Goal: Information Seeking & Learning: Check status

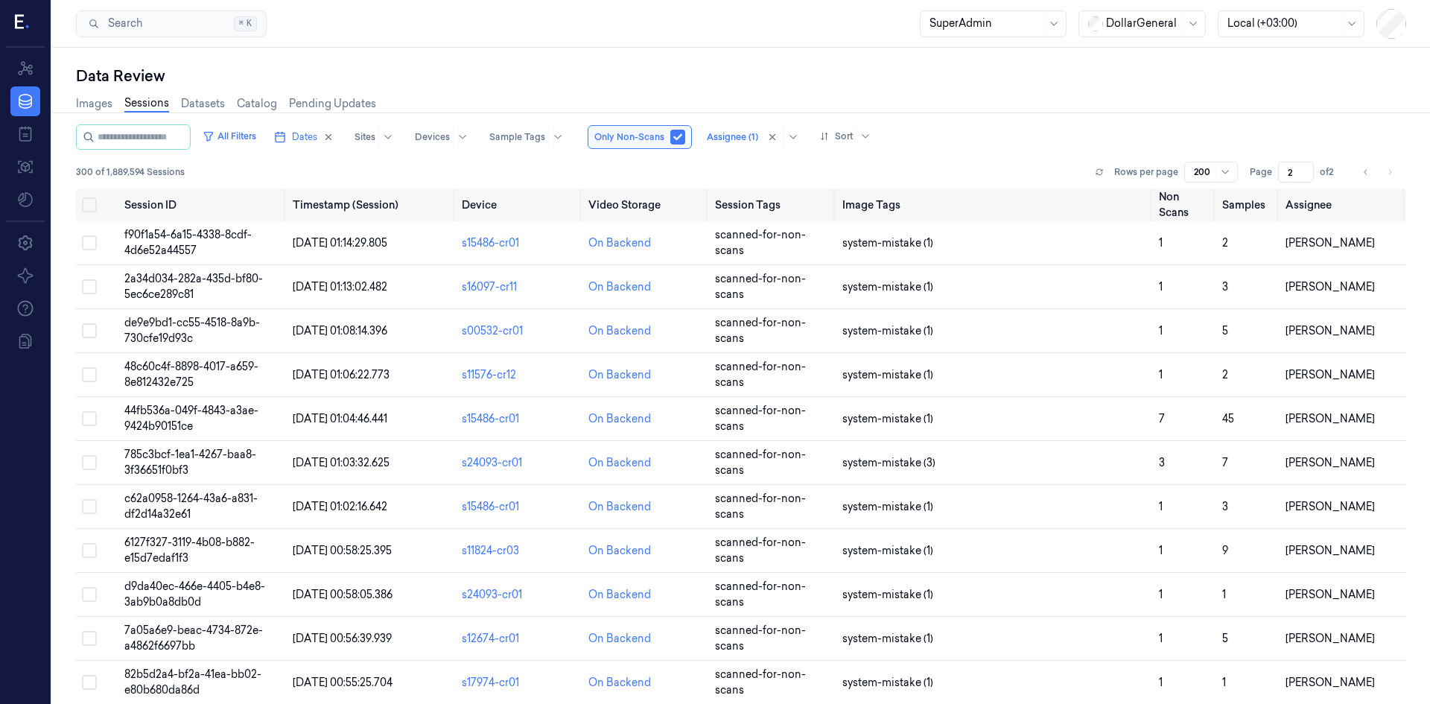
scroll to position [2302, 0]
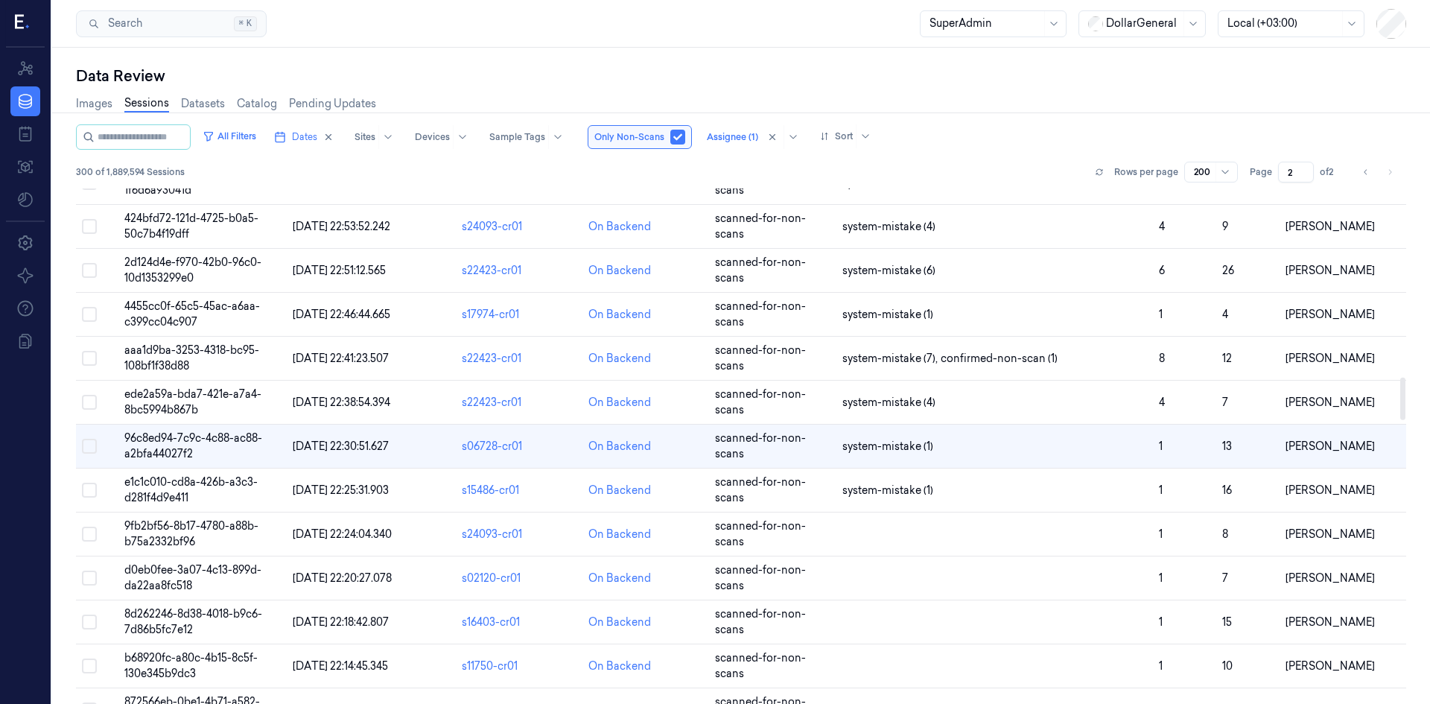
click at [1021, 149] on div "All Filters Dates Sites Devices Sample Tags Only Non-Scans Assignee (1) Sort" at bounding box center [741, 136] width 1331 height 25
click at [1097, 171] on button at bounding box center [1100, 172] width 18 height 18
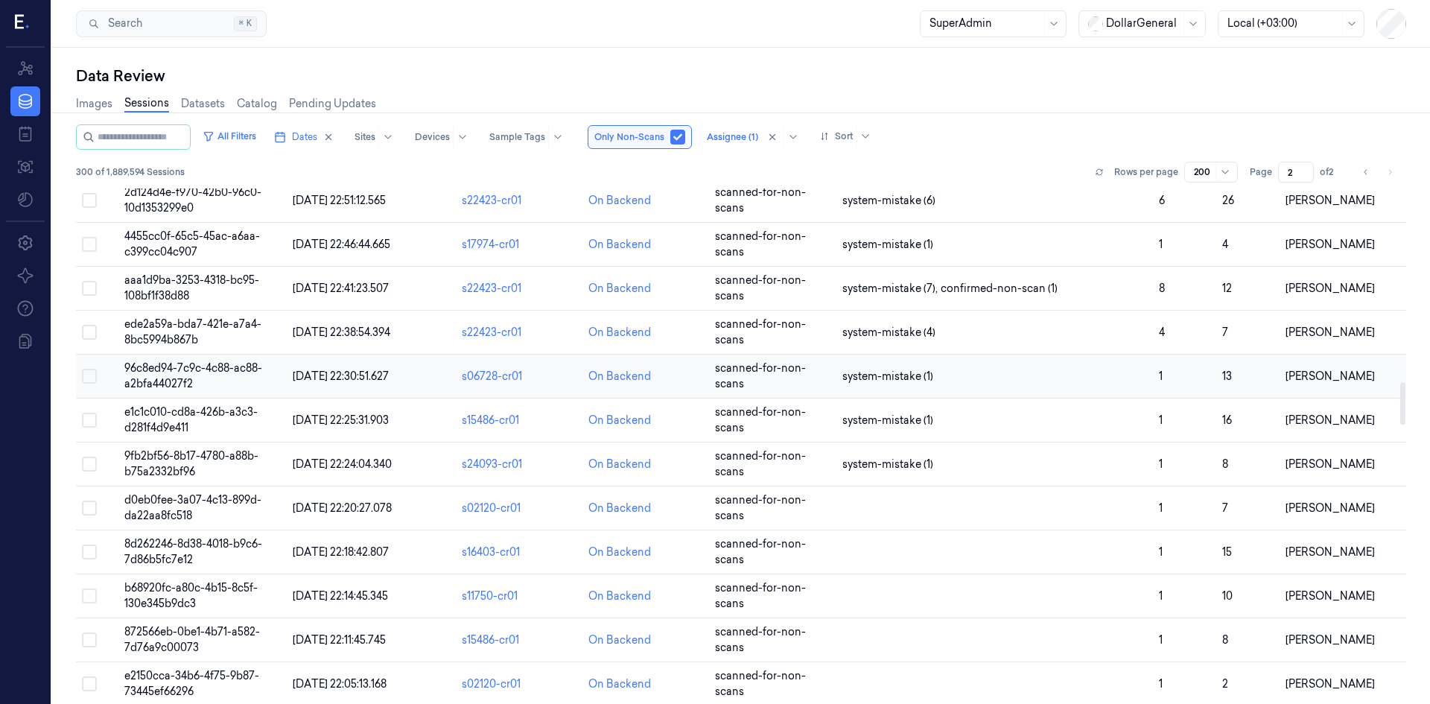
scroll to position [2343, 0]
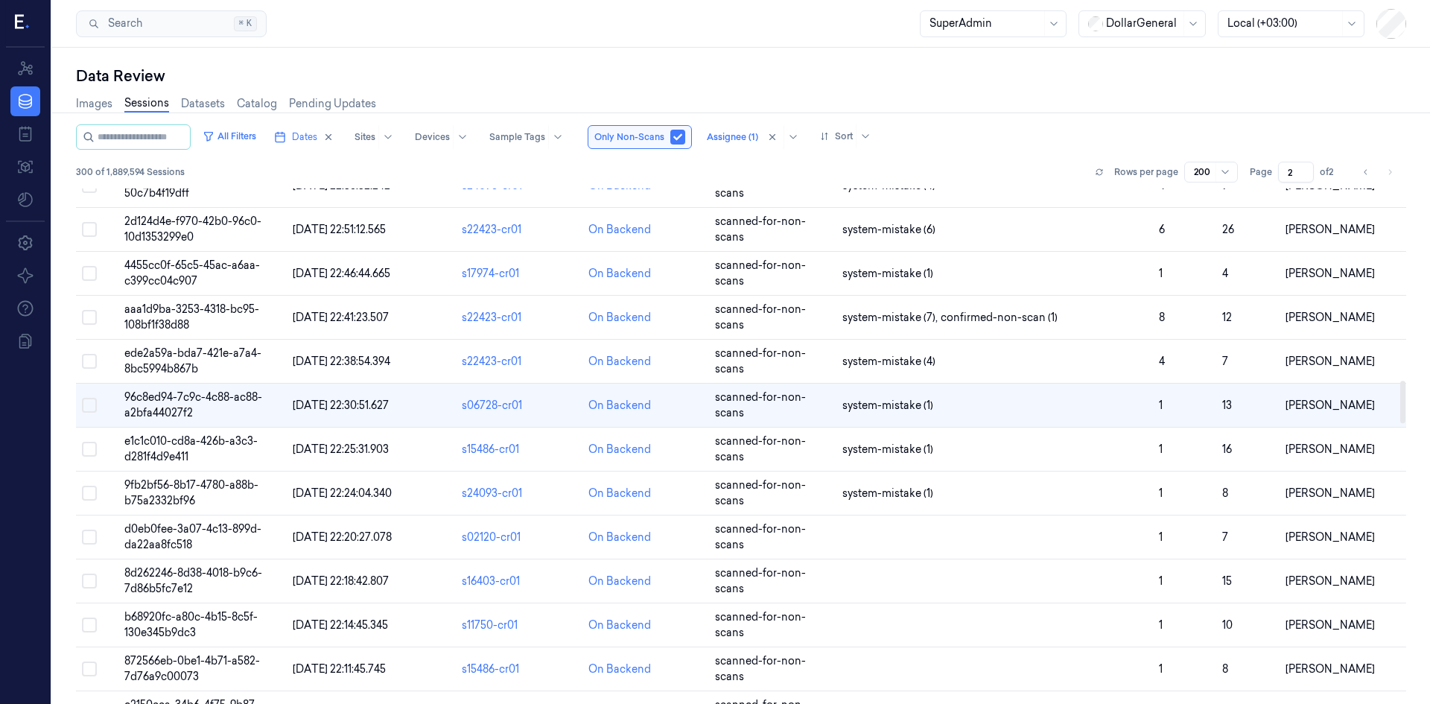
drag, startPoint x: 1363, startPoint y: 176, endPoint x: 1347, endPoint y: 176, distance: 15.6
click at [1363, 176] on icon "Go to previous page" at bounding box center [1366, 172] width 9 height 12
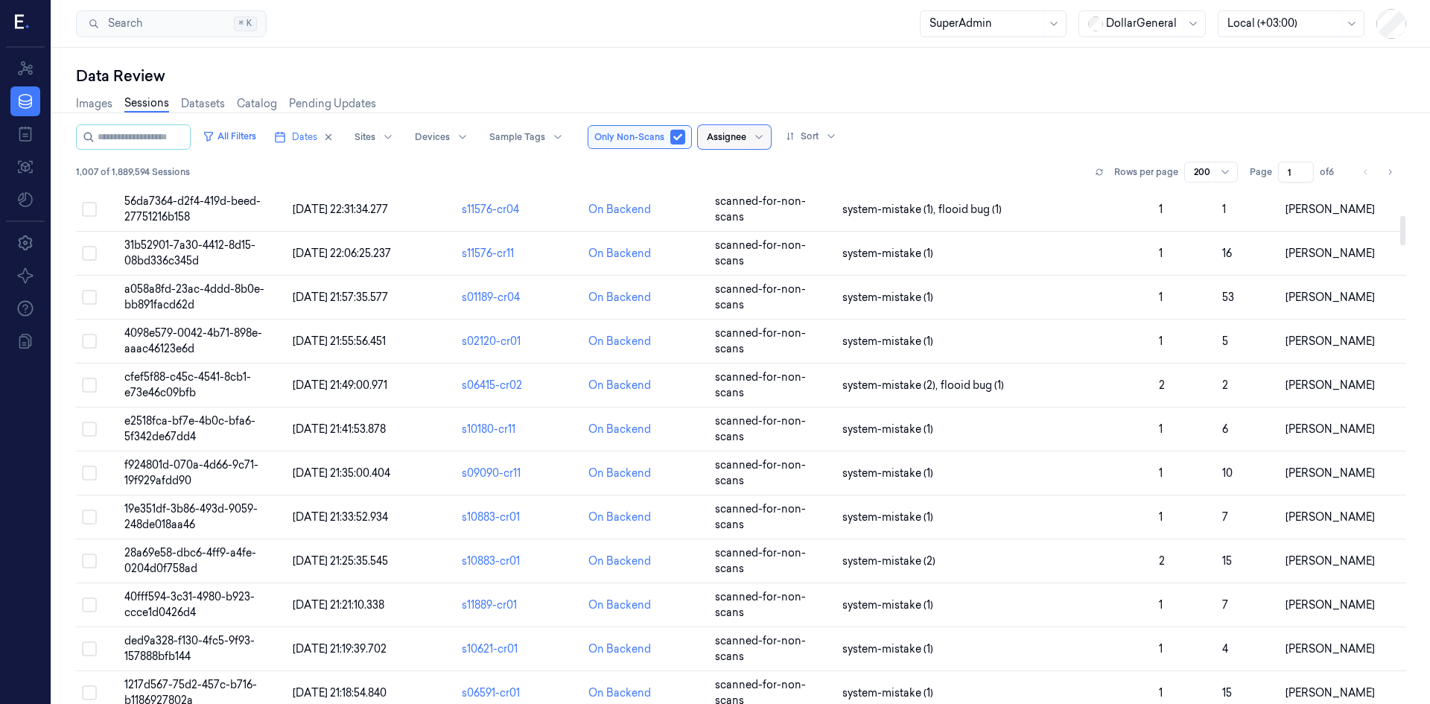
scroll to position [223, 0]
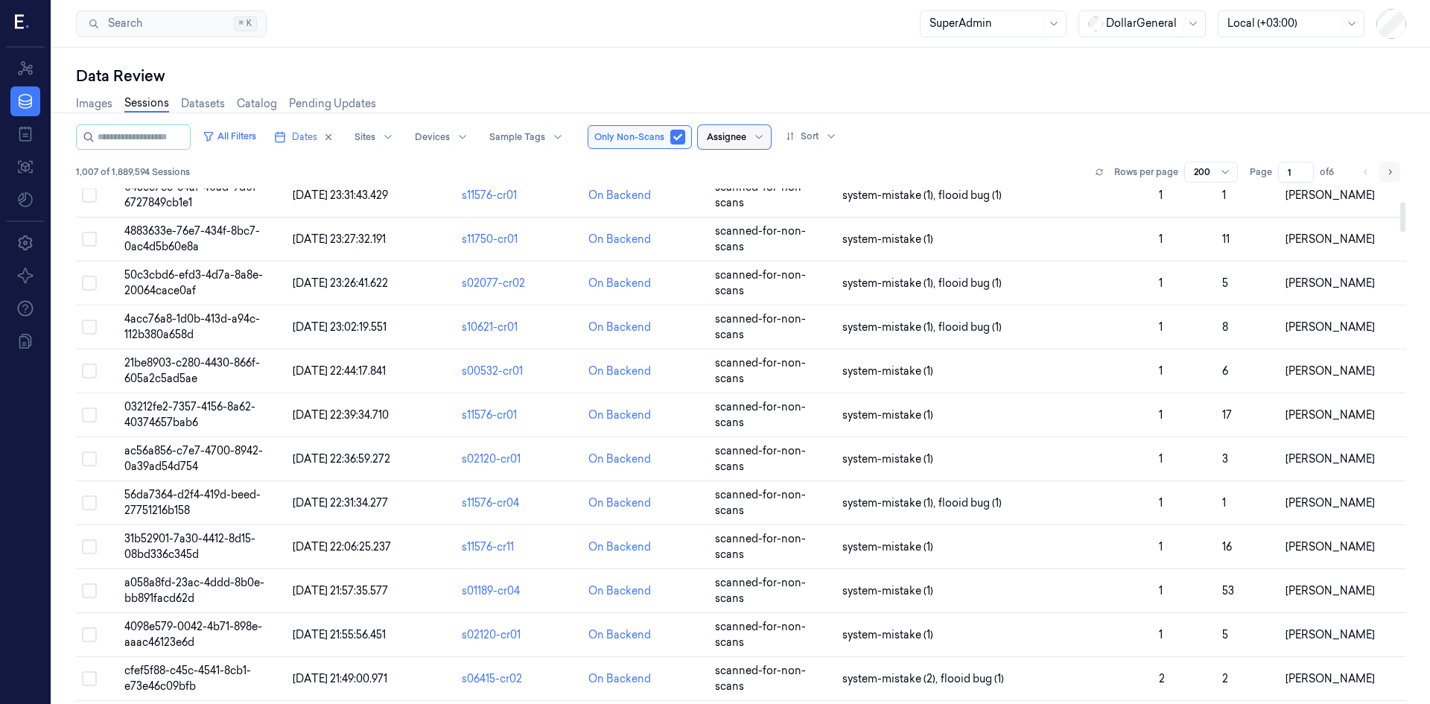
click at [1393, 176] on button "Go to next page" at bounding box center [1390, 172] width 21 height 21
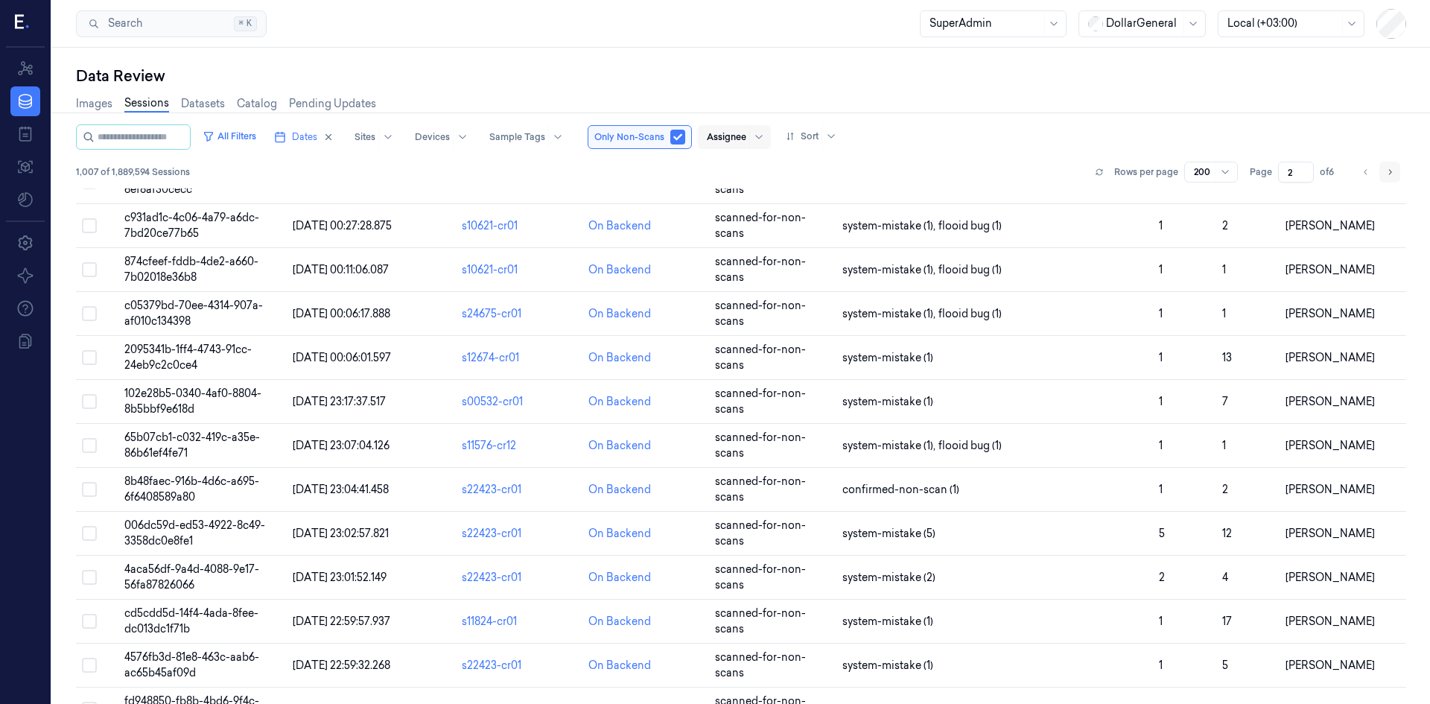
scroll to position [2302, 0]
click at [1393, 176] on icon "Go to next page" at bounding box center [1390, 172] width 9 height 12
type input "3"
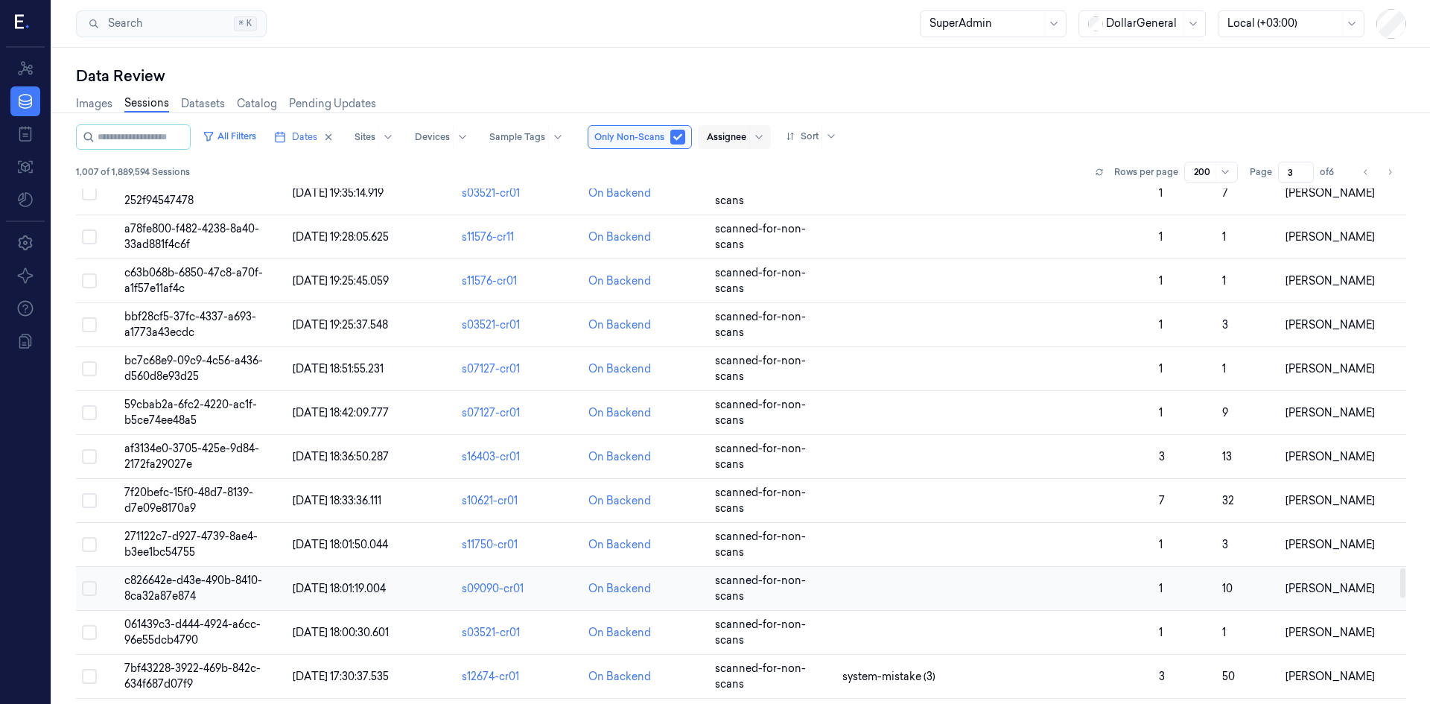
scroll to position [6556, 0]
click at [164, 589] on span "061439c3-d444-4924-a6cc-96e55dcb4790" at bounding box center [192, 587] width 136 height 29
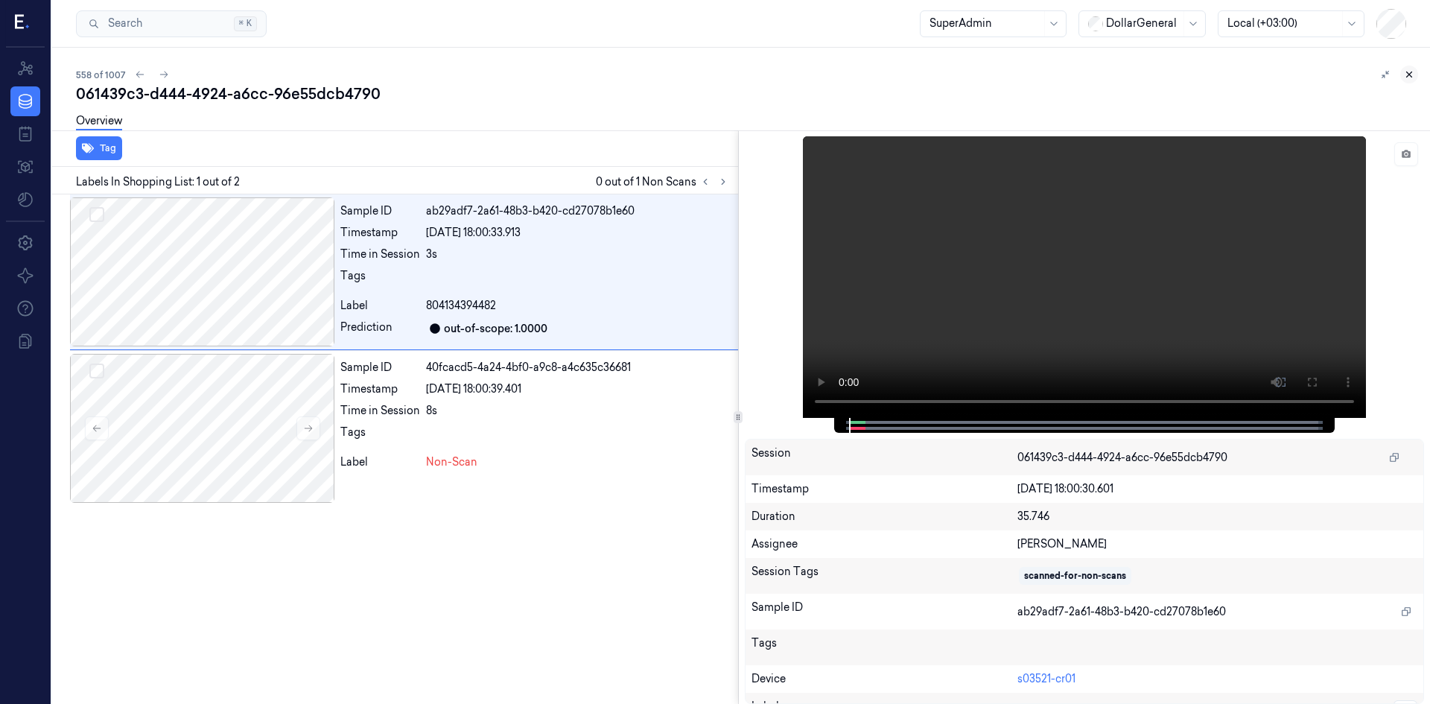
click at [1404, 74] on button at bounding box center [1410, 75] width 18 height 18
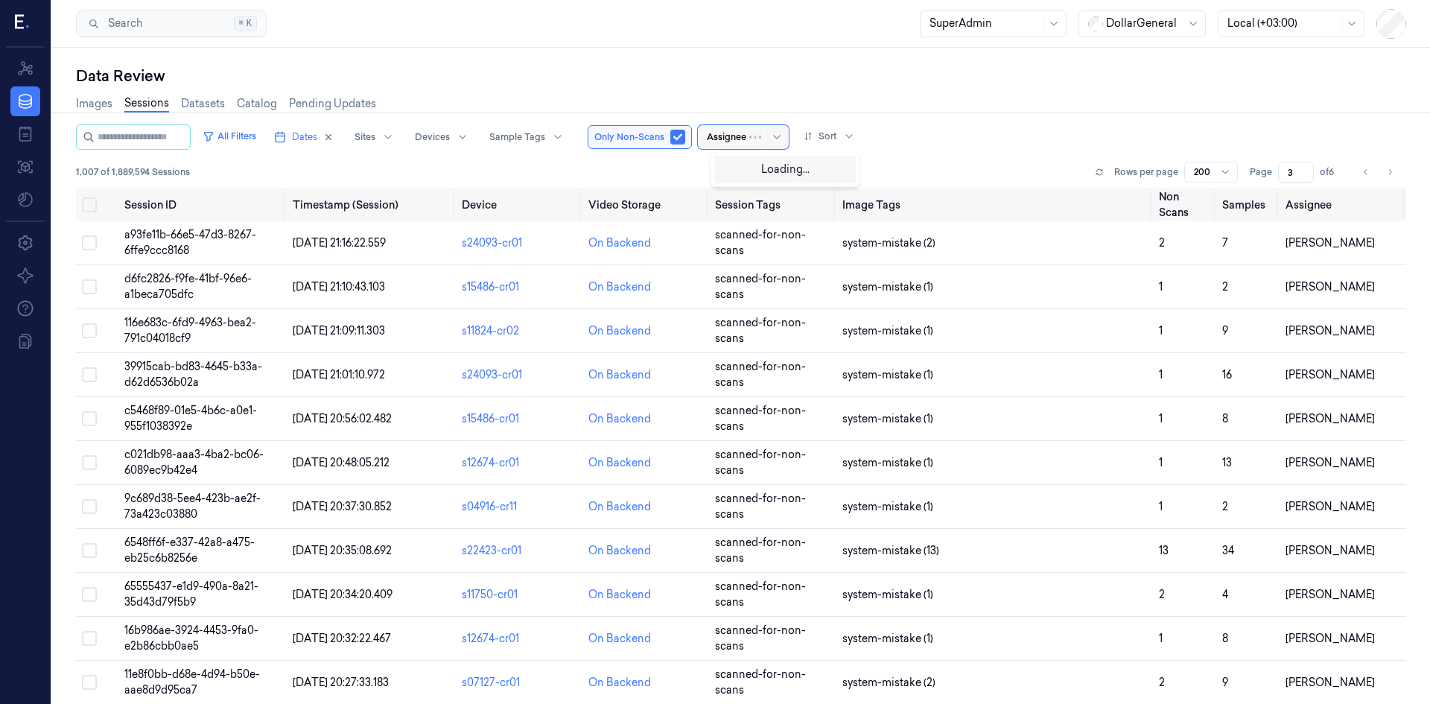
click at [742, 133] on div at bounding box center [726, 136] width 39 height 13
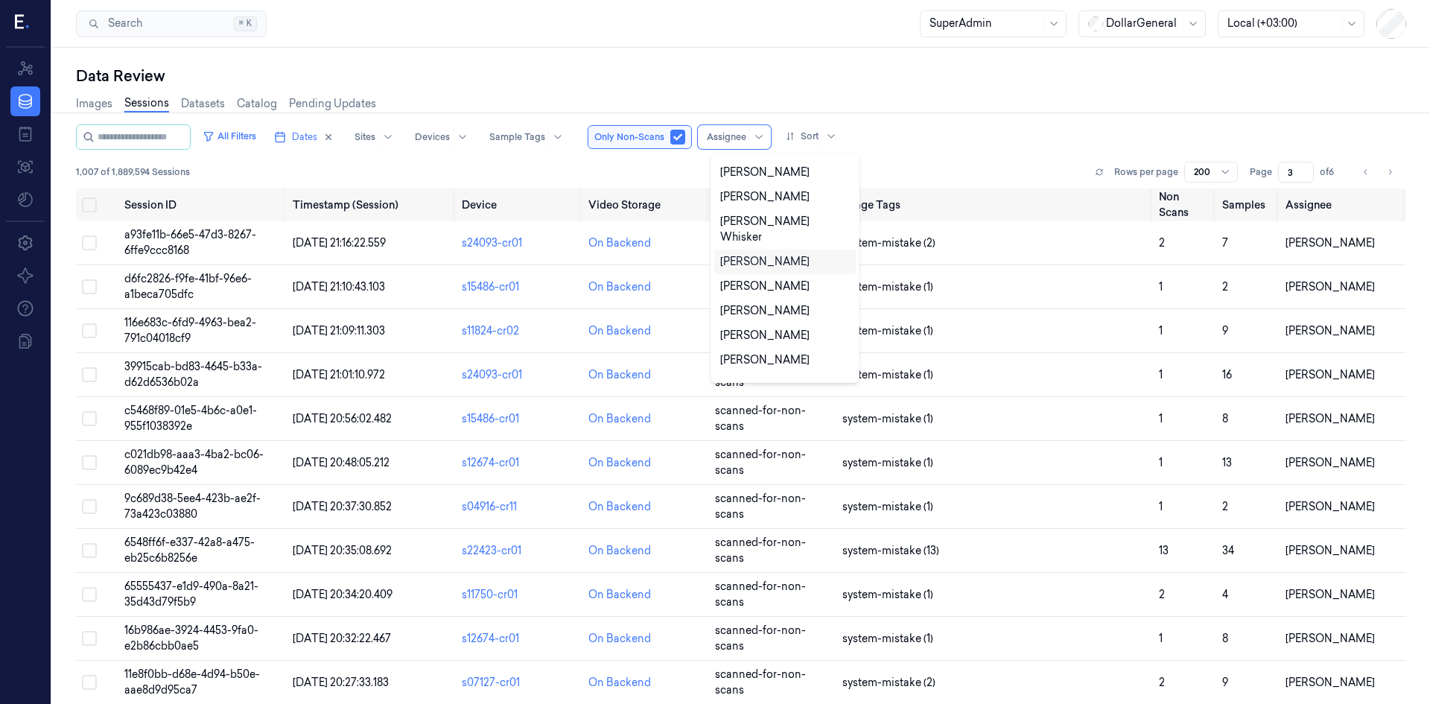
scroll to position [589, 0]
click at [773, 300] on div "[PERSON_NAME]" at bounding box center [764, 308] width 89 height 16
type input "1"
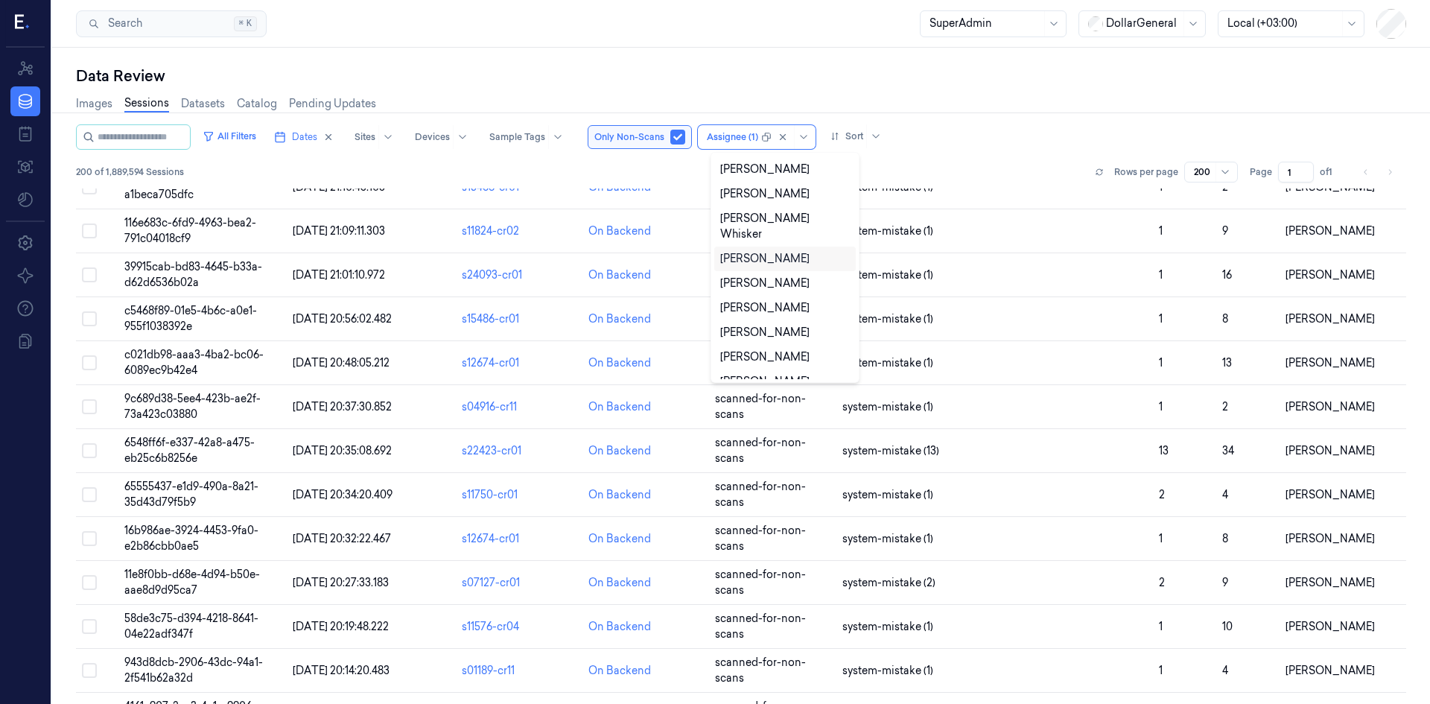
click at [966, 159] on div "All Filters Dates Sites Devices Sample Tags Only Non-Scans option Shany Argaman…" at bounding box center [741, 156] width 1331 height 64
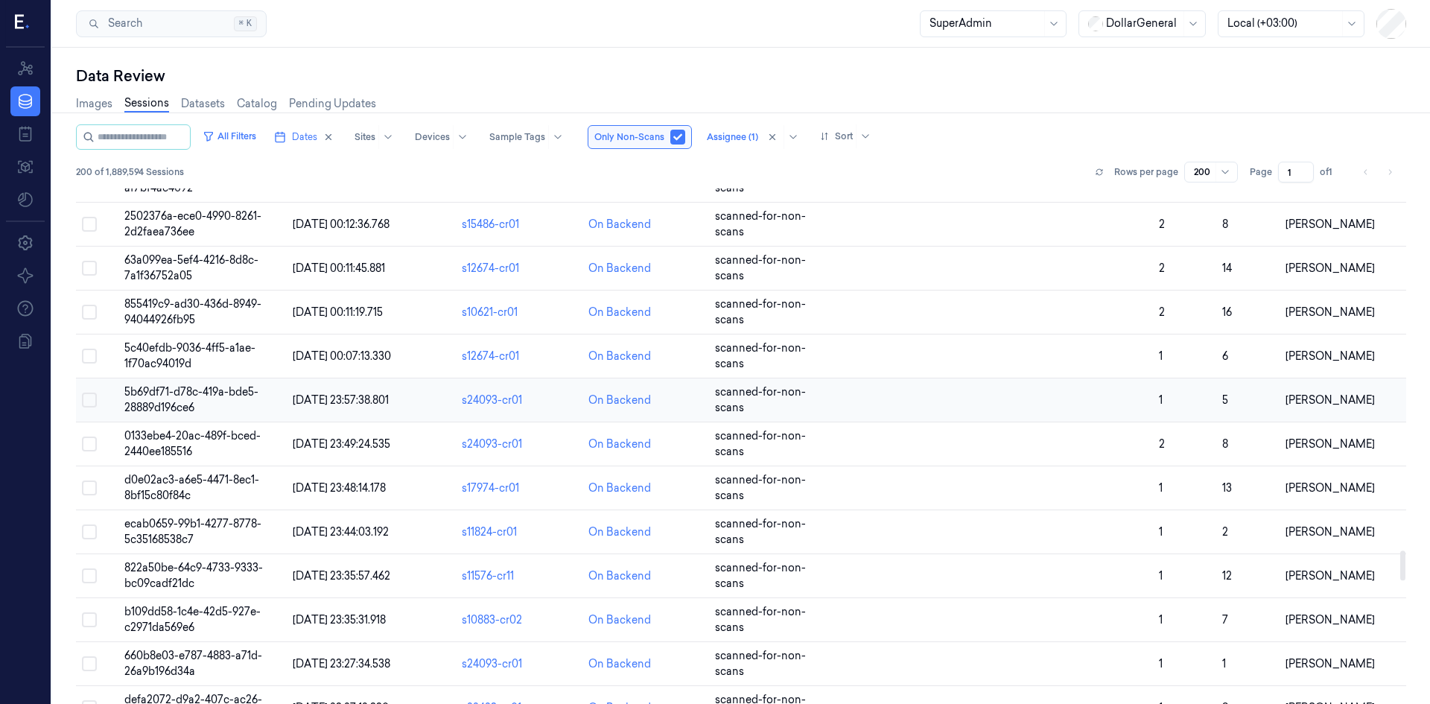
scroll to position [6159, 0]
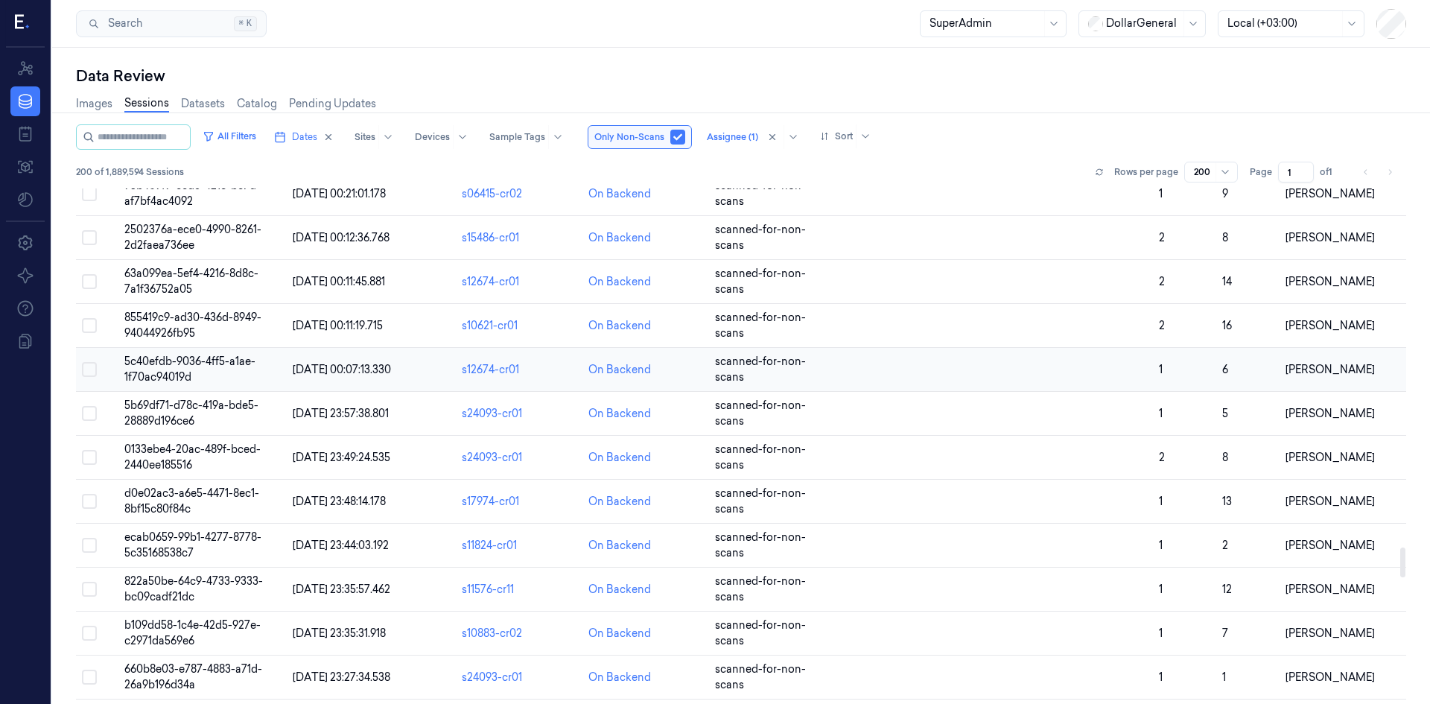
click at [206, 364] on span "5c40efdb-9036-4ff5-a1ae-1f70ac94019d" at bounding box center [189, 369] width 131 height 29
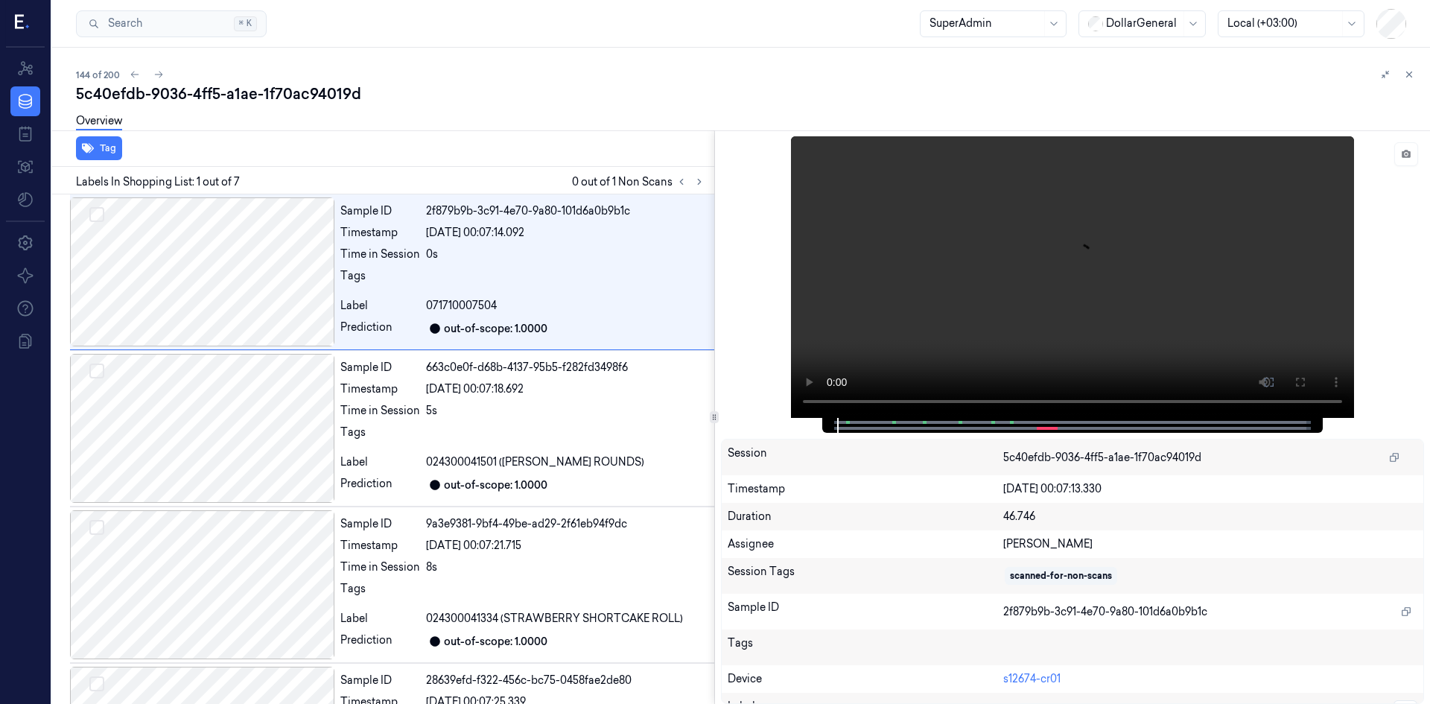
click at [717, 421] on div at bounding box center [714, 417] width 9 height 12
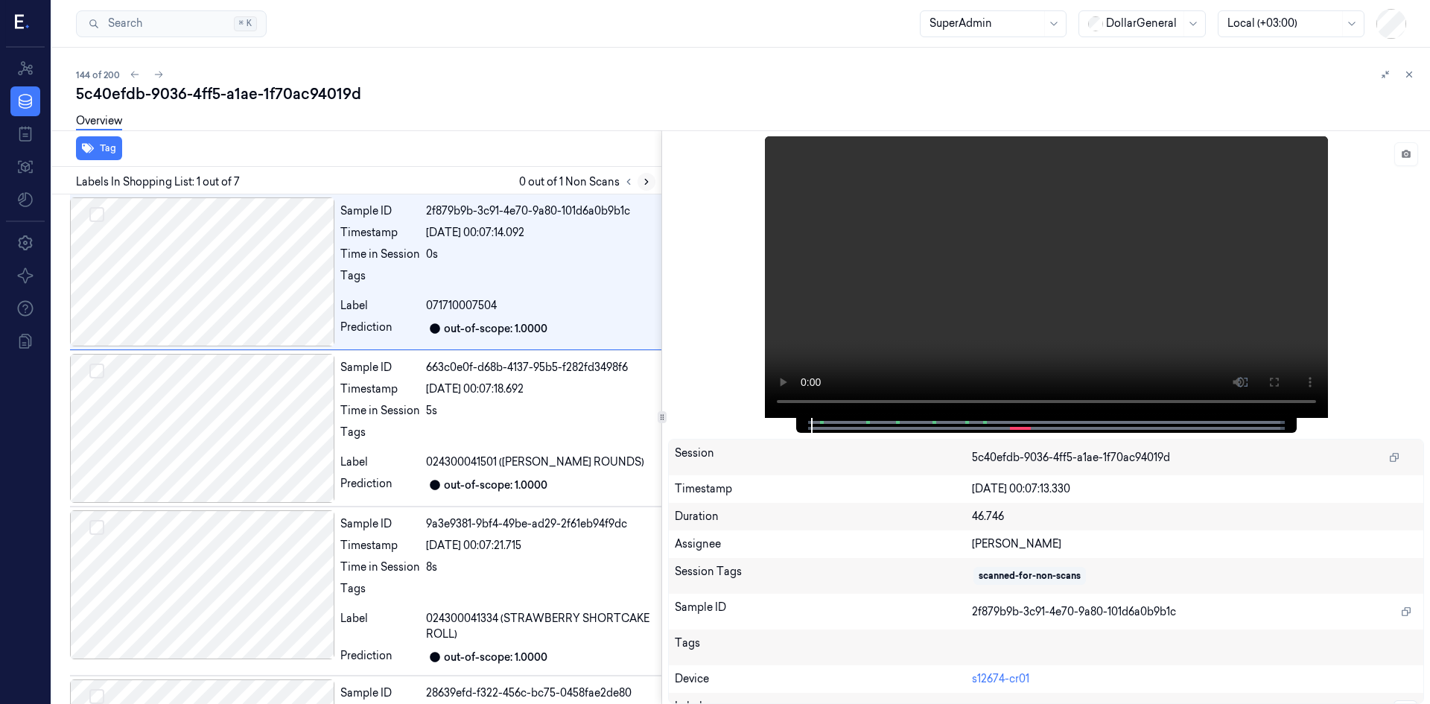
click at [648, 179] on icon at bounding box center [646, 182] width 10 height 10
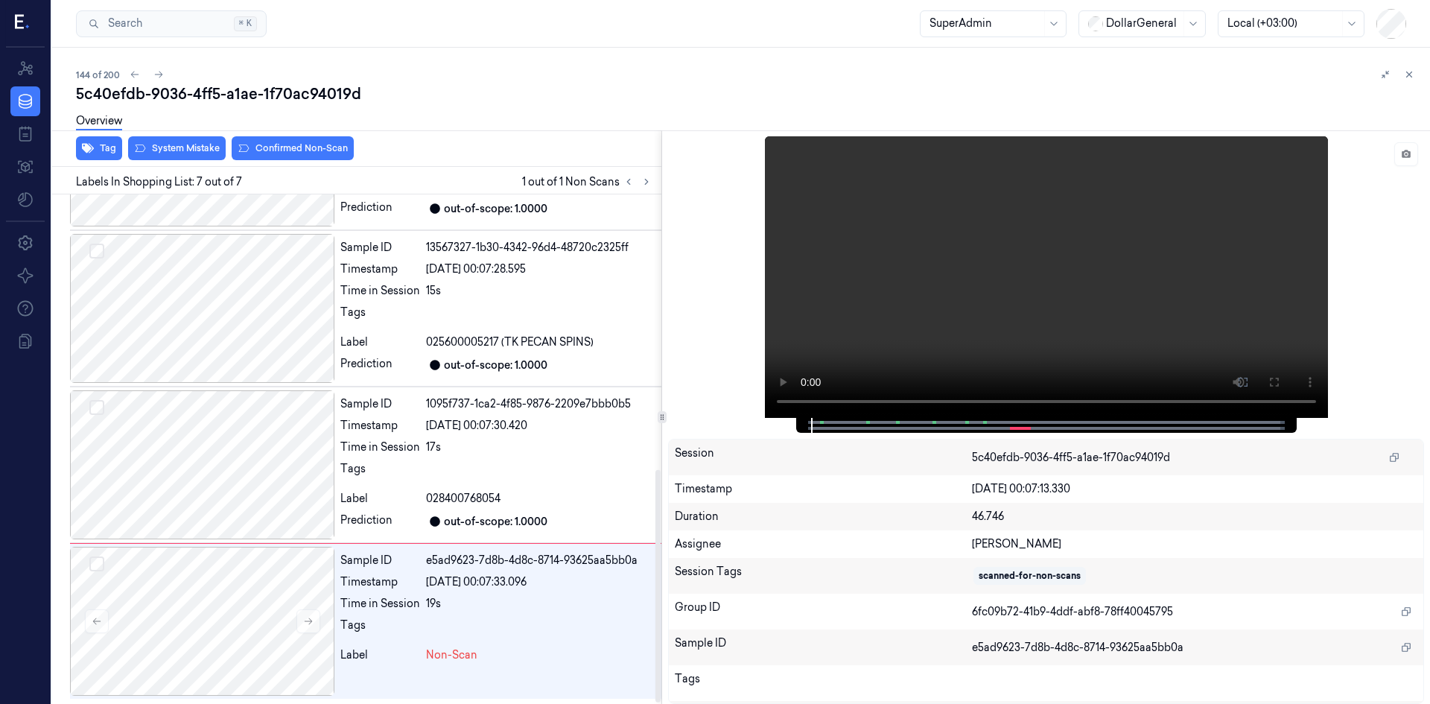
scroll to position [603, 0]
click at [307, 613] on button at bounding box center [309, 621] width 24 height 24
click at [314, 612] on button at bounding box center [309, 621] width 24 height 24
click at [401, 603] on div "Time in Session" at bounding box center [380, 603] width 80 height 16
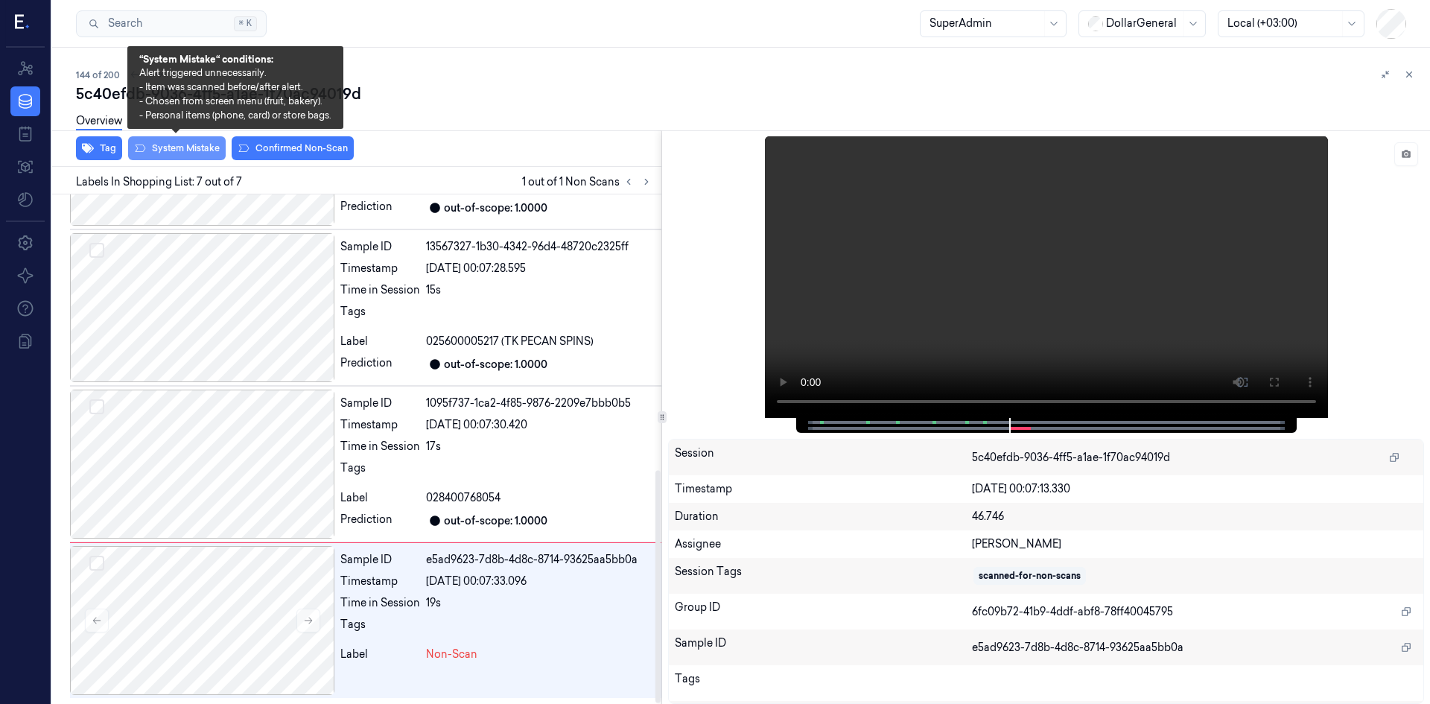
click at [186, 147] on button "System Mistake" at bounding box center [177, 148] width 98 height 24
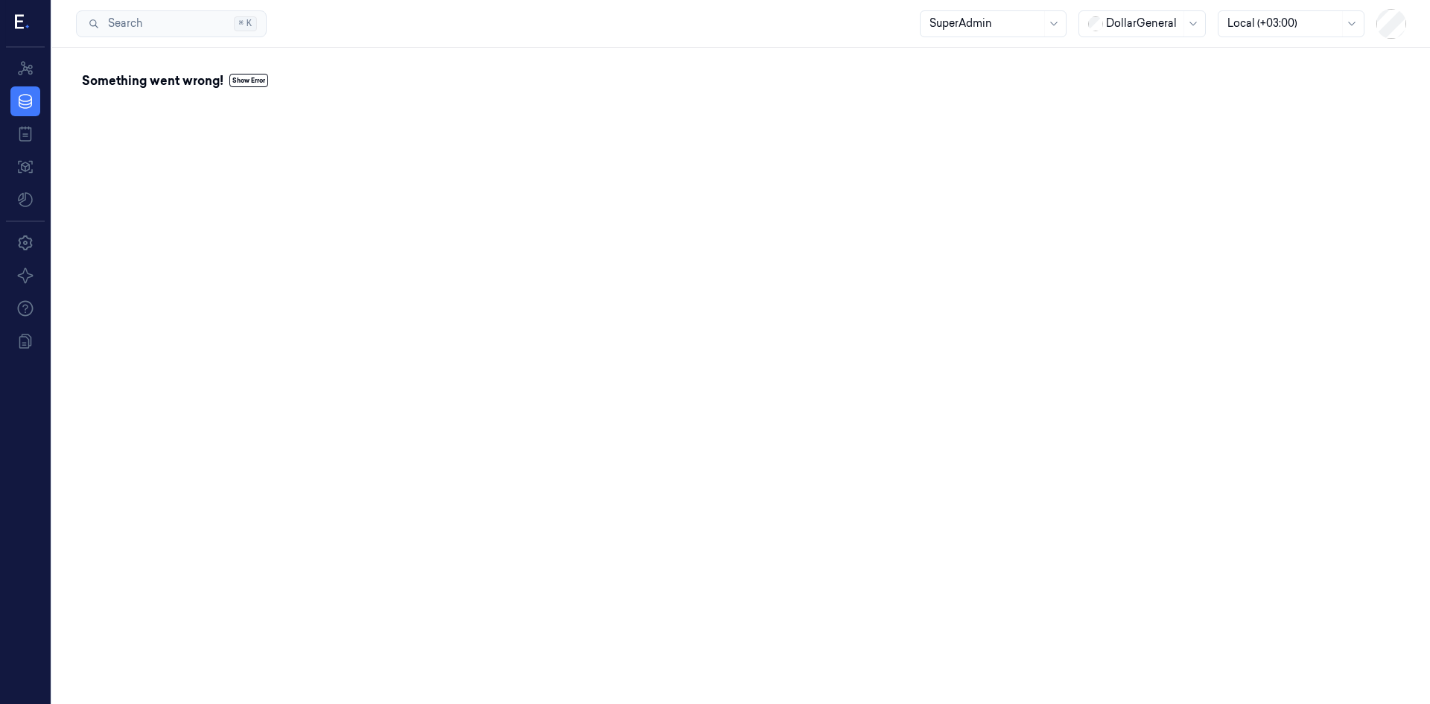
click at [254, 83] on button "Show Error" at bounding box center [248, 80] width 39 height 13
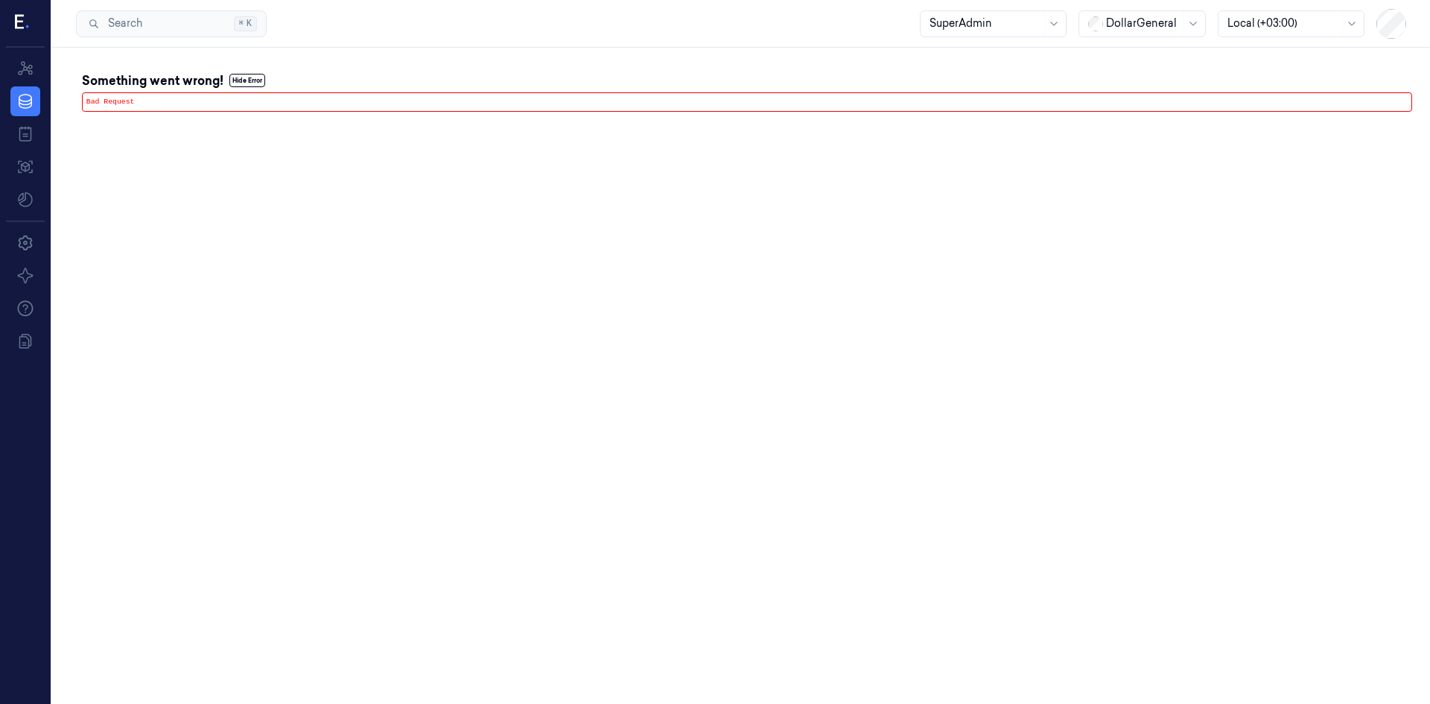
click at [238, 106] on pre "Bad Request" at bounding box center [747, 101] width 1331 height 19
click at [244, 76] on button "Hide Error" at bounding box center [247, 80] width 36 height 13
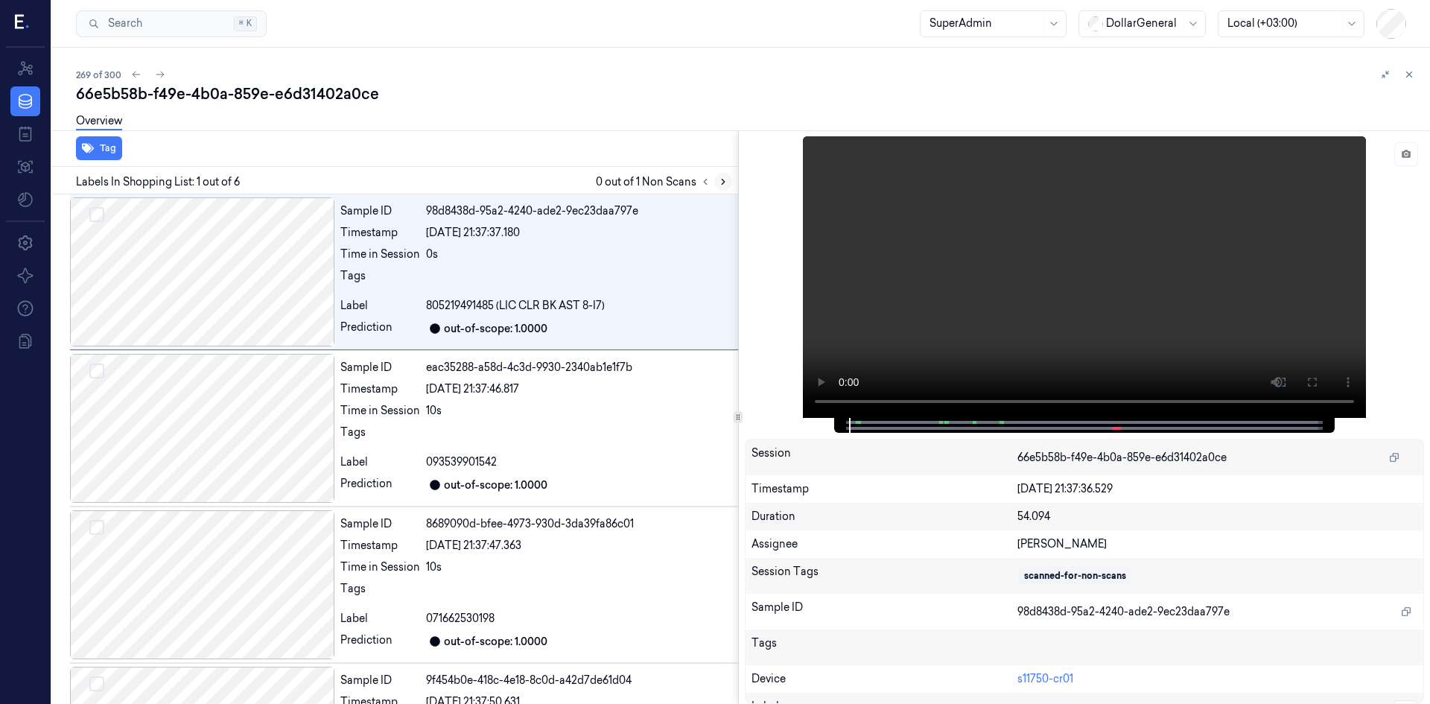
click at [723, 181] on icon at bounding box center [723, 182] width 3 height 5
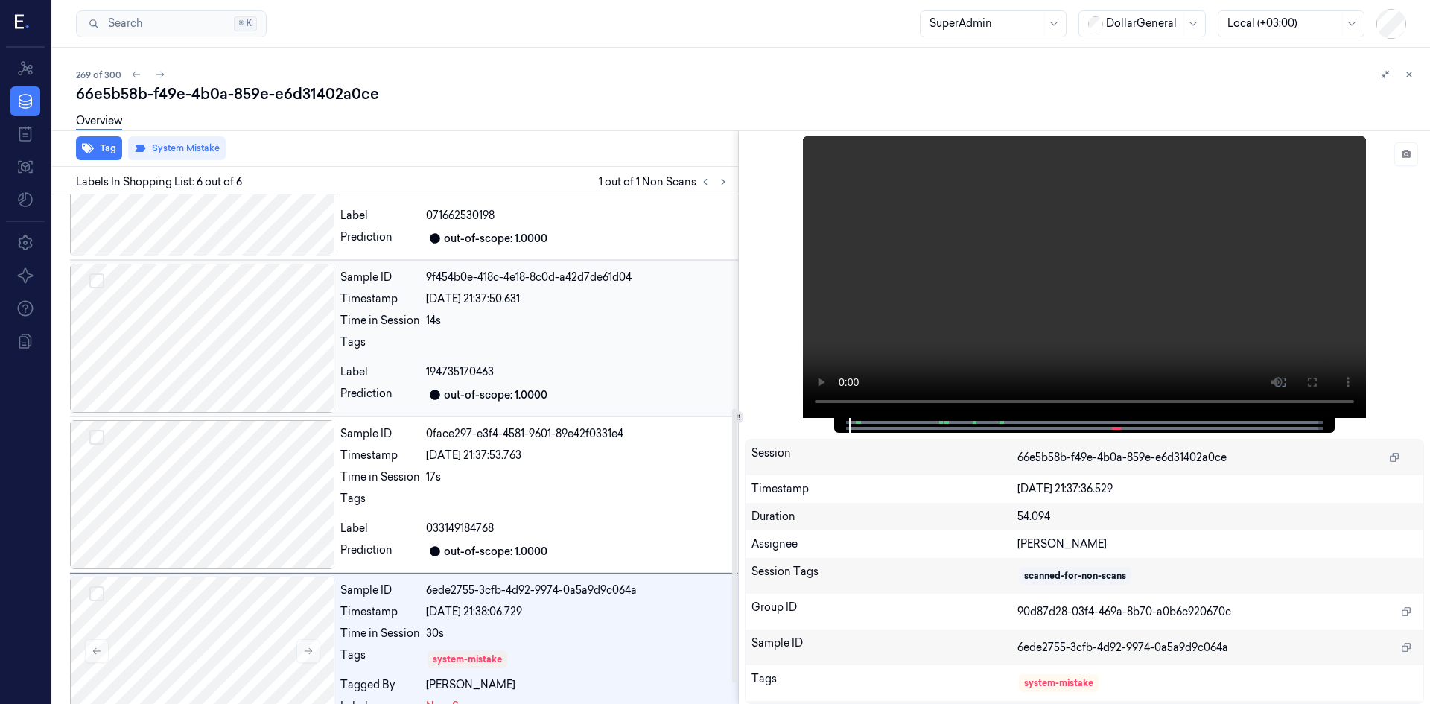
scroll to position [434, 0]
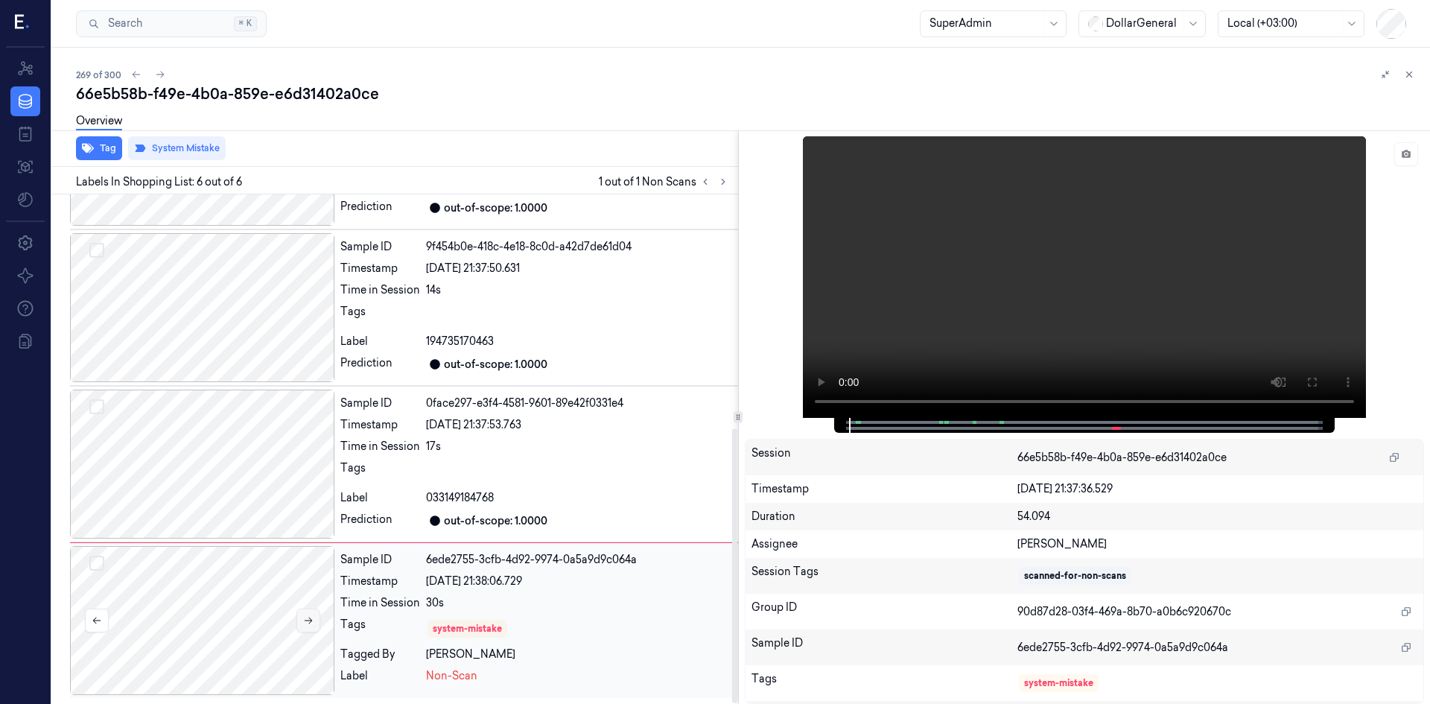
click at [308, 614] on button at bounding box center [309, 621] width 24 height 24
click at [1104, 405] on video at bounding box center [1084, 277] width 563 height 282
drag, startPoint x: 1414, startPoint y: 77, endPoint x: 1284, endPoint y: 142, distance: 144.9
click at [1414, 77] on icon at bounding box center [1409, 74] width 10 height 10
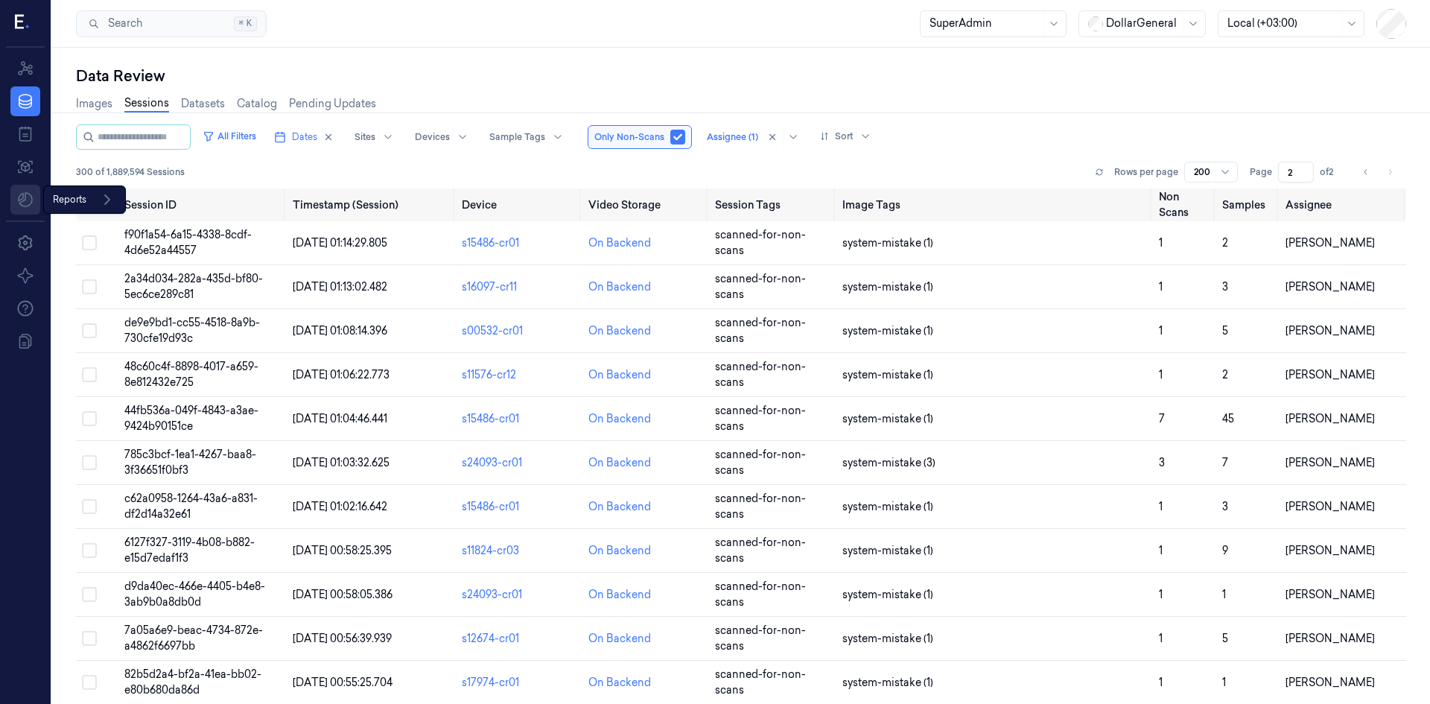
click at [23, 197] on html "Resources Data Jobs Models Reports Reports Settings About Support Documentation…" at bounding box center [715, 352] width 1430 height 704
click at [75, 199] on div "Reports" at bounding box center [91, 200] width 88 height 25
click at [96, 200] on div "Reports Reports" at bounding box center [84, 200] width 83 height 28
click at [104, 230] on span "Analytics Hub" at bounding box center [93, 232] width 69 height 16
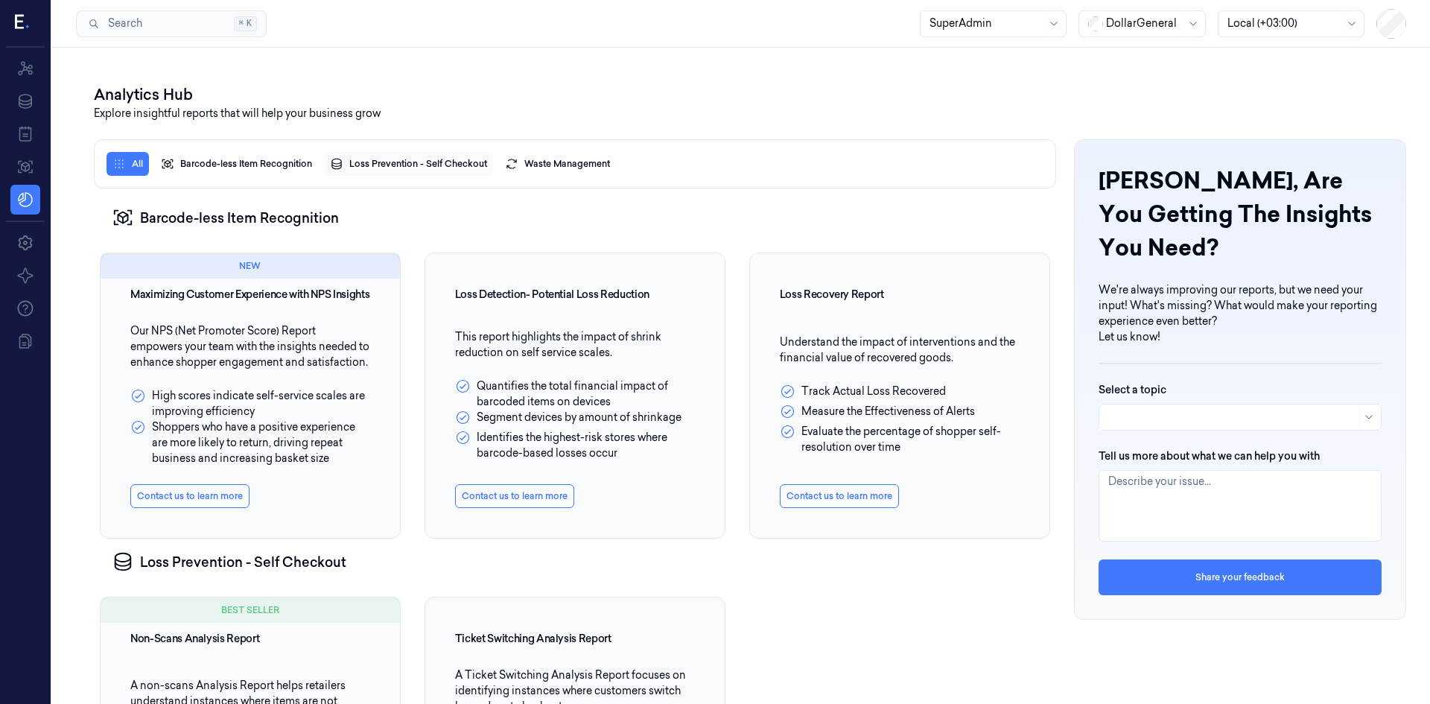
click at [397, 168] on button "Loss Prevention - Self Checkout" at bounding box center [408, 164] width 169 height 24
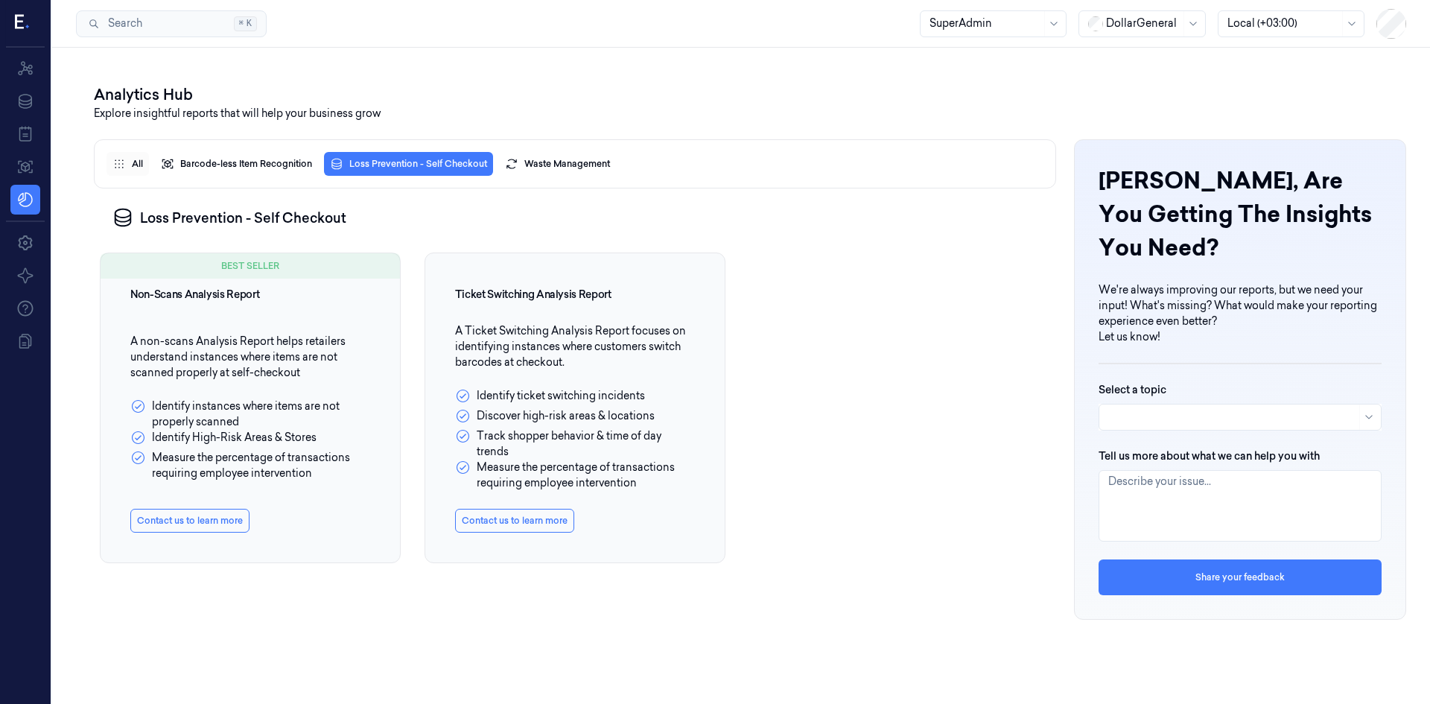
click at [136, 166] on button "All" at bounding box center [128, 164] width 42 height 24
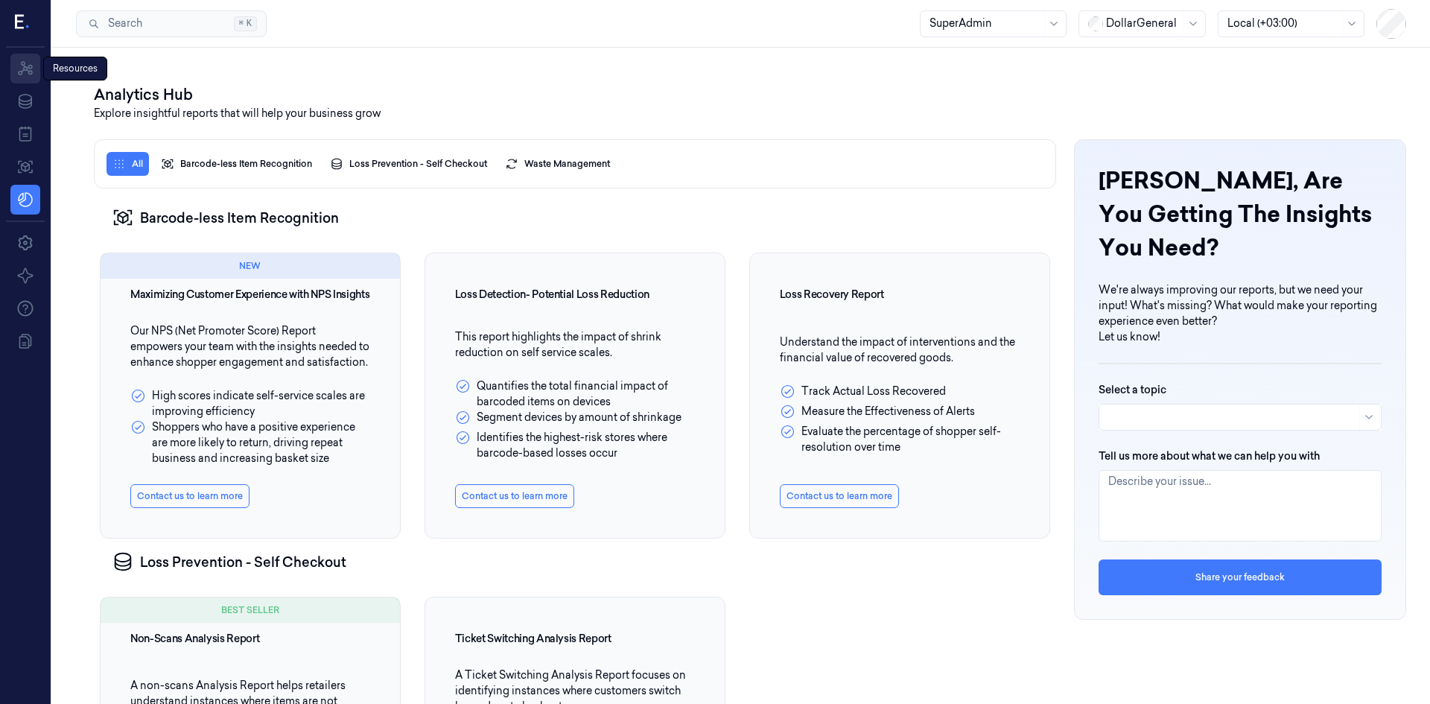
click at [29, 70] on icon at bounding box center [25, 69] width 18 height 18
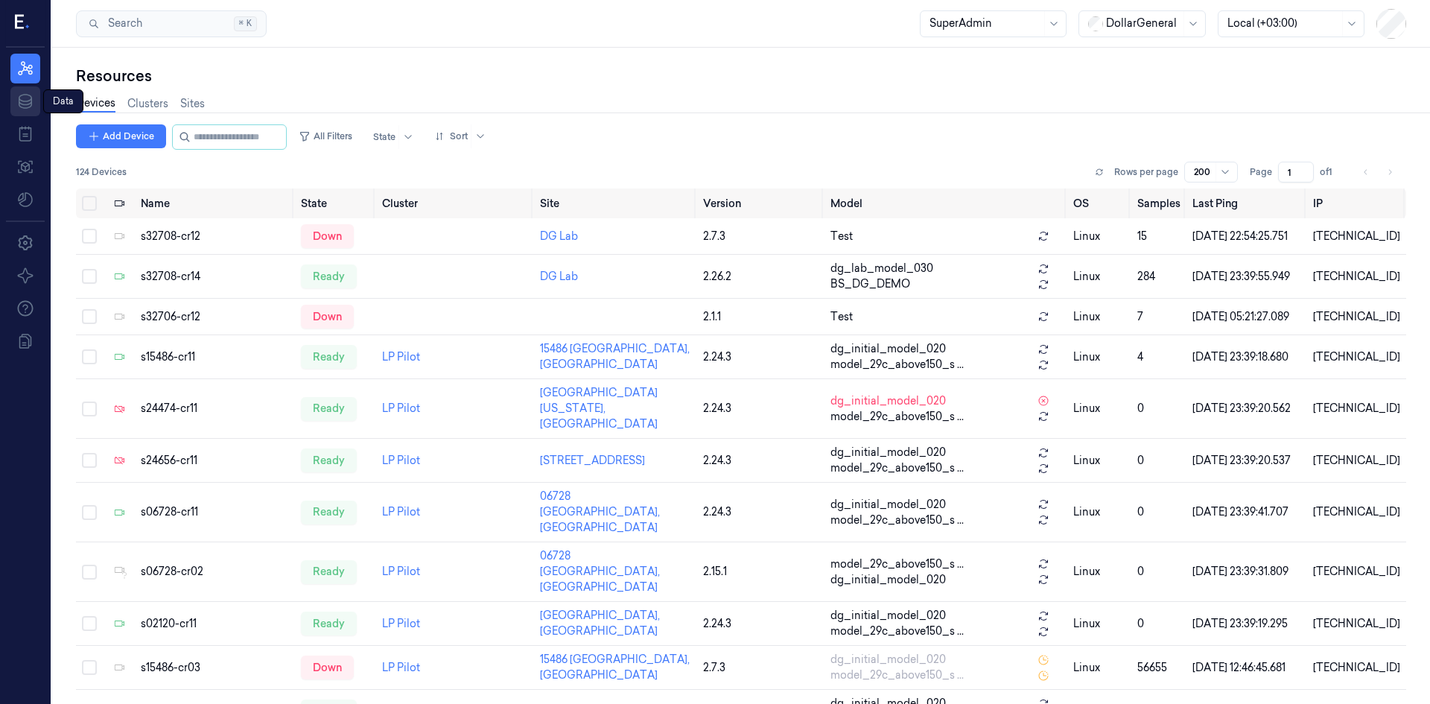
click at [22, 89] on link "Data" at bounding box center [25, 101] width 30 height 30
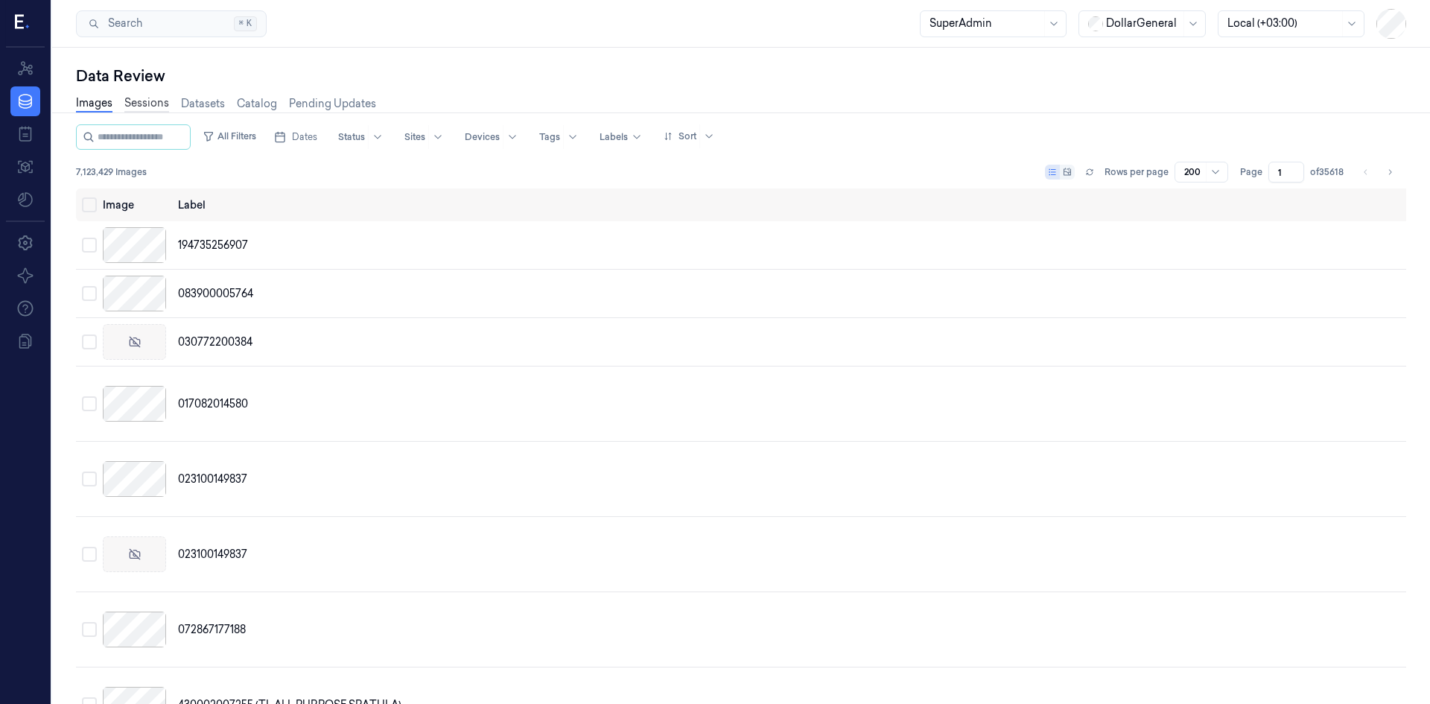
click at [154, 101] on link "Sessions" at bounding box center [146, 103] width 45 height 17
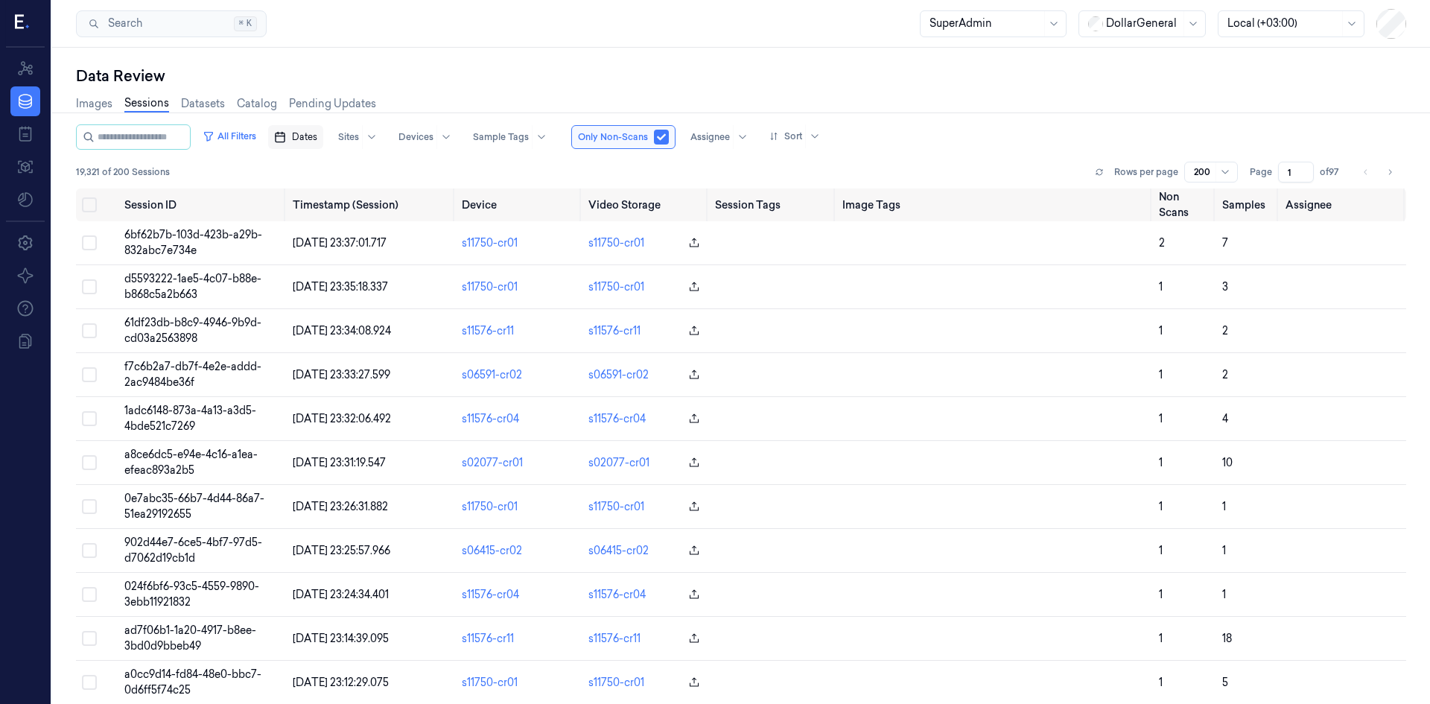
click at [309, 140] on span "Dates" at bounding box center [304, 136] width 25 height 13
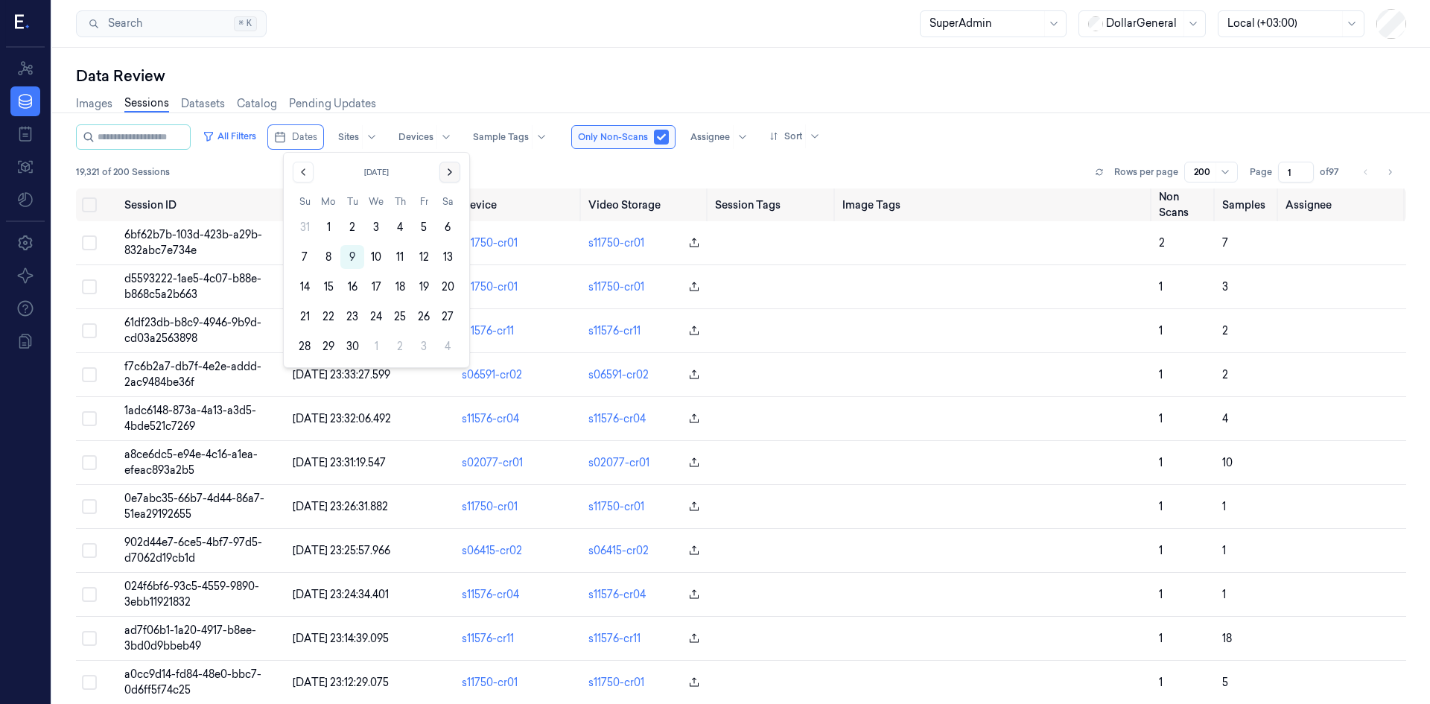
click at [445, 175] on icon "Go to the Next Month" at bounding box center [450, 172] width 12 height 12
click at [454, 285] on button "18" at bounding box center [448, 287] width 24 height 24
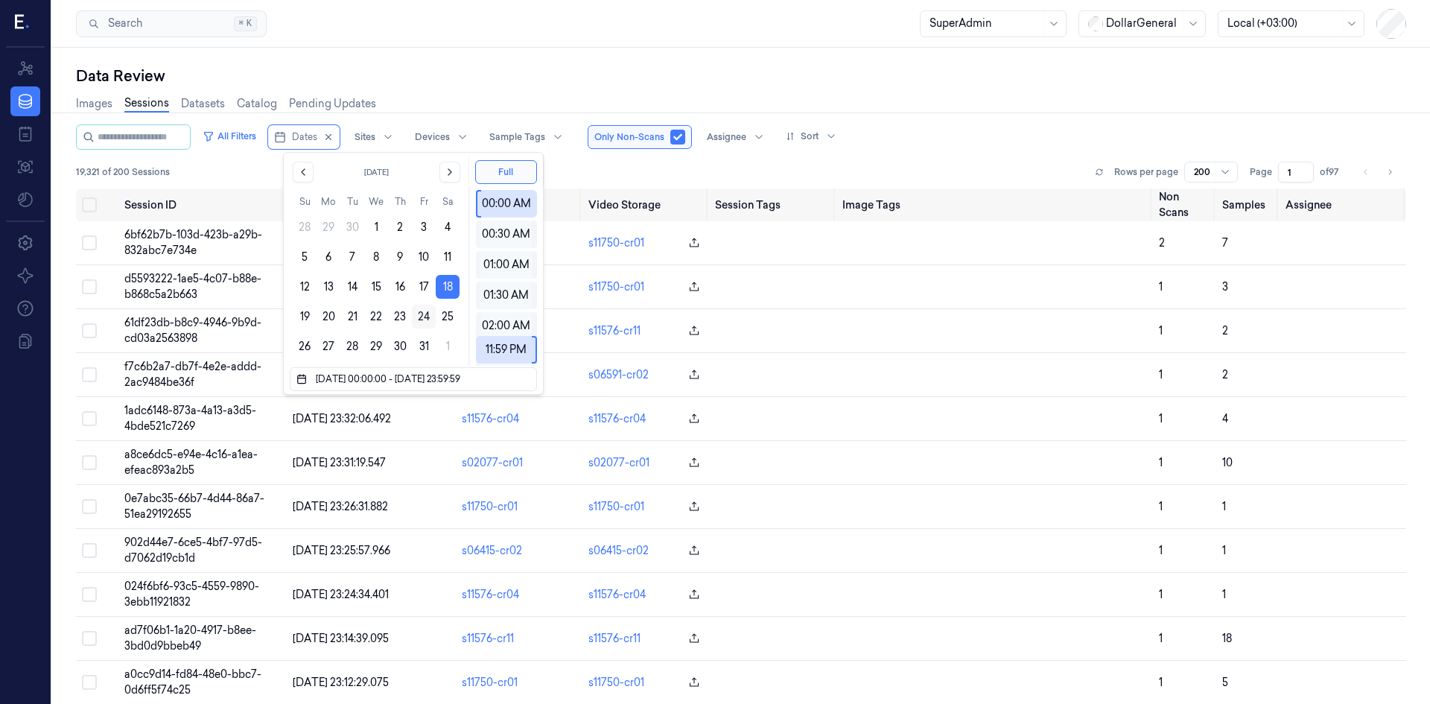
click at [417, 312] on button "24" at bounding box center [424, 317] width 24 height 24
type input "[DATE] 00:00:00 - [DATE] 23:59:59"
click at [882, 162] on div "19,321 of 200 Sessions Rows per page 200 Page 1 of 97" at bounding box center [741, 172] width 1331 height 21
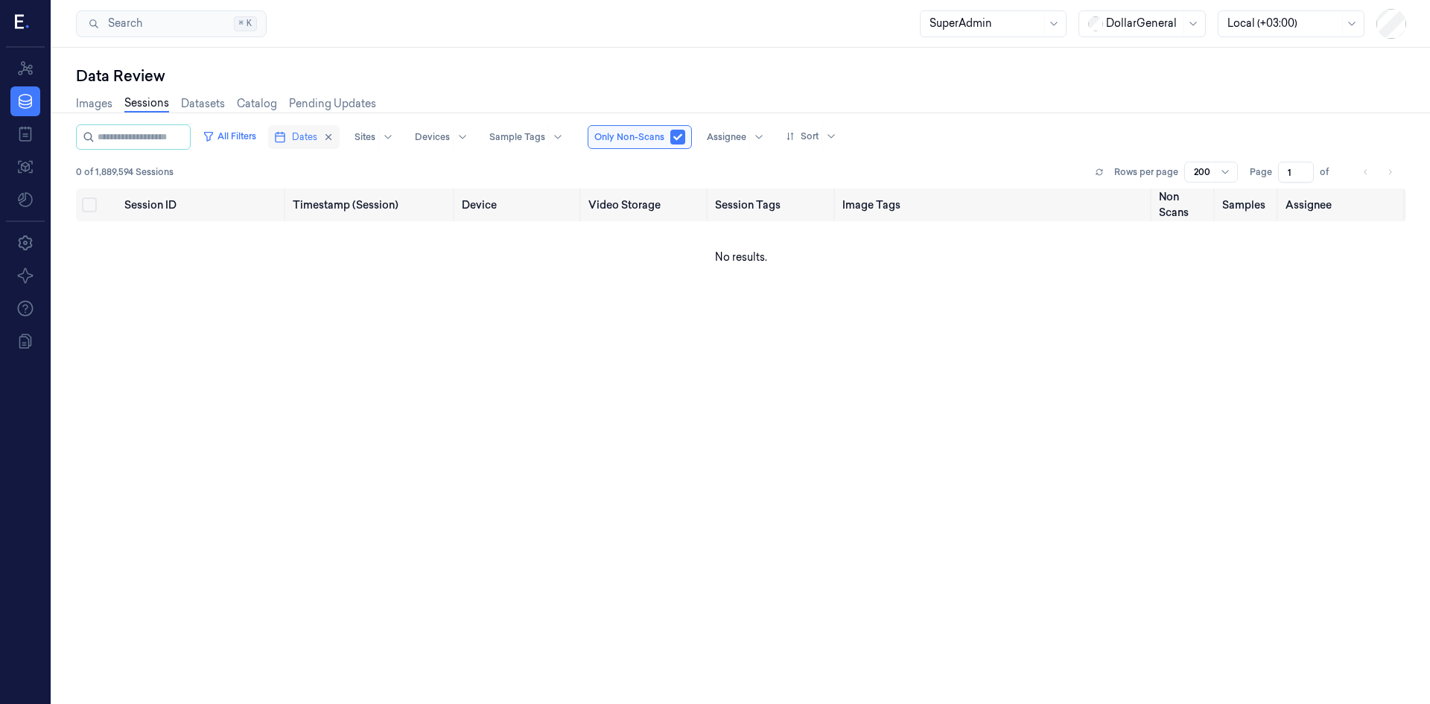
click at [302, 137] on button "Dates" at bounding box center [304, 137] width 72 height 24
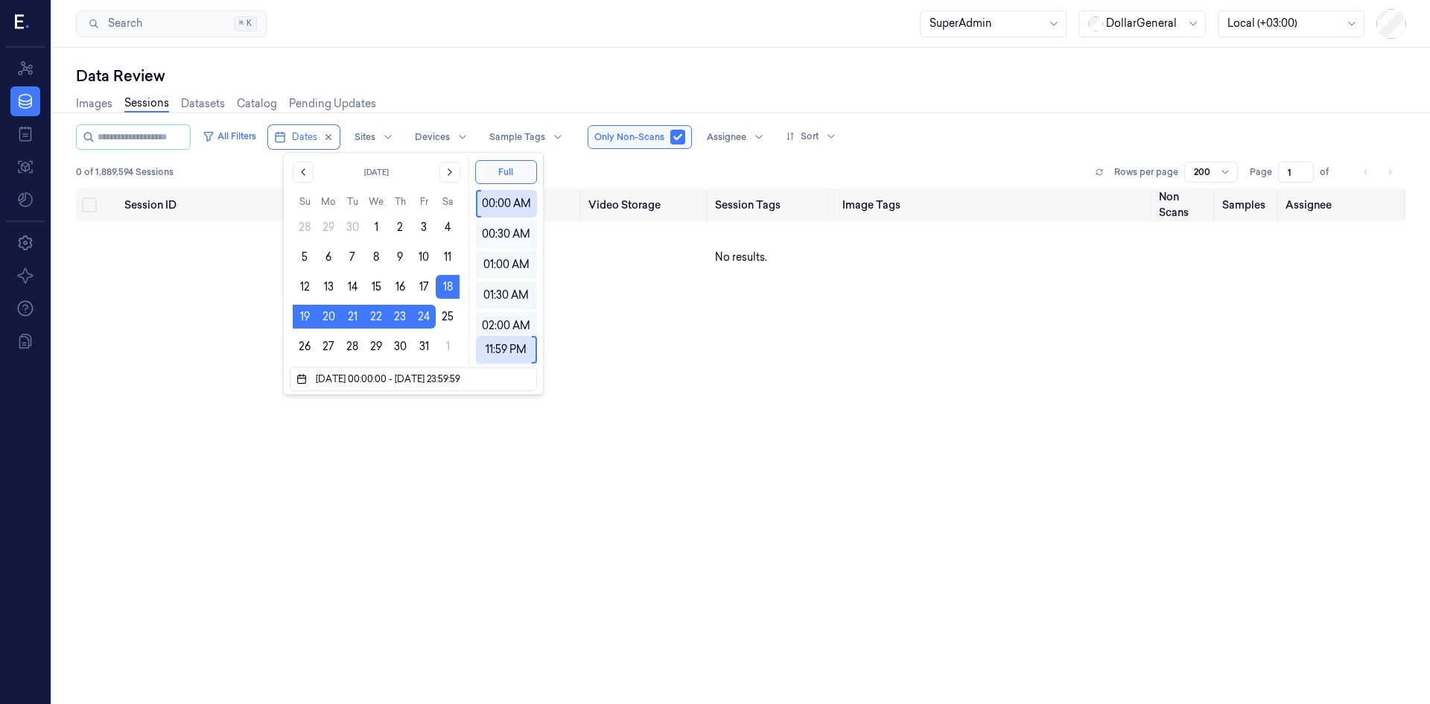
click at [892, 150] on div "All Filters Dates Sites Devices Sample Tags Only Non-Scans Assignee Sort 0 of 1…" at bounding box center [741, 156] width 1331 height 64
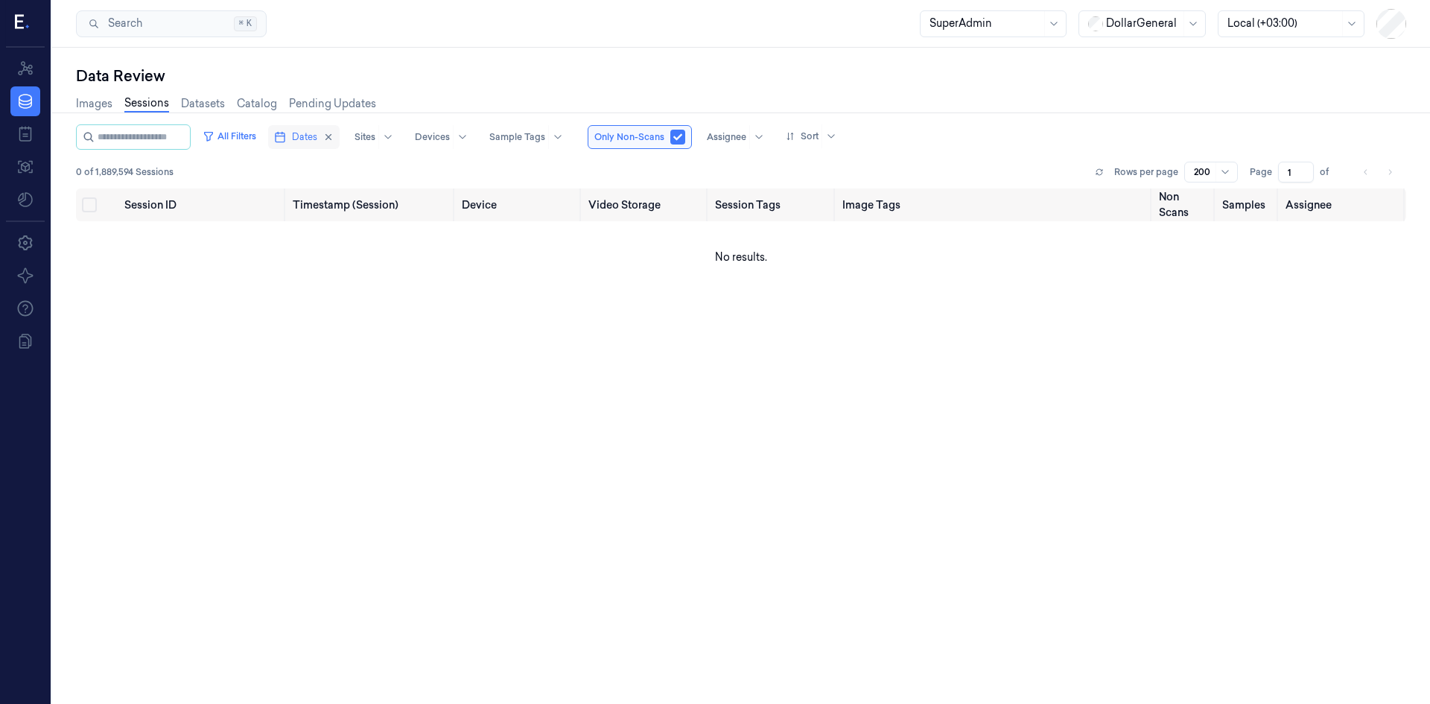
click at [305, 136] on button "Dates" at bounding box center [304, 137] width 72 height 24
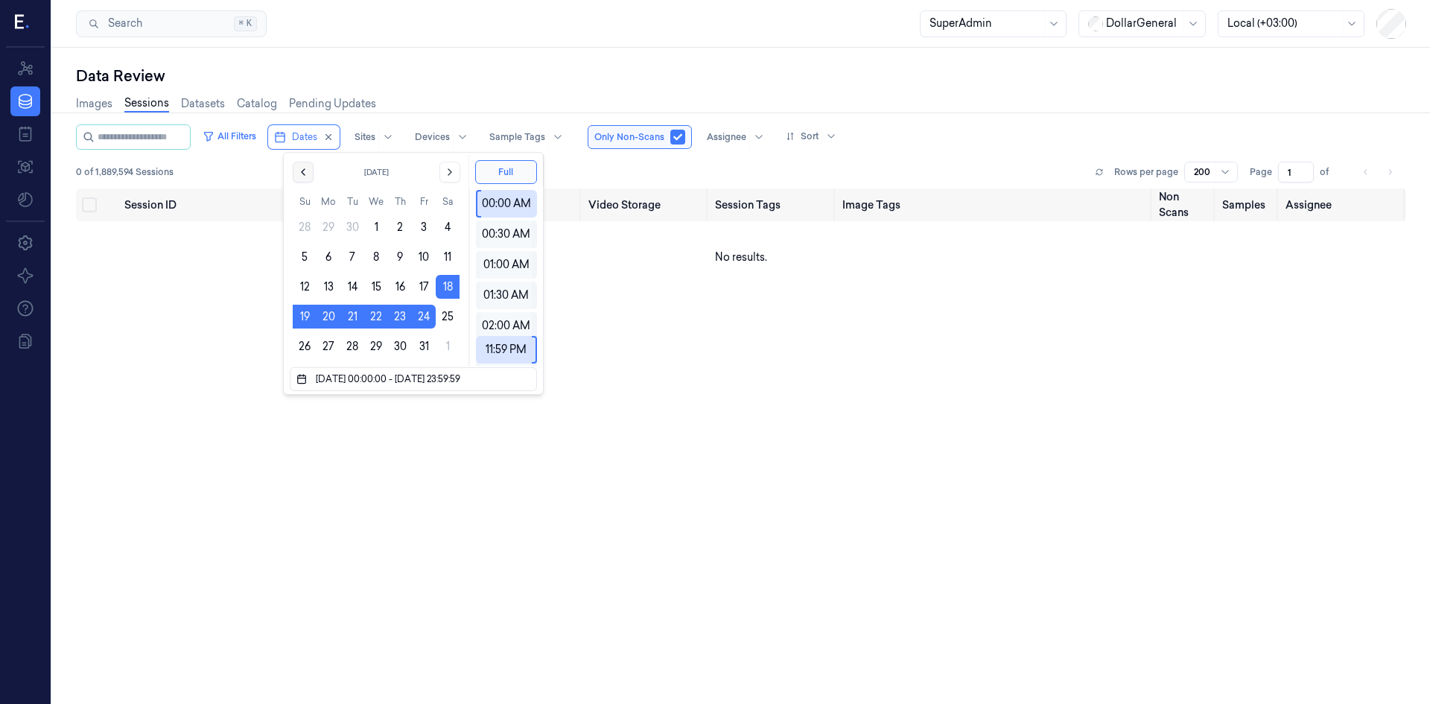
click at [310, 172] on button "Go to the Previous Month" at bounding box center [303, 172] width 21 height 21
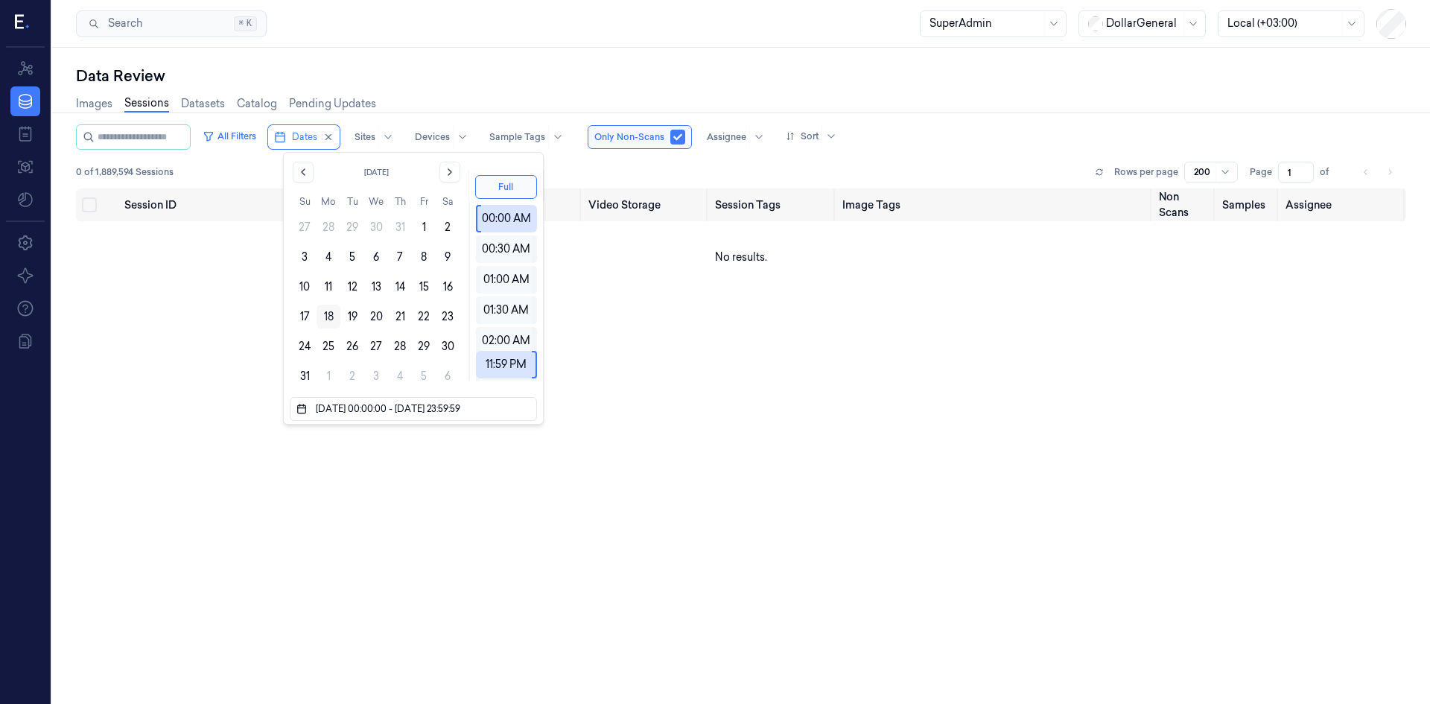
click at [334, 317] on button "18" at bounding box center [329, 317] width 24 height 24
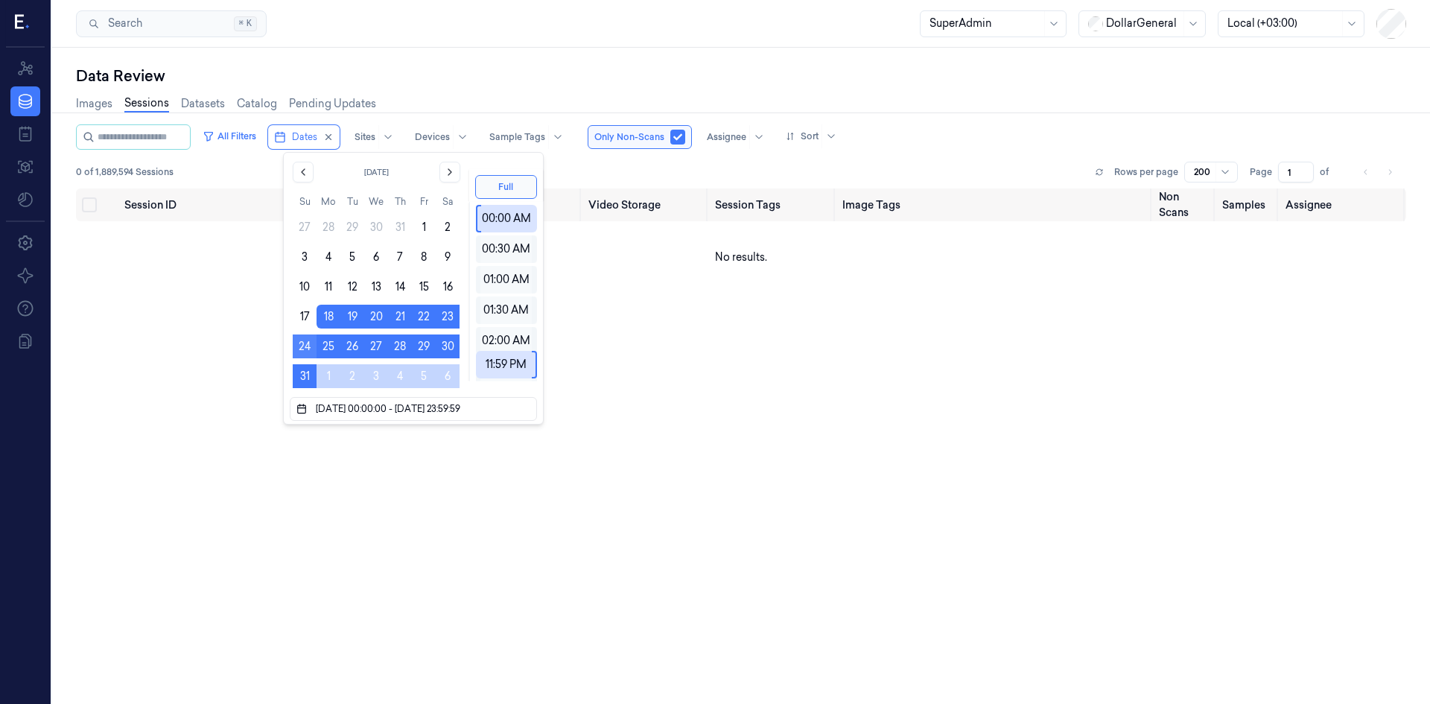
click at [308, 344] on button "24" at bounding box center [305, 346] width 24 height 24
type input "[DATE] 00:00:00 - [DATE] 23:59:59"
click at [893, 152] on div "All Filters Dates Sites Devices Sample Tags Only Non-Scans Assignee Sort 0 of 1…" at bounding box center [741, 156] width 1331 height 64
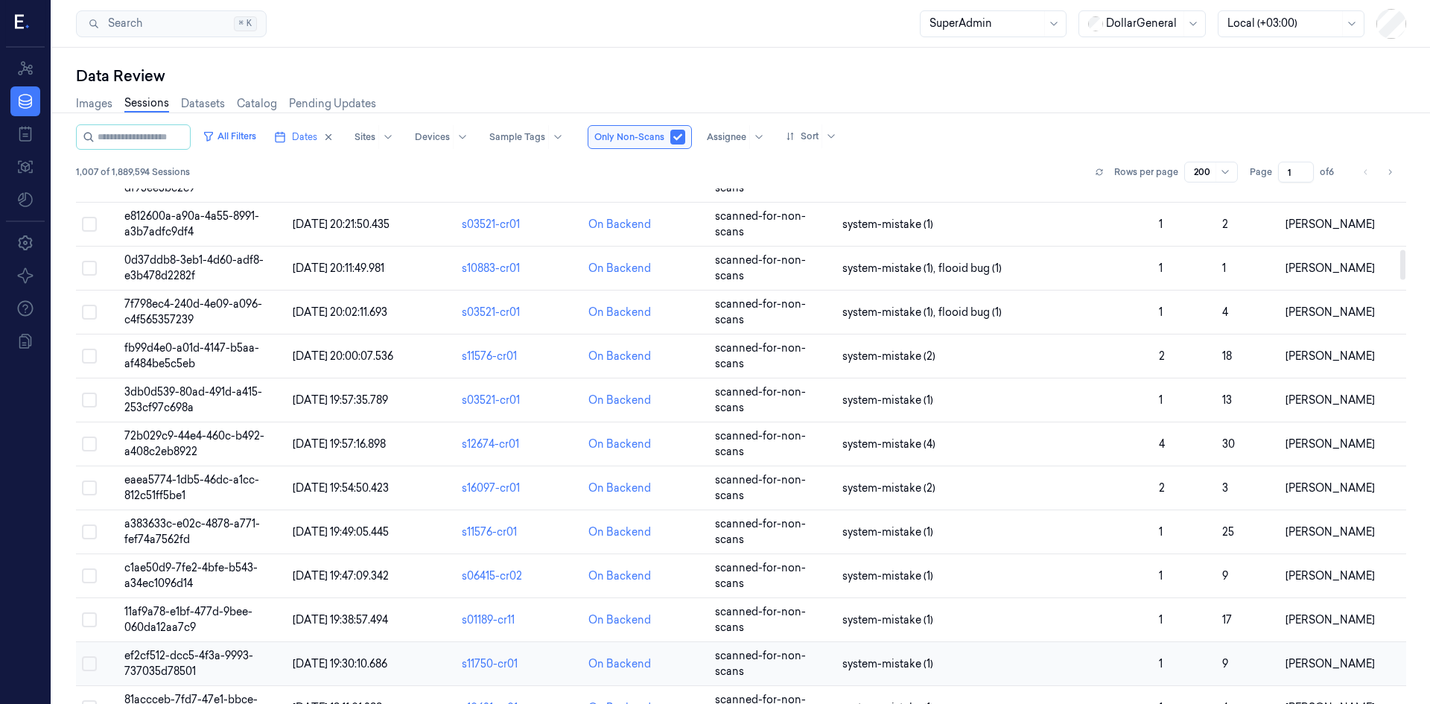
scroll to position [1639, 0]
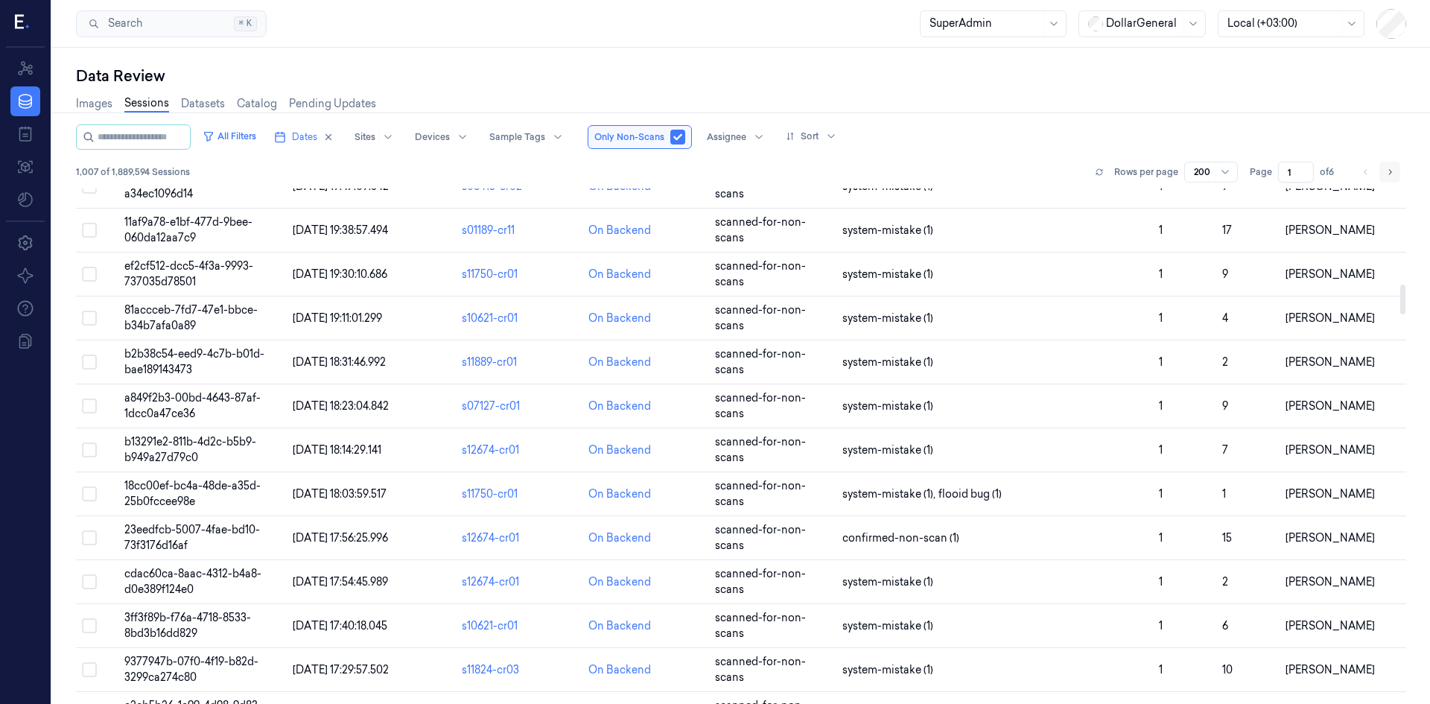
click at [1392, 171] on icon "Go to next page" at bounding box center [1390, 172] width 9 height 12
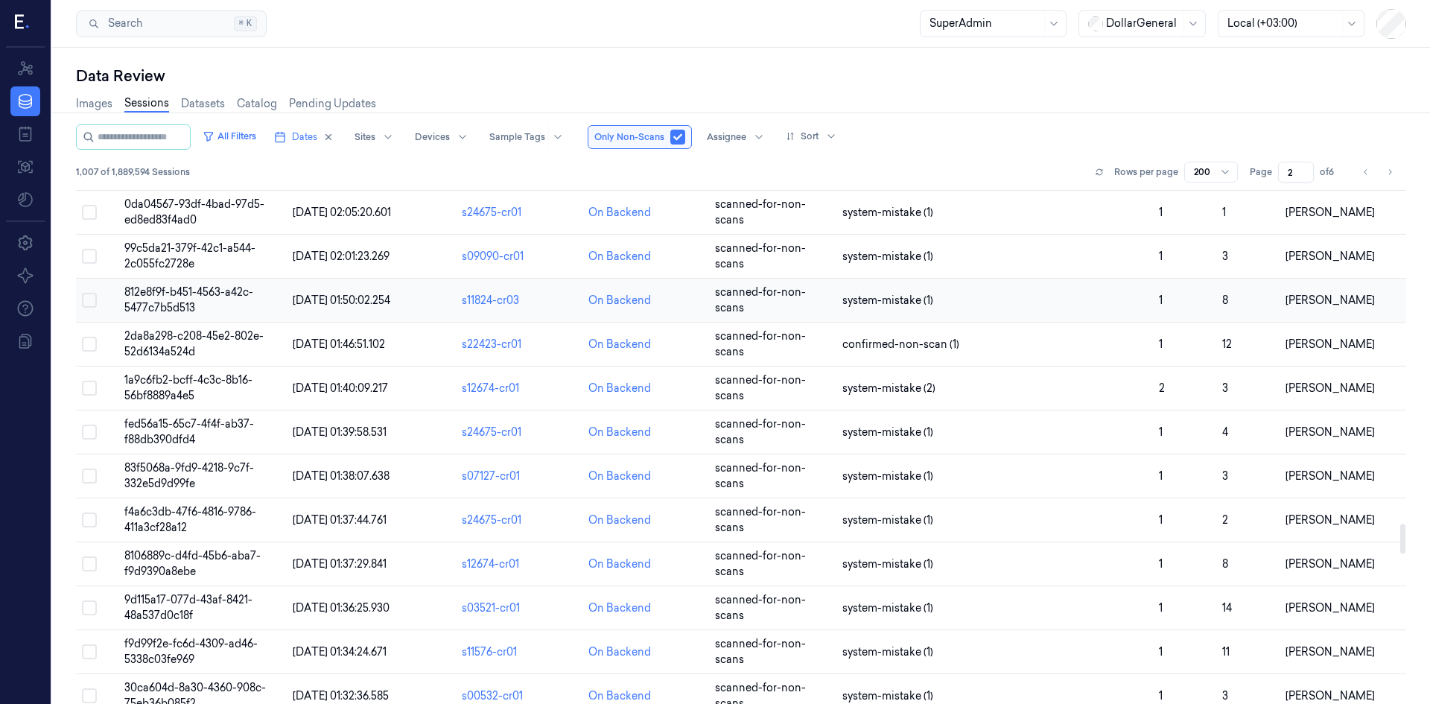
scroll to position [6332, 0]
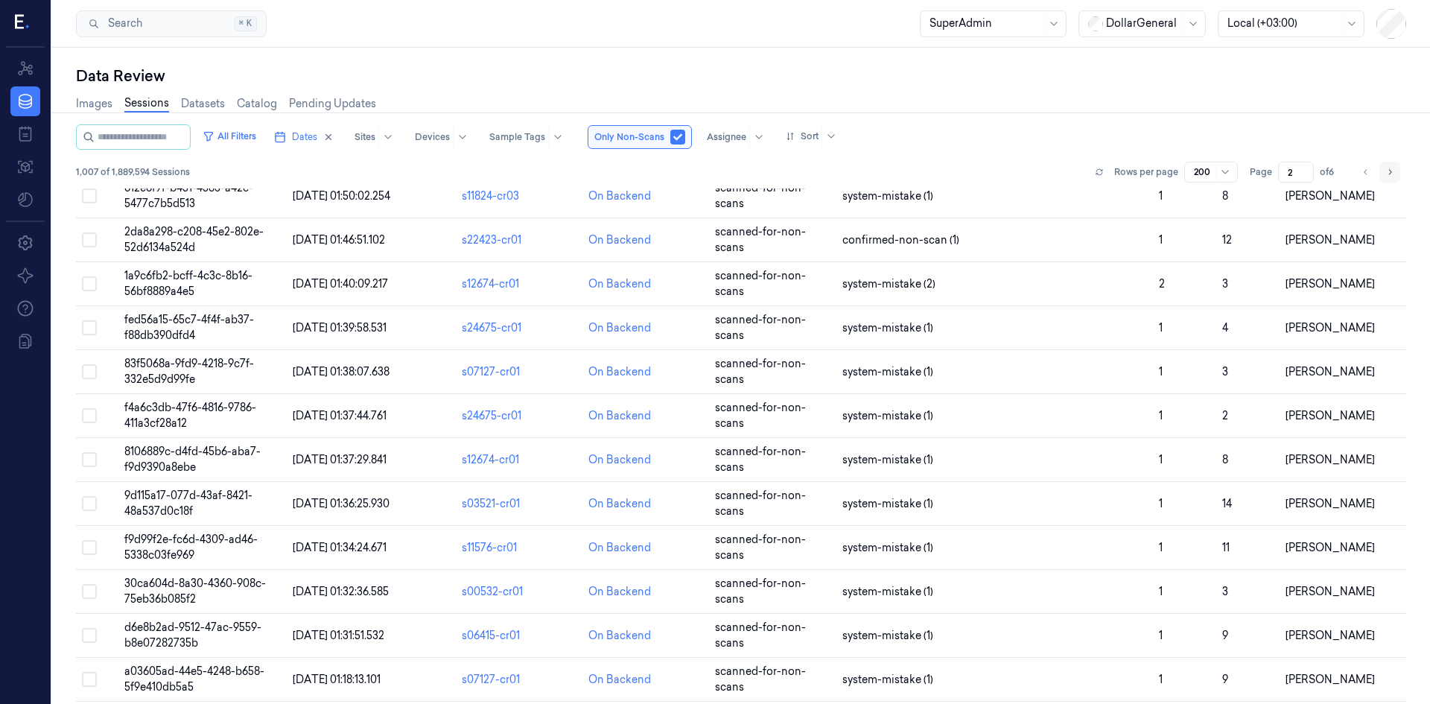
click at [1393, 171] on icon "Go to next page" at bounding box center [1390, 172] width 9 height 12
type input "3"
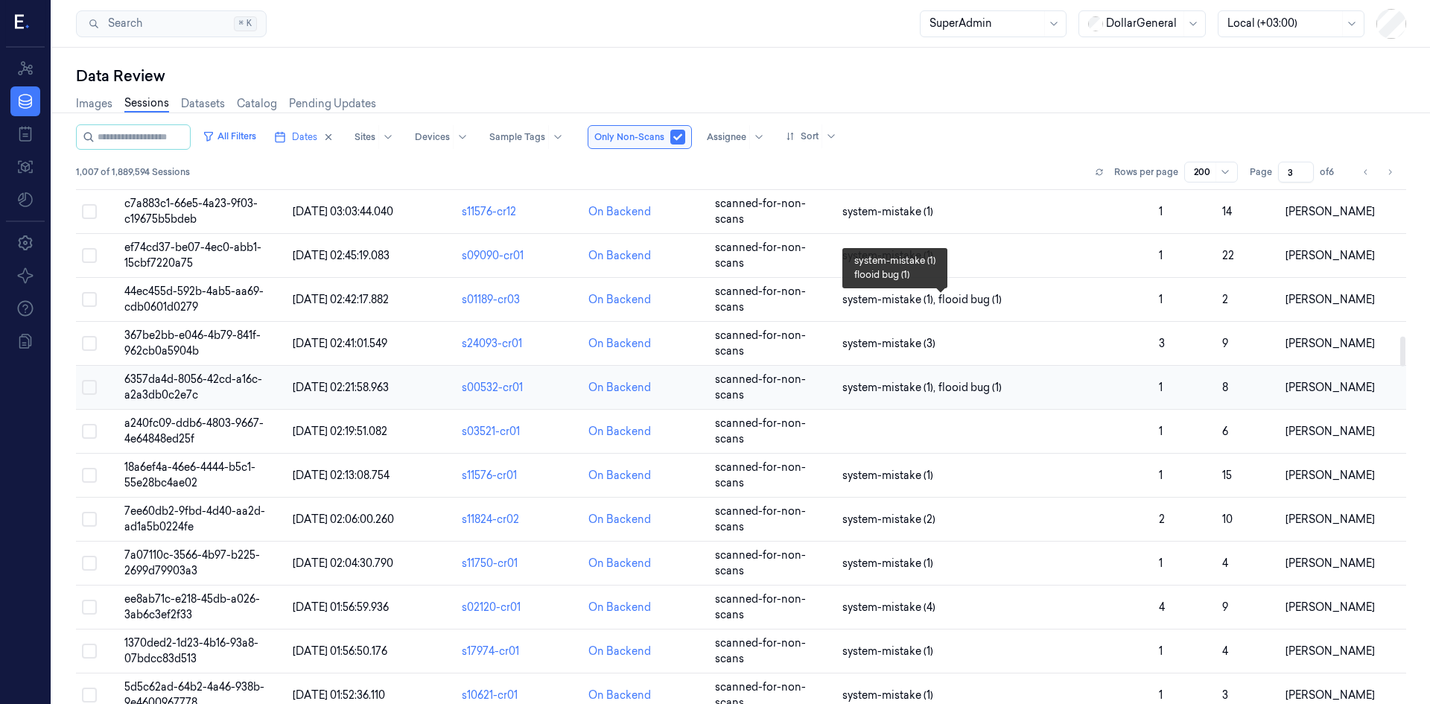
scroll to position [2533, 0]
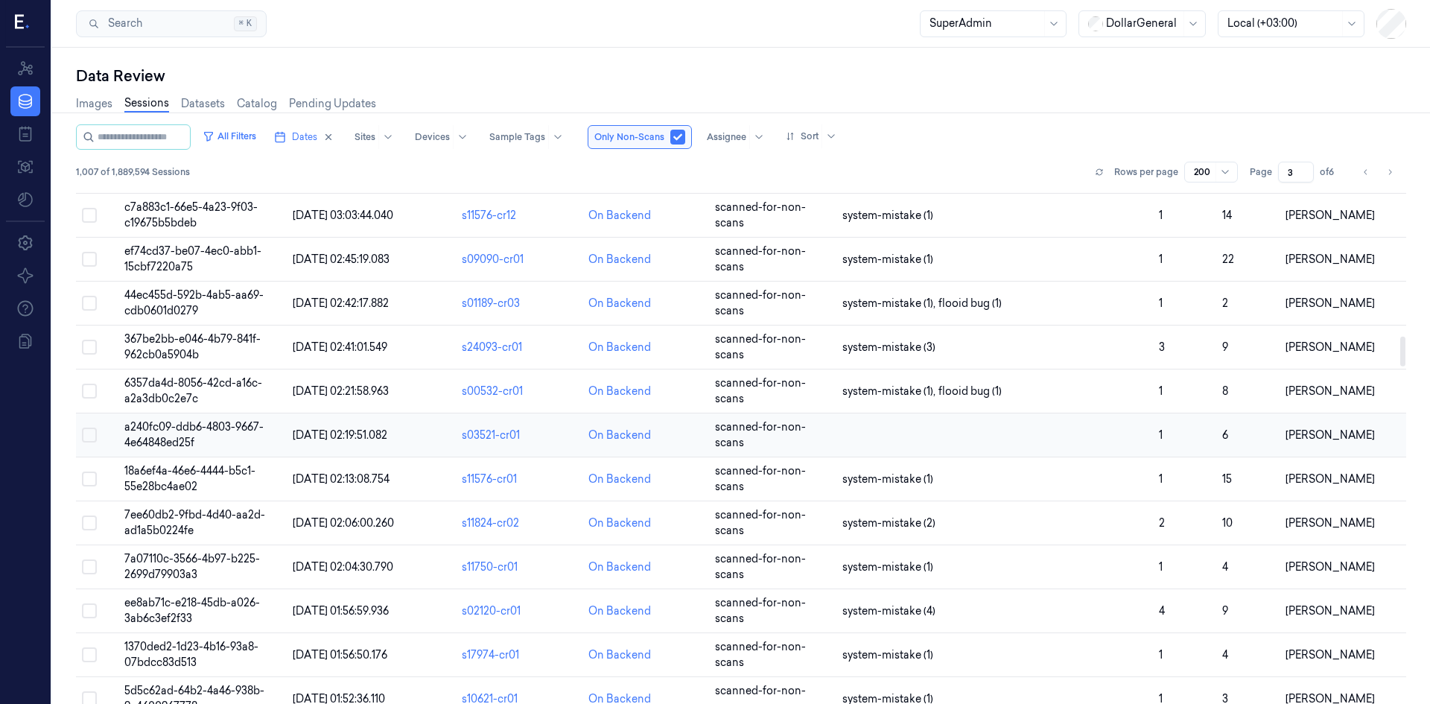
click at [184, 436] on span "a240fc09-ddb6-4803-9667-4e64848ed25f" at bounding box center [193, 434] width 139 height 29
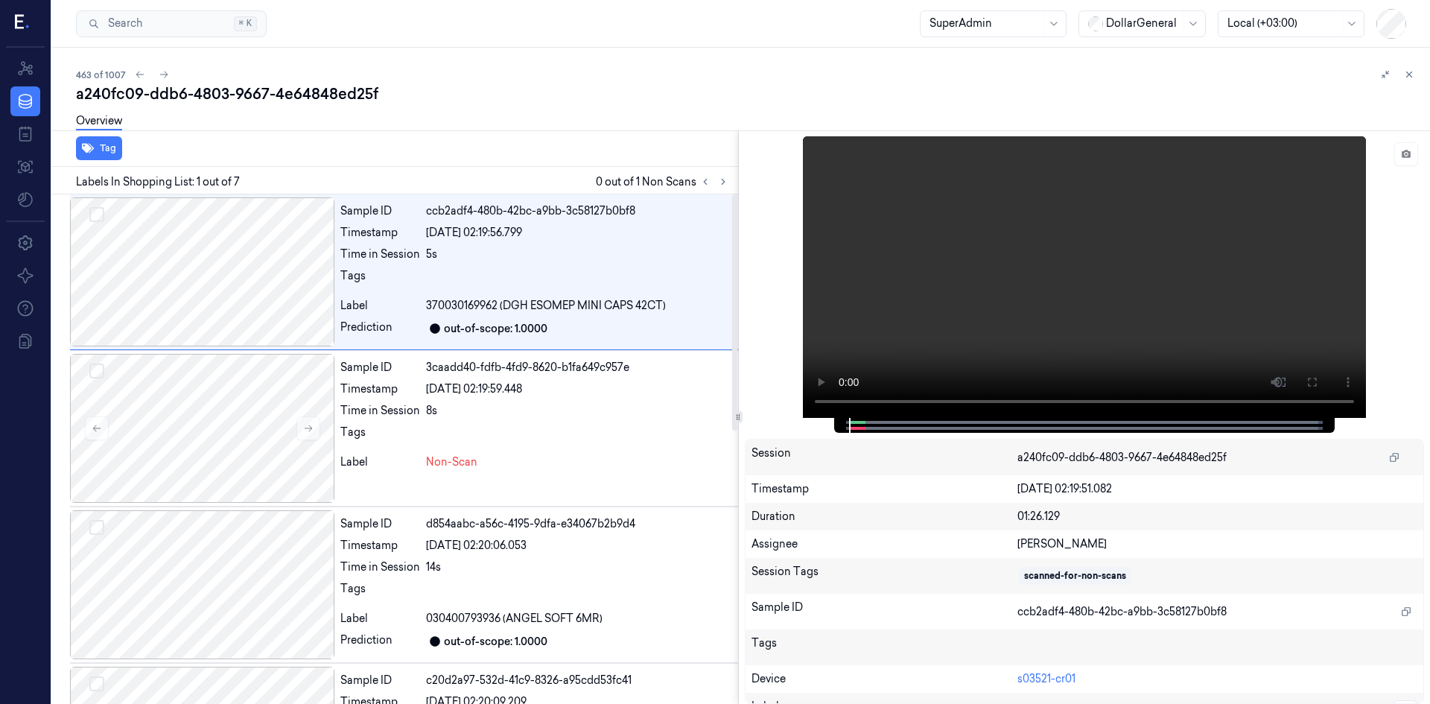
click at [719, 185] on icon at bounding box center [723, 182] width 10 height 10
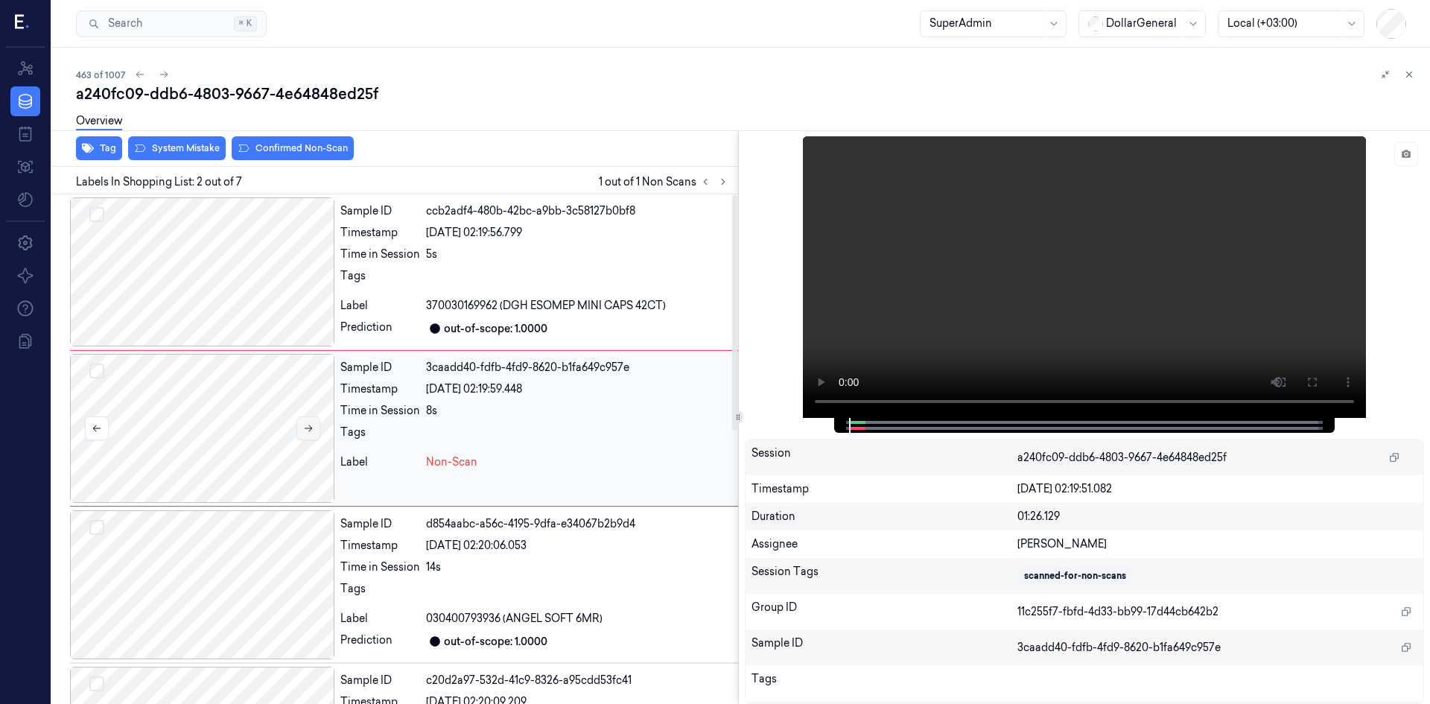
click at [299, 423] on button at bounding box center [309, 428] width 24 height 24
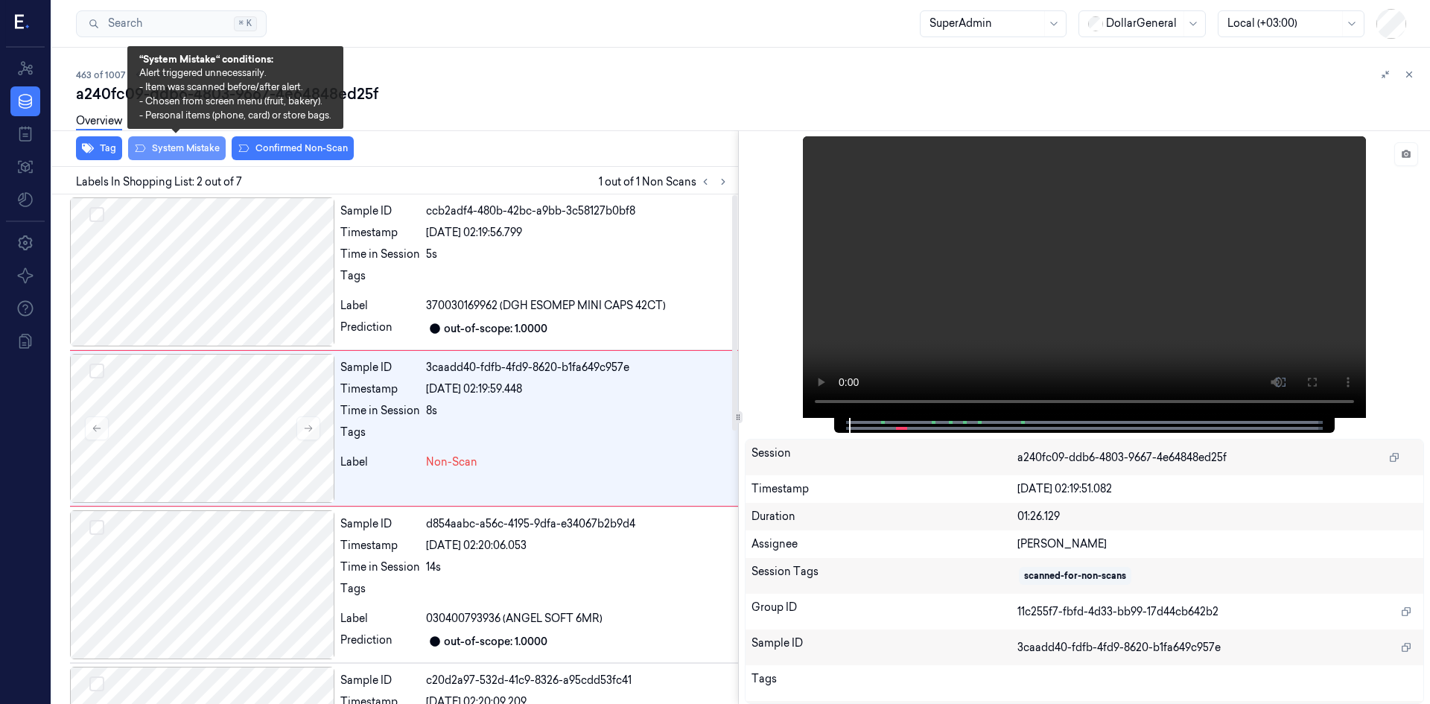
click at [198, 148] on button "System Mistake" at bounding box center [177, 148] width 98 height 24
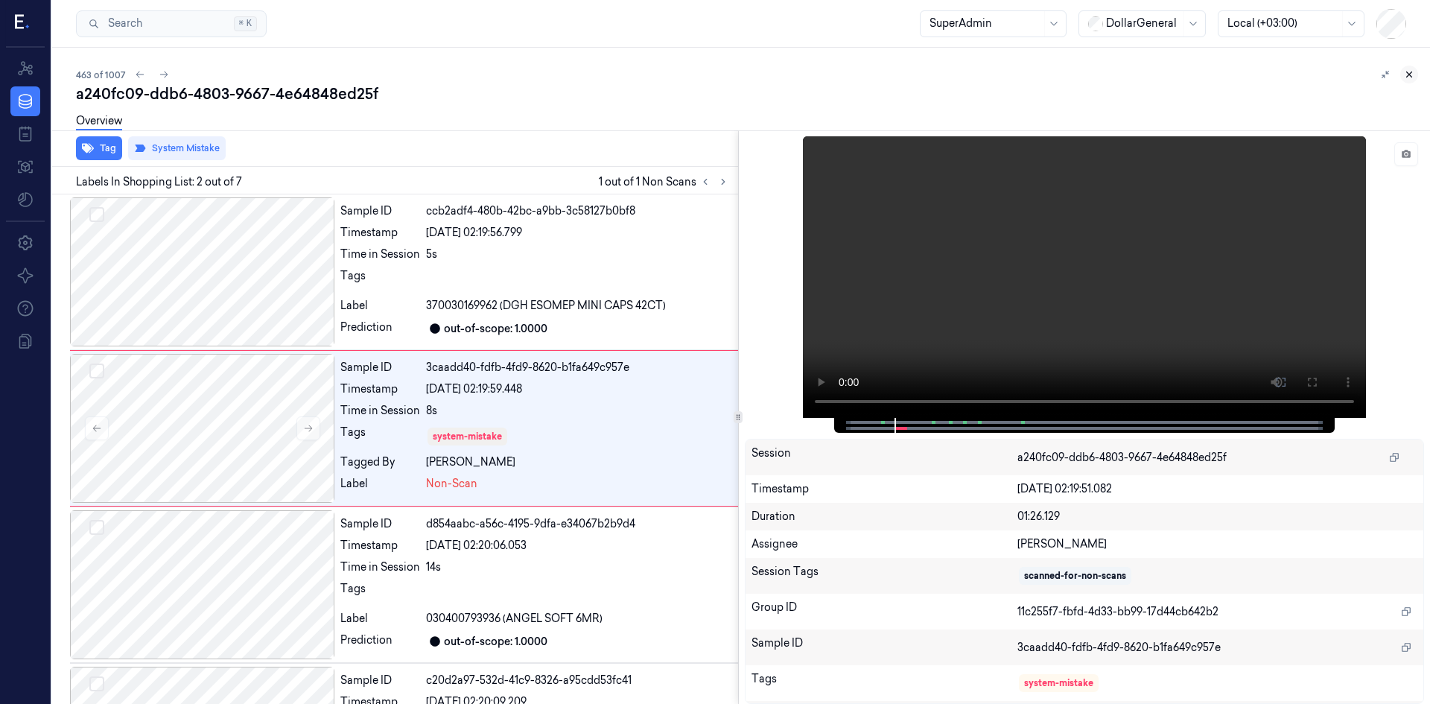
click at [1404, 77] on icon at bounding box center [1409, 74] width 10 height 10
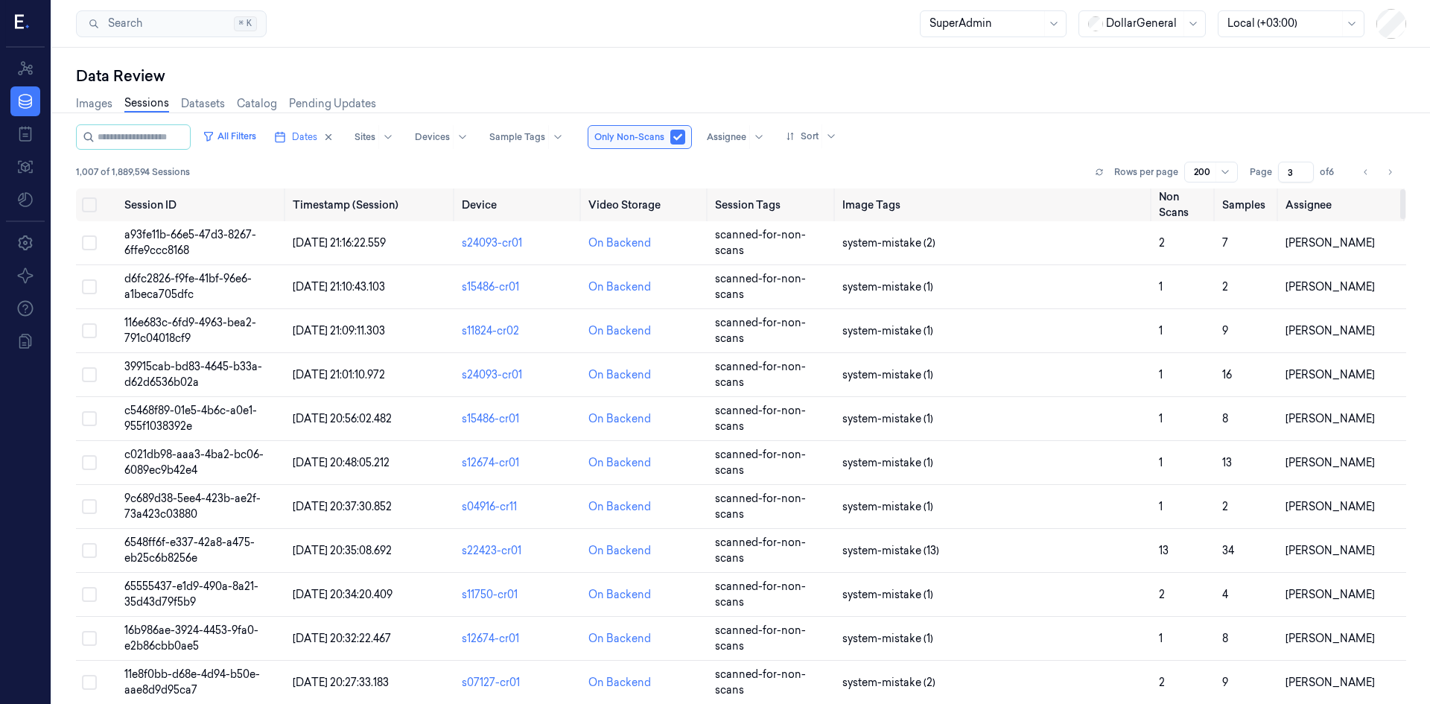
click at [975, 153] on div "All Filters Dates Sites Devices Sample Tags Only Non-Scans Assignee Sort 1,007 …" at bounding box center [741, 156] width 1331 height 64
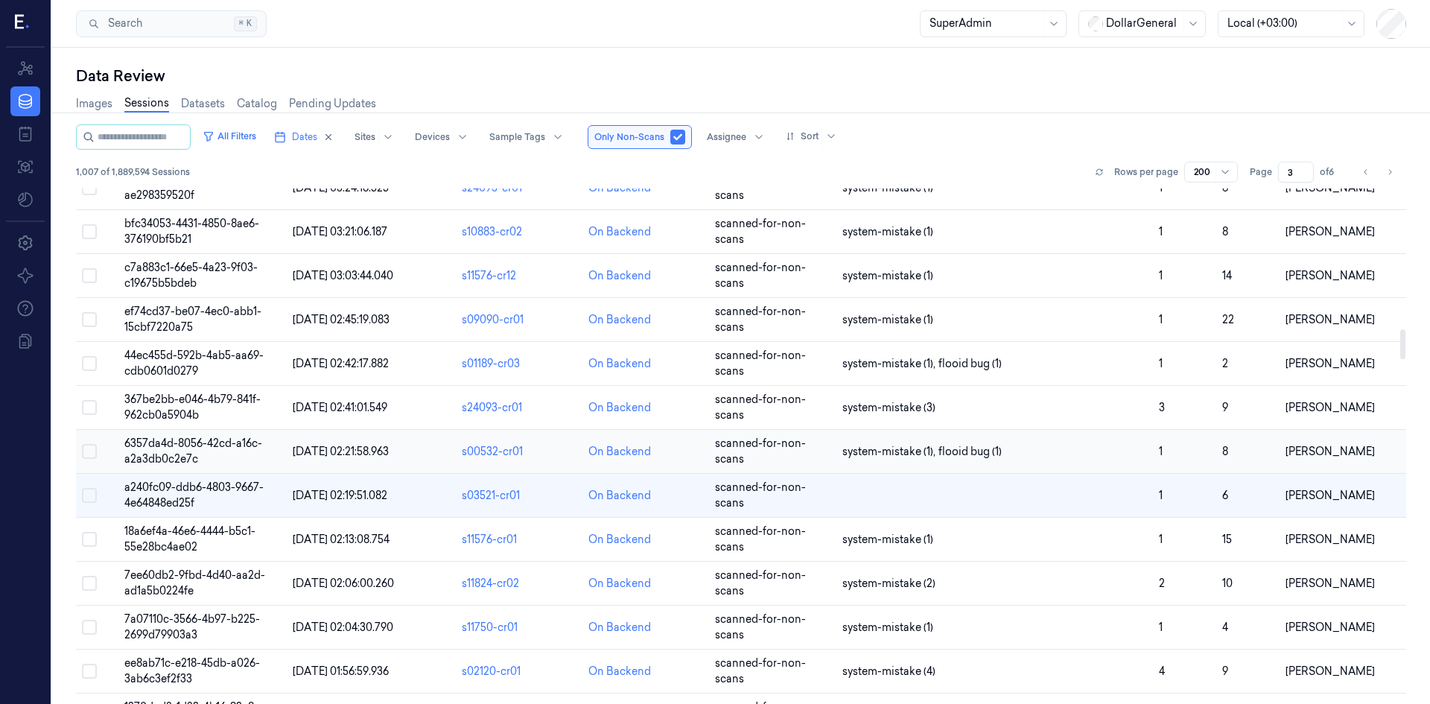
scroll to position [2533, 0]
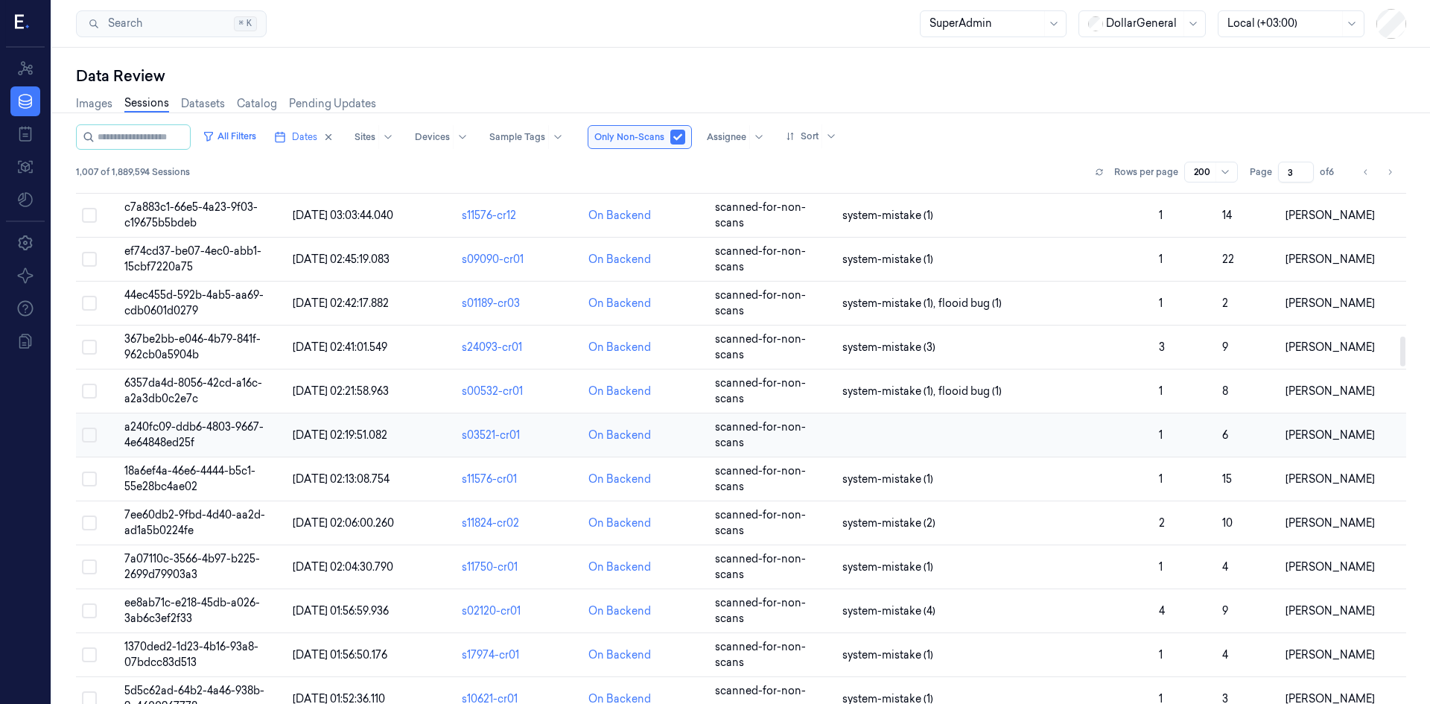
click at [145, 434] on td "a240fc09-ddb6-4803-9667-4e64848ed25f" at bounding box center [202, 435] width 169 height 44
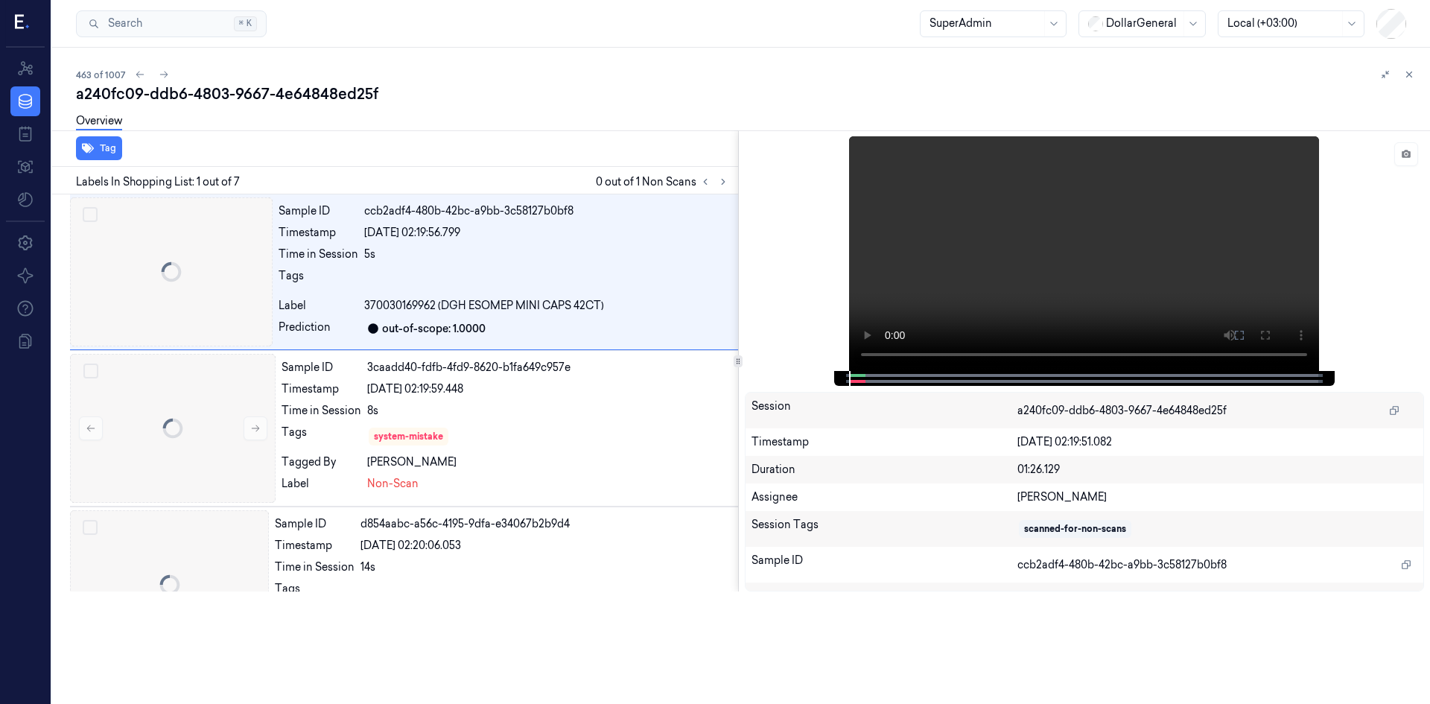
scroll to position [15, 0]
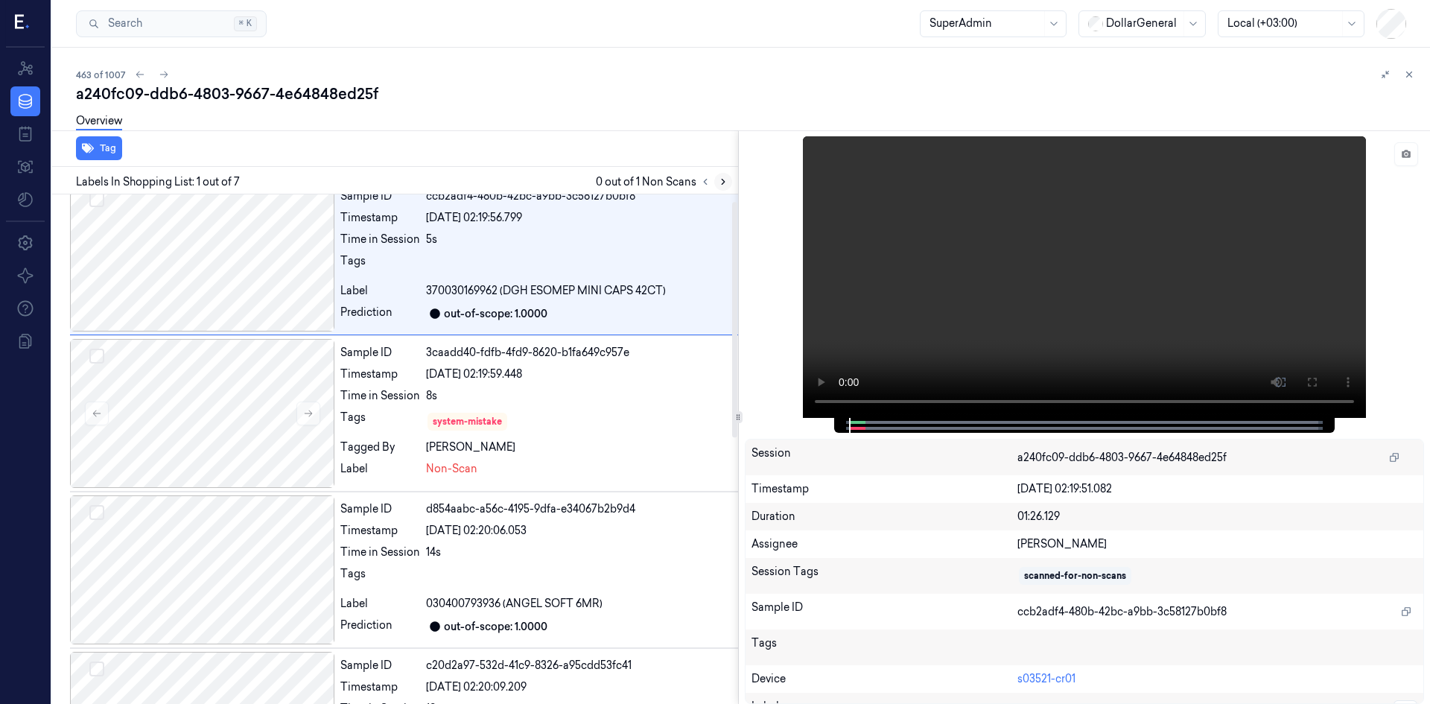
click at [723, 184] on icon at bounding box center [723, 182] width 10 height 10
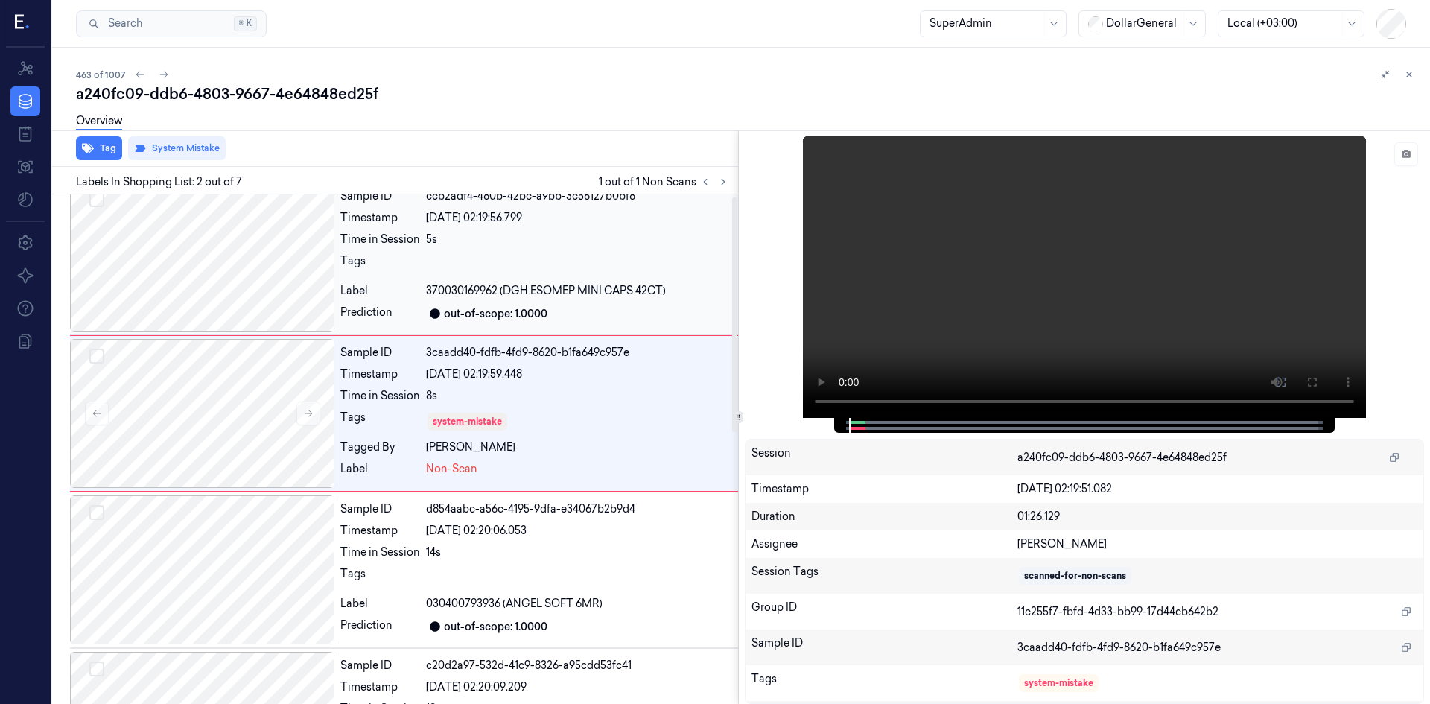
scroll to position [0, 0]
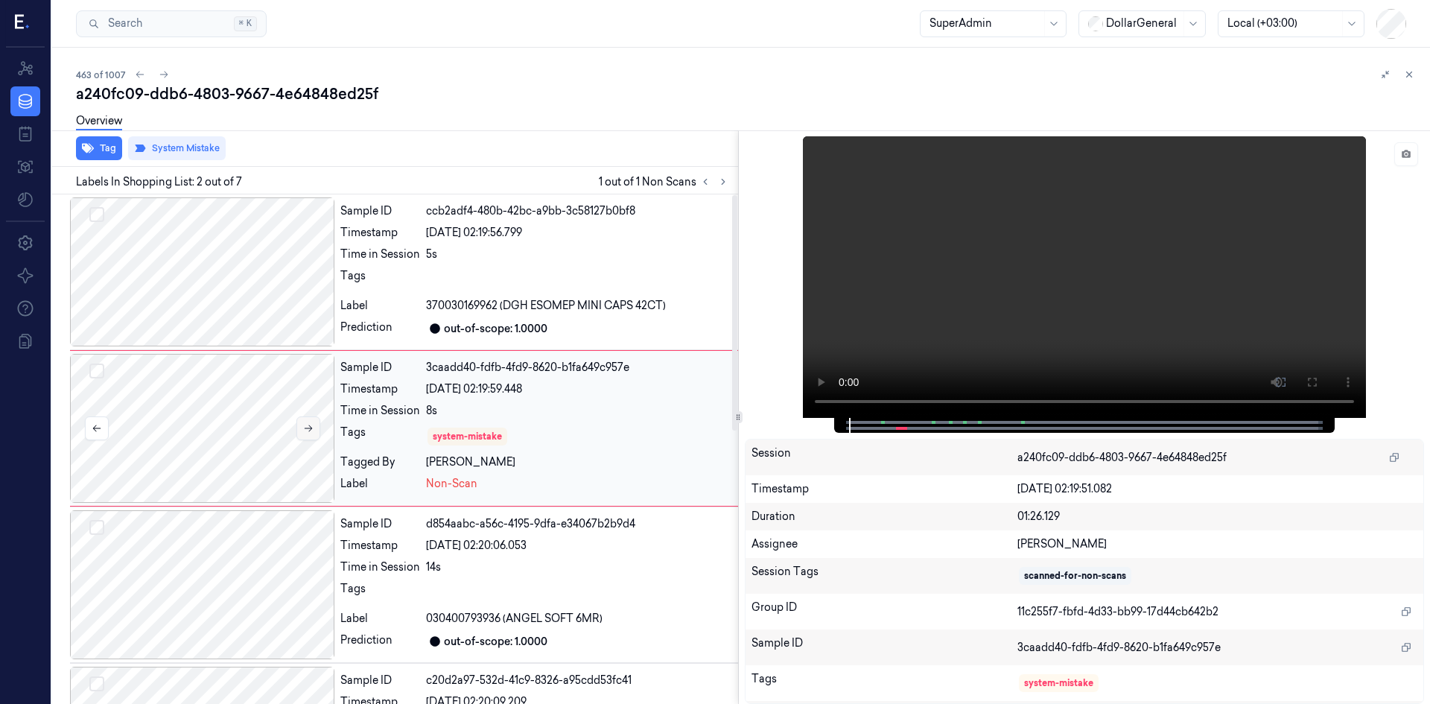
click at [308, 432] on icon at bounding box center [308, 428] width 10 height 10
click at [1410, 72] on icon at bounding box center [1409, 74] width 10 height 10
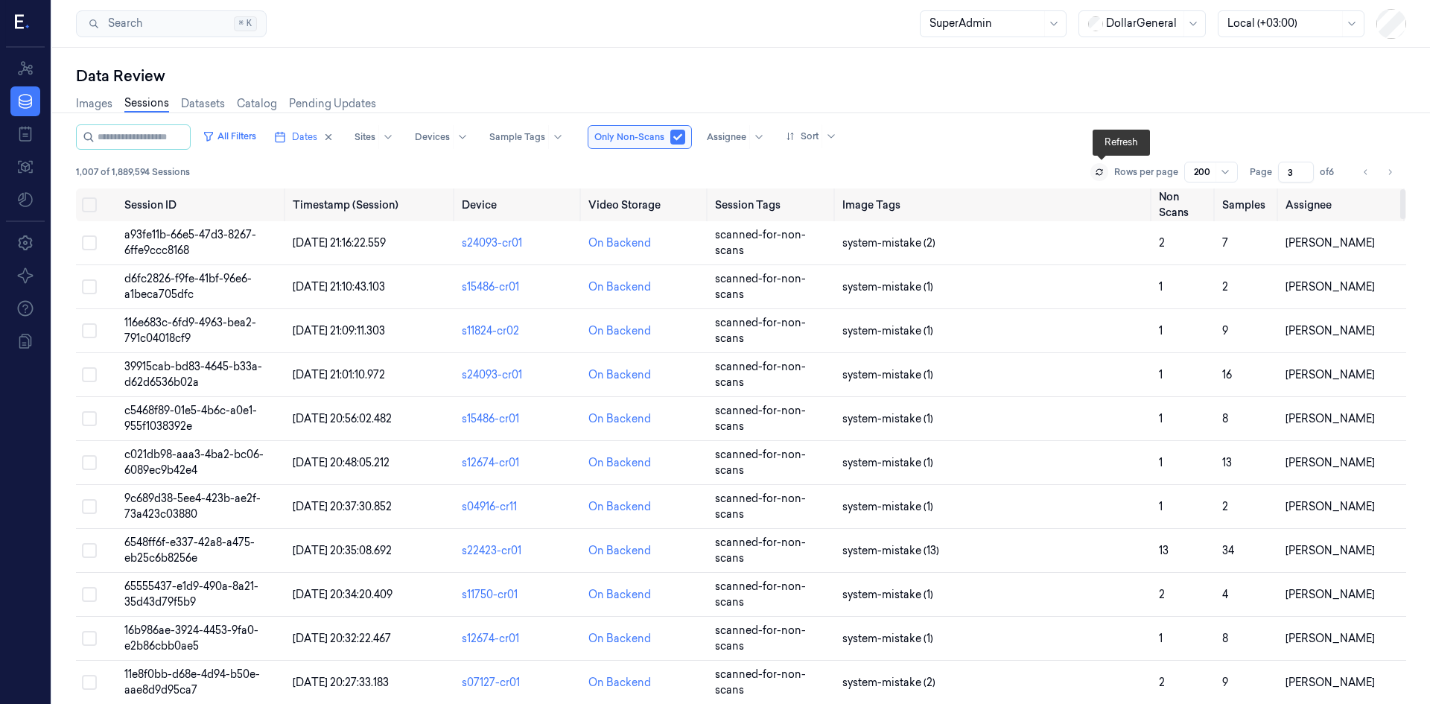
click at [1103, 173] on icon at bounding box center [1099, 172] width 9 height 9
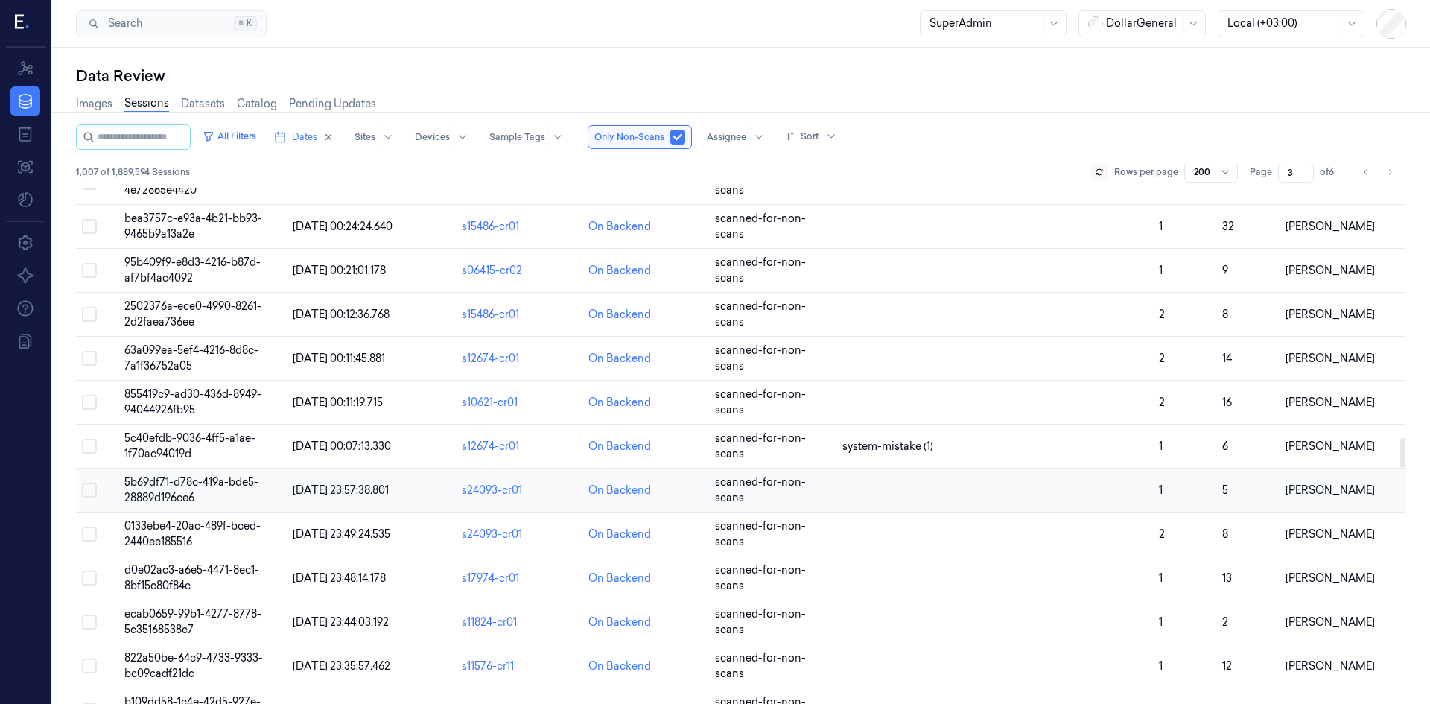
scroll to position [4235, 0]
click at [177, 483] on span "5b69df71-d78c-419a-bde5-28889d196ce6" at bounding box center [191, 490] width 134 height 29
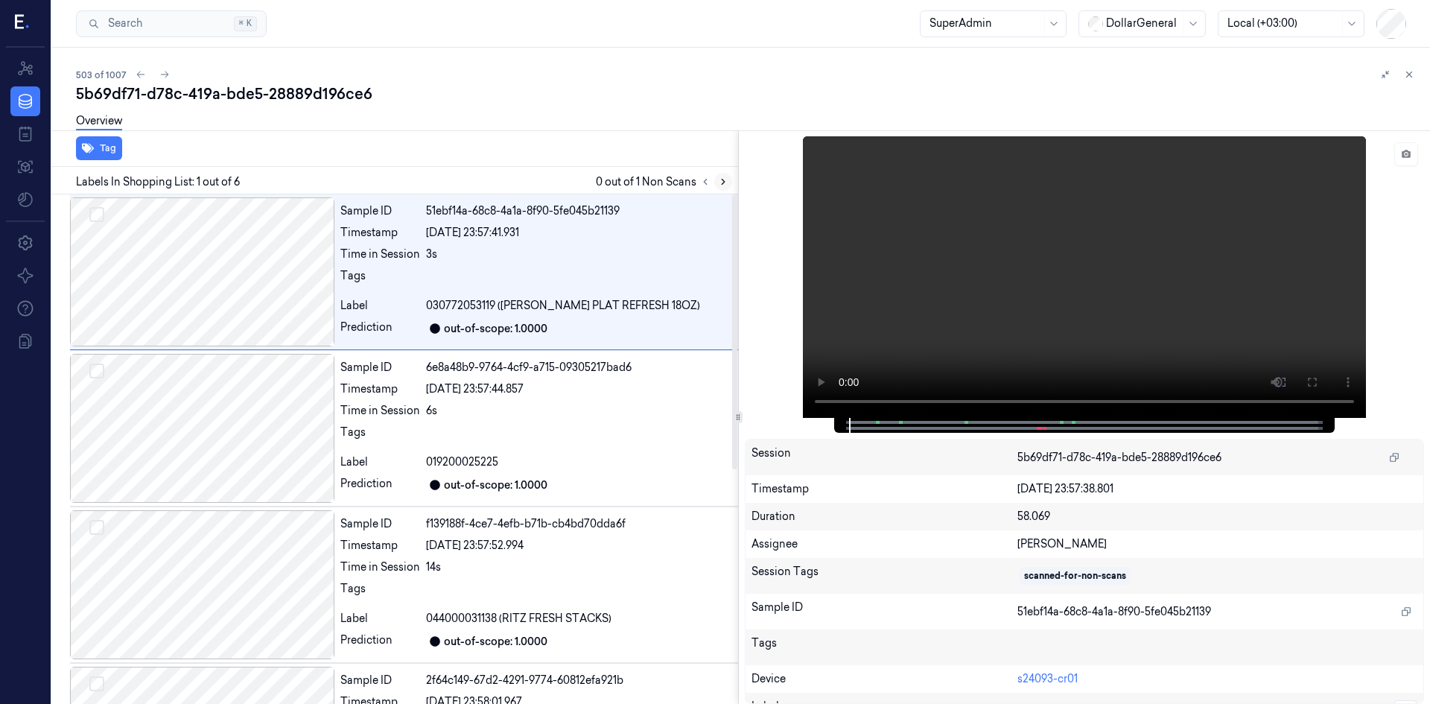
click at [727, 186] on icon at bounding box center [723, 182] width 10 height 10
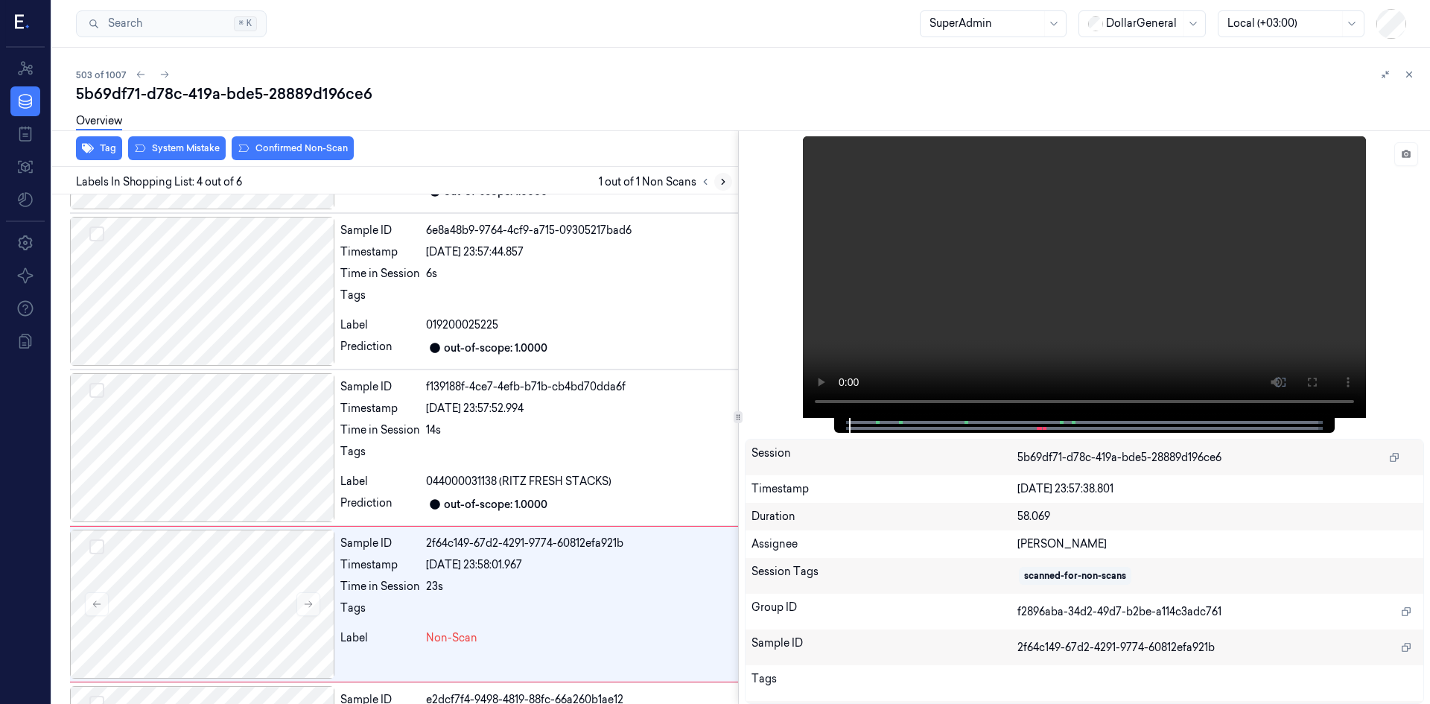
scroll to position [292, 0]
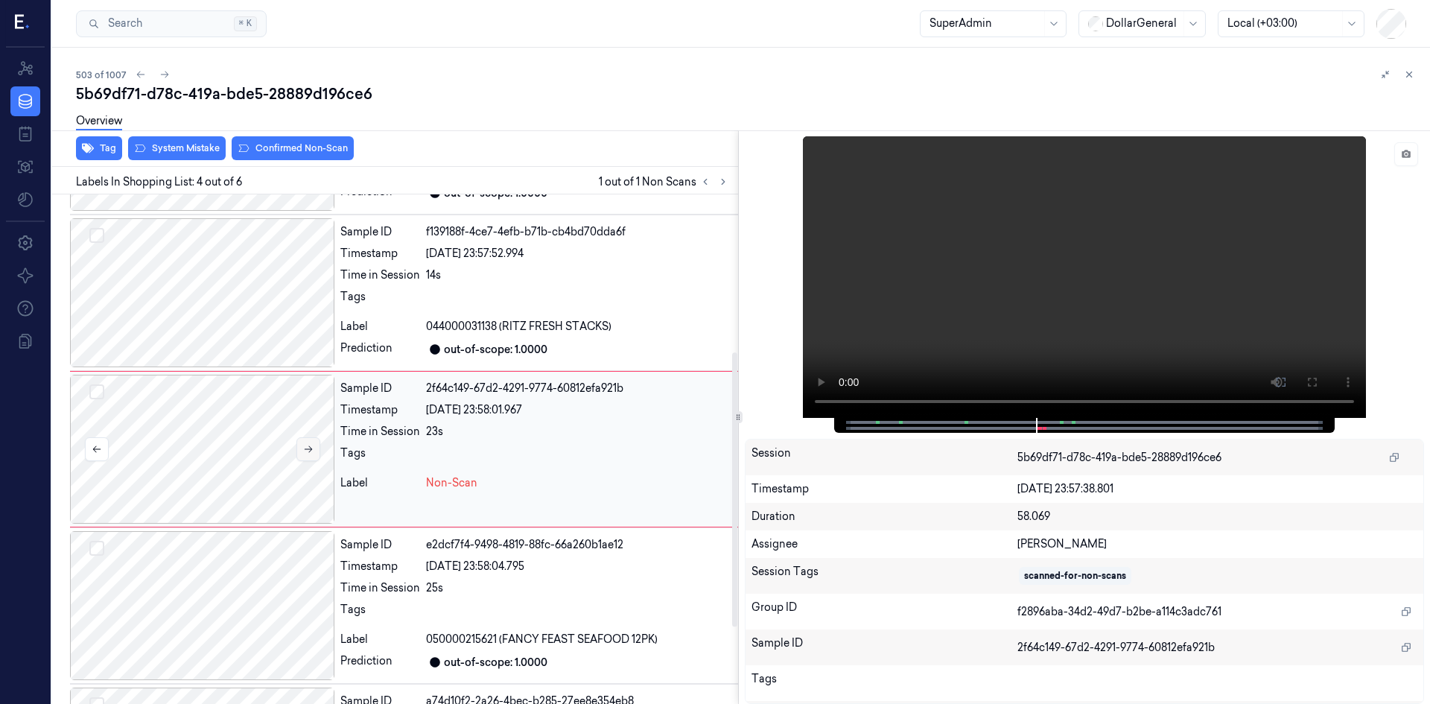
click at [297, 440] on button at bounding box center [309, 449] width 24 height 24
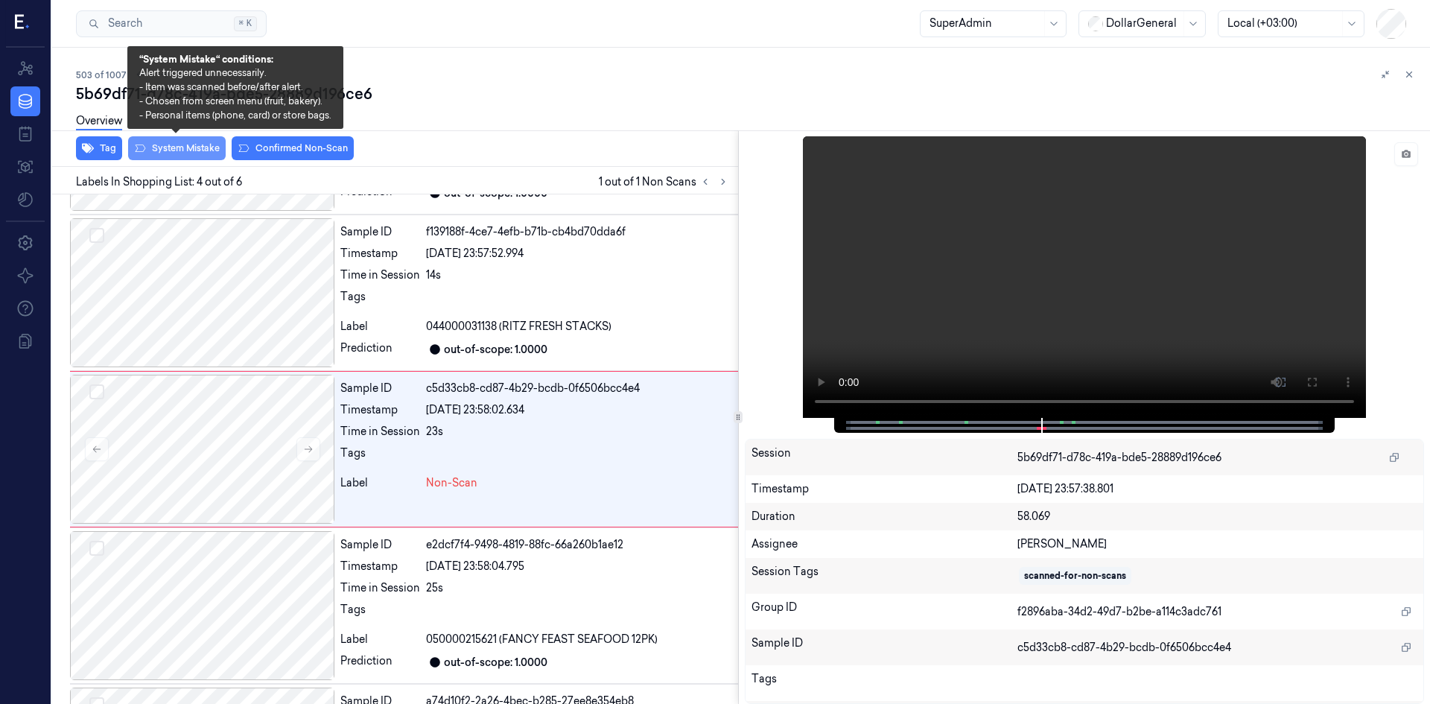
click at [207, 153] on button "System Mistake" at bounding box center [177, 148] width 98 height 24
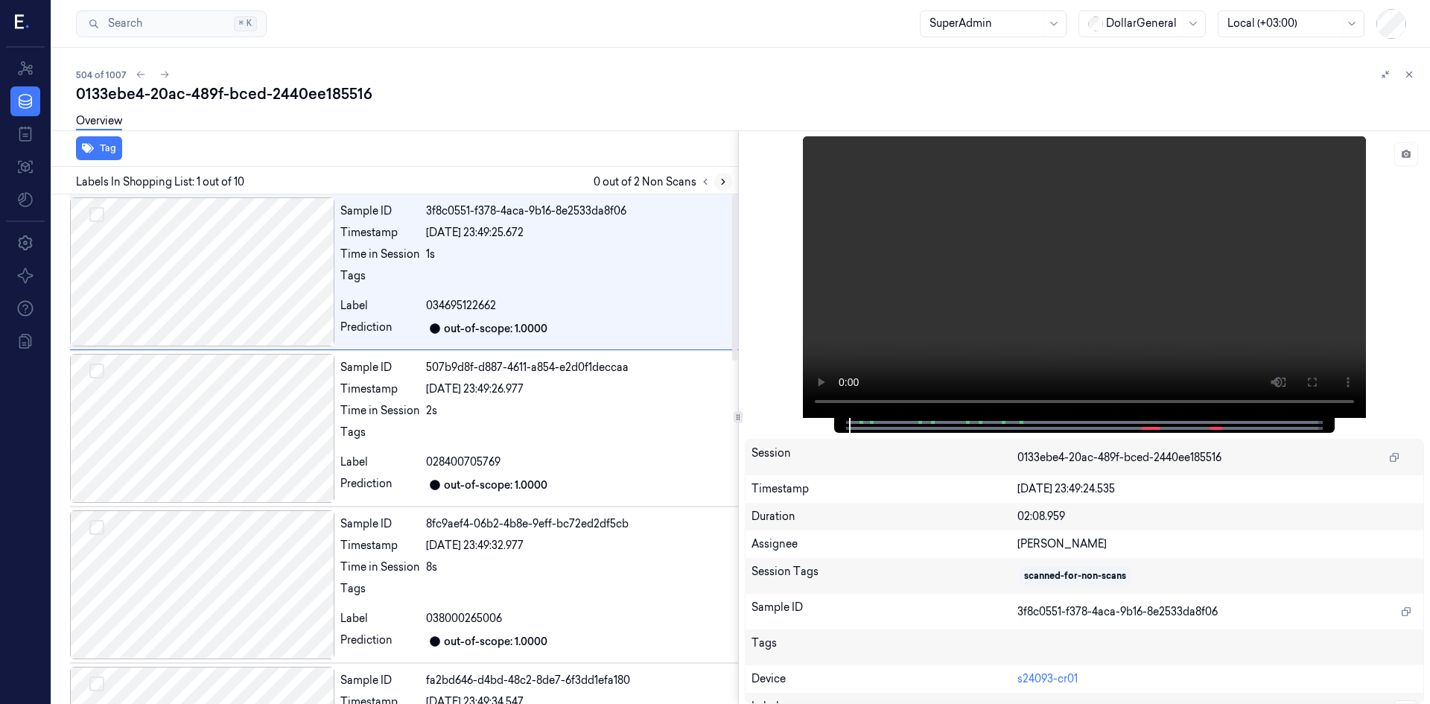
click at [720, 177] on icon at bounding box center [723, 182] width 10 height 10
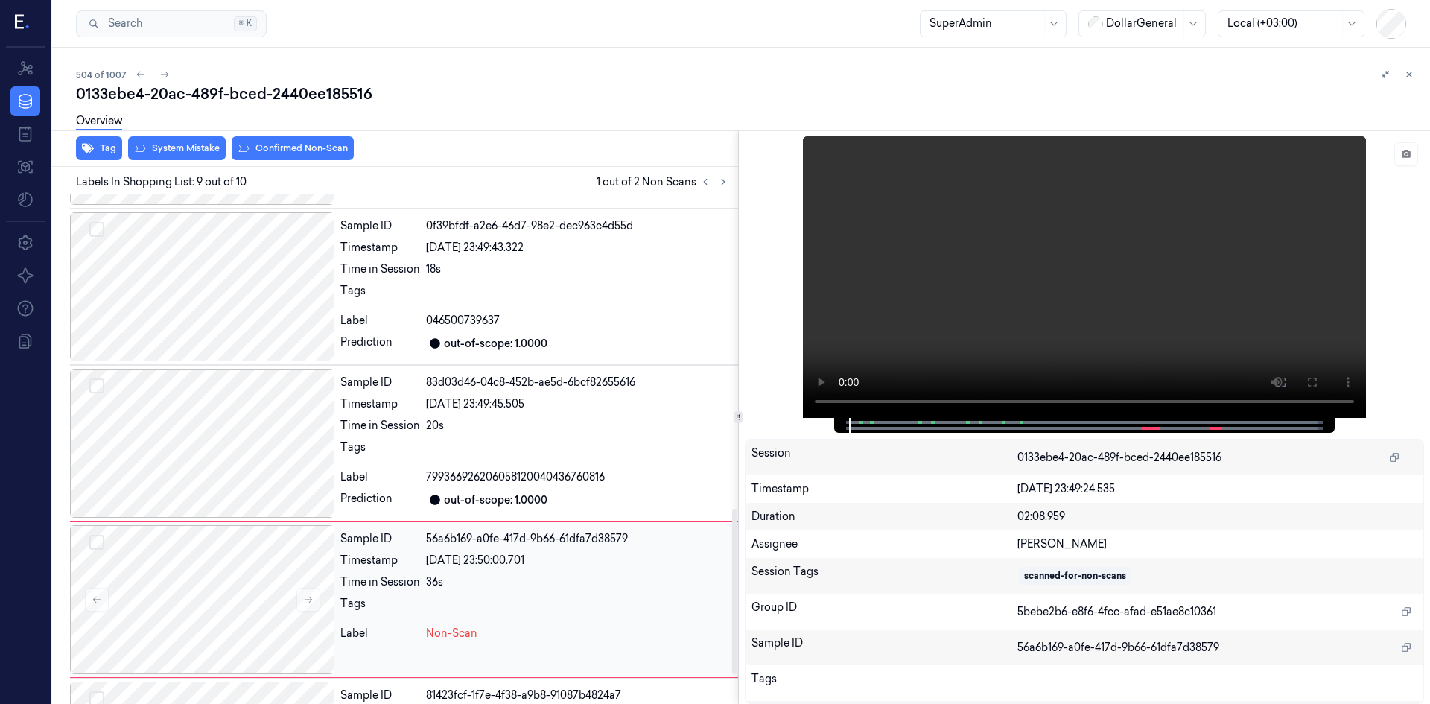
scroll to position [1059, 0]
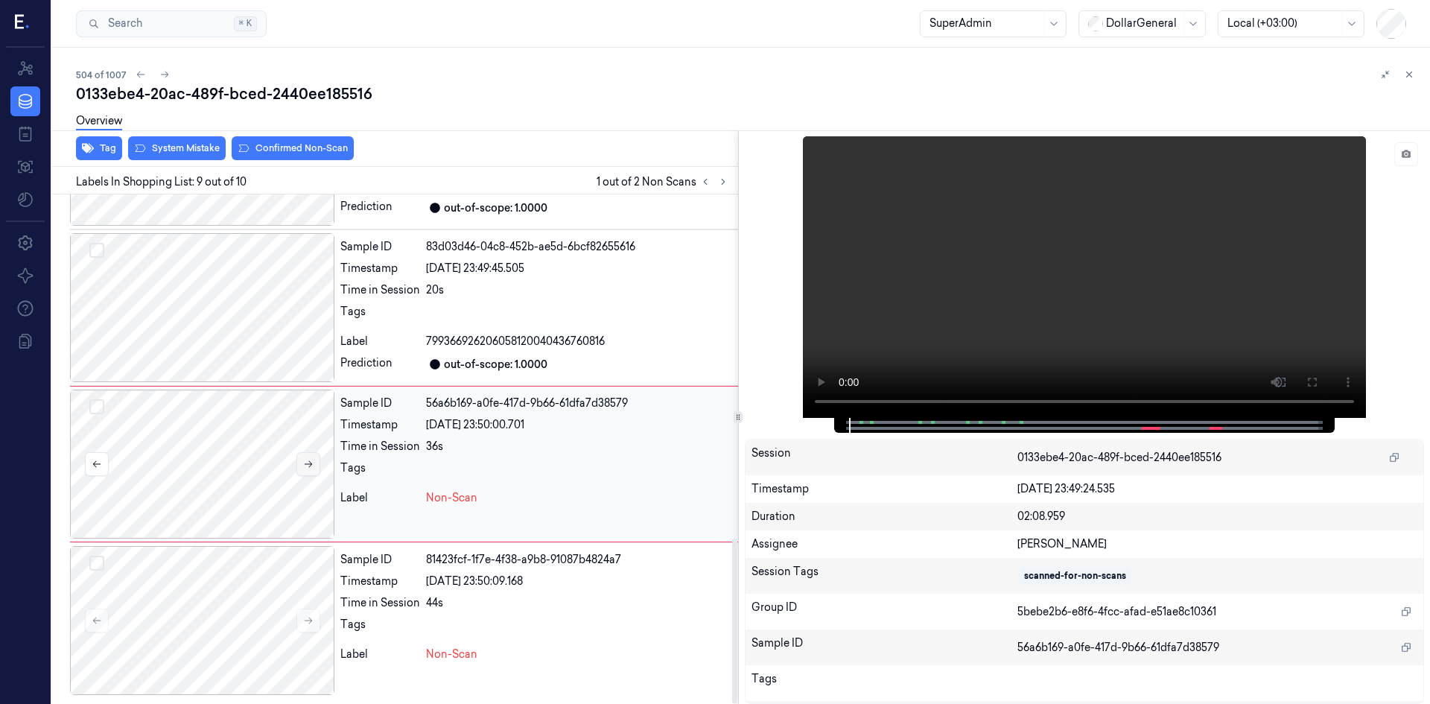
click at [310, 470] on button at bounding box center [309, 464] width 24 height 24
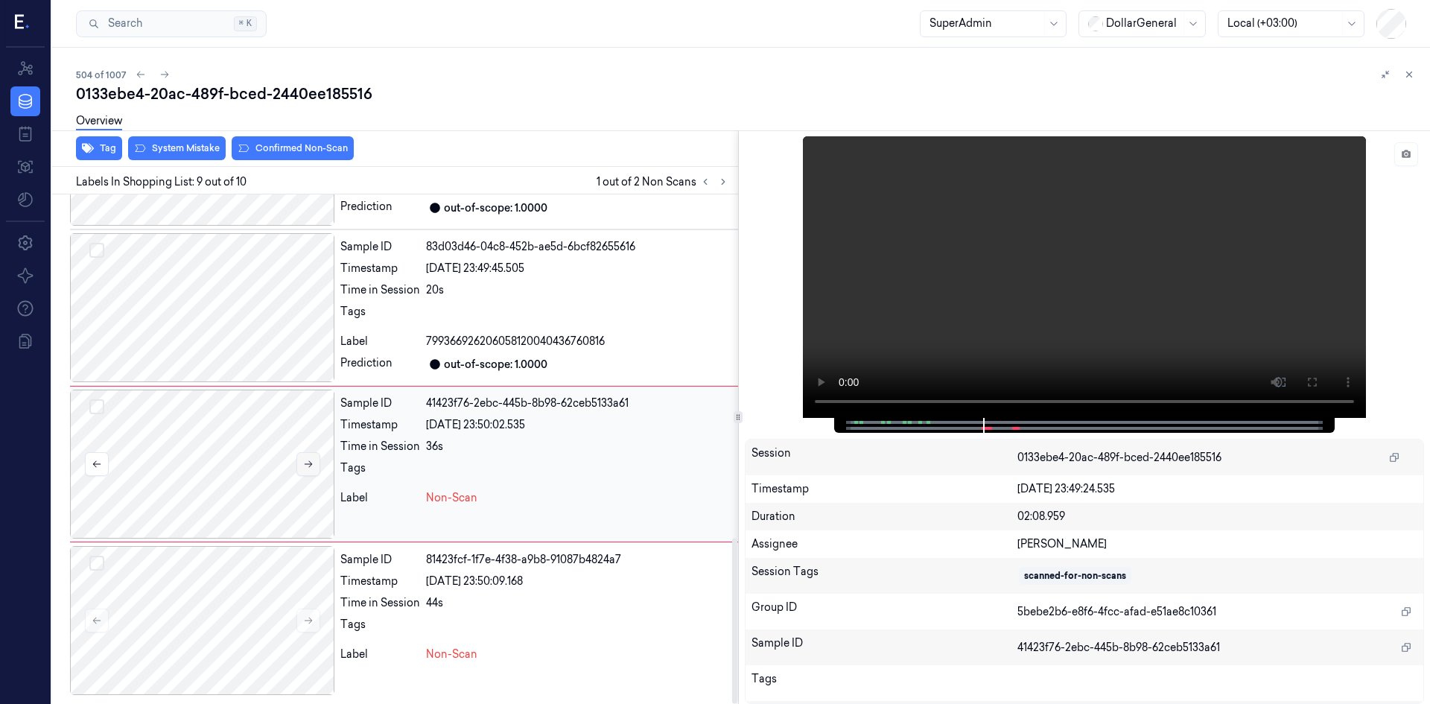
click at [310, 470] on button at bounding box center [309, 464] width 24 height 24
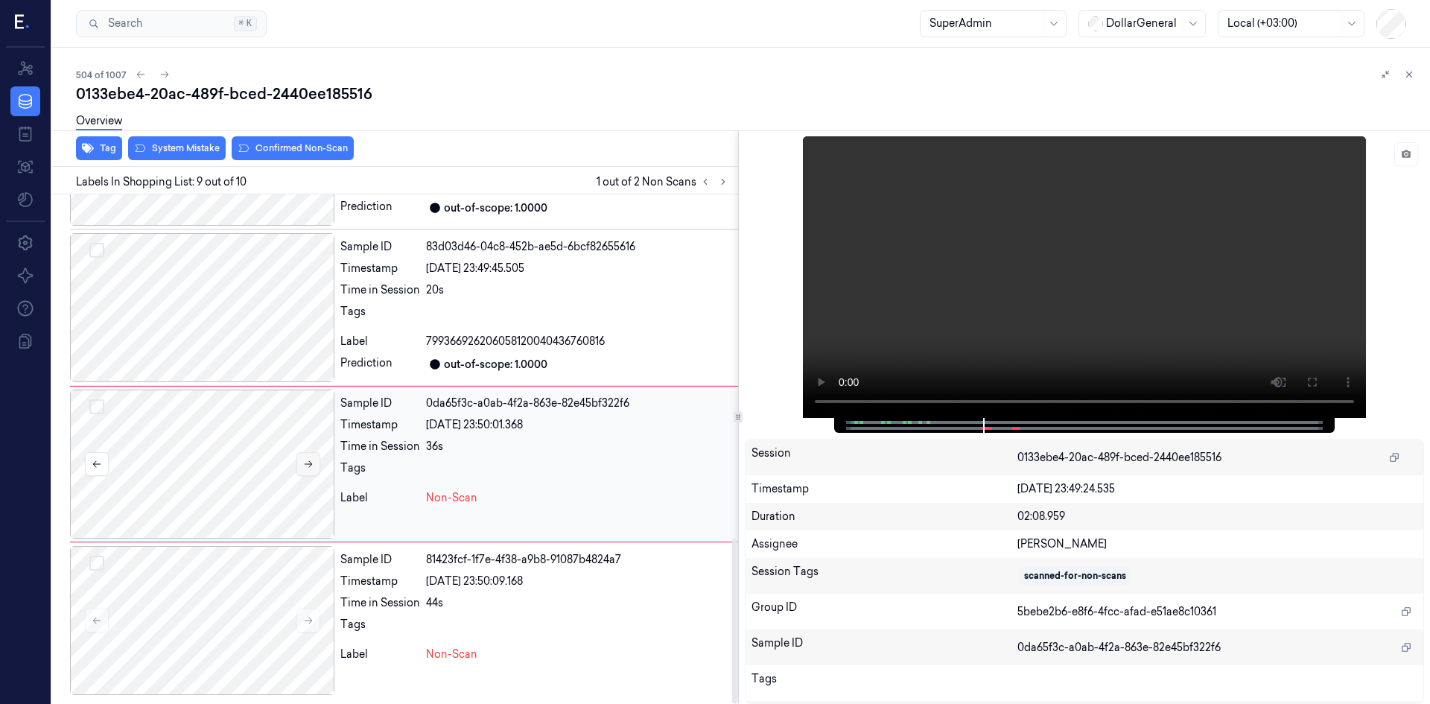
click at [310, 470] on button at bounding box center [309, 464] width 24 height 24
click at [1405, 74] on icon at bounding box center [1409, 74] width 10 height 10
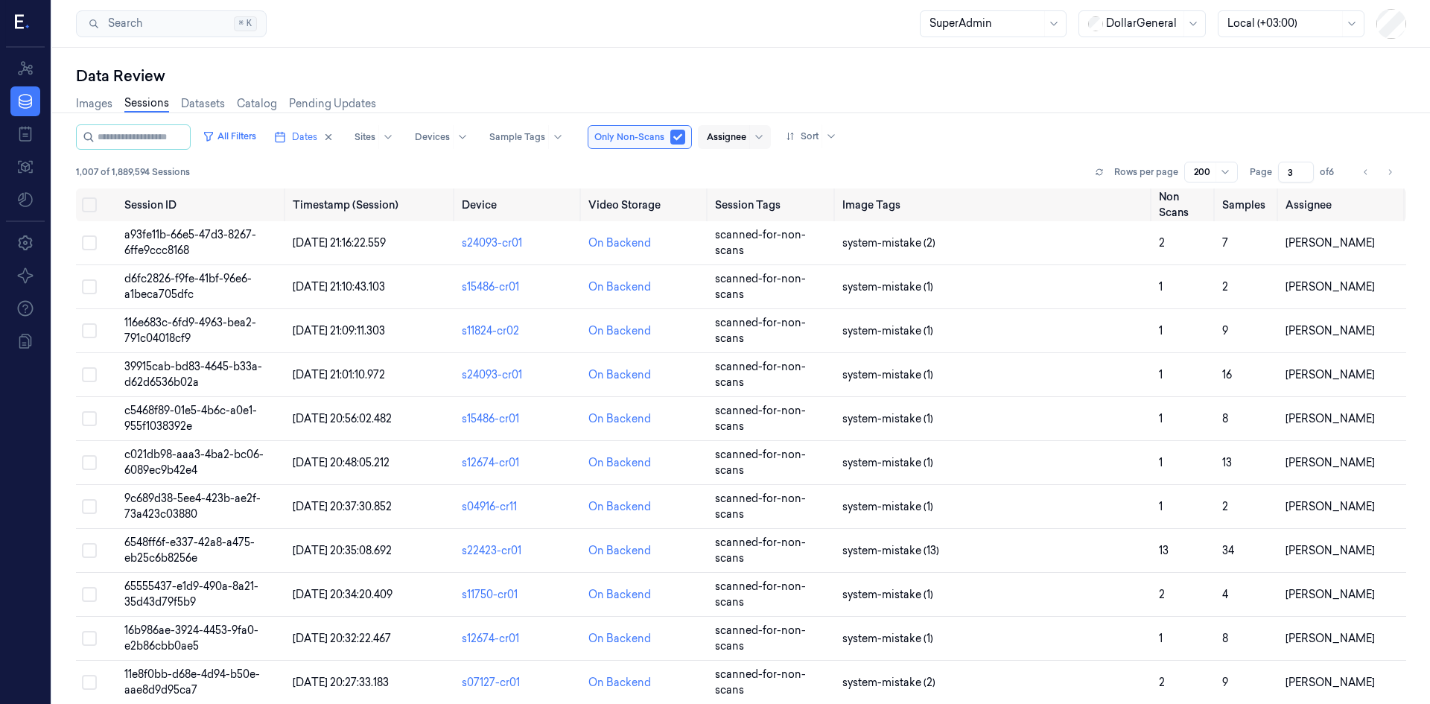
click at [737, 137] on div at bounding box center [726, 136] width 39 height 13
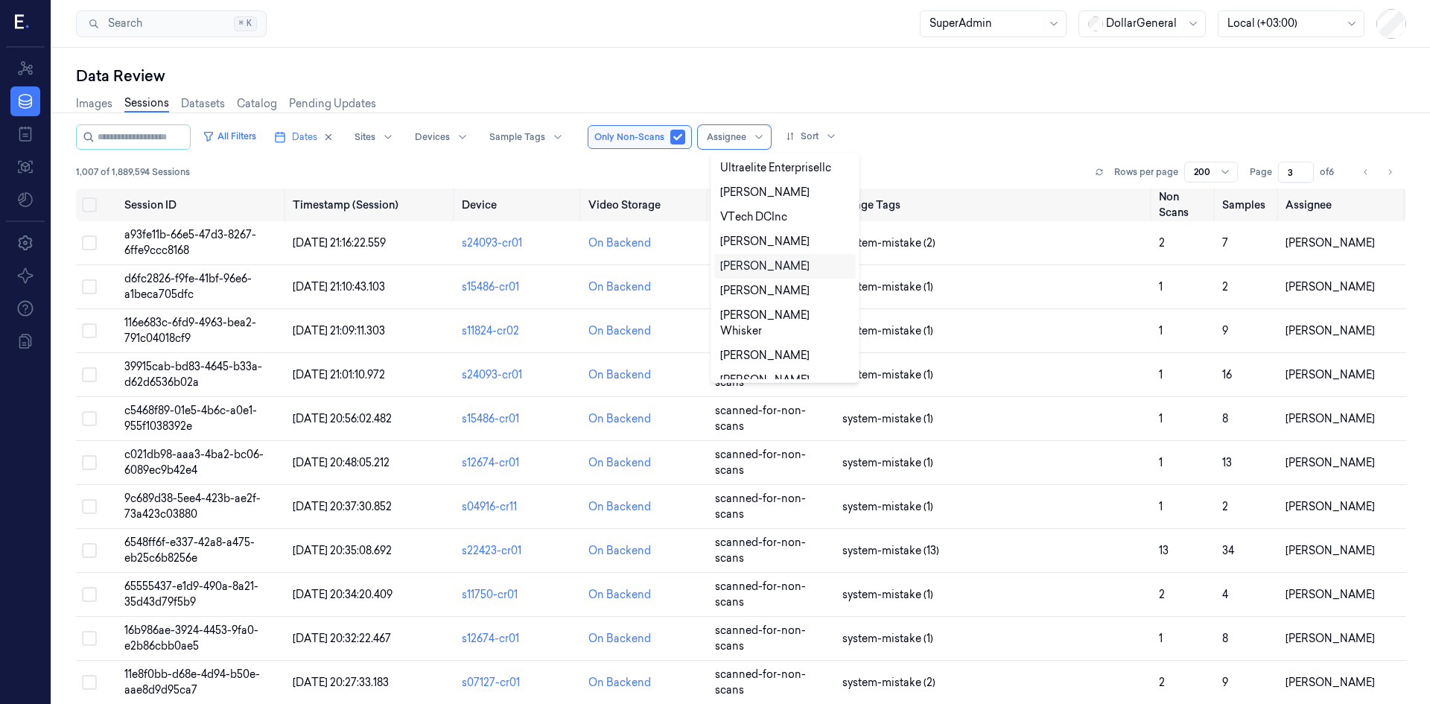
scroll to position [514, 0]
click at [761, 375] on div "[PERSON_NAME]" at bounding box center [764, 383] width 89 height 16
type input "1"
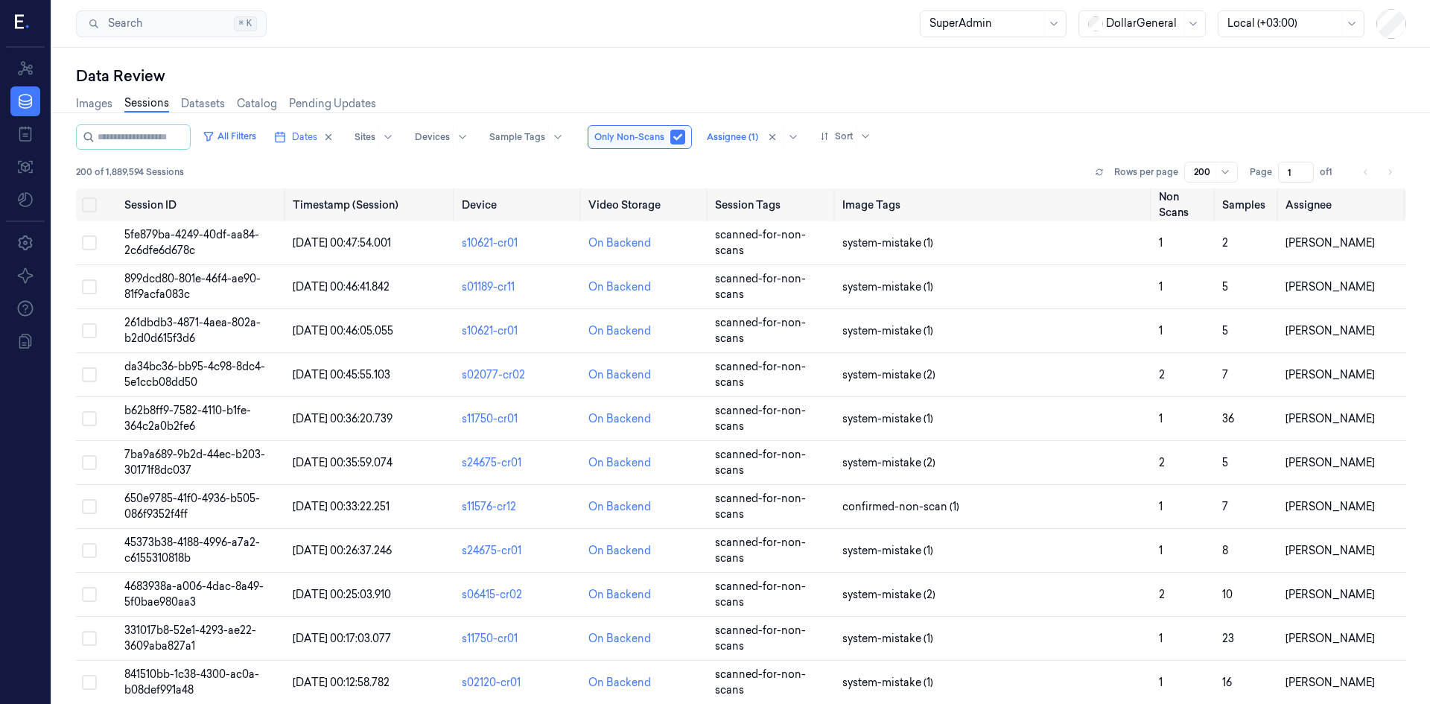
click at [965, 136] on div "All Filters Dates Sites Devices Sample Tags Only Non-Scans Assignee (1) Sort" at bounding box center [741, 136] width 1331 height 25
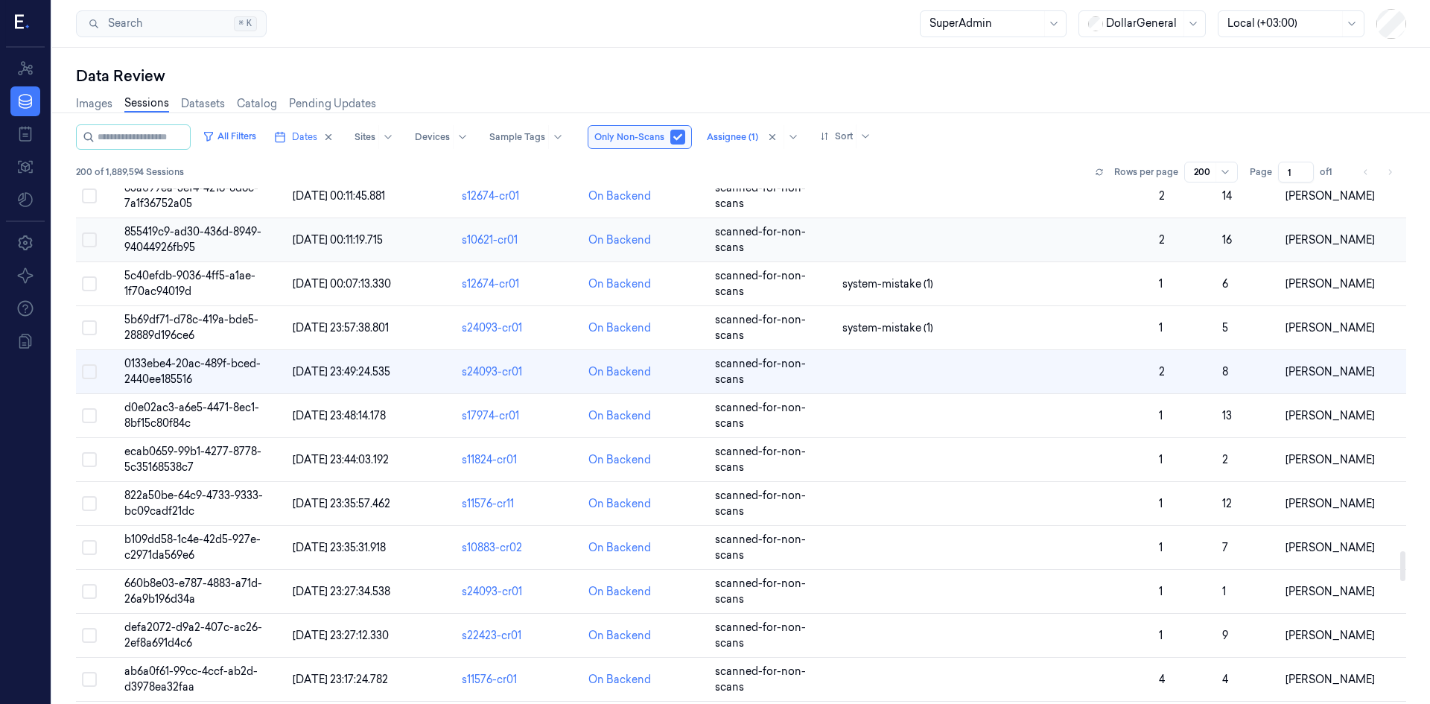
scroll to position [6084, 0]
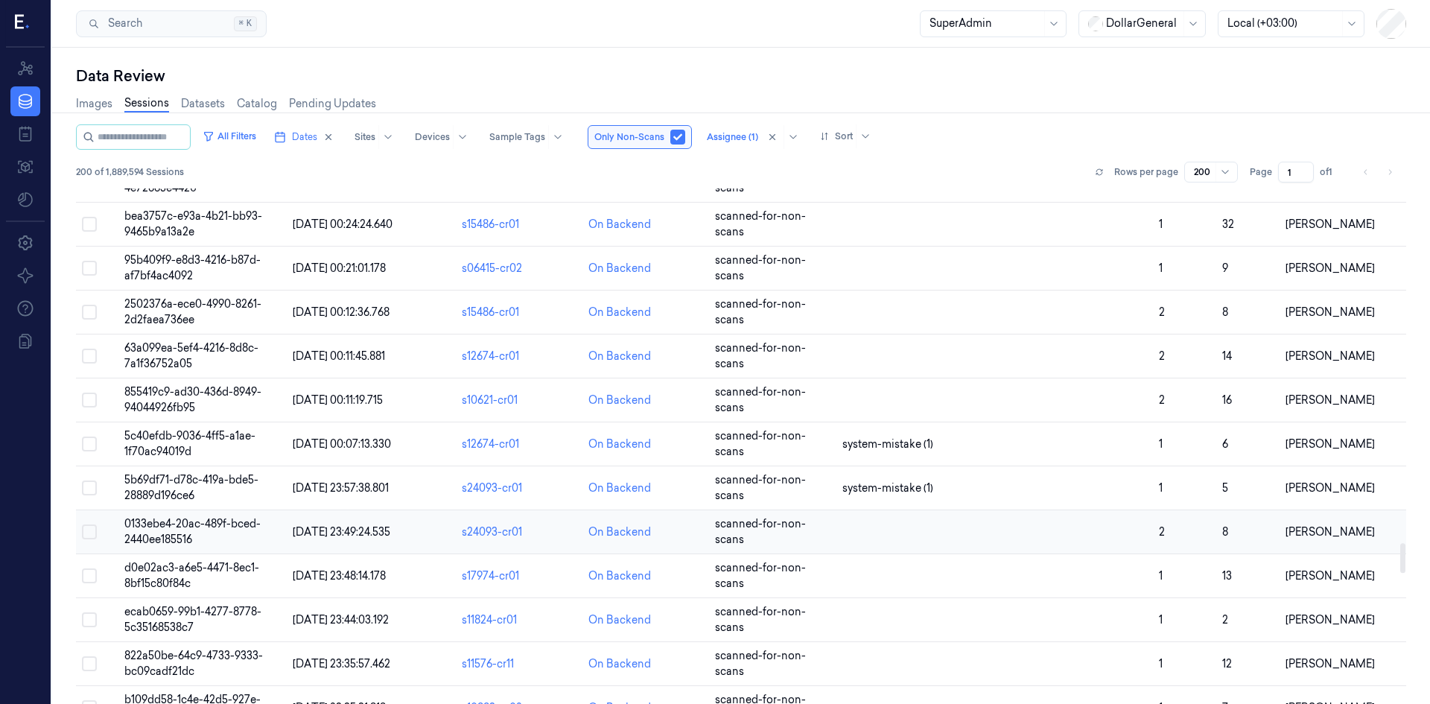
click at [150, 522] on span "0133ebe4-20ac-489f-bced-2440ee185516" at bounding box center [192, 531] width 136 height 29
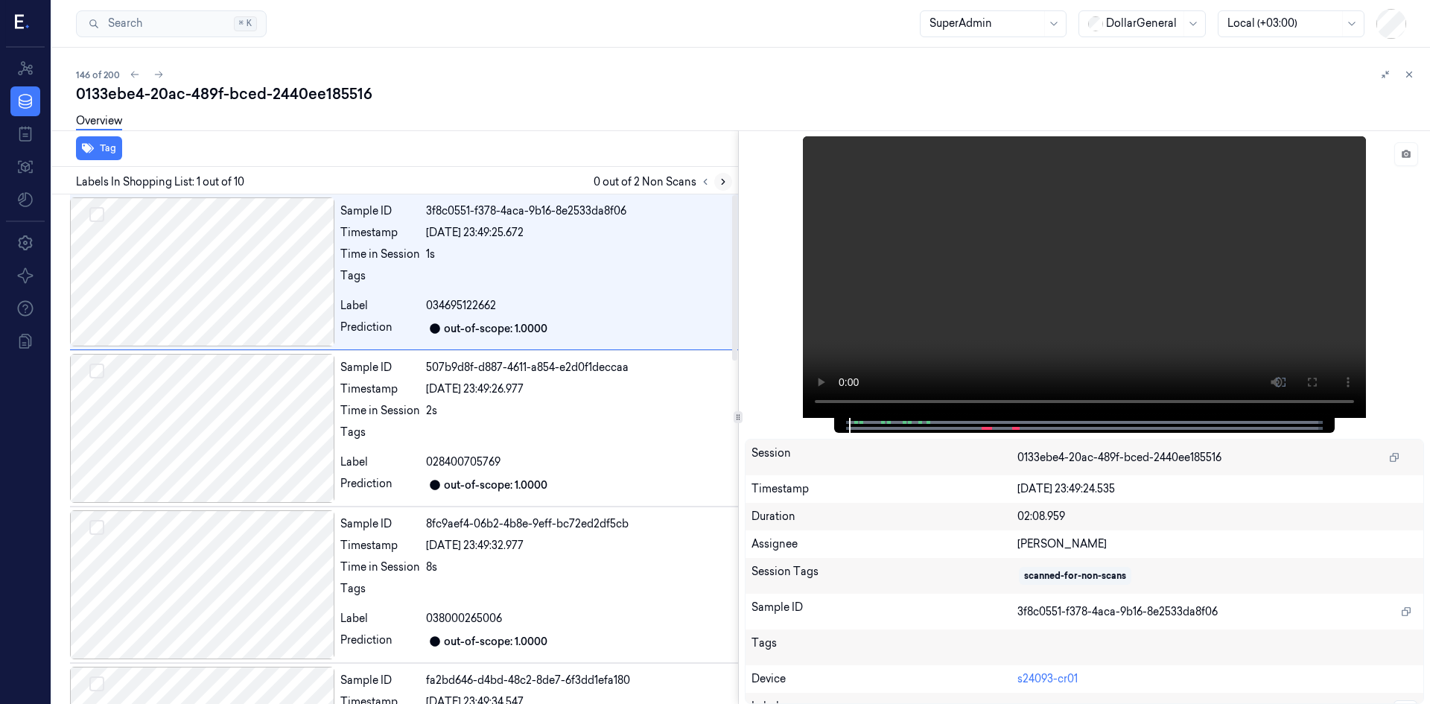
click at [720, 181] on icon at bounding box center [723, 182] width 10 height 10
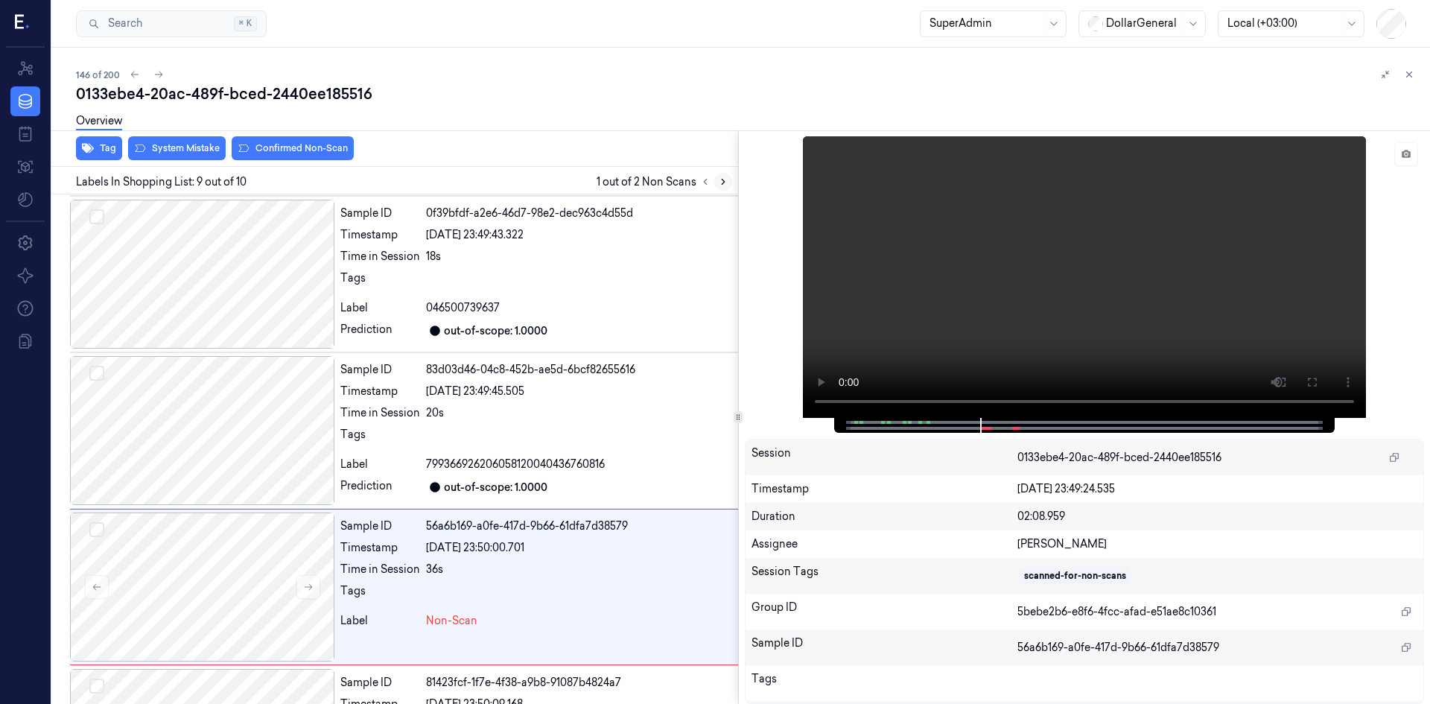
scroll to position [1059, 0]
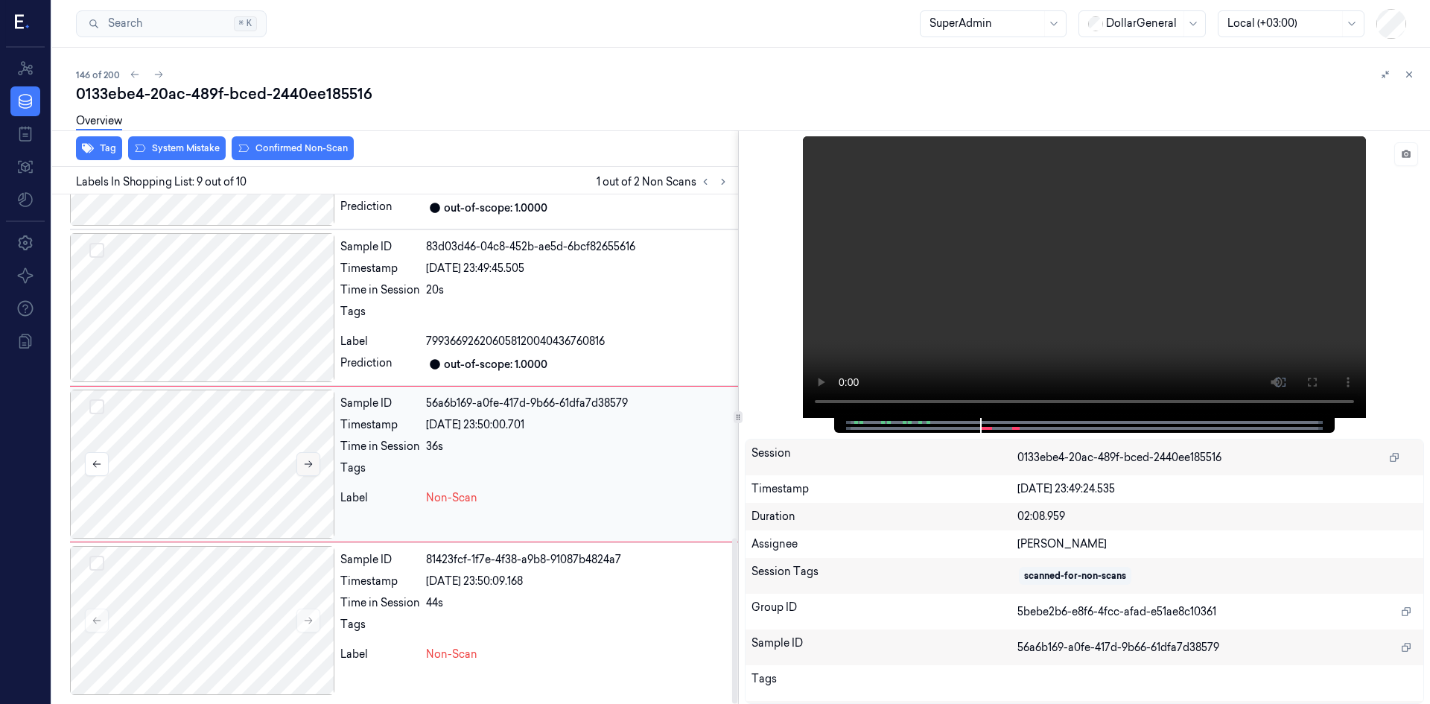
click at [308, 463] on icon at bounding box center [308, 464] width 10 height 10
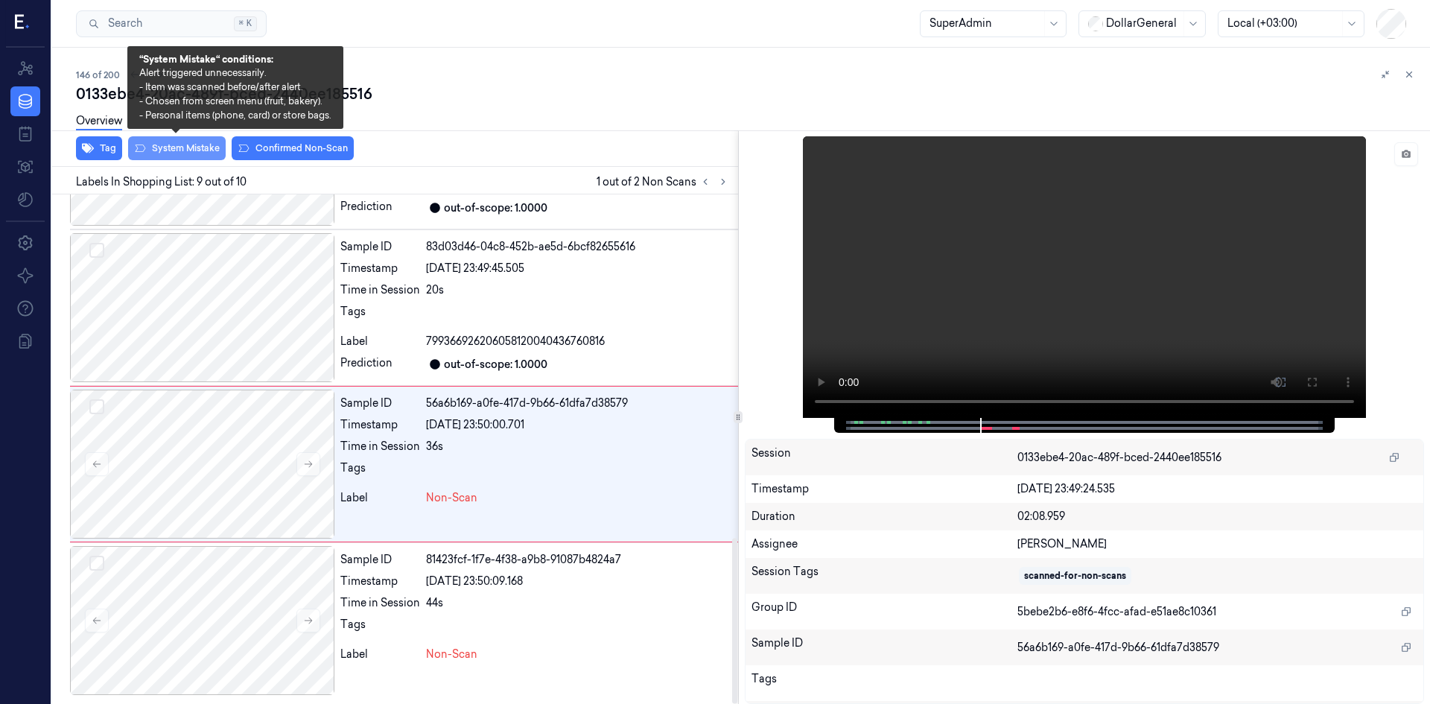
click at [203, 148] on button "System Mistake" at bounding box center [177, 148] width 98 height 24
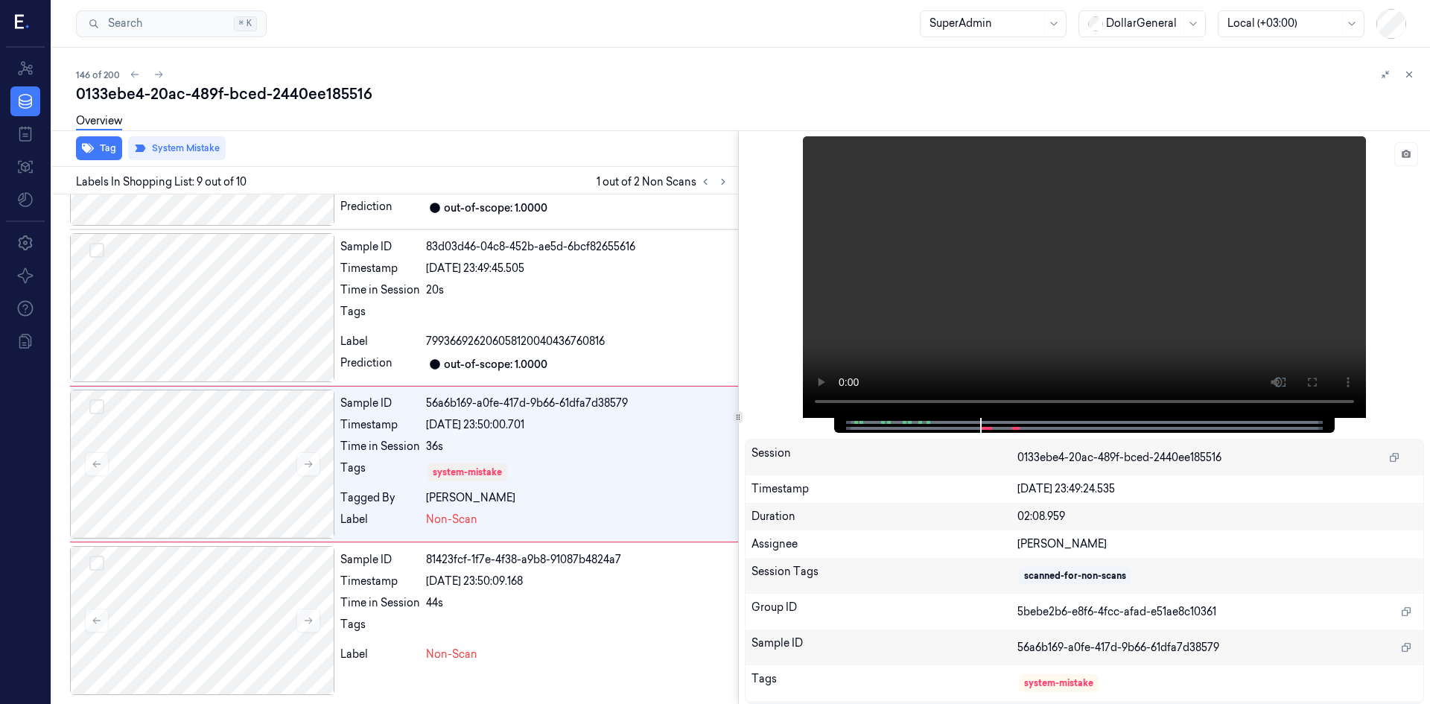
click at [732, 189] on div at bounding box center [715, 182] width 36 height 18
click at [726, 186] on icon at bounding box center [723, 182] width 10 height 10
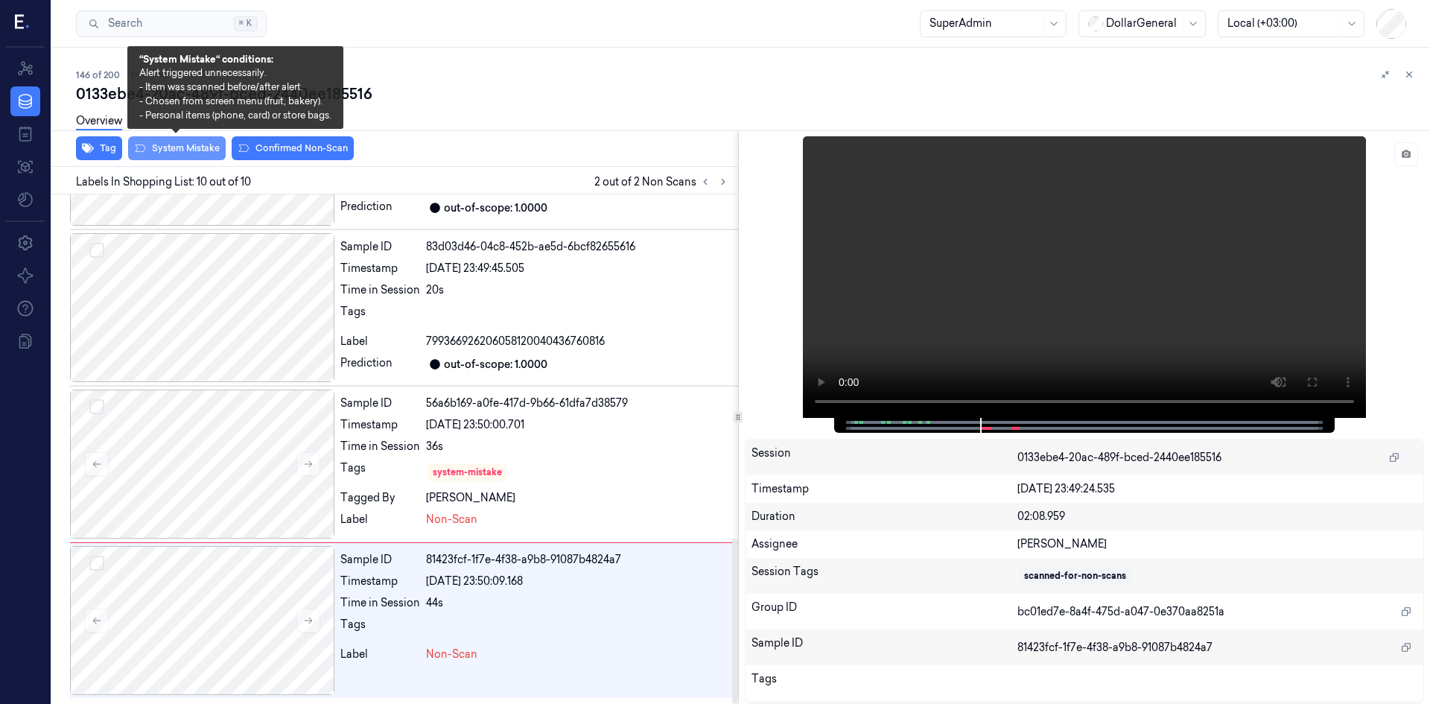
click at [196, 153] on button "System Mistake" at bounding box center [177, 148] width 98 height 24
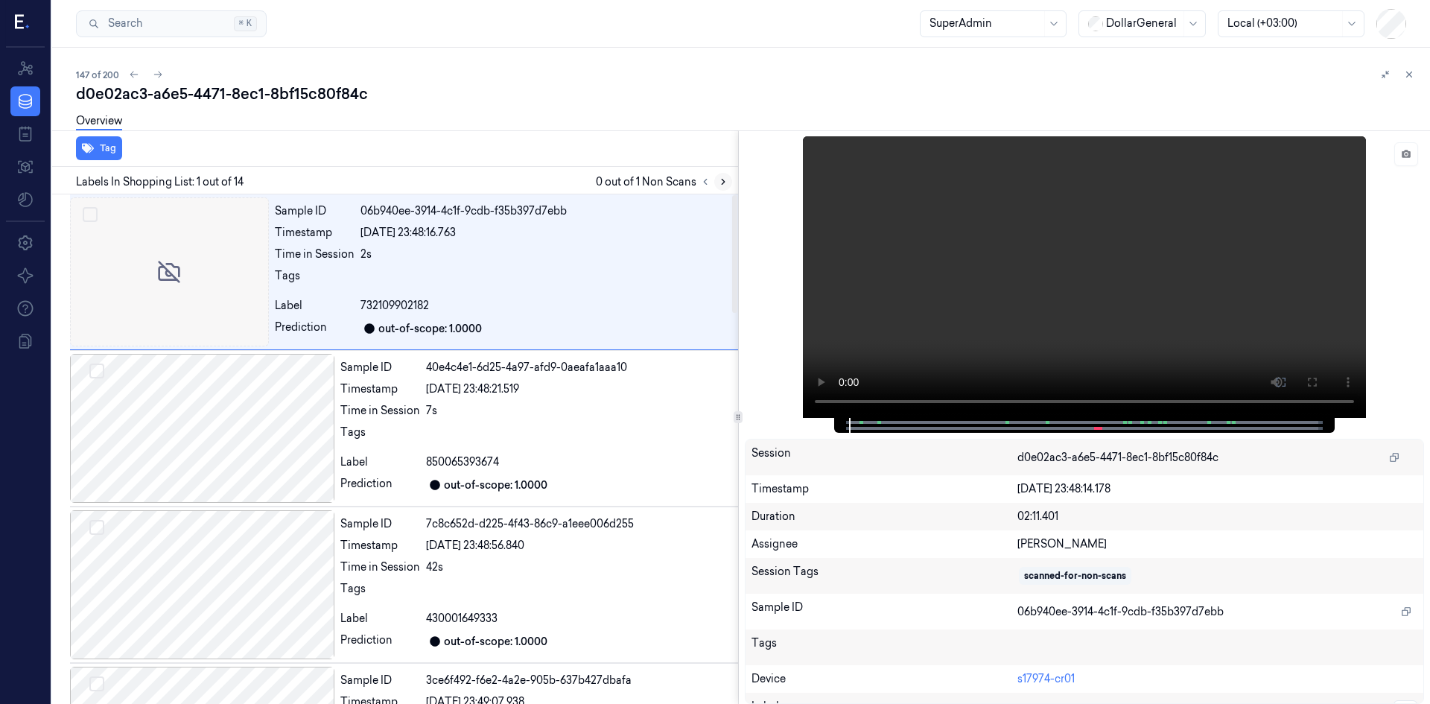
click at [727, 179] on icon at bounding box center [723, 182] width 10 height 10
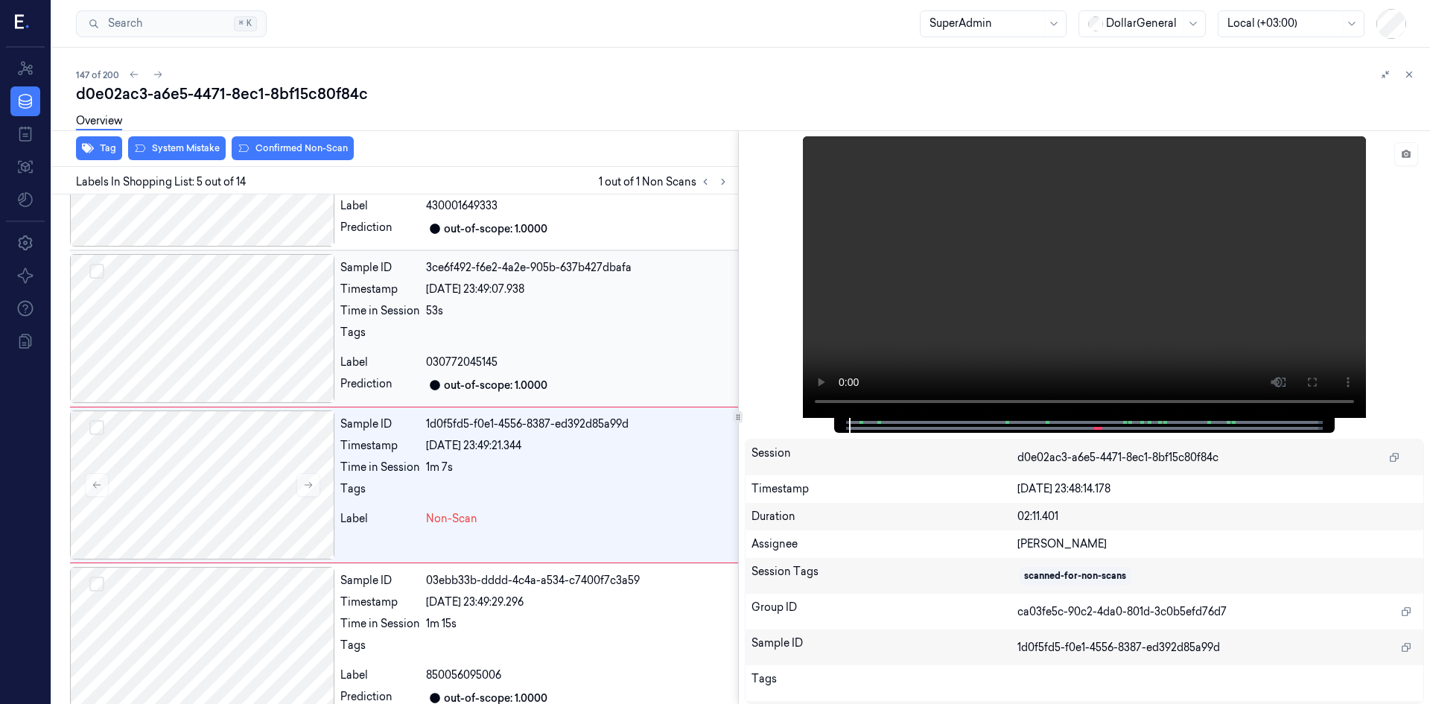
scroll to position [448, 0]
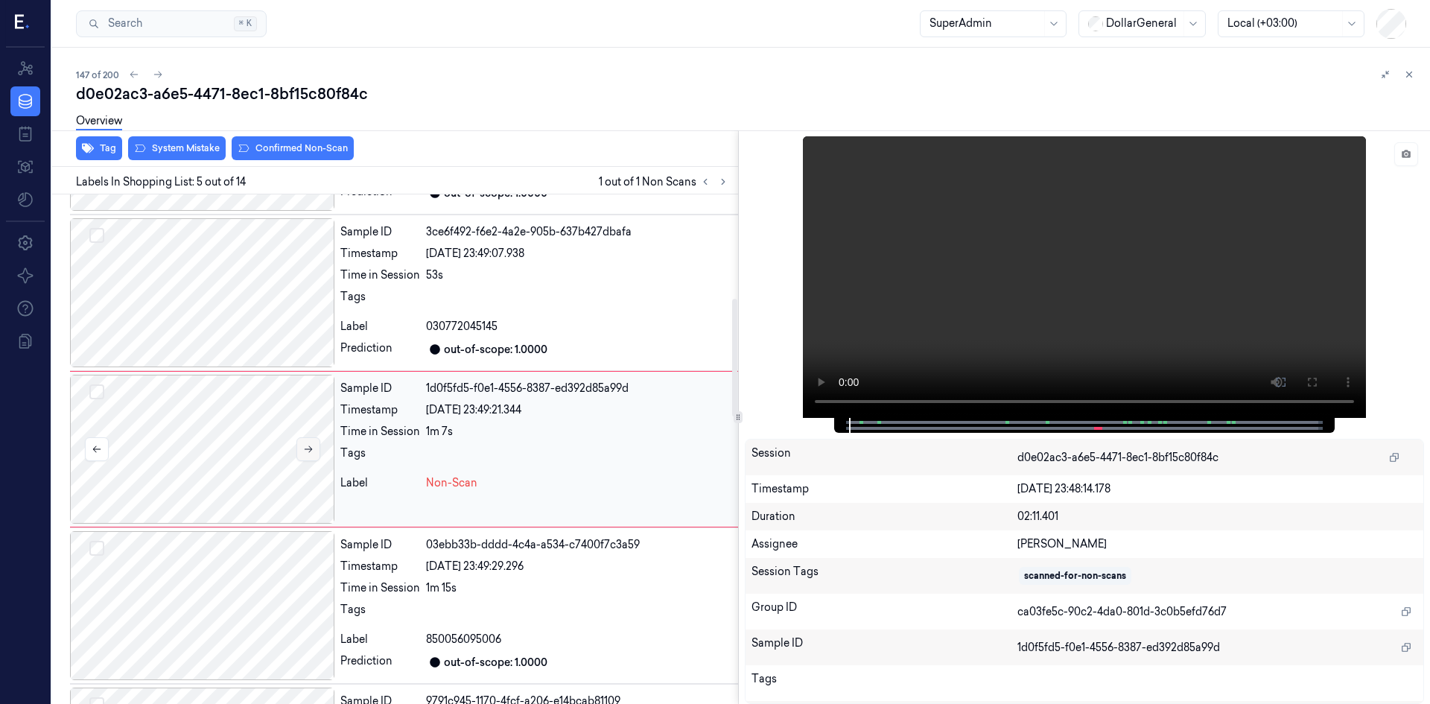
click at [306, 453] on icon at bounding box center [308, 449] width 10 height 10
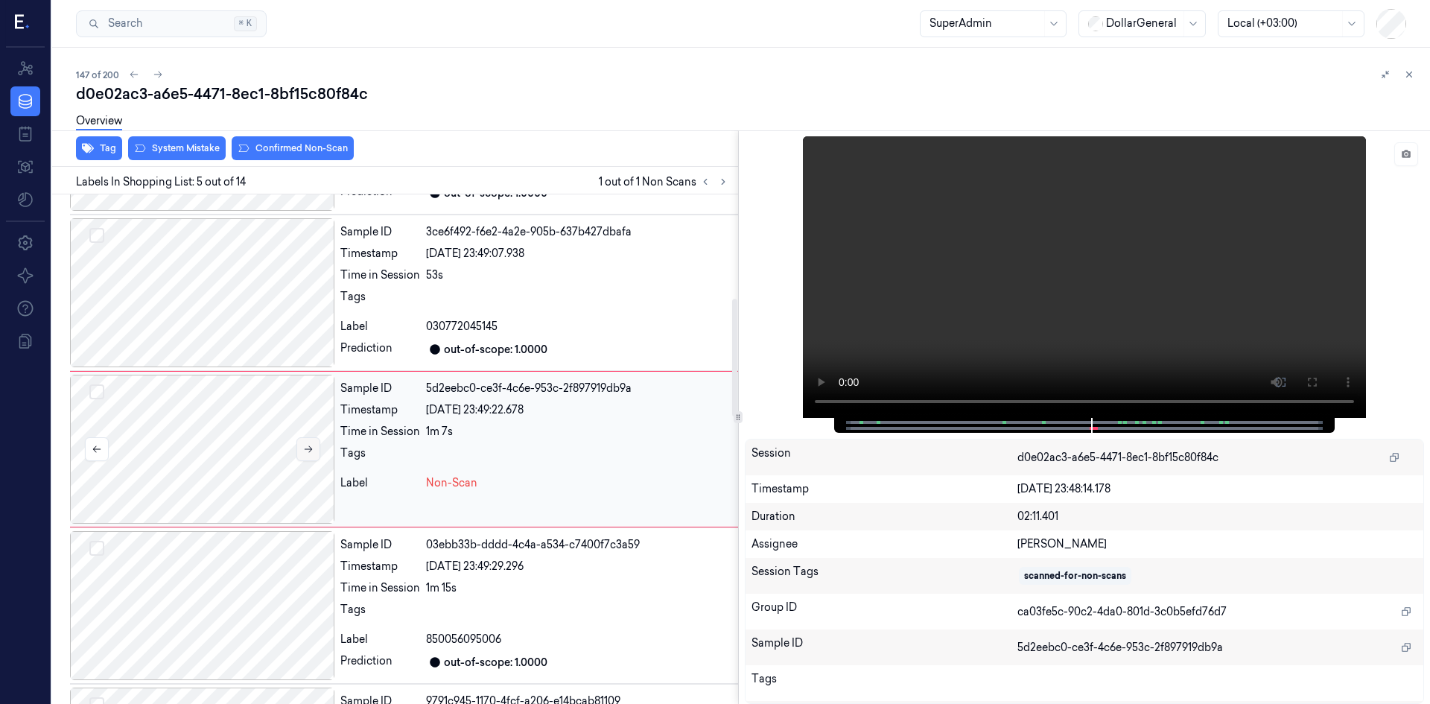
click at [306, 453] on icon at bounding box center [308, 449] width 10 height 10
click at [266, 459] on div at bounding box center [202, 449] width 264 height 149
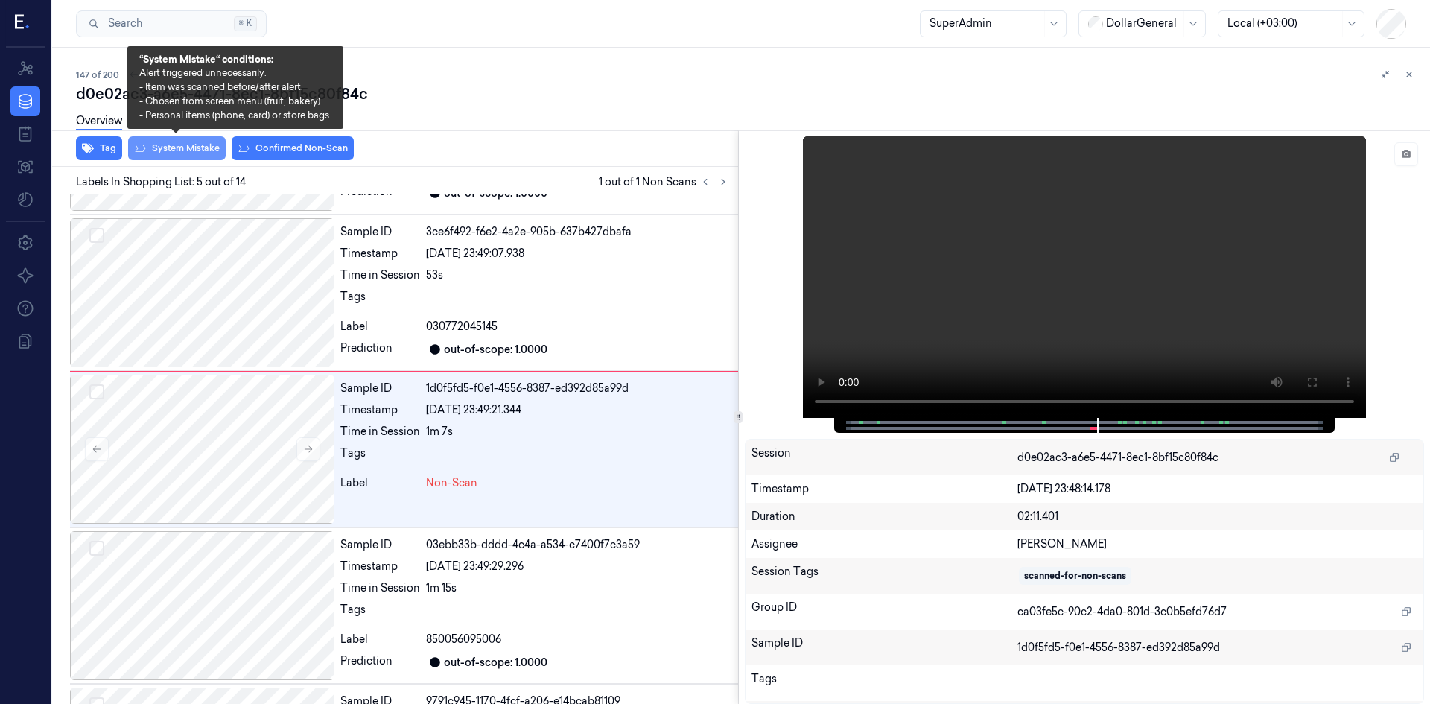
click at [191, 147] on button "System Mistake" at bounding box center [177, 148] width 98 height 24
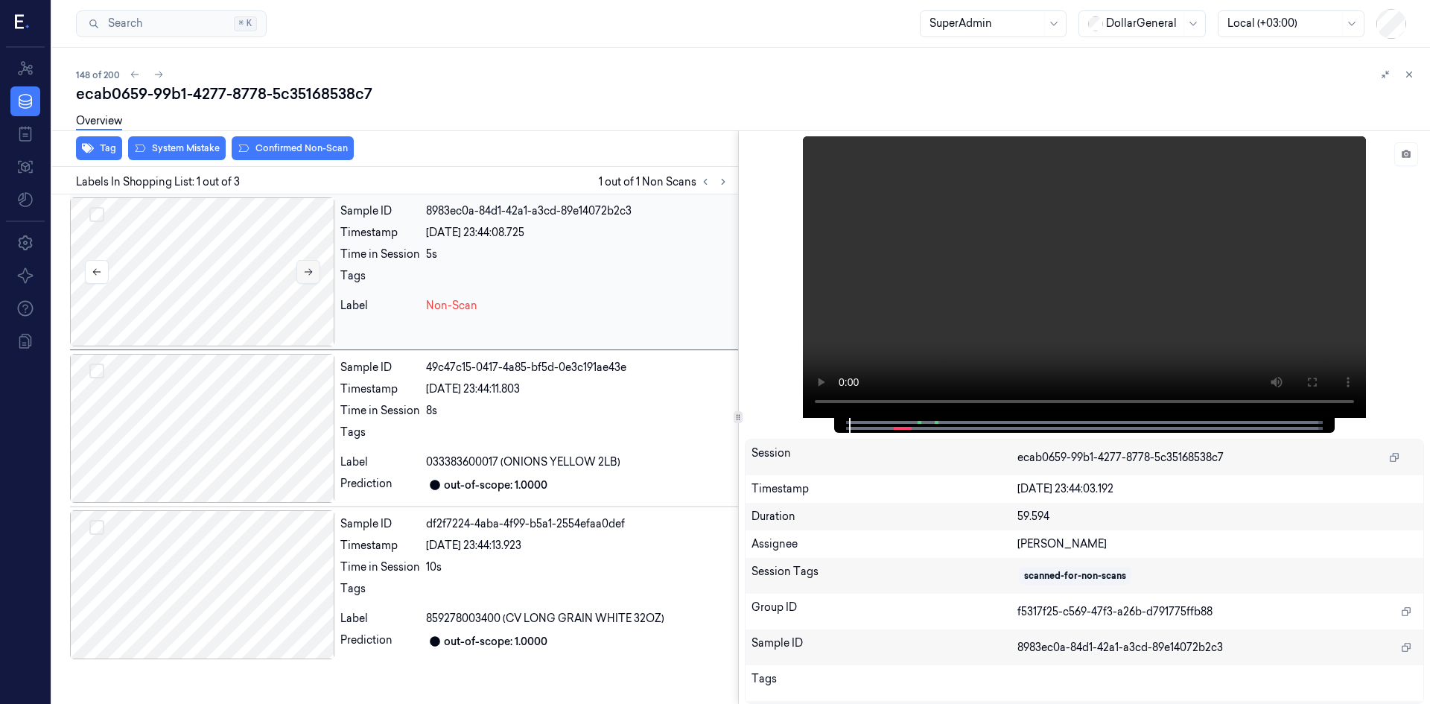
click at [307, 265] on button at bounding box center [309, 272] width 24 height 24
click at [1405, 160] on button at bounding box center [1407, 154] width 24 height 24
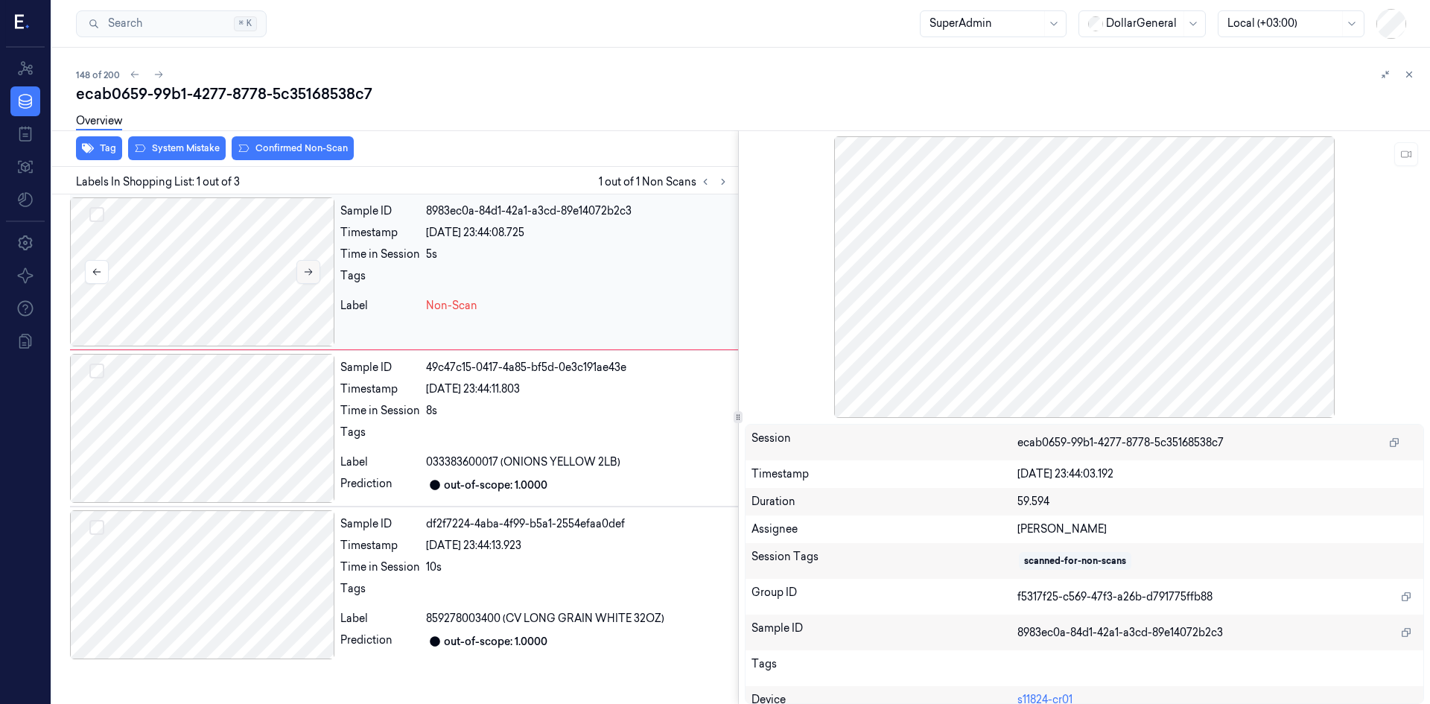
click at [303, 267] on icon at bounding box center [308, 272] width 10 height 10
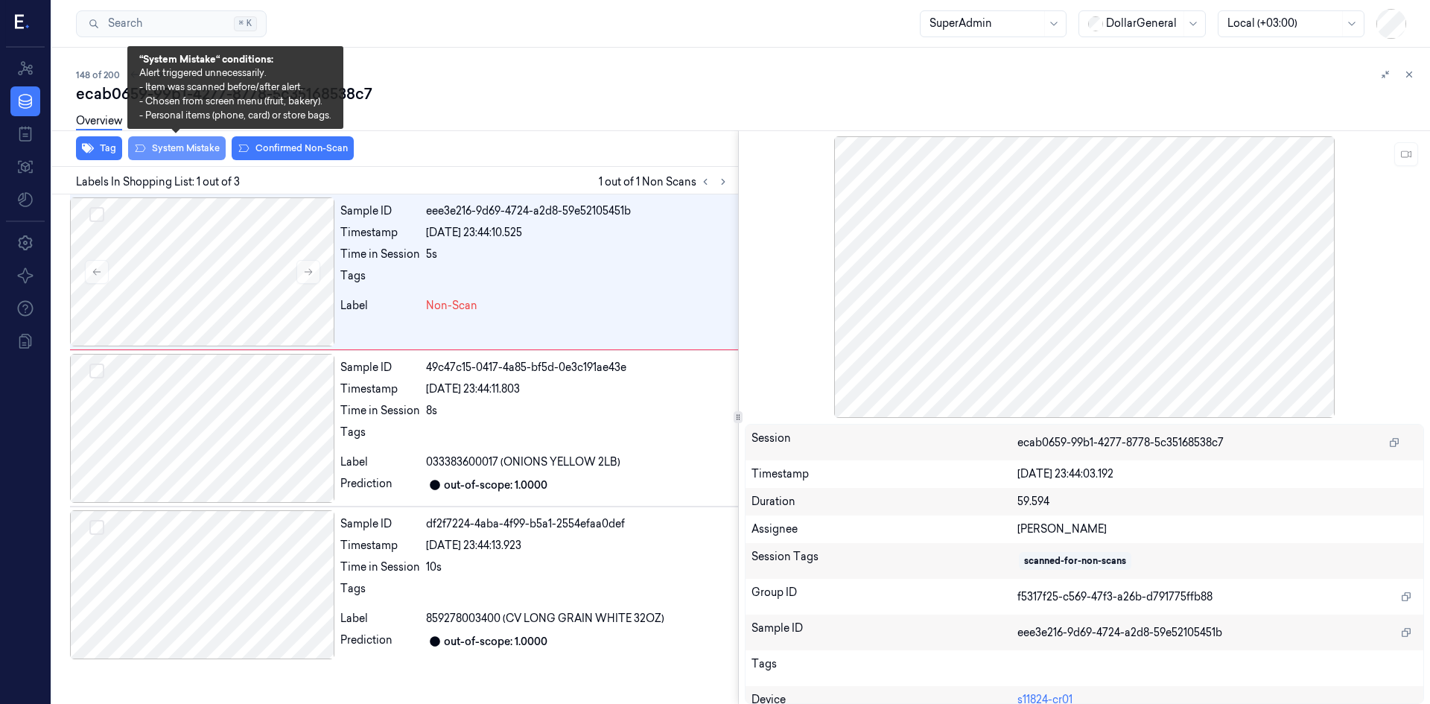
click at [175, 154] on button "System Mistake" at bounding box center [177, 148] width 98 height 24
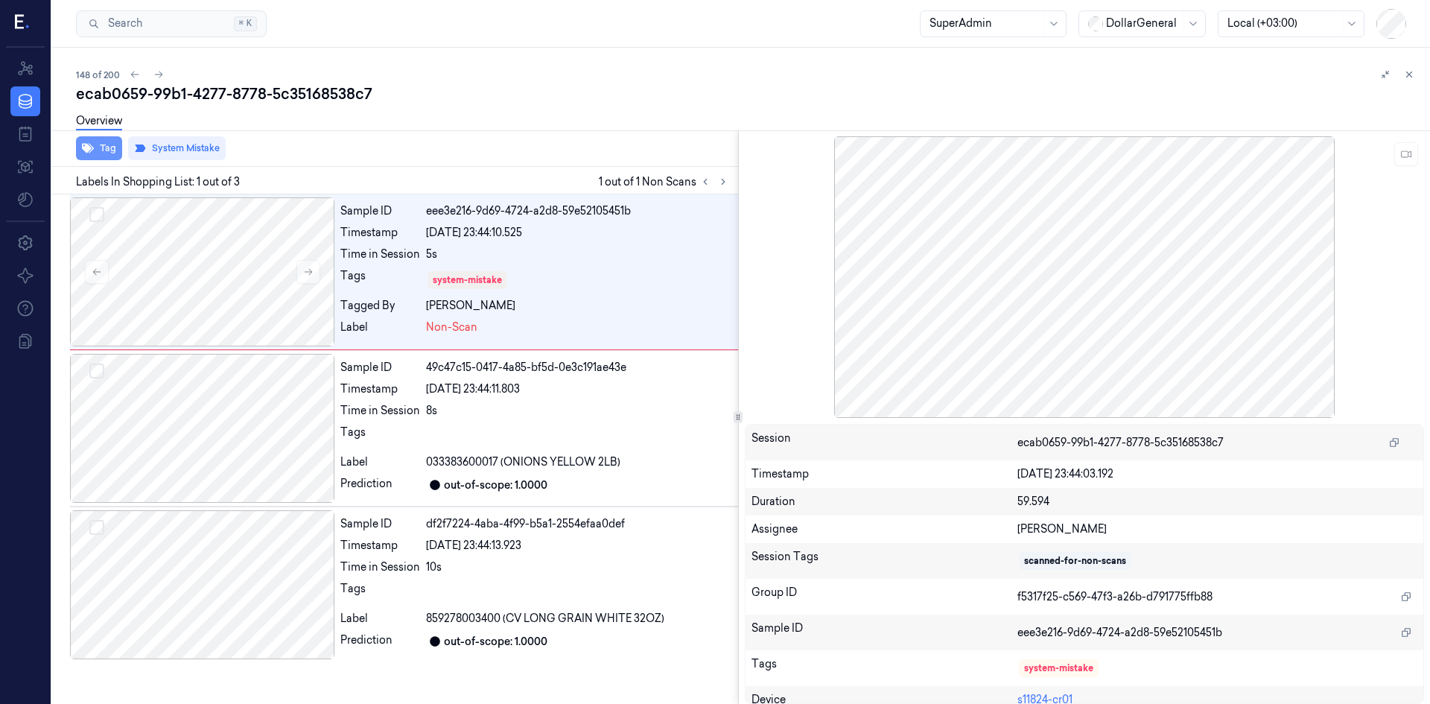
click at [113, 146] on button "Tag" at bounding box center [99, 148] width 46 height 24
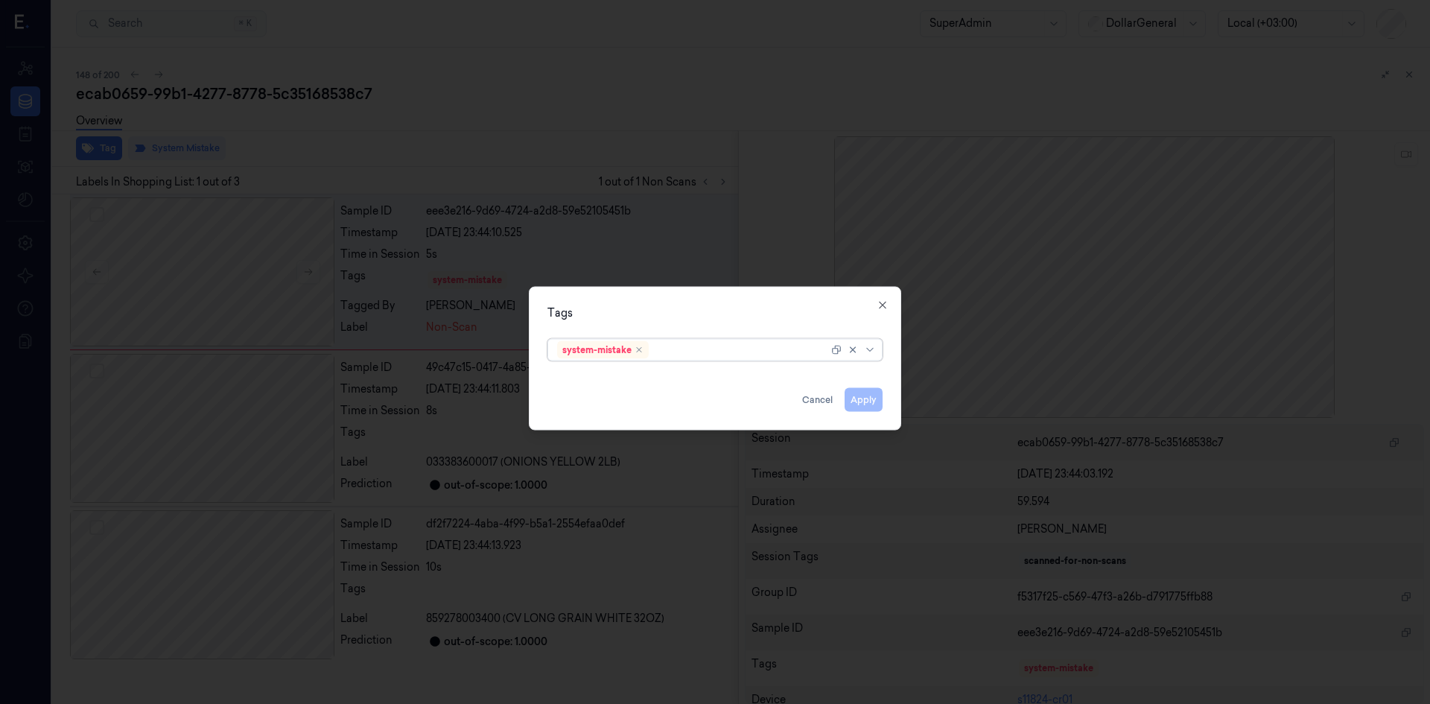
click at [665, 343] on div at bounding box center [740, 350] width 177 height 16
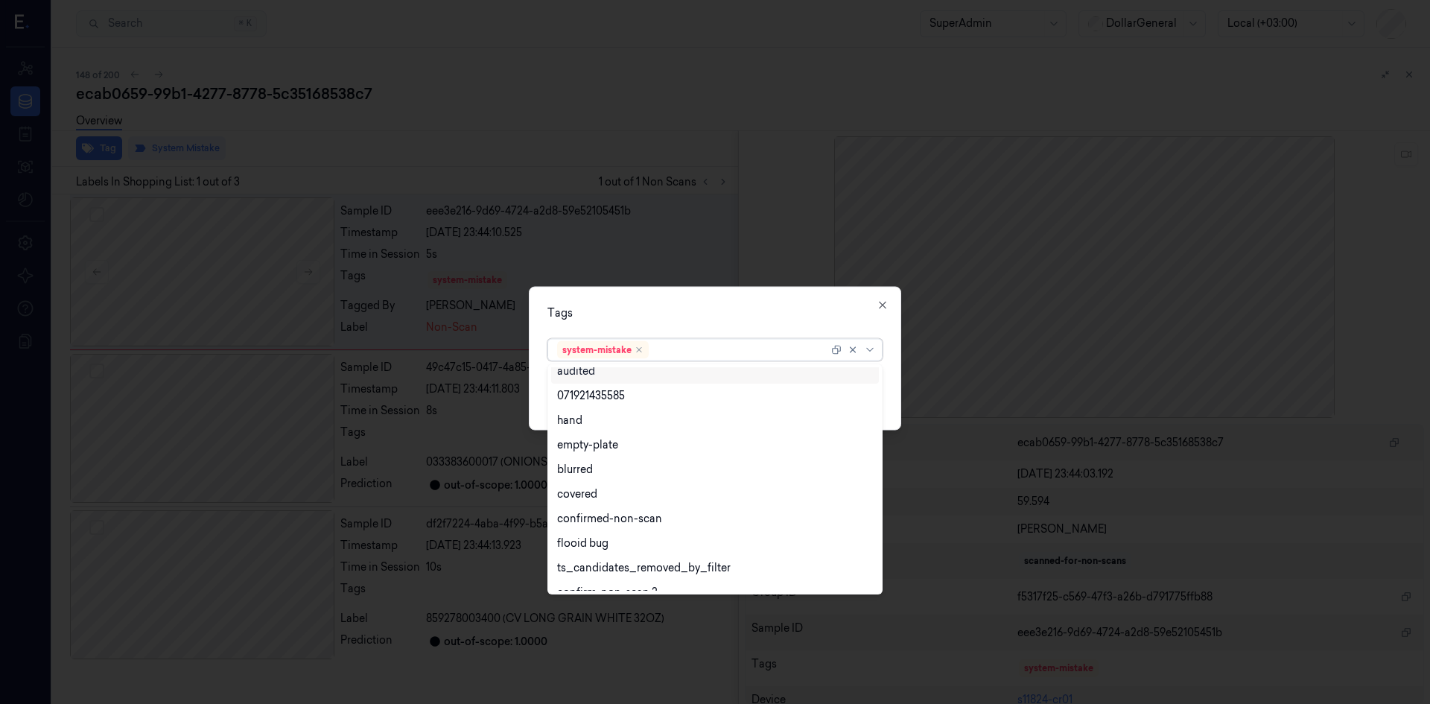
scroll to position [244, 0]
click at [638, 530] on div "flooid bug" at bounding box center [715, 529] width 316 height 16
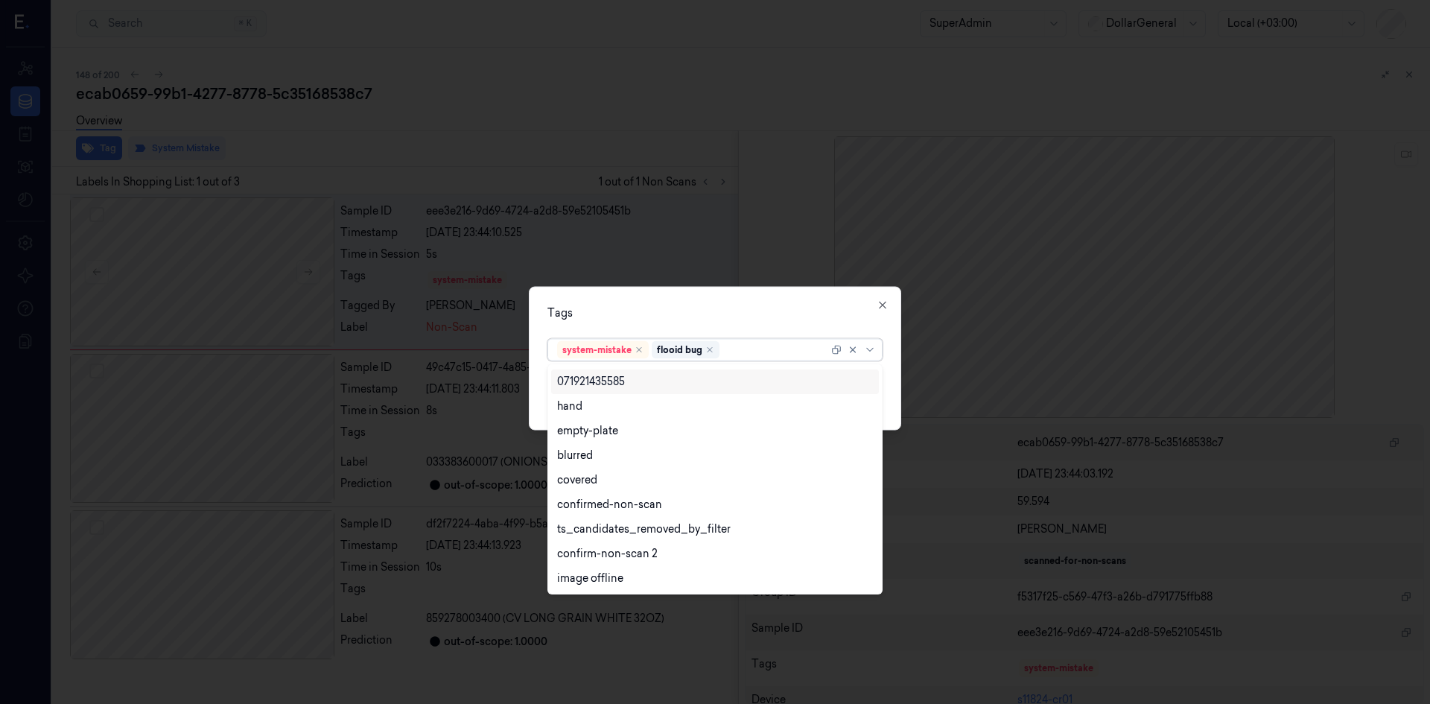
click at [792, 314] on div "Tags" at bounding box center [715, 313] width 335 height 16
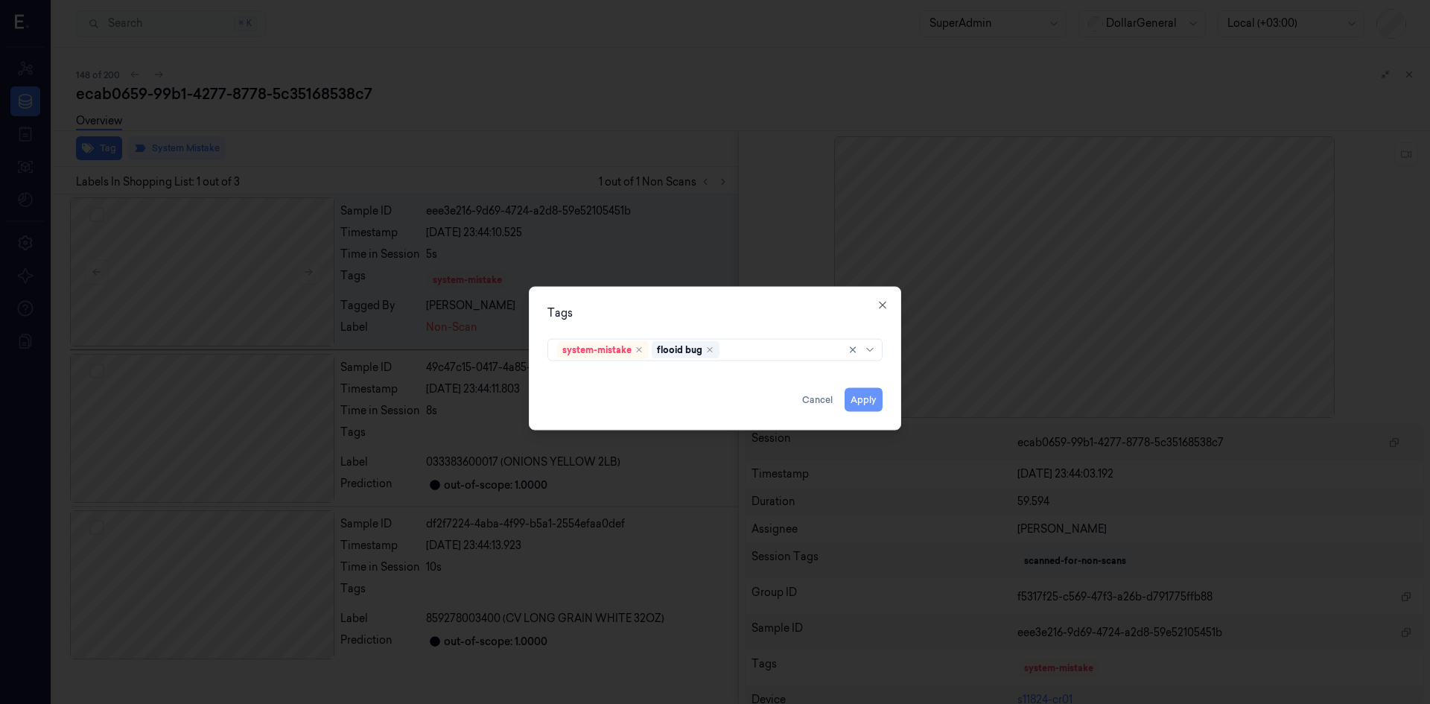
click at [862, 405] on button "Apply" at bounding box center [864, 399] width 38 height 24
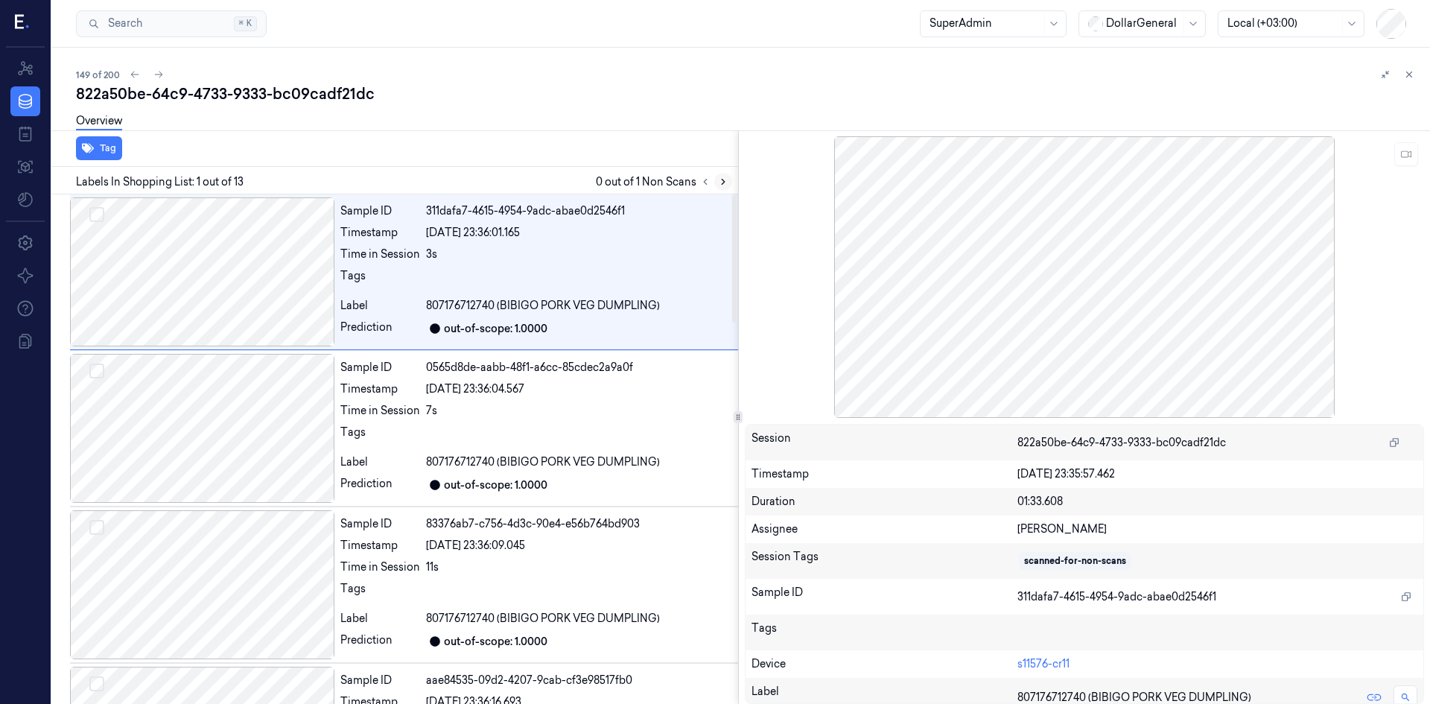
click at [720, 184] on icon at bounding box center [723, 182] width 10 height 10
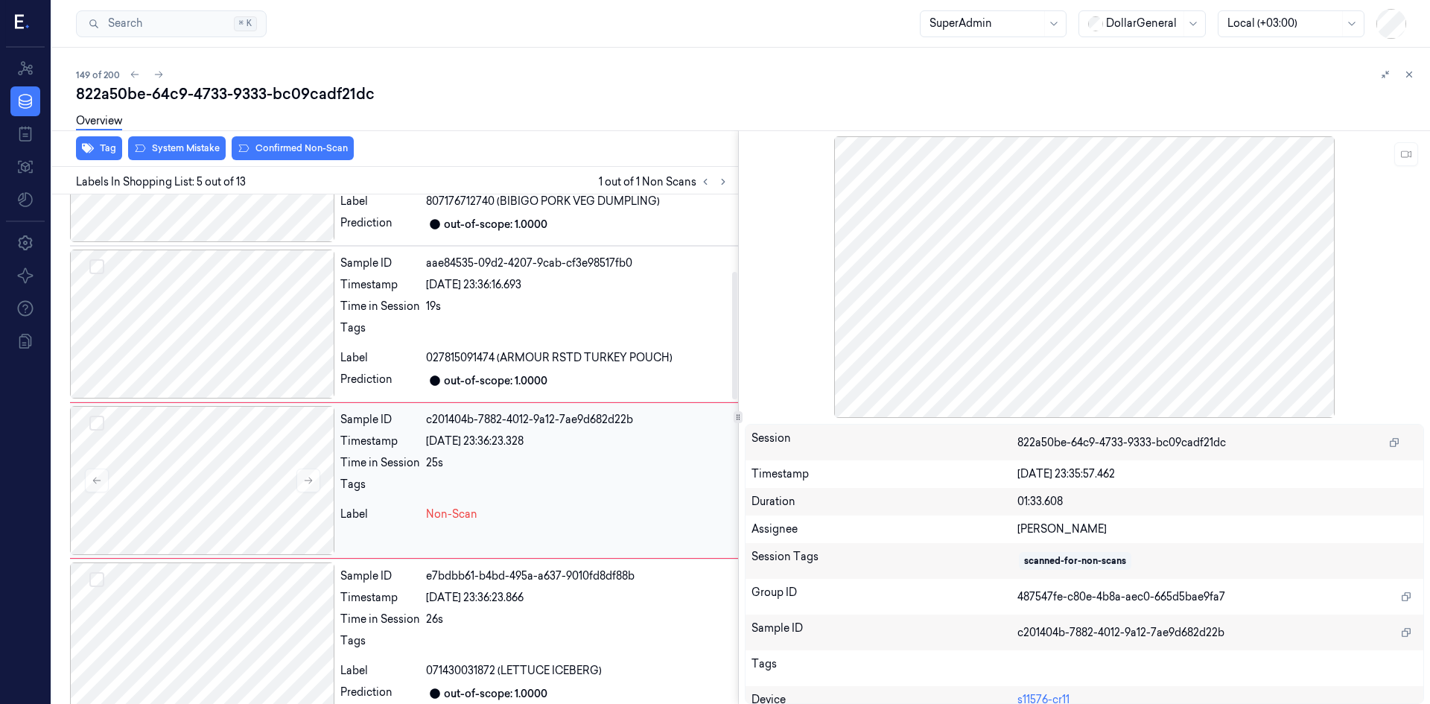
scroll to position [448, 0]
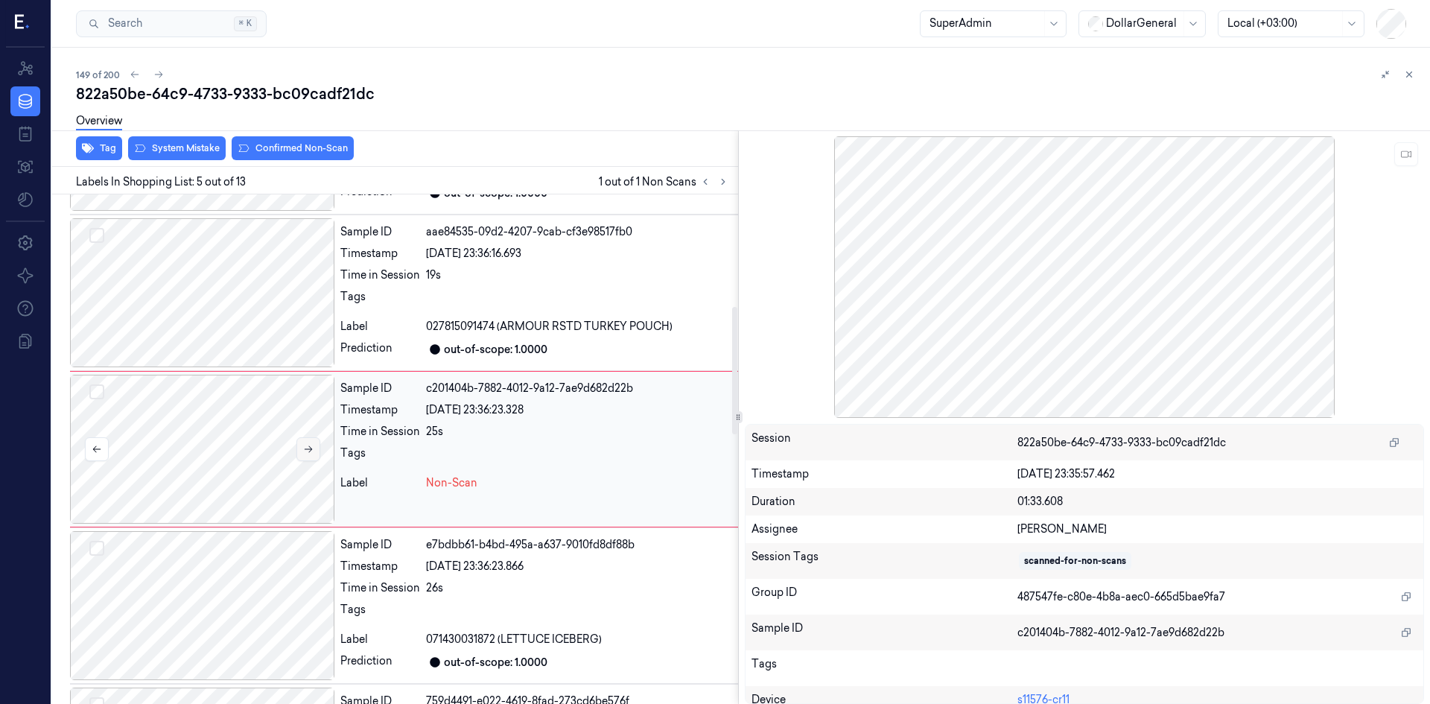
click at [306, 449] on icon at bounding box center [308, 449] width 8 height 7
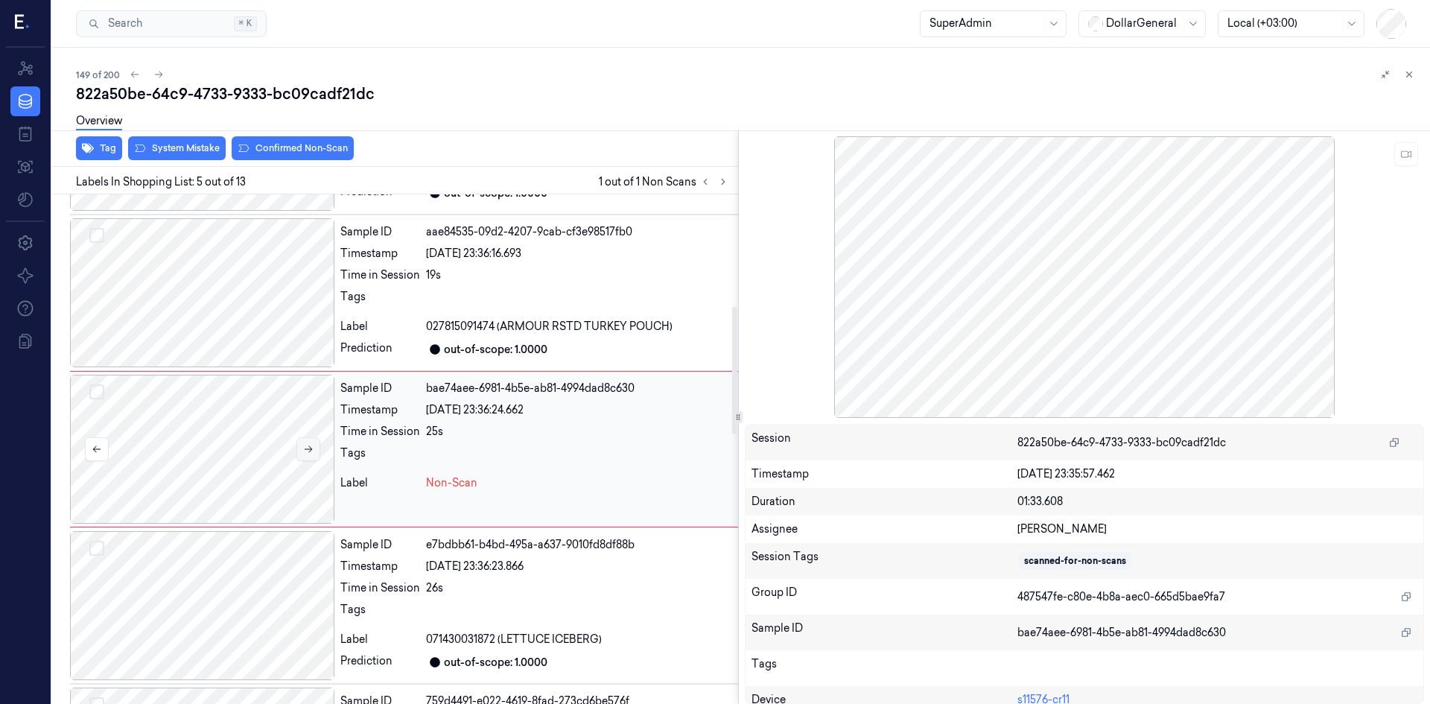
click at [306, 449] on icon at bounding box center [308, 449] width 8 height 7
click at [315, 454] on button at bounding box center [309, 449] width 24 height 24
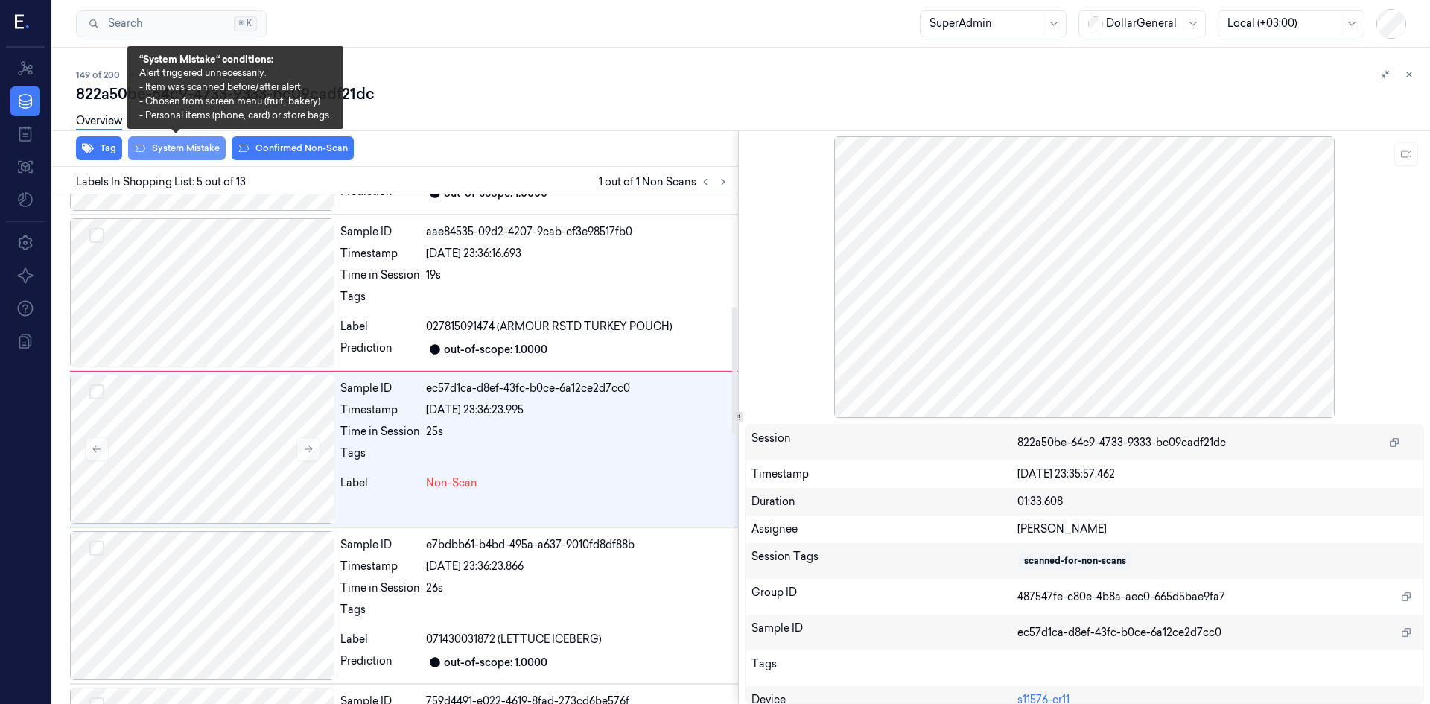
click at [169, 156] on button "System Mistake" at bounding box center [177, 148] width 98 height 24
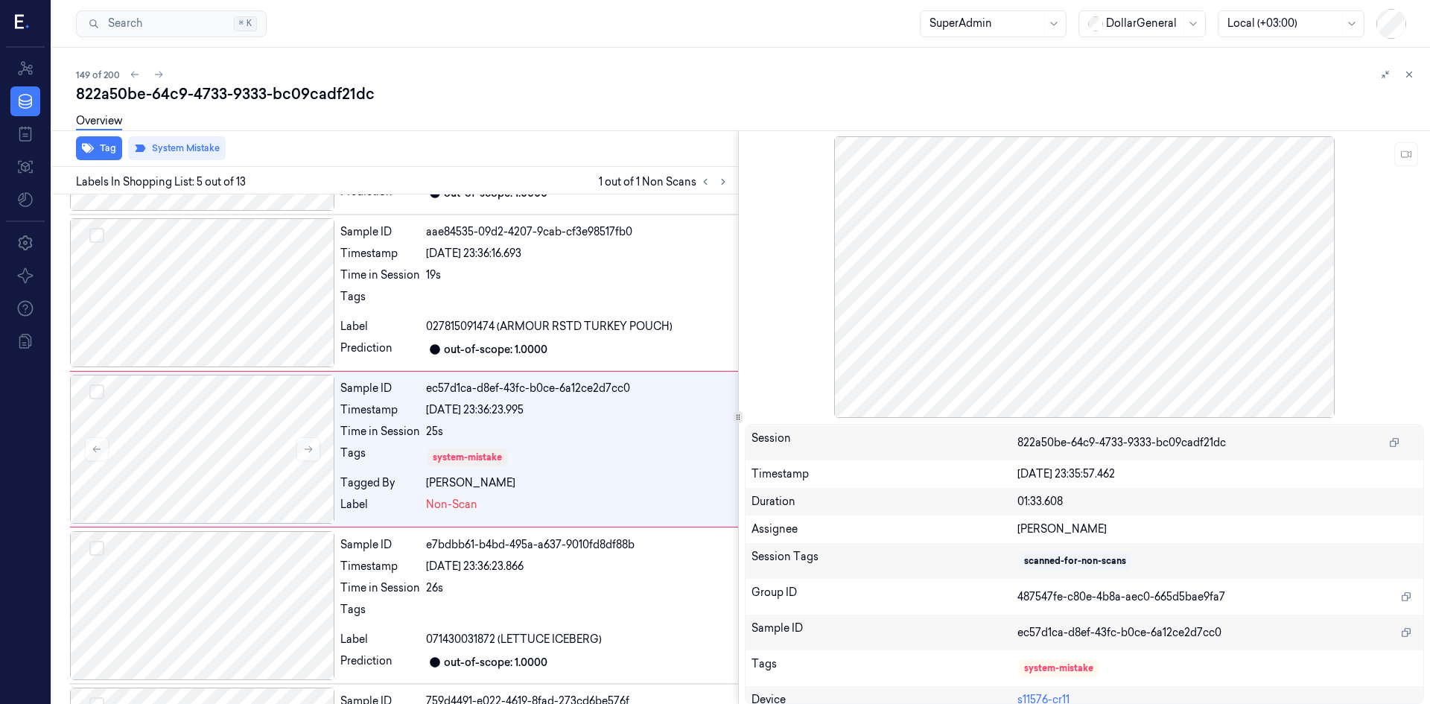
click at [717, 106] on div "Overview" at bounding box center [747, 123] width 1342 height 38
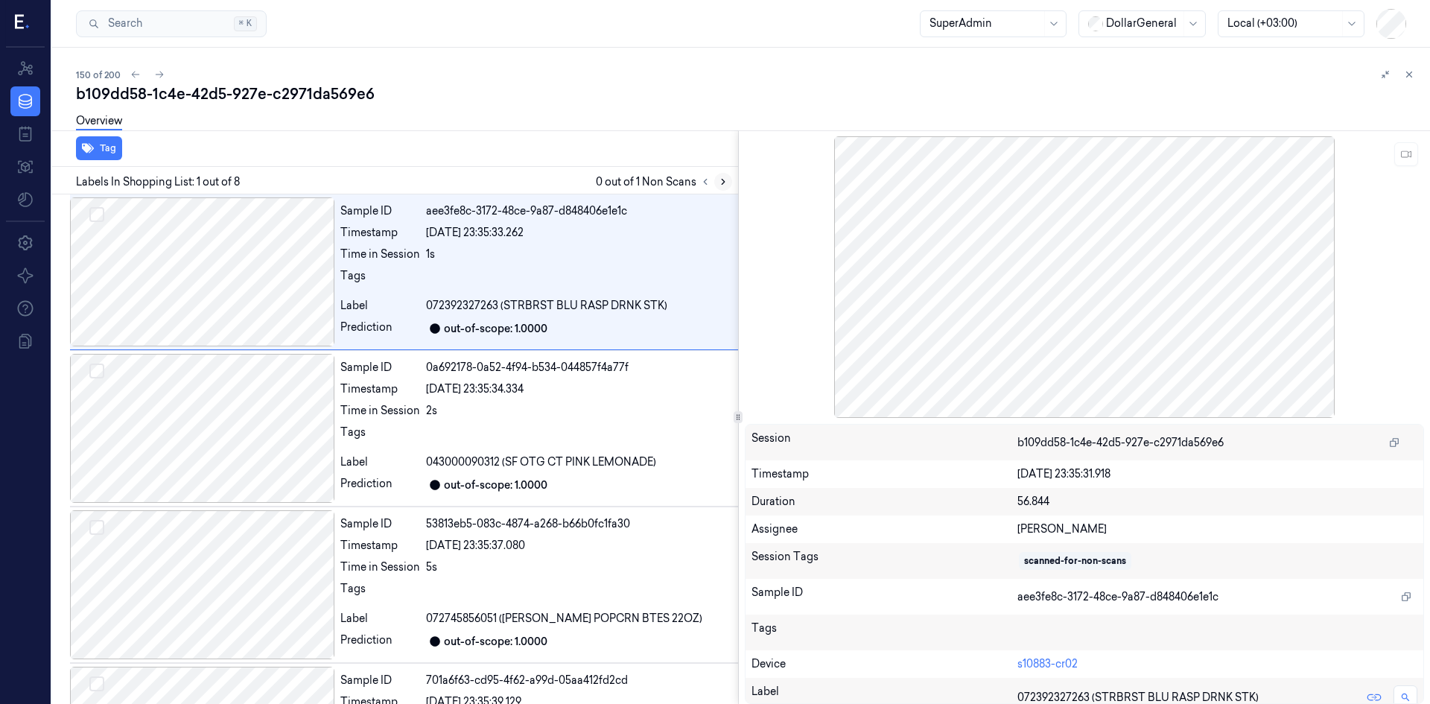
click at [718, 185] on icon at bounding box center [723, 182] width 10 height 10
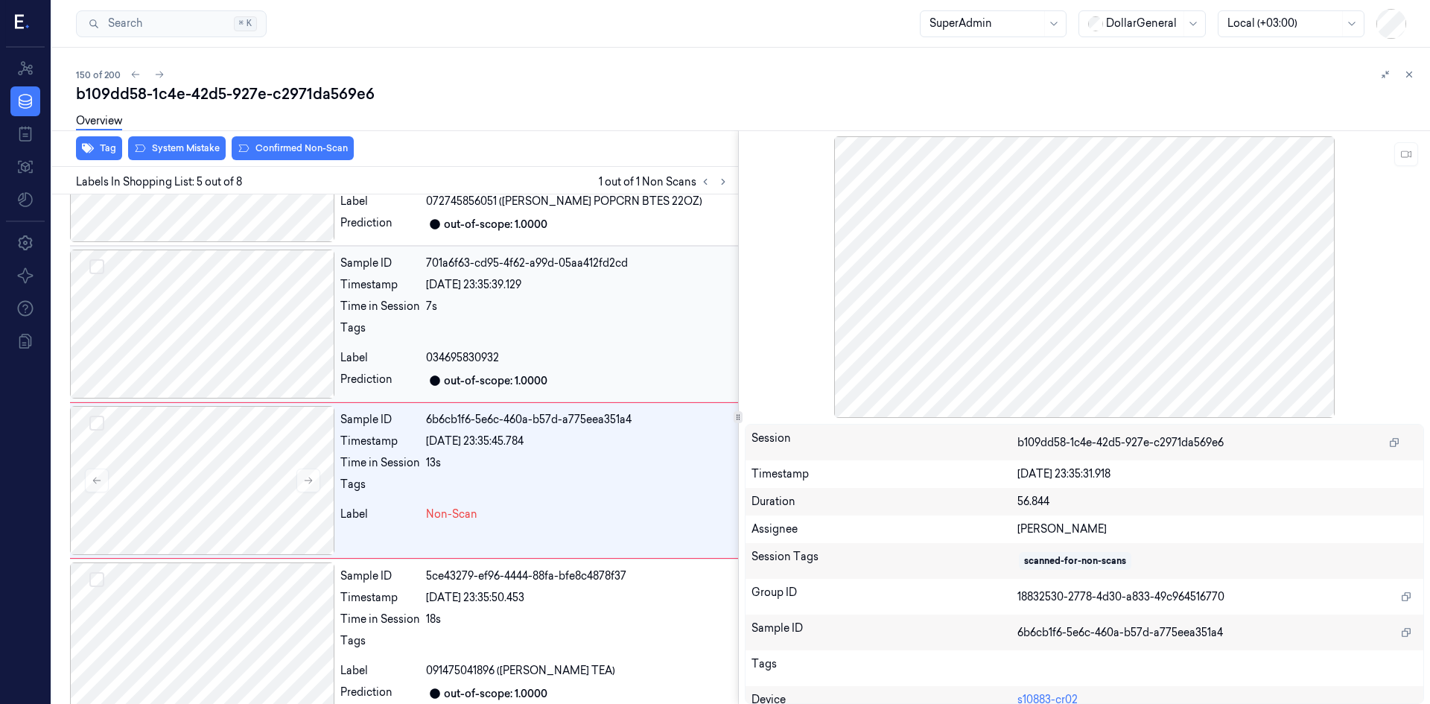
scroll to position [448, 0]
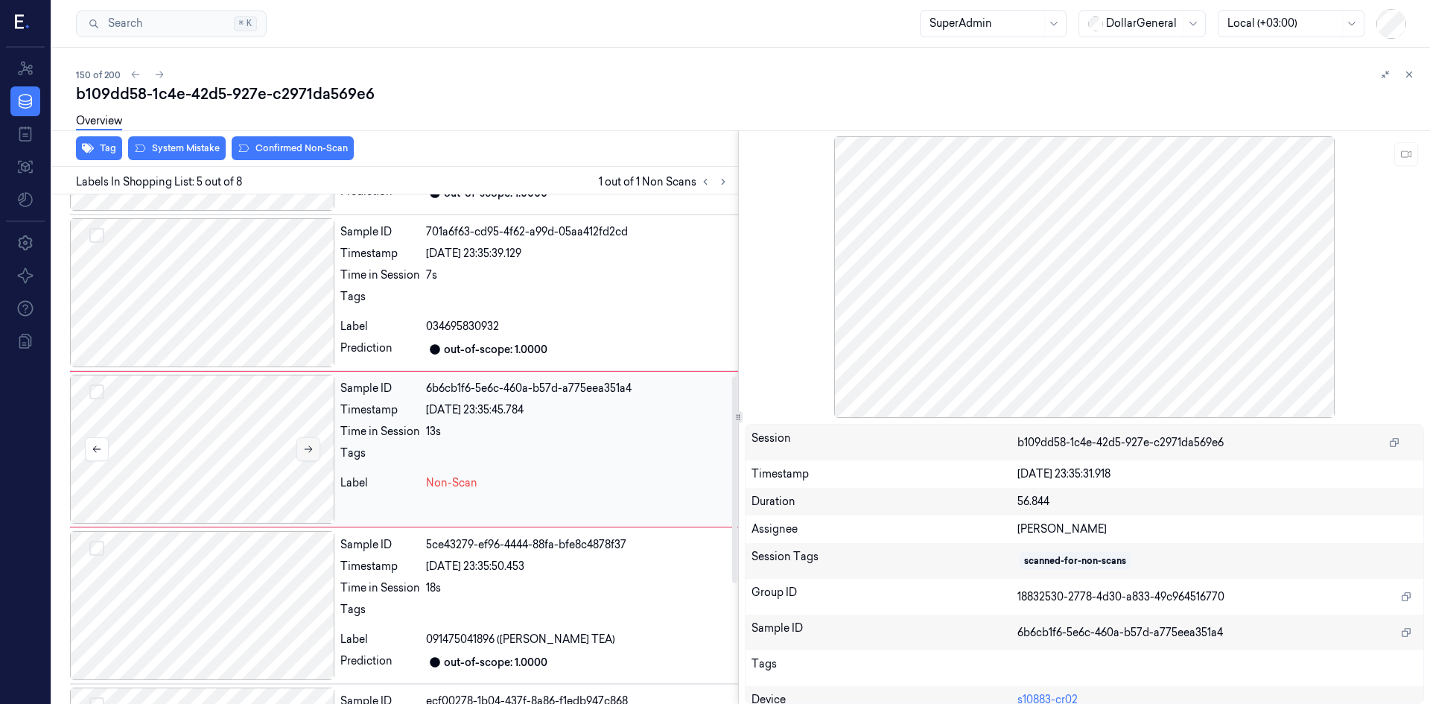
click at [307, 450] on icon at bounding box center [308, 449] width 10 height 10
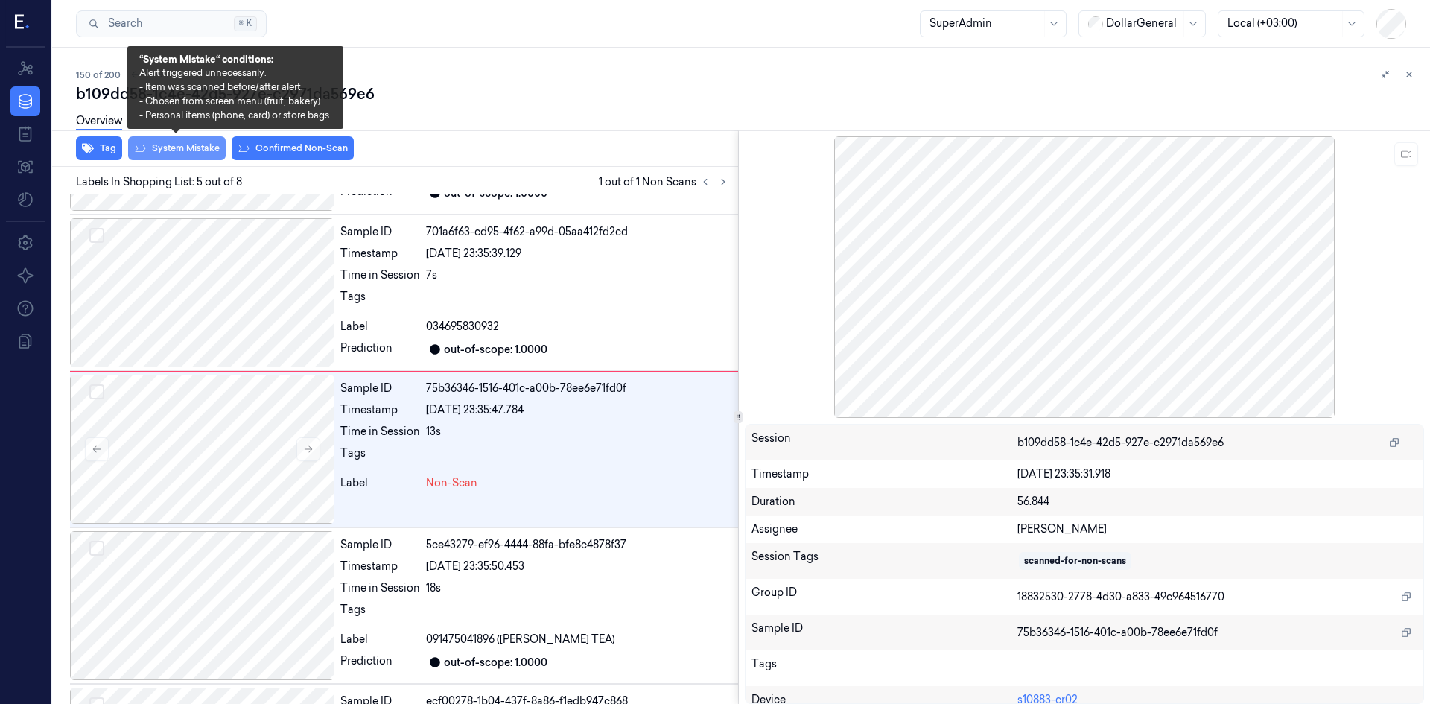
click at [202, 148] on button "System Mistake" at bounding box center [177, 148] width 98 height 24
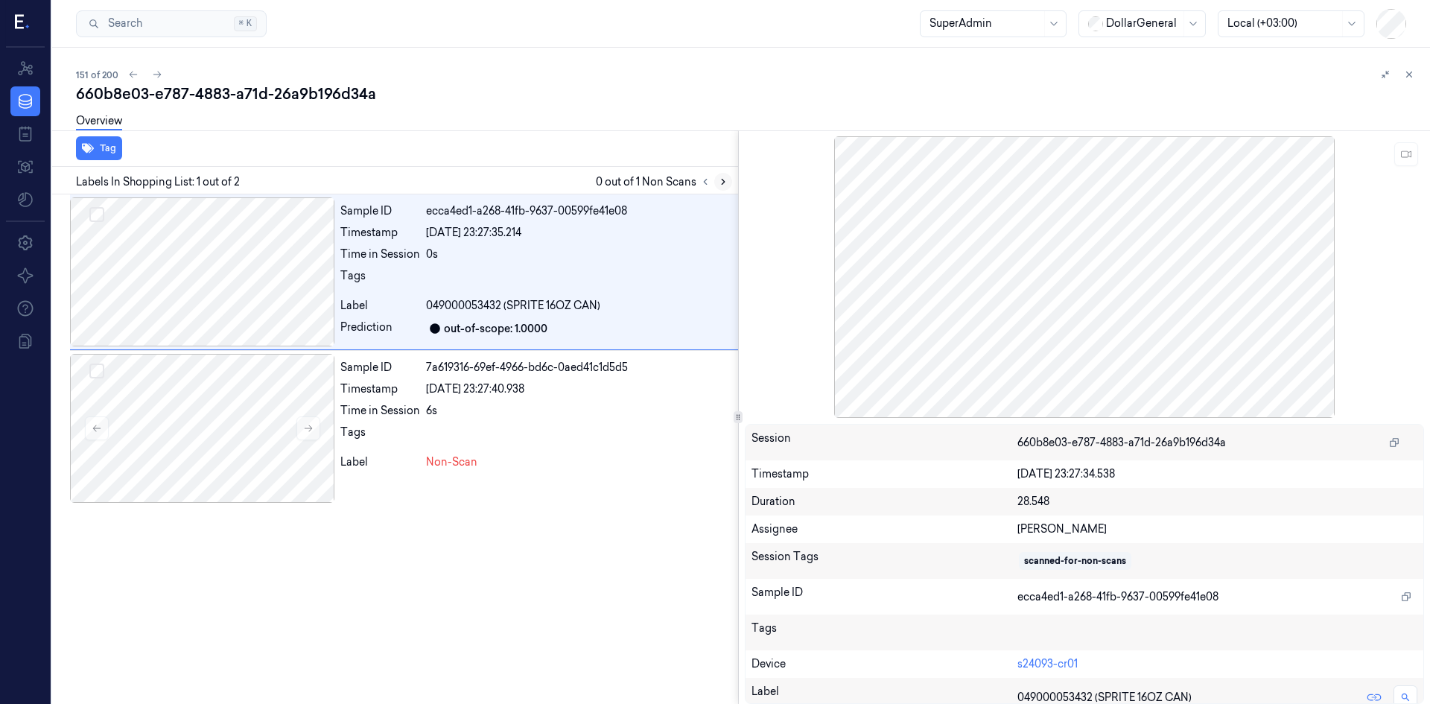
click at [724, 187] on button at bounding box center [723, 182] width 18 height 18
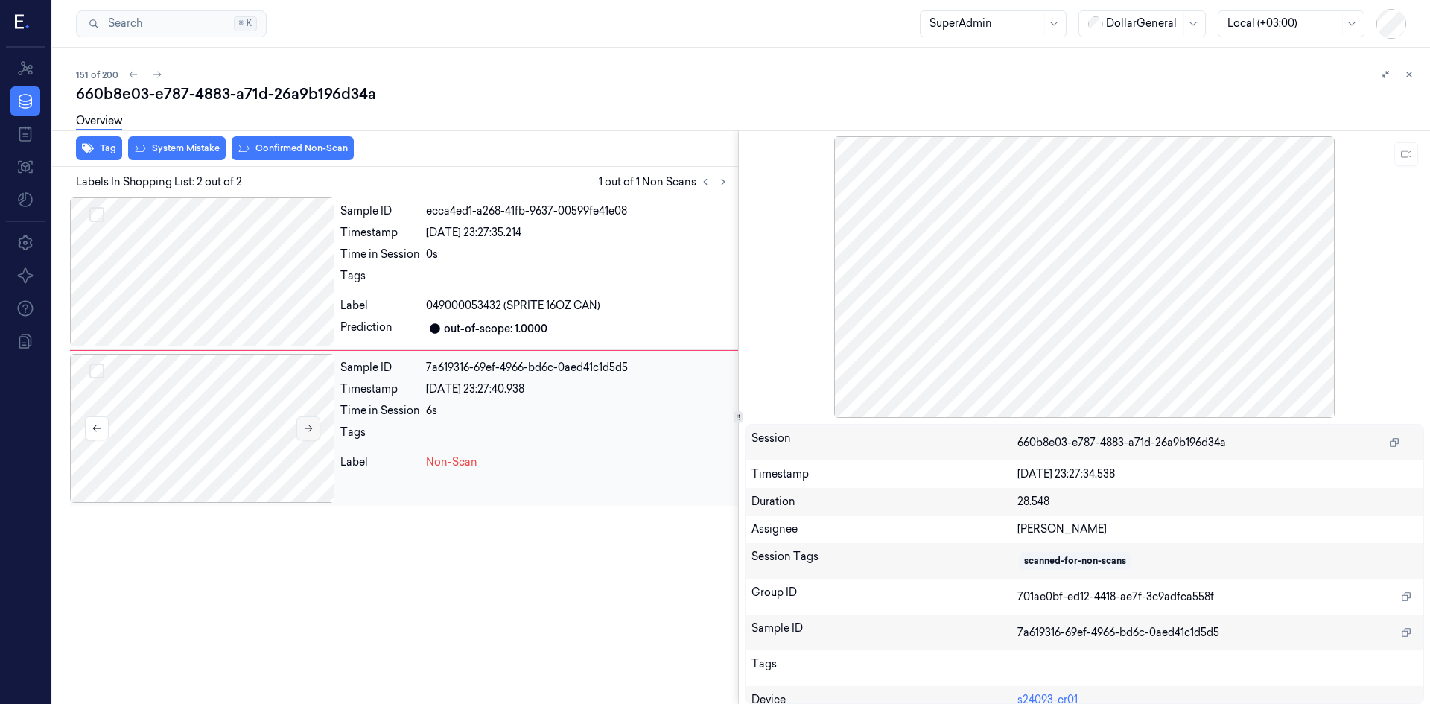
click at [306, 425] on icon at bounding box center [308, 428] width 10 height 10
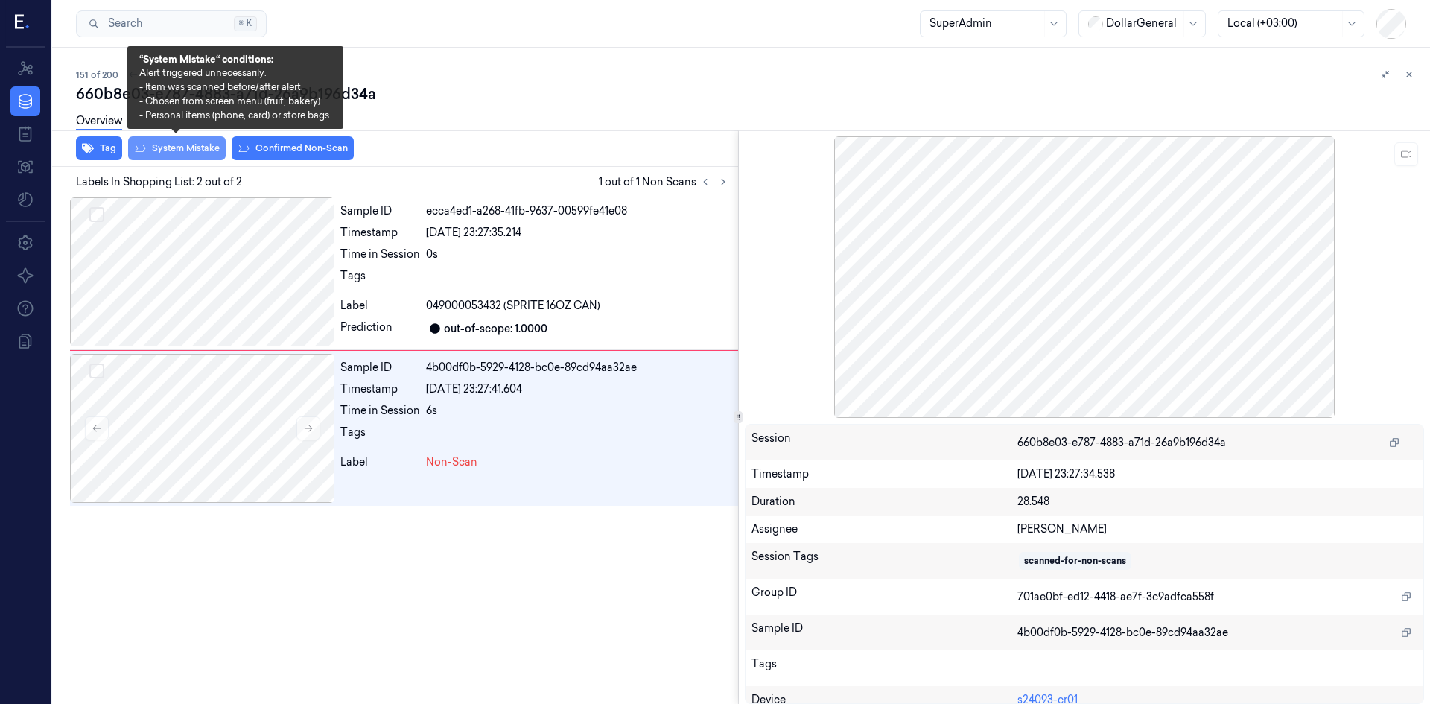
click at [199, 146] on button "System Mistake" at bounding box center [177, 148] width 98 height 24
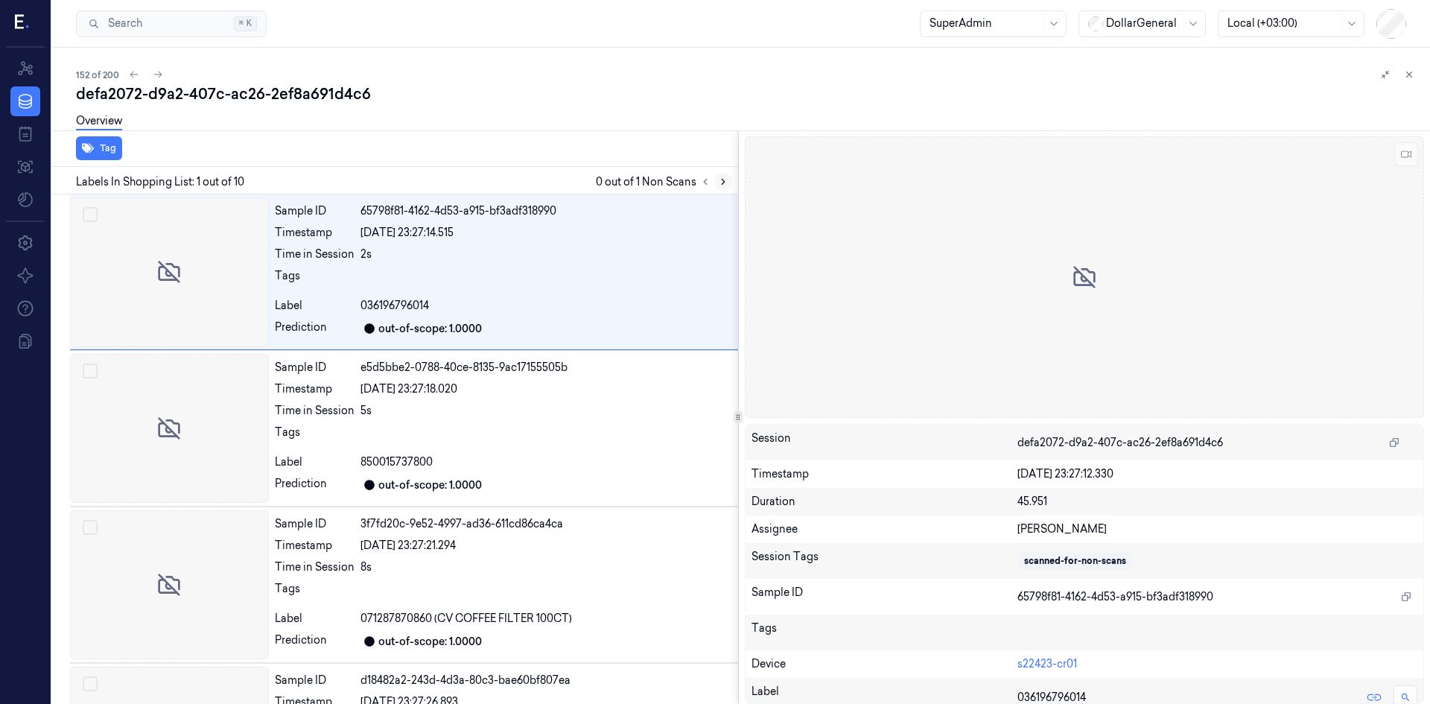
click at [725, 186] on icon at bounding box center [723, 182] width 10 height 10
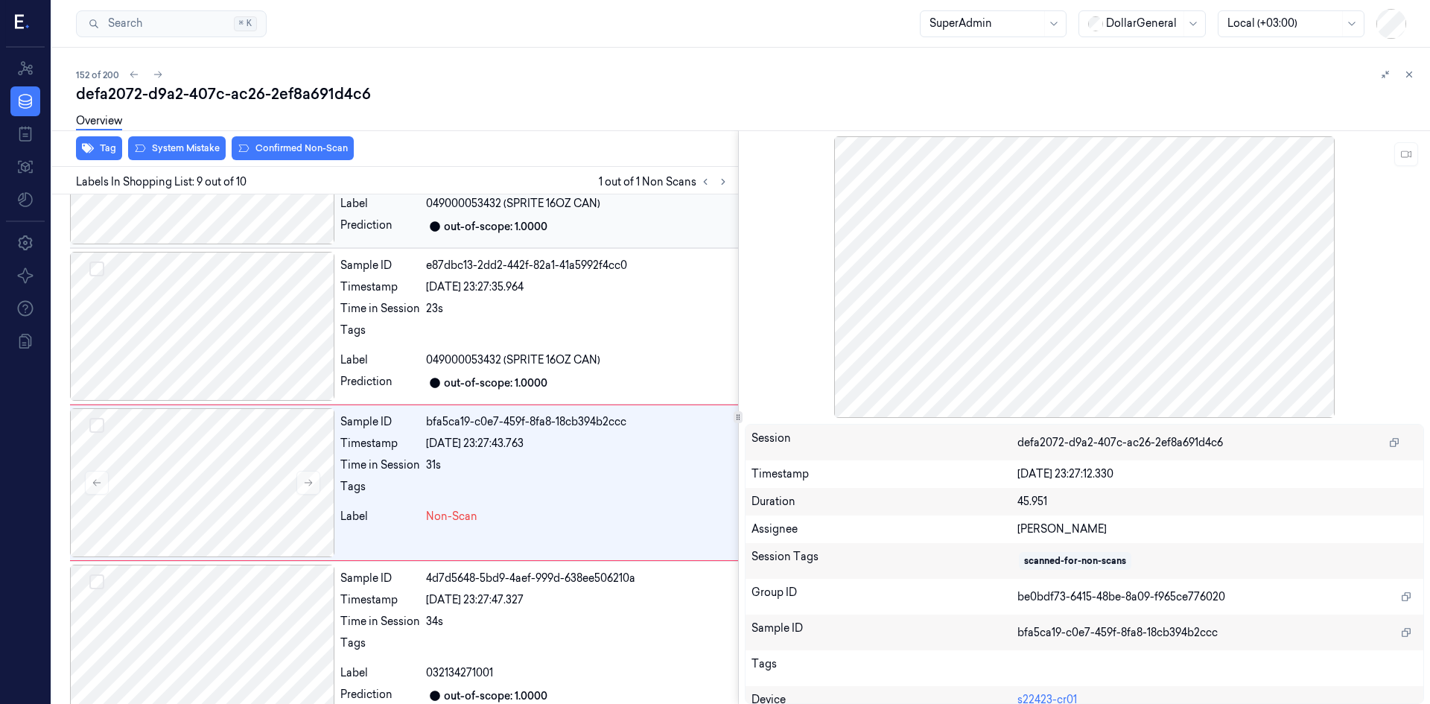
scroll to position [1059, 0]
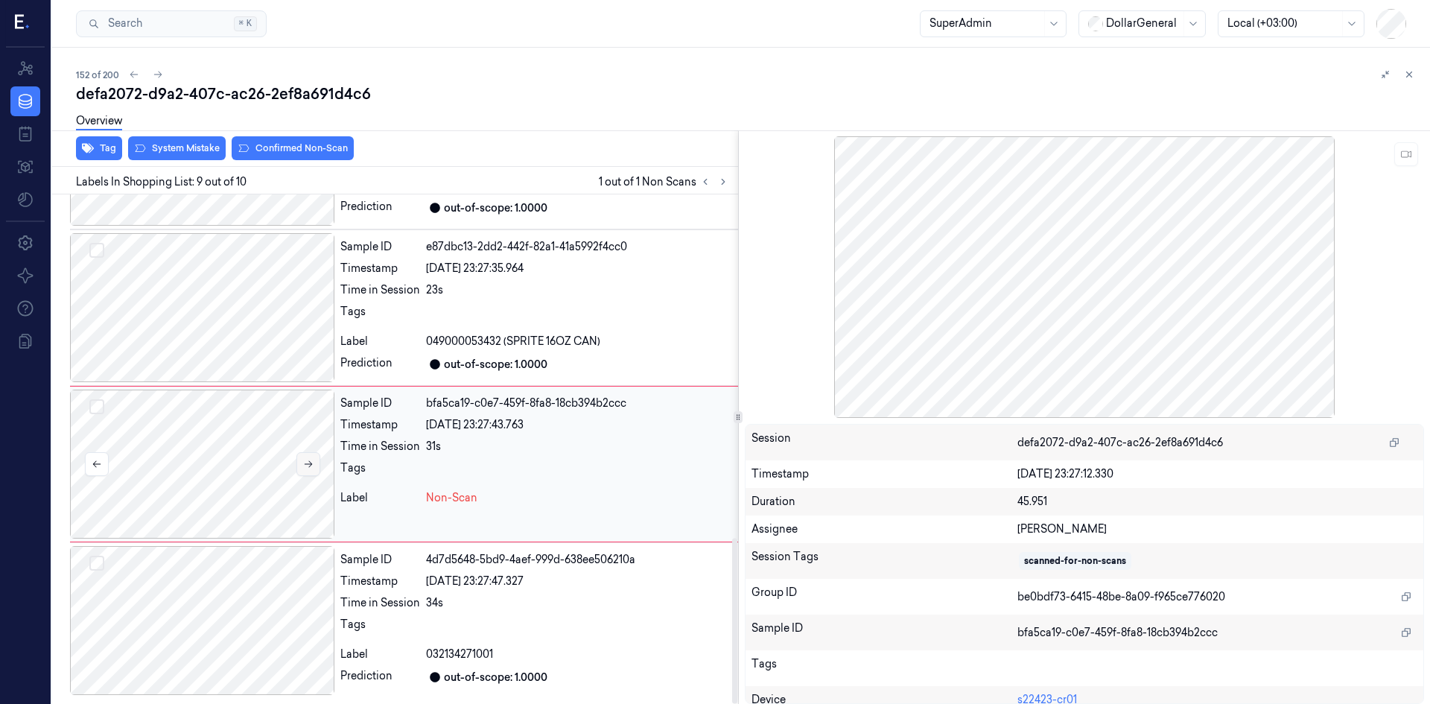
click at [310, 472] on button at bounding box center [309, 464] width 24 height 24
click at [310, 468] on icon at bounding box center [308, 464] width 10 height 10
click at [261, 443] on div at bounding box center [202, 464] width 264 height 149
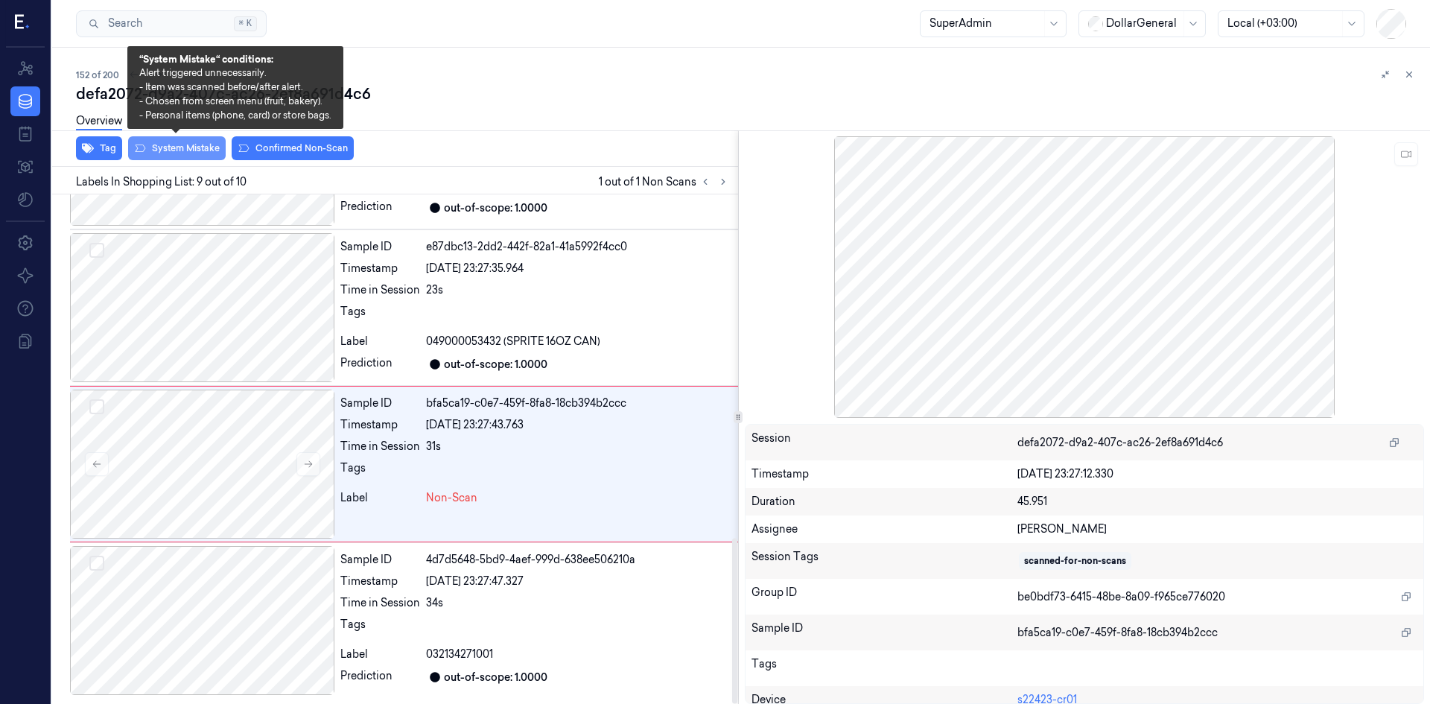
click at [190, 145] on button "System Mistake" at bounding box center [177, 148] width 98 height 24
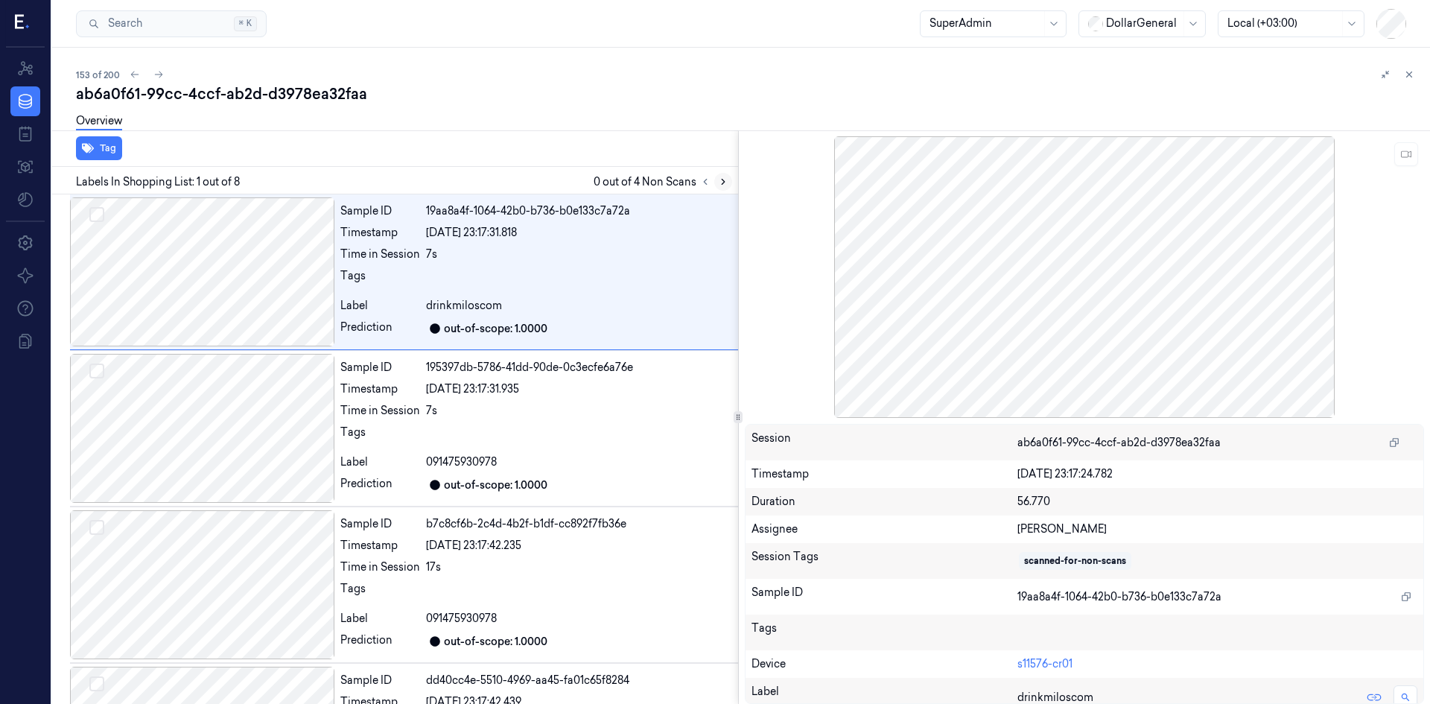
click at [730, 183] on button at bounding box center [723, 182] width 18 height 18
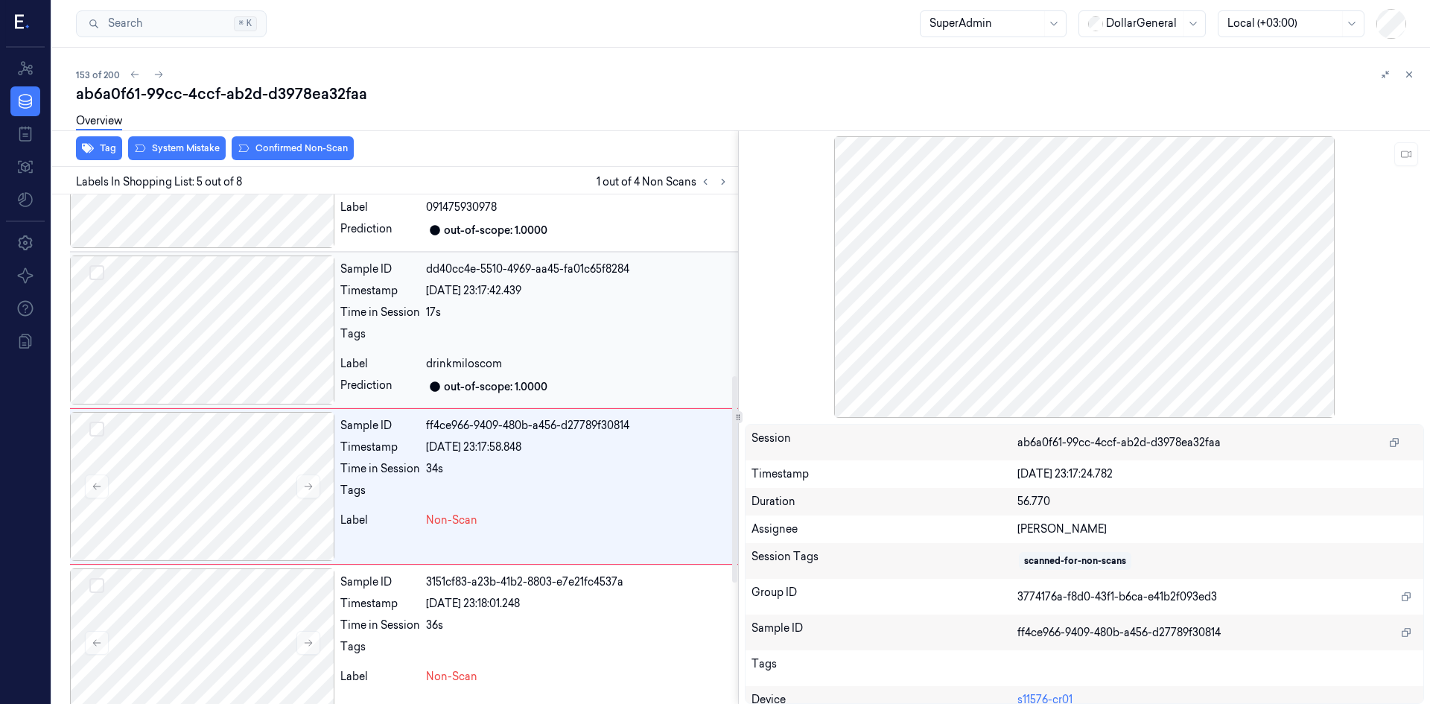
scroll to position [448, 0]
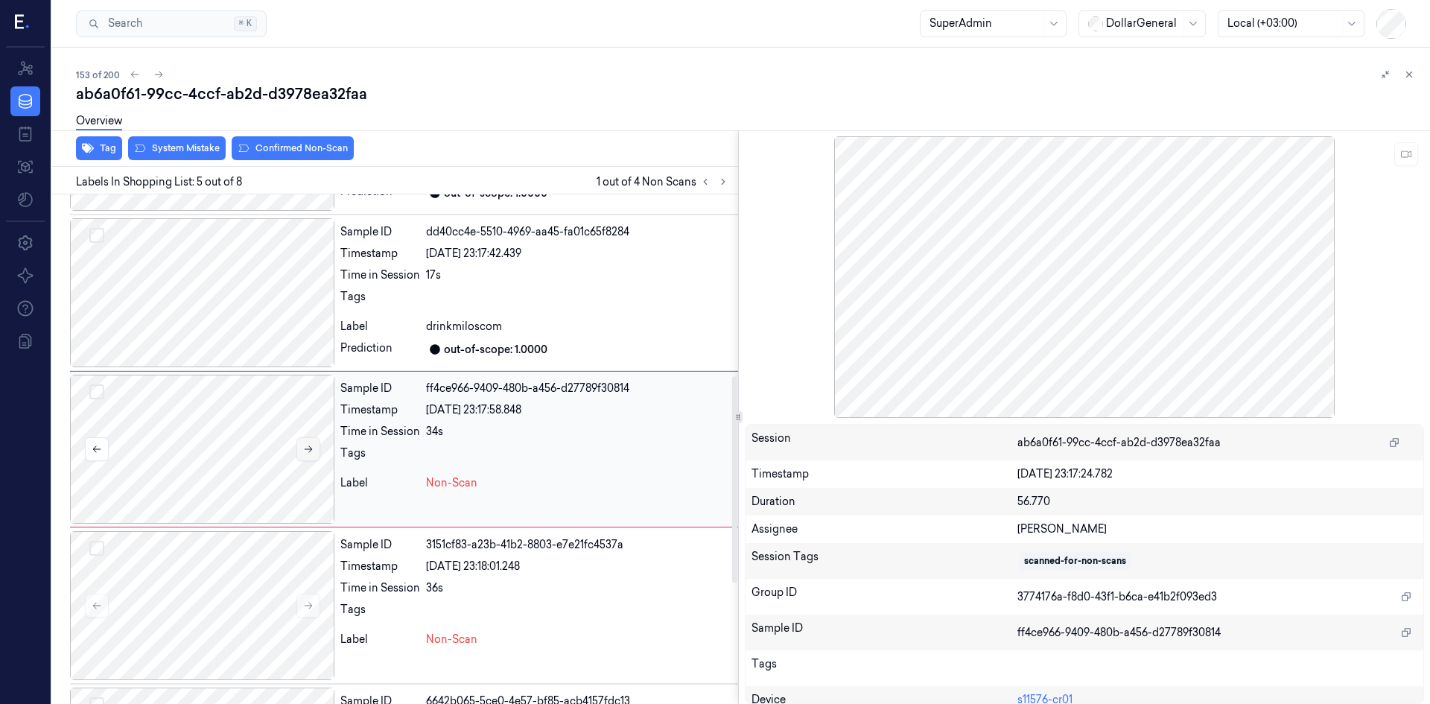
click at [303, 449] on icon at bounding box center [308, 449] width 10 height 10
click at [309, 449] on icon at bounding box center [308, 449] width 8 height 7
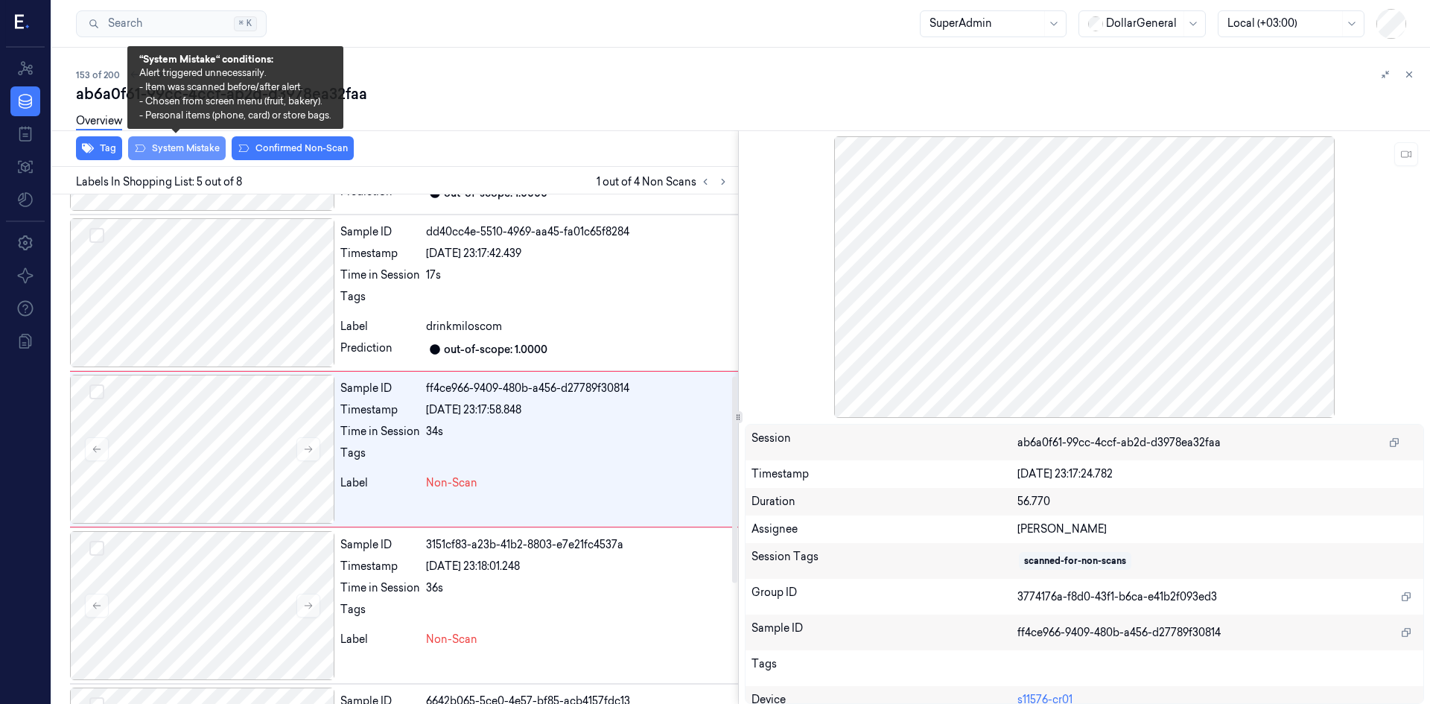
click at [209, 152] on button "System Mistake" at bounding box center [177, 148] width 98 height 24
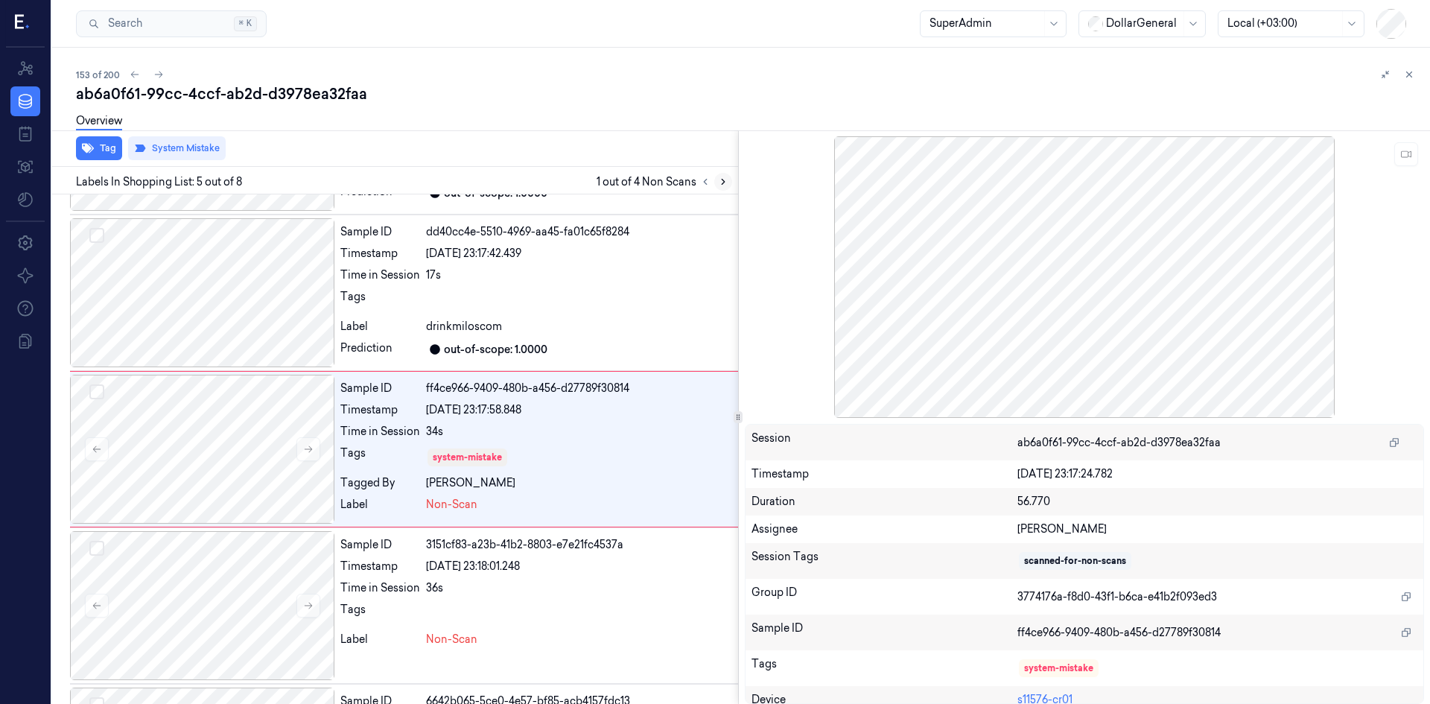
click at [720, 183] on icon at bounding box center [723, 182] width 10 height 10
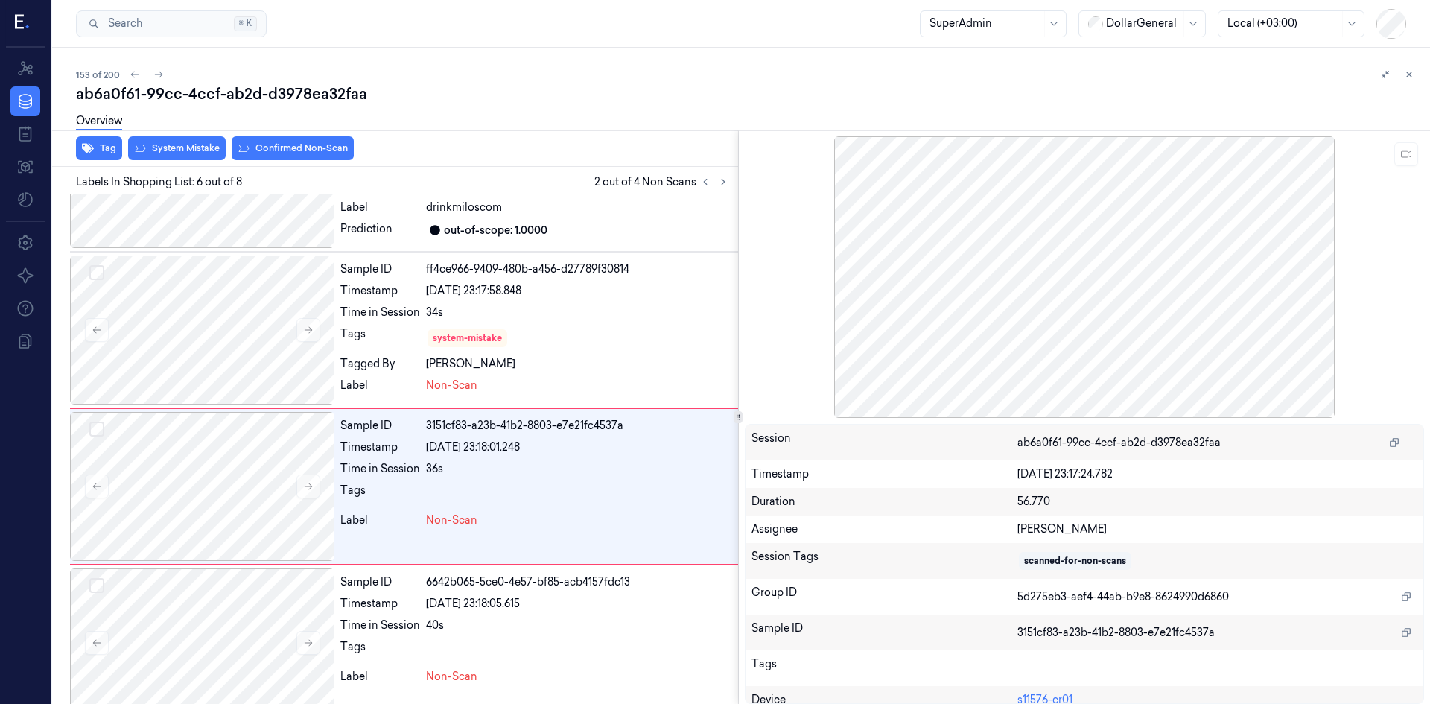
scroll to position [605, 0]
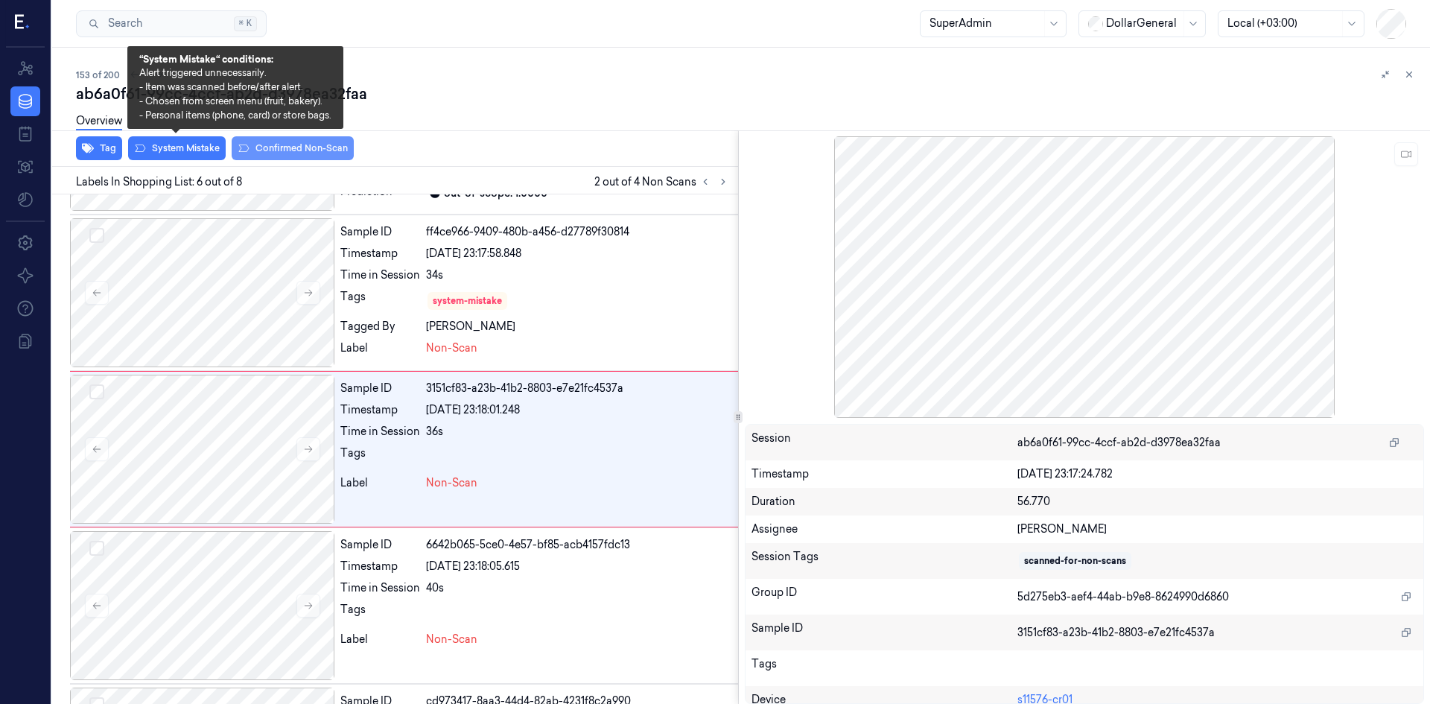
drag, startPoint x: 162, startPoint y: 148, endPoint x: 282, endPoint y: 151, distance: 120.7
click at [162, 148] on button "System Mistake" at bounding box center [177, 148] width 98 height 24
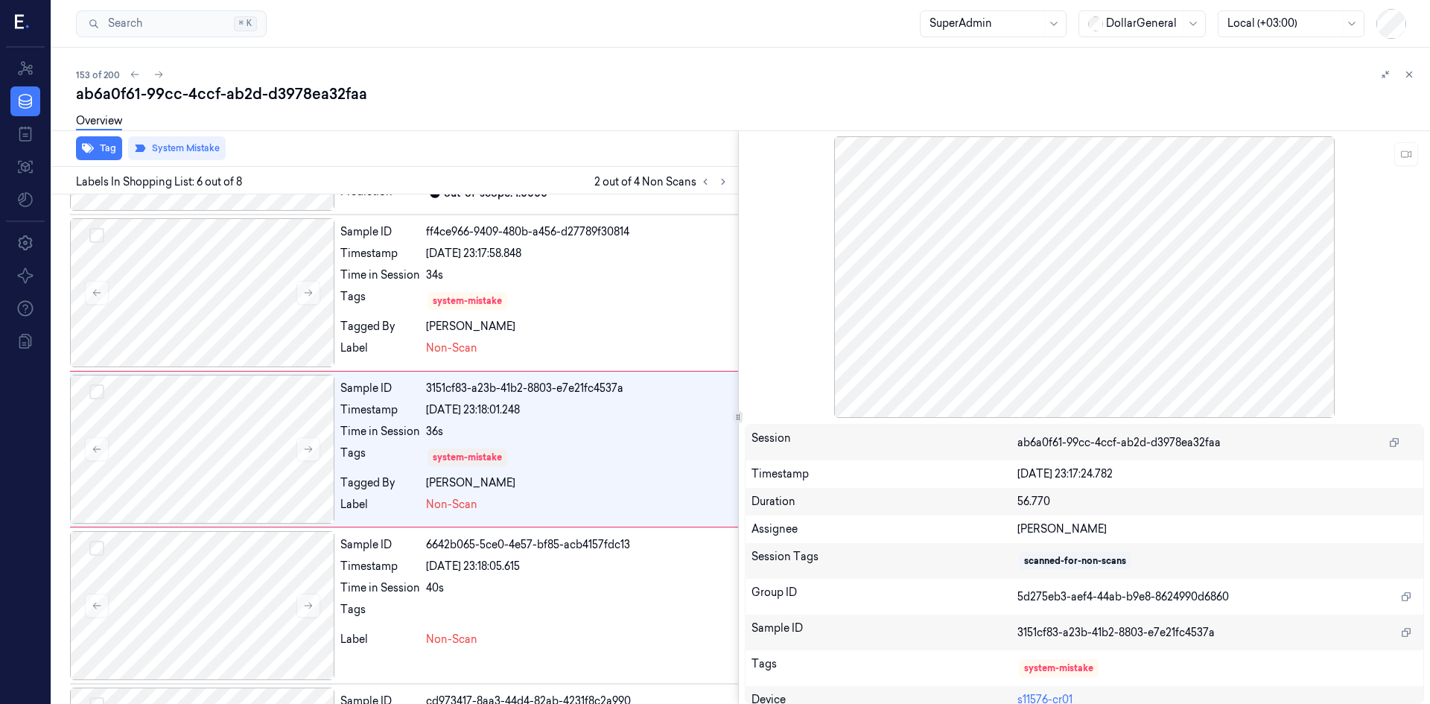
drag, startPoint x: 720, startPoint y: 184, endPoint x: 661, endPoint y: 181, distance: 58.9
click at [720, 184] on icon at bounding box center [723, 182] width 10 height 10
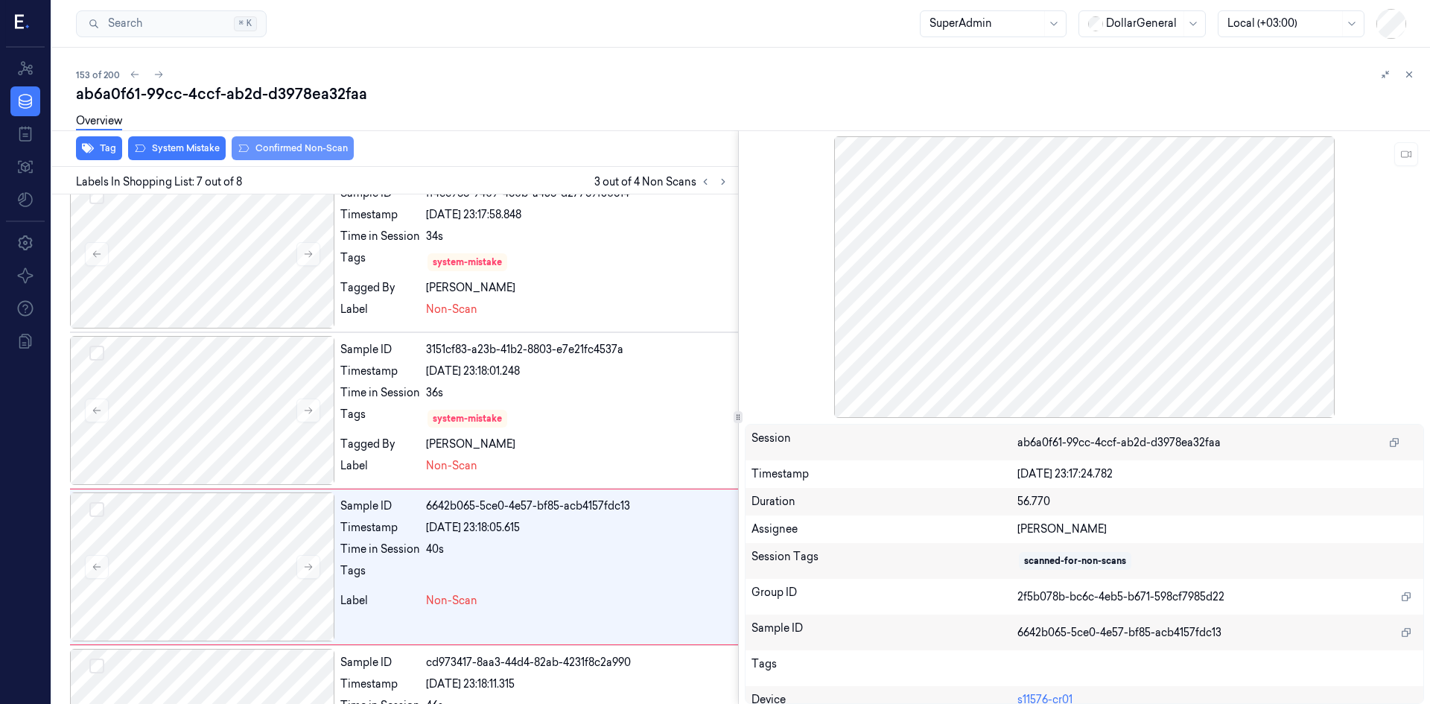
scroll to position [746, 0]
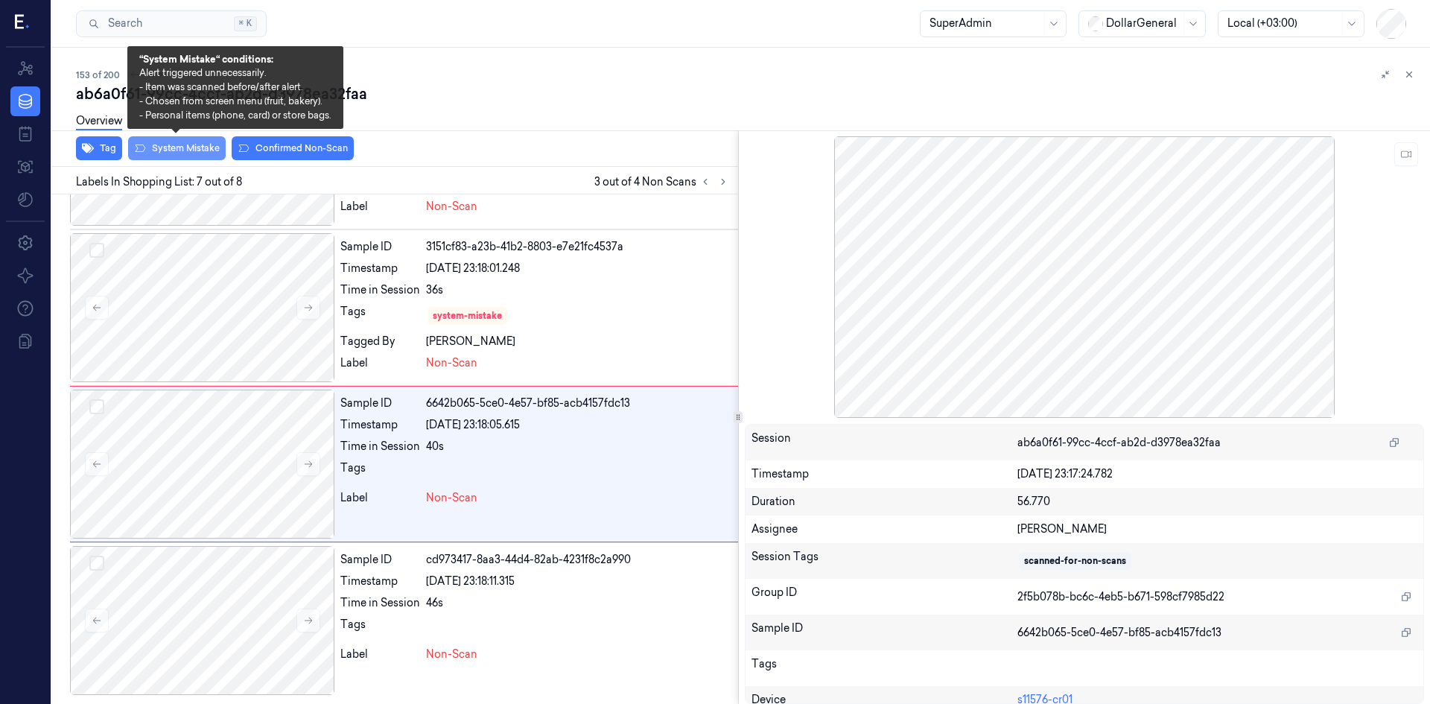
click at [196, 152] on button "System Mistake" at bounding box center [177, 148] width 98 height 24
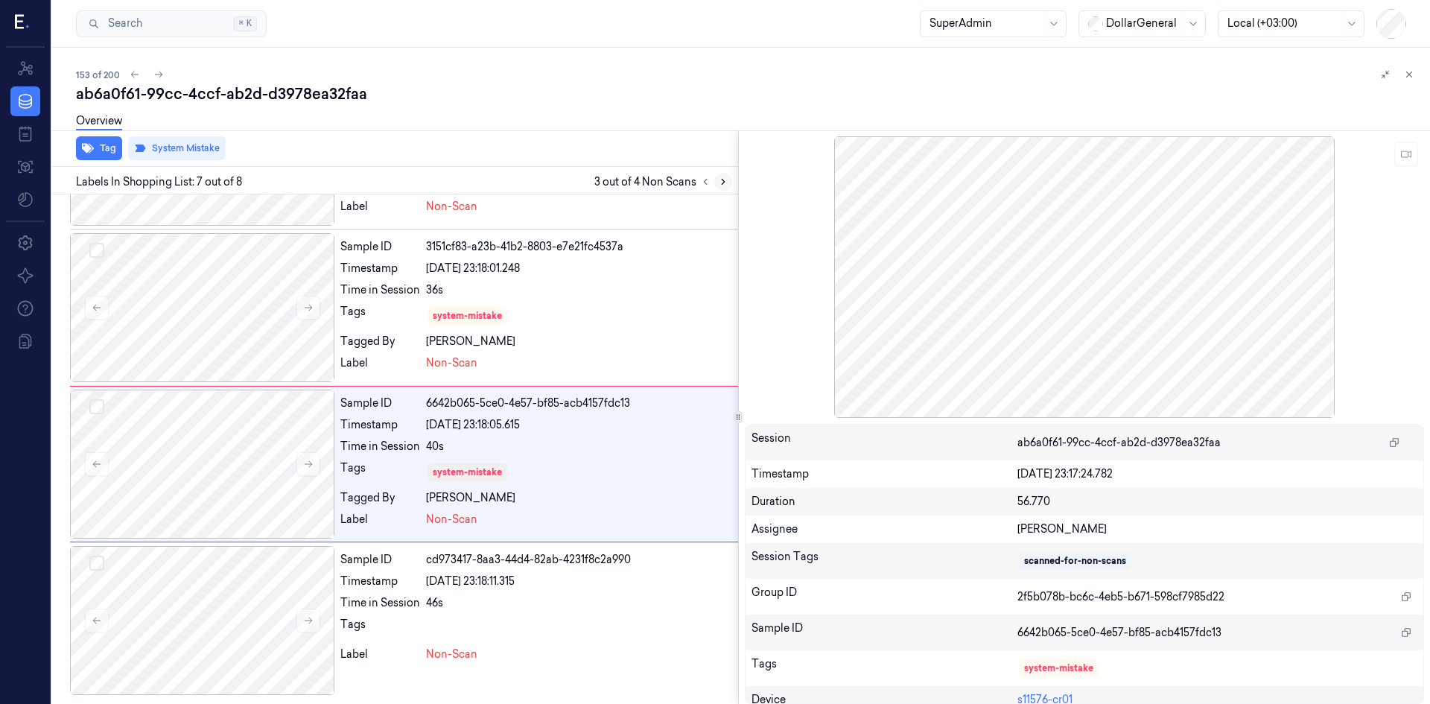
click at [718, 183] on icon at bounding box center [723, 182] width 10 height 10
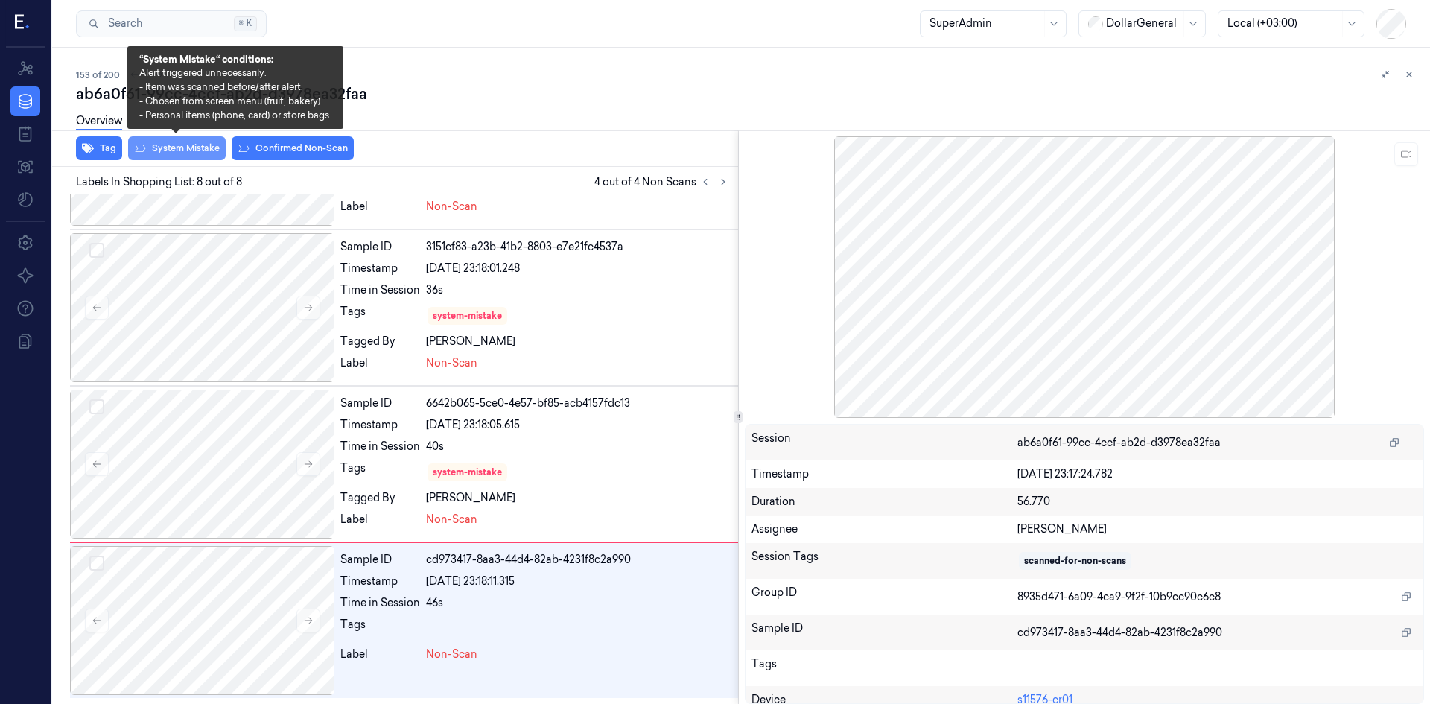
click at [178, 150] on button "System Mistake" at bounding box center [177, 148] width 98 height 24
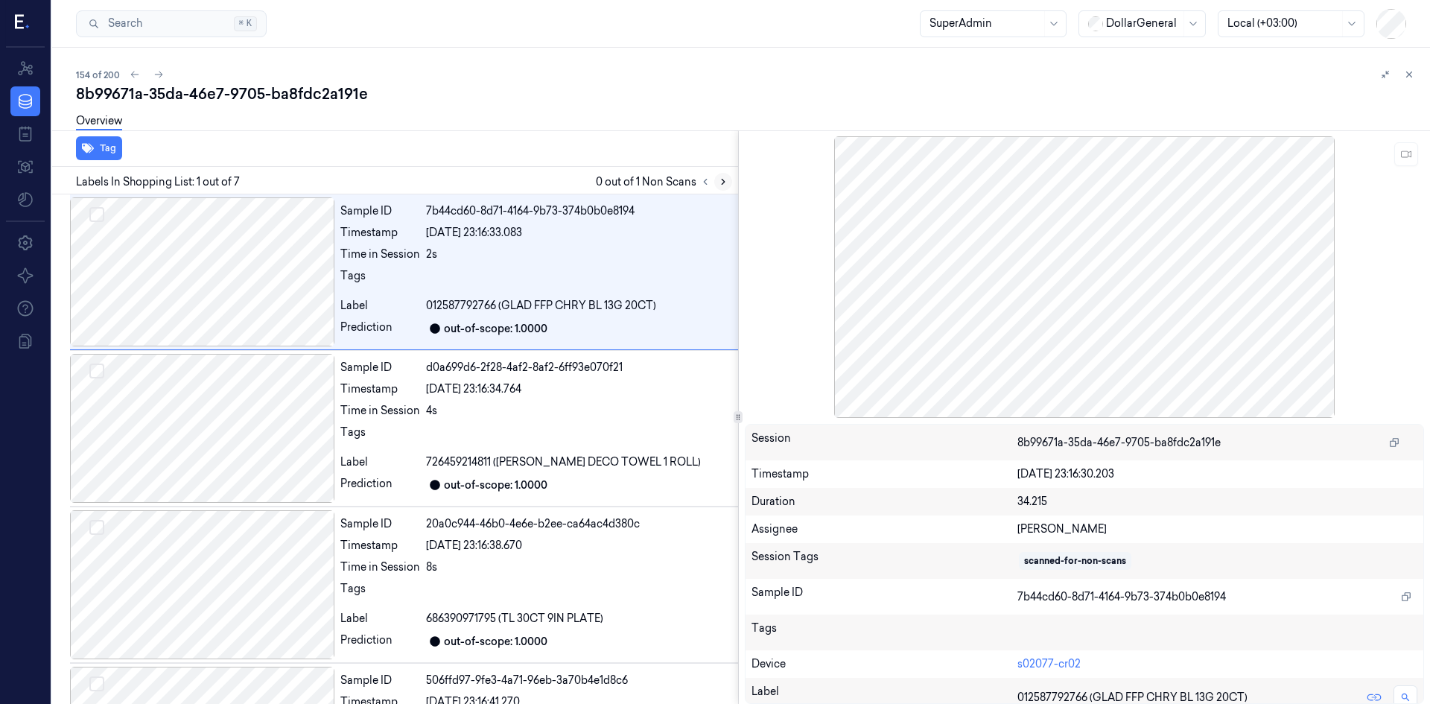
click at [726, 183] on icon at bounding box center [723, 182] width 10 height 10
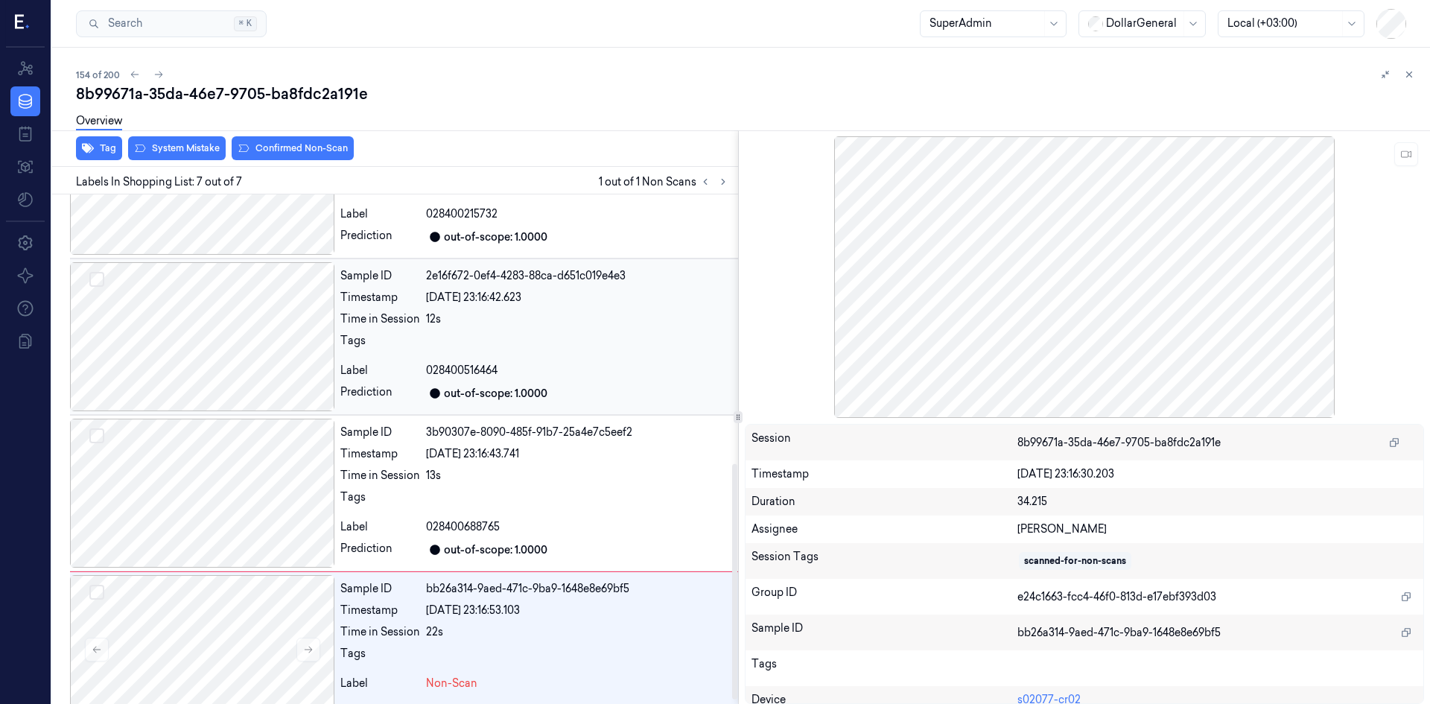
scroll to position [590, 0]
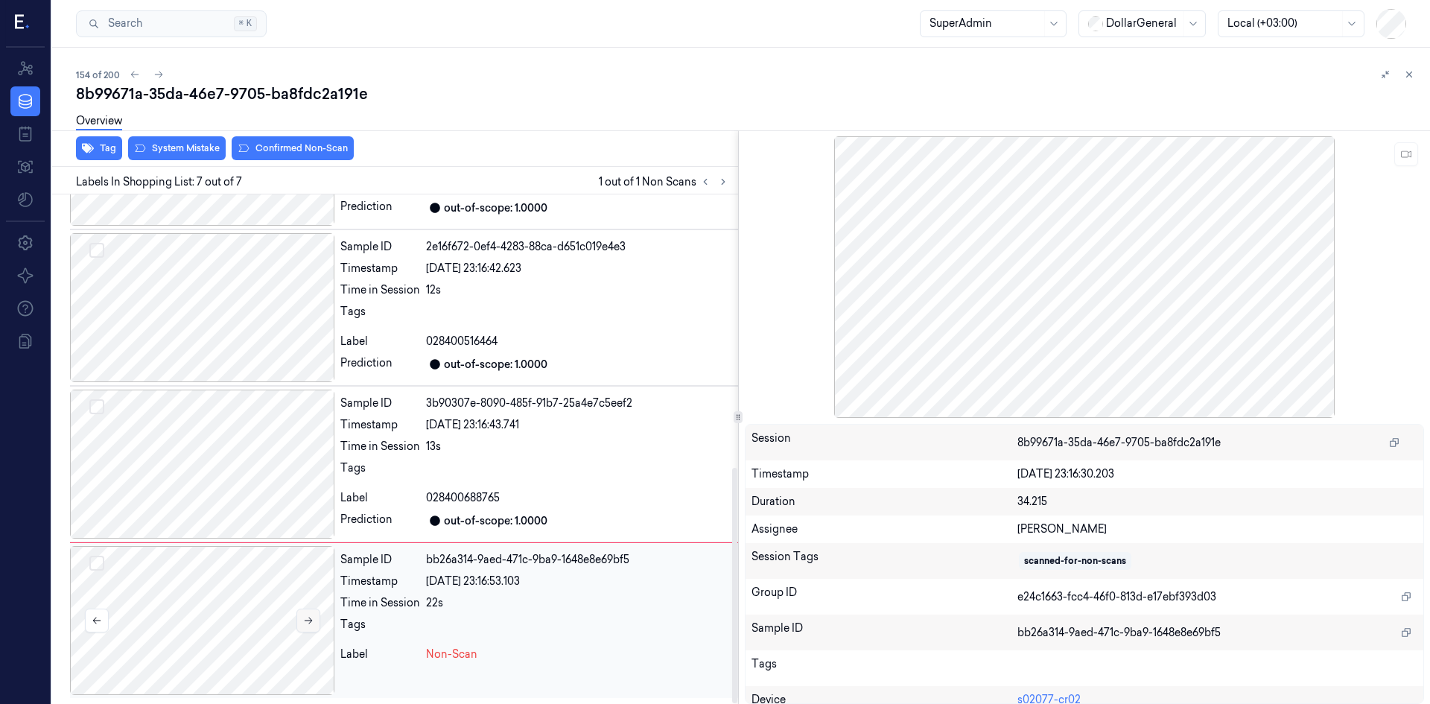
click at [312, 624] on icon at bounding box center [308, 620] width 10 height 10
click at [310, 620] on icon at bounding box center [308, 620] width 10 height 10
click at [310, 621] on icon at bounding box center [308, 621] width 8 height 7
click at [311, 624] on icon at bounding box center [308, 620] width 10 height 10
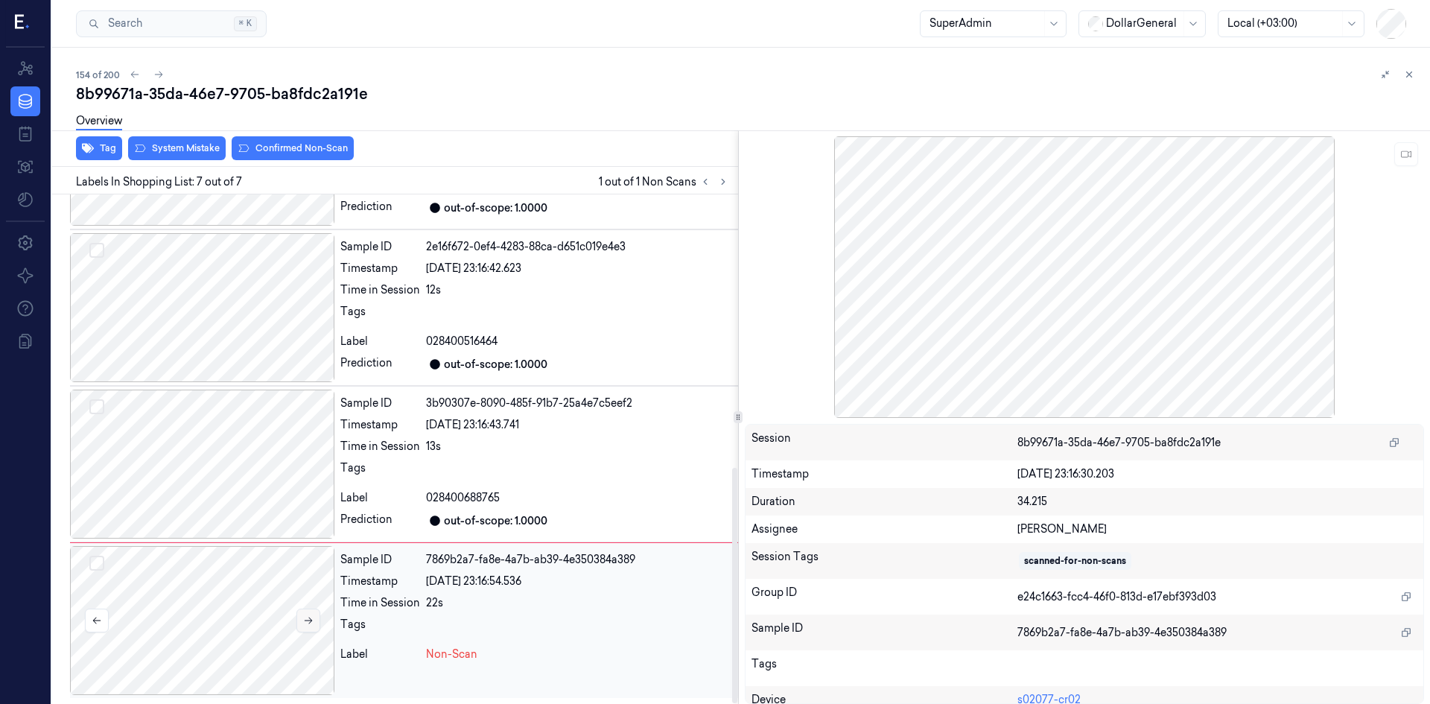
click at [311, 624] on icon at bounding box center [308, 620] width 10 height 10
click at [310, 625] on icon at bounding box center [308, 620] width 10 height 10
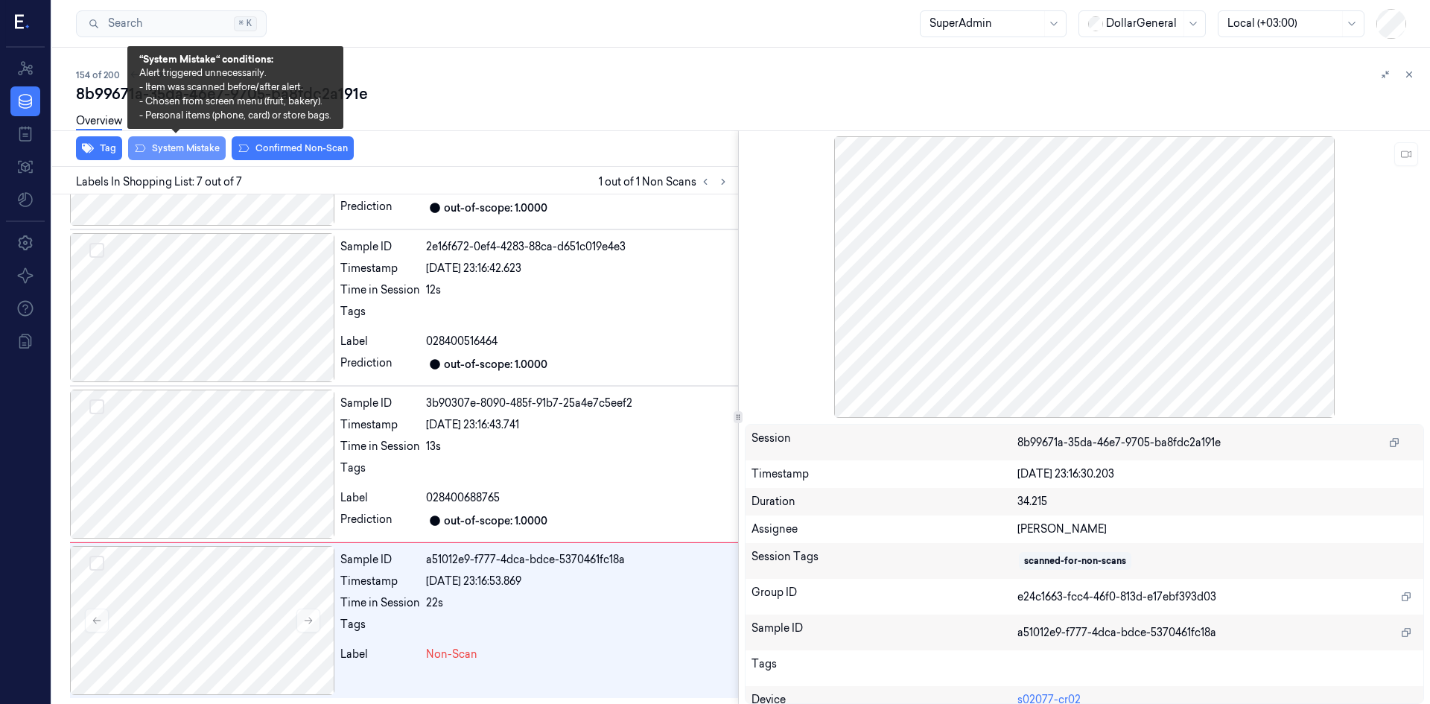
click at [200, 145] on button "System Mistake" at bounding box center [177, 148] width 98 height 24
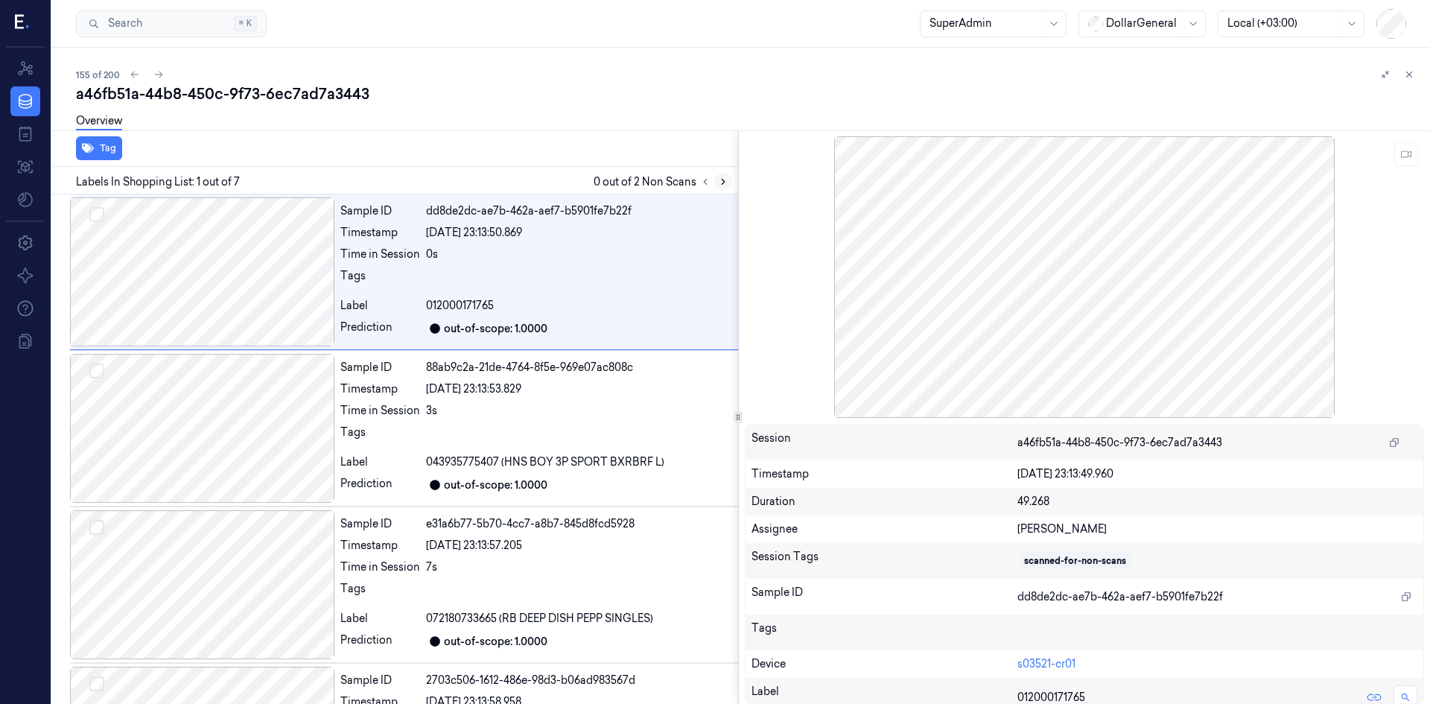
click at [723, 186] on icon at bounding box center [723, 182] width 10 height 10
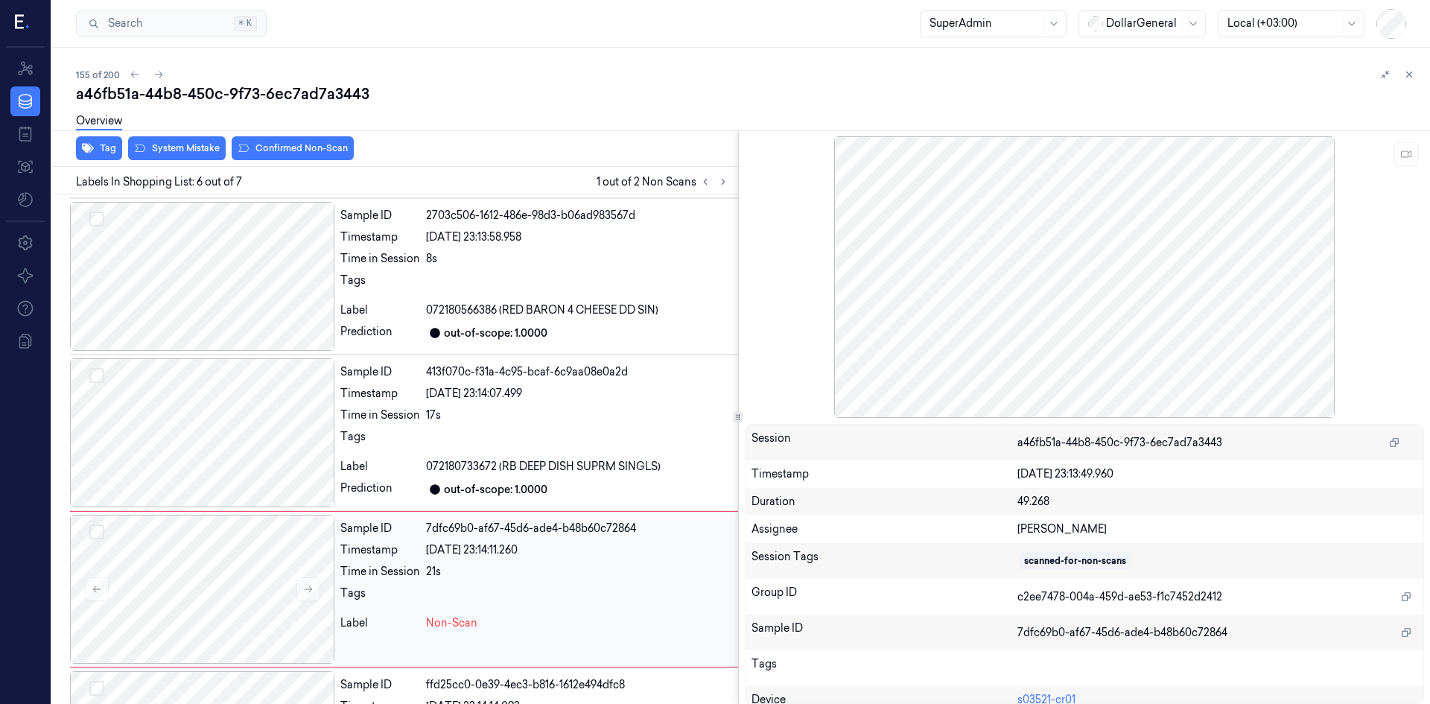
scroll to position [590, 0]
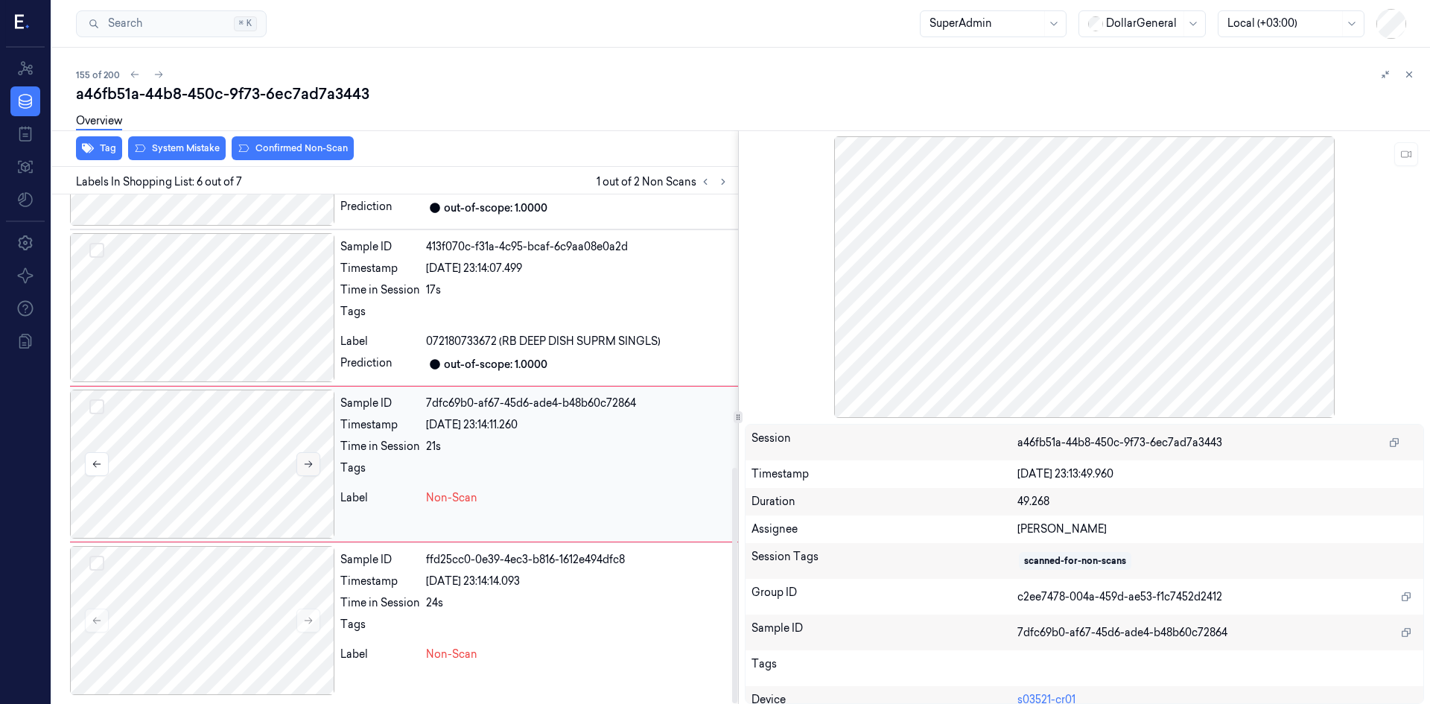
click at [311, 471] on button at bounding box center [309, 464] width 24 height 24
click at [260, 469] on div at bounding box center [202, 464] width 264 height 149
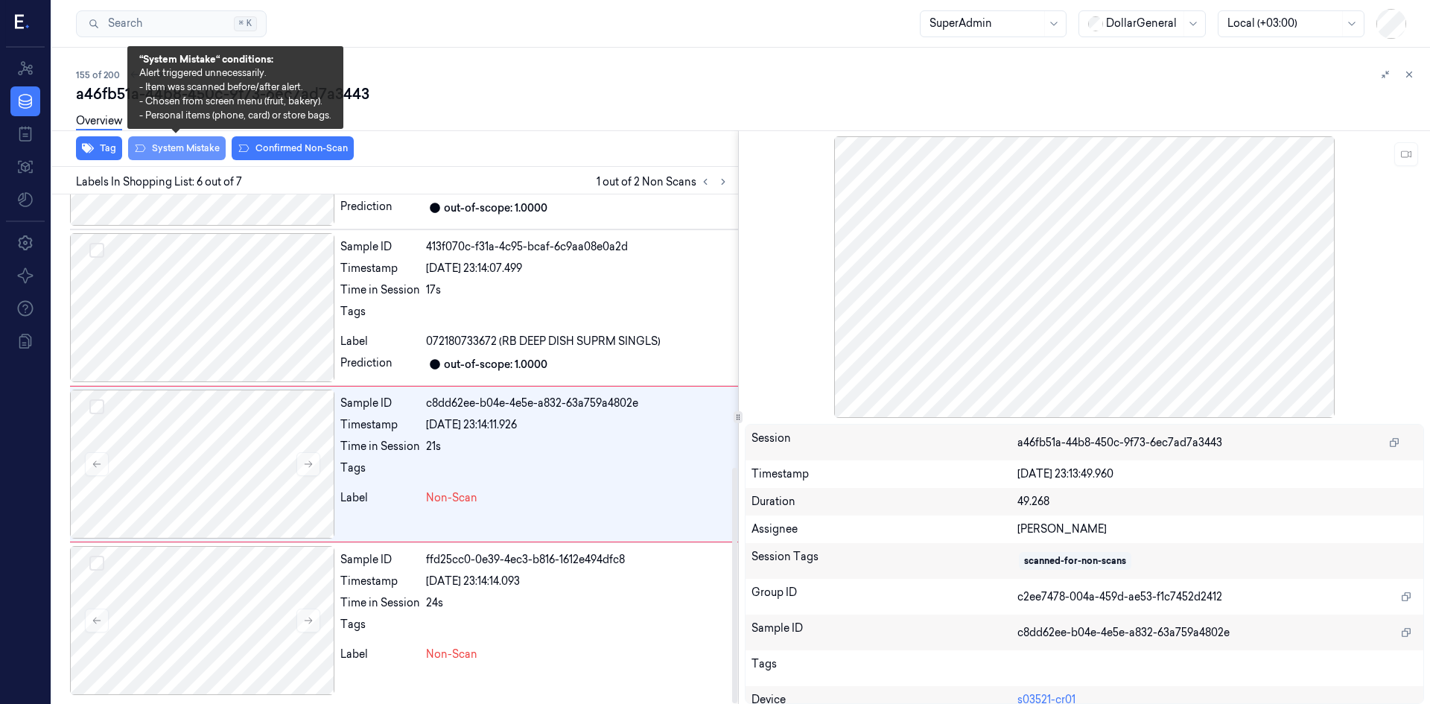
click at [186, 153] on button "System Mistake" at bounding box center [177, 148] width 98 height 24
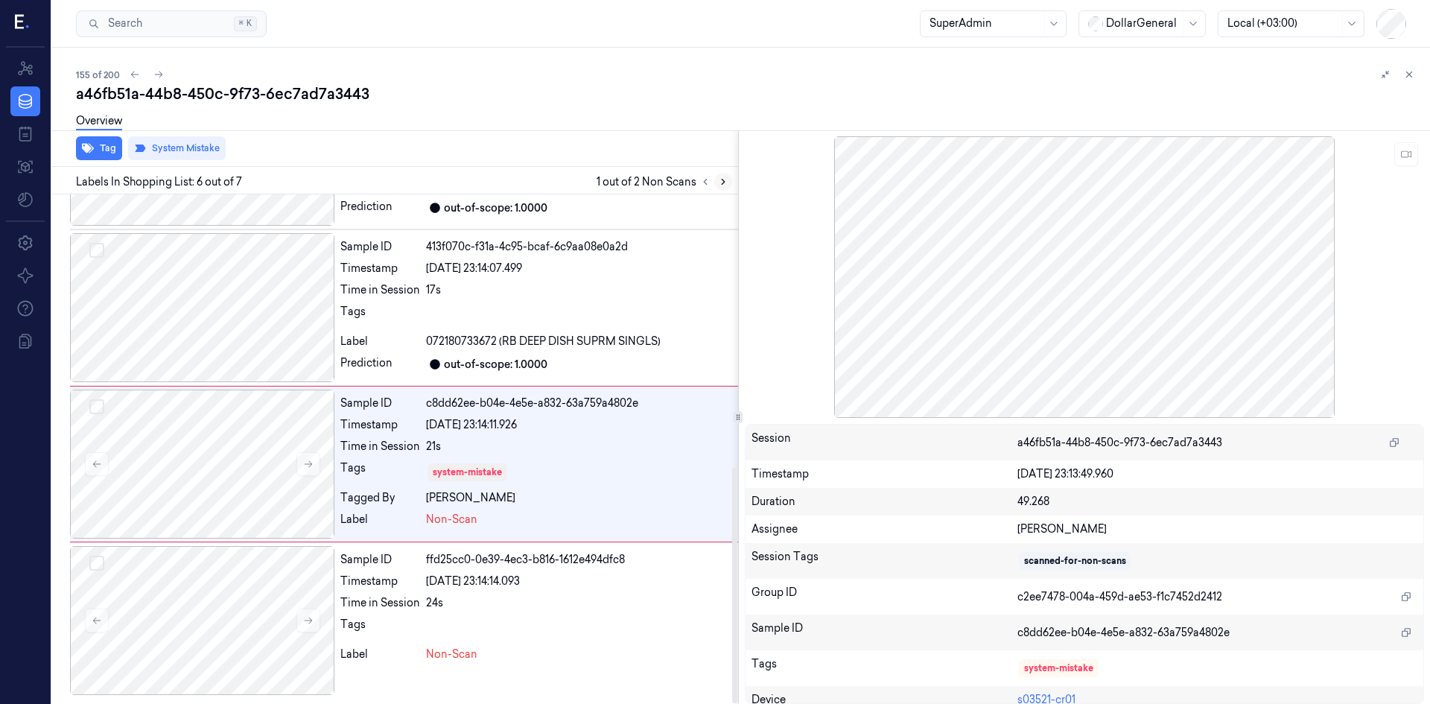
click at [720, 186] on icon at bounding box center [723, 182] width 10 height 10
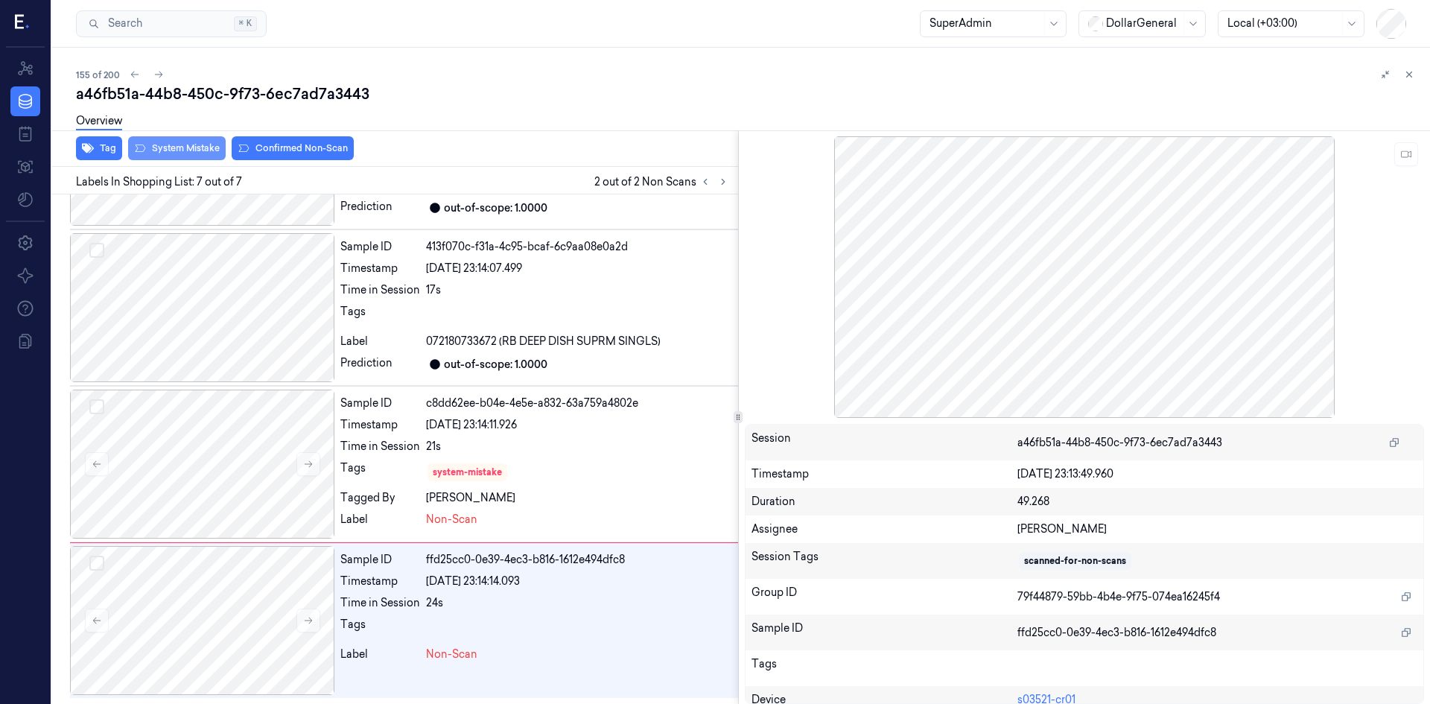
click at [194, 145] on button "System Mistake" at bounding box center [177, 148] width 98 height 24
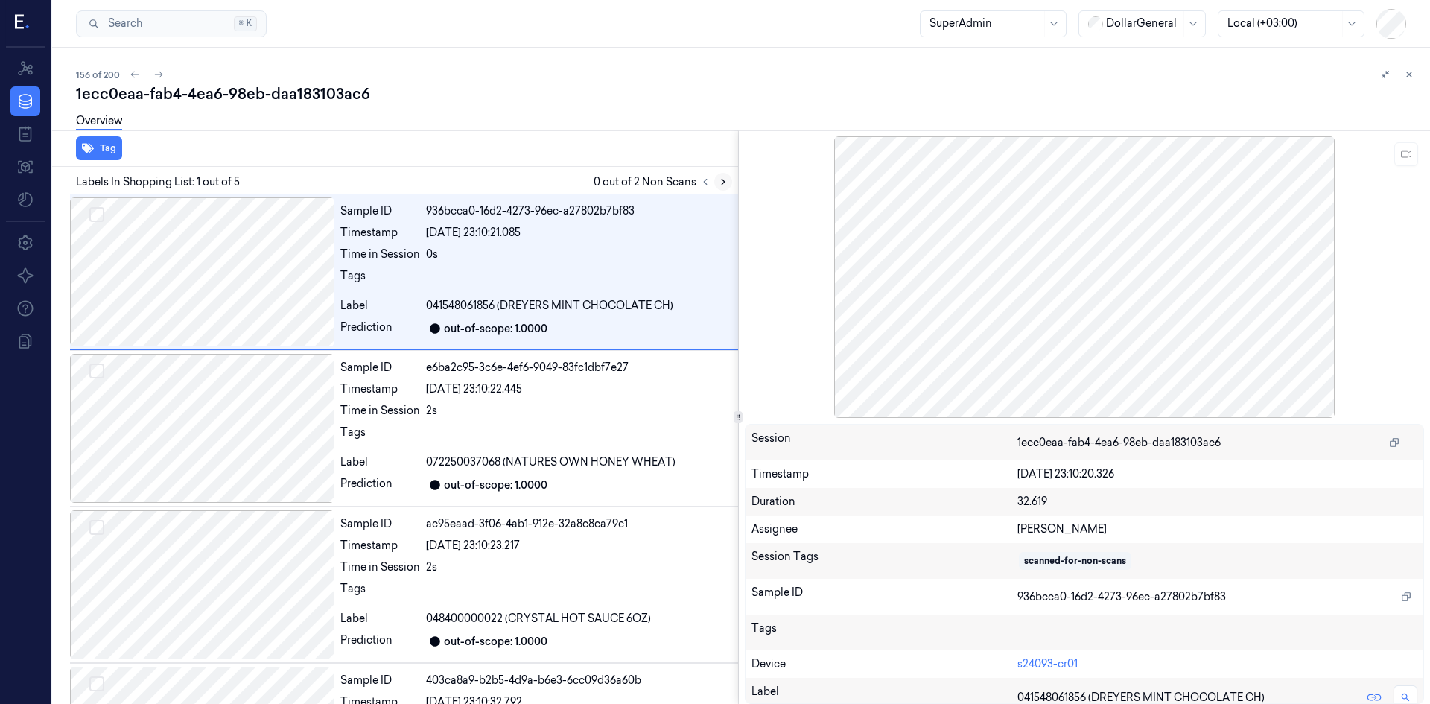
click at [727, 184] on icon at bounding box center [723, 182] width 10 height 10
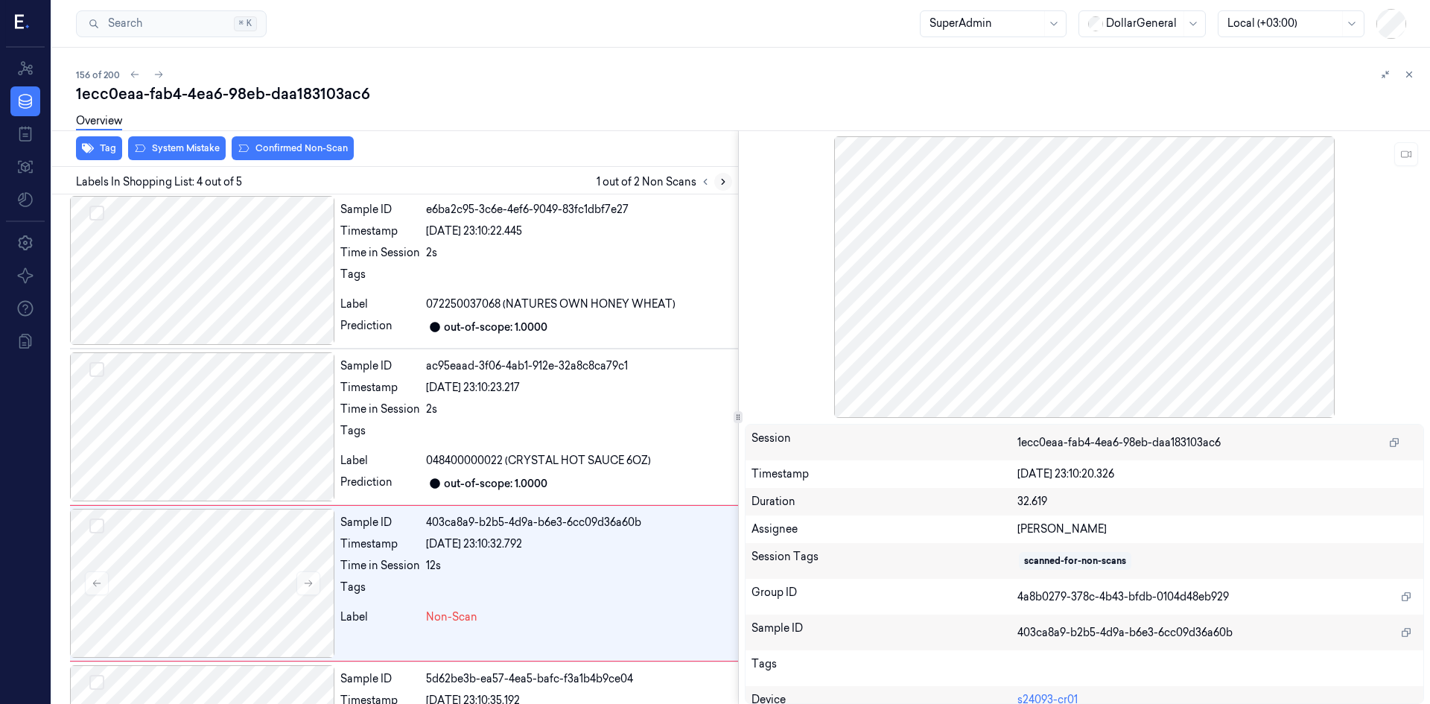
scroll to position [277, 0]
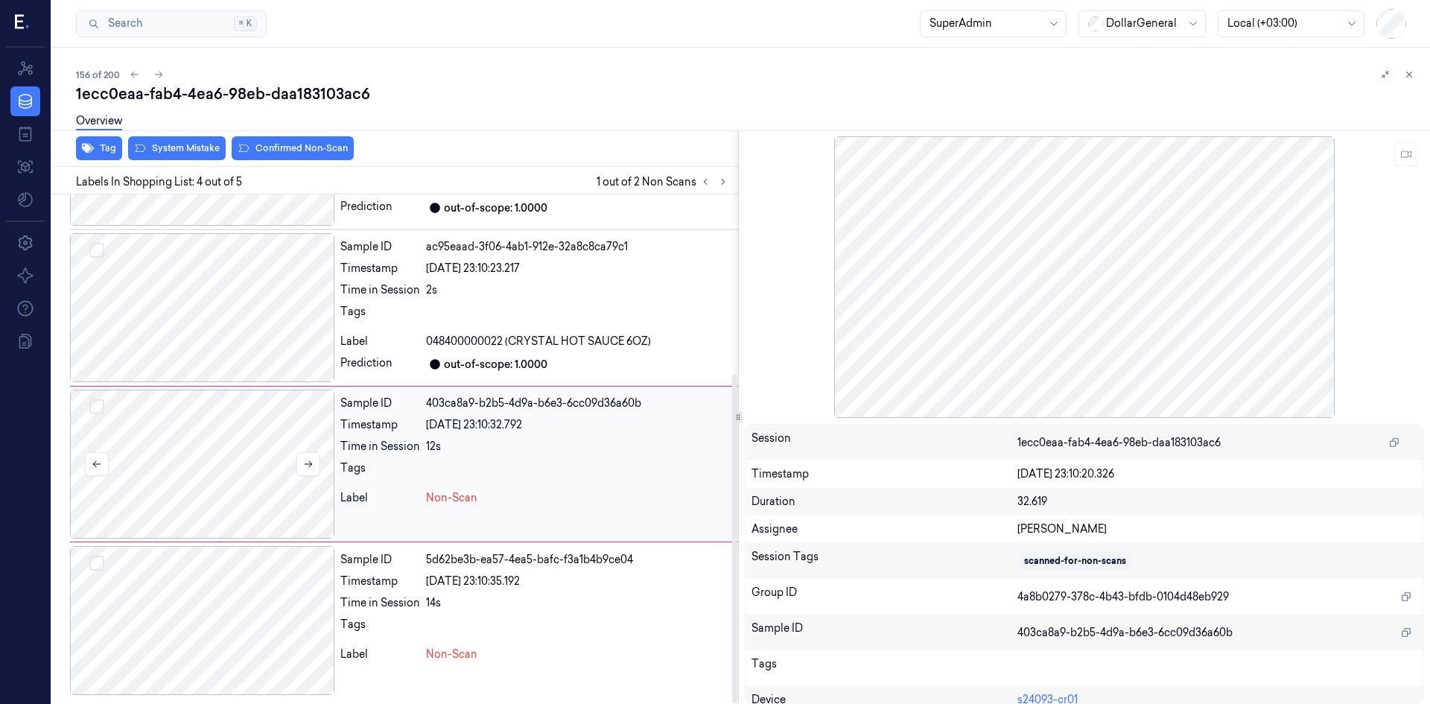
click at [295, 457] on div at bounding box center [202, 464] width 264 height 149
click at [297, 453] on div at bounding box center [309, 464] width 24 height 24
click at [300, 457] on button at bounding box center [309, 464] width 24 height 24
click at [308, 460] on icon at bounding box center [308, 464] width 10 height 10
click at [309, 461] on icon at bounding box center [308, 464] width 10 height 10
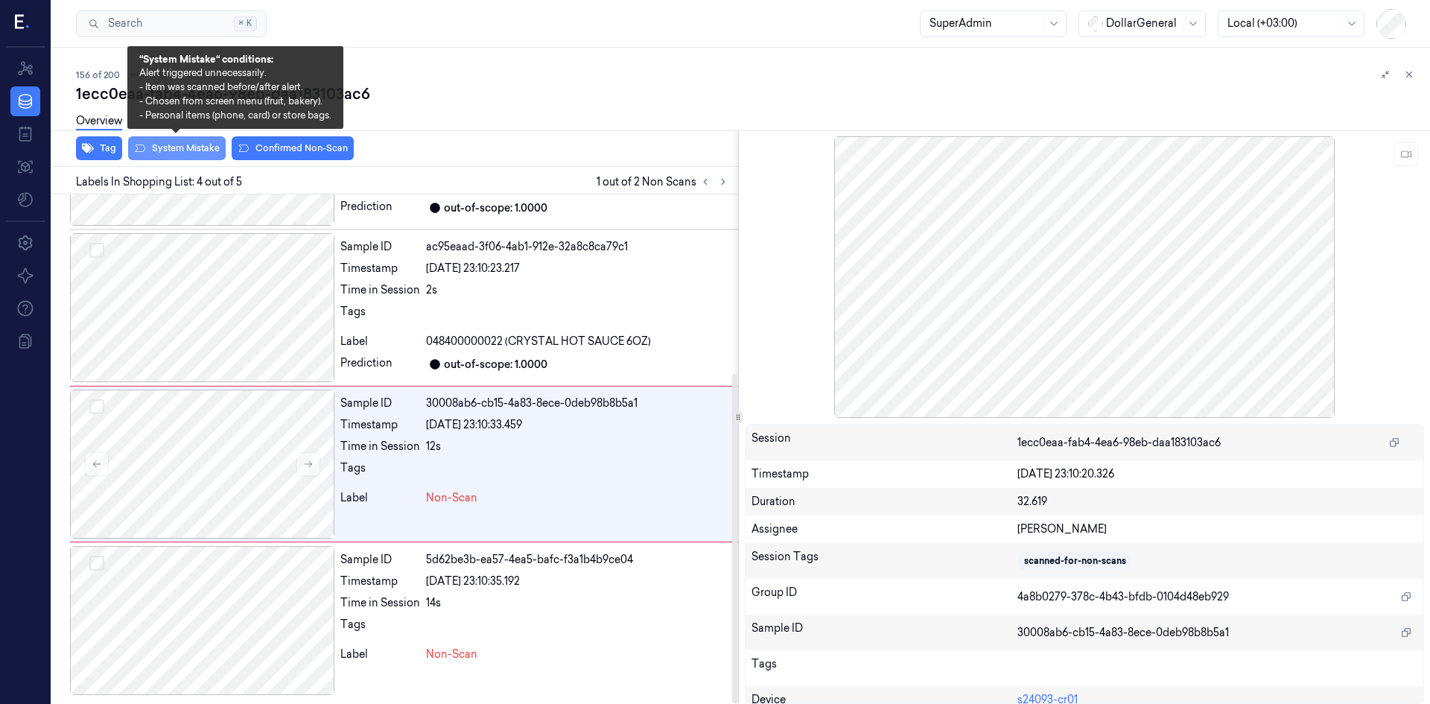
click at [192, 152] on button "System Mistake" at bounding box center [177, 148] width 98 height 24
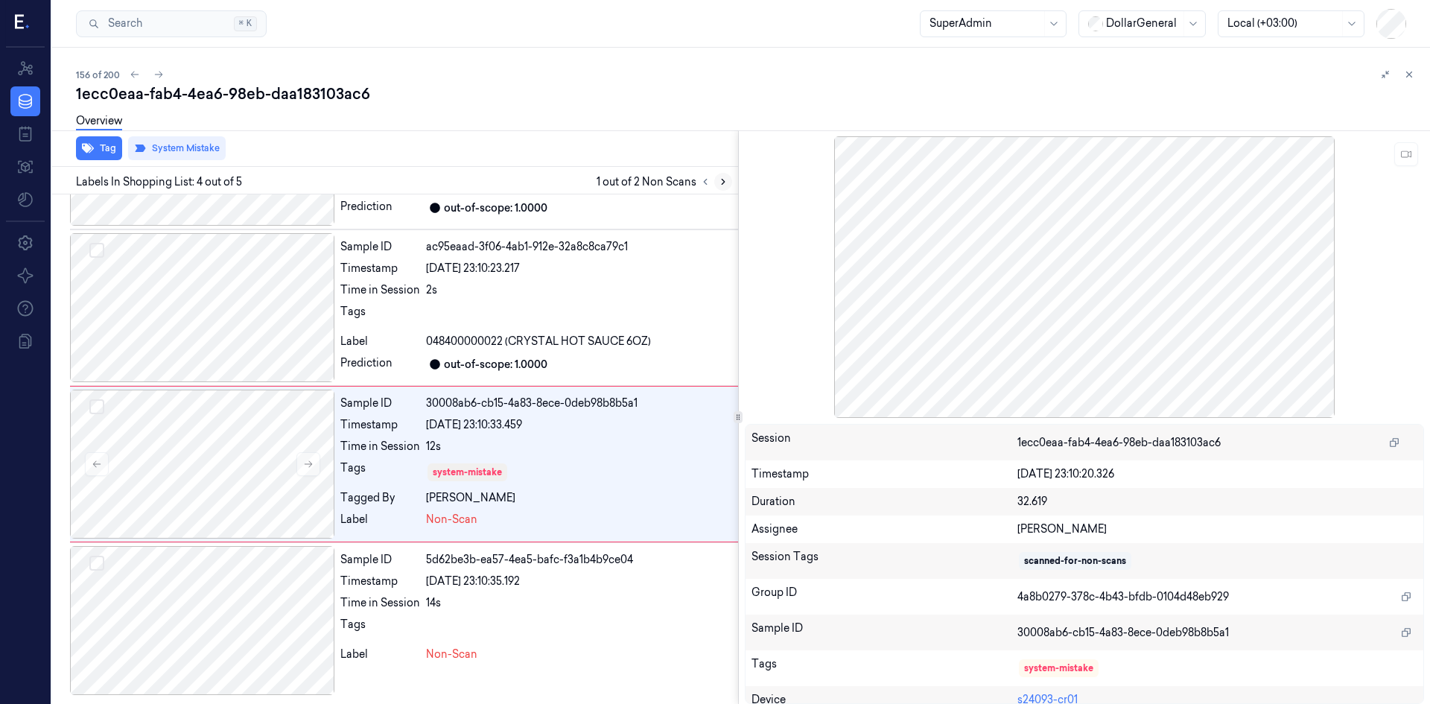
click at [722, 183] on icon at bounding box center [723, 182] width 10 height 10
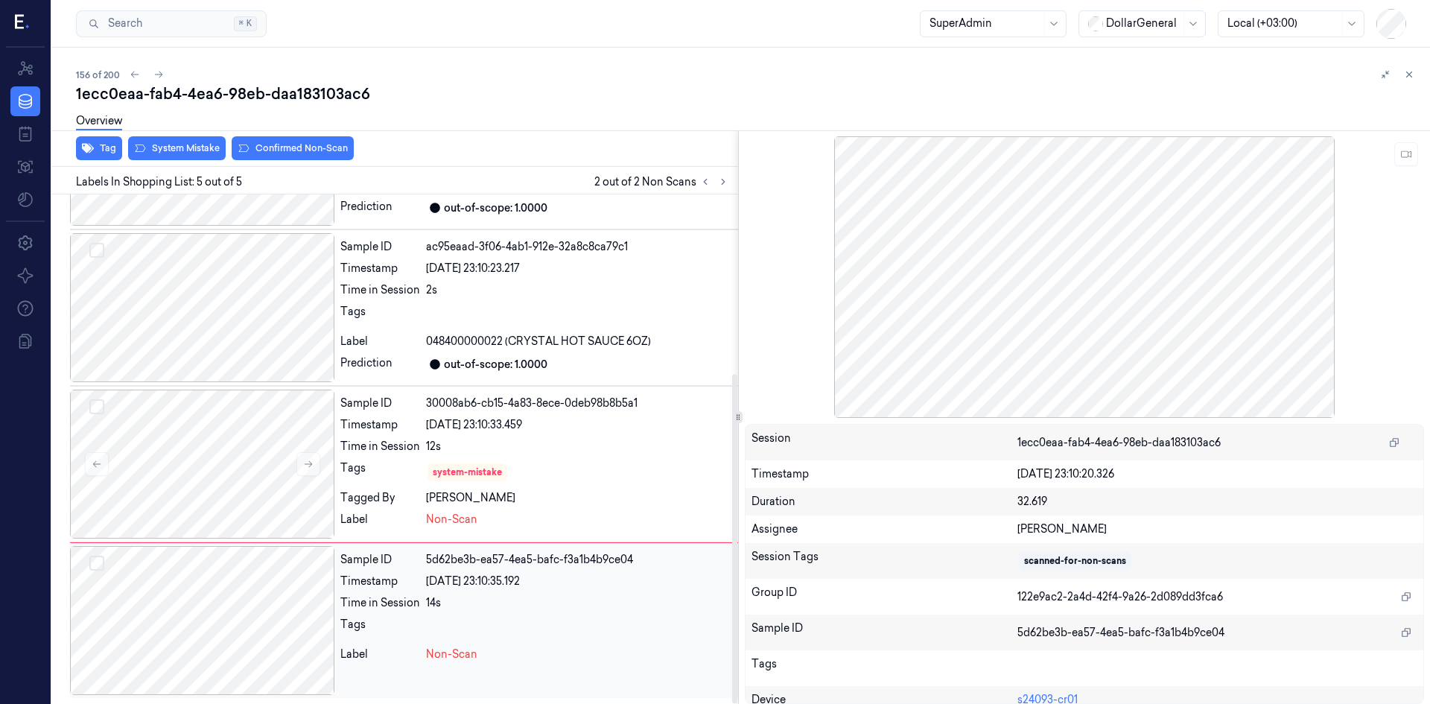
click at [294, 624] on div at bounding box center [202, 620] width 264 height 149
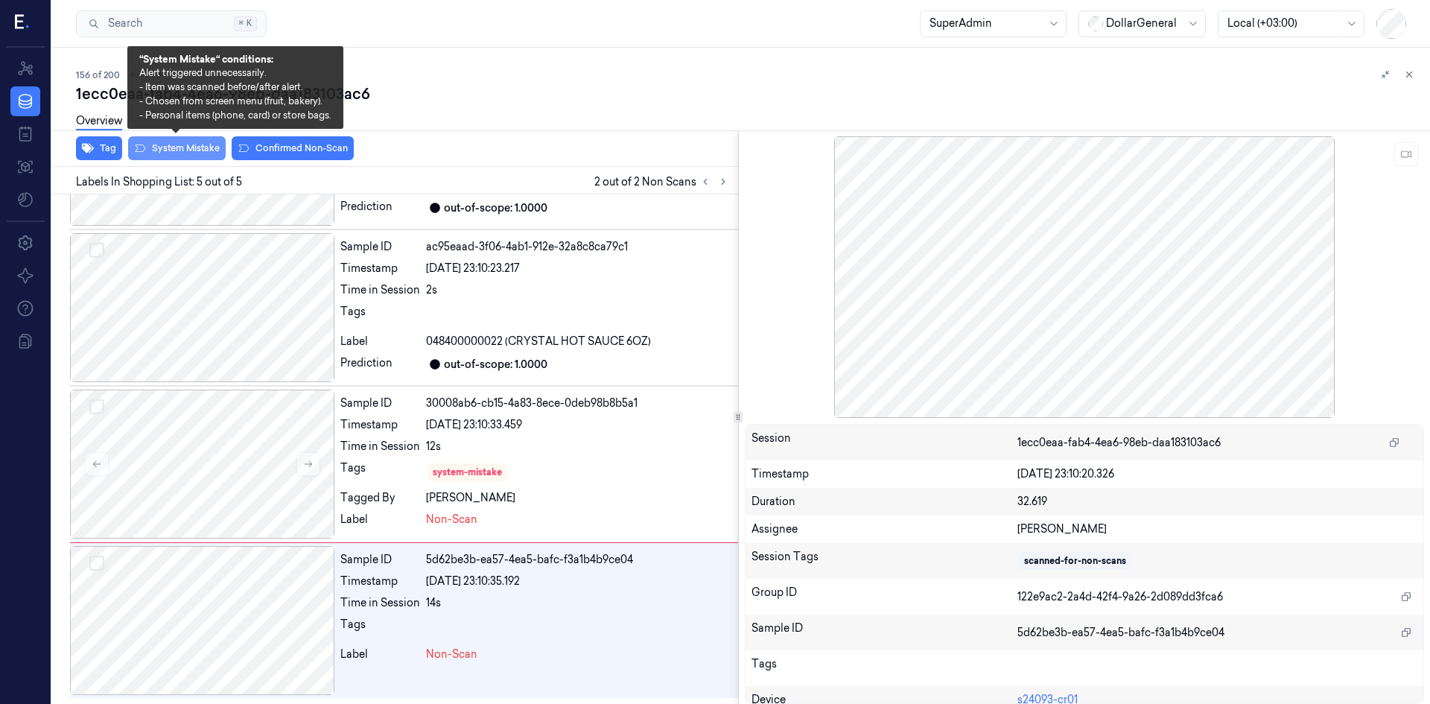
click at [170, 146] on button "System Mistake" at bounding box center [177, 148] width 98 height 24
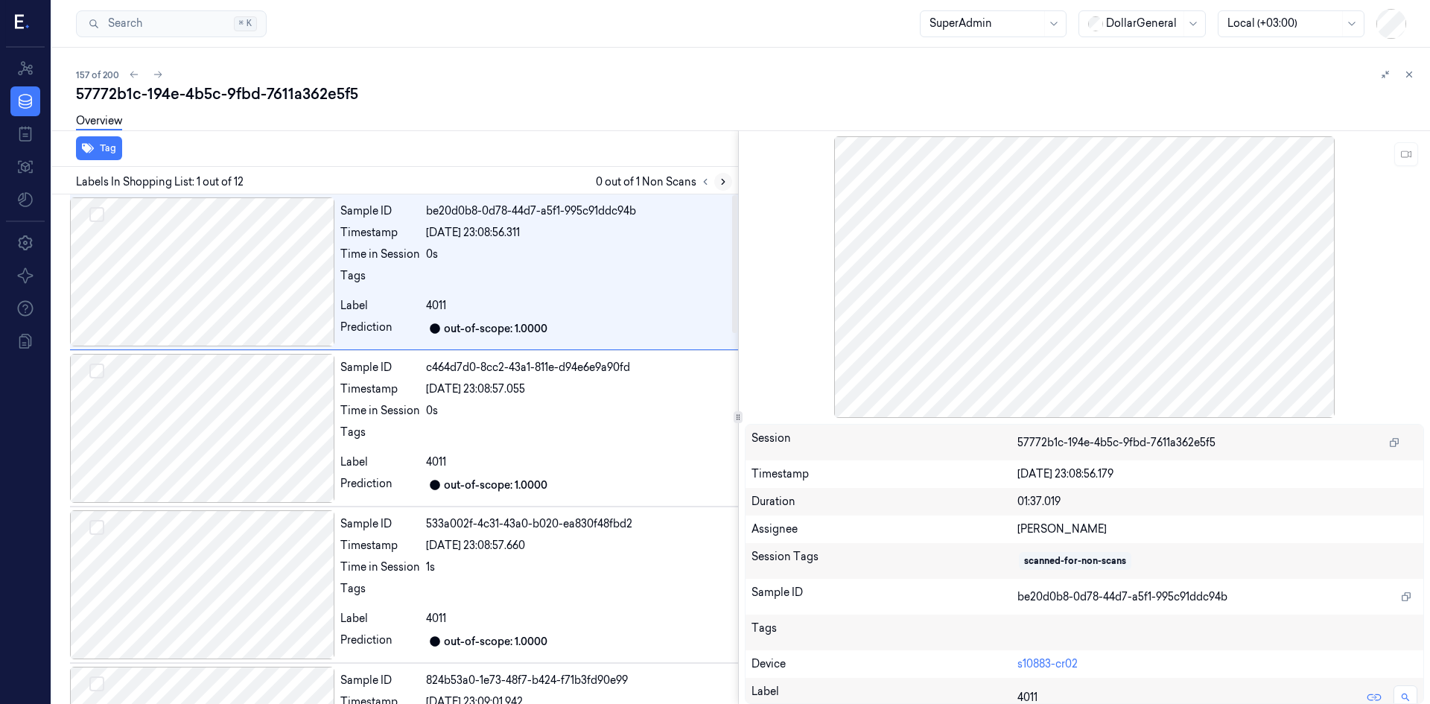
click at [724, 182] on icon at bounding box center [723, 182] width 3 height 5
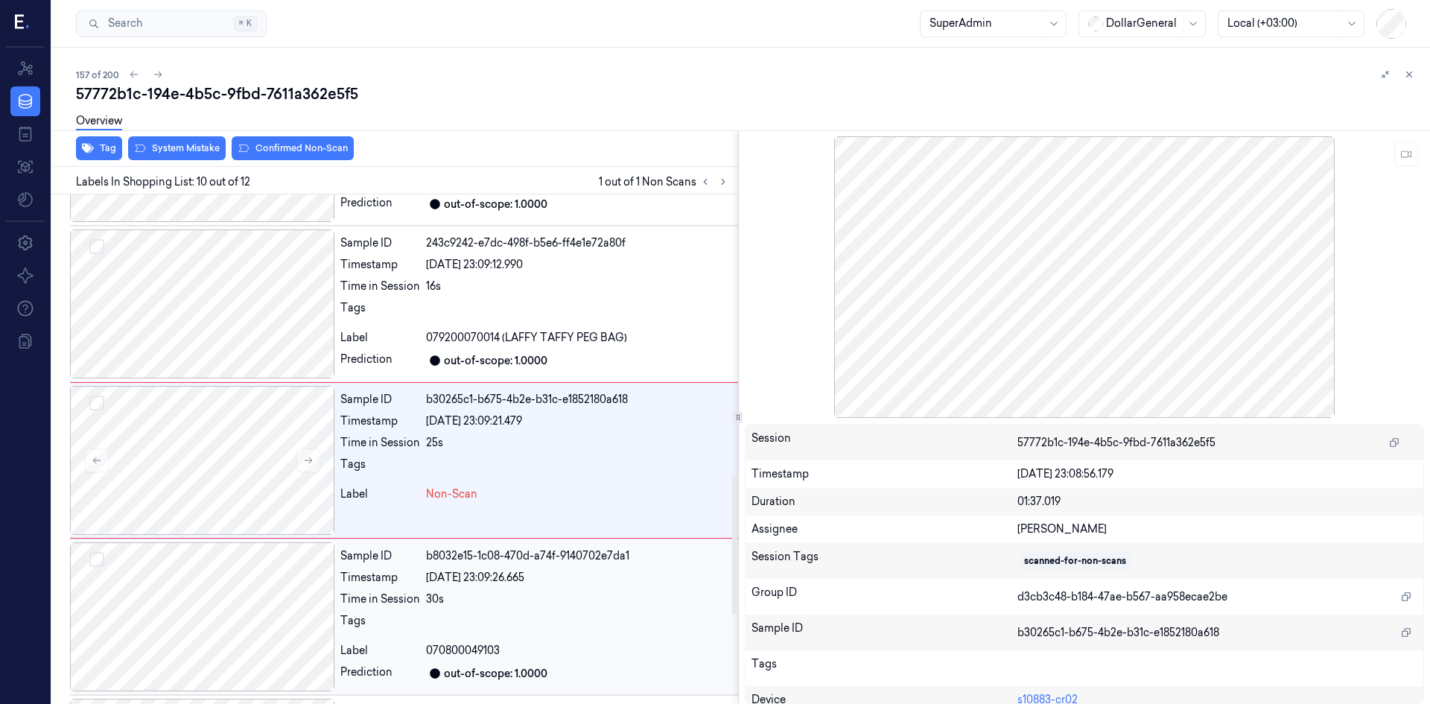
scroll to position [1231, 0]
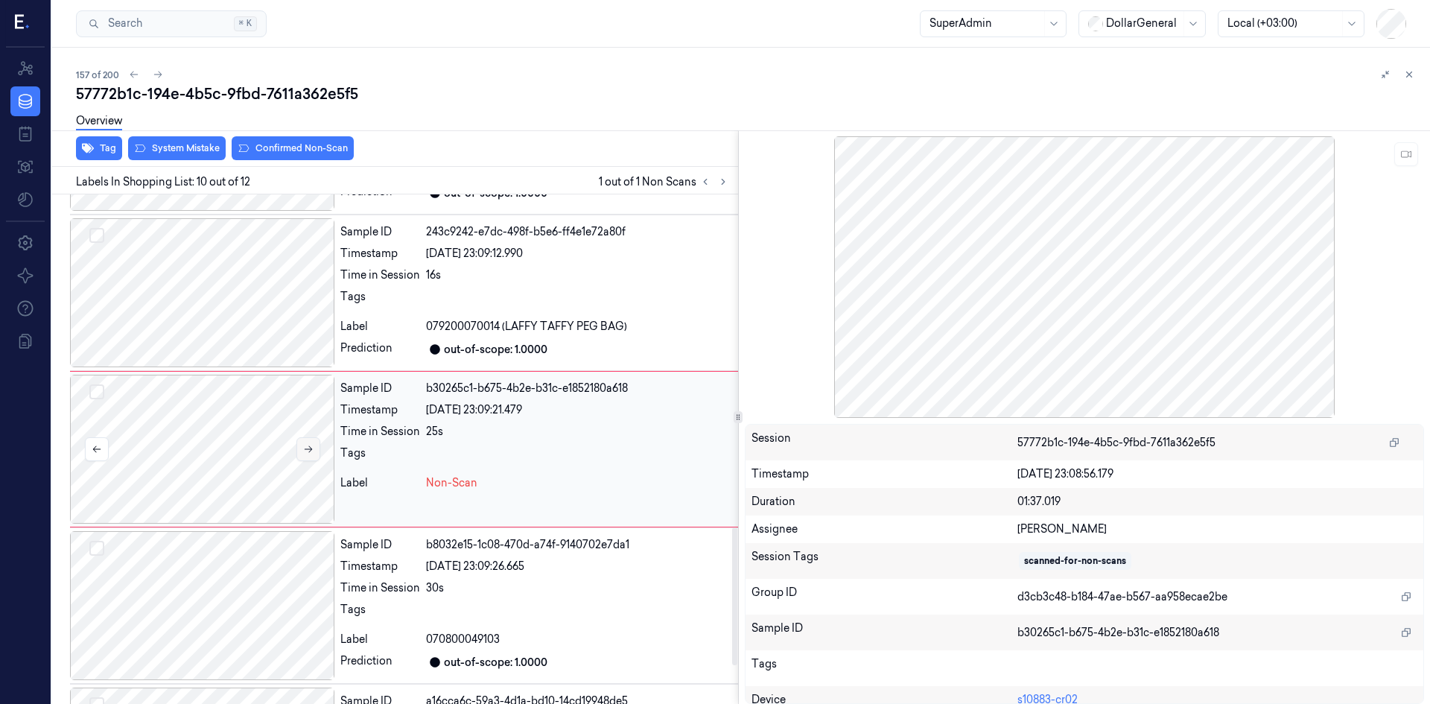
click at [308, 448] on icon at bounding box center [308, 449] width 10 height 10
click at [311, 447] on icon at bounding box center [308, 449] width 10 height 10
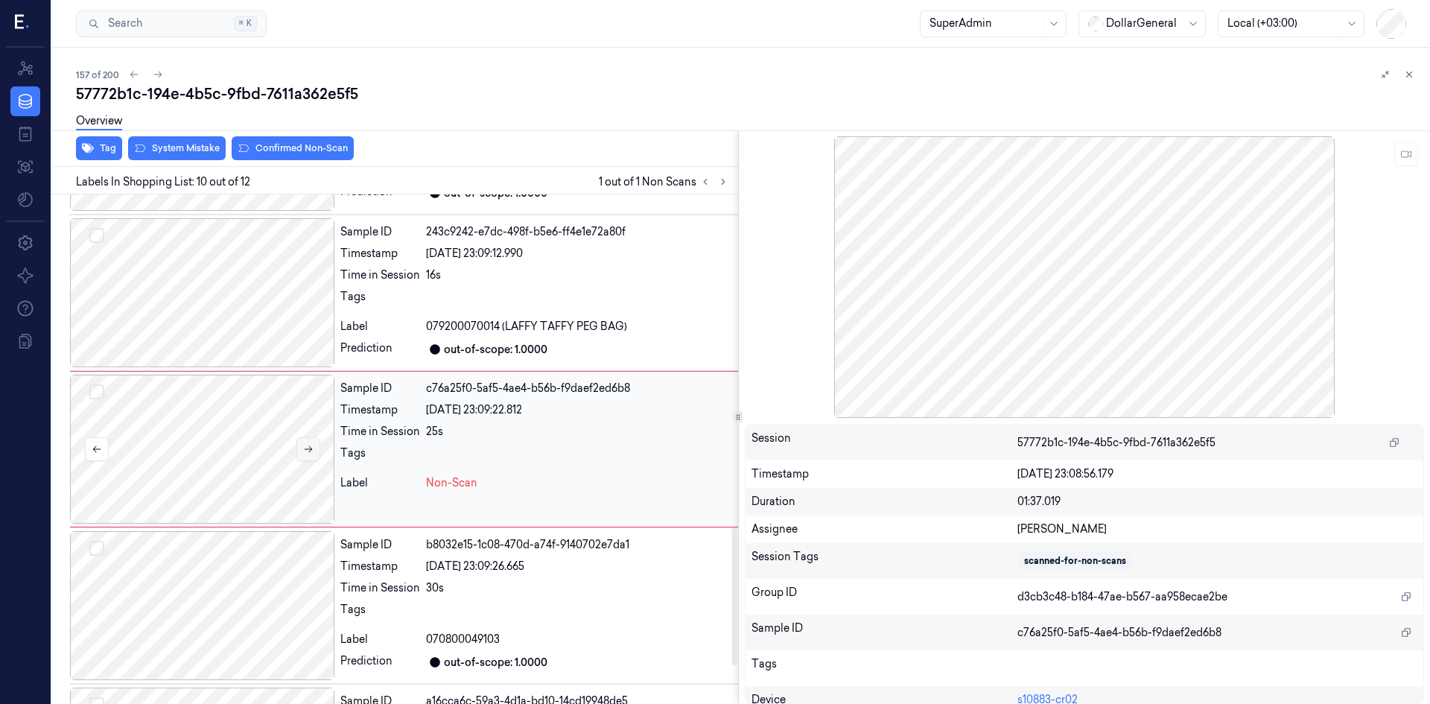
click at [311, 447] on icon at bounding box center [308, 449] width 10 height 10
click at [303, 449] on icon at bounding box center [308, 449] width 10 height 10
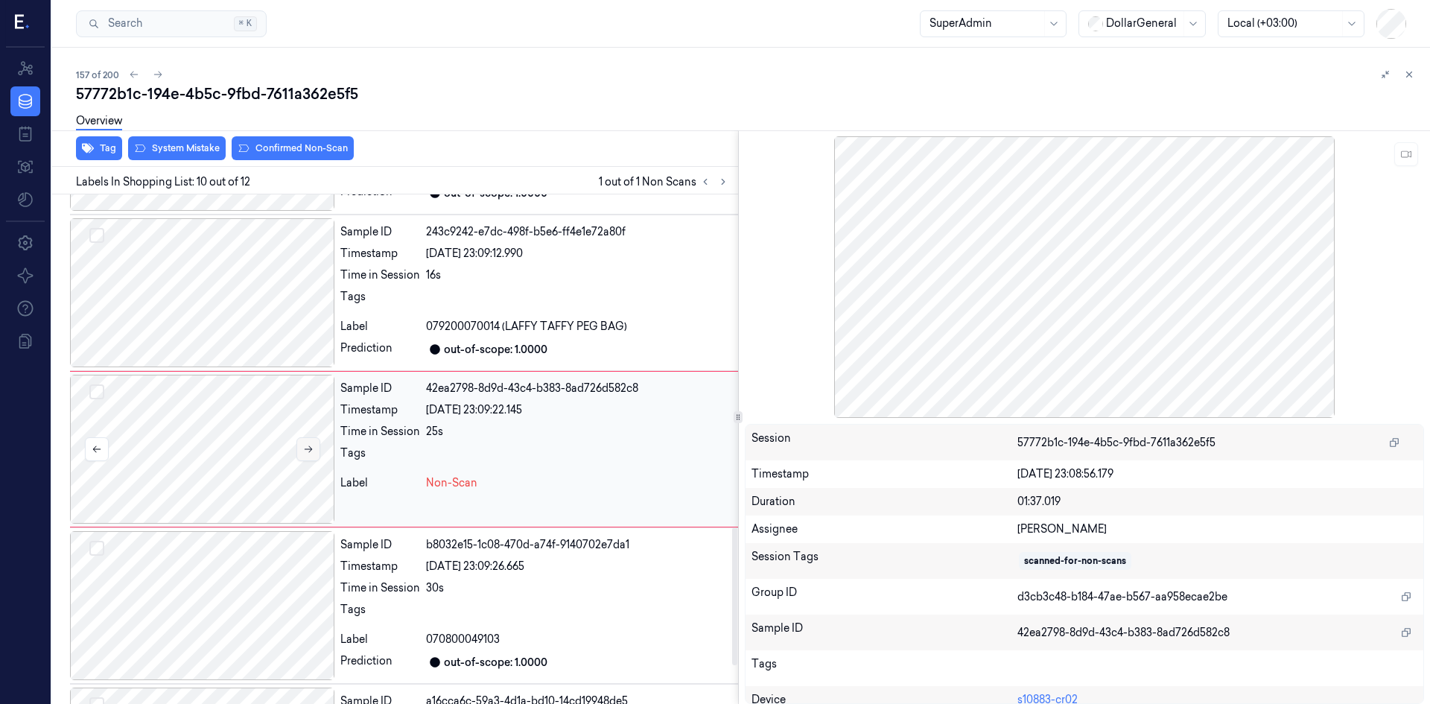
click at [303, 449] on icon at bounding box center [308, 449] width 10 height 10
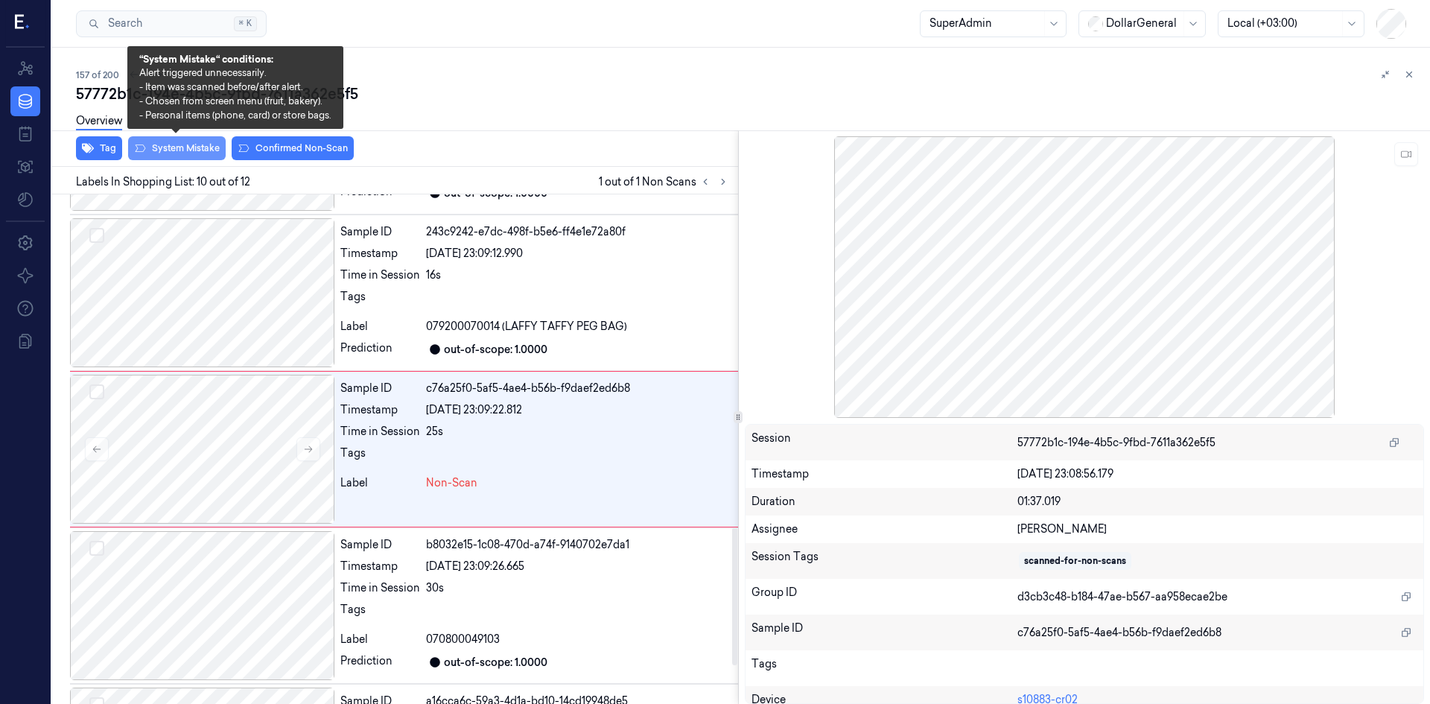
click at [191, 147] on button "System Mistake" at bounding box center [177, 148] width 98 height 24
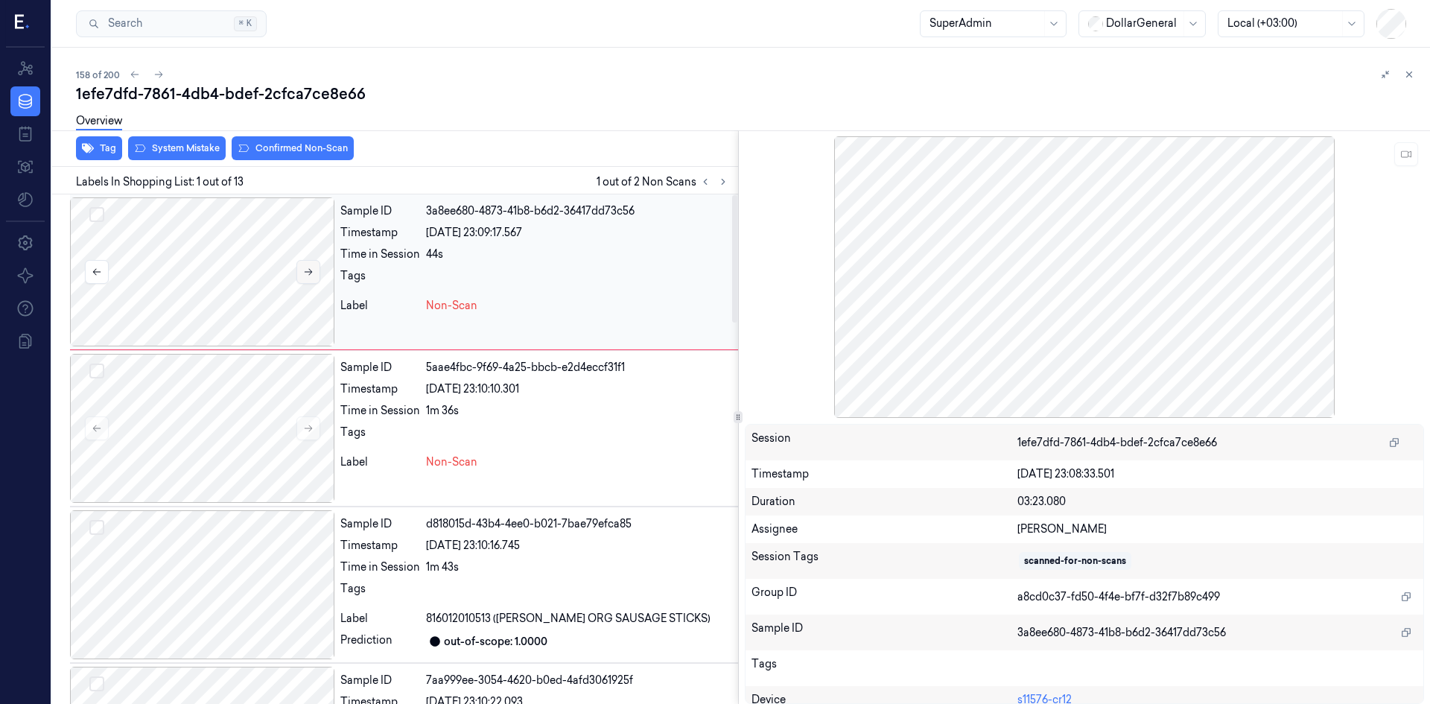
click at [316, 276] on button at bounding box center [309, 272] width 24 height 24
click at [261, 408] on div at bounding box center [202, 428] width 264 height 149
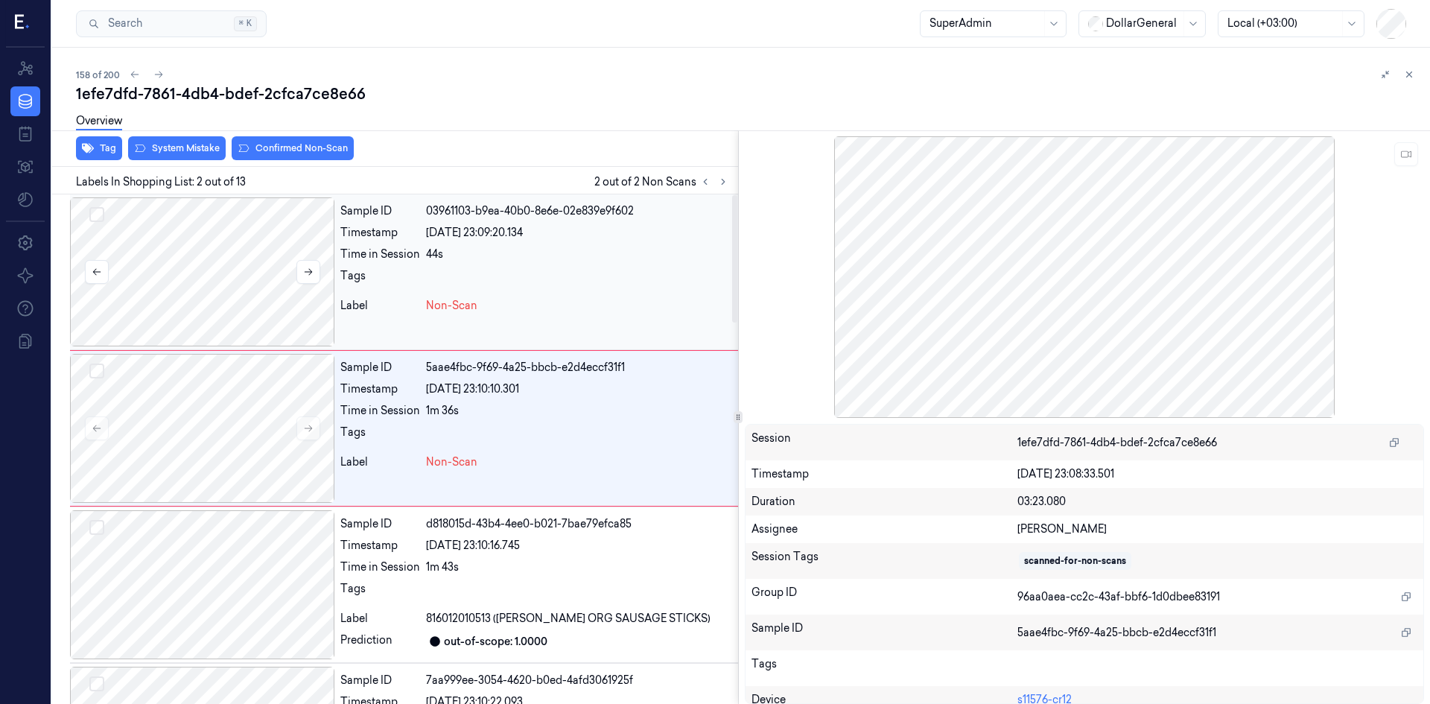
click at [253, 284] on div at bounding box center [202, 271] width 264 height 149
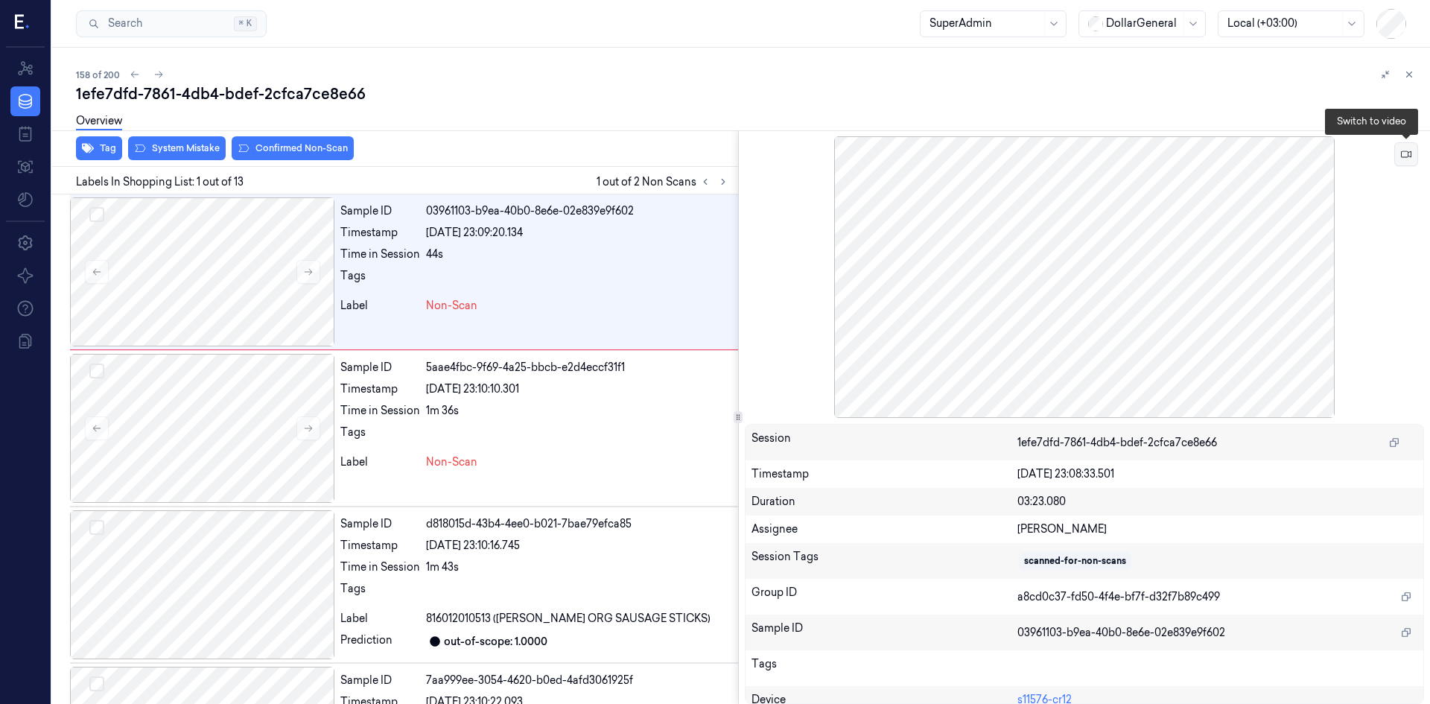
click at [1415, 157] on button at bounding box center [1407, 154] width 24 height 24
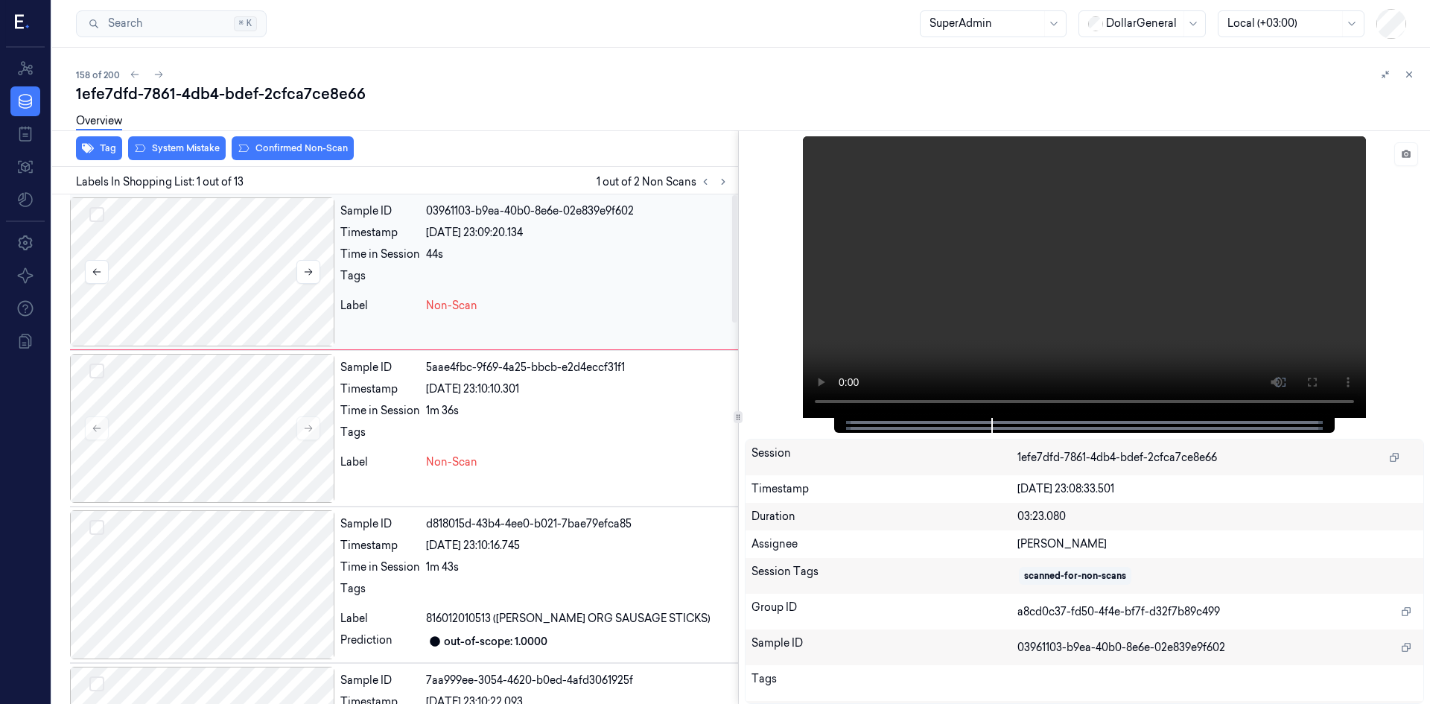
click at [231, 301] on div at bounding box center [202, 271] width 264 height 149
click at [197, 151] on button "System Mistake" at bounding box center [177, 148] width 98 height 24
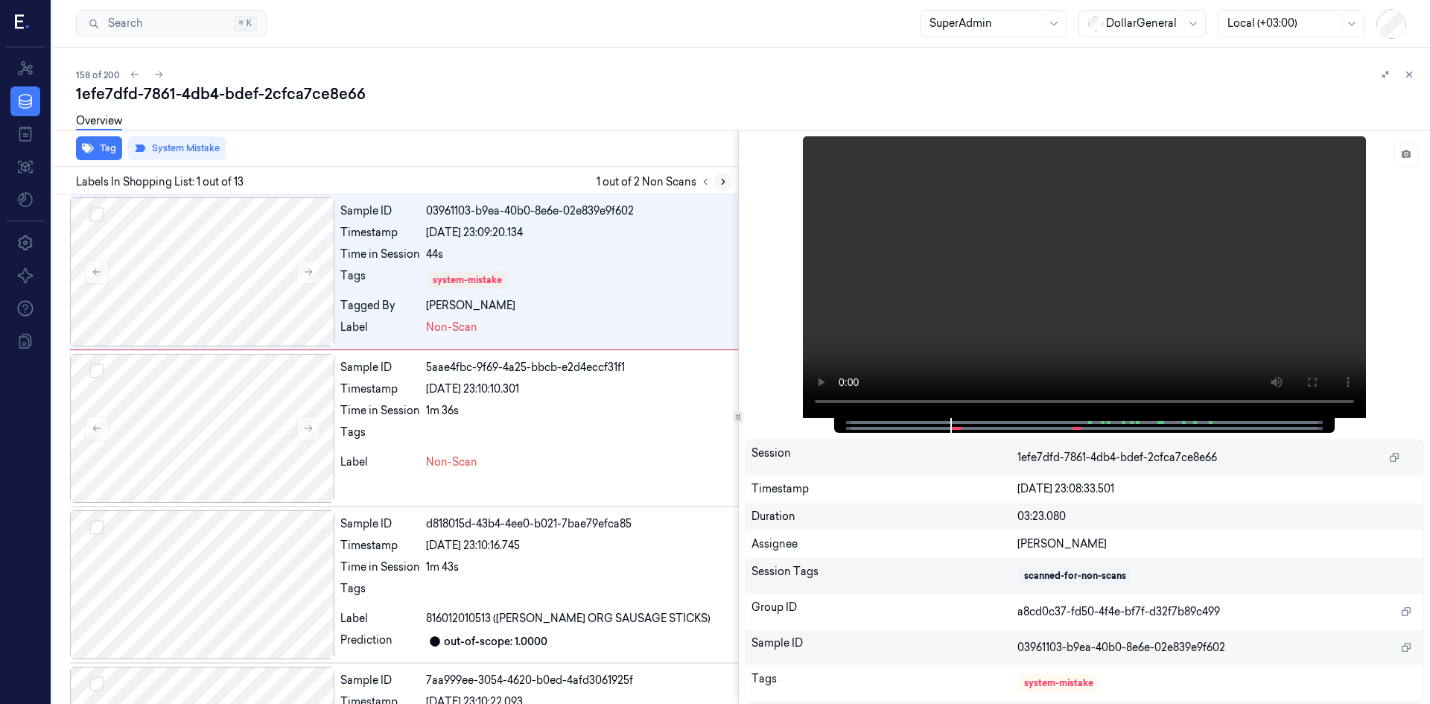
click at [727, 177] on icon at bounding box center [723, 182] width 10 height 10
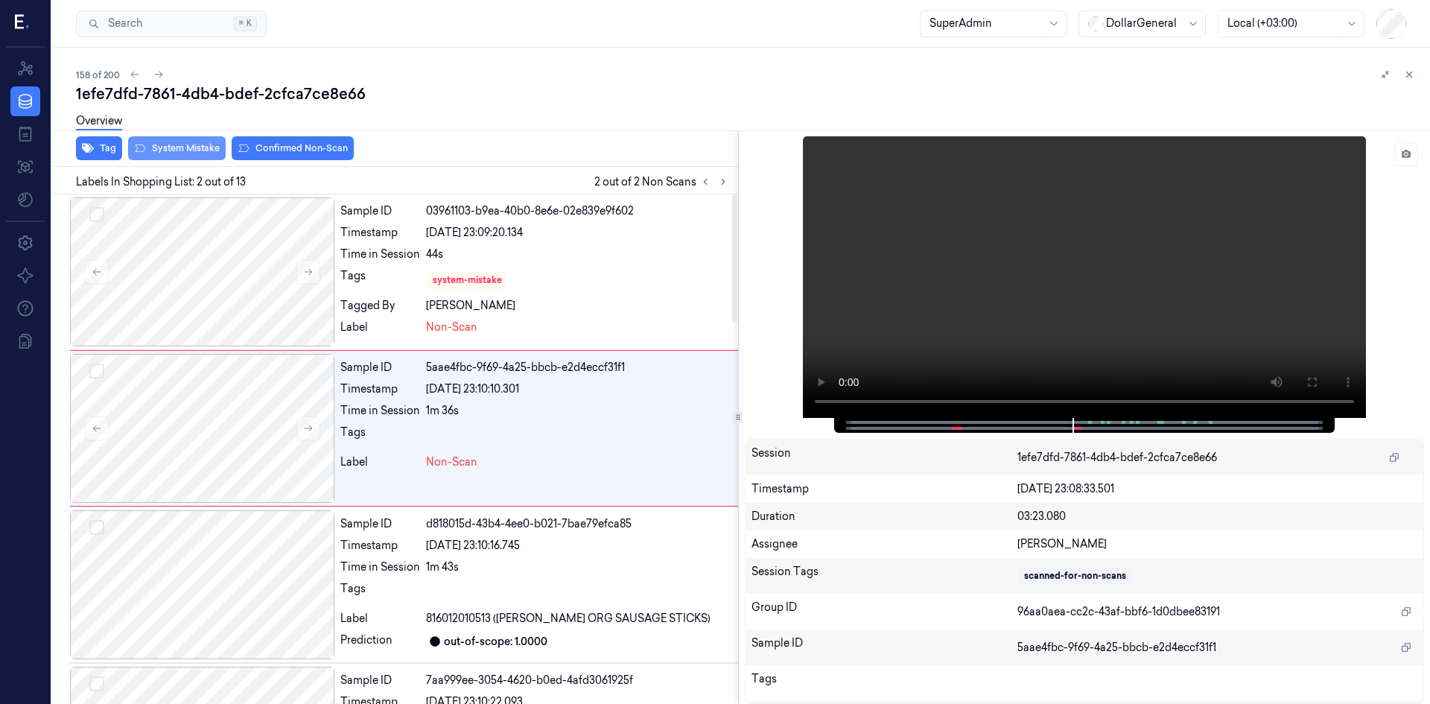
click at [190, 153] on button "System Mistake" at bounding box center [177, 148] width 98 height 24
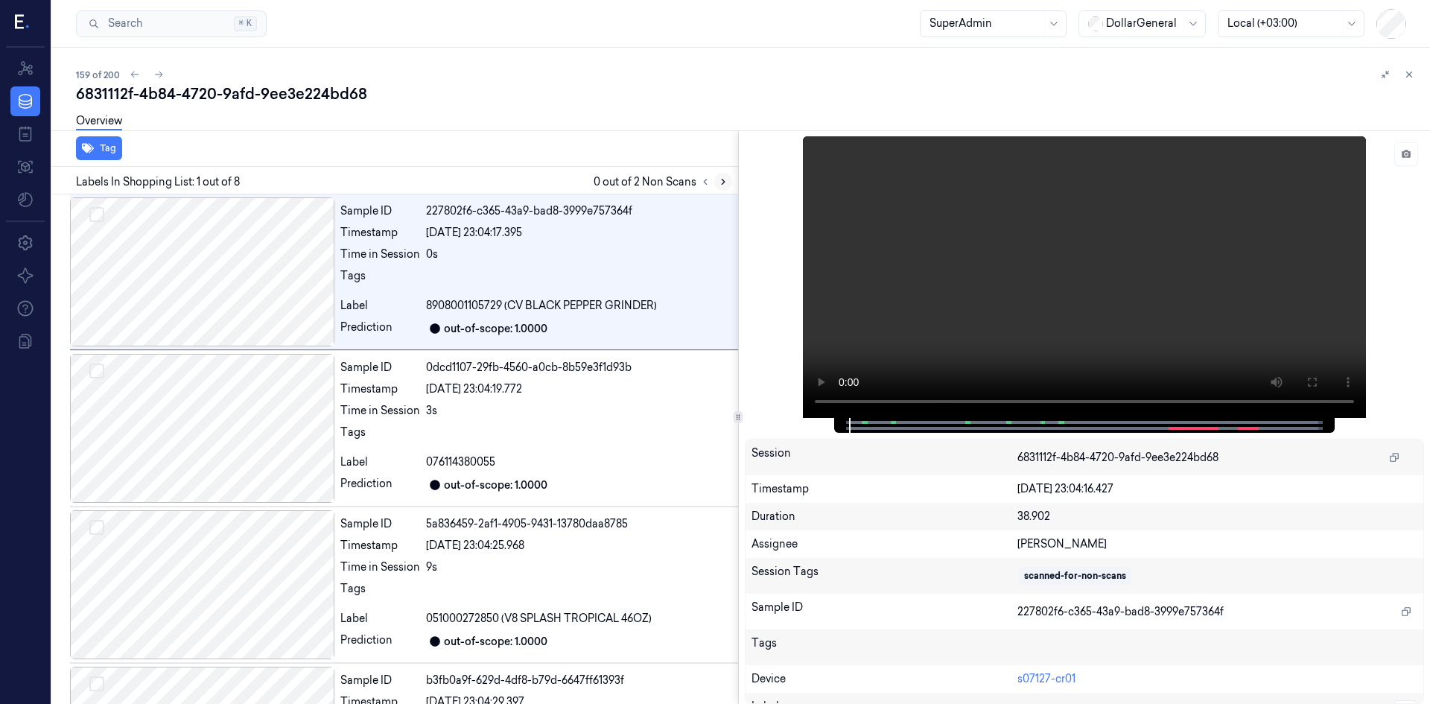
click at [724, 188] on button at bounding box center [723, 182] width 18 height 18
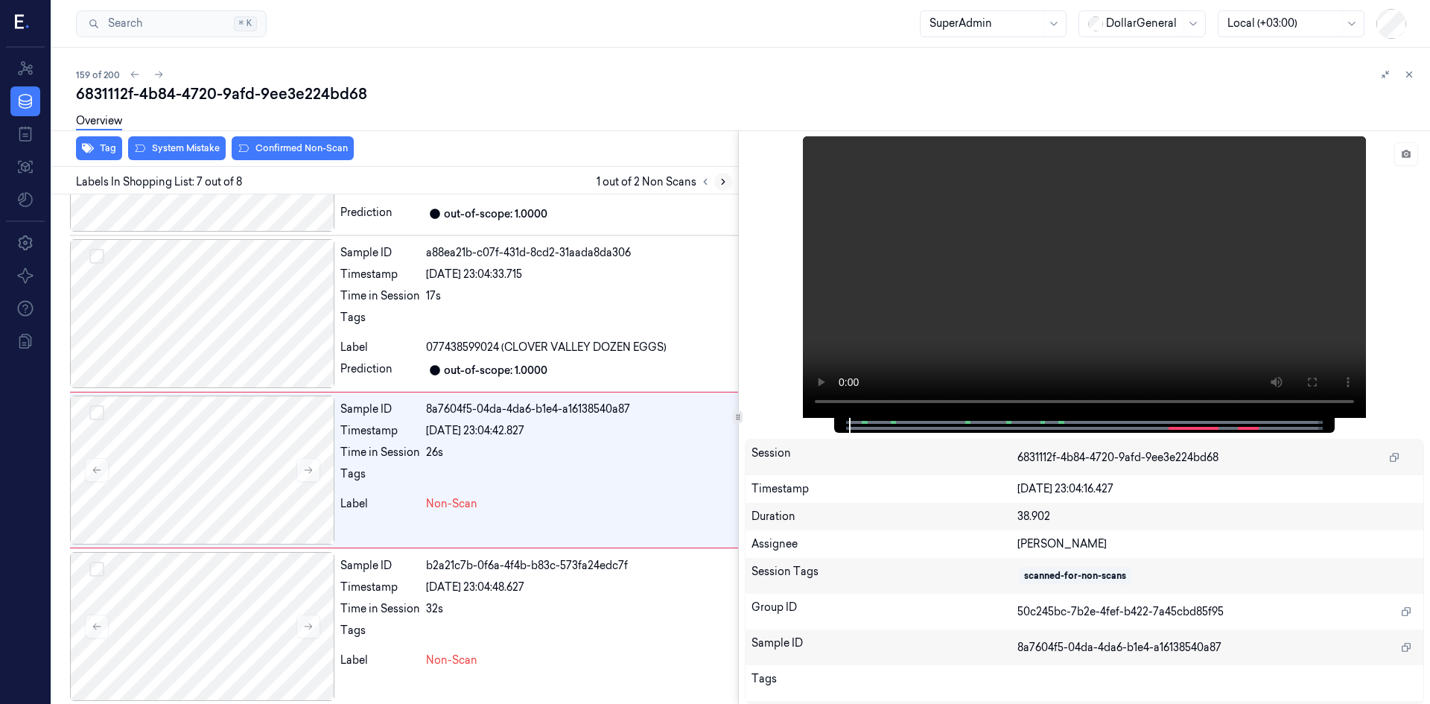
scroll to position [746, 0]
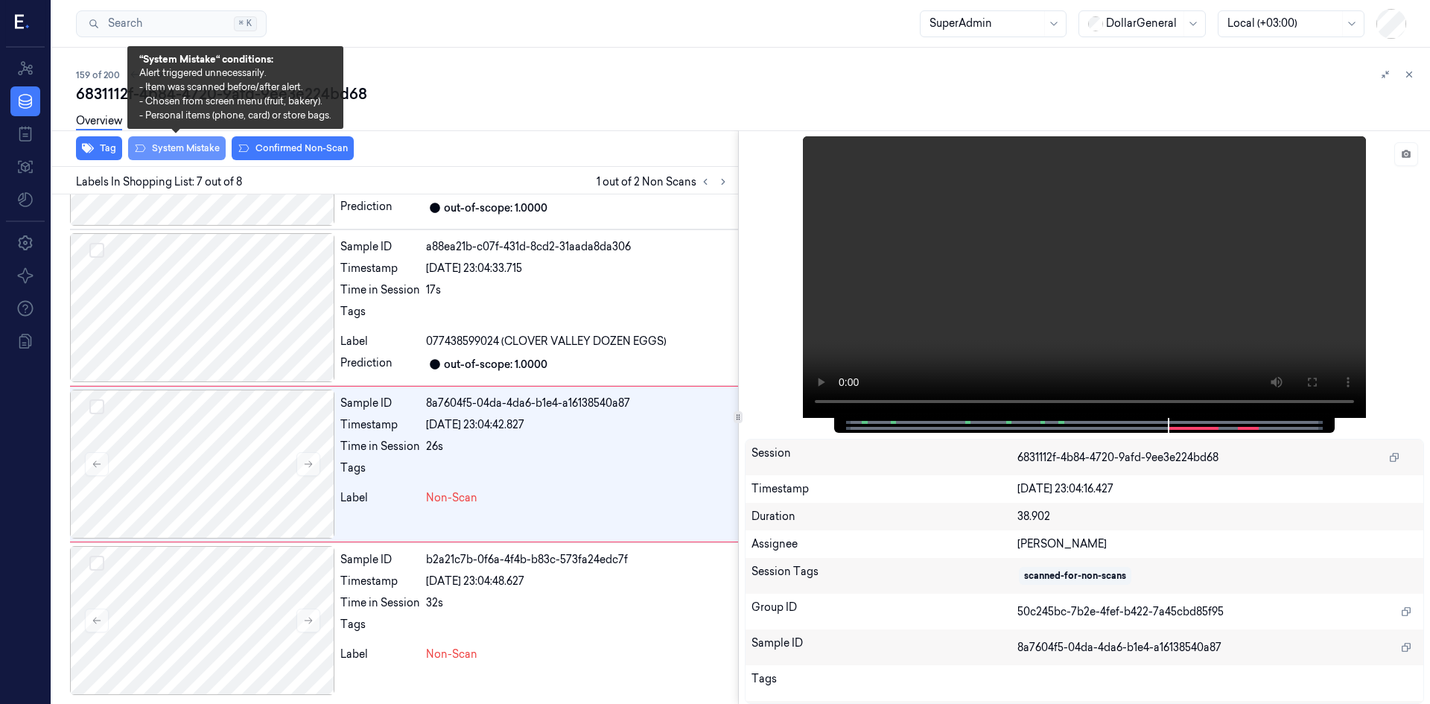
drag, startPoint x: 135, startPoint y: 145, endPoint x: 169, endPoint y: 147, distance: 34.3
click at [135, 144] on icon at bounding box center [140, 148] width 12 height 12
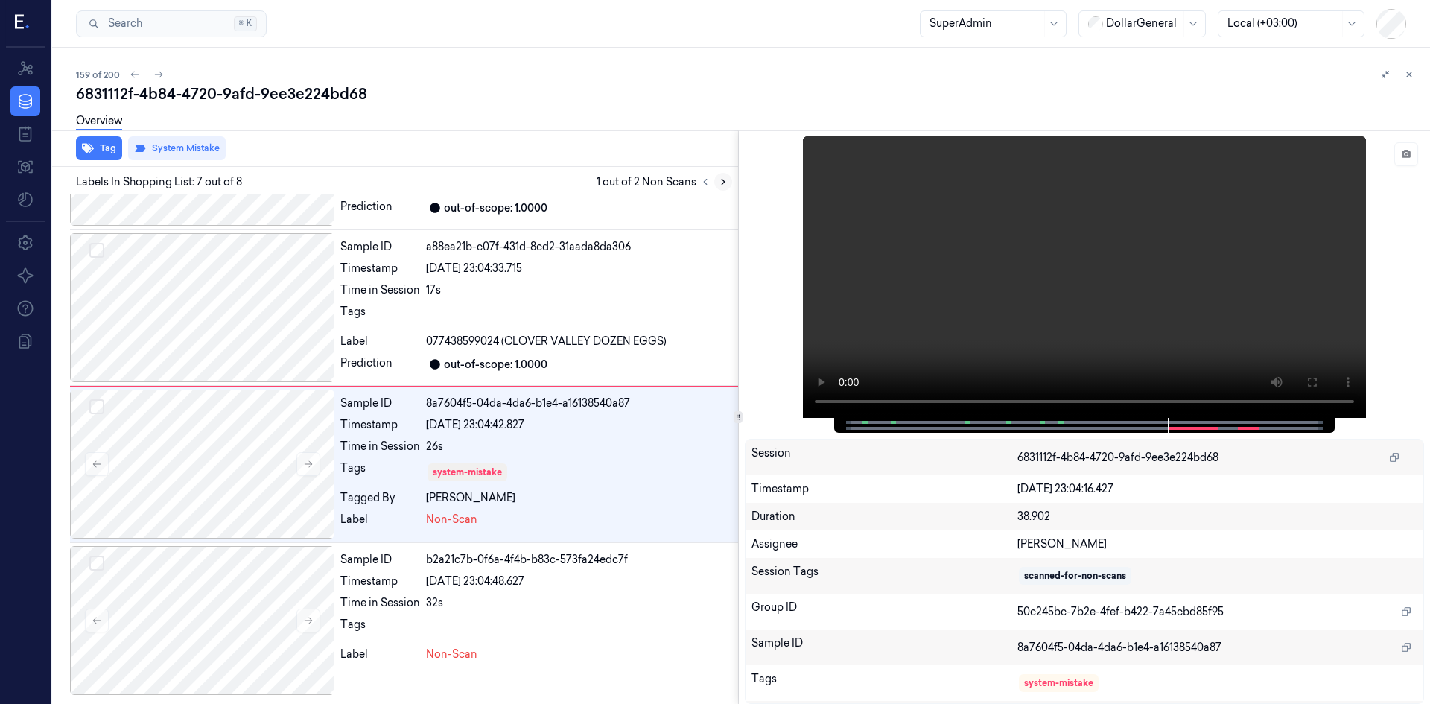
click at [722, 183] on icon at bounding box center [723, 182] width 10 height 10
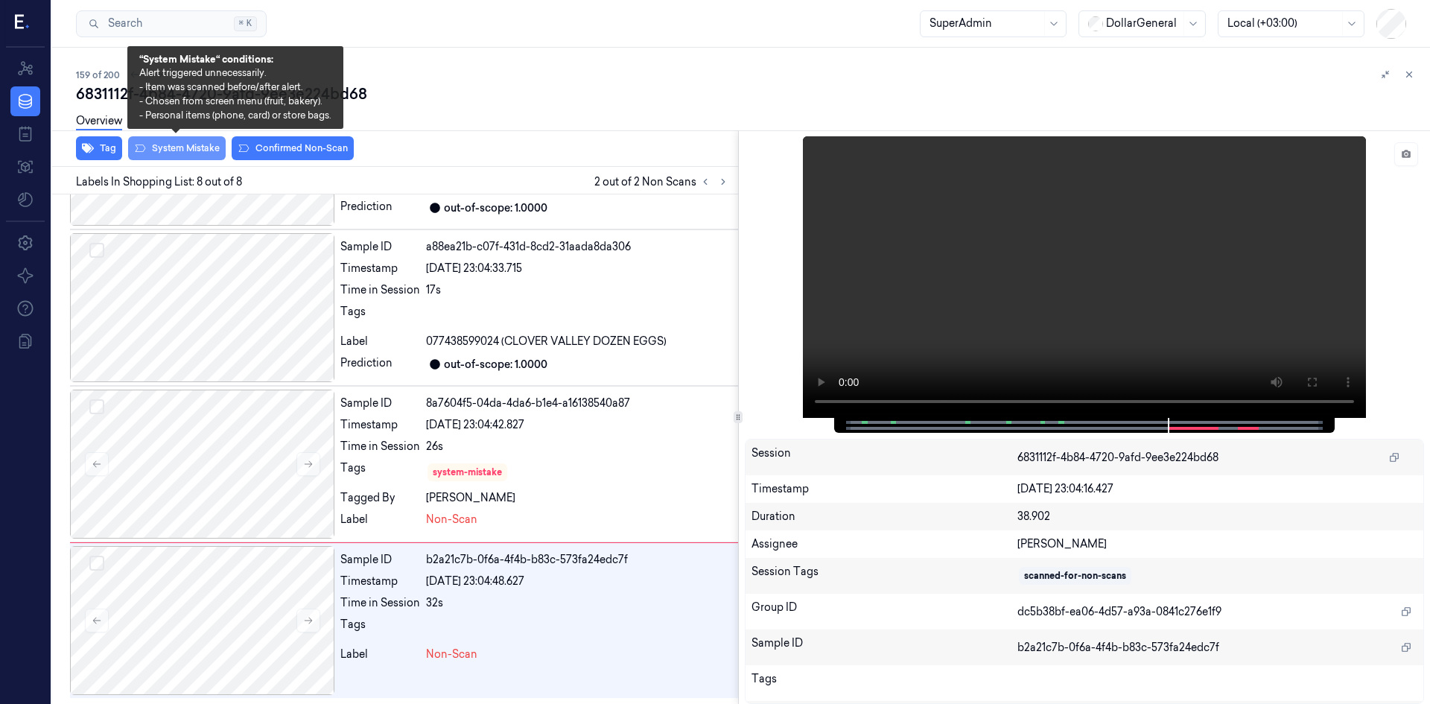
click at [178, 146] on button "System Mistake" at bounding box center [177, 148] width 98 height 24
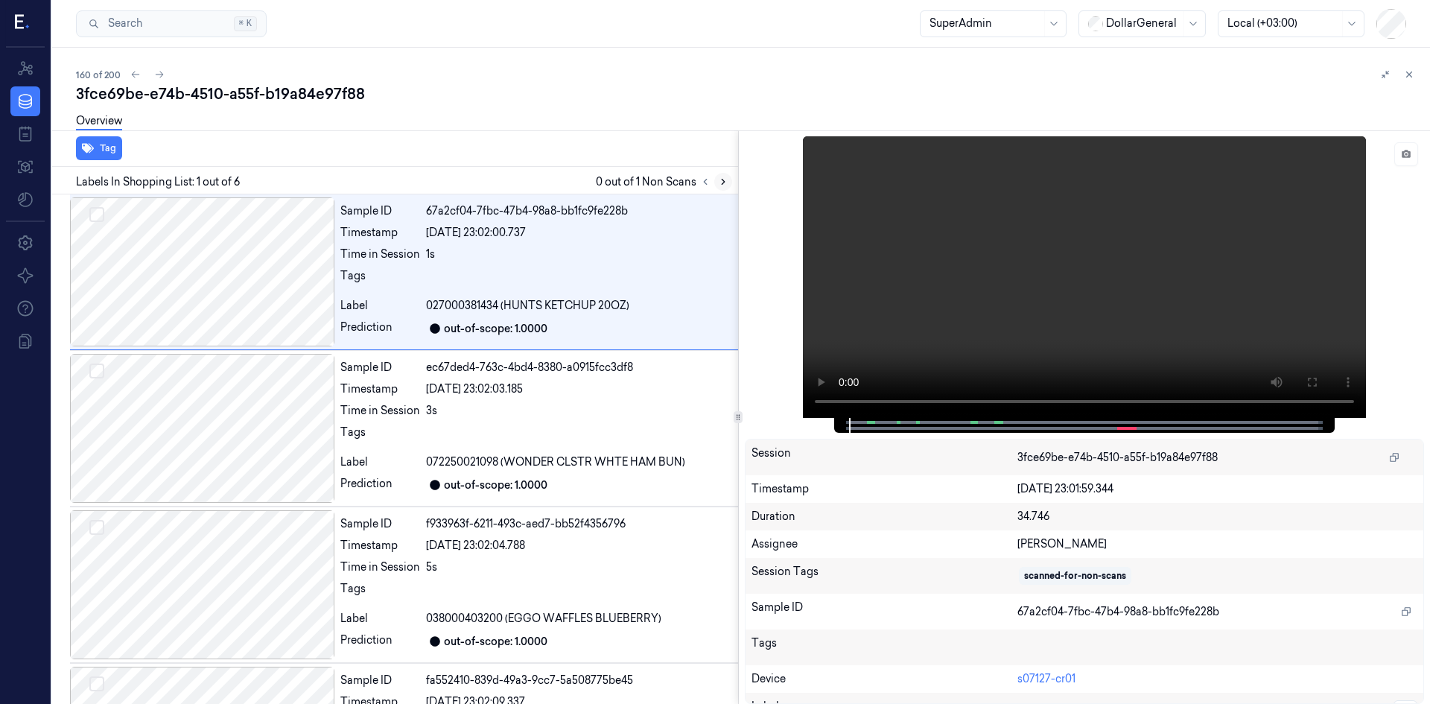
click at [720, 183] on icon at bounding box center [723, 182] width 10 height 10
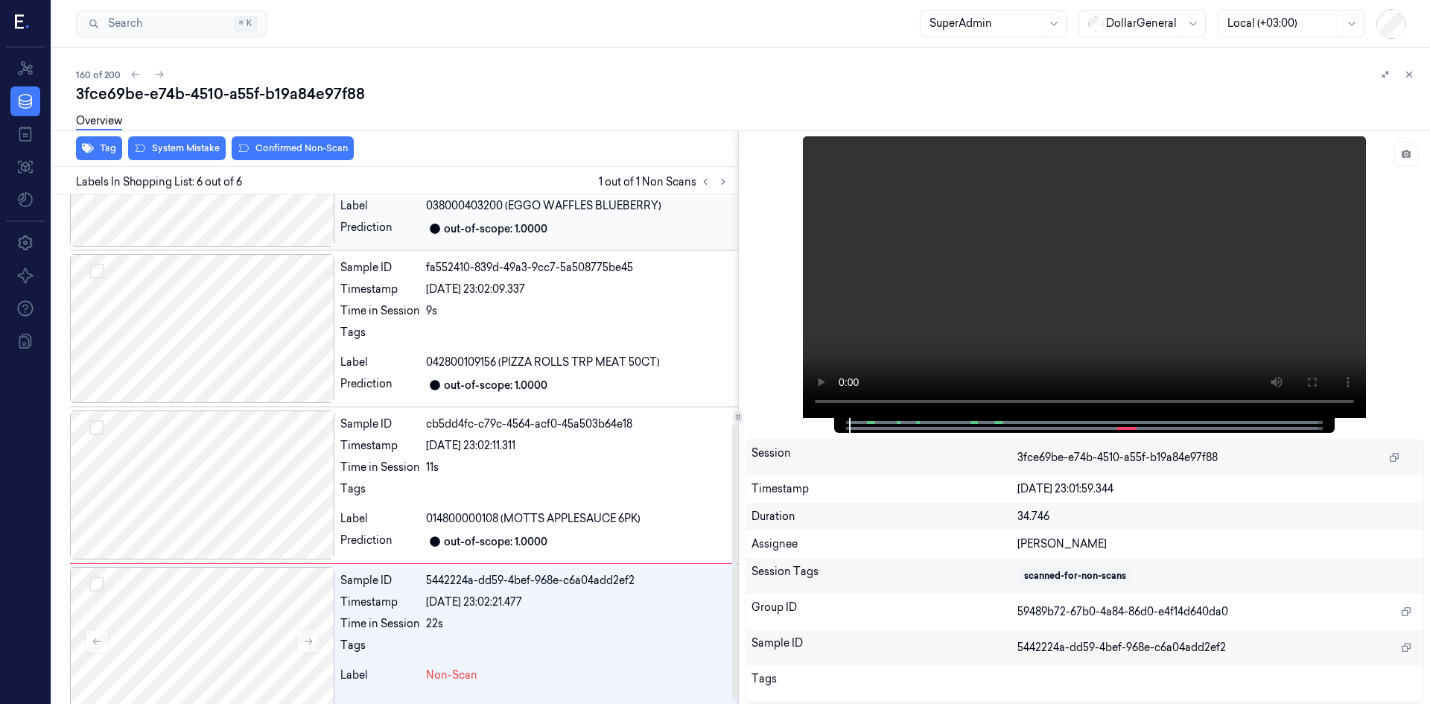
scroll to position [434, 0]
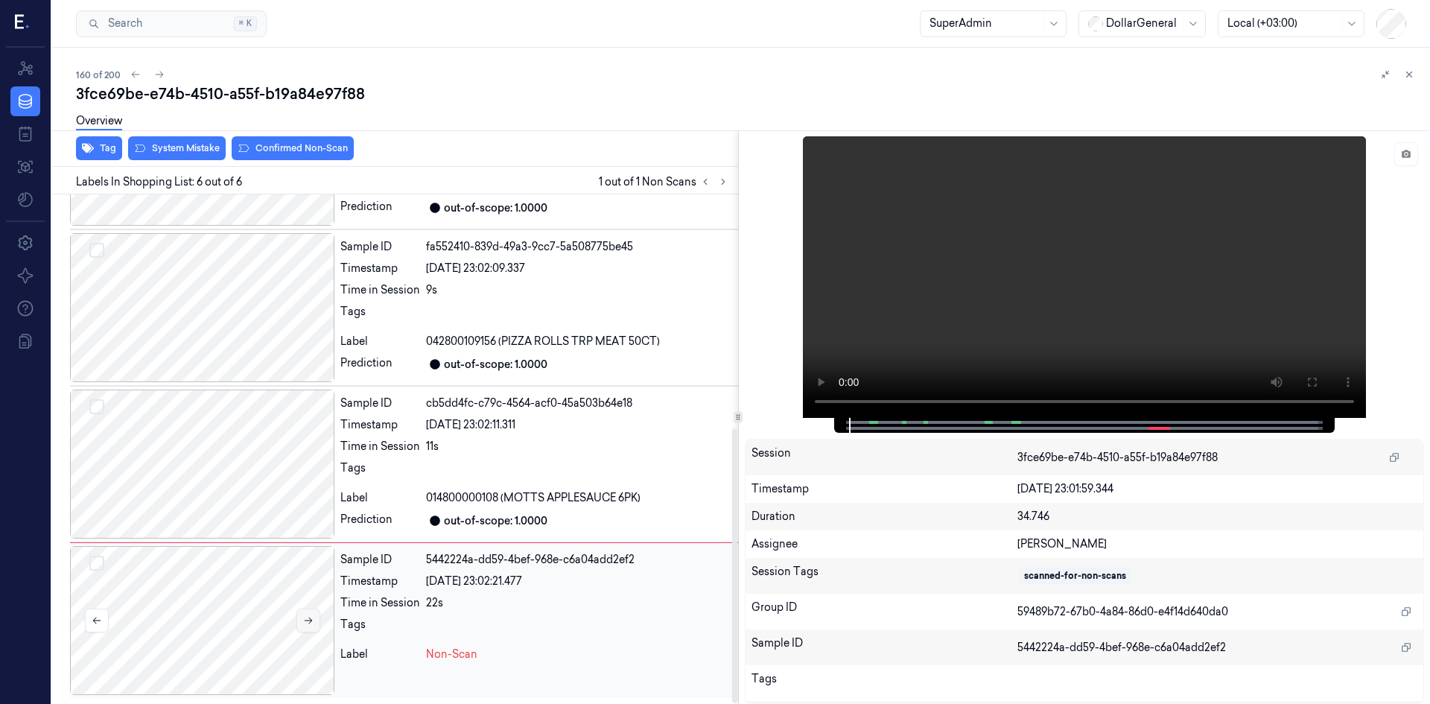
click at [311, 617] on icon at bounding box center [308, 620] width 10 height 10
click at [303, 618] on icon at bounding box center [308, 620] width 10 height 10
click at [241, 488] on div at bounding box center [202, 464] width 264 height 149
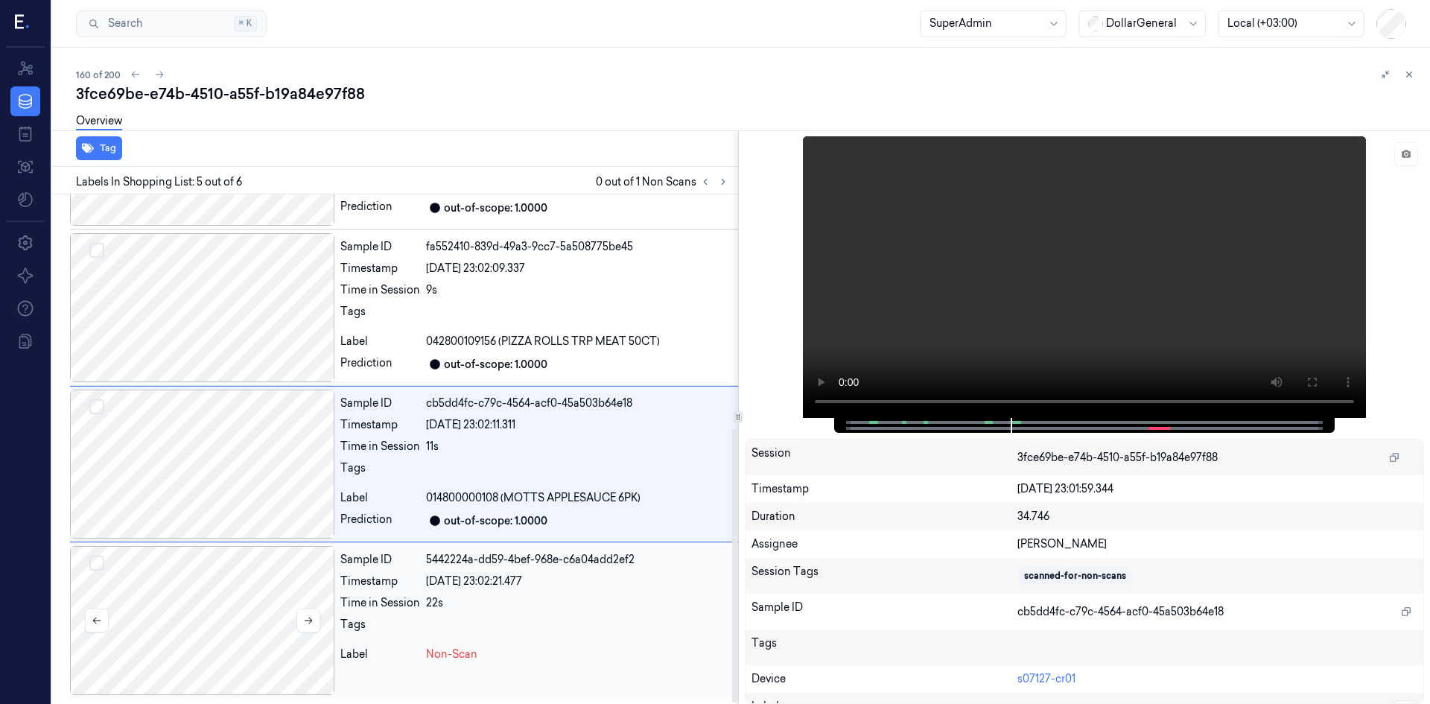
click at [264, 587] on div at bounding box center [202, 620] width 264 height 149
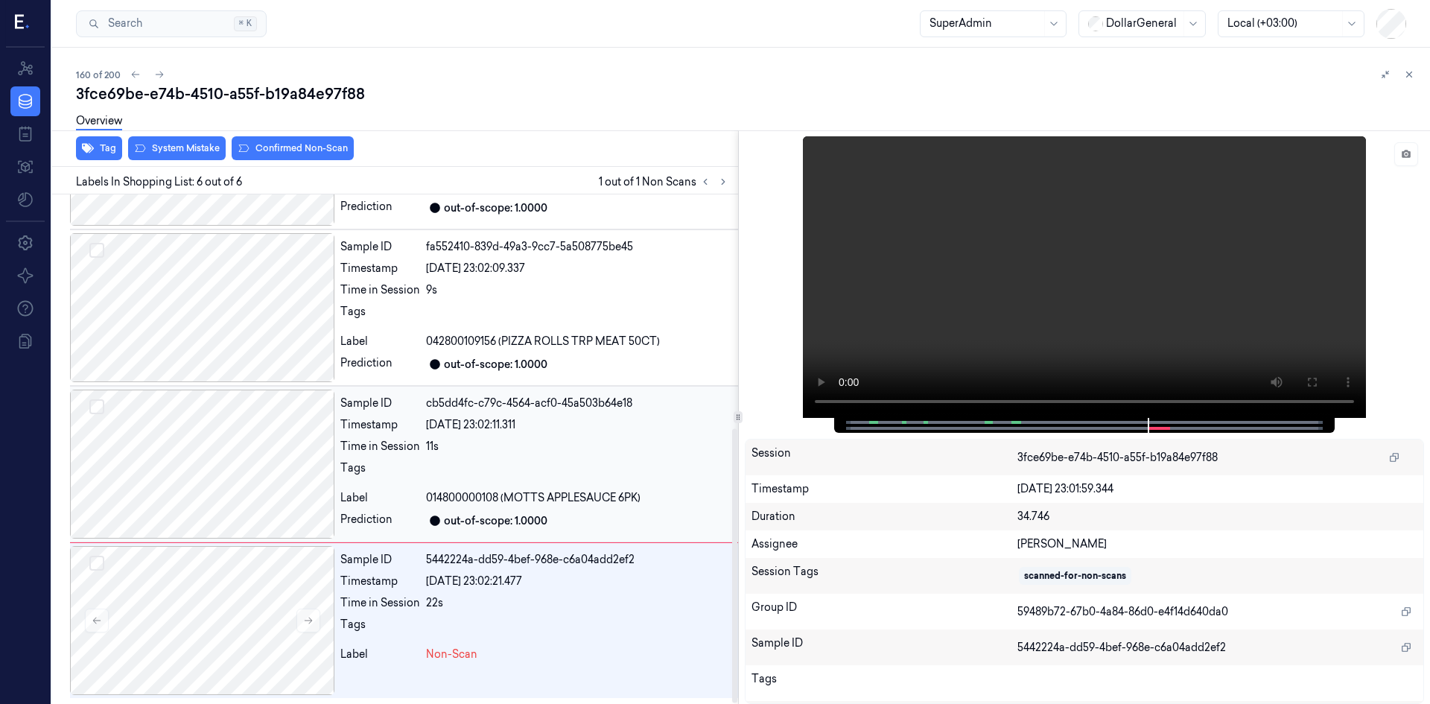
click at [217, 462] on div at bounding box center [202, 464] width 264 height 149
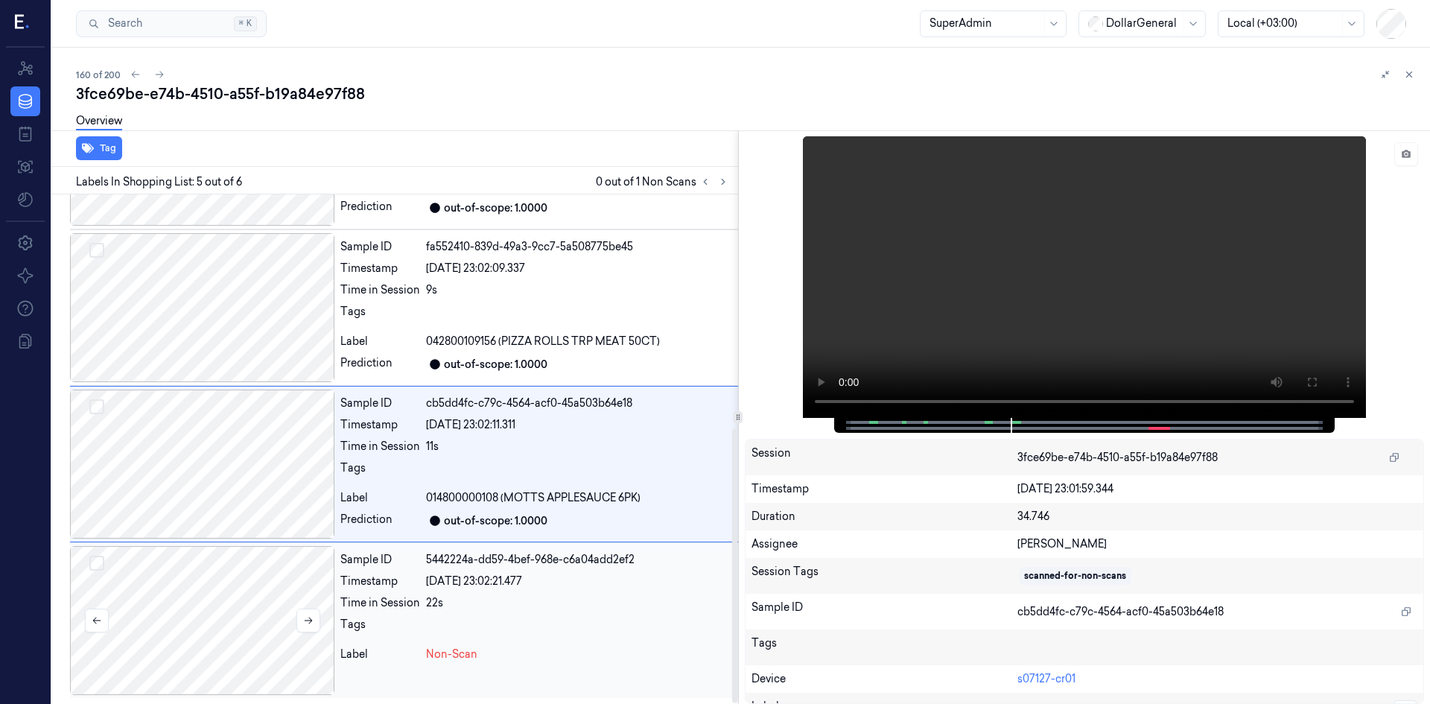
click at [256, 594] on div at bounding box center [202, 620] width 264 height 149
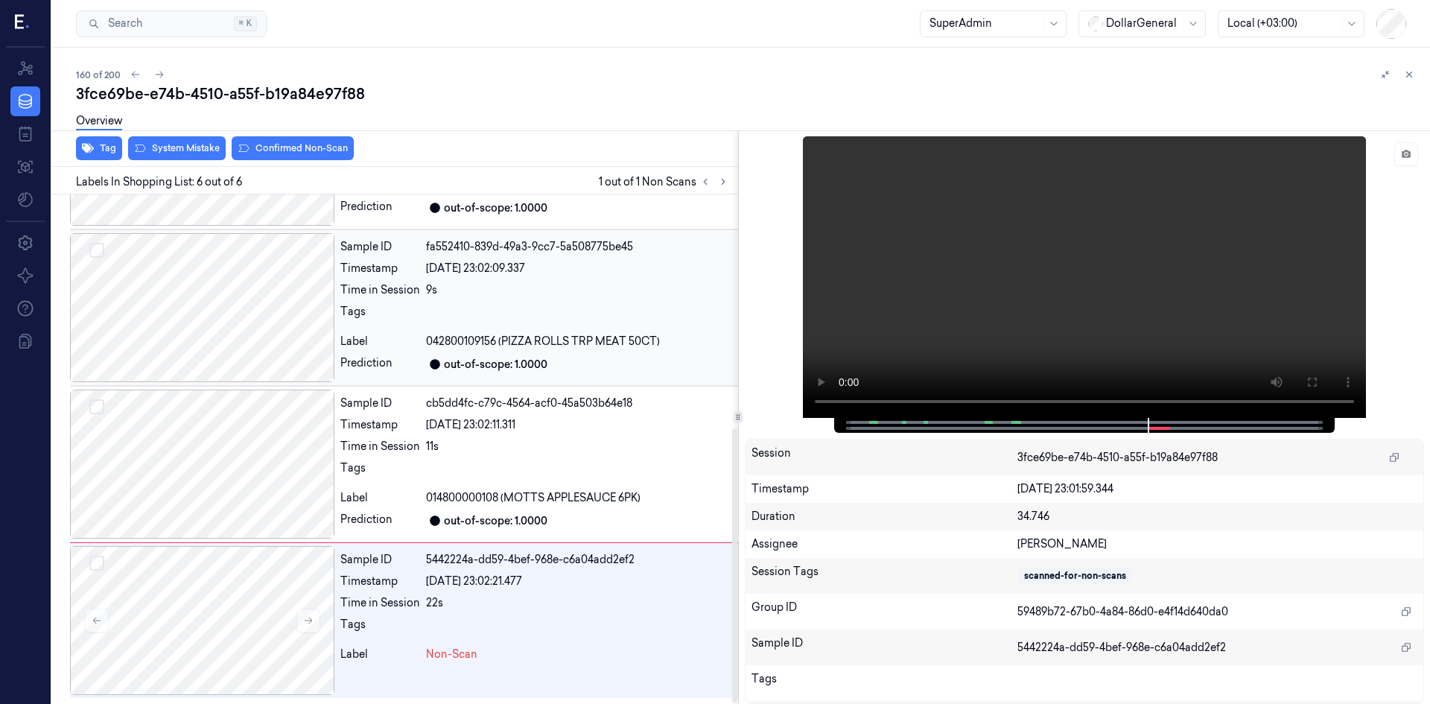
click at [237, 335] on div at bounding box center [202, 307] width 264 height 149
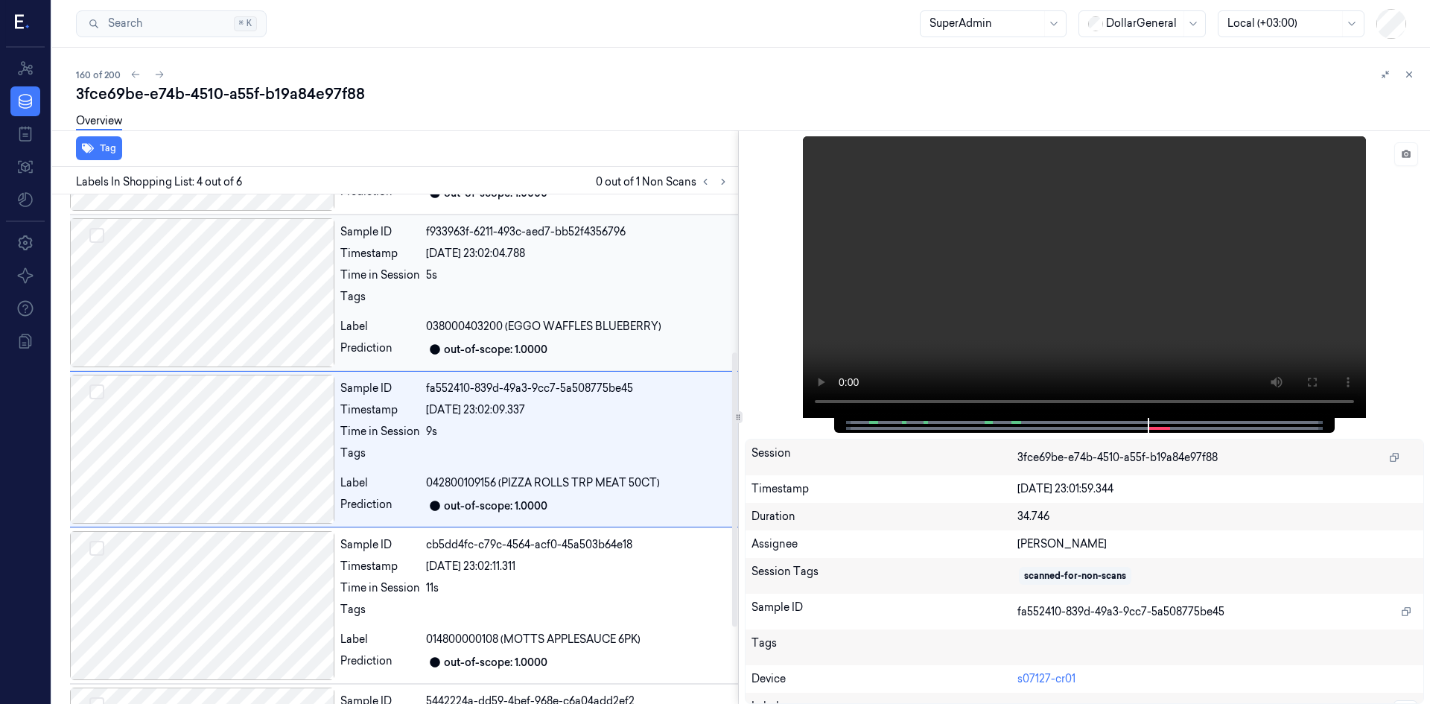
click at [249, 345] on div at bounding box center [202, 292] width 264 height 149
click at [246, 334] on div at bounding box center [202, 292] width 264 height 149
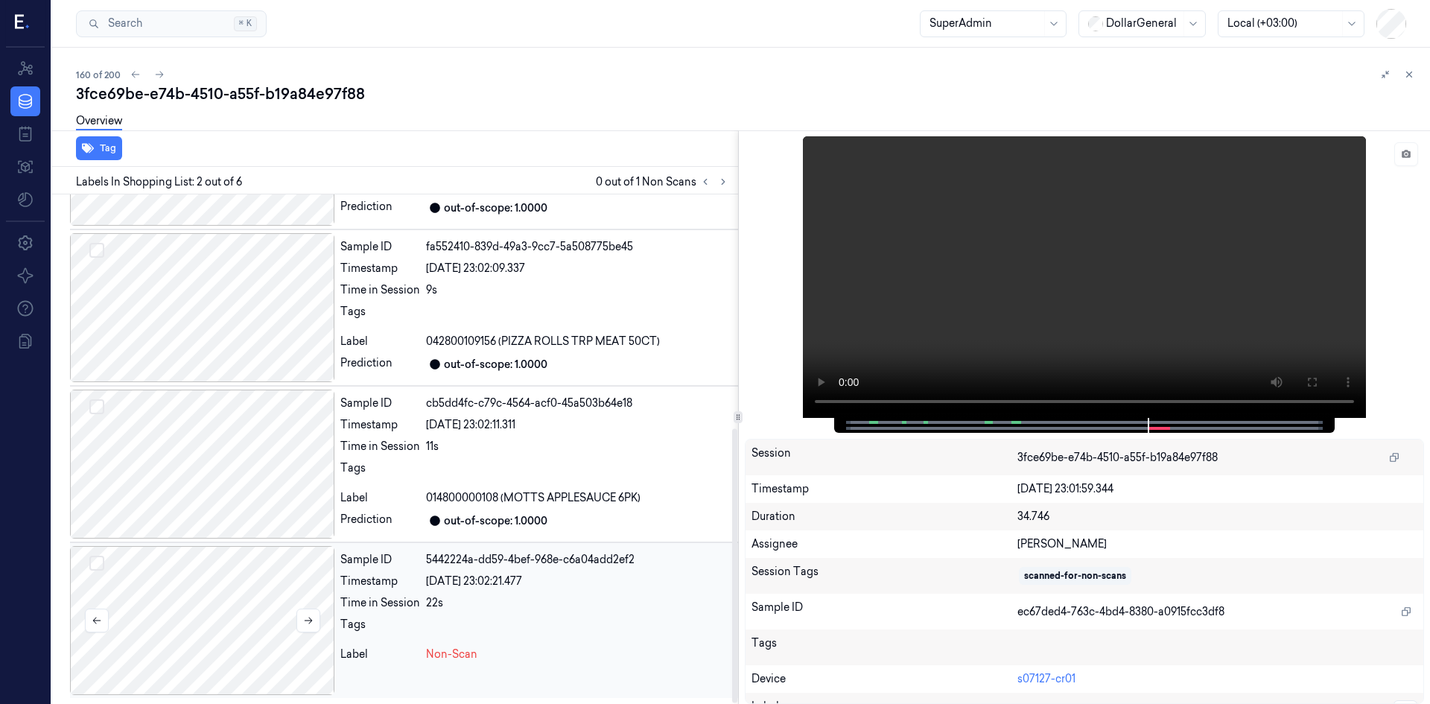
click at [270, 611] on div at bounding box center [202, 620] width 264 height 149
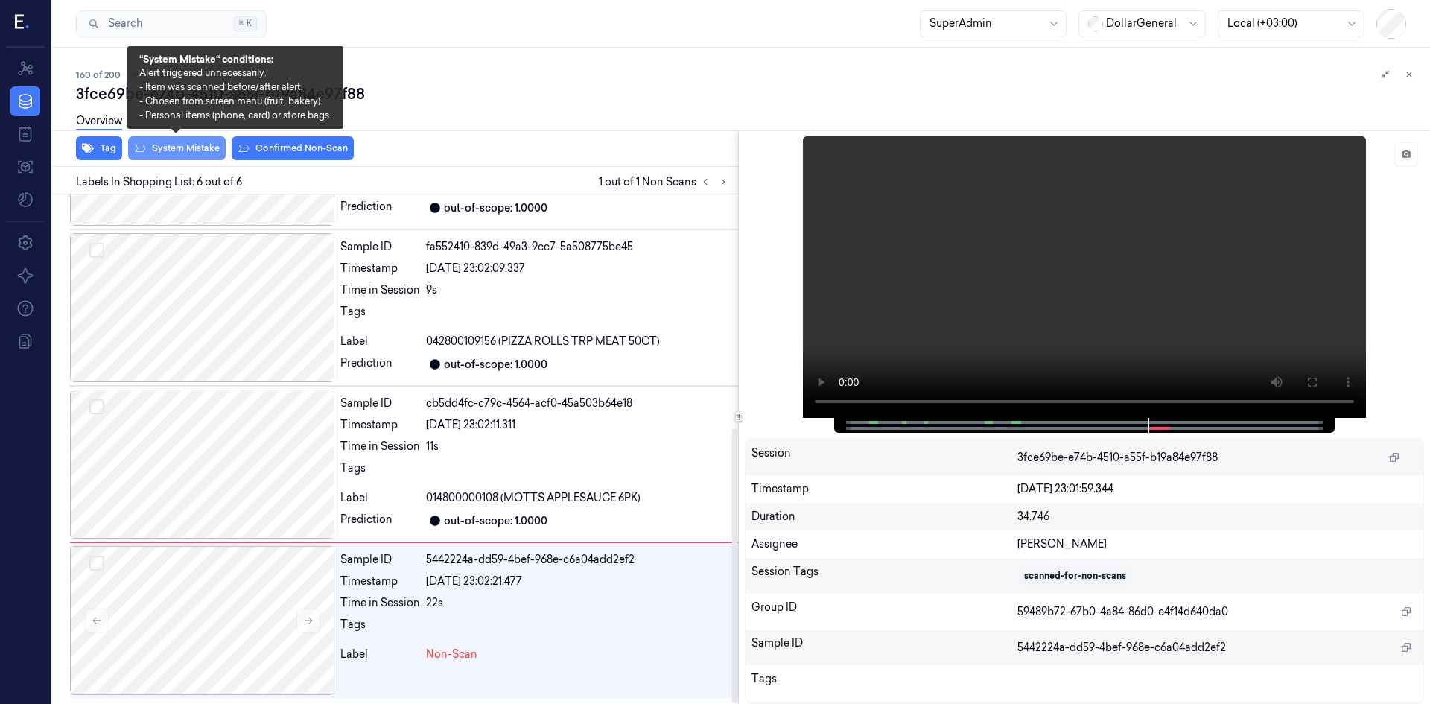
click at [174, 144] on button "System Mistake" at bounding box center [177, 148] width 98 height 24
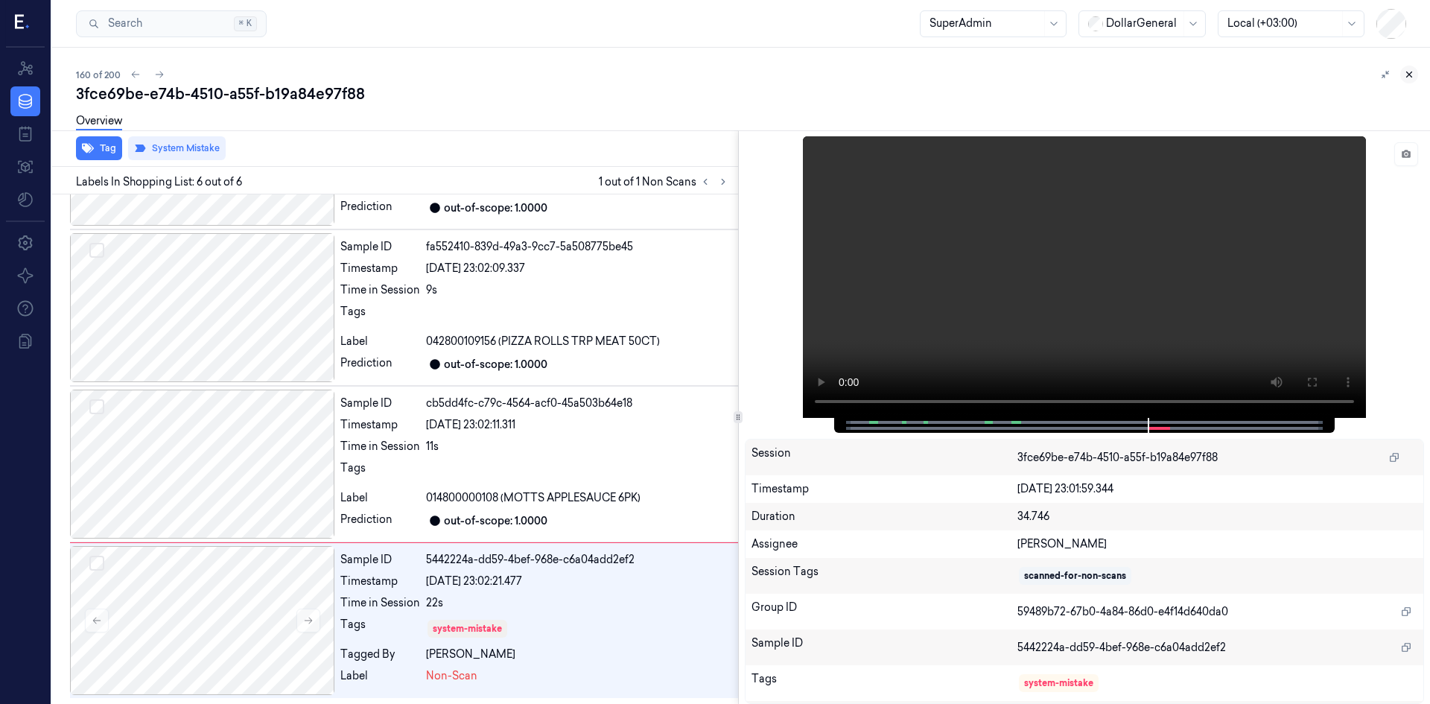
click at [1405, 74] on icon at bounding box center [1409, 74] width 10 height 10
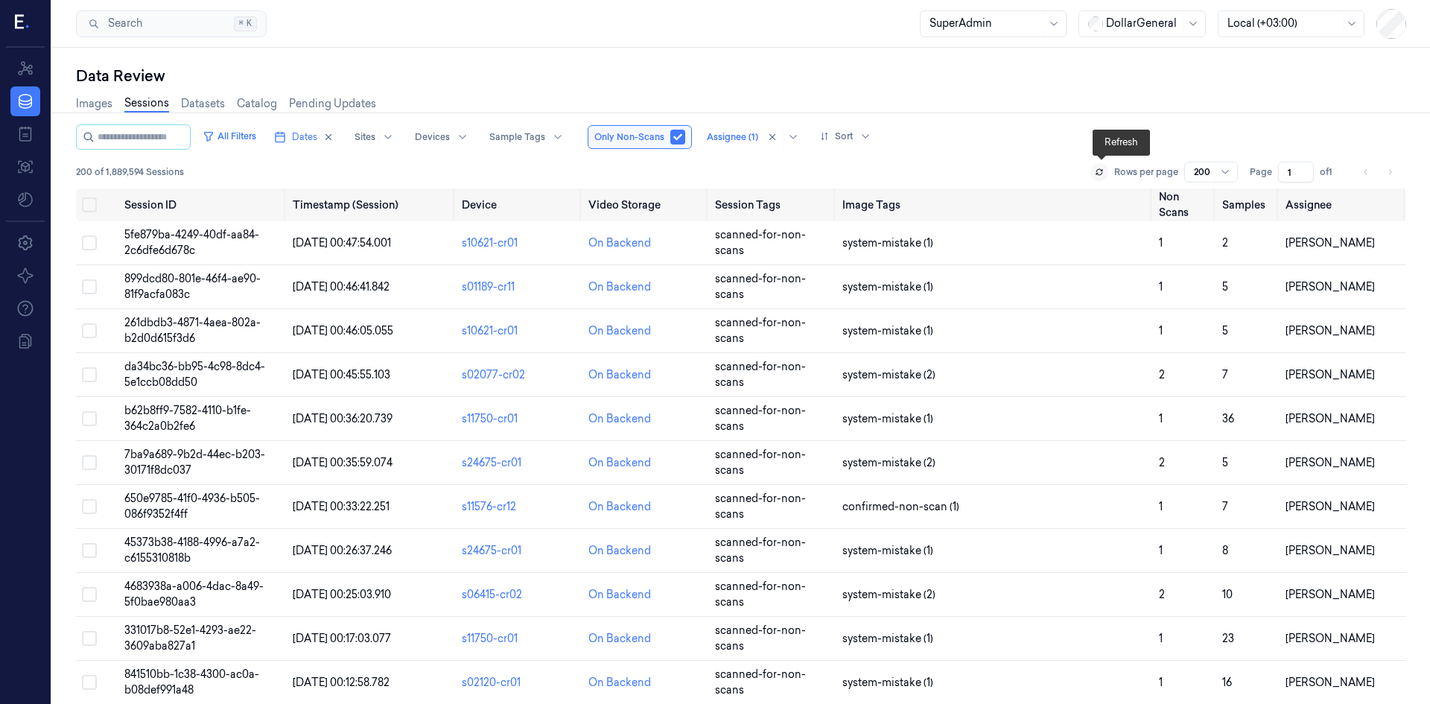
click at [1103, 172] on icon at bounding box center [1099, 172] width 9 height 9
click at [1108, 167] on button at bounding box center [1100, 172] width 18 height 18
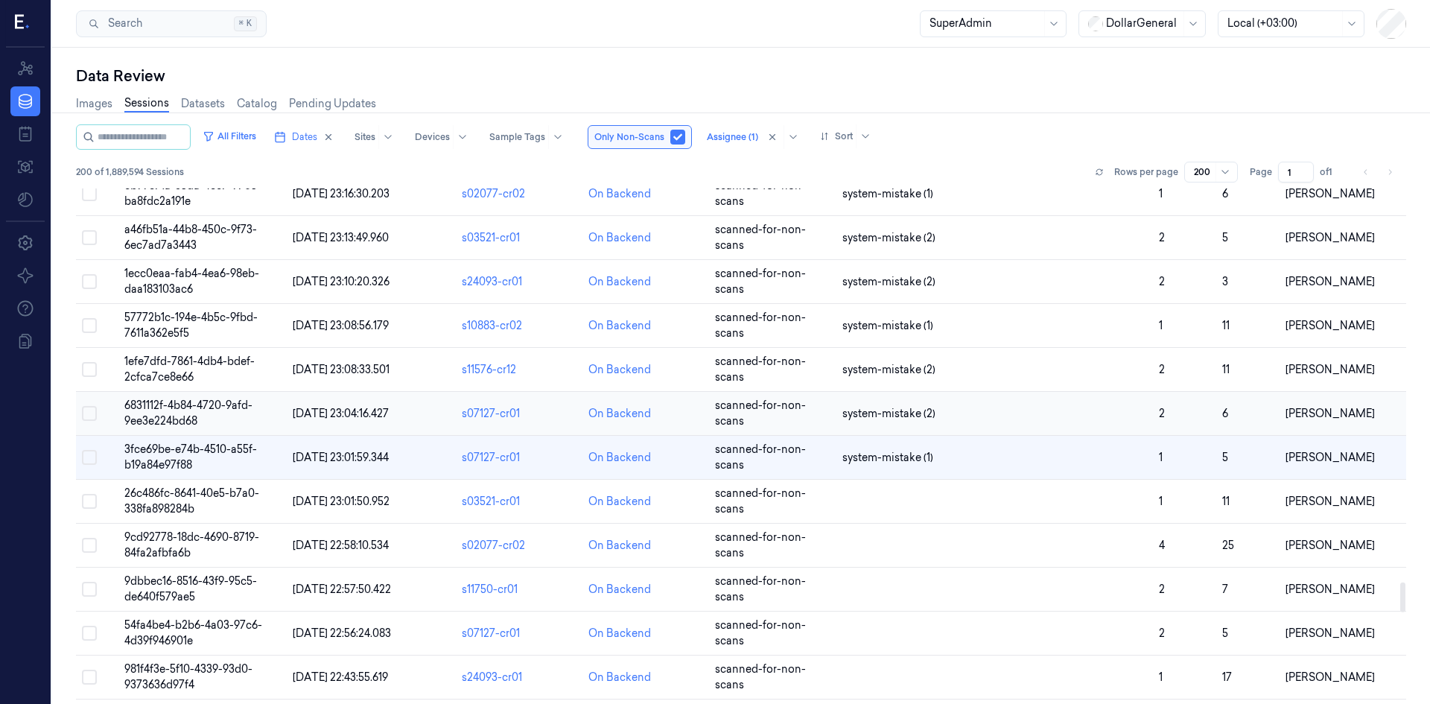
scroll to position [6755, 0]
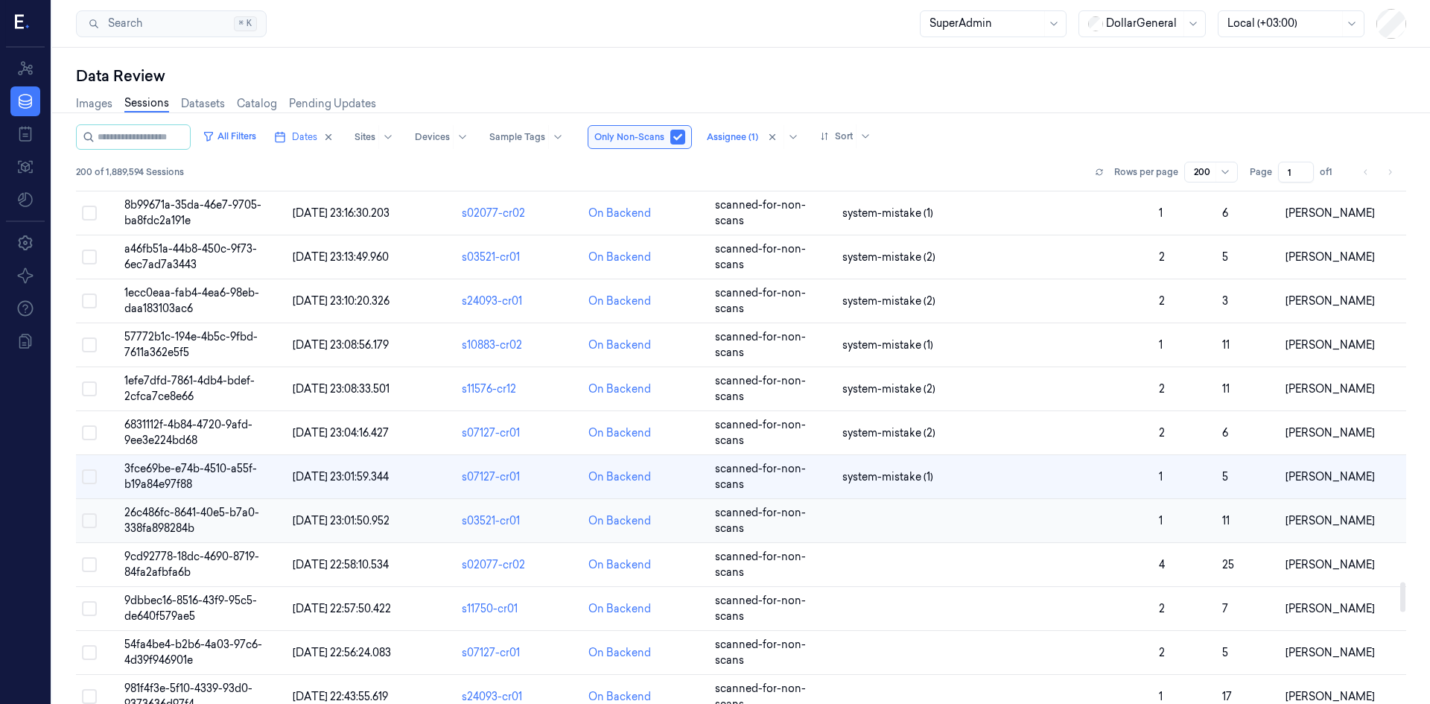
click at [202, 516] on span "26c486fc-8641-40e5-b7a0-338fa898284b" at bounding box center [191, 520] width 135 height 29
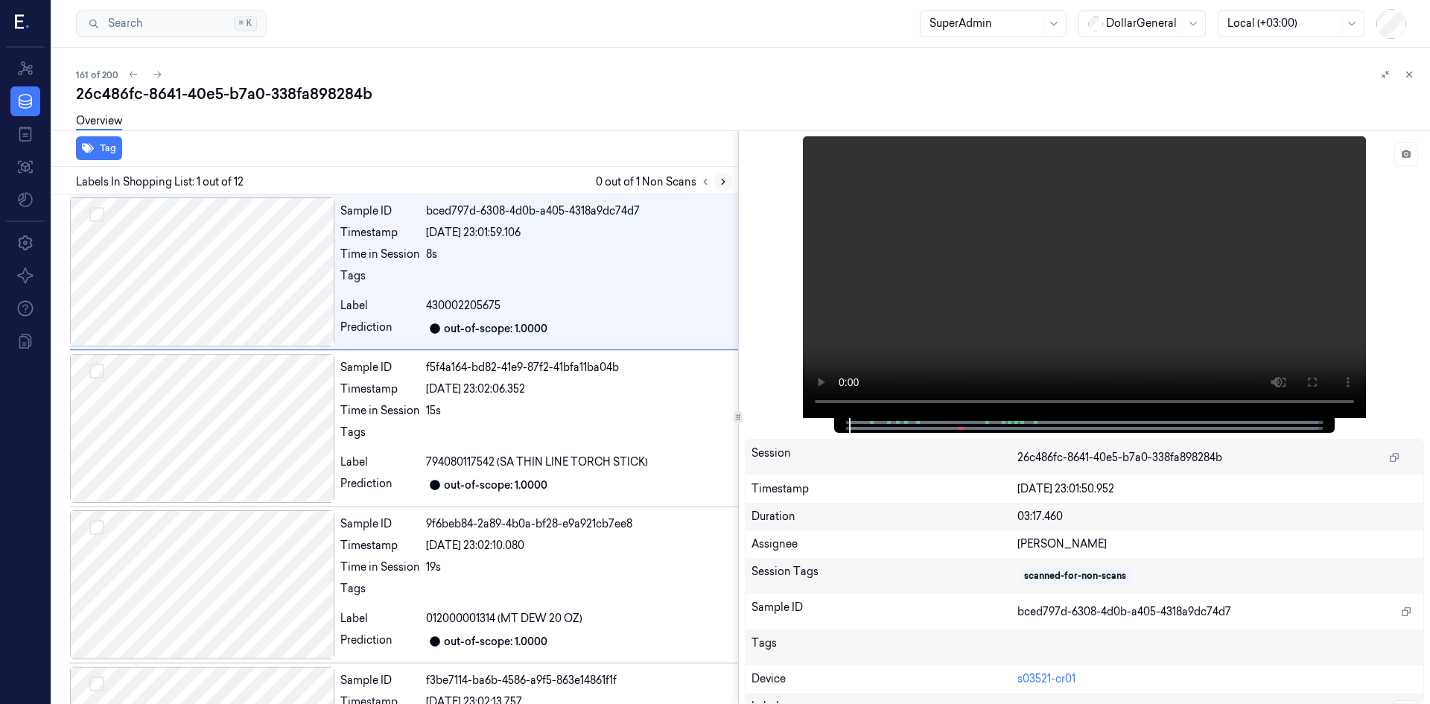
click at [723, 179] on icon at bounding box center [723, 182] width 10 height 10
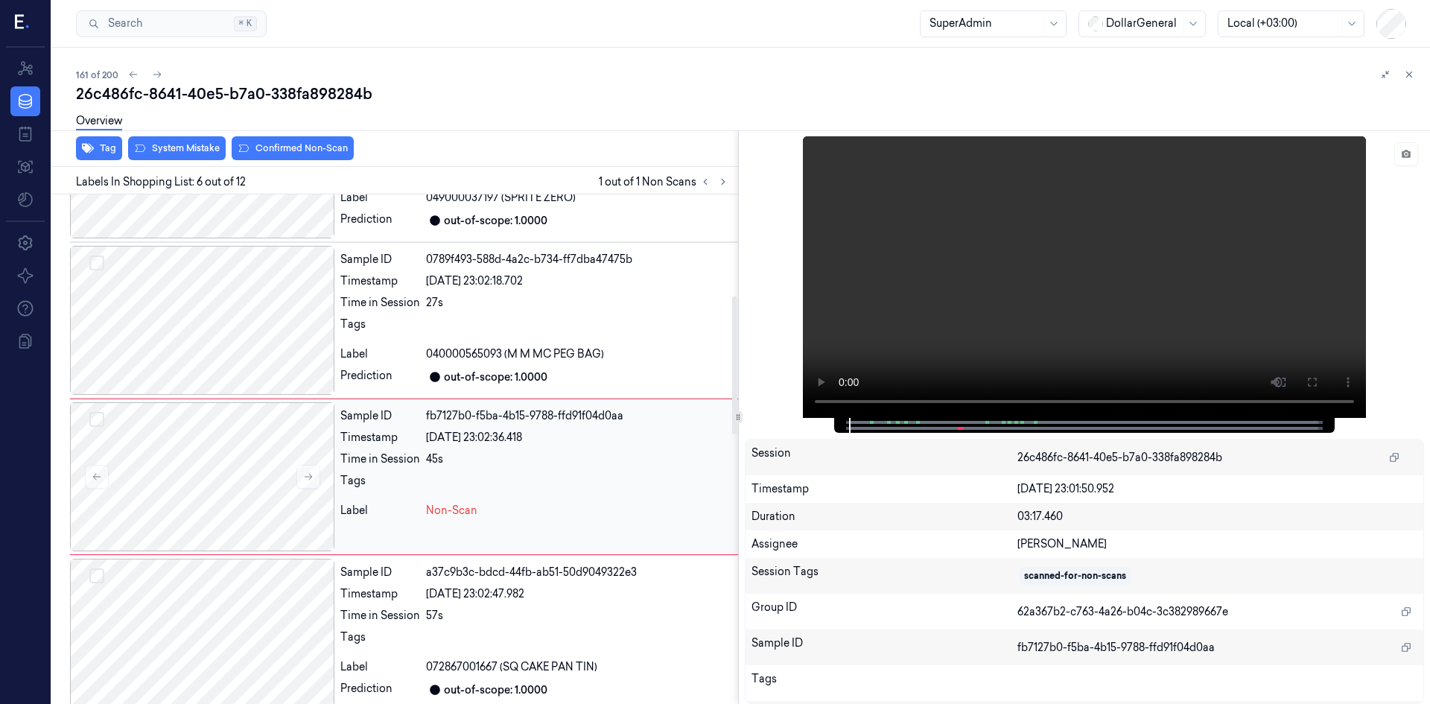
scroll to position [605, 0]
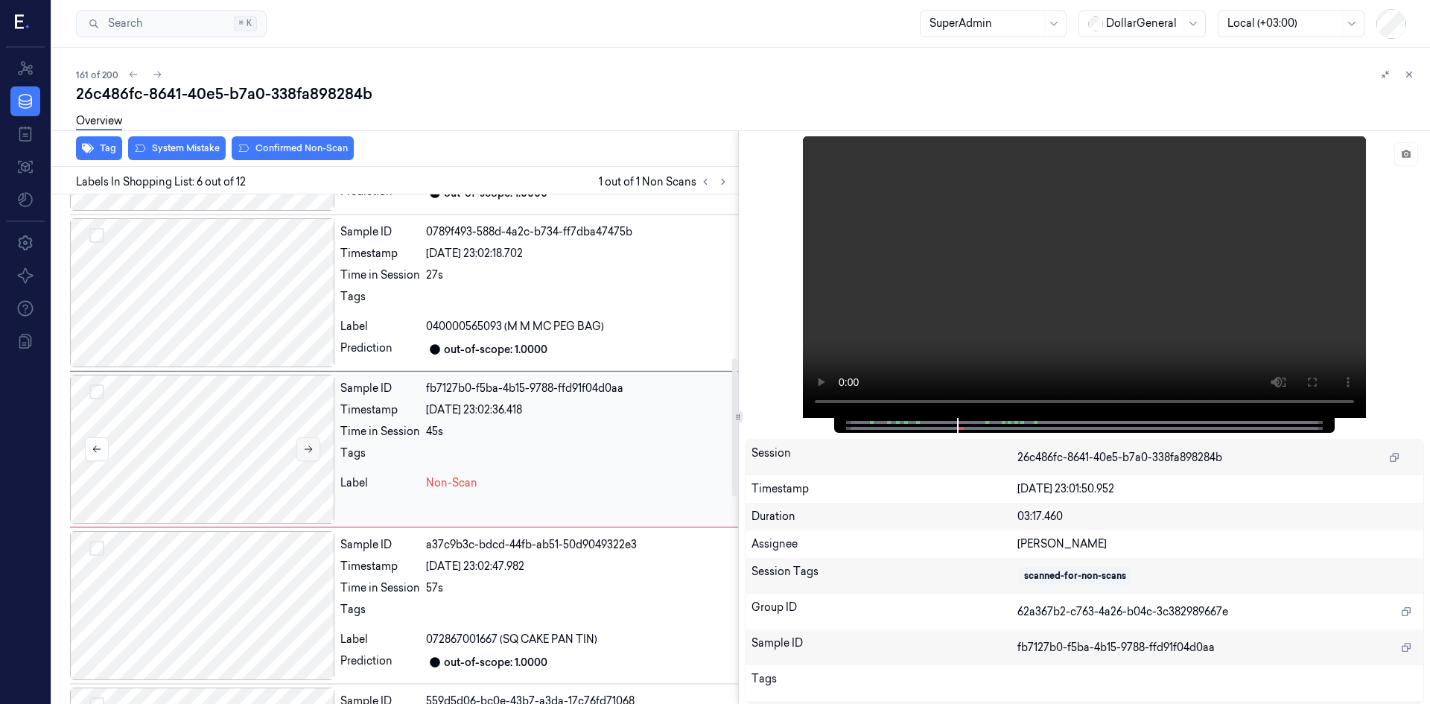
click at [305, 458] on button at bounding box center [309, 449] width 24 height 24
click at [302, 460] on button at bounding box center [309, 449] width 24 height 24
click at [222, 451] on div at bounding box center [202, 449] width 264 height 149
click at [302, 457] on button at bounding box center [309, 449] width 24 height 24
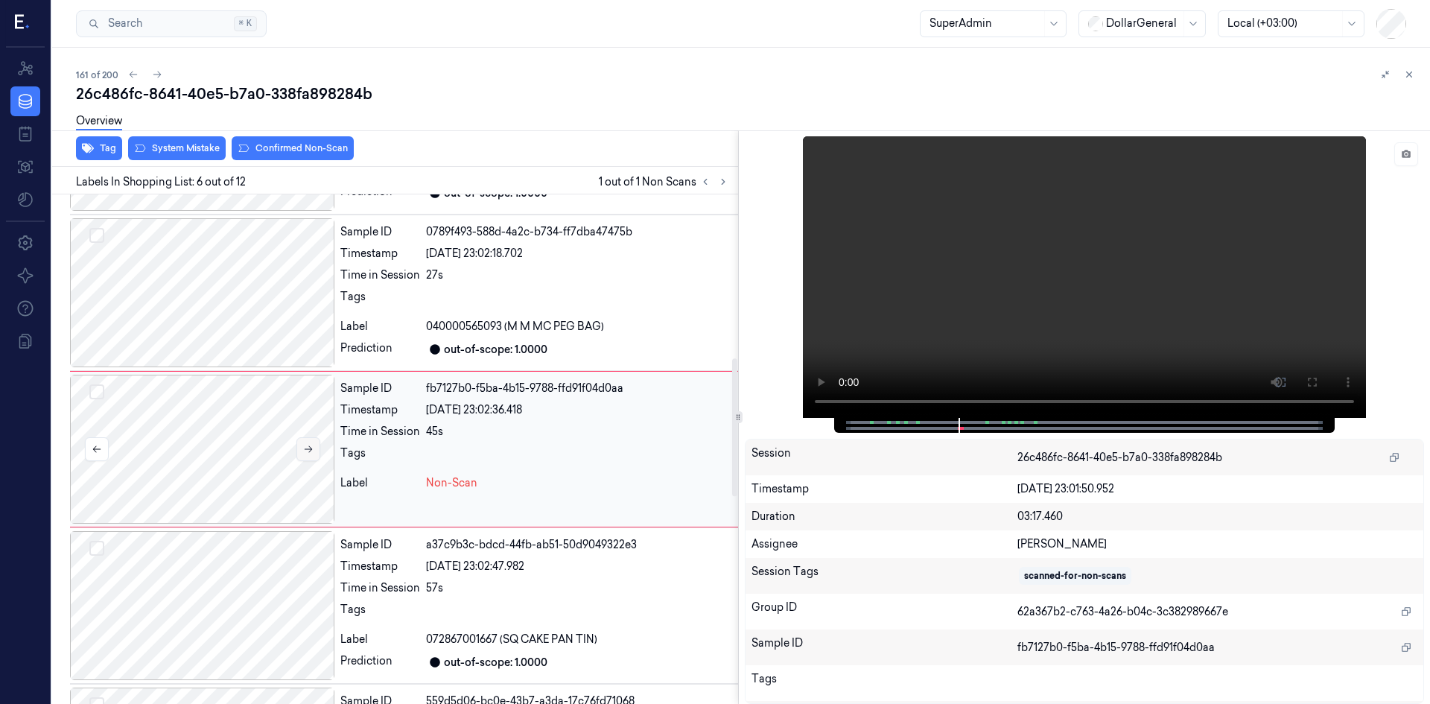
click at [302, 457] on button at bounding box center [309, 449] width 24 height 24
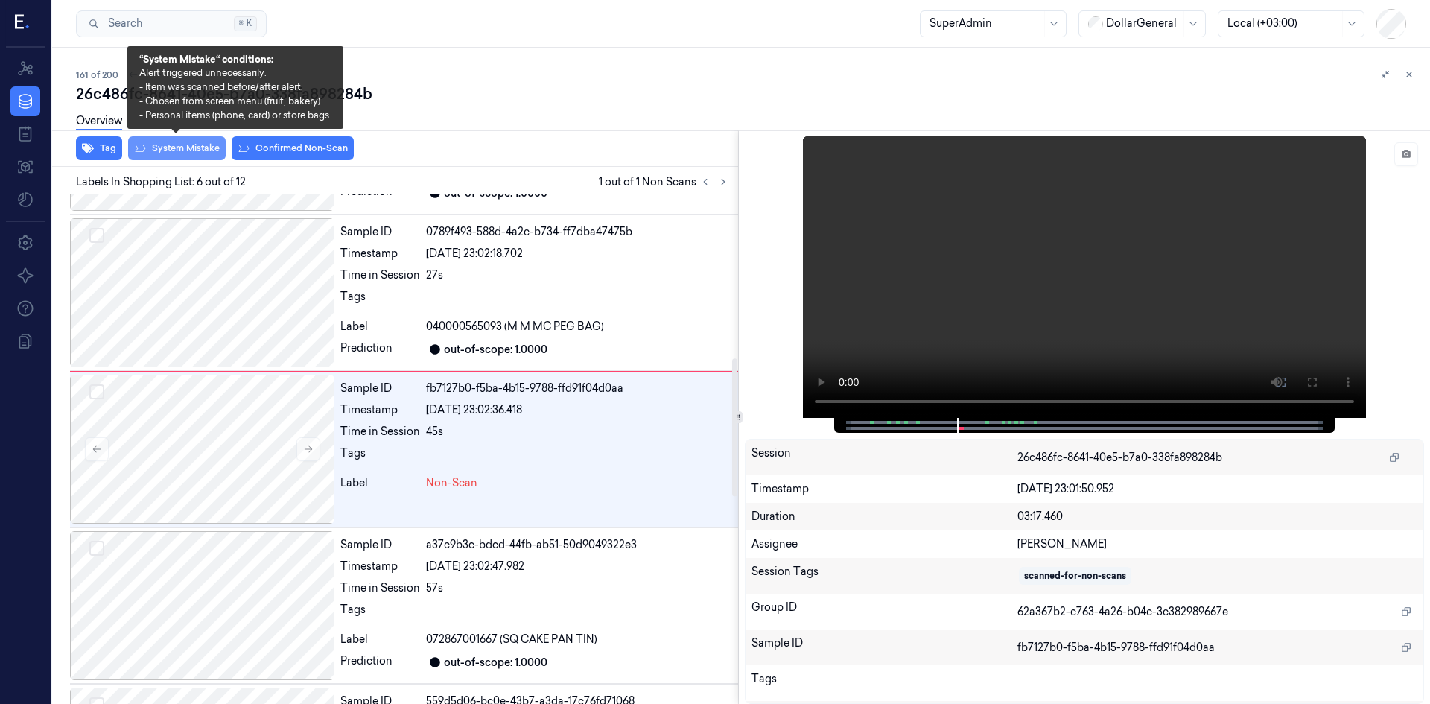
click at [197, 152] on button "System Mistake" at bounding box center [177, 148] width 98 height 24
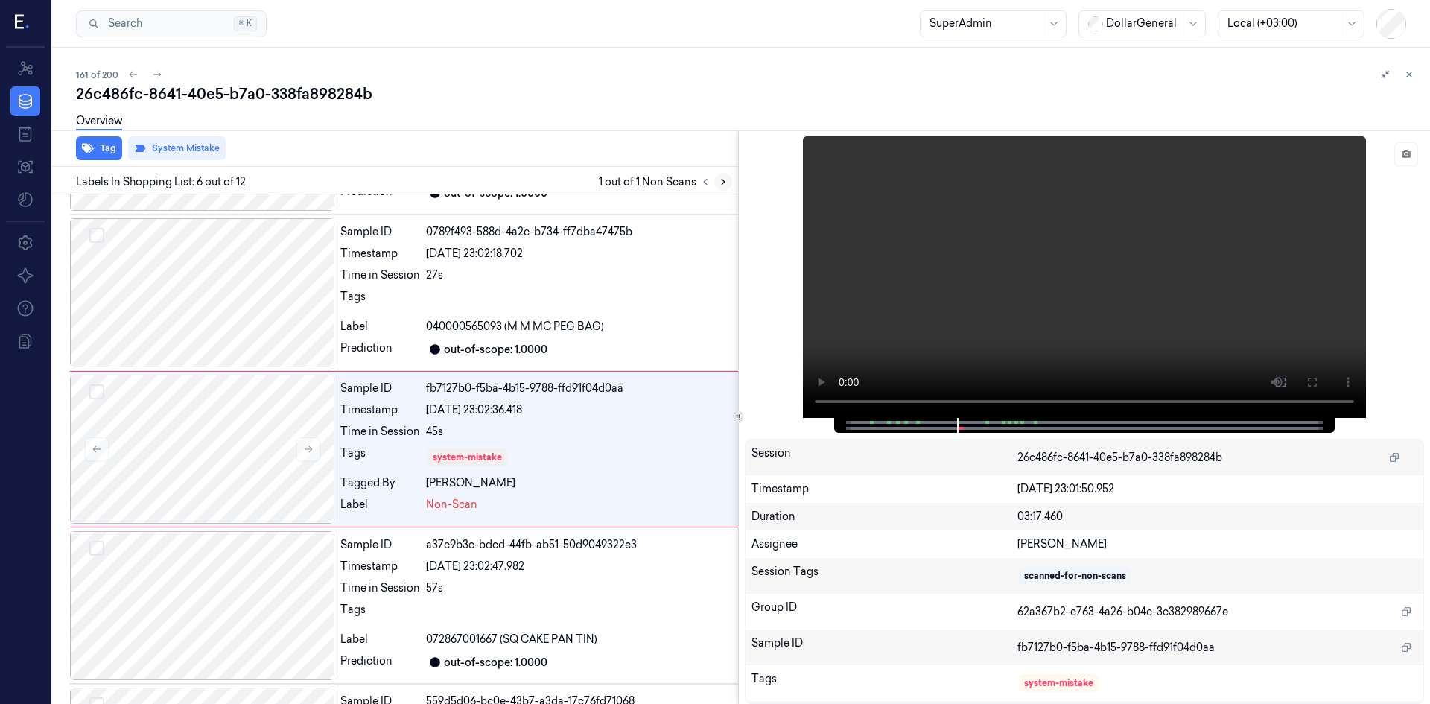
click at [715, 182] on button at bounding box center [723, 182] width 18 height 18
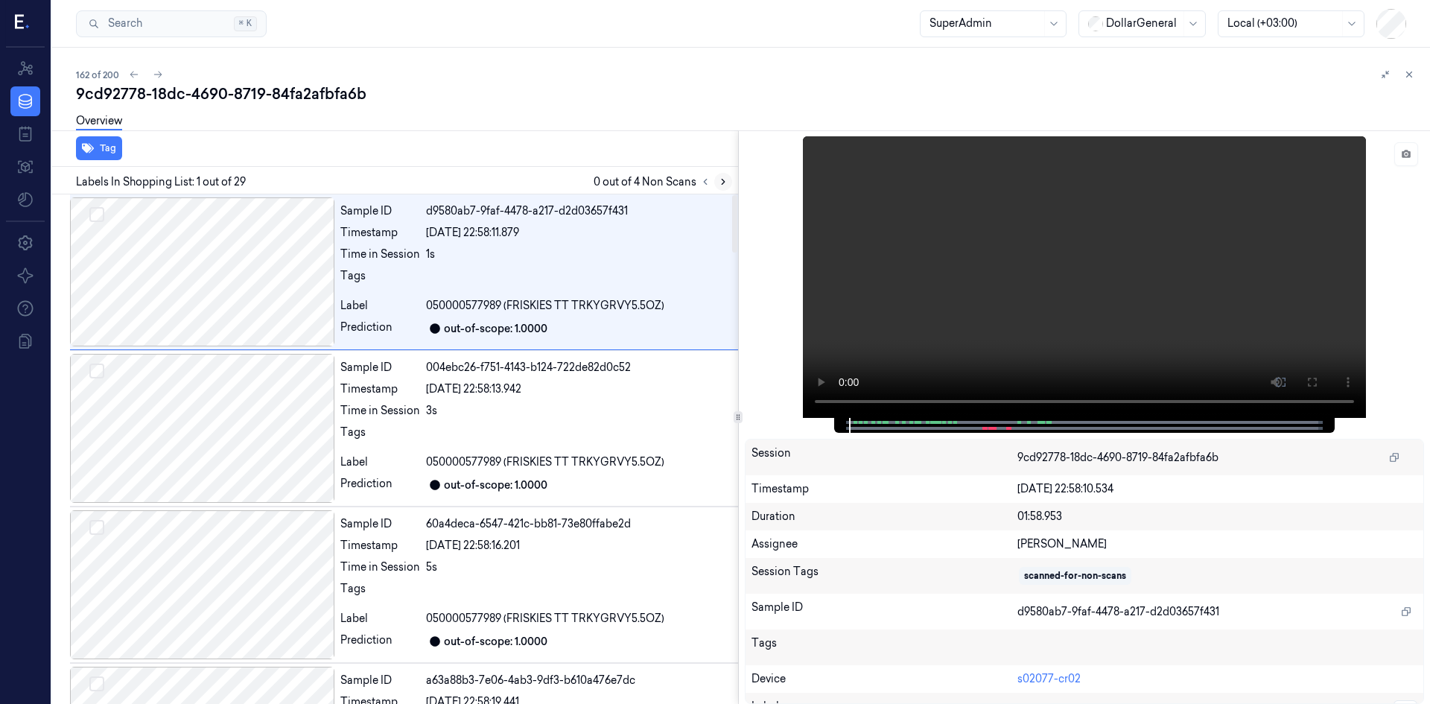
click at [723, 183] on icon at bounding box center [723, 182] width 3 height 5
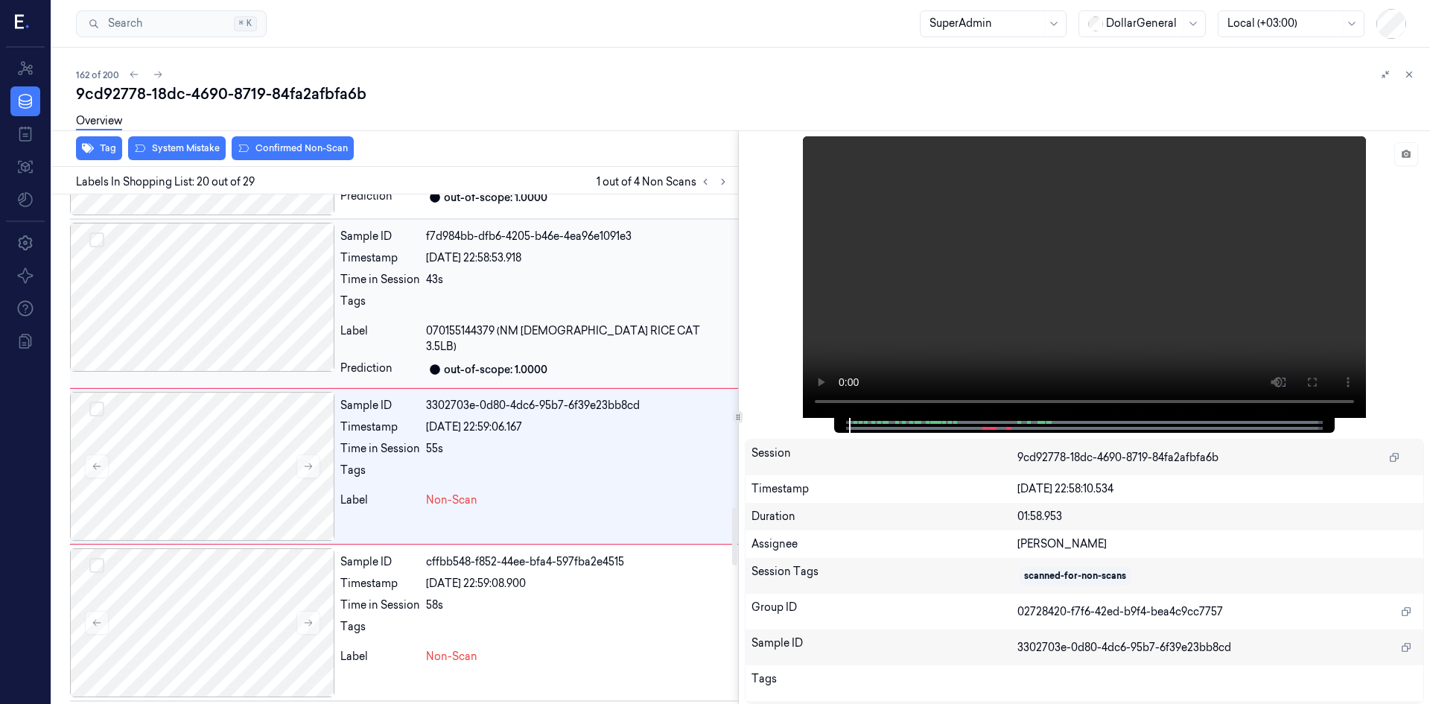
scroll to position [2795, 0]
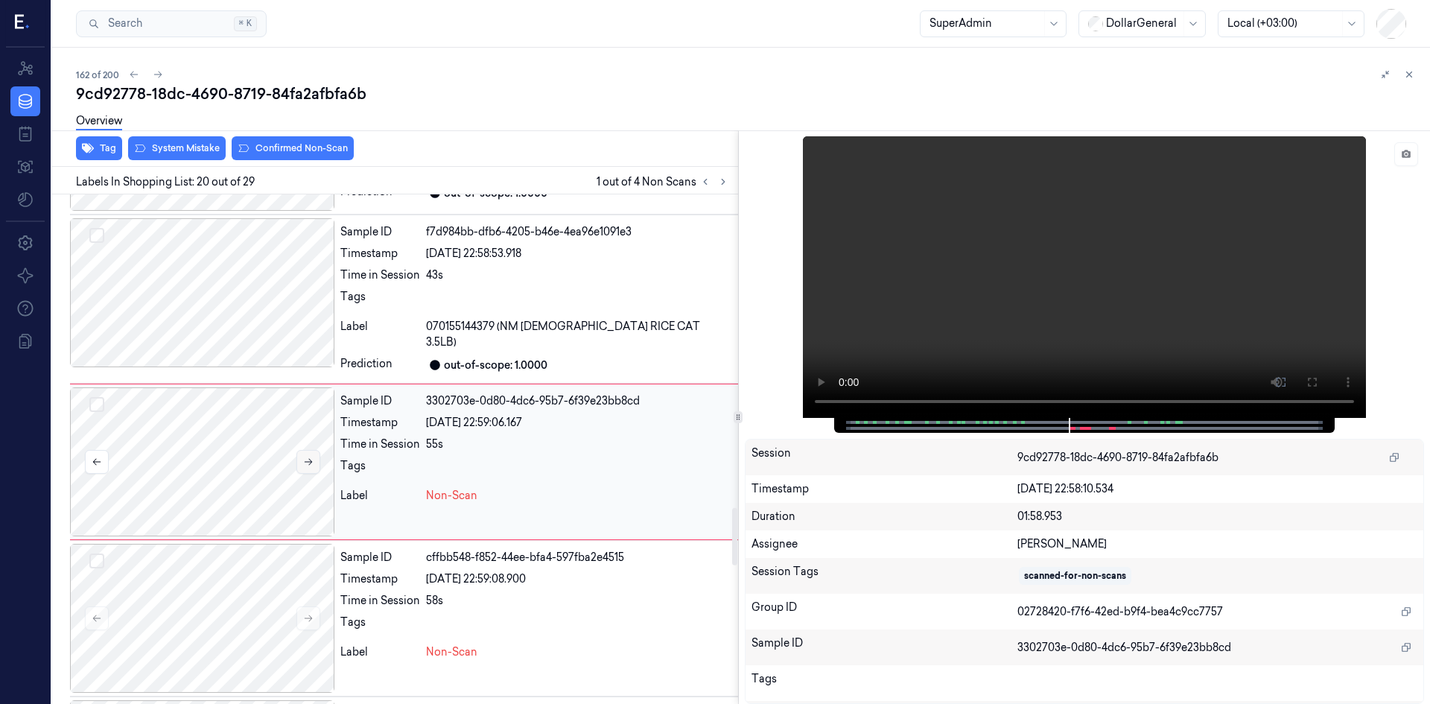
click at [309, 460] on button at bounding box center [309, 462] width 24 height 24
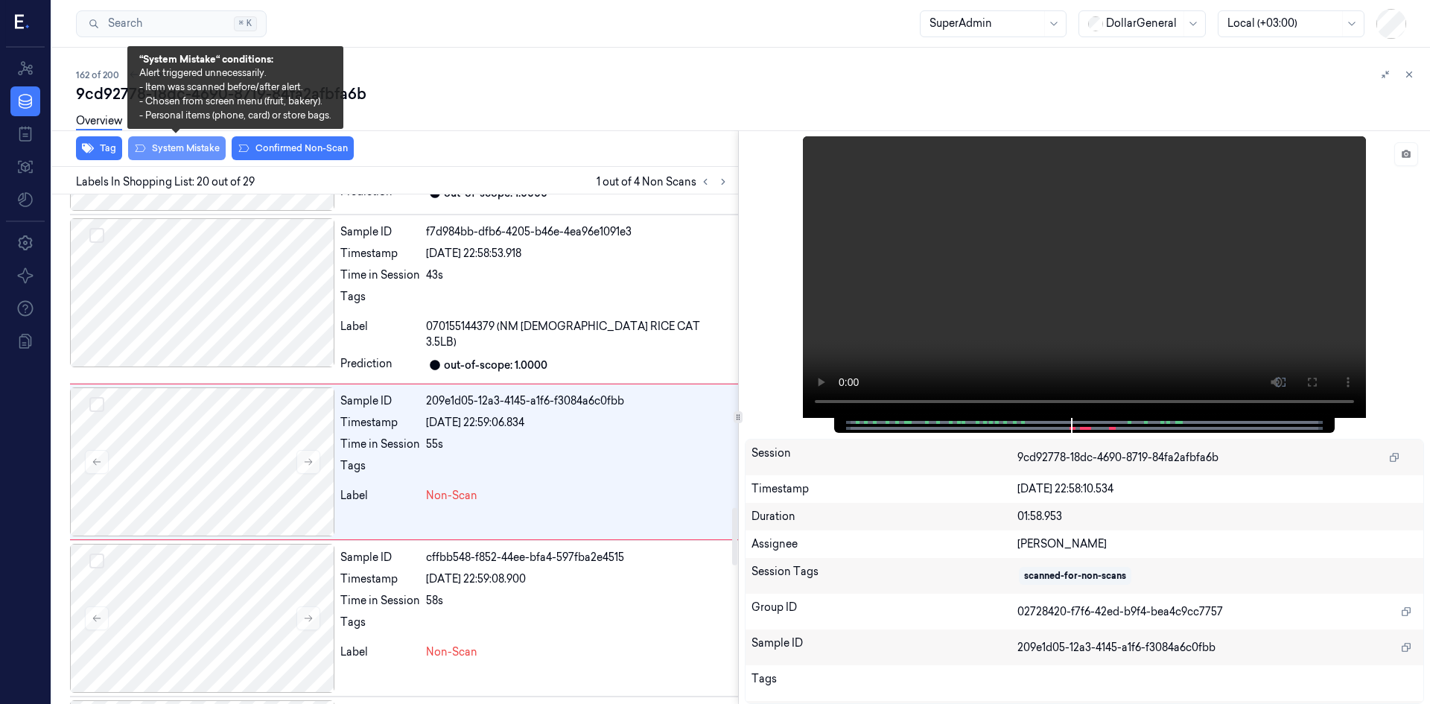
click at [186, 145] on button "System Mistake" at bounding box center [177, 148] width 98 height 24
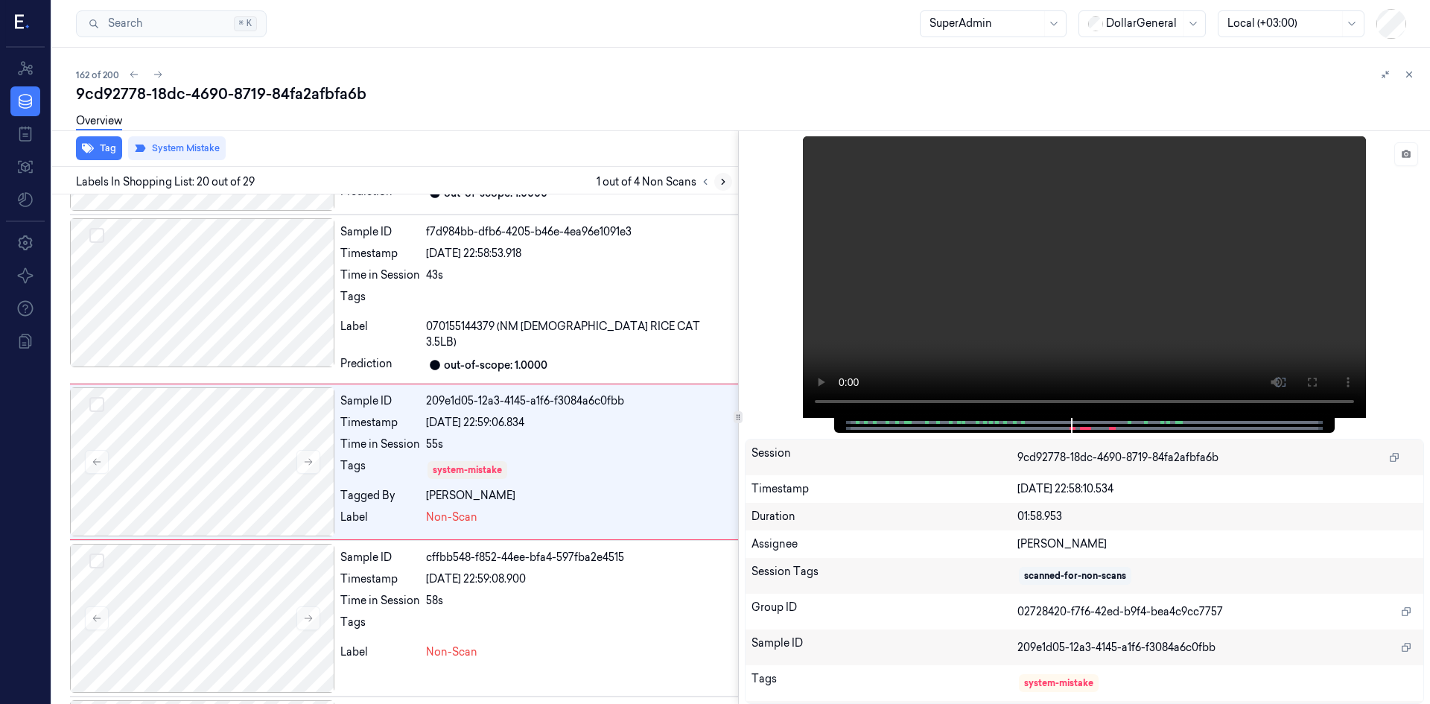
click at [723, 181] on icon at bounding box center [723, 182] width 10 height 10
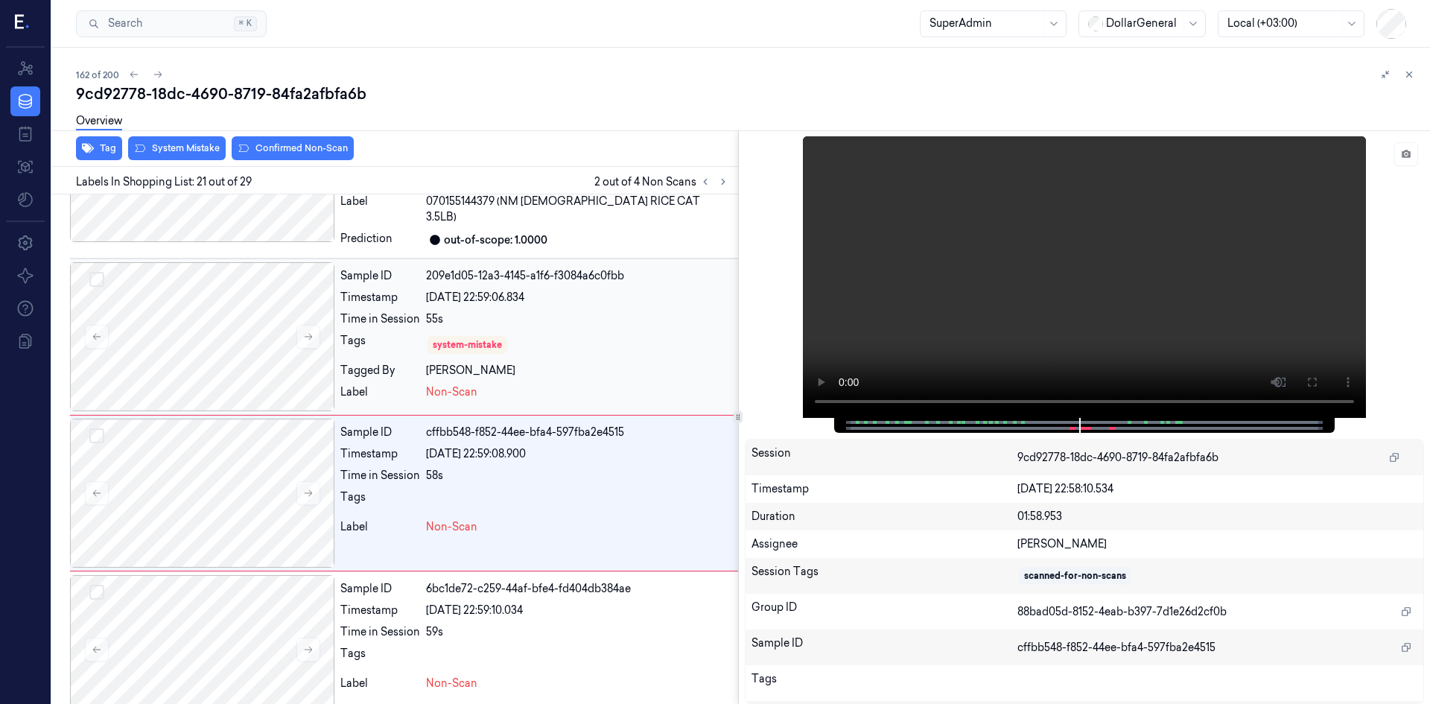
scroll to position [2952, 0]
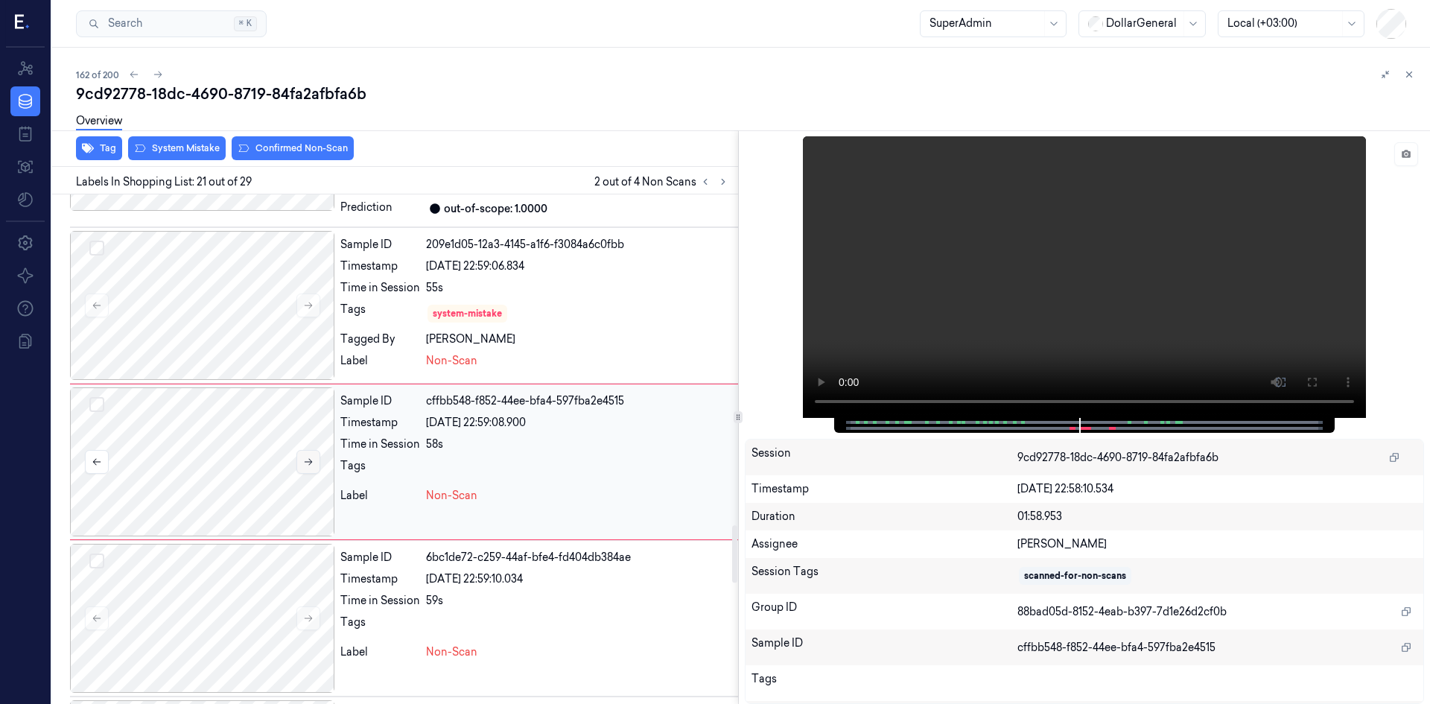
click at [311, 459] on icon at bounding box center [308, 462] width 8 height 7
click at [180, 140] on div "Overview" at bounding box center [747, 123] width 1342 height 38
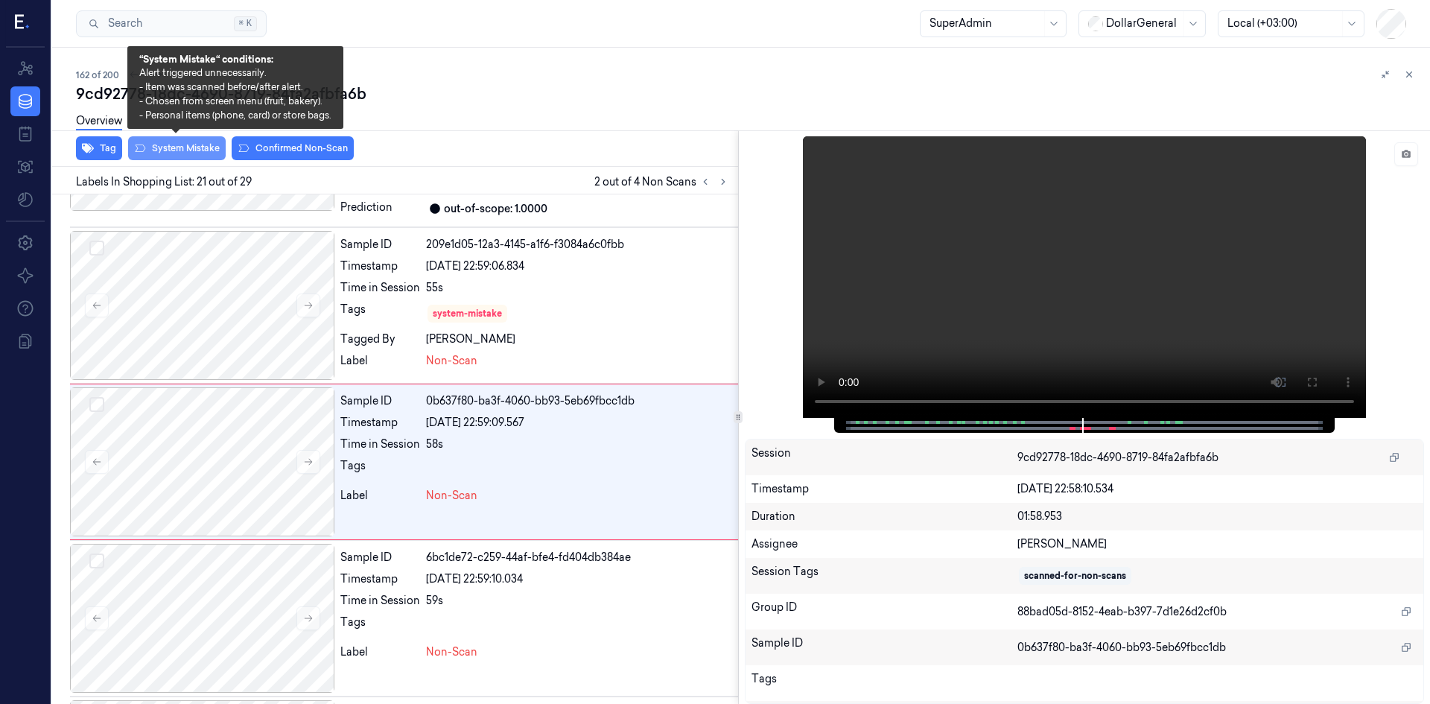
click at [182, 148] on button "System Mistake" at bounding box center [177, 148] width 98 height 24
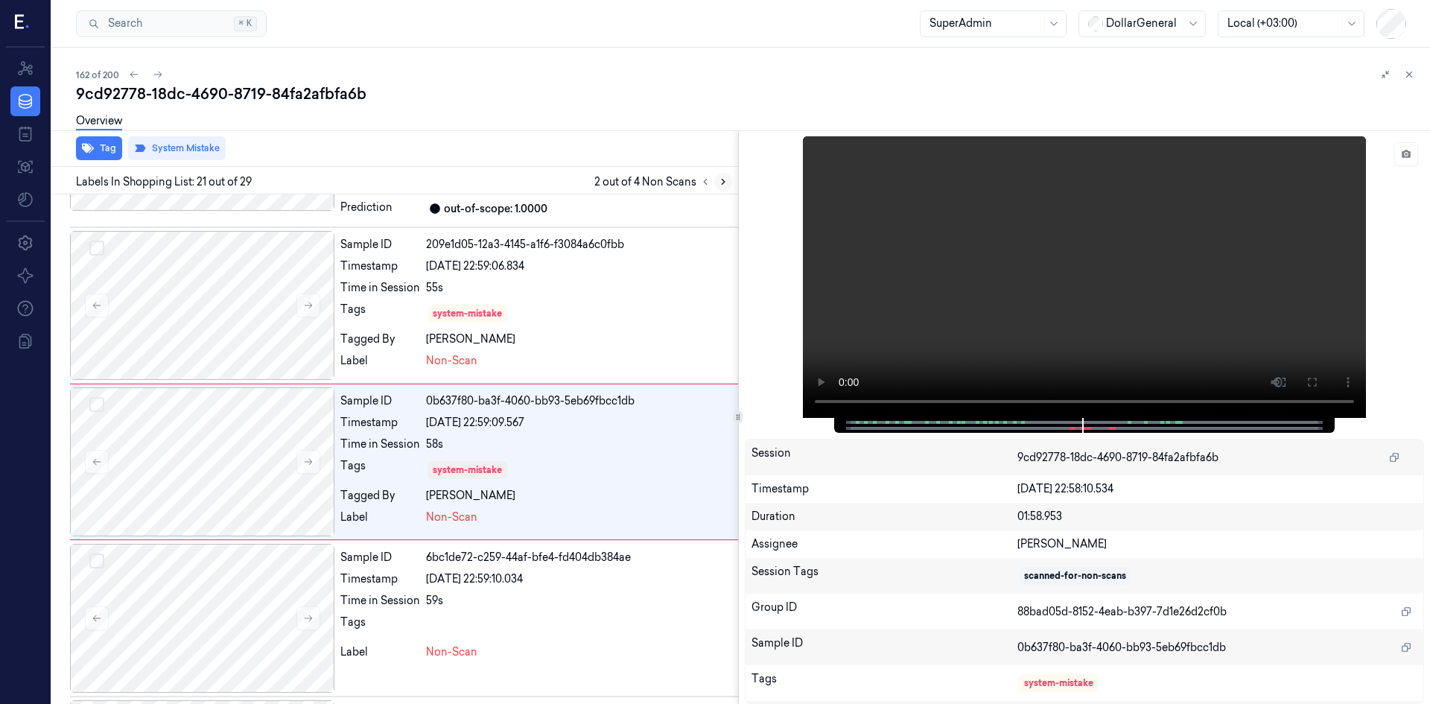
click at [720, 176] on button at bounding box center [723, 182] width 18 height 18
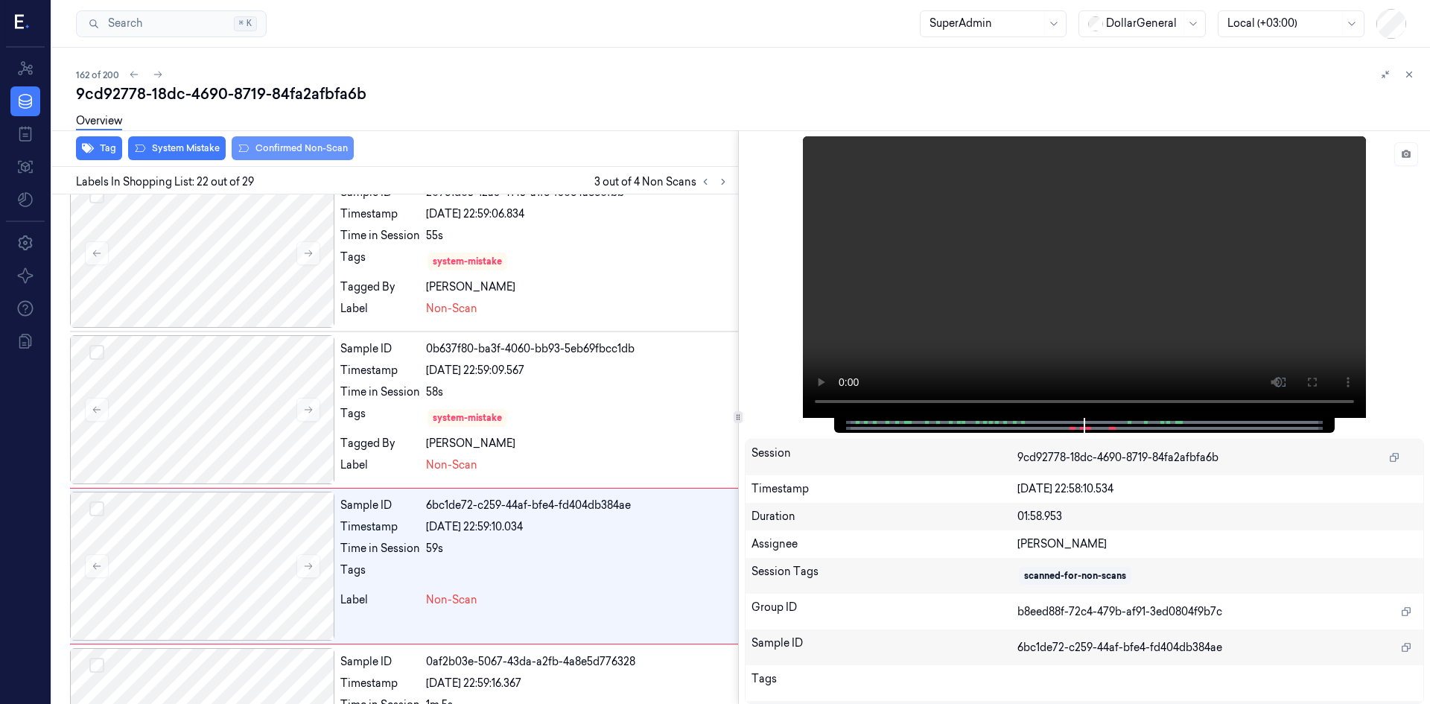
scroll to position [3108, 0]
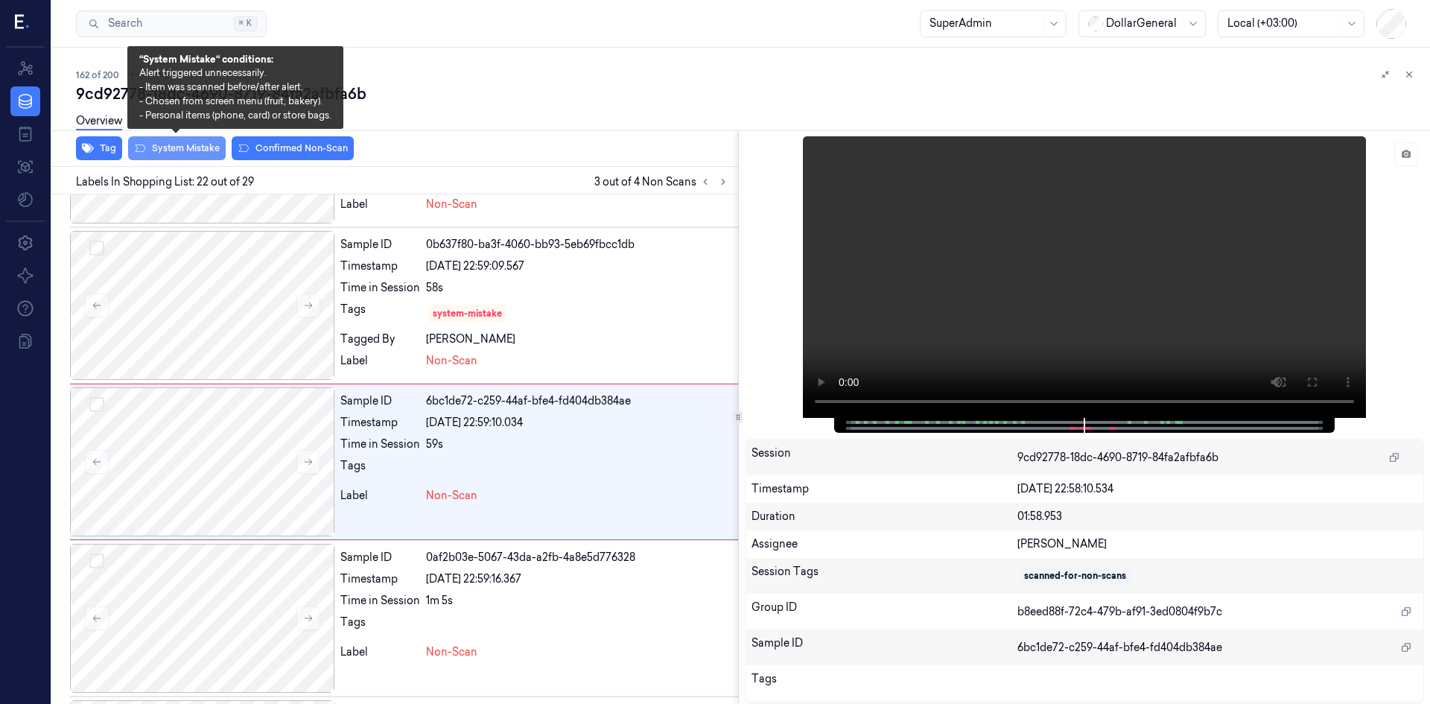
click at [202, 154] on button "System Mistake" at bounding box center [177, 148] width 98 height 24
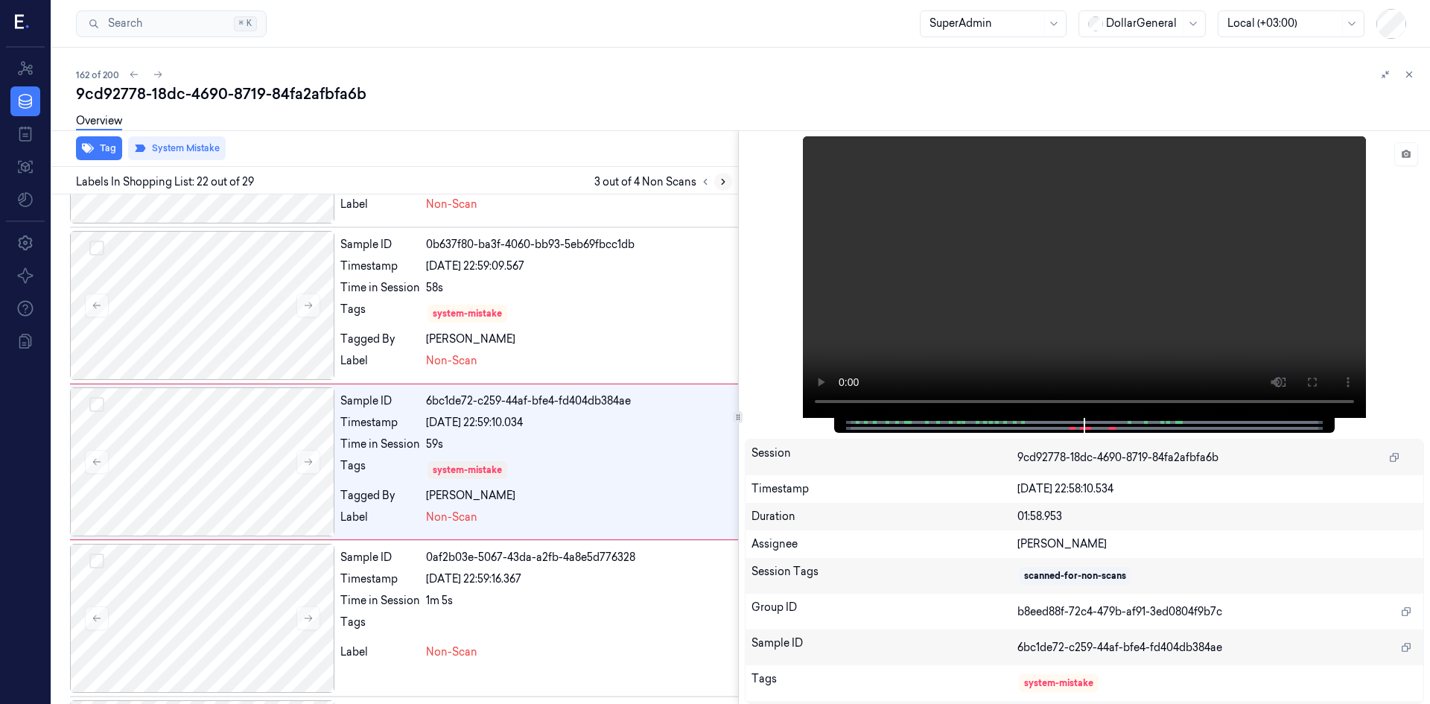
click at [720, 178] on icon at bounding box center [723, 182] width 10 height 10
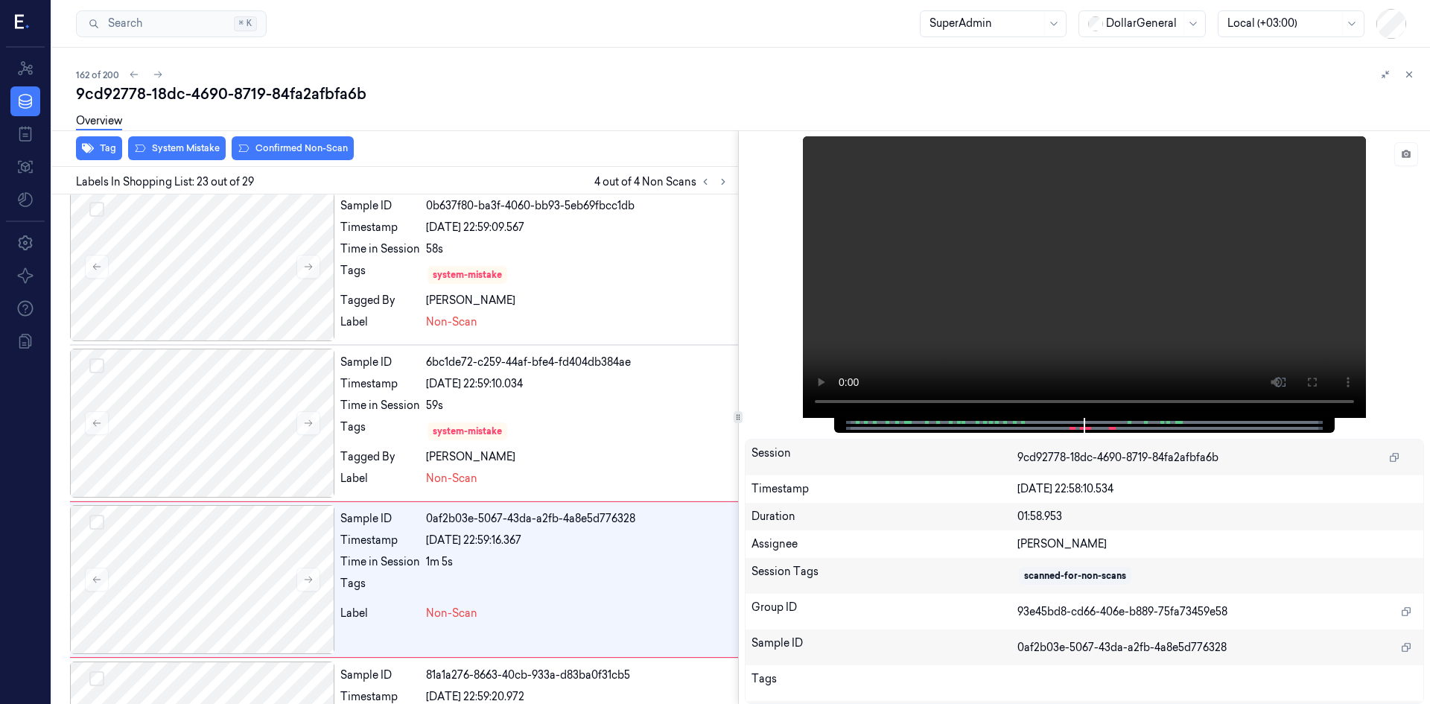
scroll to position [3265, 0]
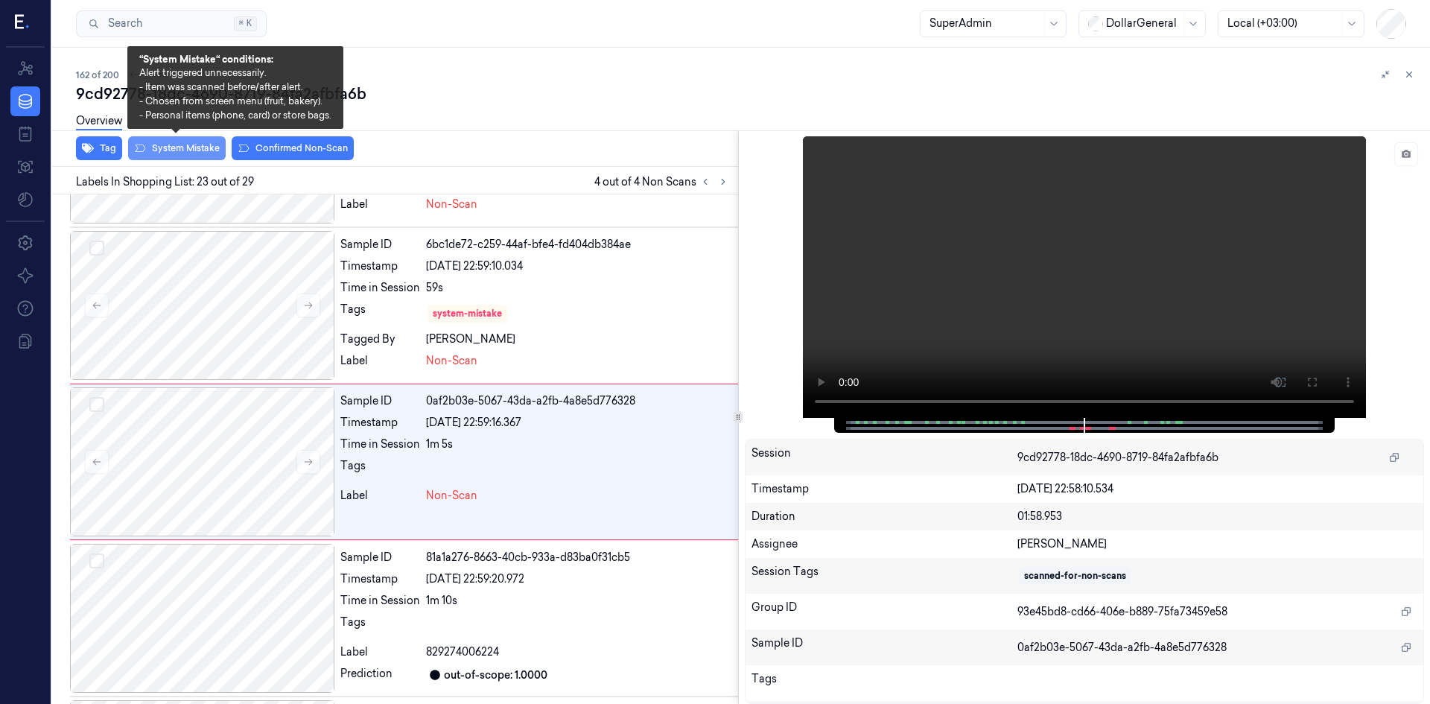
click at [205, 157] on button "System Mistake" at bounding box center [177, 148] width 98 height 24
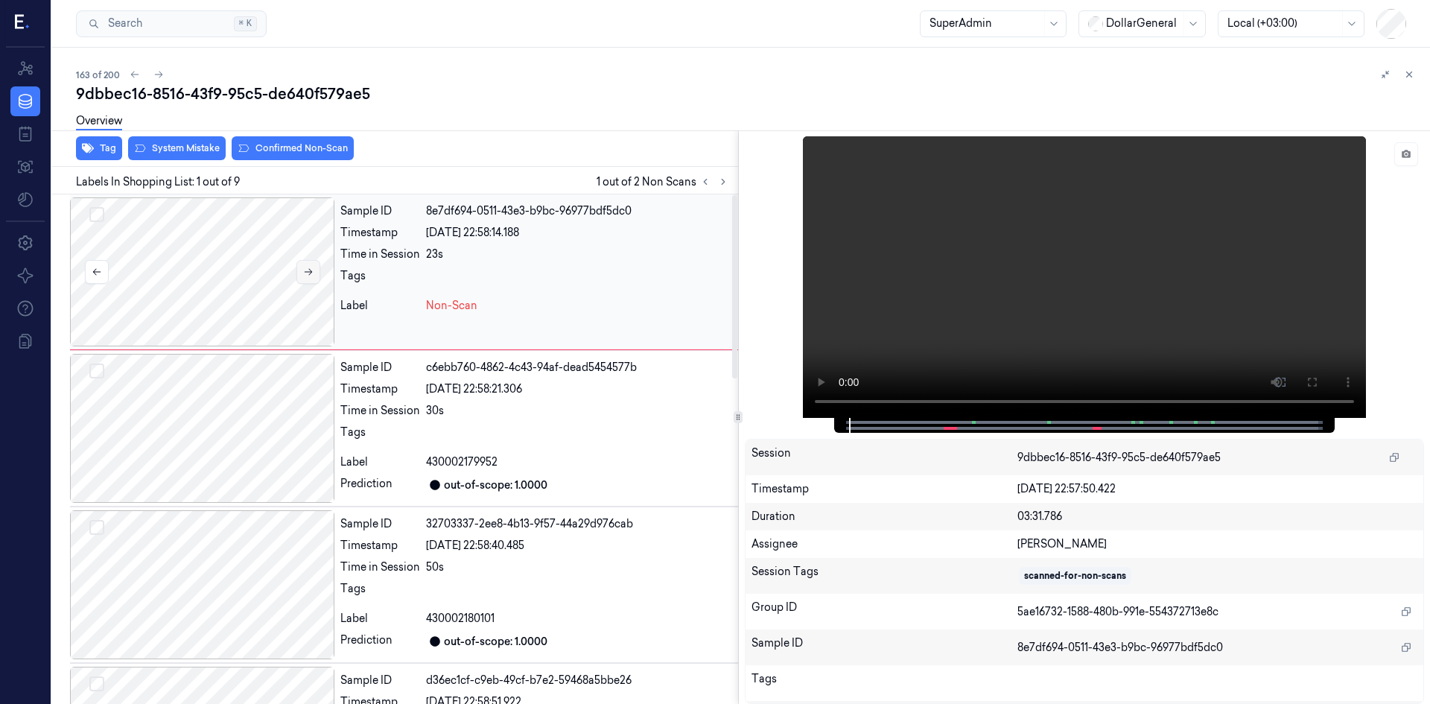
click at [297, 276] on button at bounding box center [309, 272] width 24 height 24
click at [302, 276] on button at bounding box center [309, 272] width 24 height 24
click at [303, 276] on icon at bounding box center [308, 272] width 10 height 10
click at [160, 140] on div "Overview" at bounding box center [747, 123] width 1342 height 38
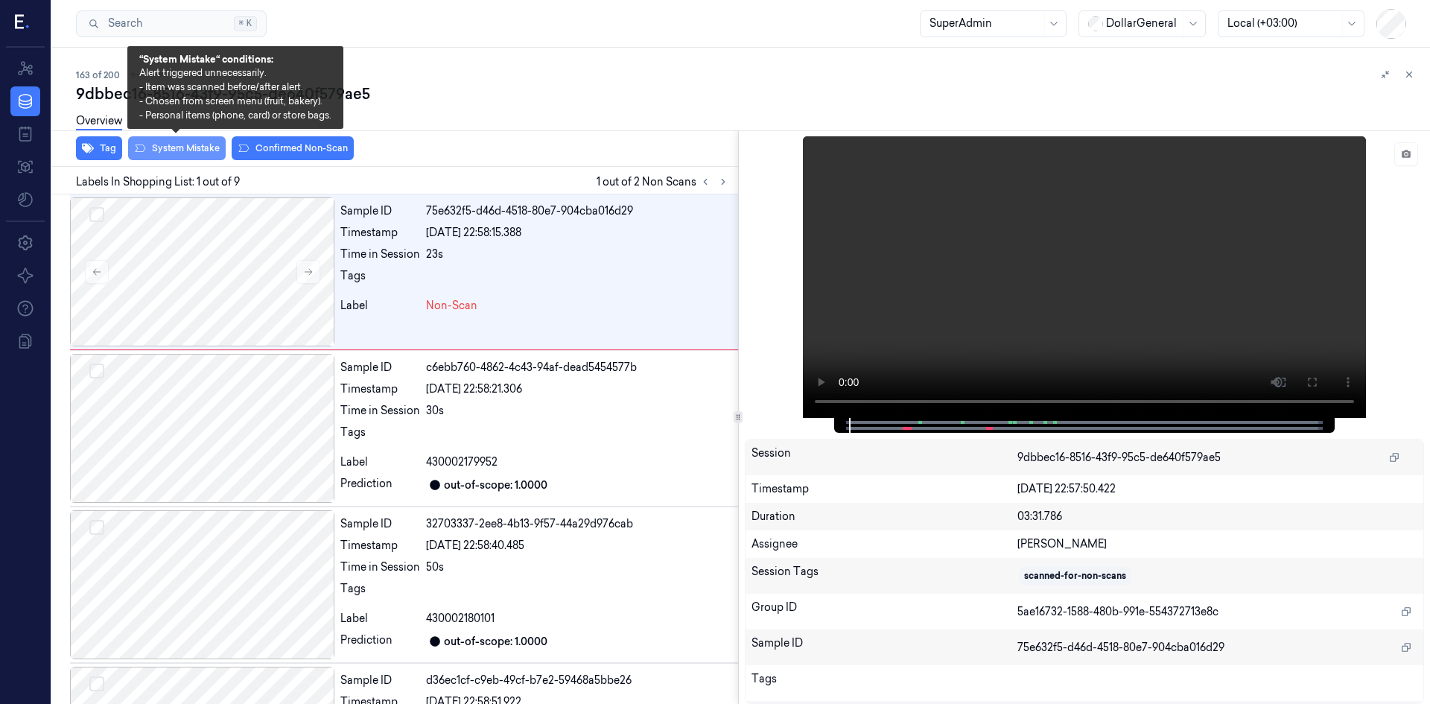
click at [167, 145] on button "System Mistake" at bounding box center [177, 148] width 98 height 24
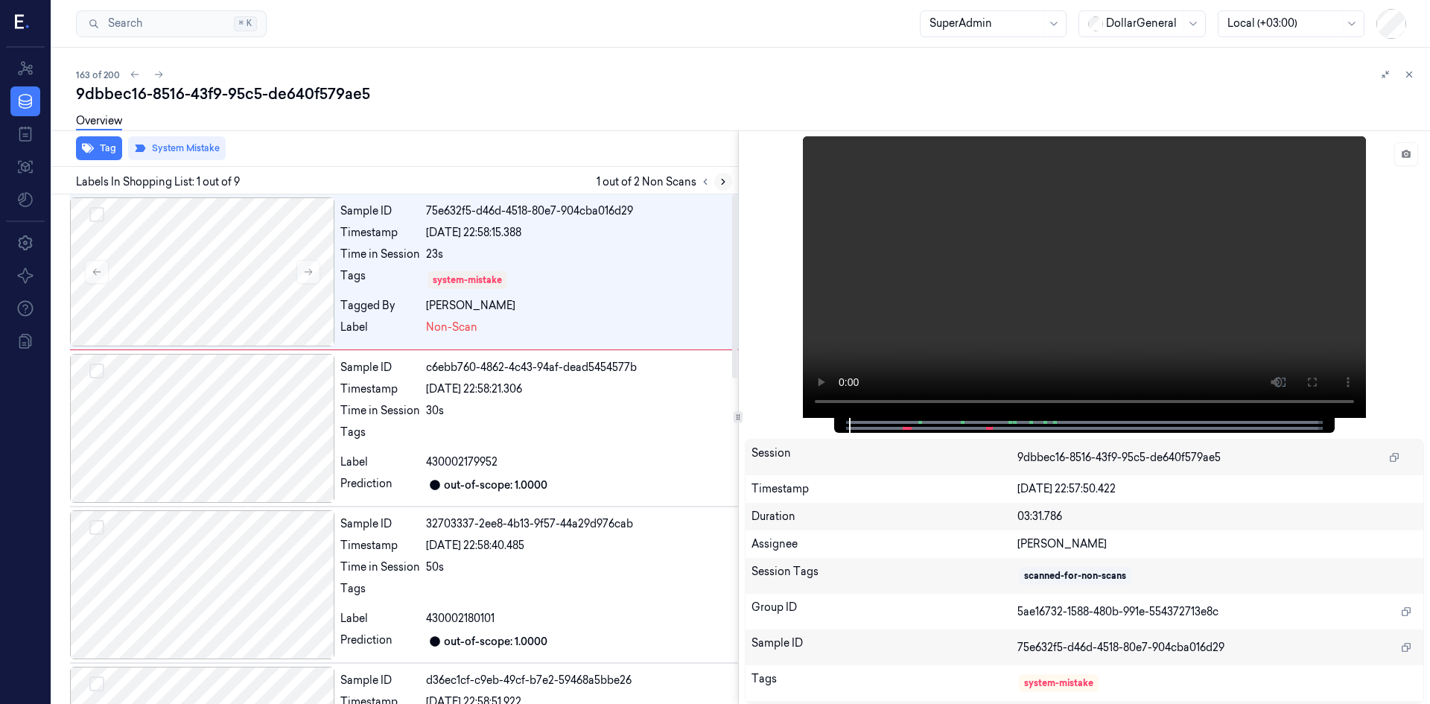
click at [728, 184] on icon at bounding box center [723, 182] width 10 height 10
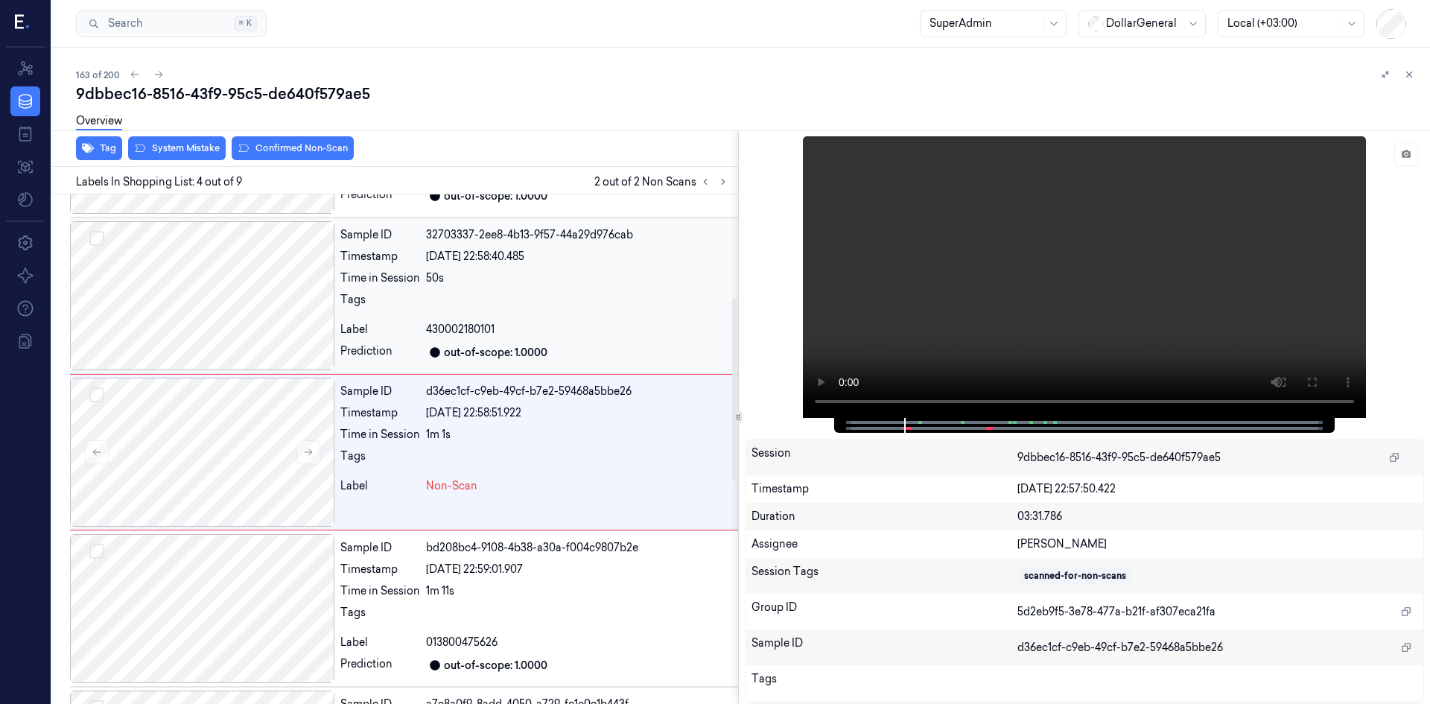
scroll to position [292, 0]
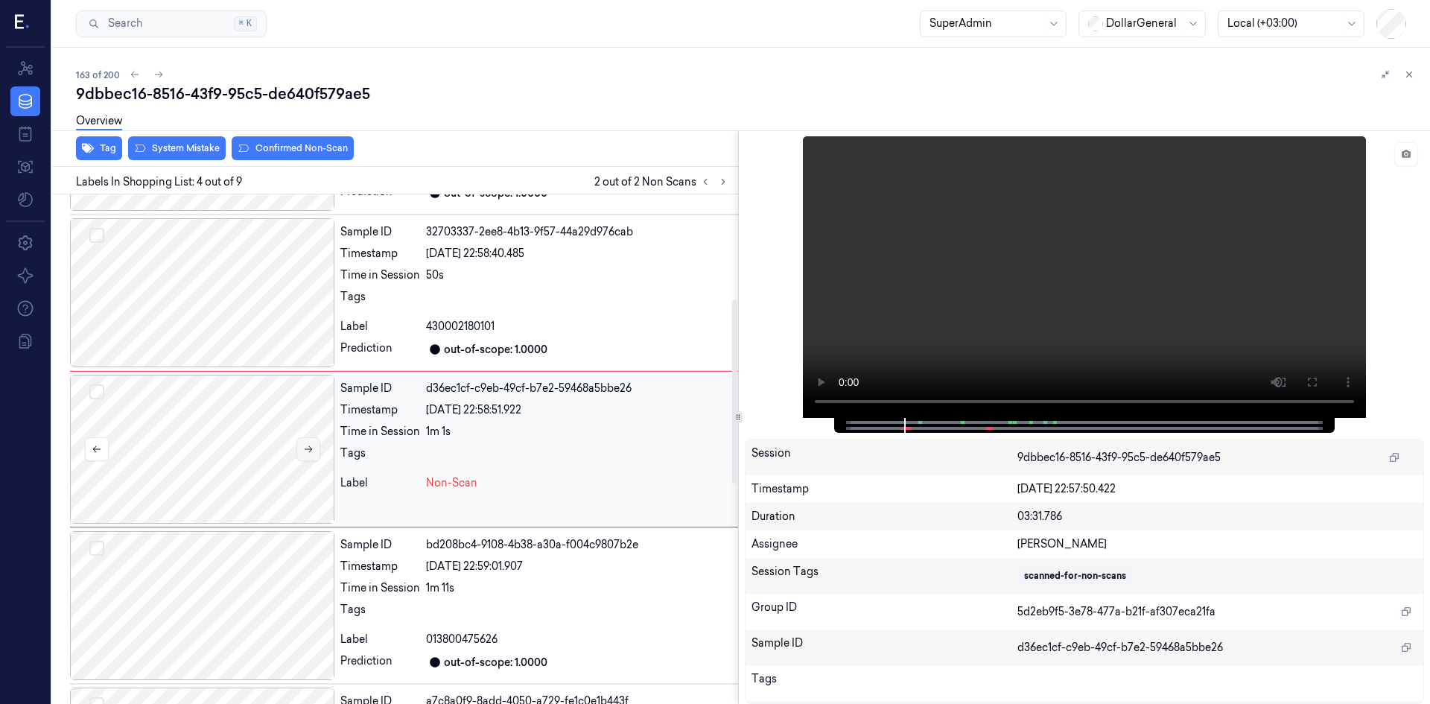
click at [319, 460] on button at bounding box center [309, 449] width 24 height 24
click at [317, 460] on button at bounding box center [309, 449] width 24 height 24
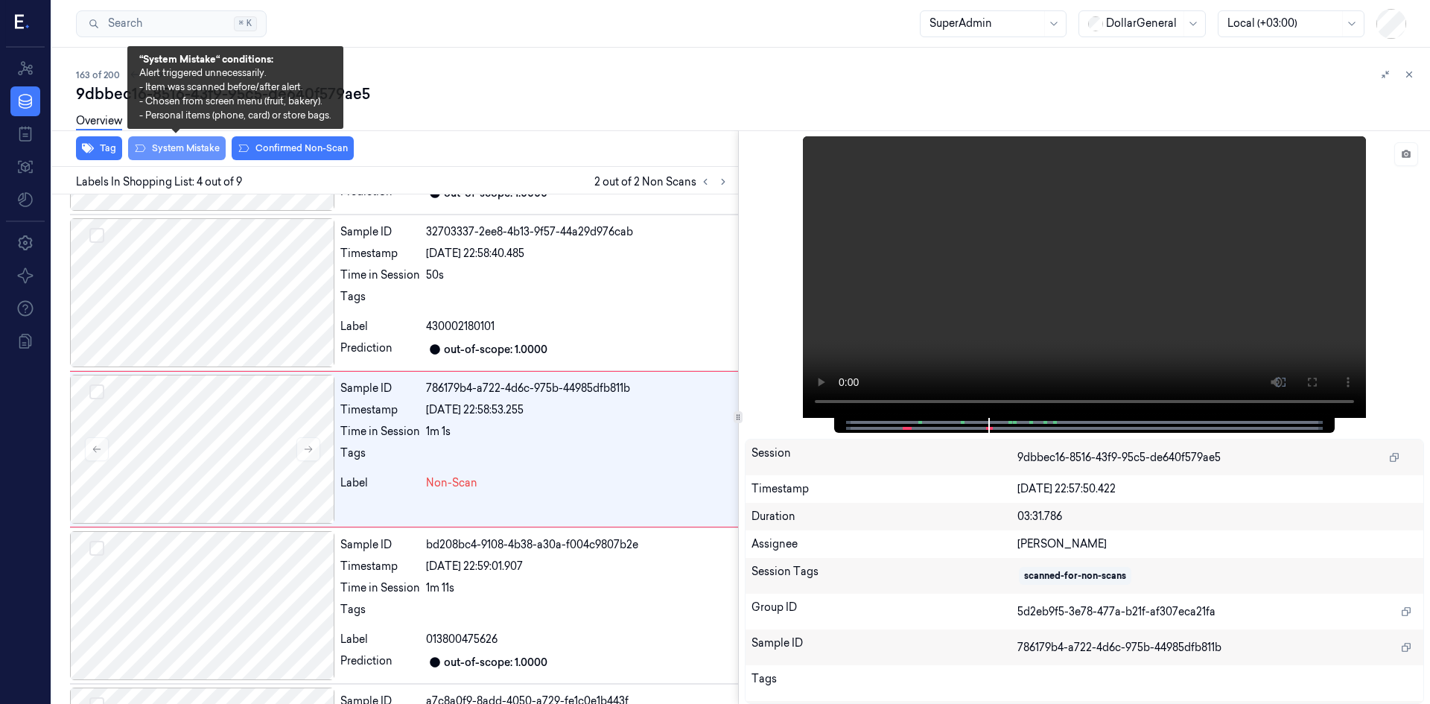
click at [183, 152] on button "System Mistake" at bounding box center [177, 148] width 98 height 24
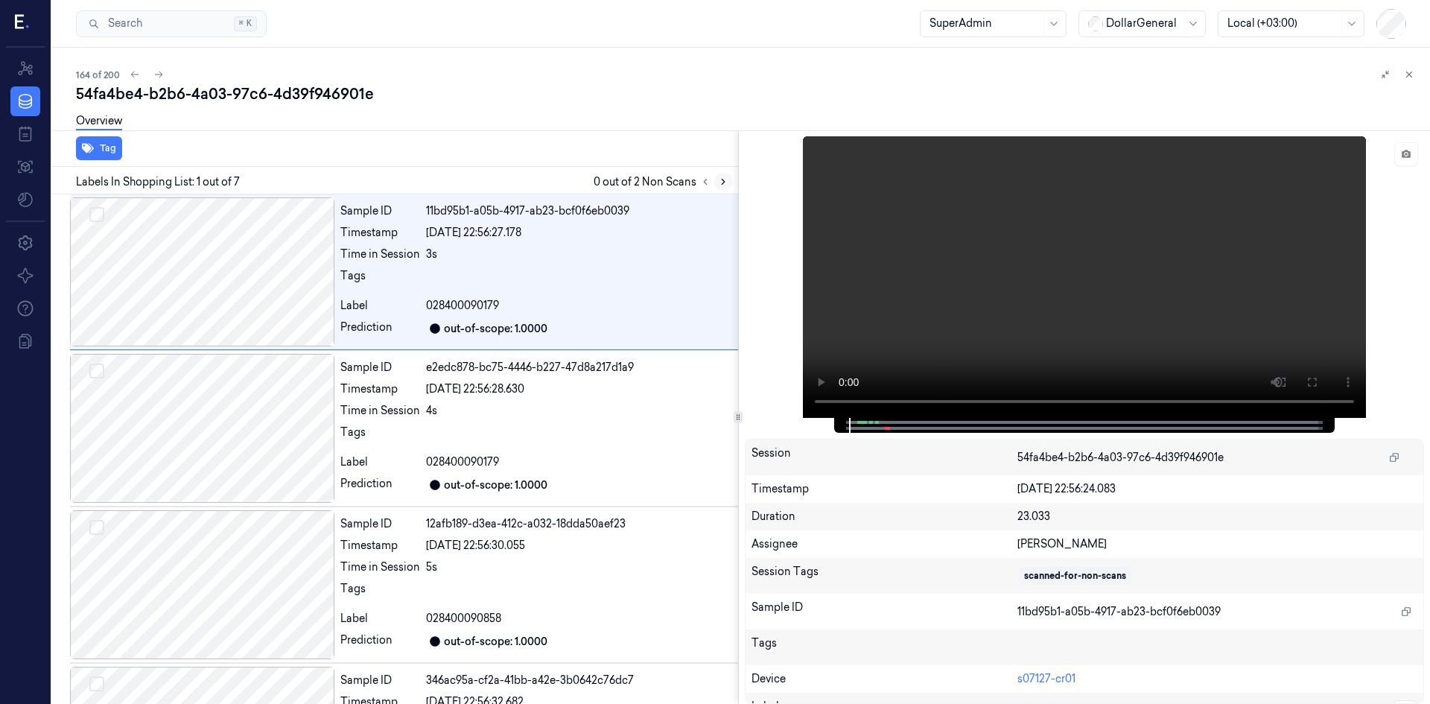
click at [719, 178] on icon at bounding box center [723, 182] width 10 height 10
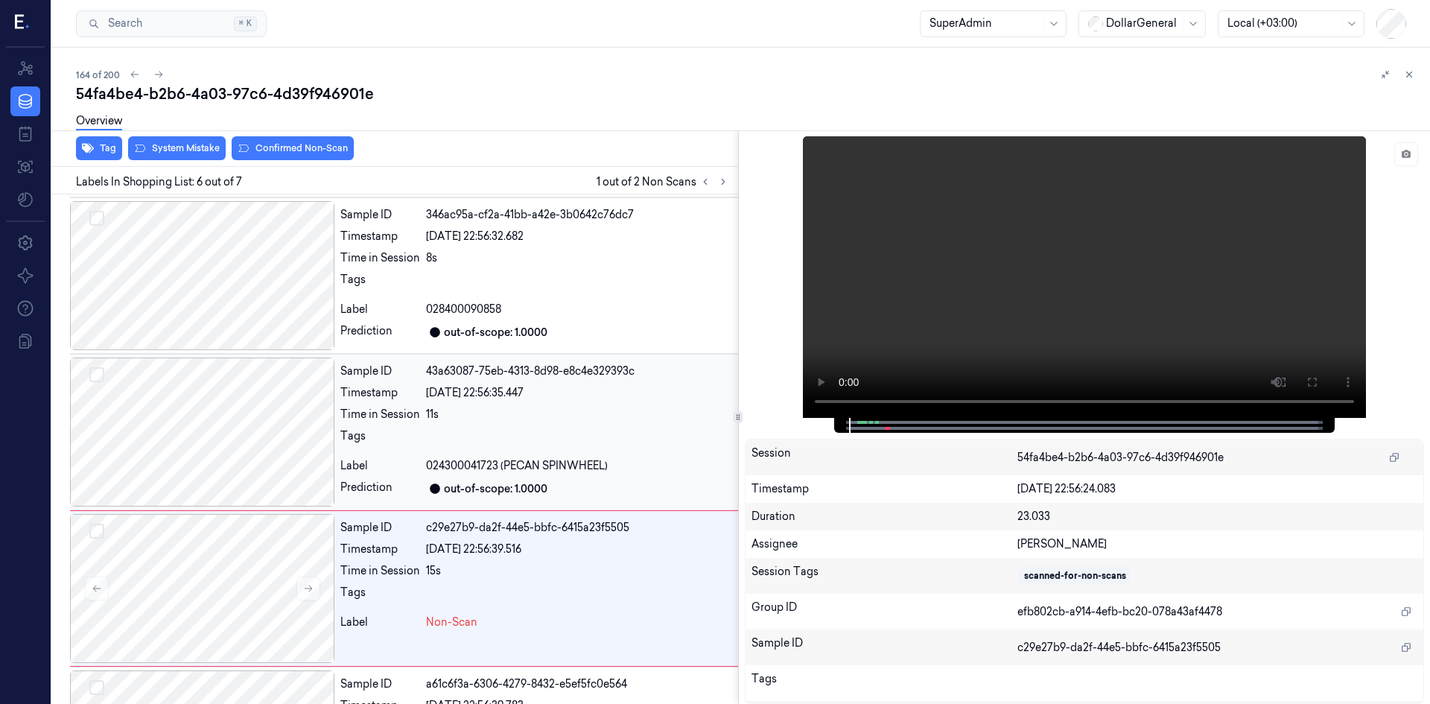
scroll to position [590, 0]
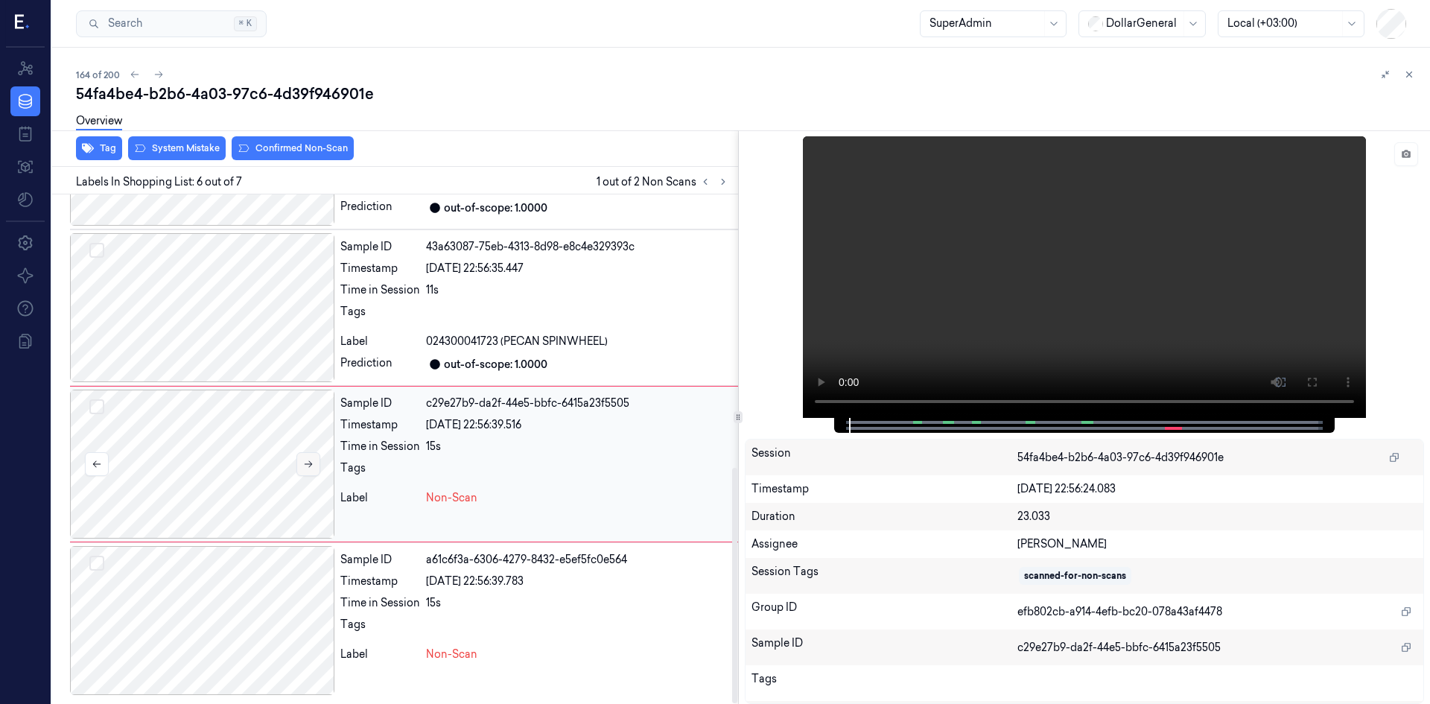
click at [313, 472] on button at bounding box center [309, 464] width 24 height 24
click at [314, 472] on button at bounding box center [309, 464] width 24 height 24
click at [313, 472] on button at bounding box center [309, 464] width 24 height 24
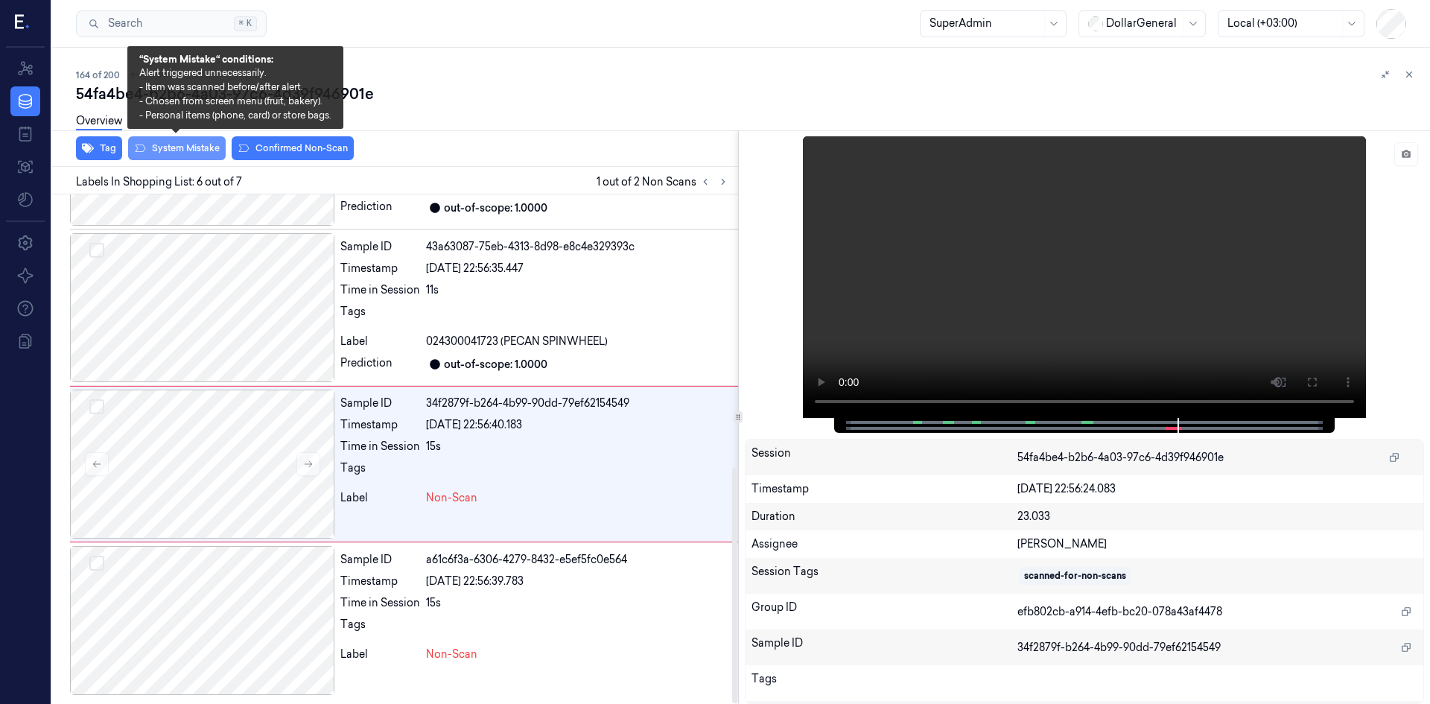
click at [177, 148] on button "System Mistake" at bounding box center [177, 148] width 98 height 24
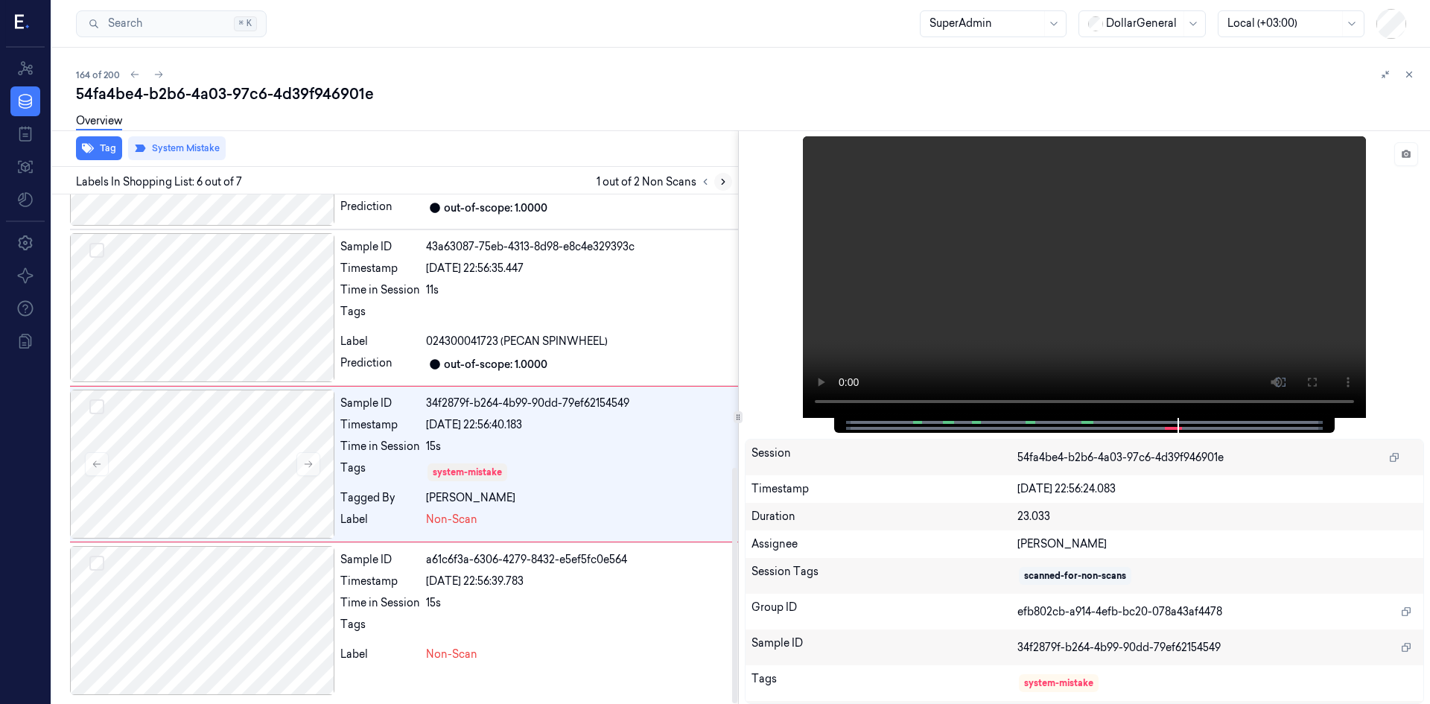
click at [723, 183] on icon at bounding box center [723, 182] width 3 height 5
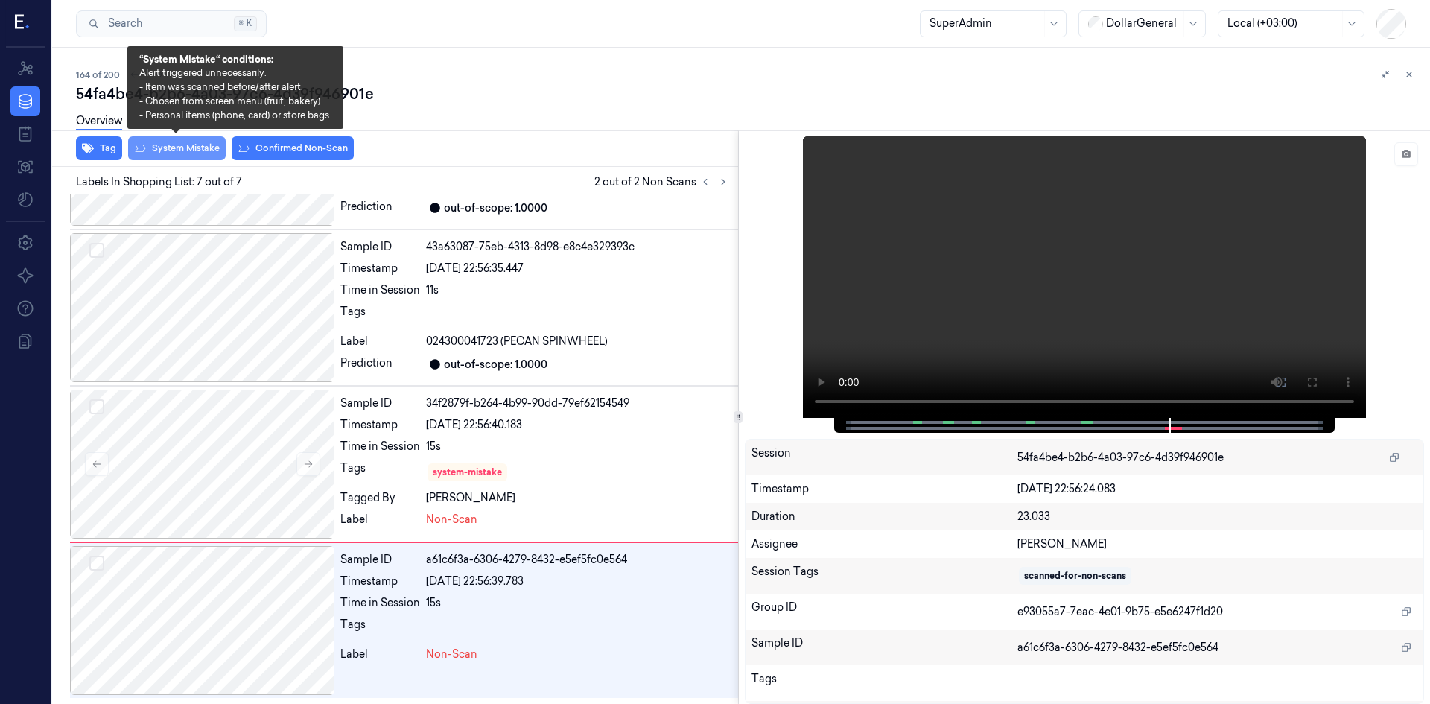
click at [210, 147] on button "System Mistake" at bounding box center [177, 148] width 98 height 24
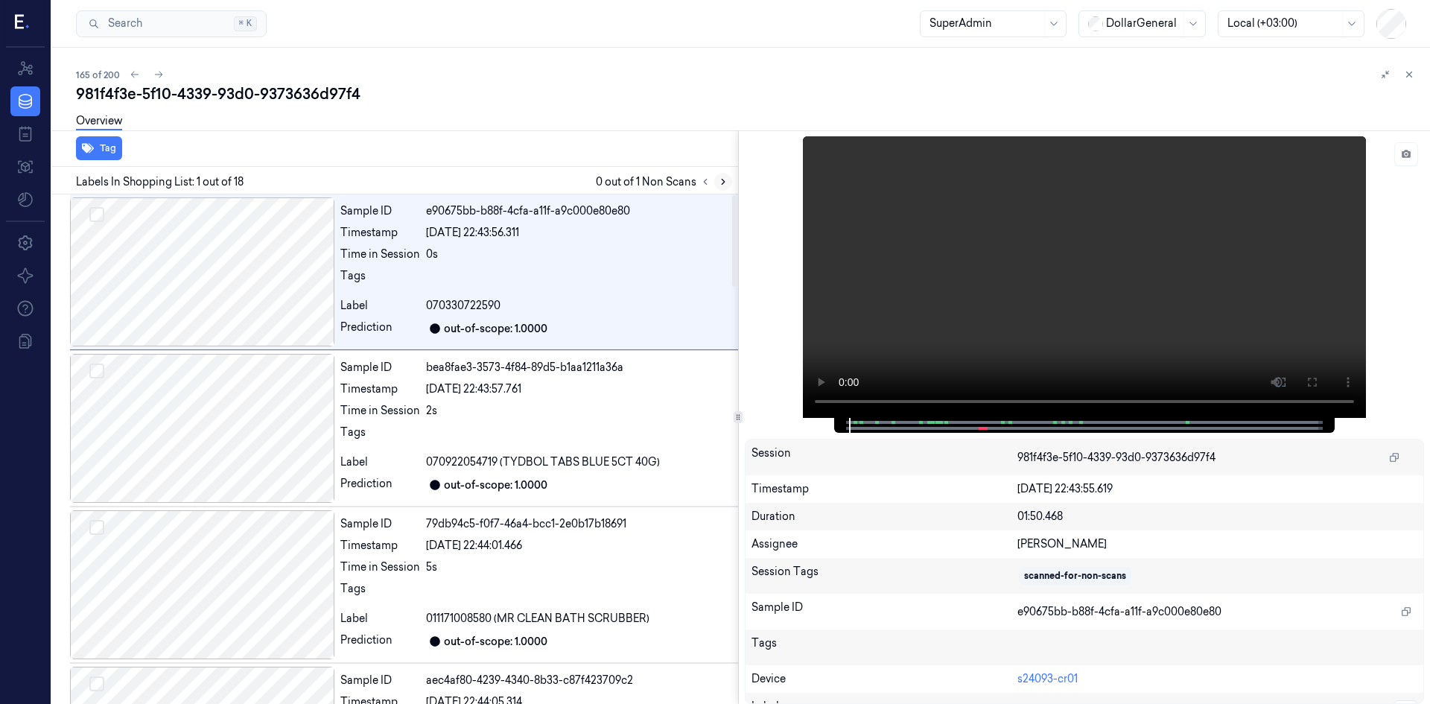
click at [727, 186] on icon at bounding box center [723, 182] width 10 height 10
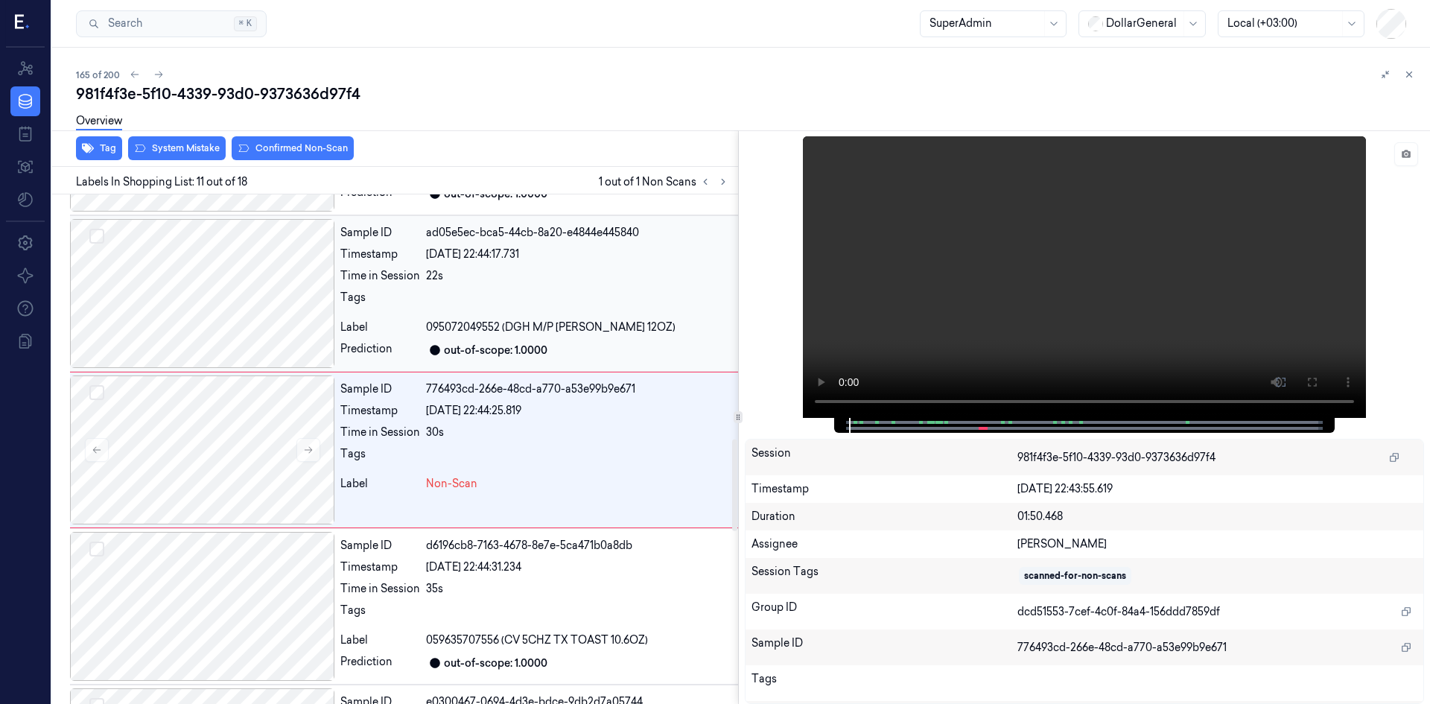
scroll to position [1387, 0]
click at [305, 445] on icon at bounding box center [308, 449] width 10 height 10
click at [306, 445] on icon at bounding box center [308, 449] width 10 height 10
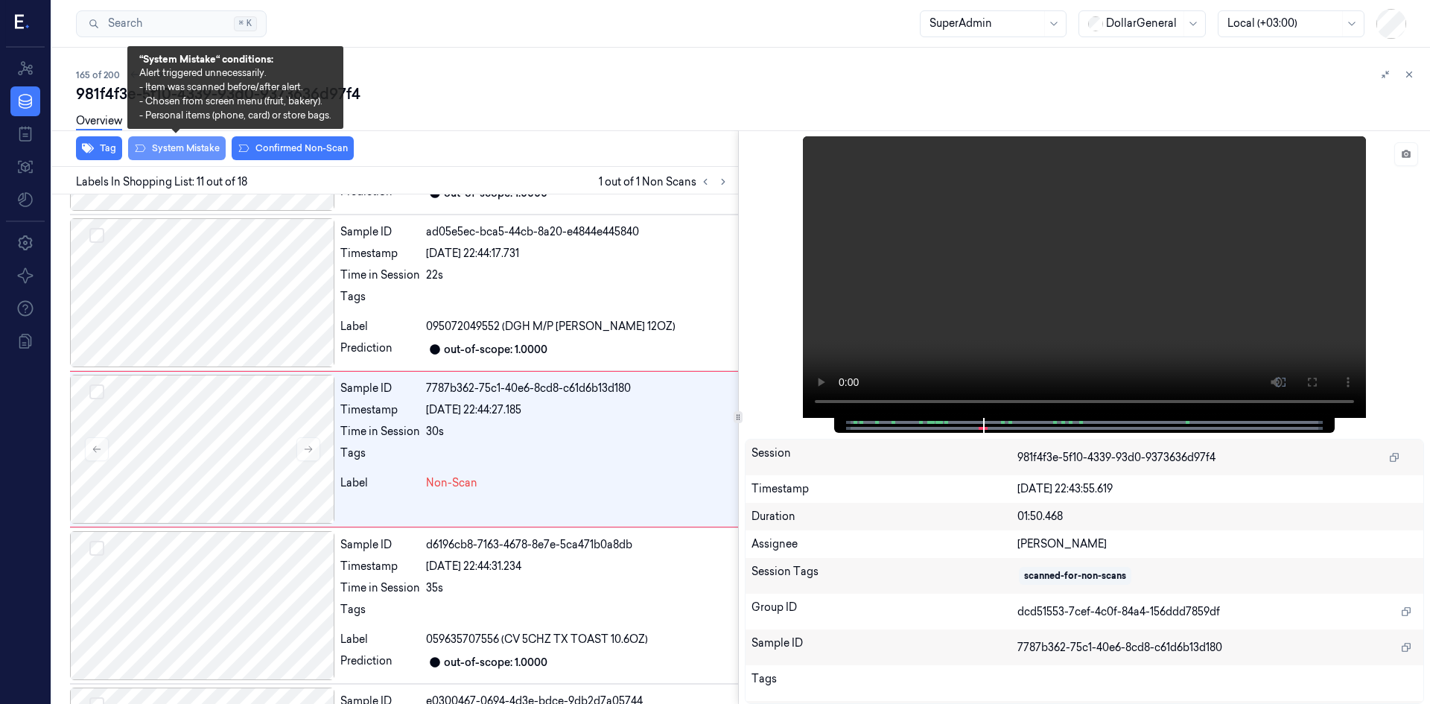
click at [178, 153] on button "System Mistake" at bounding box center [177, 148] width 98 height 24
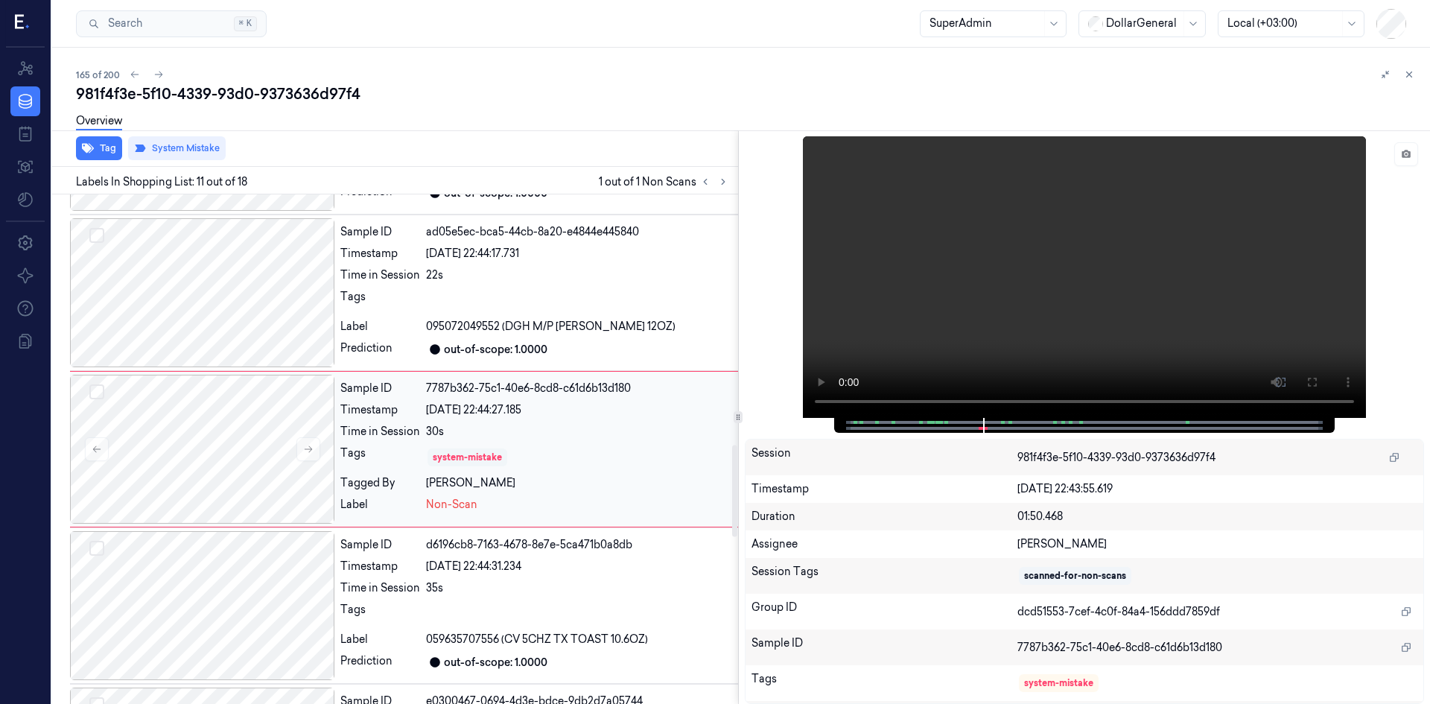
click at [491, 457] on div "system-mistake" at bounding box center [467, 457] width 69 height 13
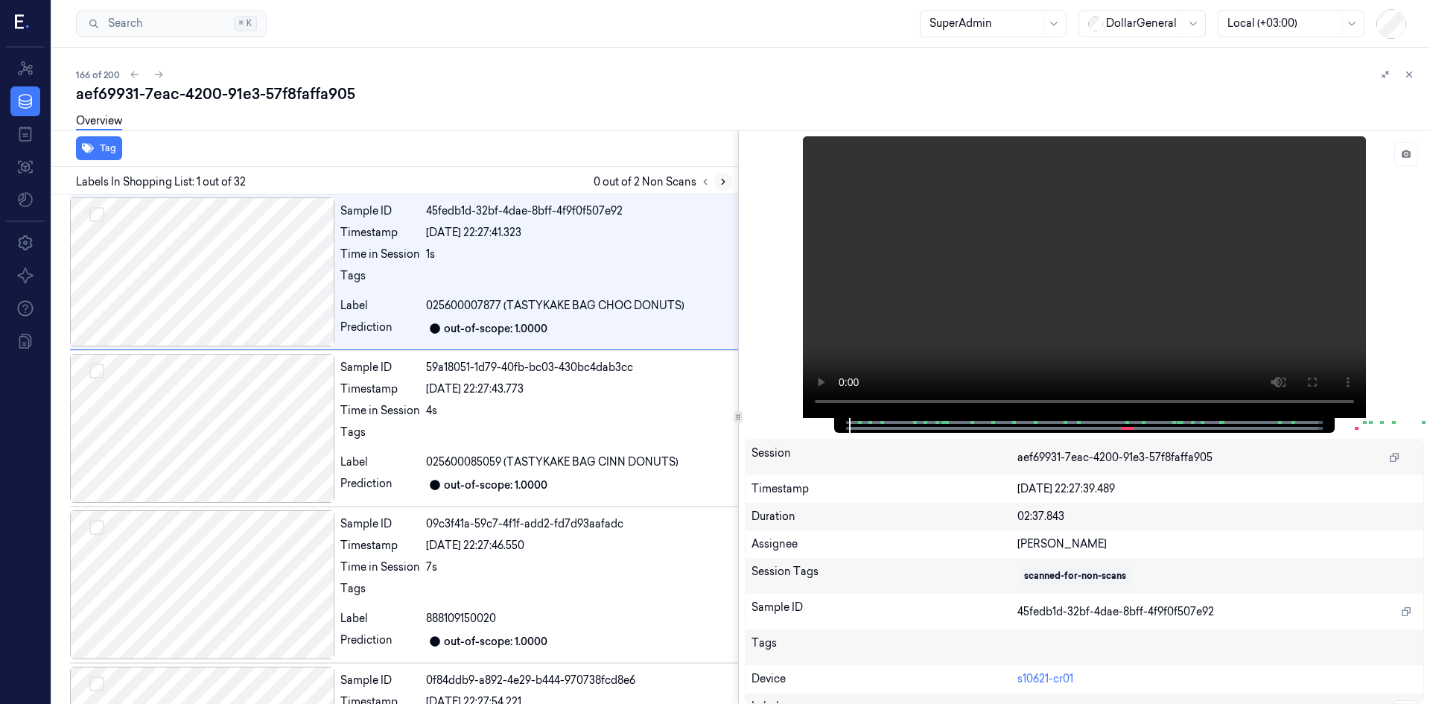
click at [723, 181] on icon at bounding box center [723, 182] width 10 height 10
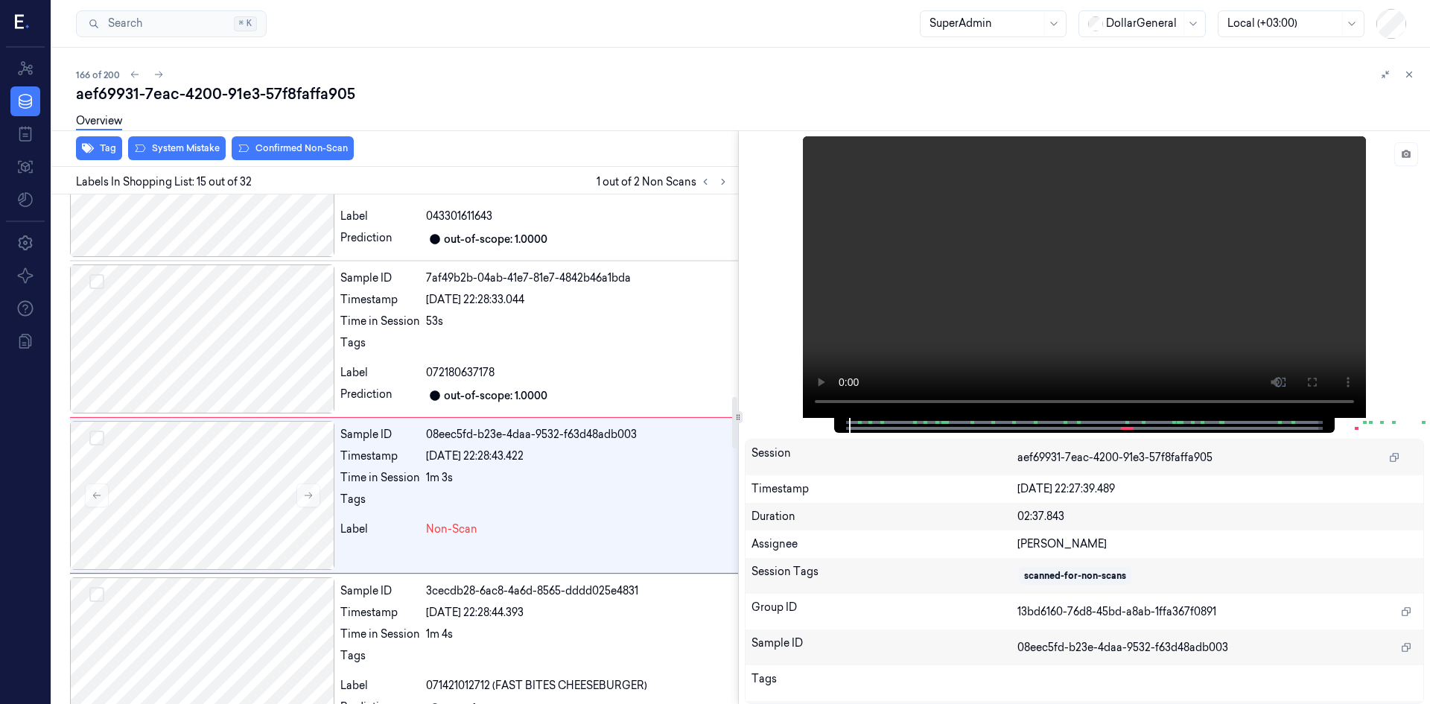
scroll to position [2013, 0]
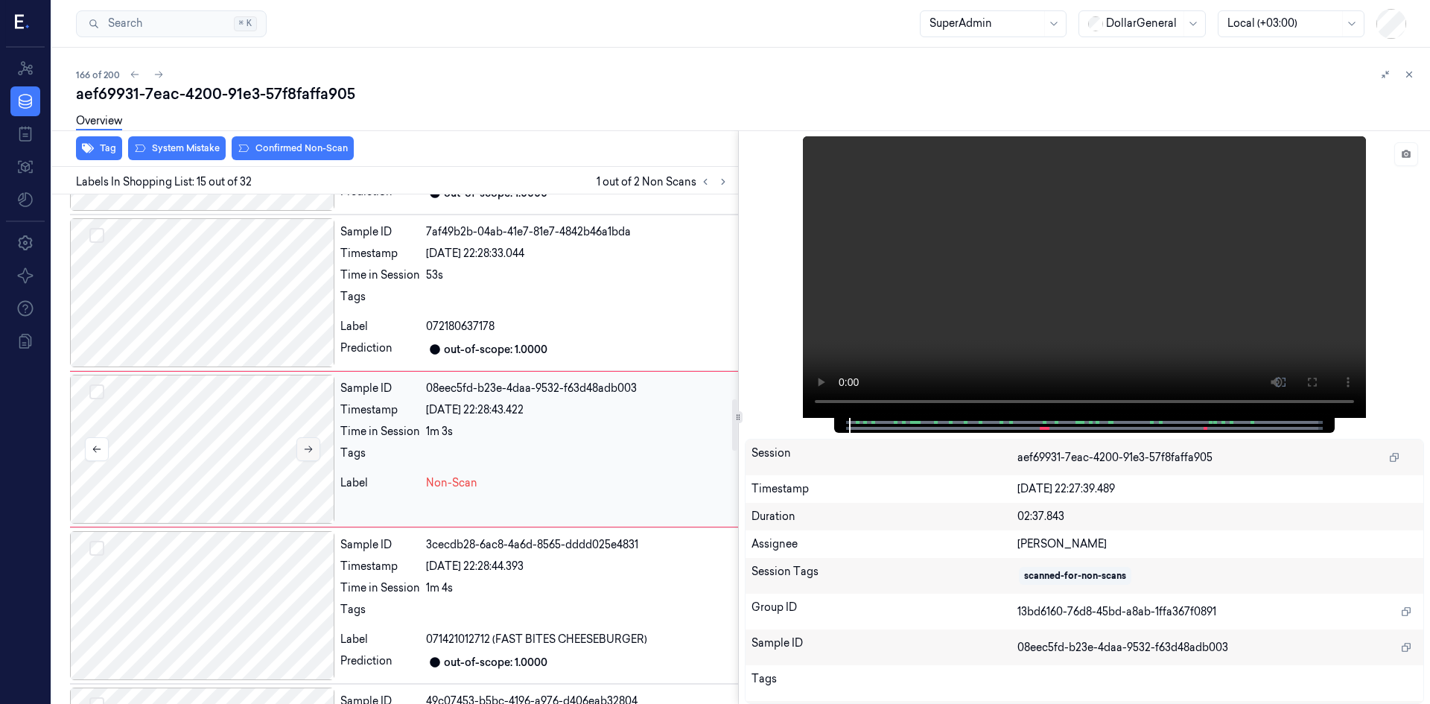
click at [302, 460] on button at bounding box center [309, 449] width 24 height 24
click at [302, 457] on button at bounding box center [309, 449] width 24 height 24
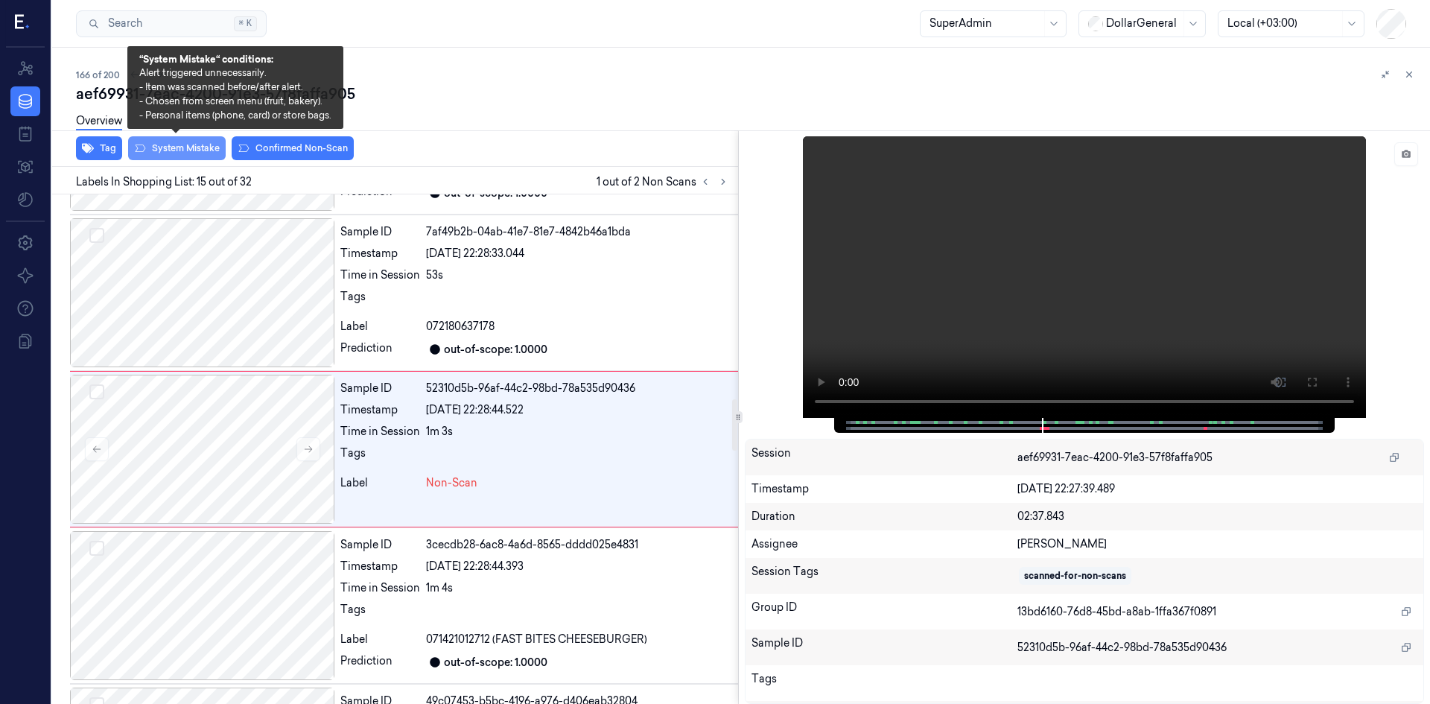
click at [209, 145] on button "System Mistake" at bounding box center [177, 148] width 98 height 24
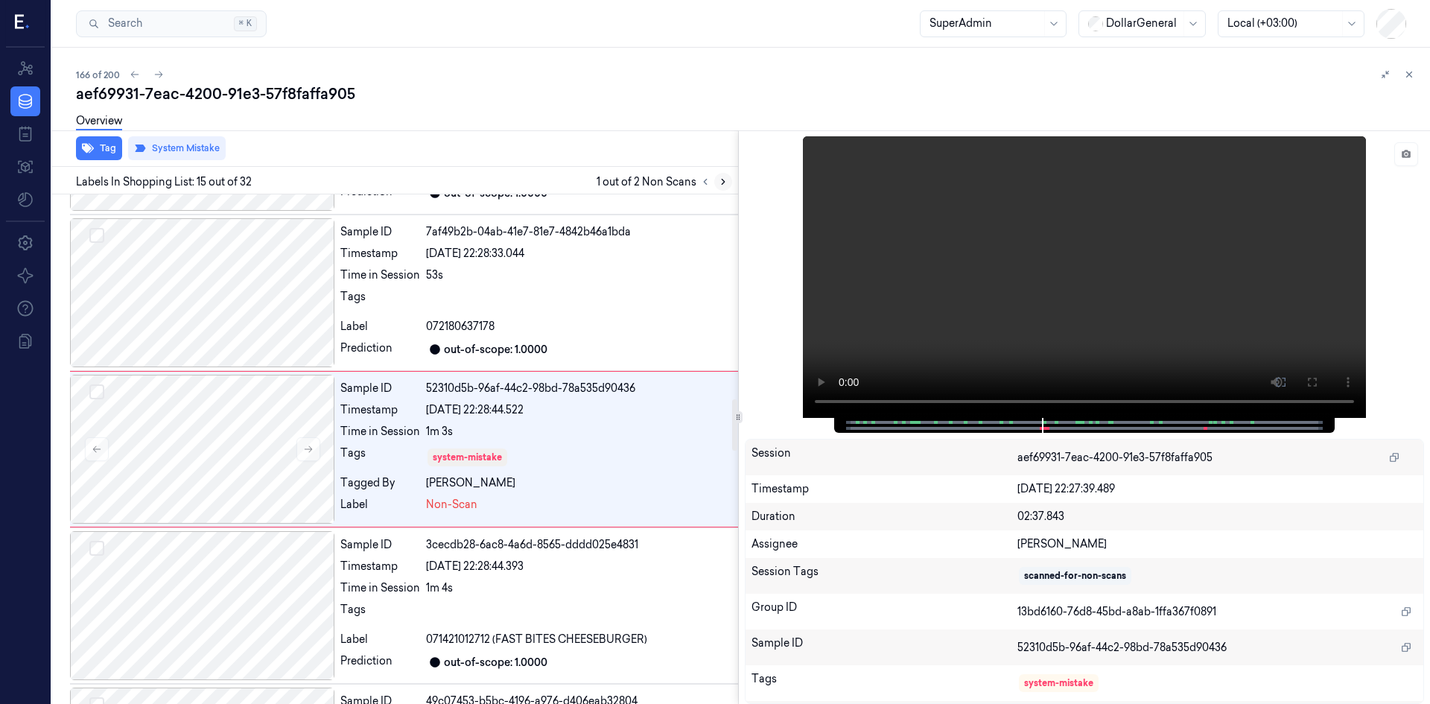
click at [718, 186] on icon at bounding box center [723, 182] width 10 height 10
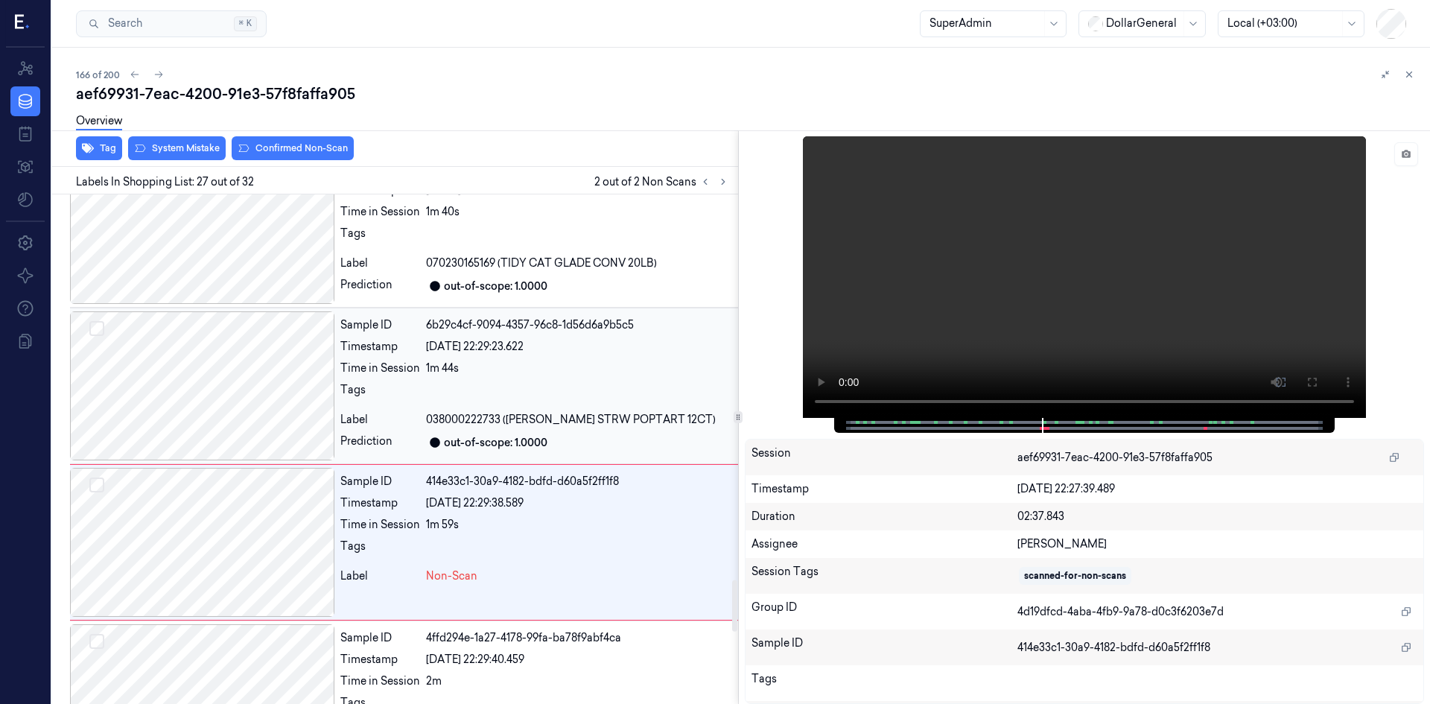
scroll to position [3890, 0]
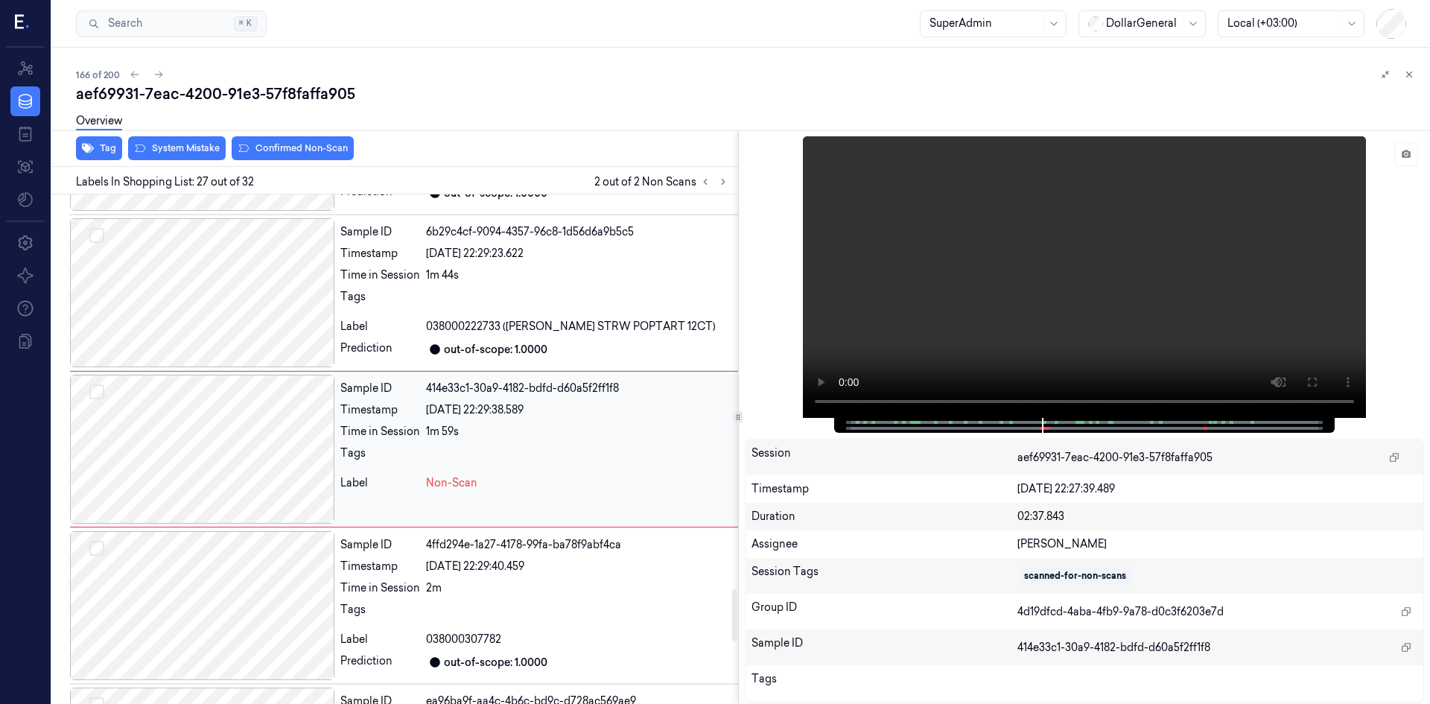
click at [300, 454] on div at bounding box center [202, 449] width 264 height 149
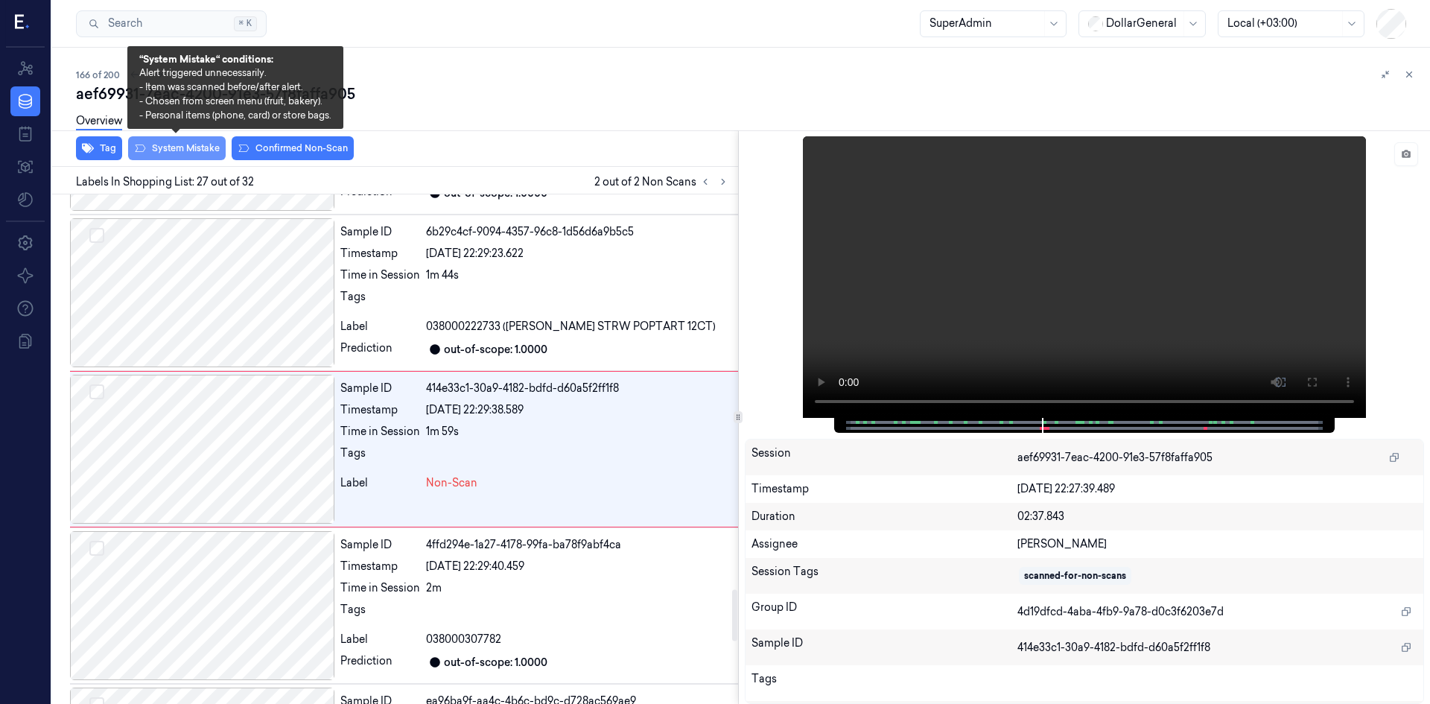
click at [180, 158] on button "System Mistake" at bounding box center [177, 148] width 98 height 24
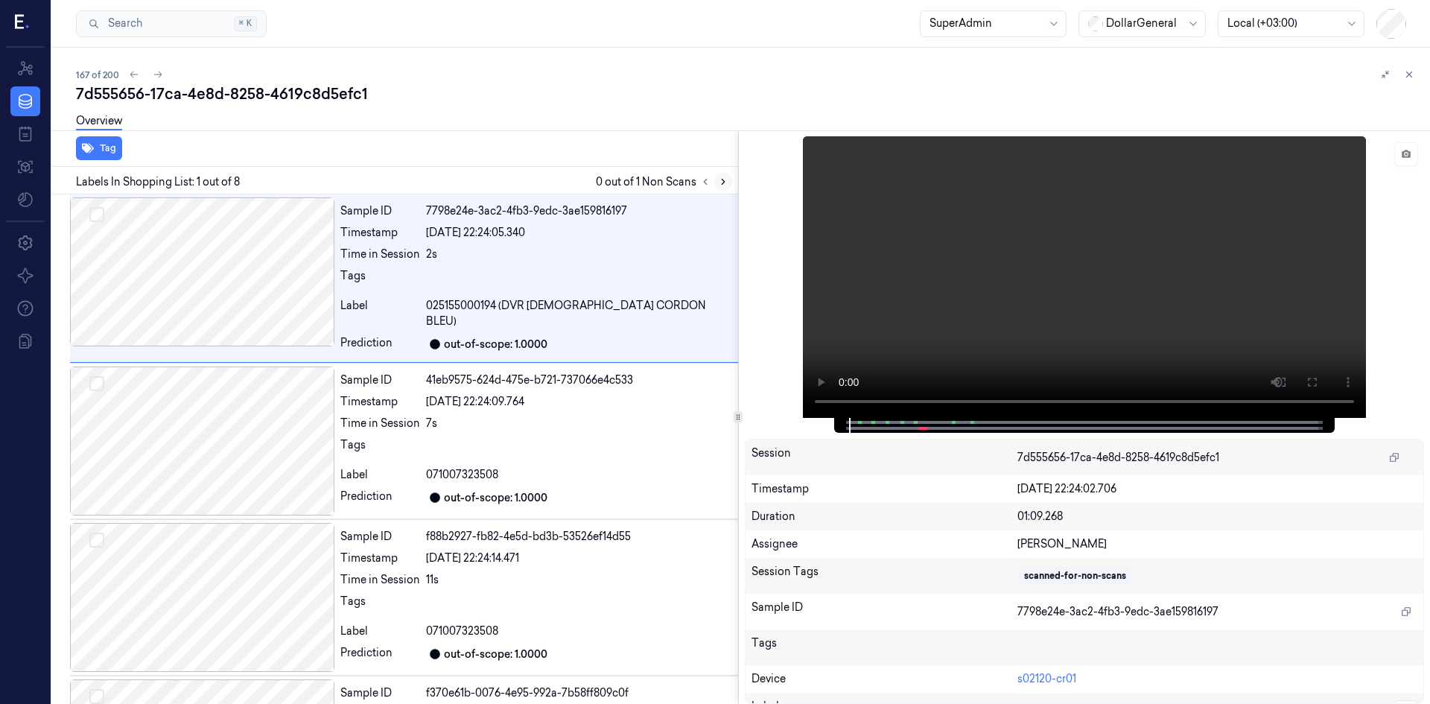
click at [726, 182] on icon at bounding box center [723, 182] width 10 height 10
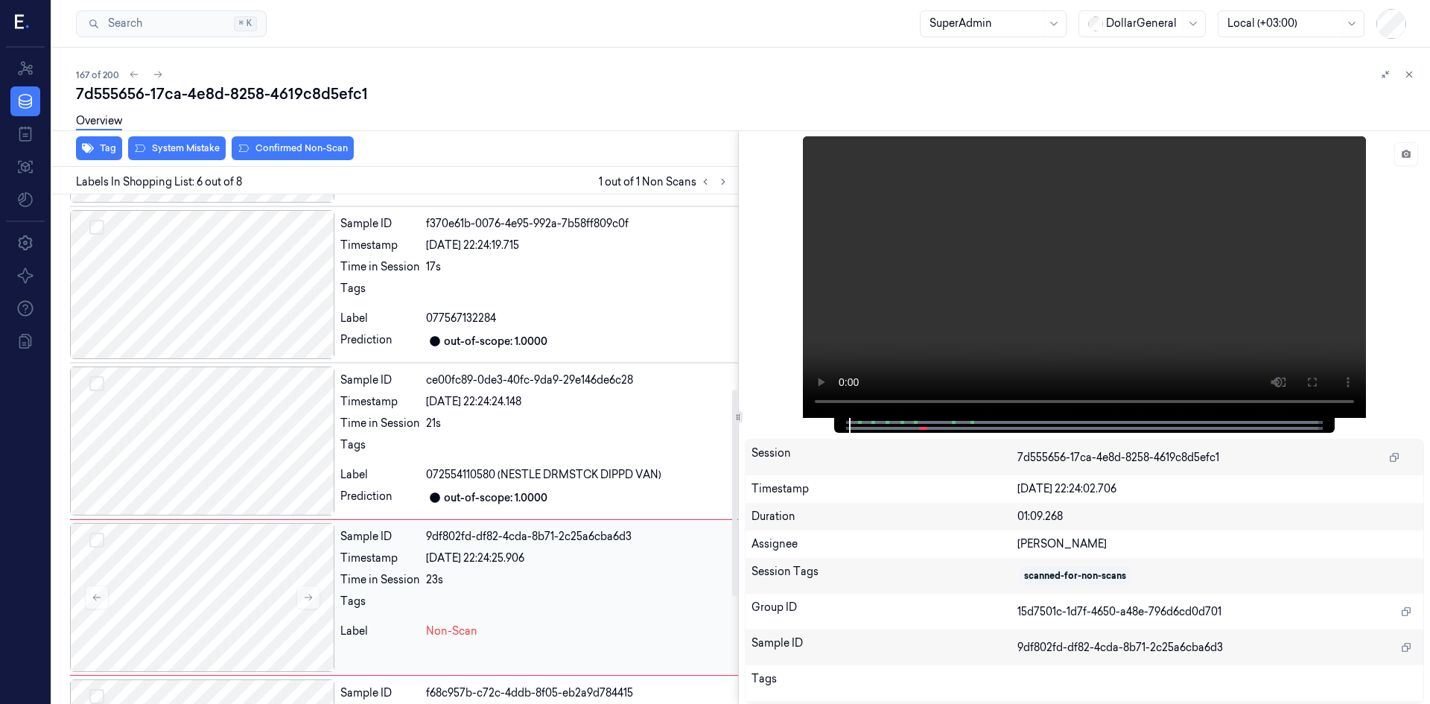
scroll to position [605, 0]
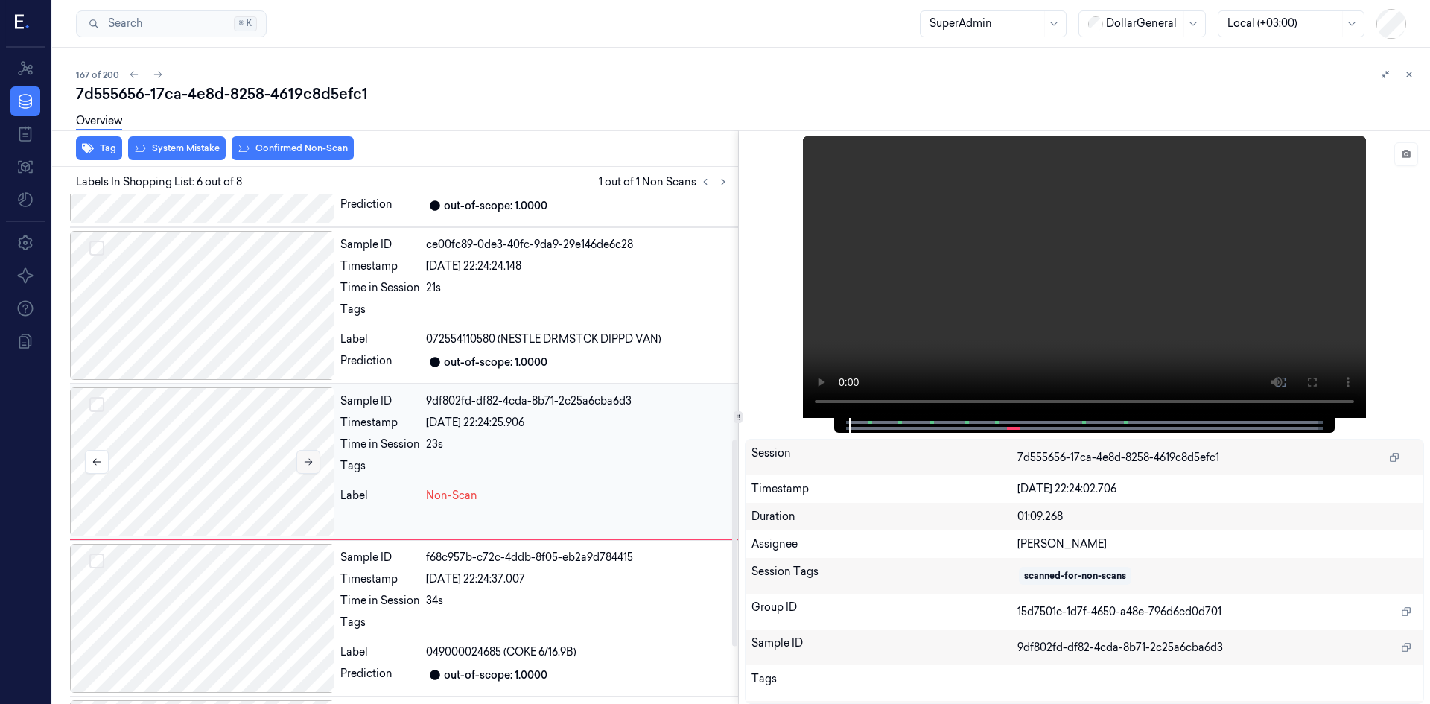
click at [301, 450] on button at bounding box center [309, 462] width 24 height 24
click at [302, 450] on button at bounding box center [309, 462] width 24 height 24
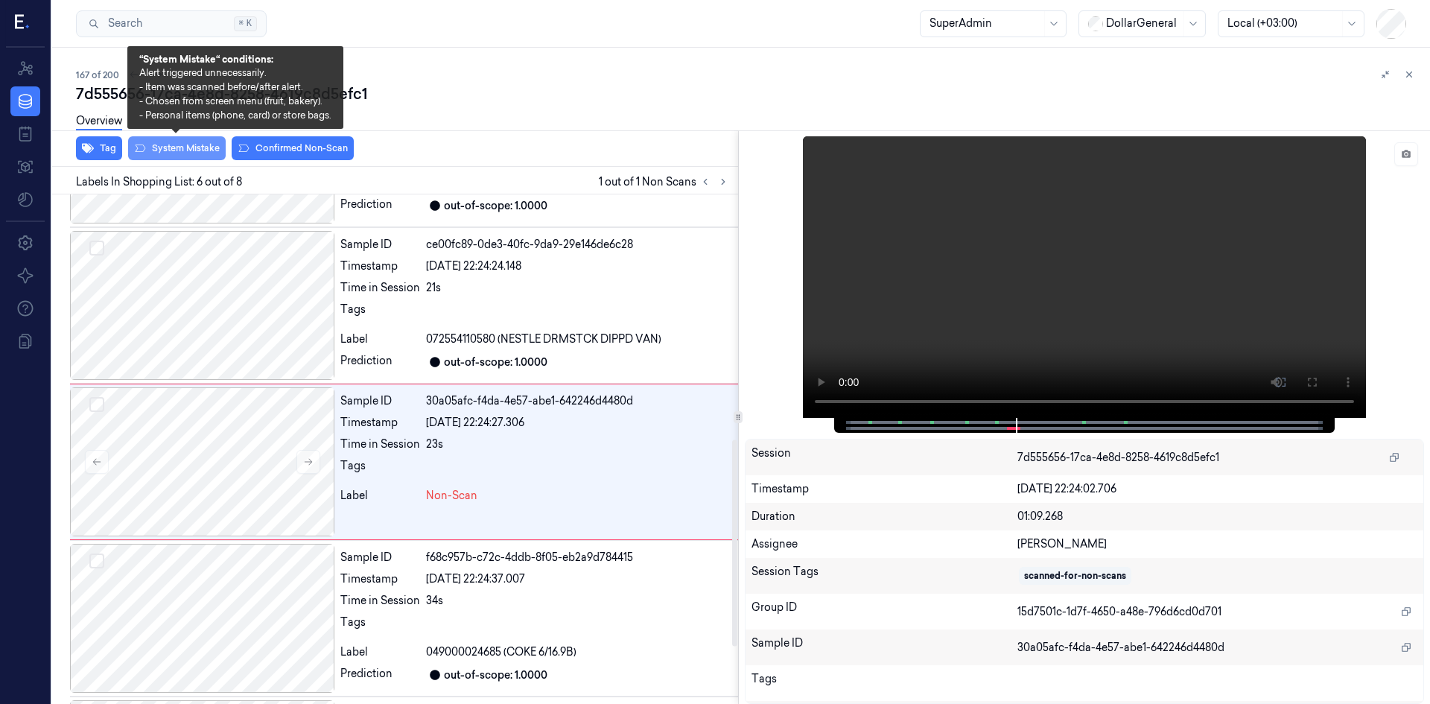
click at [192, 156] on button "System Mistake" at bounding box center [177, 148] width 98 height 24
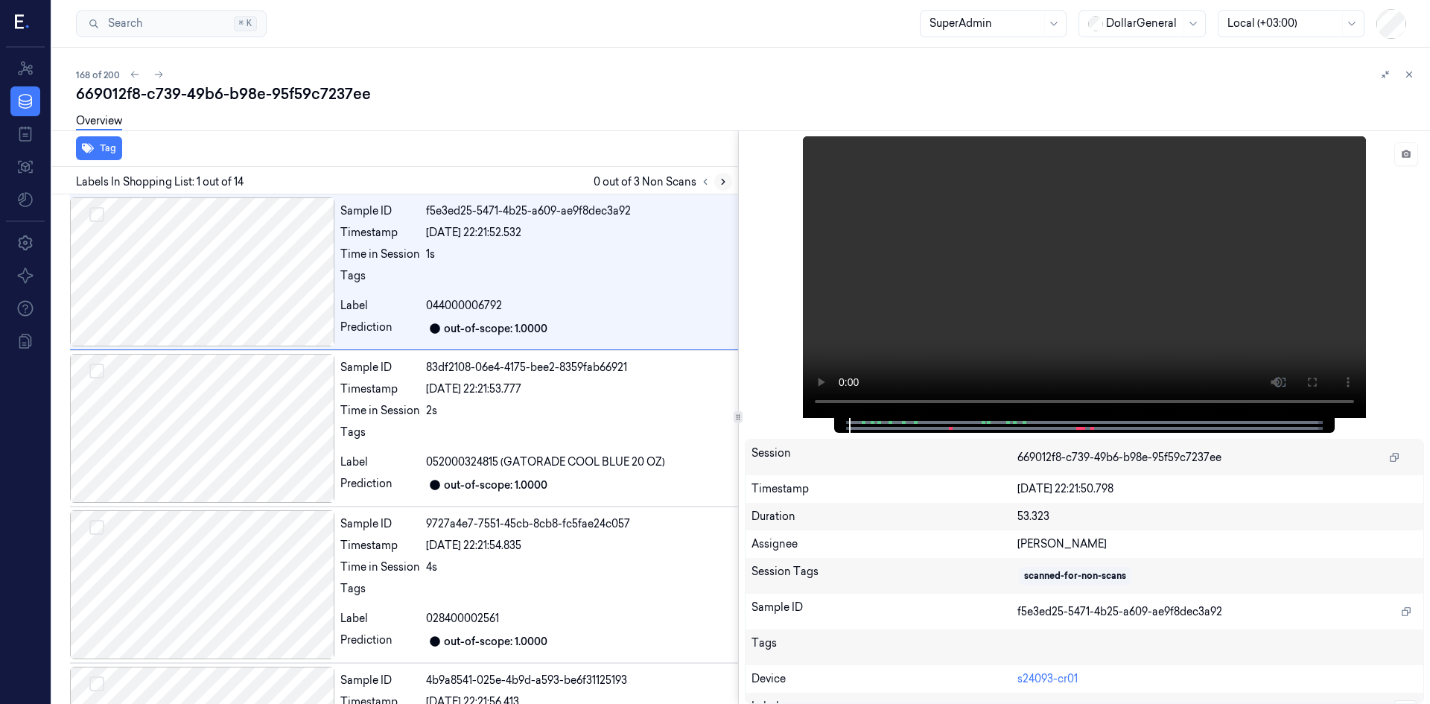
click at [724, 183] on icon at bounding box center [723, 182] width 10 height 10
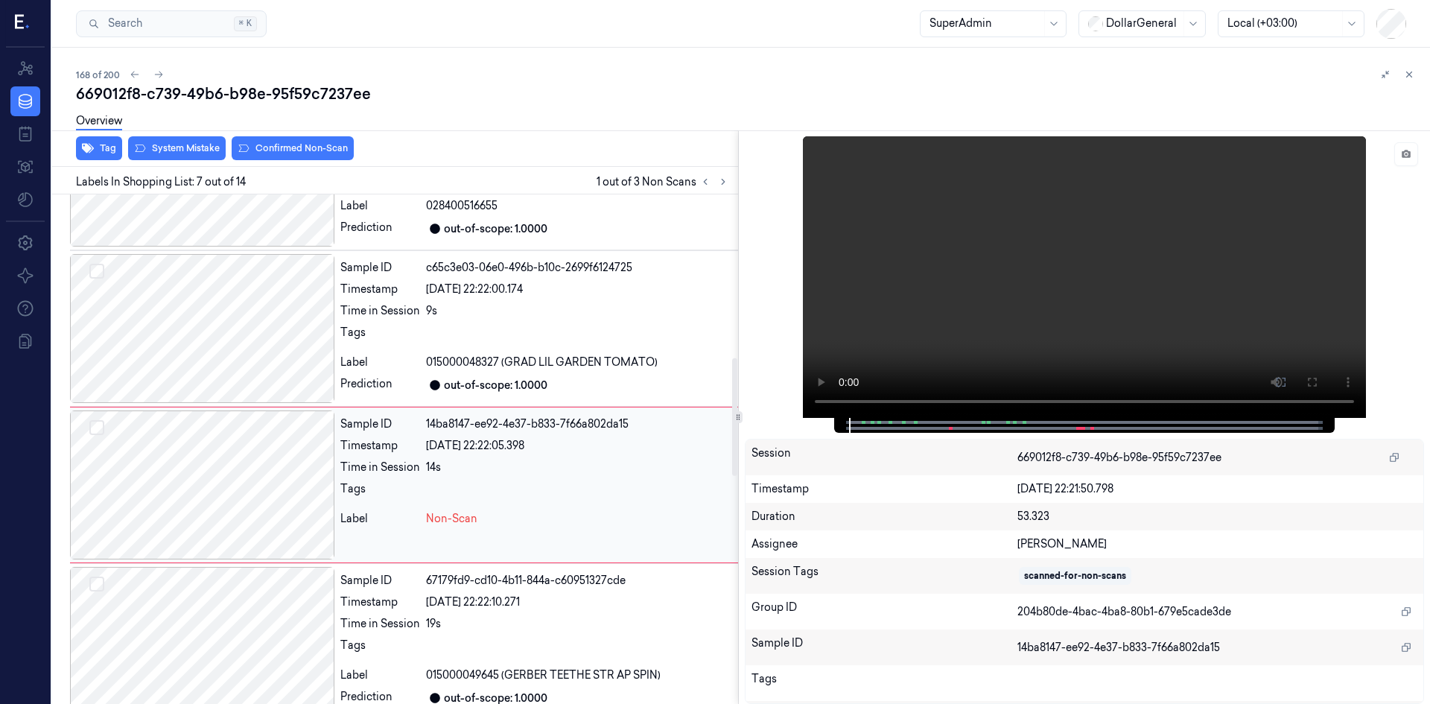
scroll to position [761, 0]
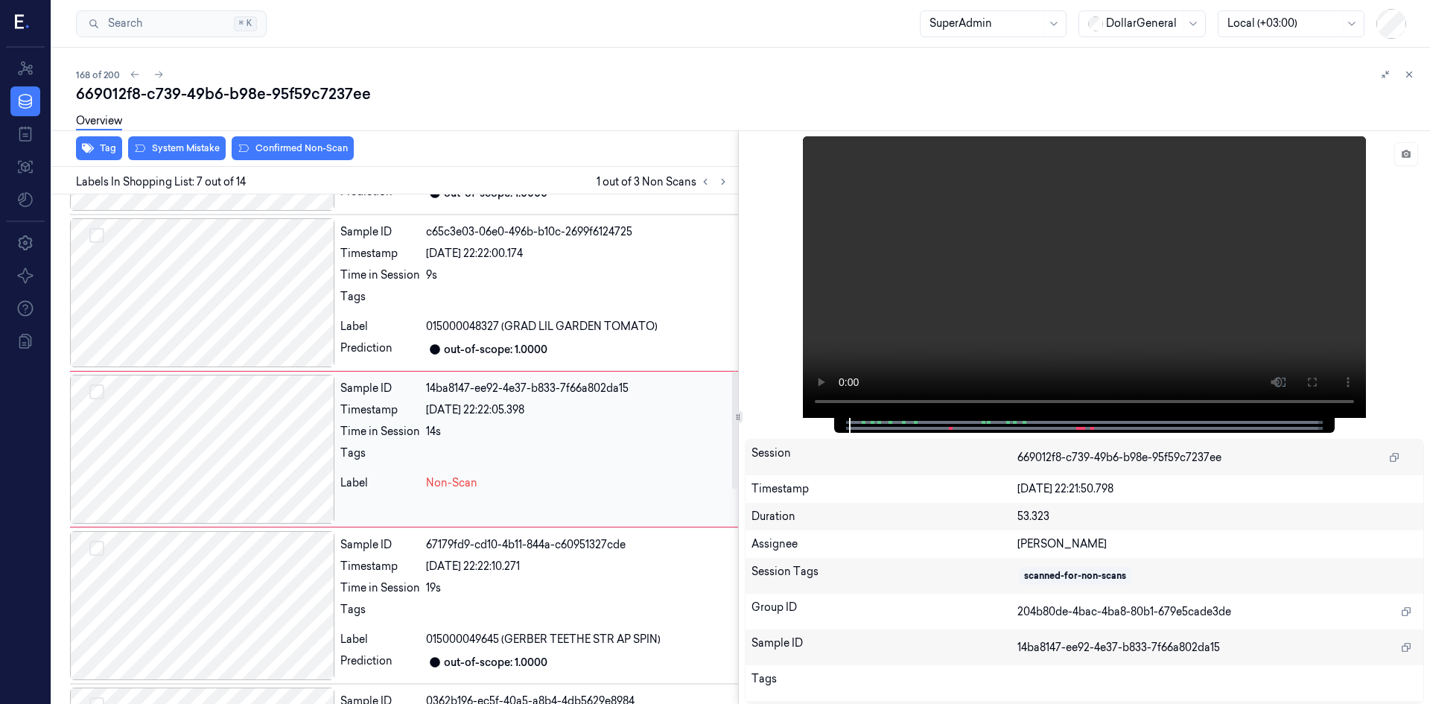
click at [323, 453] on div at bounding box center [202, 449] width 264 height 149
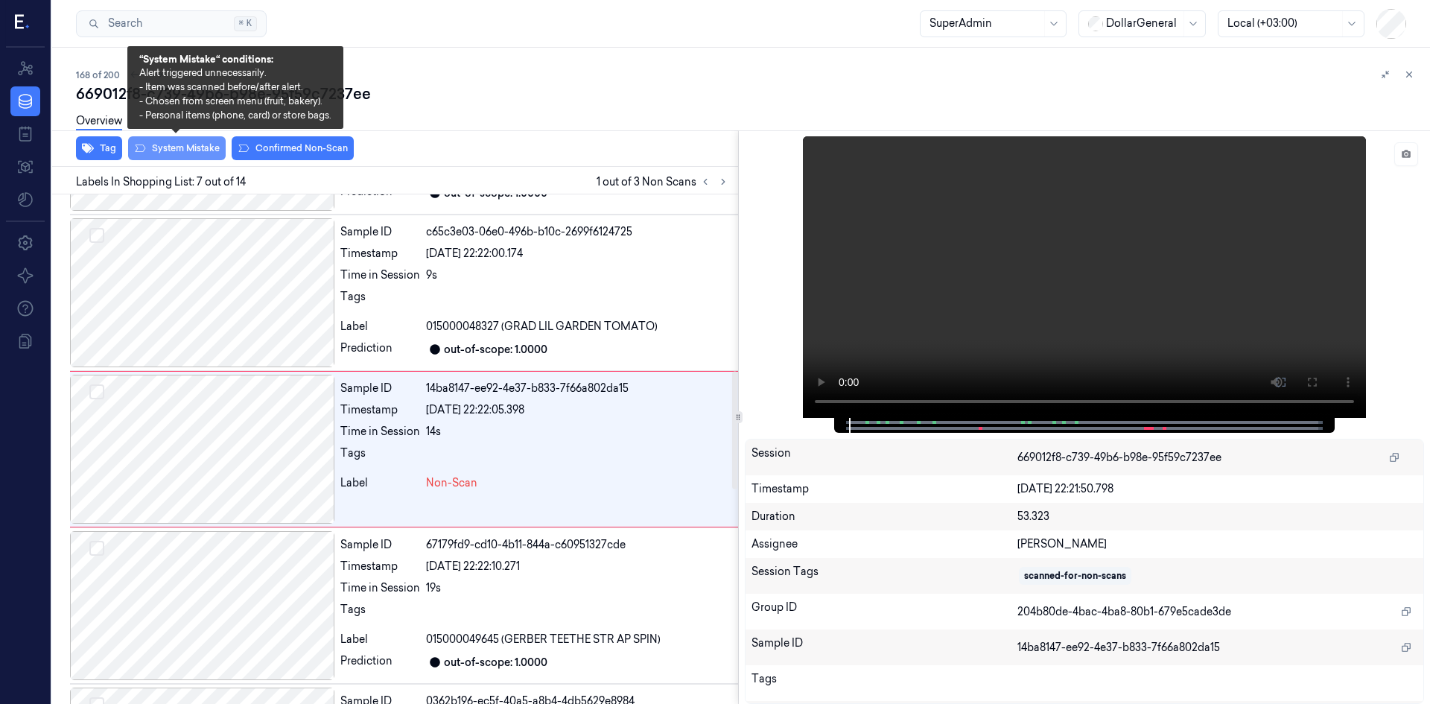
click at [197, 147] on button "System Mistake" at bounding box center [177, 148] width 98 height 24
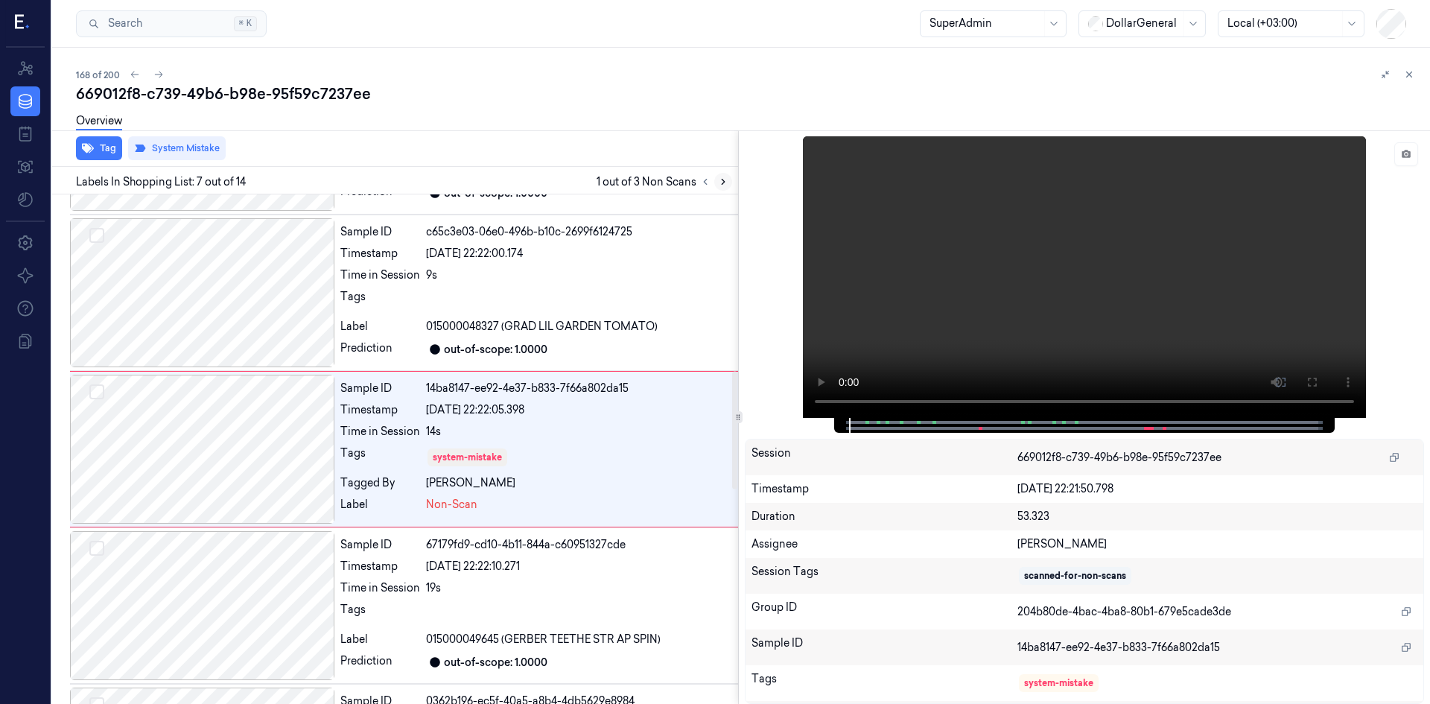
click at [723, 185] on icon at bounding box center [723, 182] width 10 height 10
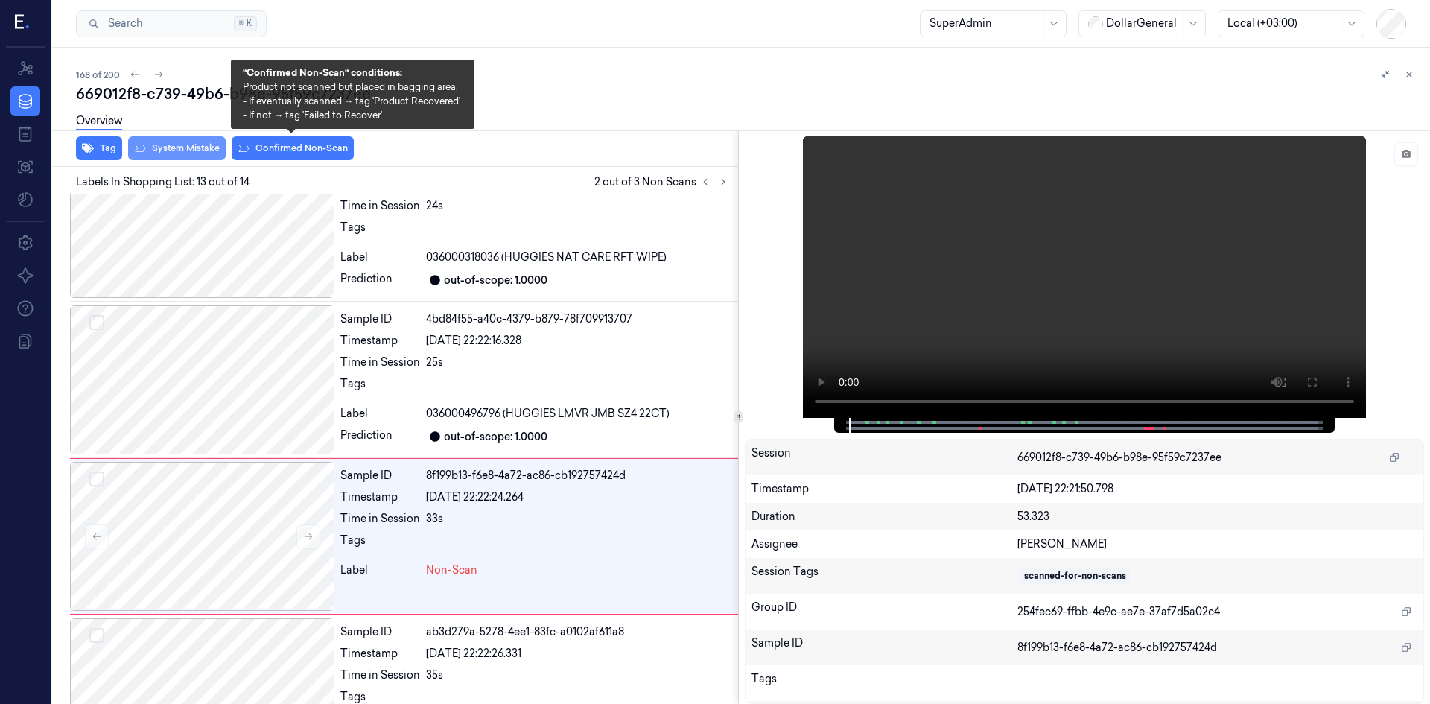
scroll to position [1685, 0]
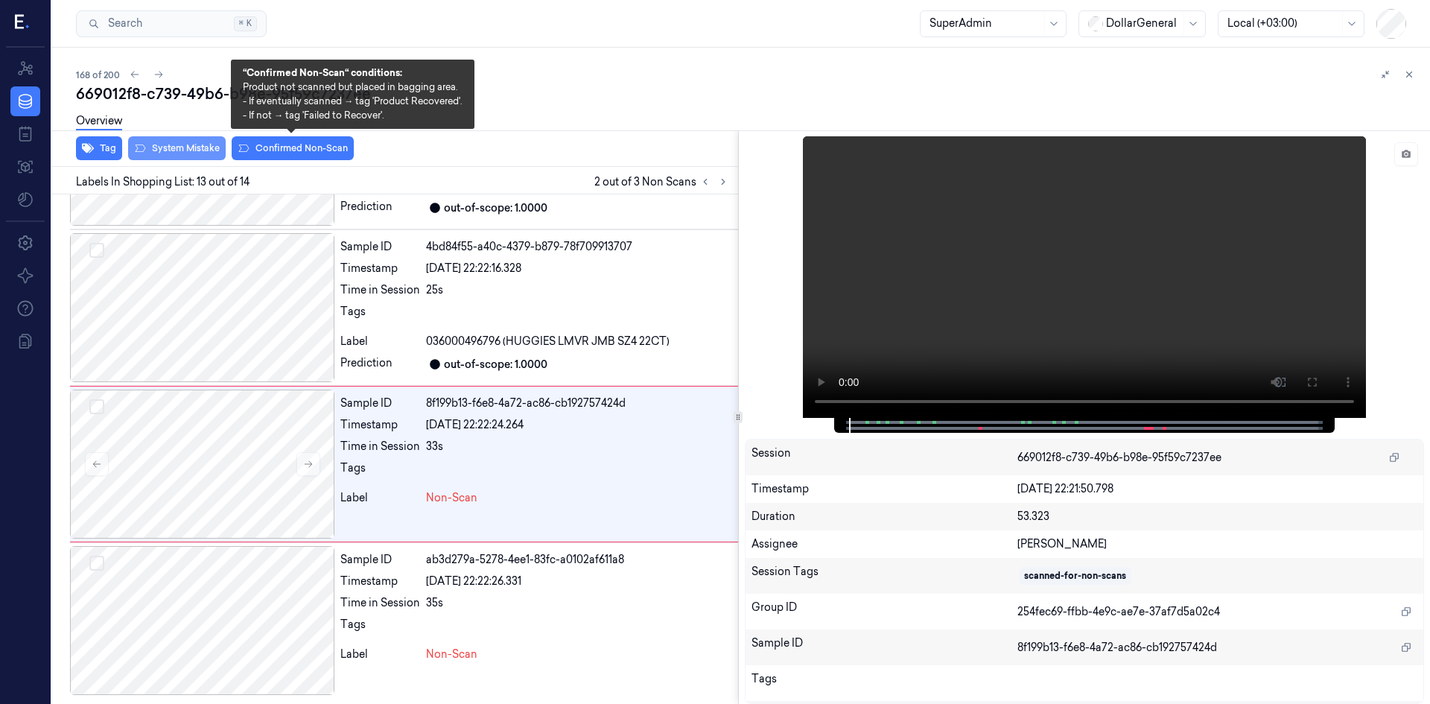
click at [188, 145] on button "System Mistake" at bounding box center [177, 148] width 98 height 24
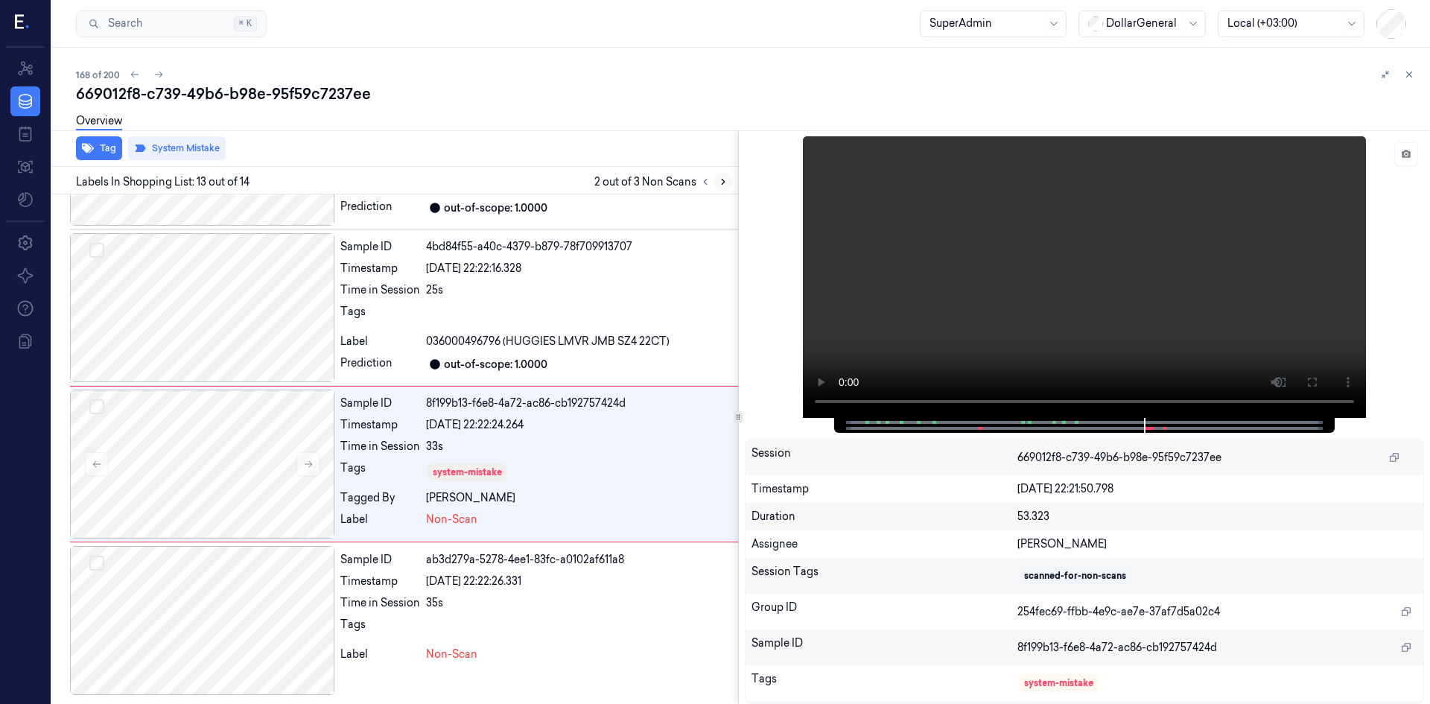
click at [729, 183] on button at bounding box center [723, 182] width 18 height 18
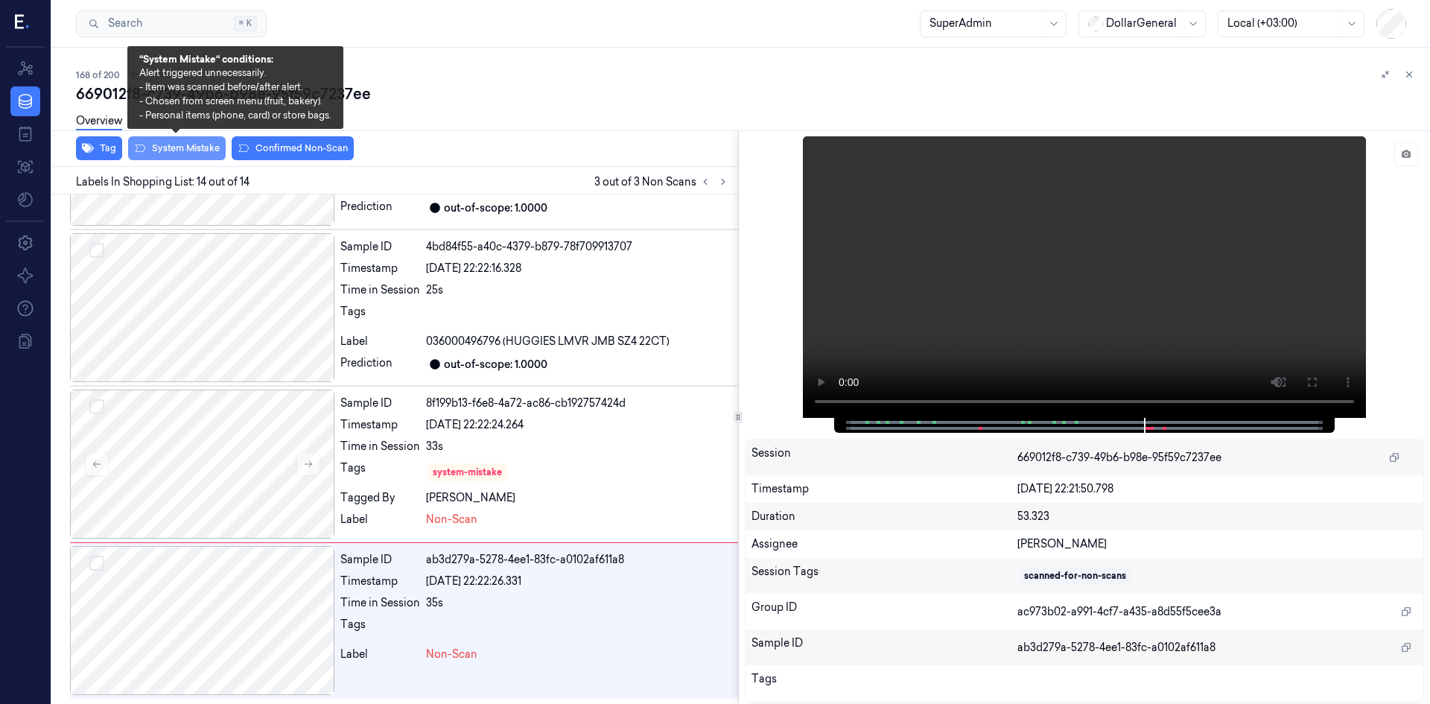
click at [155, 150] on button "System Mistake" at bounding box center [177, 148] width 98 height 24
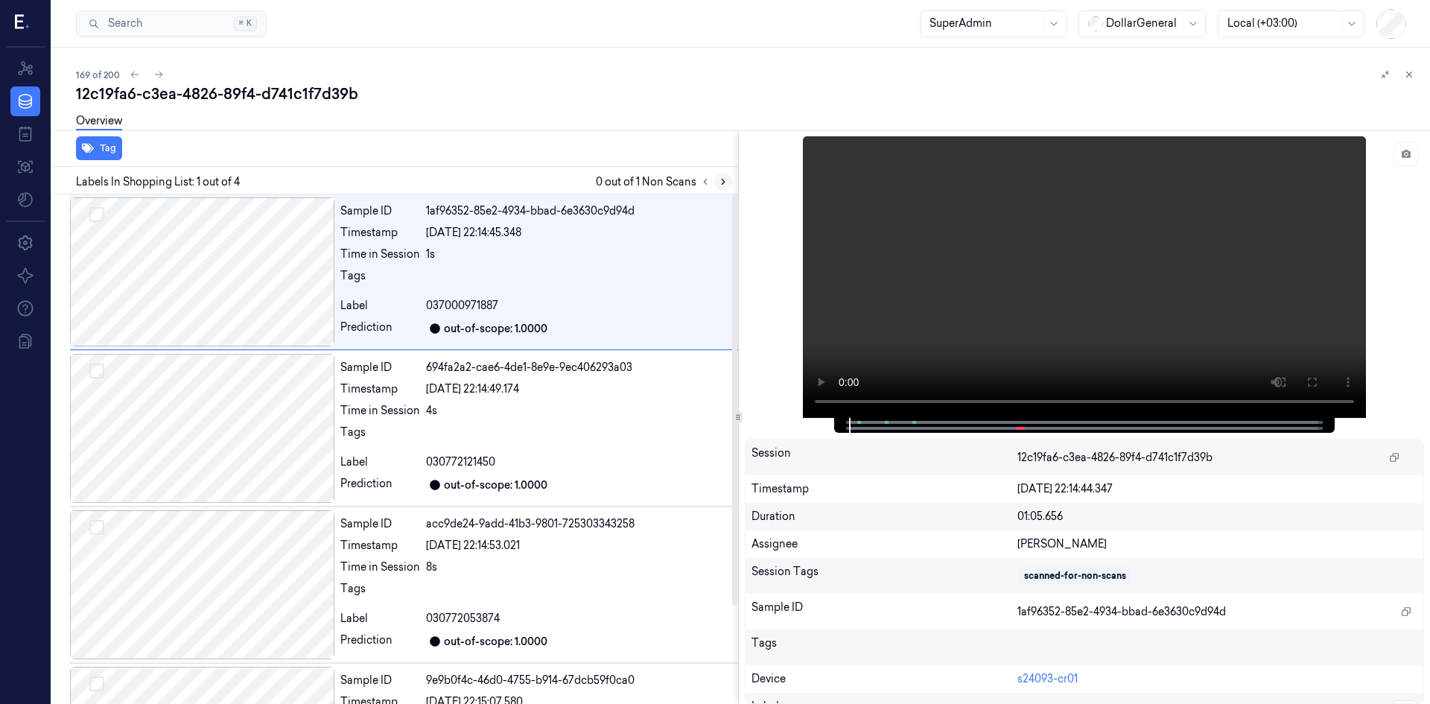
click at [722, 189] on button at bounding box center [723, 182] width 18 height 18
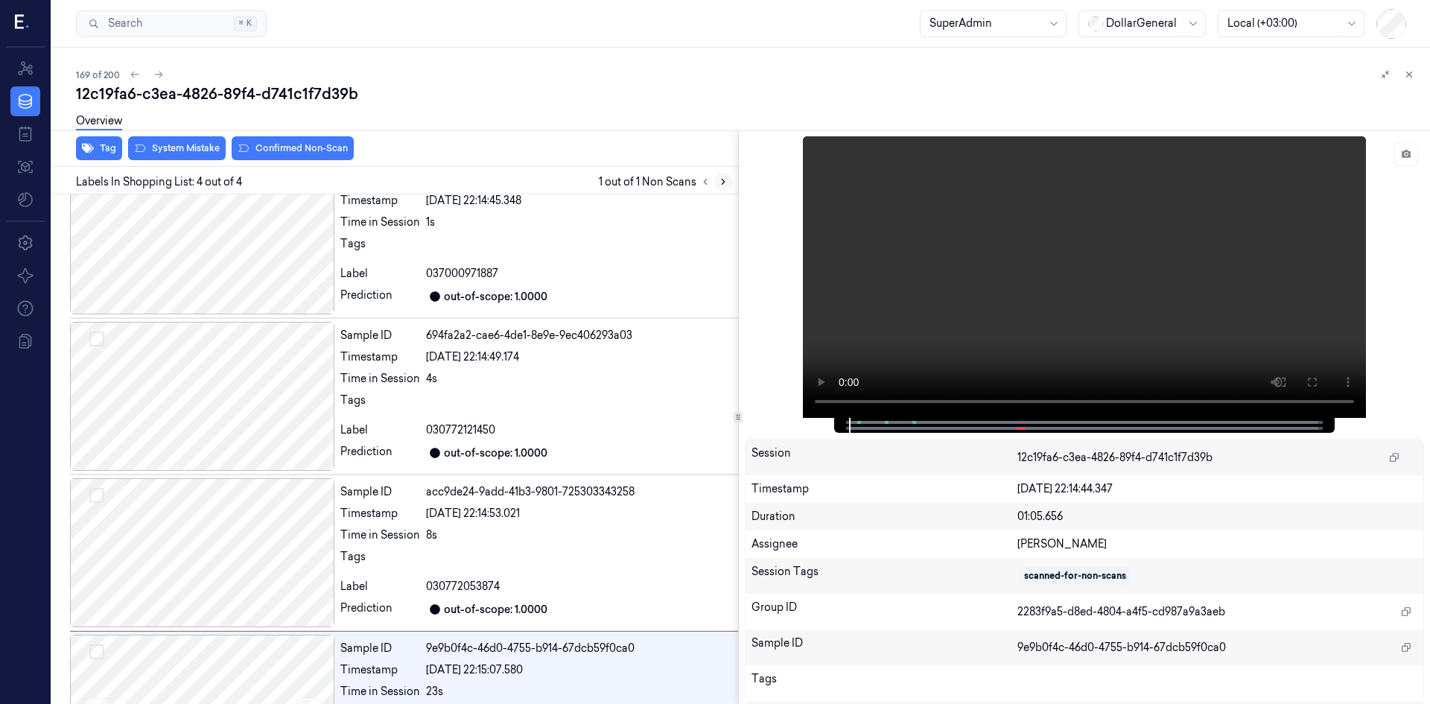
scroll to position [121, 0]
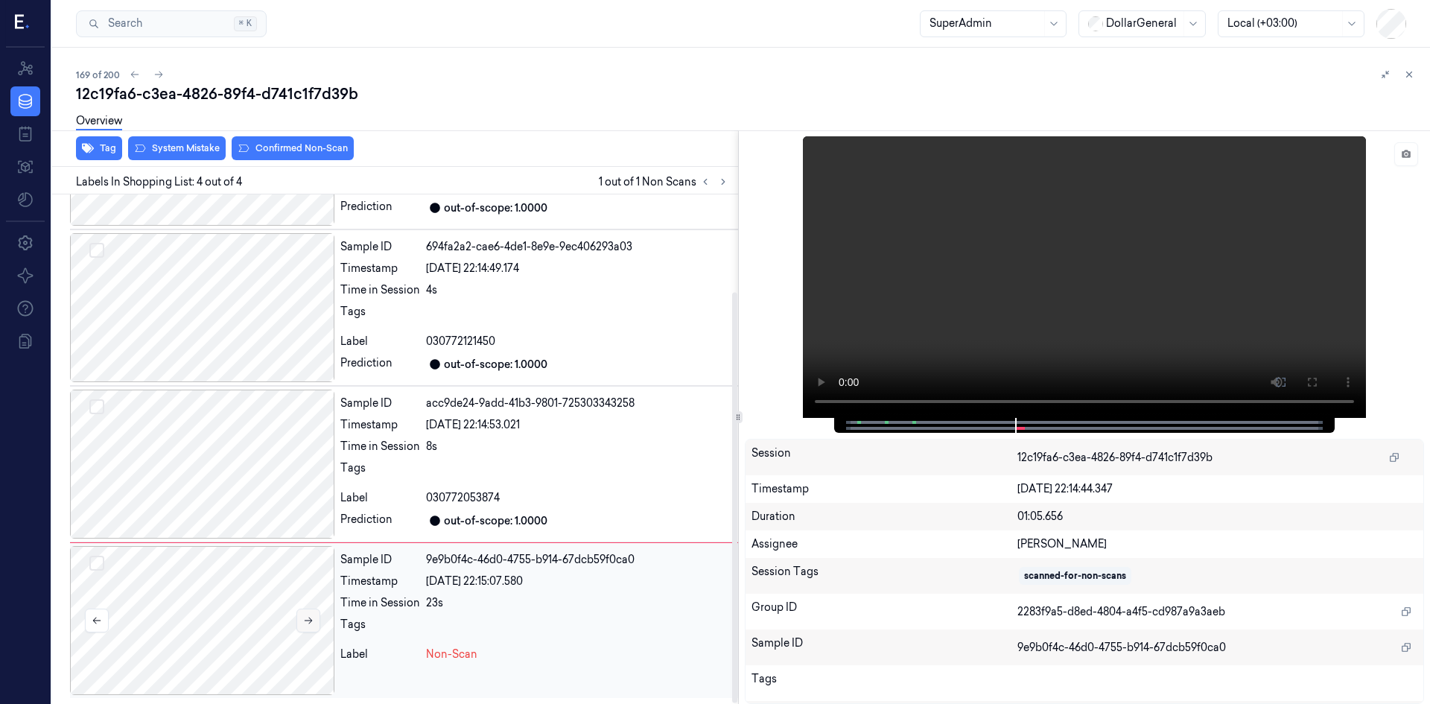
click at [318, 630] on button at bounding box center [309, 621] width 24 height 24
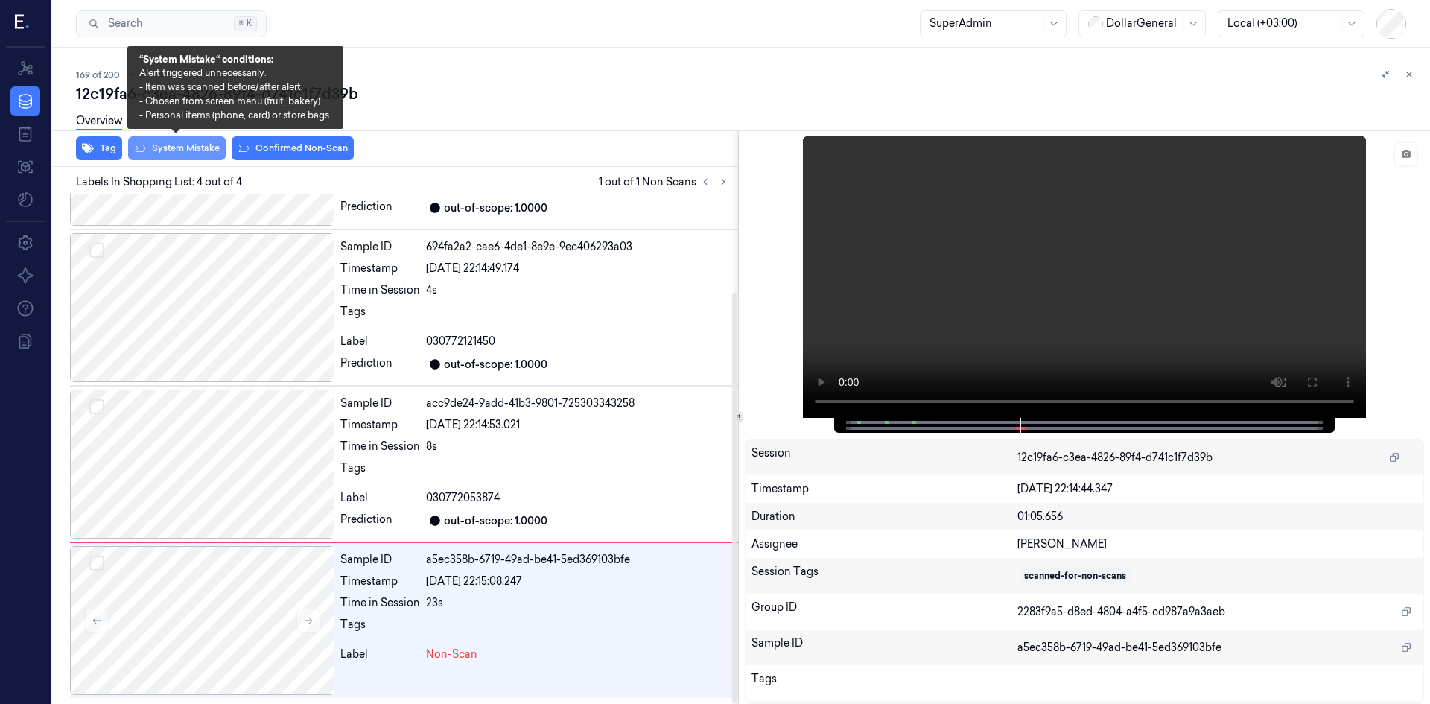
click at [194, 152] on button "System Mistake" at bounding box center [177, 148] width 98 height 24
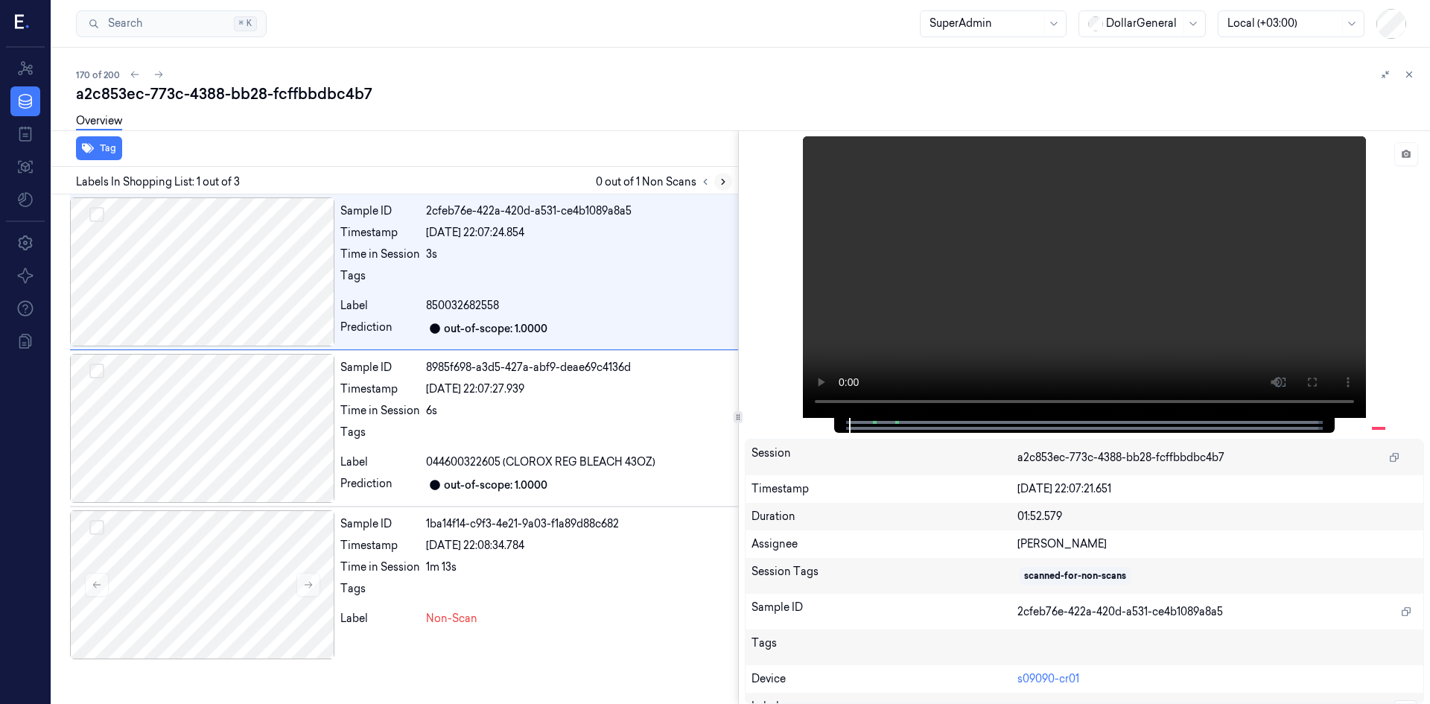
click at [728, 177] on icon at bounding box center [723, 182] width 10 height 10
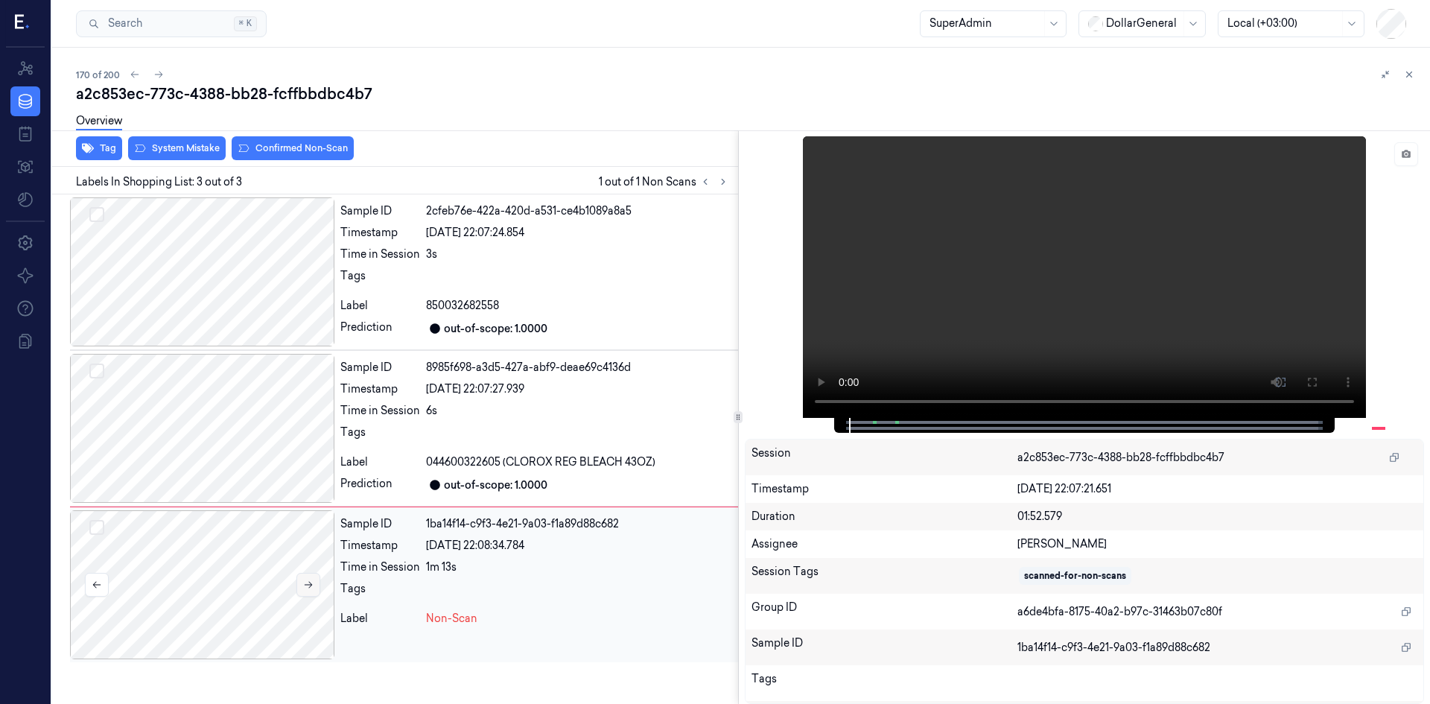
click at [311, 590] on button at bounding box center [309, 585] width 24 height 24
click at [259, 289] on div at bounding box center [202, 271] width 264 height 149
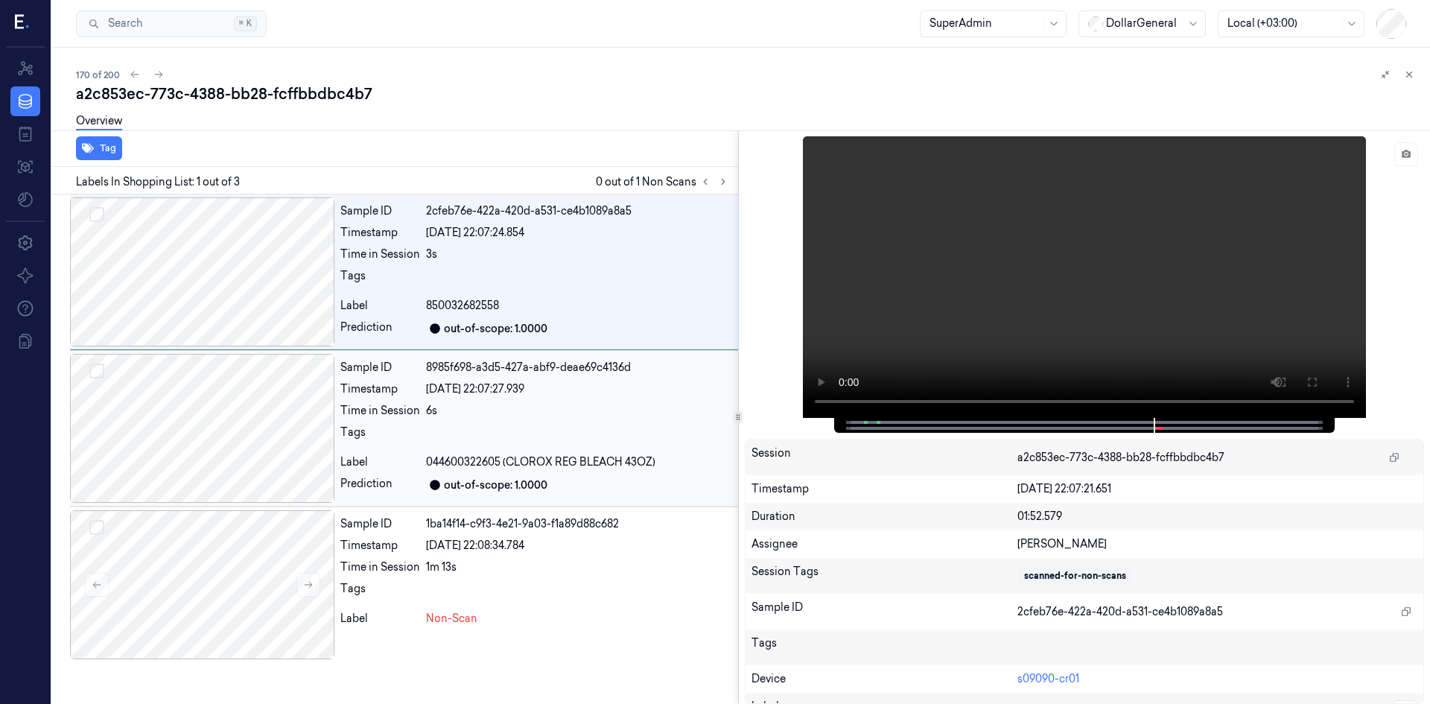
click at [239, 402] on div at bounding box center [202, 428] width 264 height 149
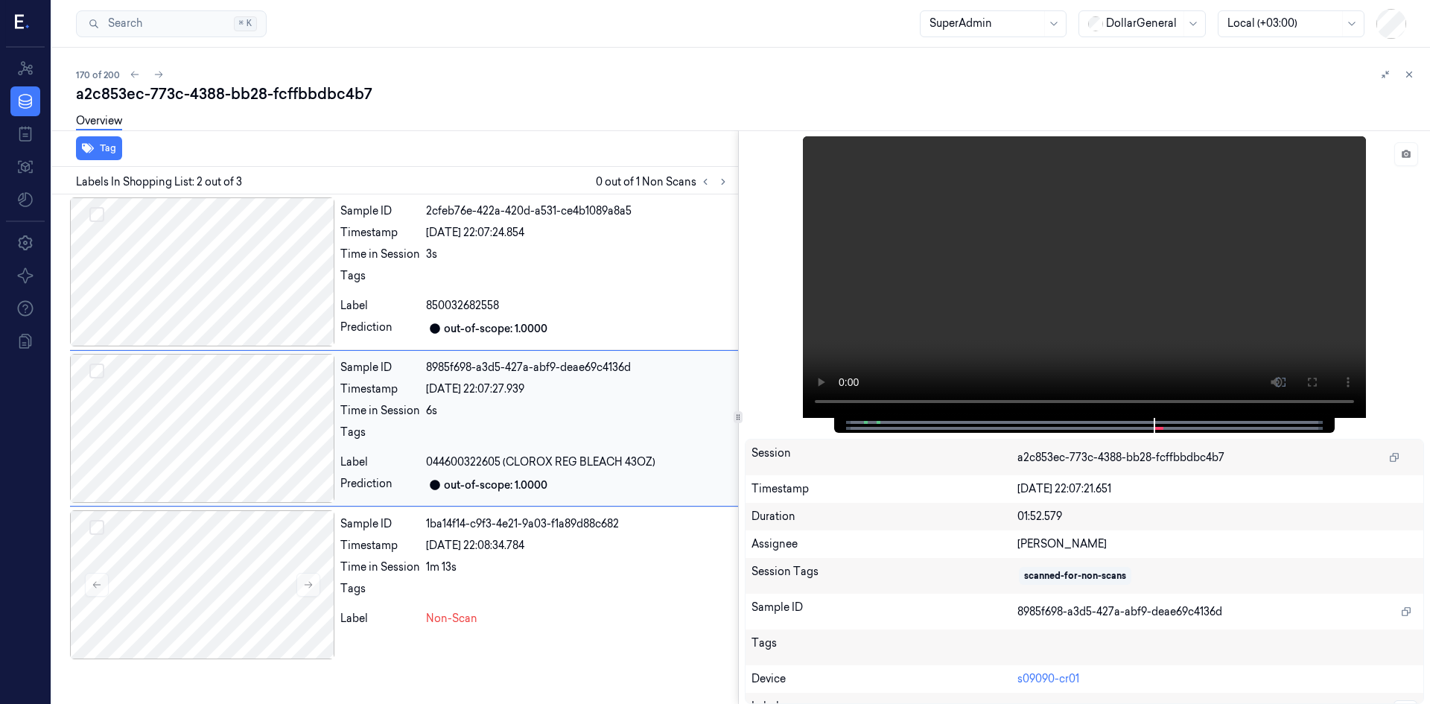
click at [247, 504] on div "Sample ID 8985f698-a3d5-427a-abf9-deae69c4136d Timestamp [DATE] 22:07:27.939 Ti…" at bounding box center [404, 428] width 668 height 156
click at [253, 566] on div at bounding box center [202, 584] width 264 height 149
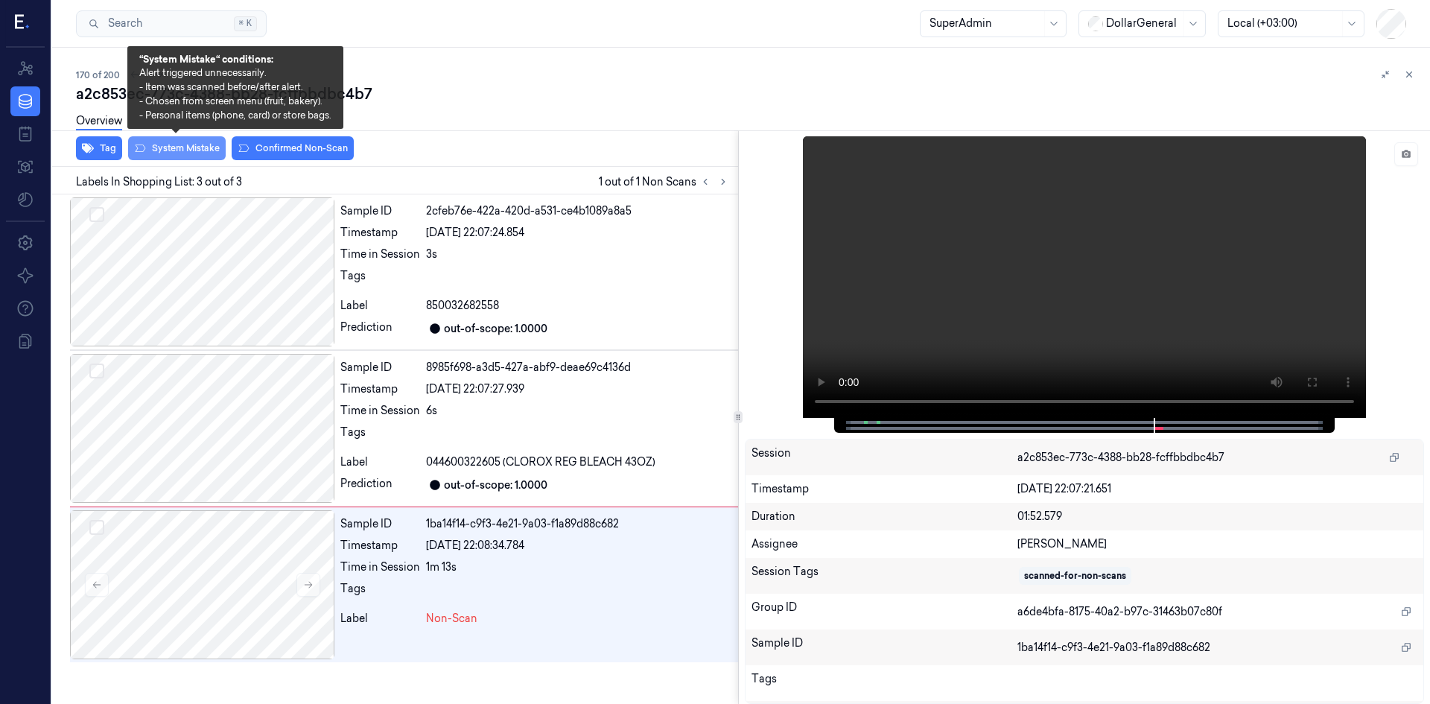
click at [215, 149] on button "System Mistake" at bounding box center [177, 148] width 98 height 24
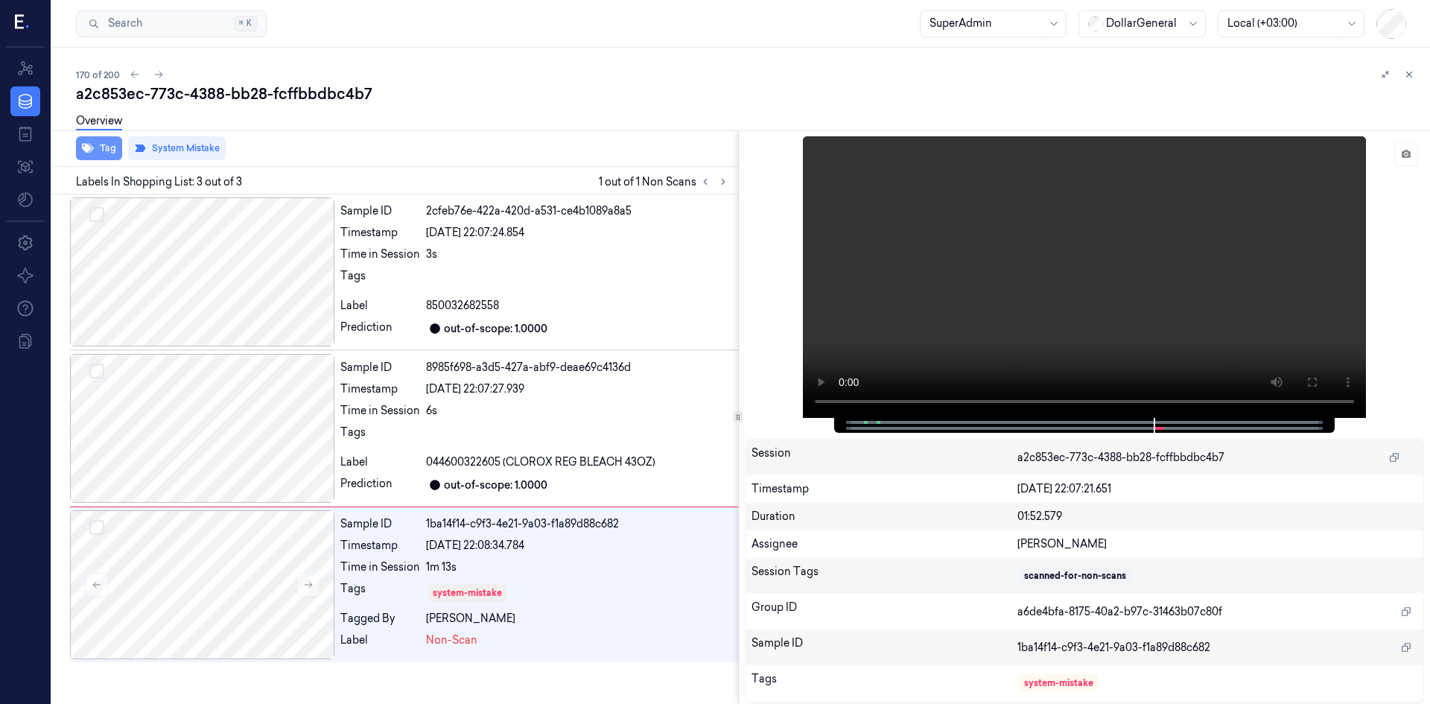
click at [112, 146] on button "Tag" at bounding box center [99, 148] width 46 height 24
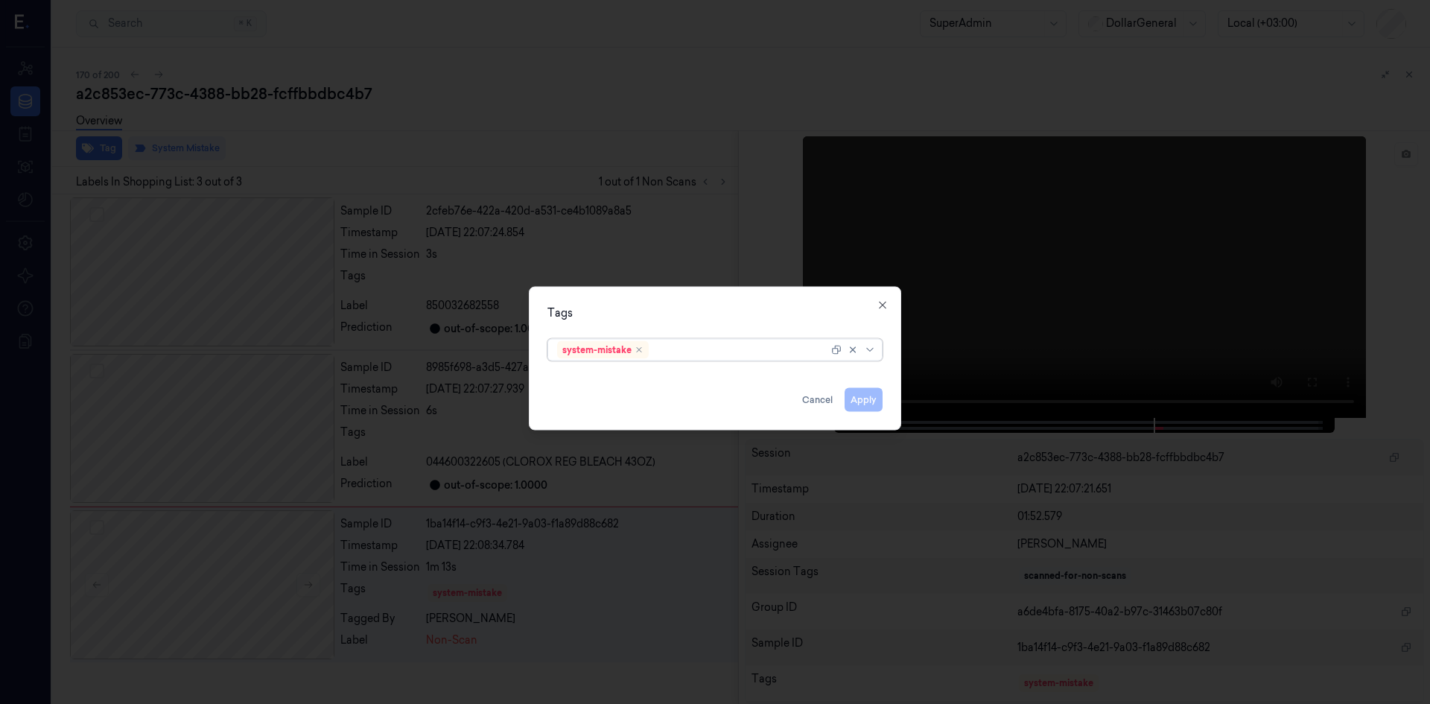
click at [732, 349] on div at bounding box center [740, 350] width 177 height 16
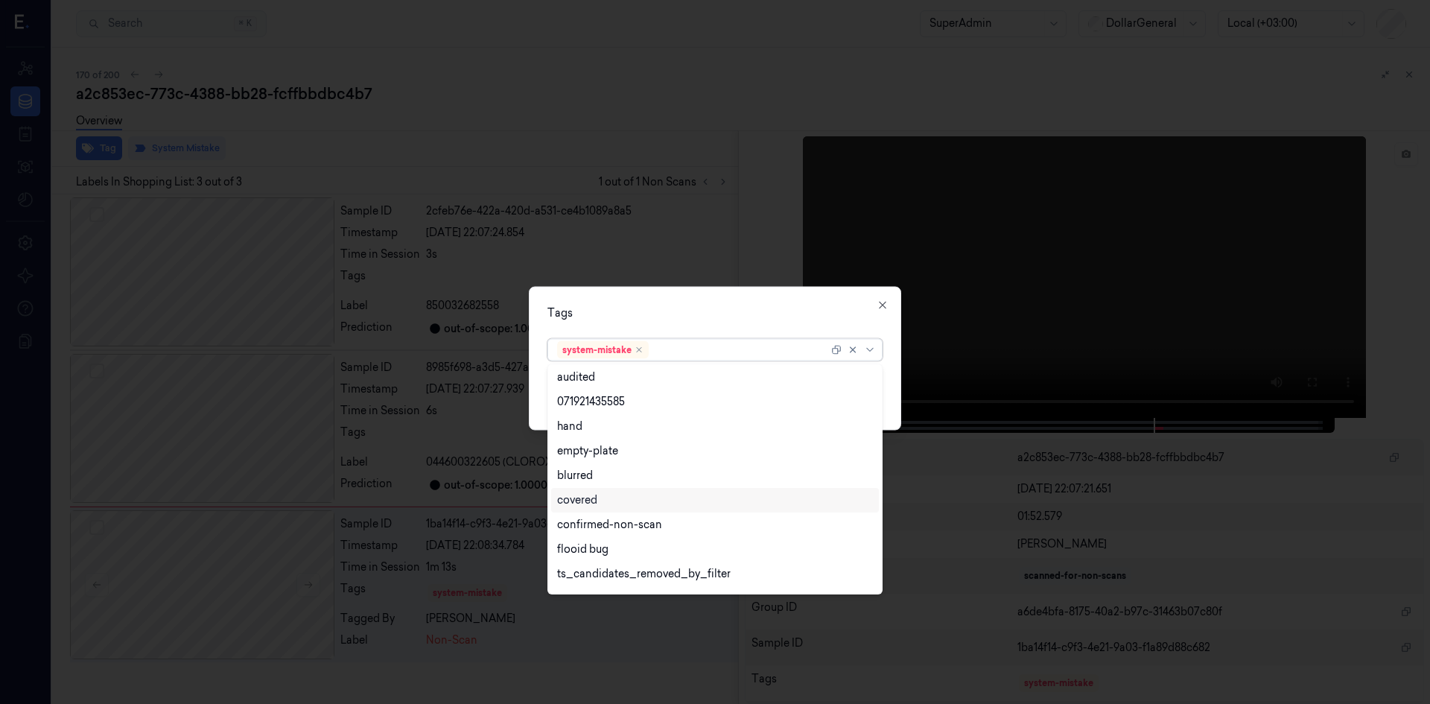
scroll to position [244, 0]
click at [630, 524] on div "flooid bug" at bounding box center [715, 529] width 316 height 16
click at [734, 309] on div "Tags" at bounding box center [715, 313] width 335 height 16
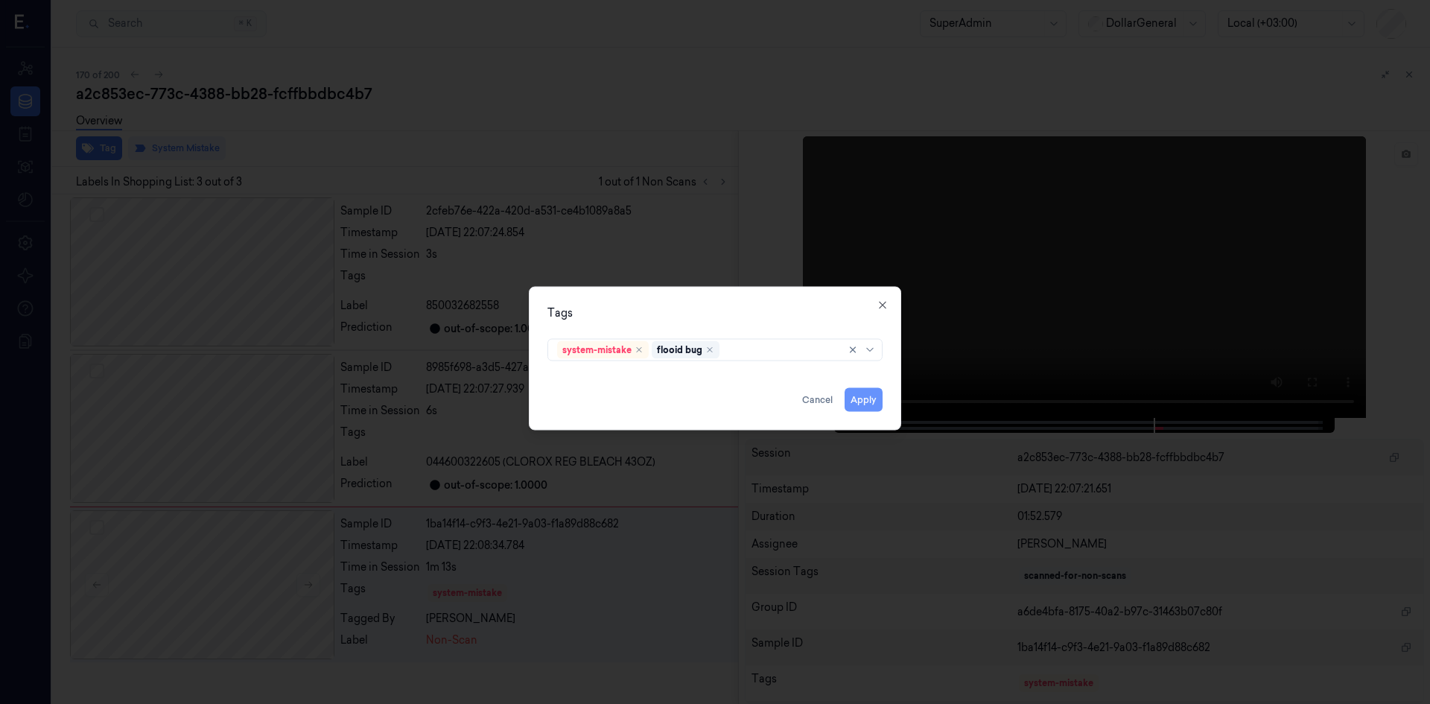
click at [856, 404] on button "Apply" at bounding box center [864, 399] width 38 height 24
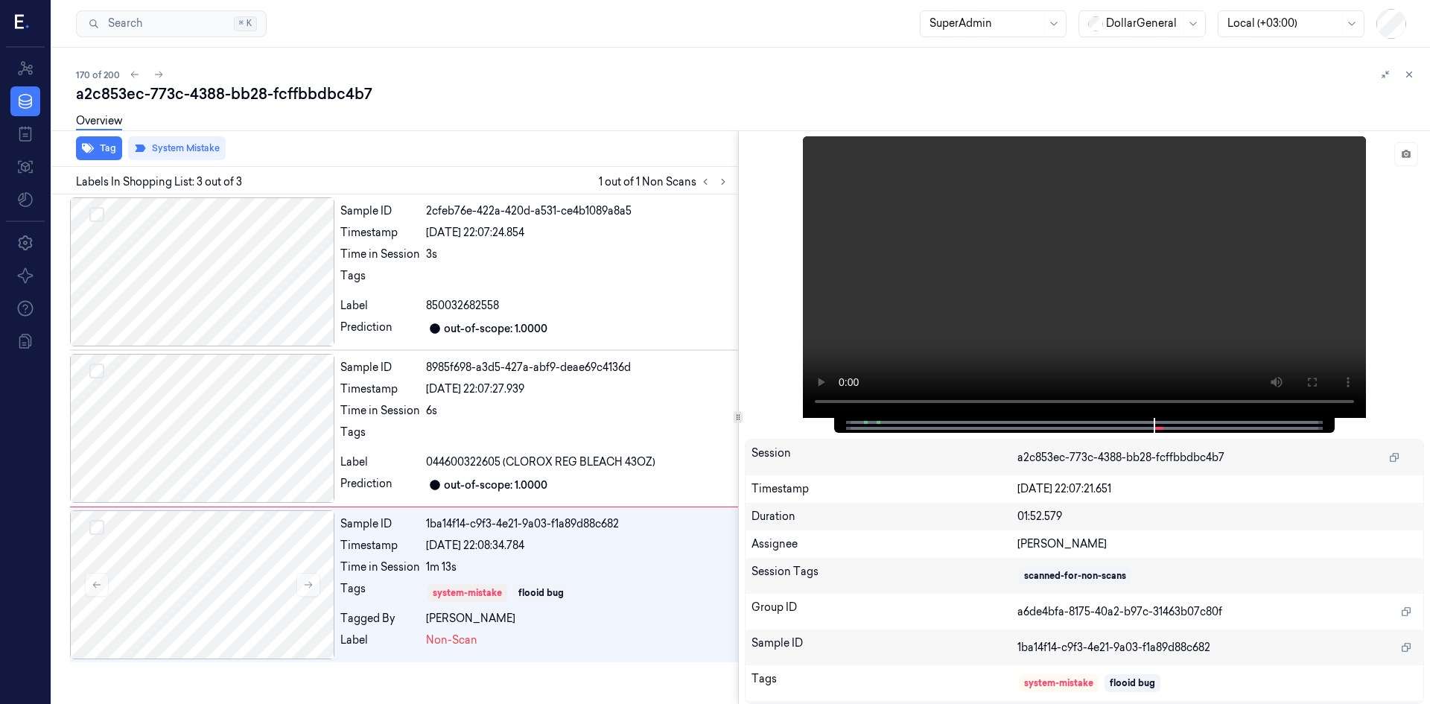
click at [502, 112] on div "Overview" at bounding box center [747, 123] width 1342 height 38
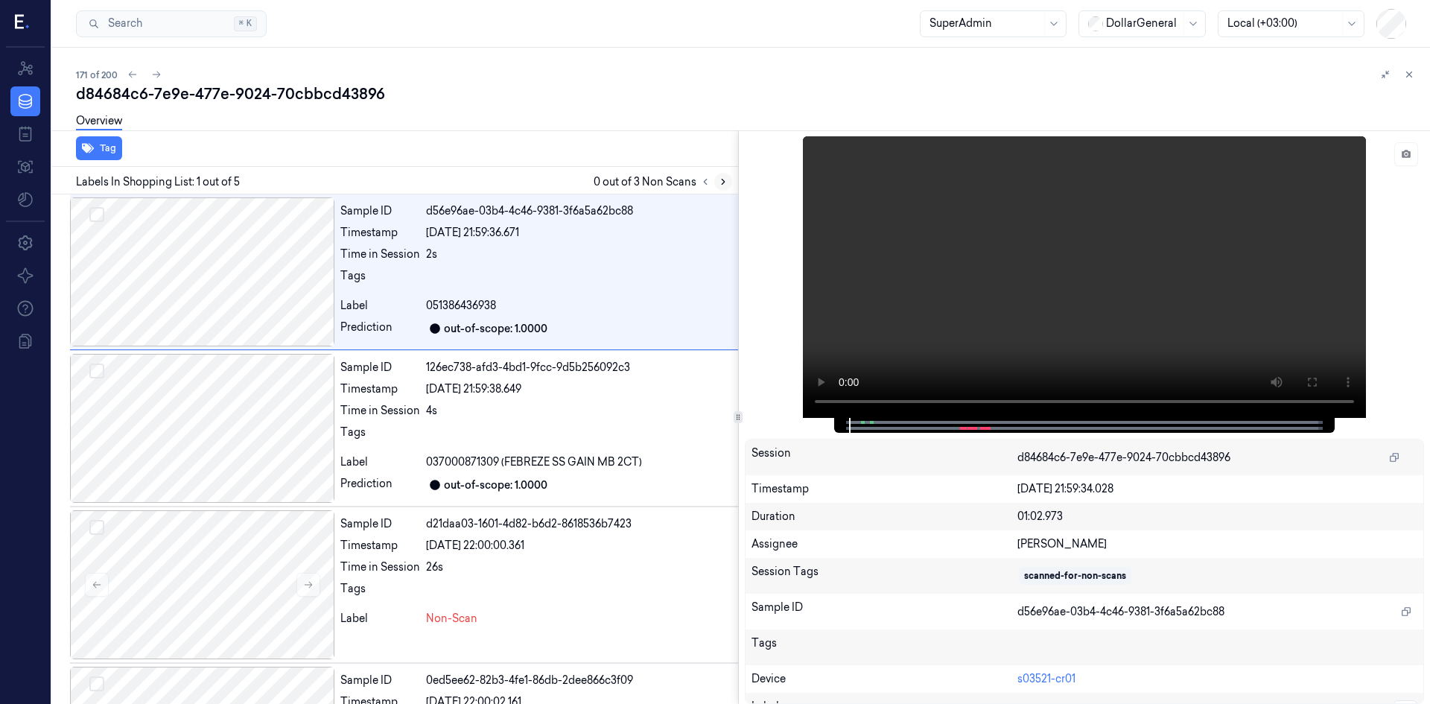
click at [719, 180] on icon at bounding box center [723, 182] width 10 height 10
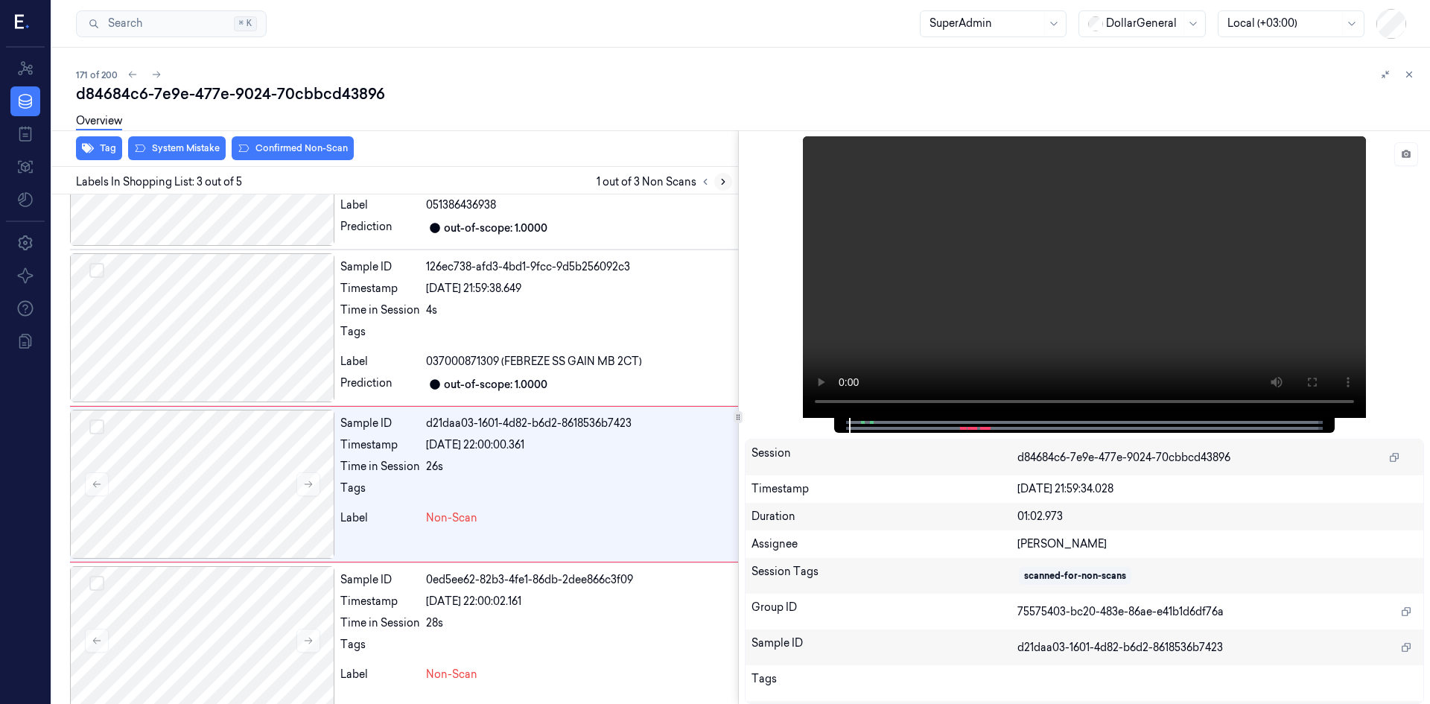
scroll to position [136, 0]
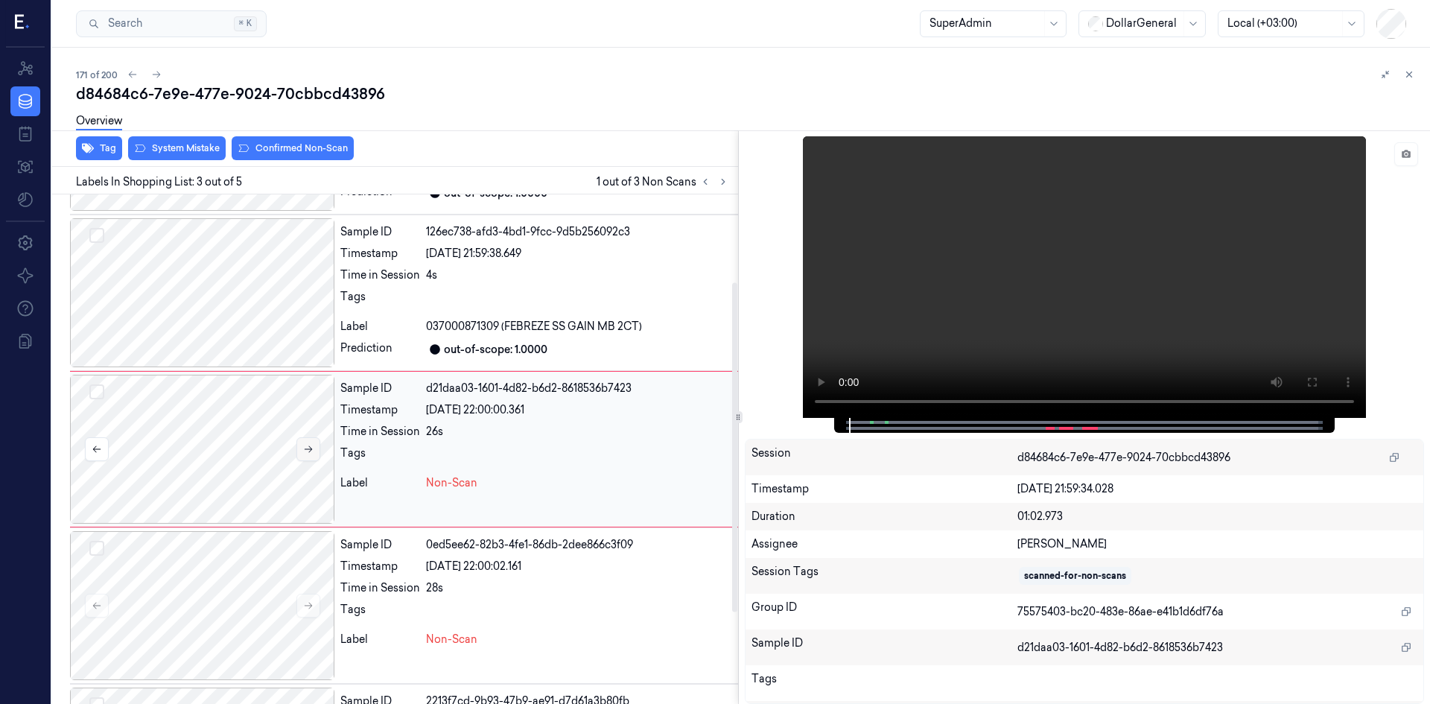
click at [308, 450] on icon at bounding box center [308, 449] width 10 height 10
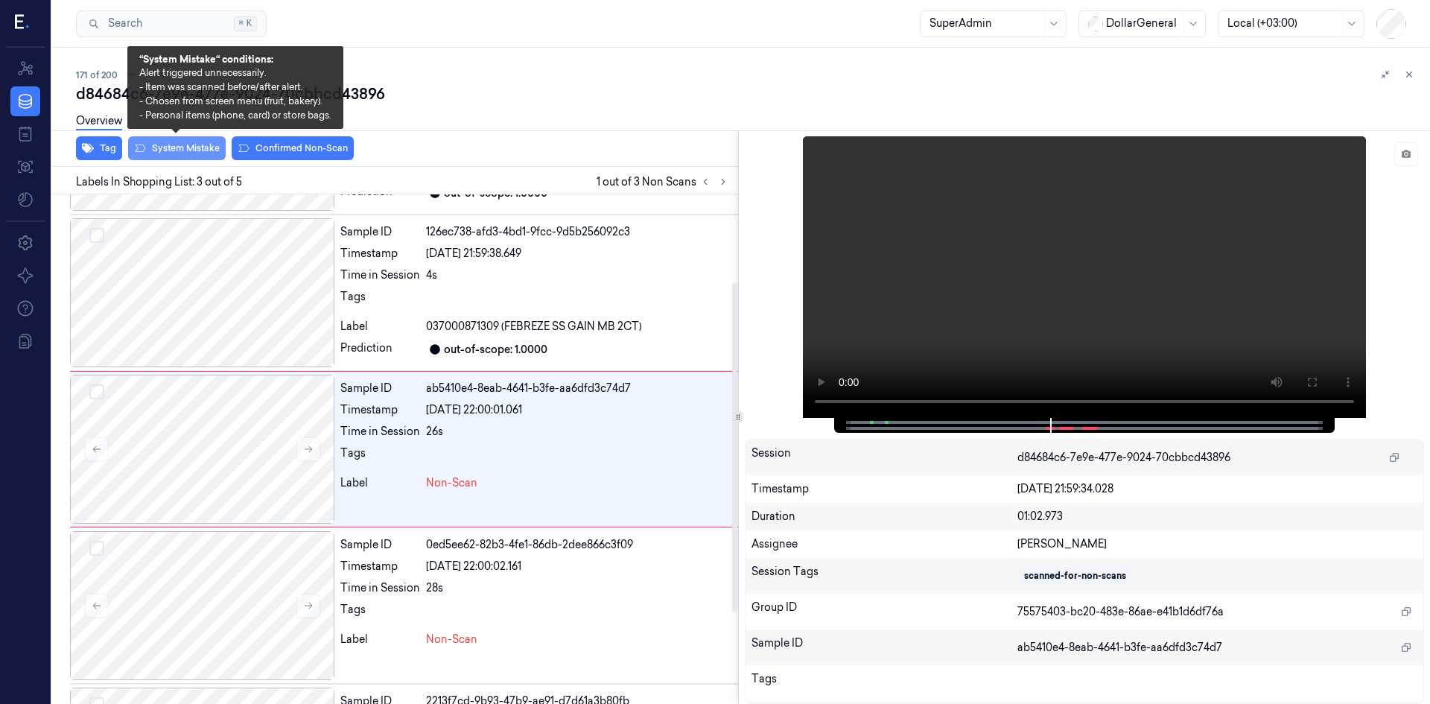
click at [212, 153] on button "System Mistake" at bounding box center [177, 148] width 98 height 24
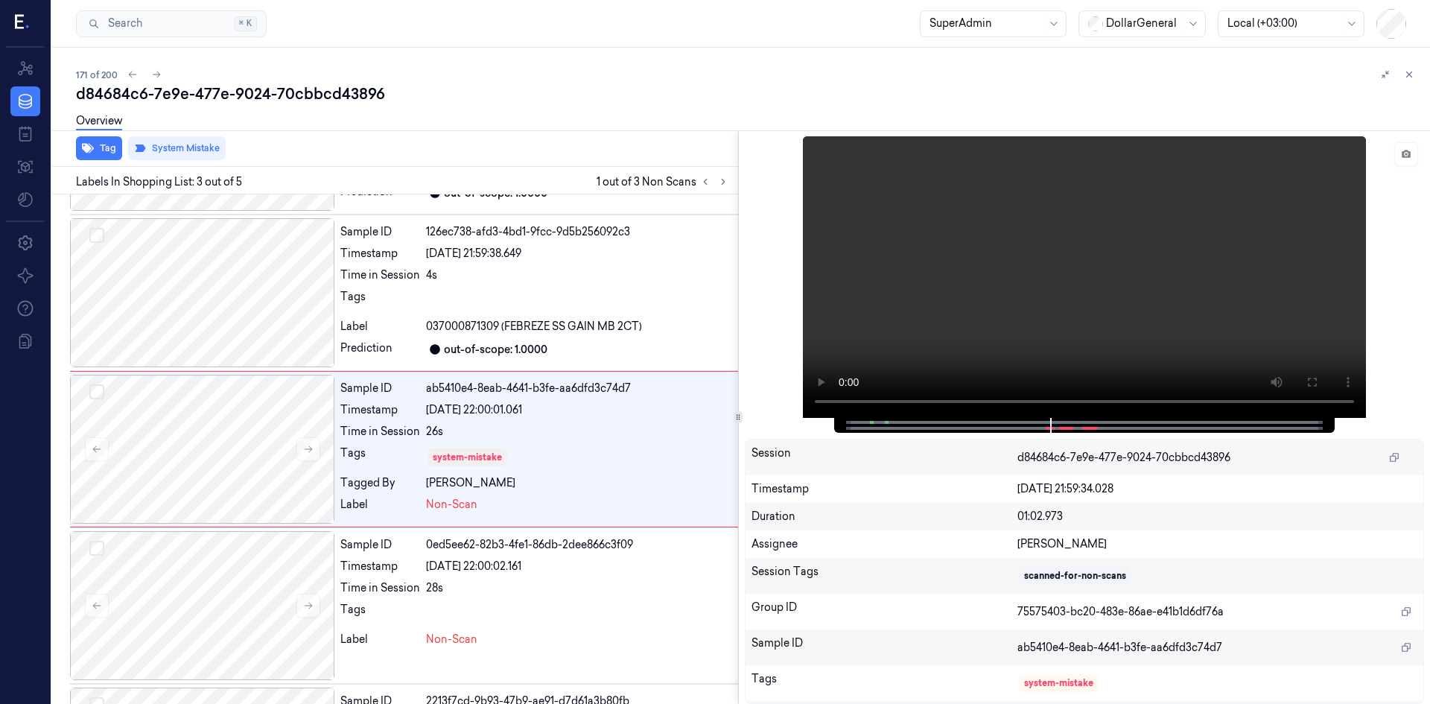
drag, startPoint x: 718, startPoint y: 180, endPoint x: 630, endPoint y: 183, distance: 88.7
click at [719, 180] on icon at bounding box center [723, 182] width 10 height 10
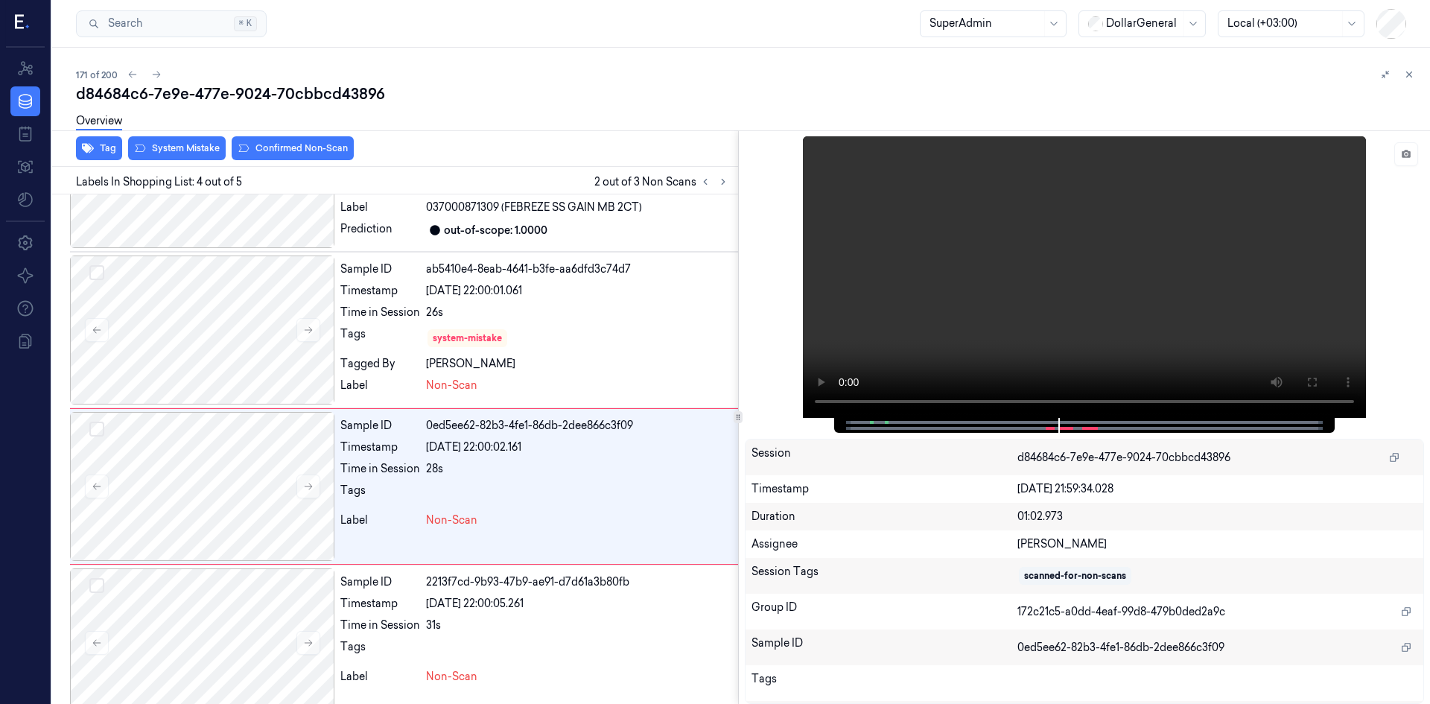
scroll to position [277, 0]
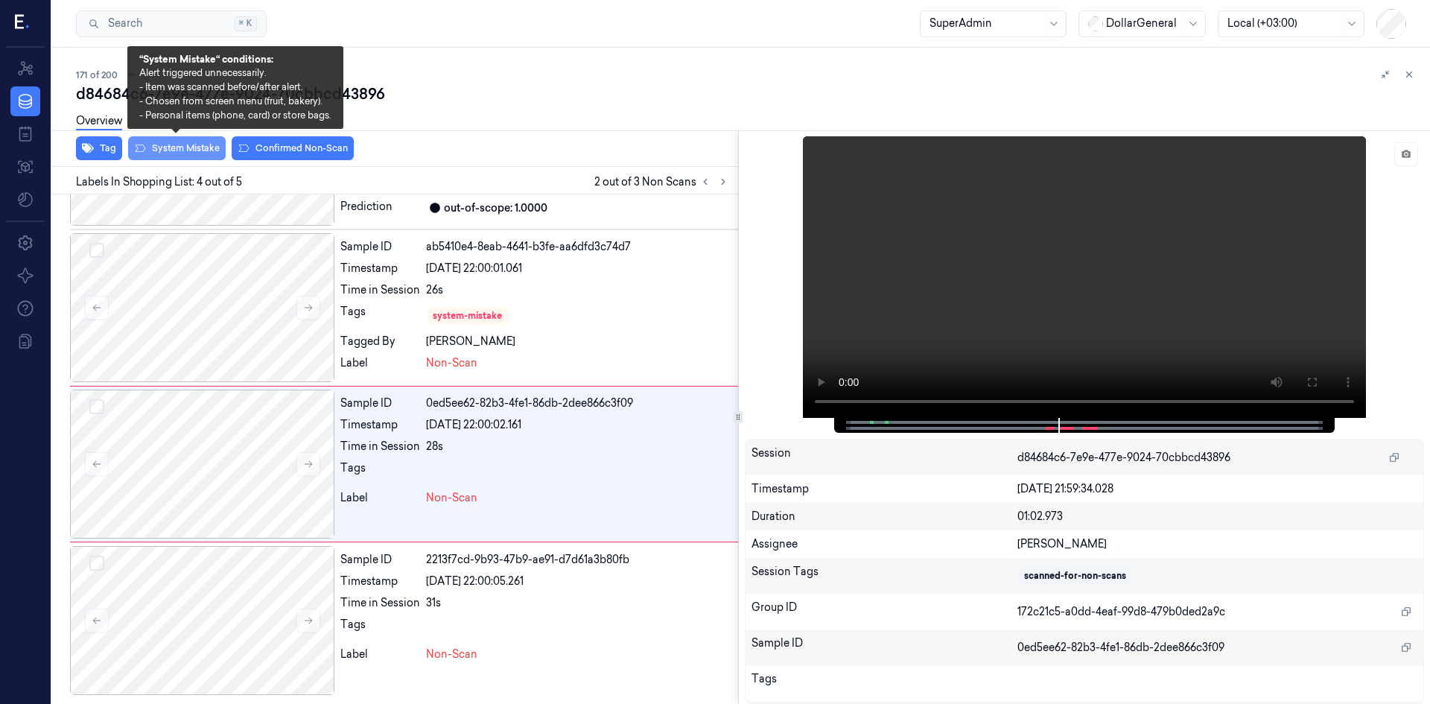
click at [180, 149] on button "System Mistake" at bounding box center [177, 148] width 98 height 24
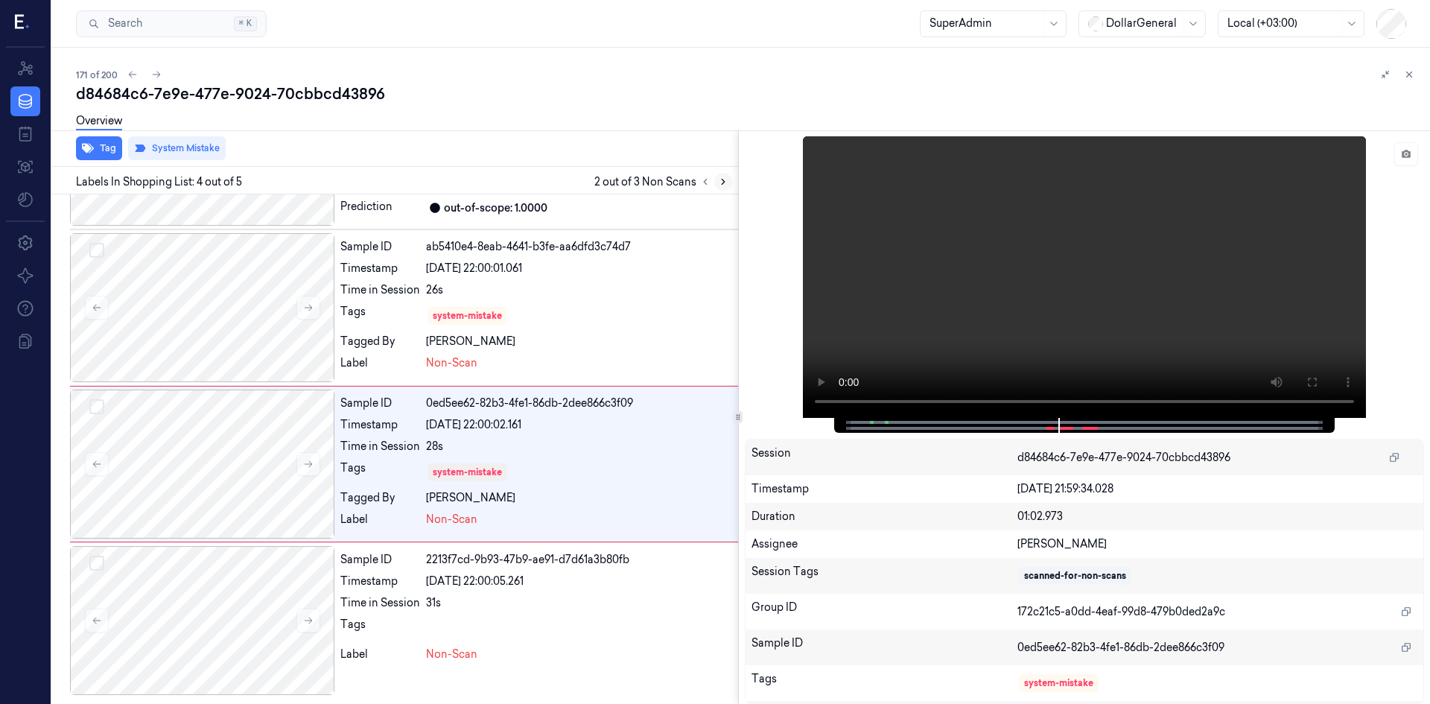
click at [730, 182] on button at bounding box center [723, 182] width 18 height 18
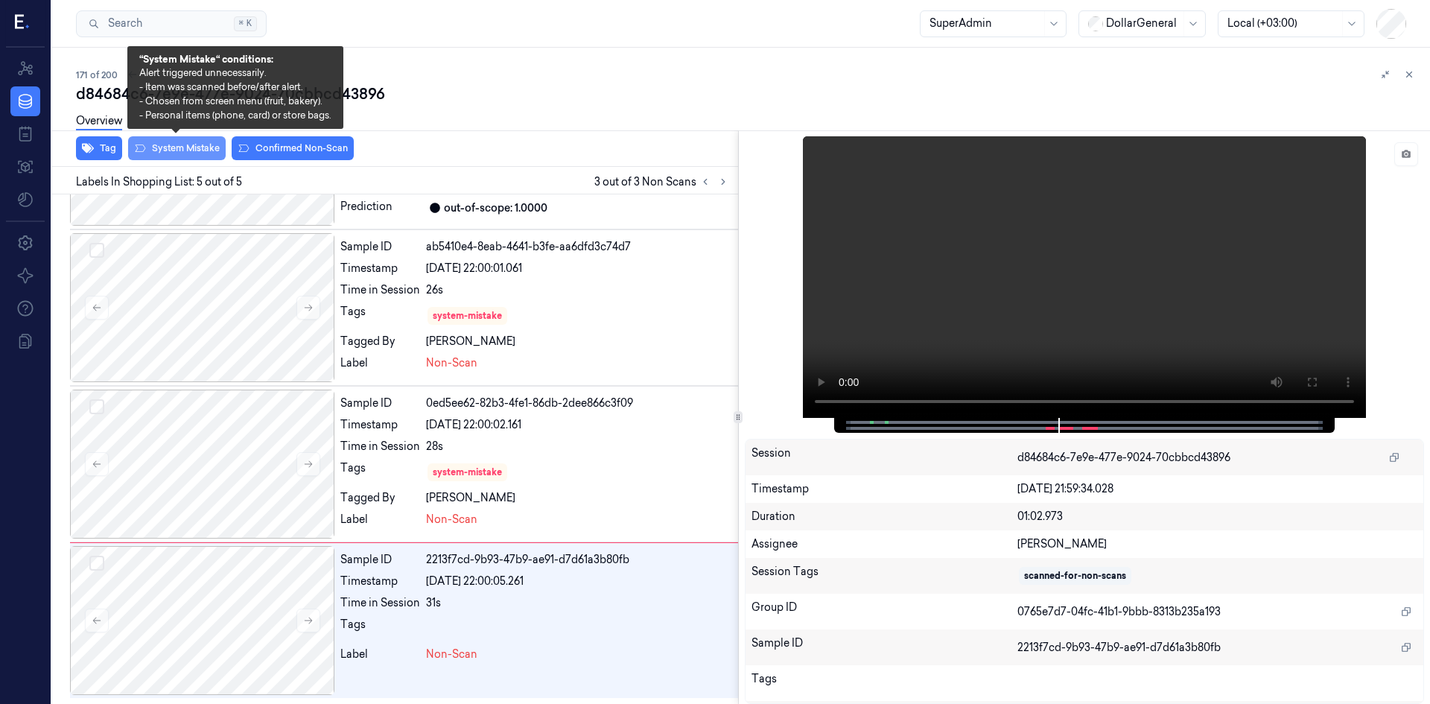
click at [139, 155] on button "System Mistake" at bounding box center [177, 148] width 98 height 24
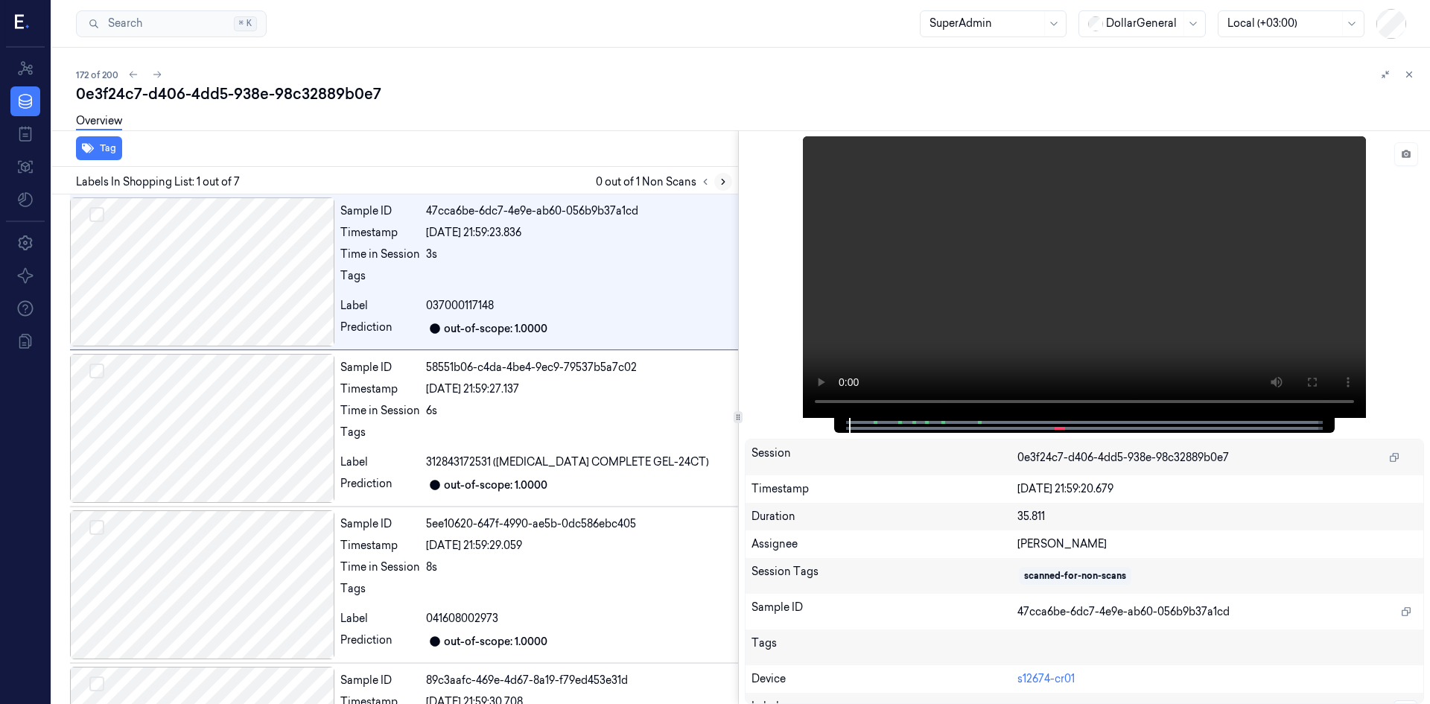
click at [717, 180] on button at bounding box center [723, 182] width 18 height 18
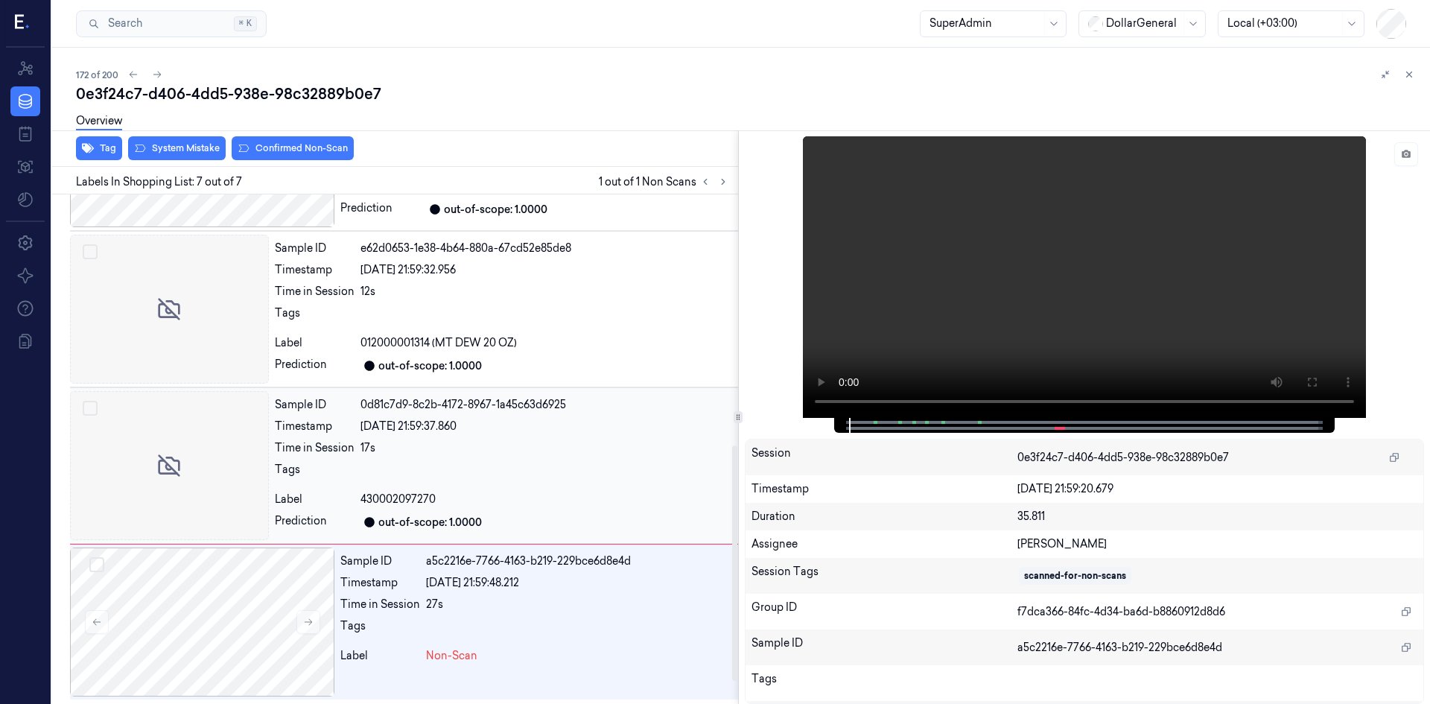
scroll to position [590, 0]
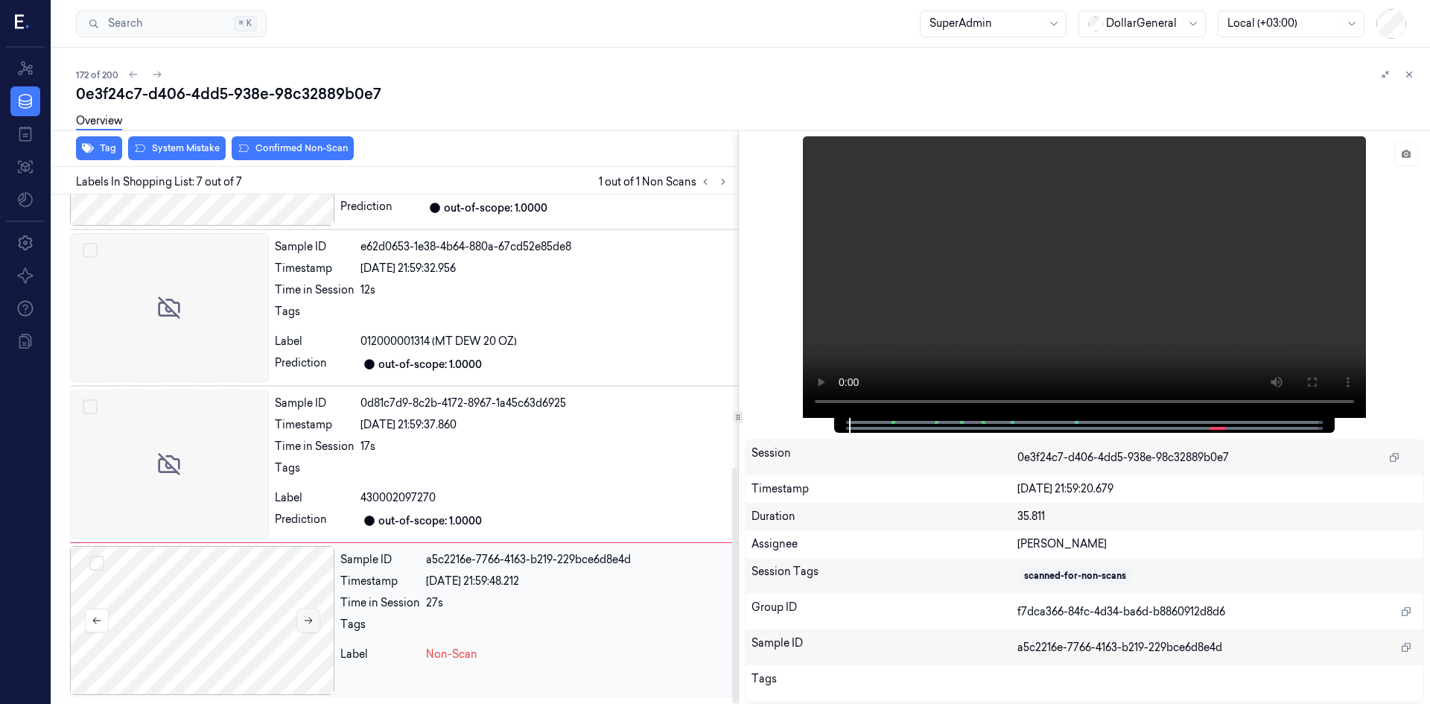
click at [308, 626] on button at bounding box center [309, 621] width 24 height 24
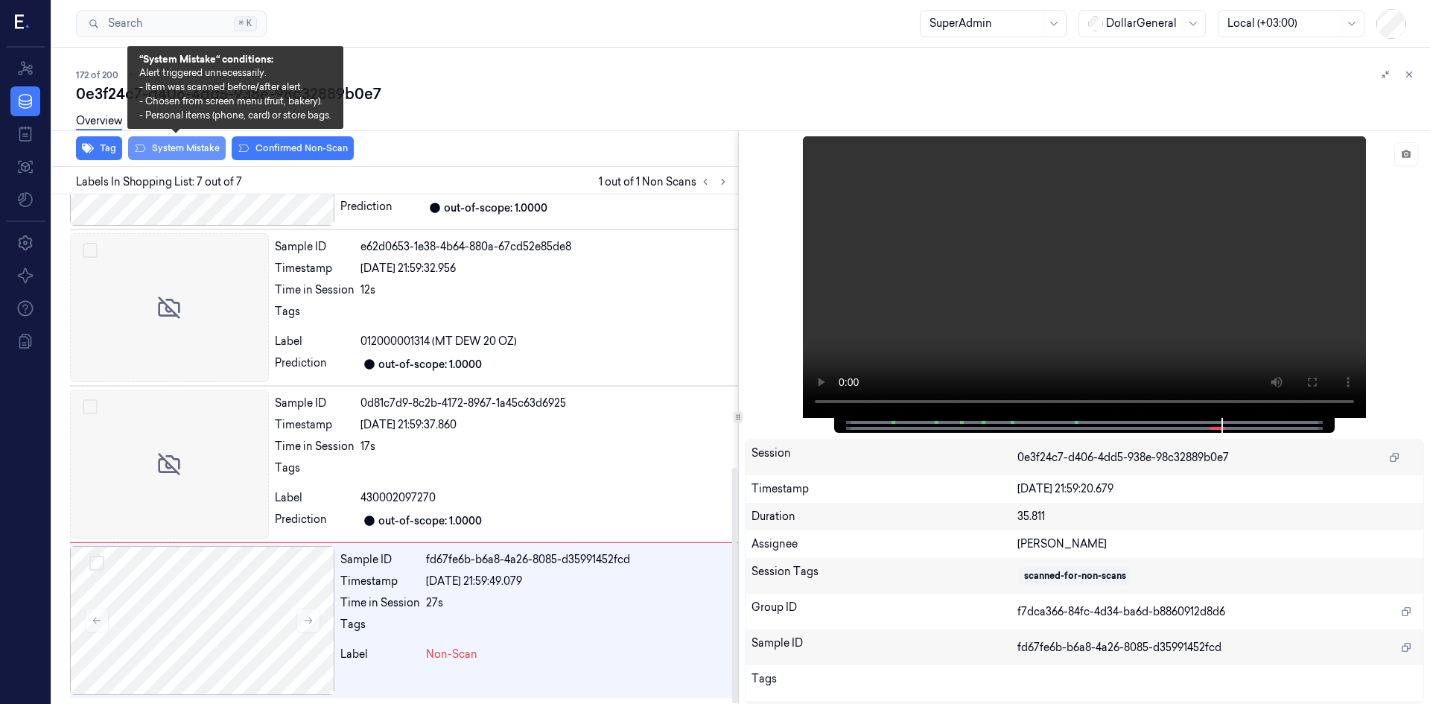
click at [204, 151] on button "System Mistake" at bounding box center [177, 148] width 98 height 24
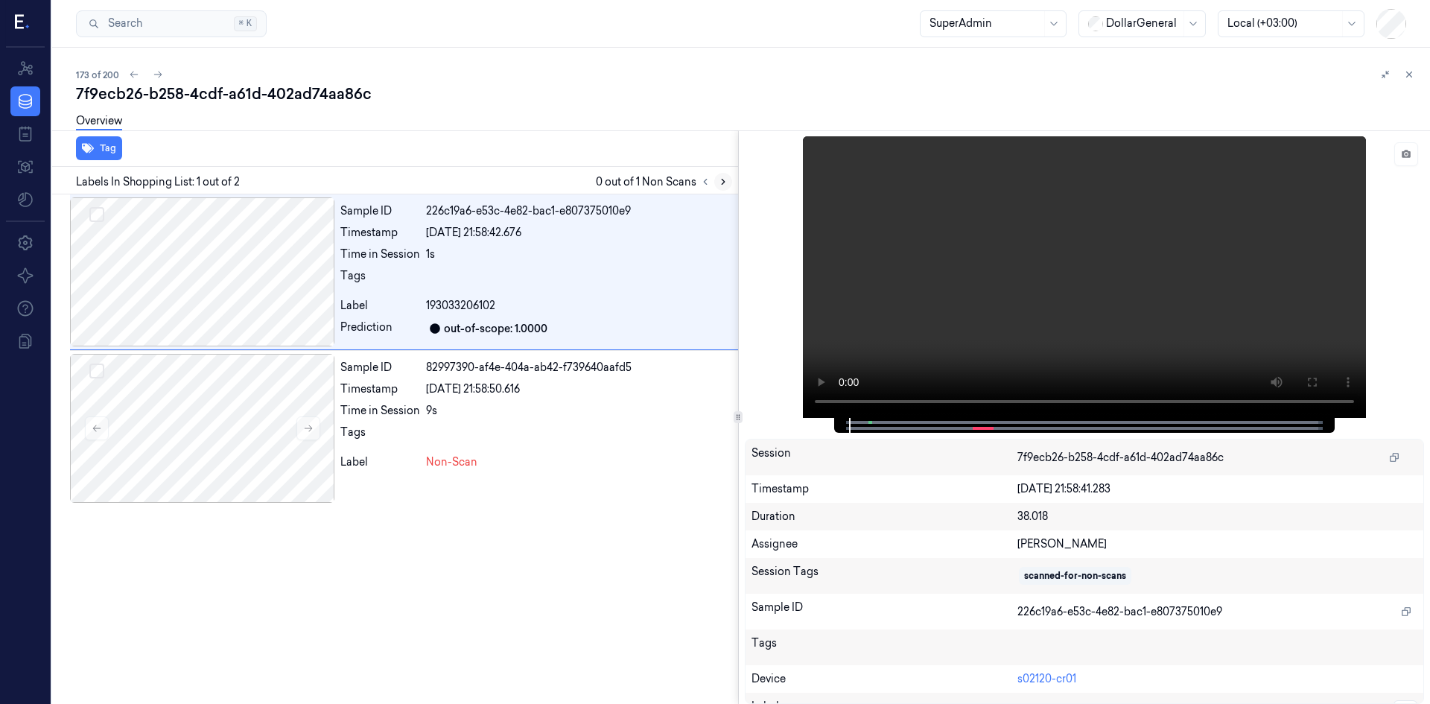
click at [725, 181] on icon at bounding box center [723, 182] width 10 height 10
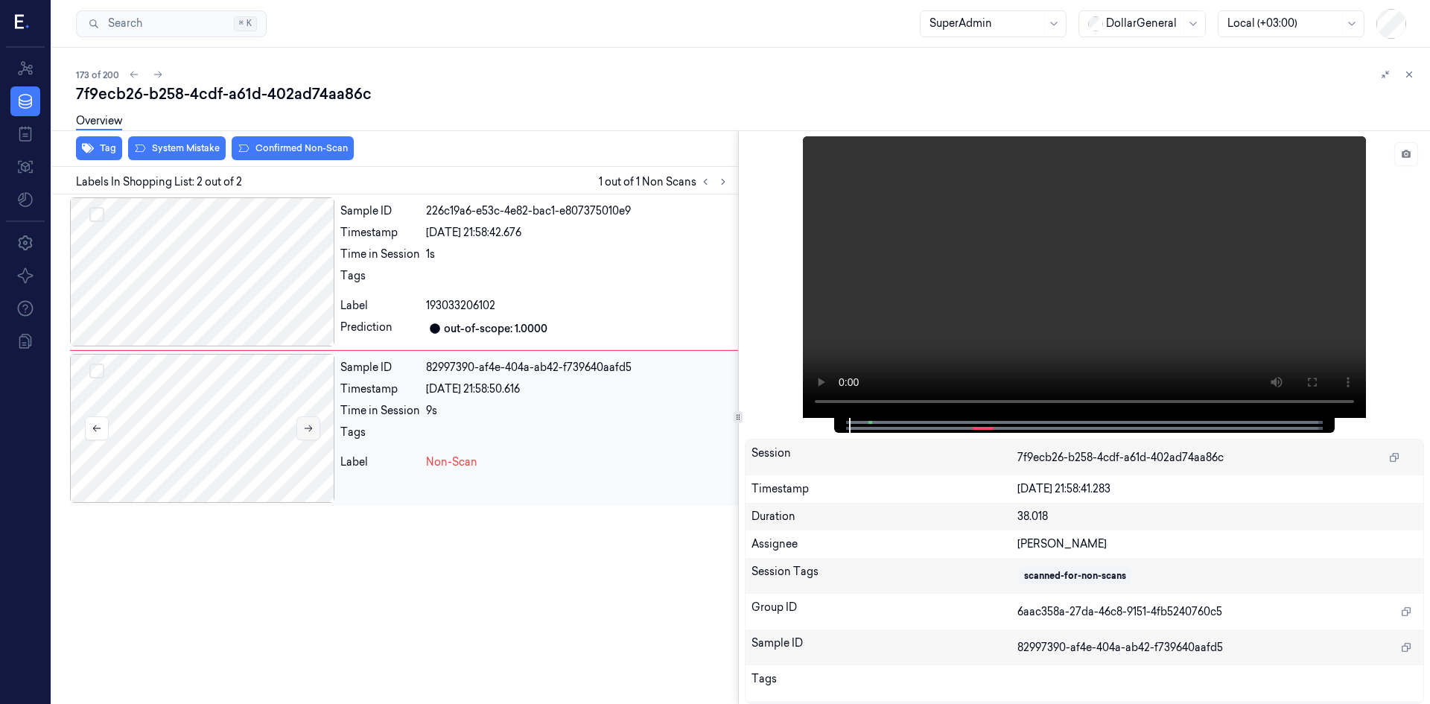
click at [317, 424] on button at bounding box center [309, 428] width 24 height 24
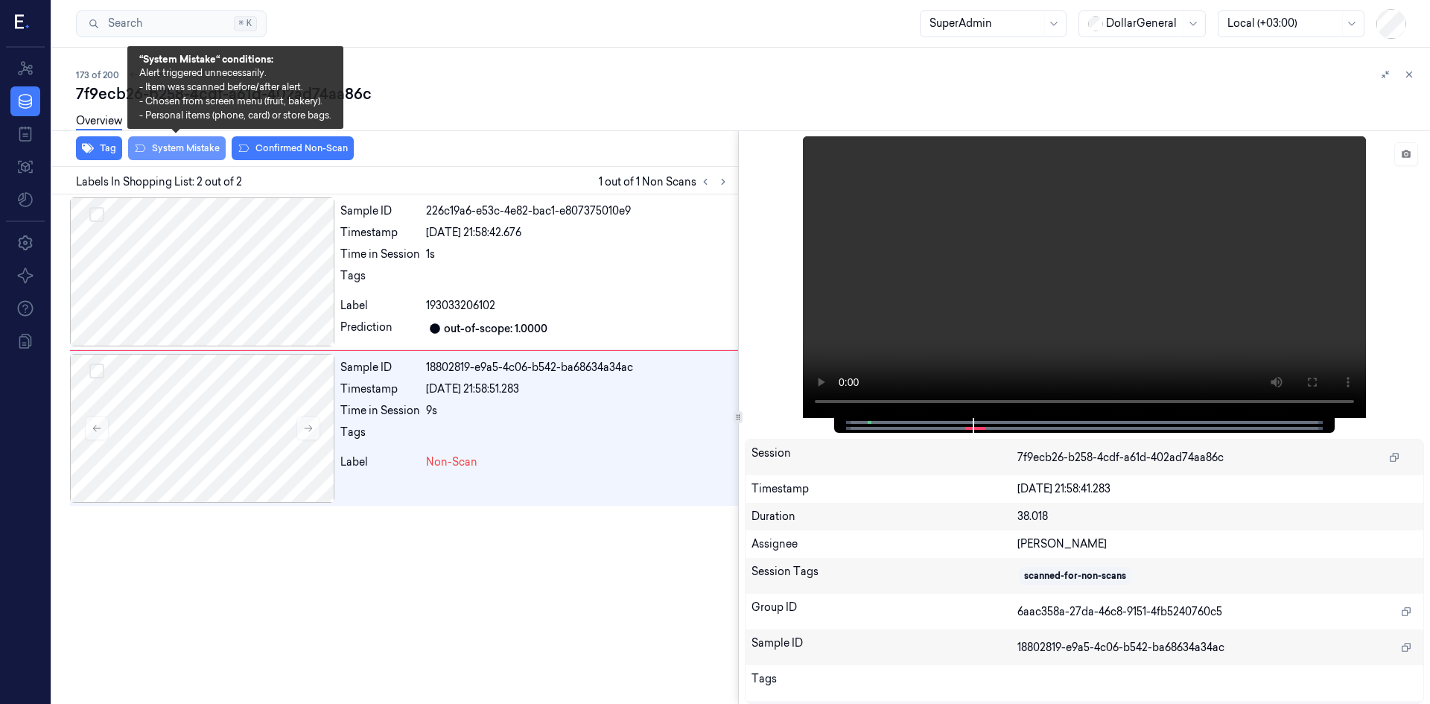
click at [212, 154] on button "System Mistake" at bounding box center [177, 148] width 98 height 24
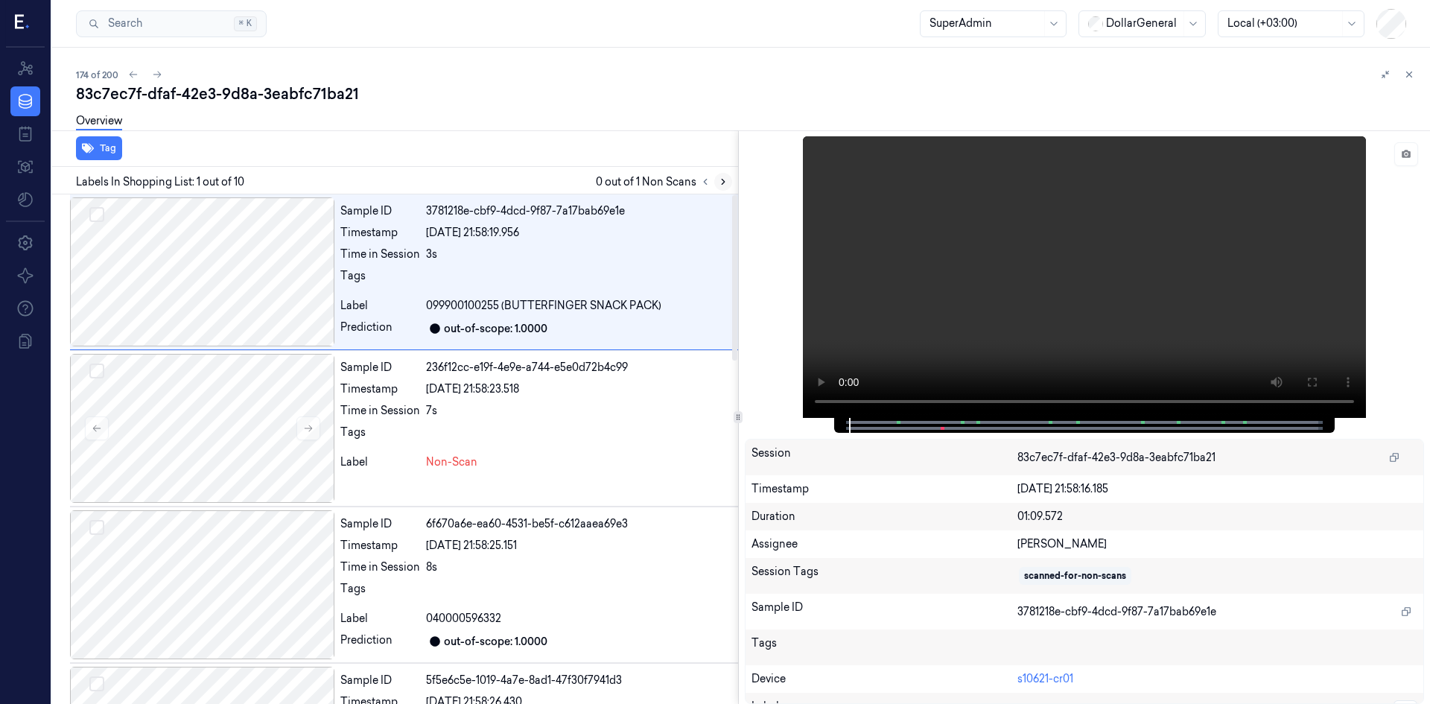
click at [714, 182] on div at bounding box center [715, 182] width 36 height 18
click at [721, 180] on icon at bounding box center [723, 182] width 10 height 10
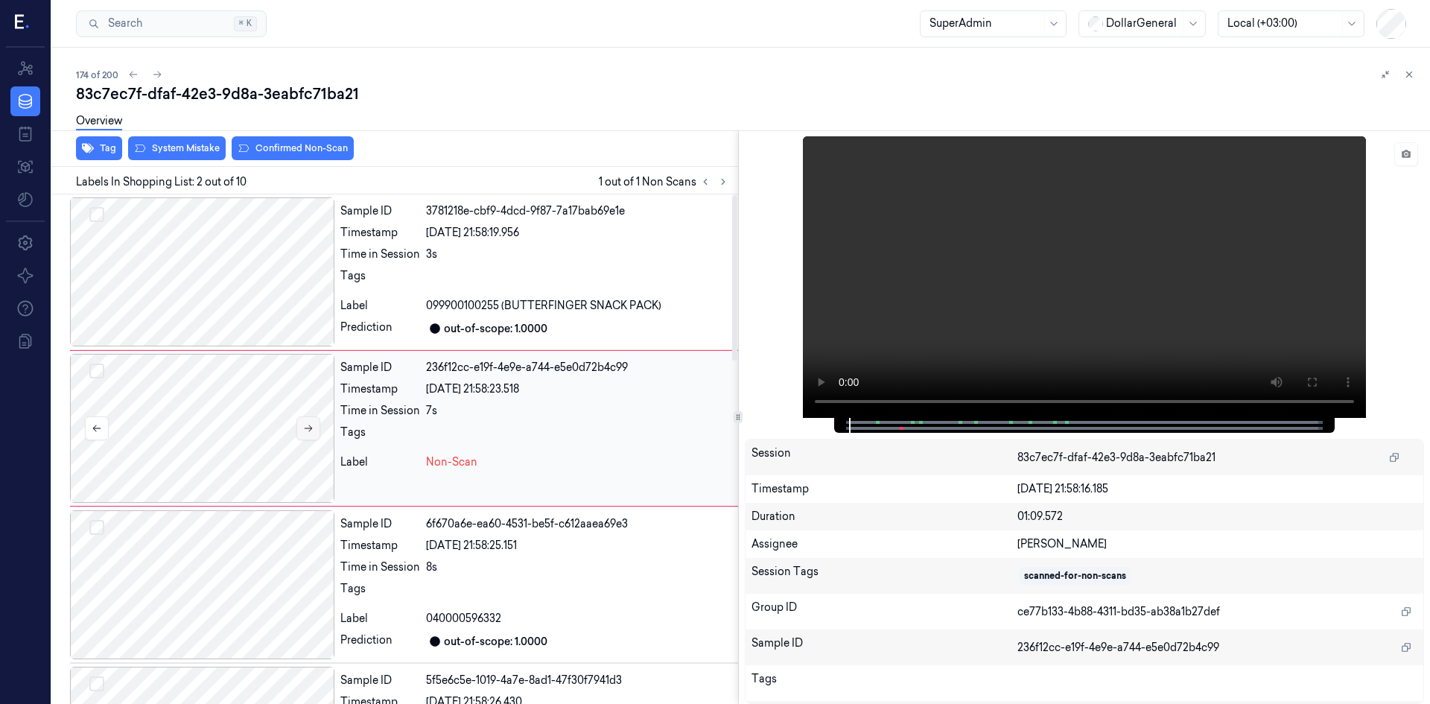
click at [299, 431] on button at bounding box center [309, 428] width 24 height 24
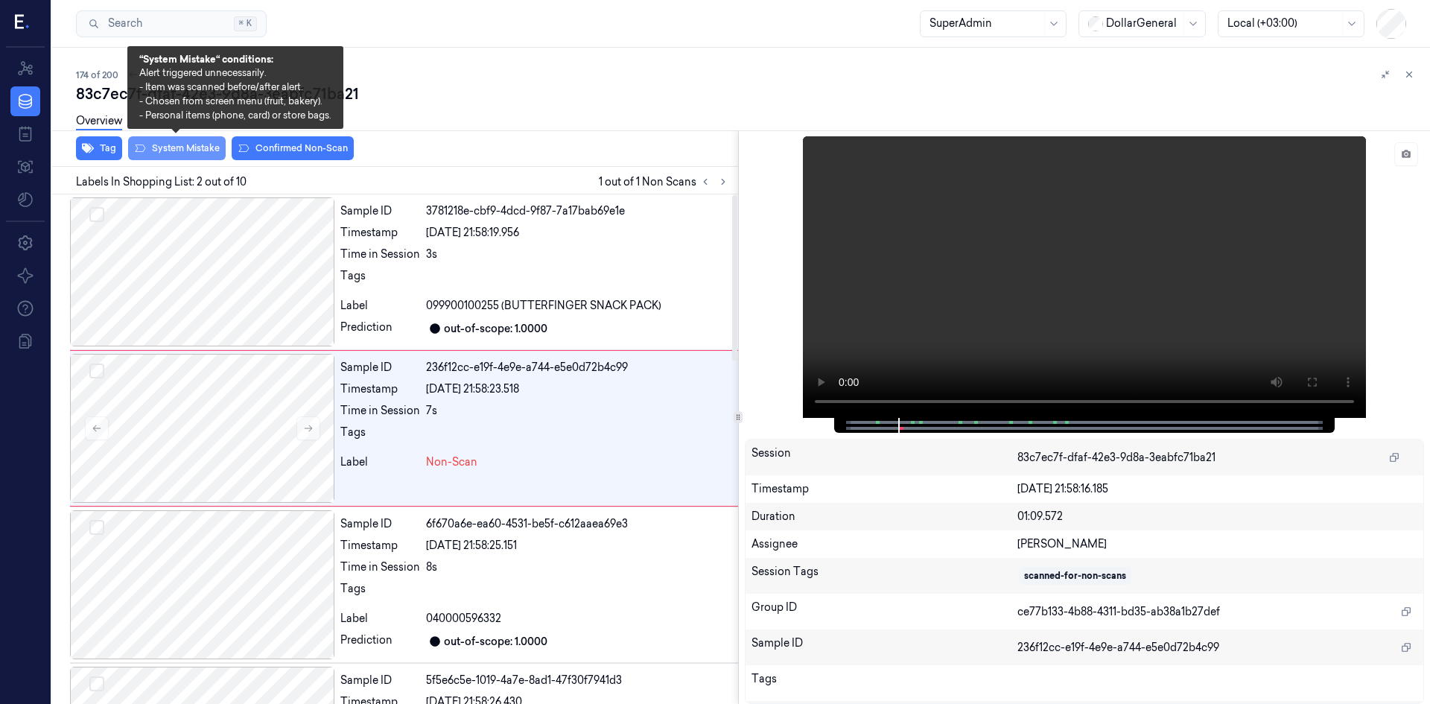
click at [200, 153] on button "System Mistake" at bounding box center [177, 148] width 98 height 24
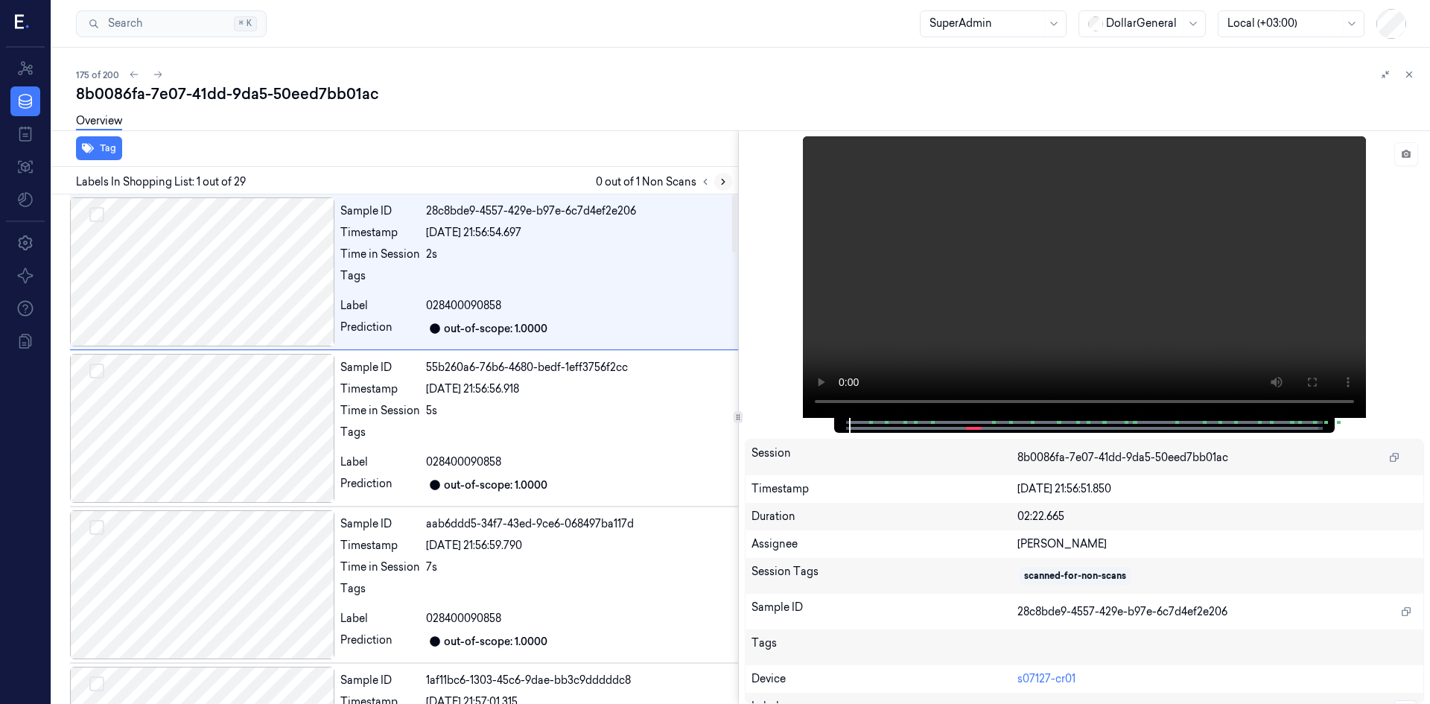
click at [726, 185] on icon at bounding box center [723, 182] width 10 height 10
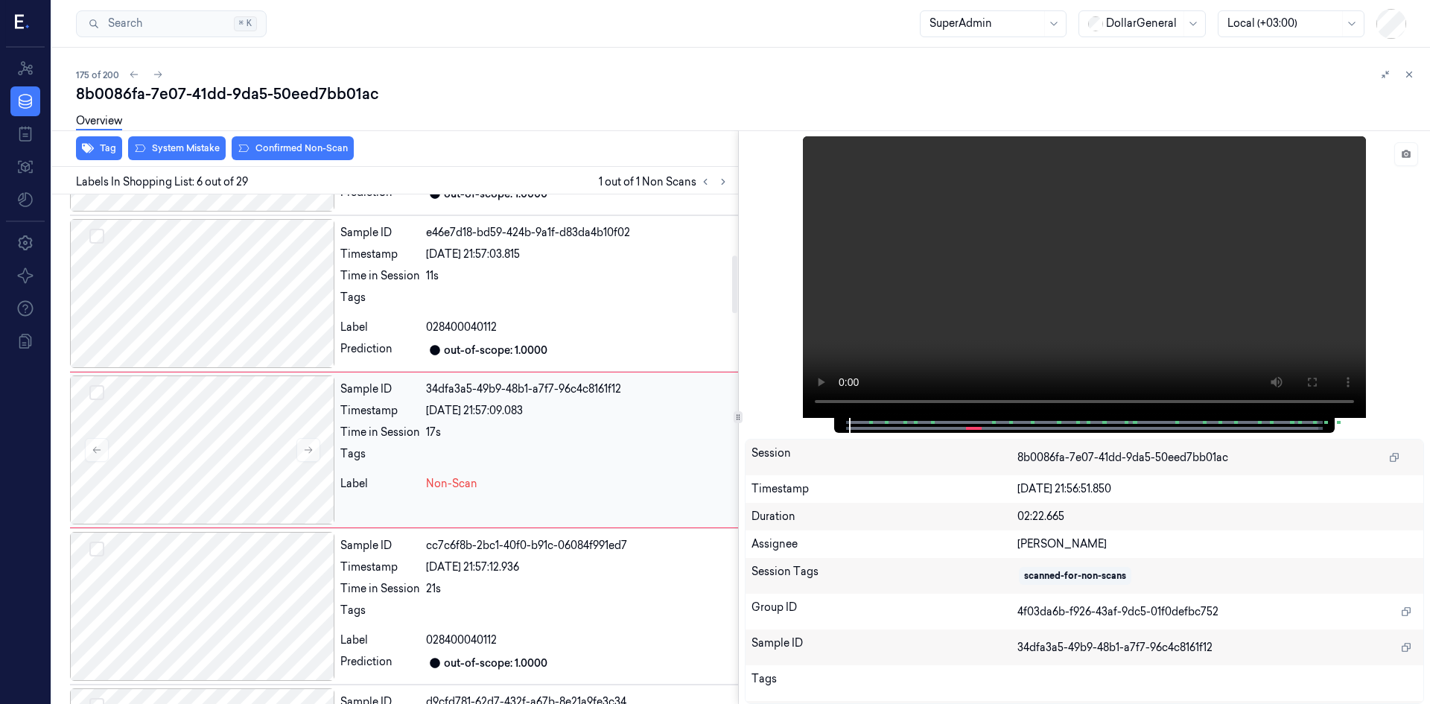
scroll to position [605, 0]
click at [308, 447] on icon at bounding box center [308, 449] width 10 height 10
click at [1404, 162] on button at bounding box center [1407, 154] width 24 height 24
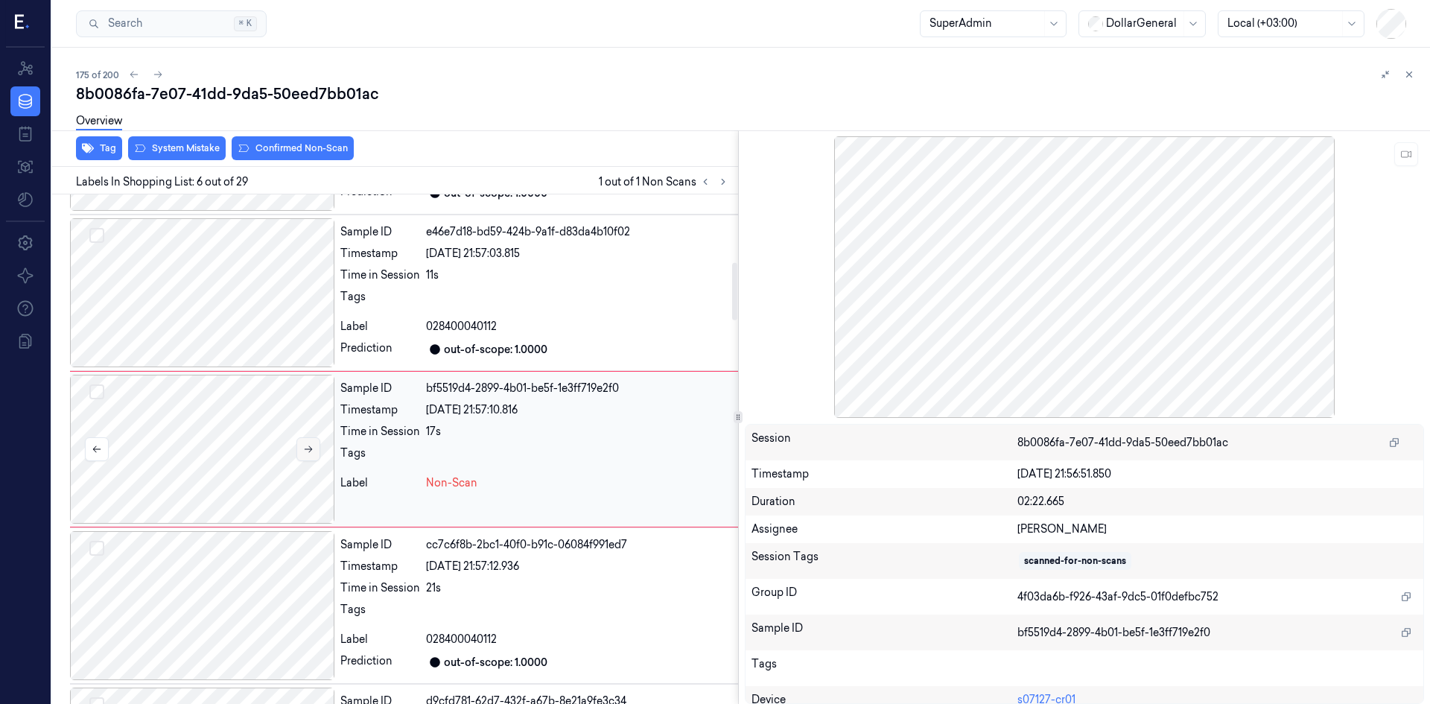
click at [311, 452] on icon at bounding box center [308, 449] width 10 height 10
click at [219, 302] on div at bounding box center [202, 292] width 264 height 149
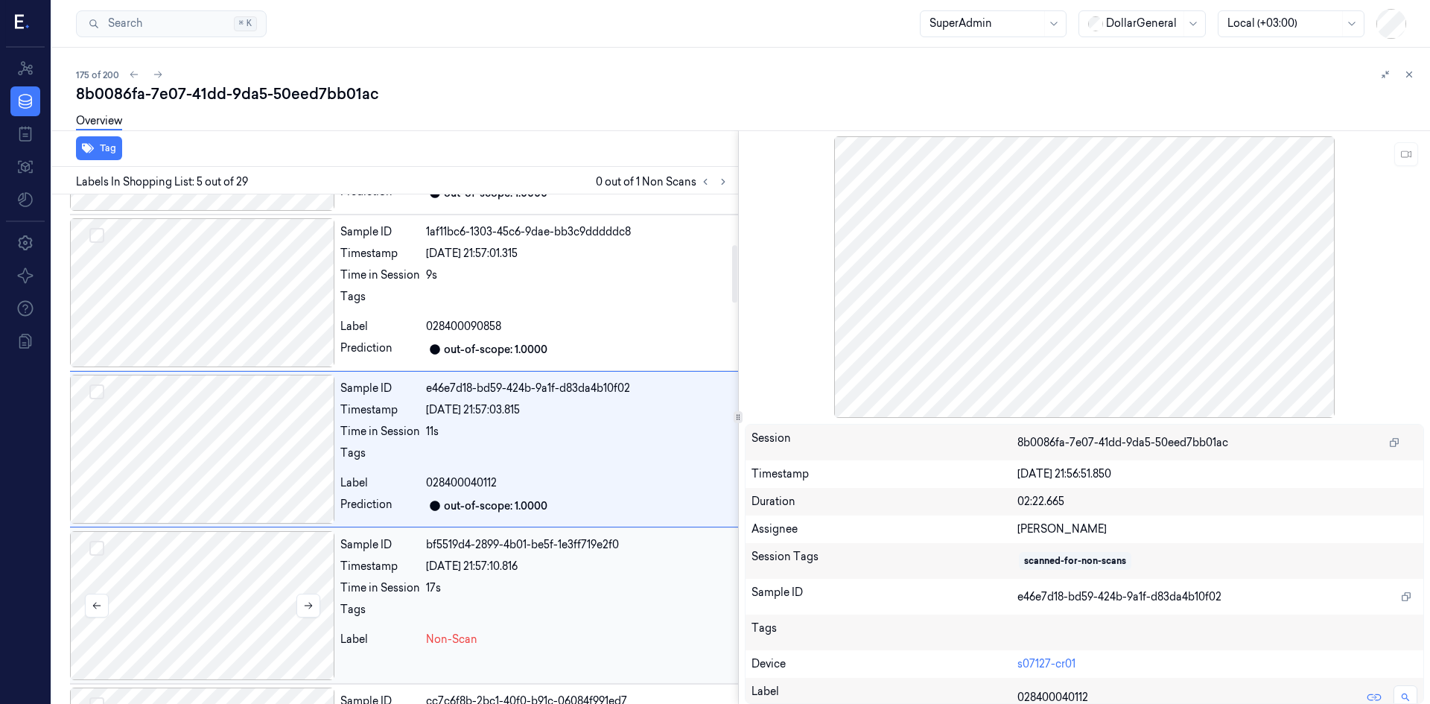
click at [216, 568] on div at bounding box center [202, 605] width 264 height 149
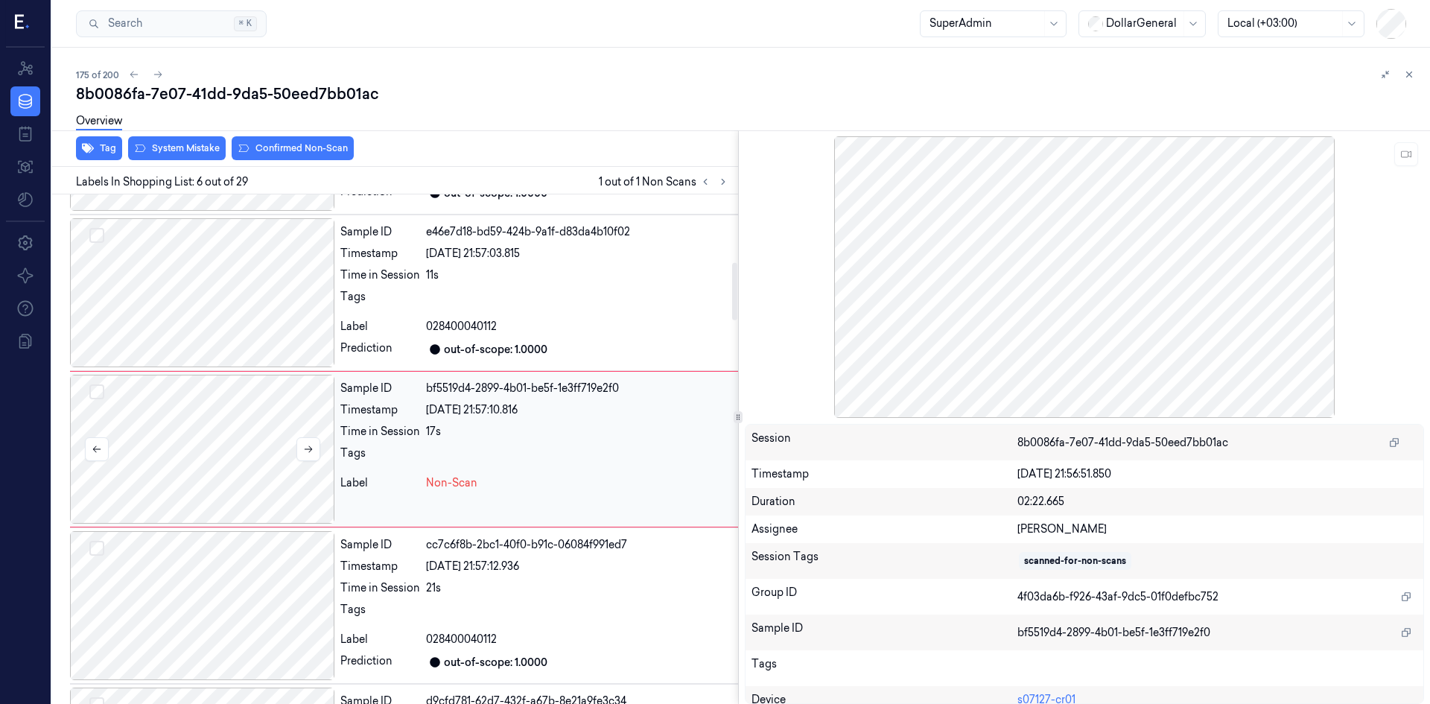
click at [258, 454] on div at bounding box center [202, 449] width 264 height 149
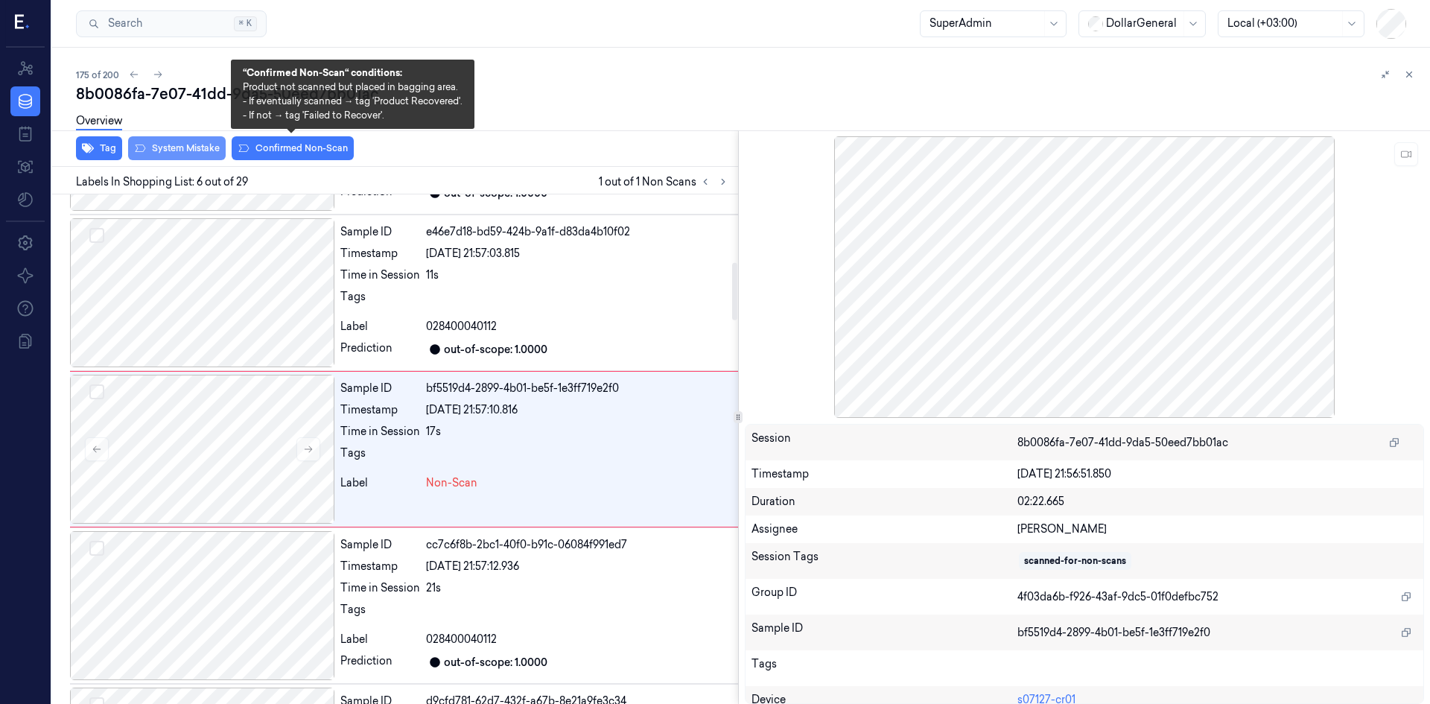
click at [205, 147] on button "System Mistake" at bounding box center [177, 148] width 98 height 24
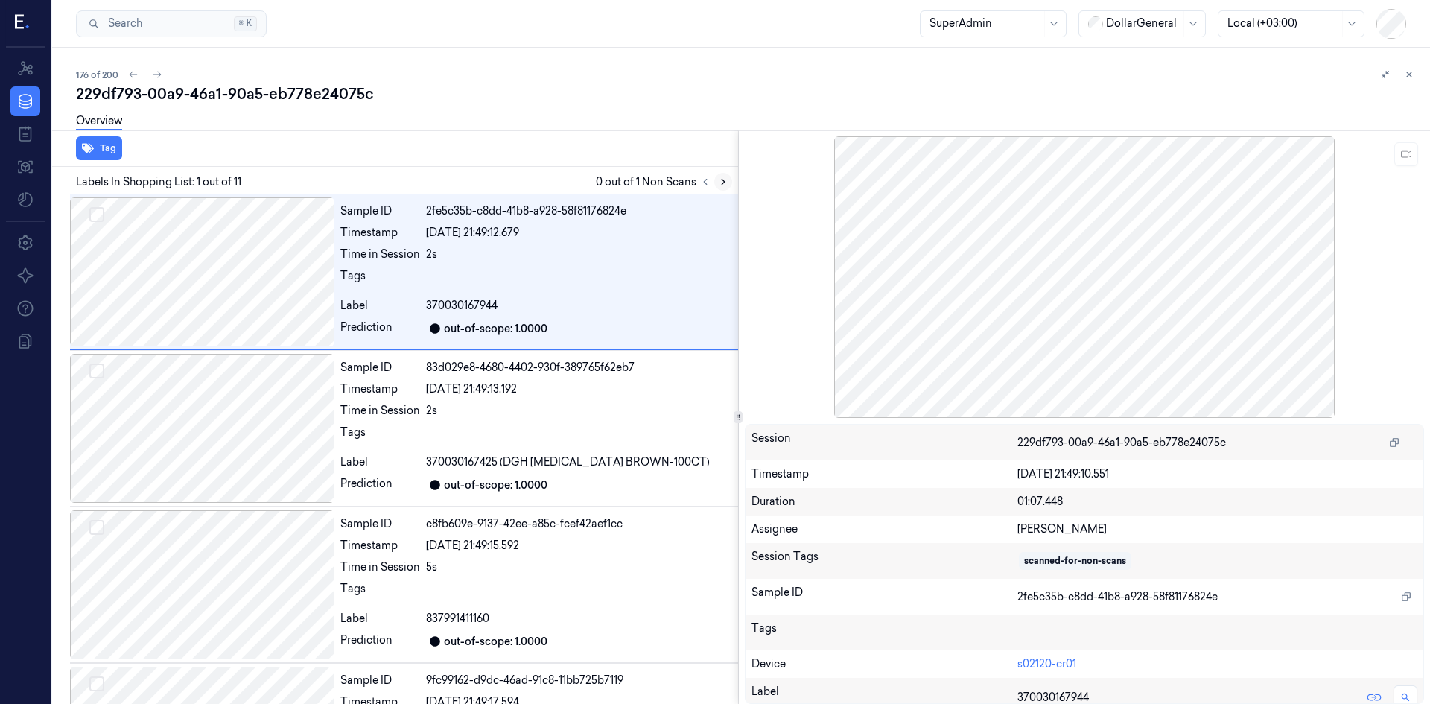
click at [729, 181] on button at bounding box center [723, 182] width 18 height 18
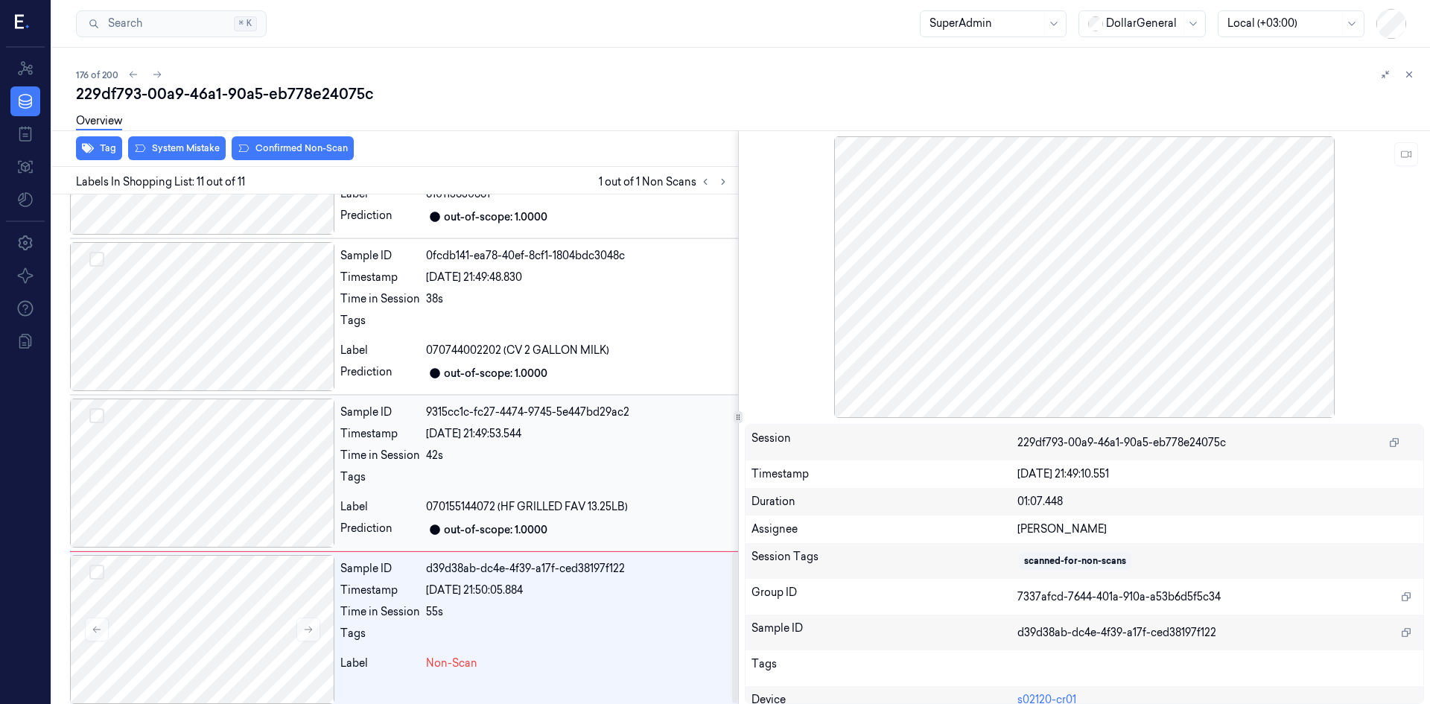
scroll to position [1216, 0]
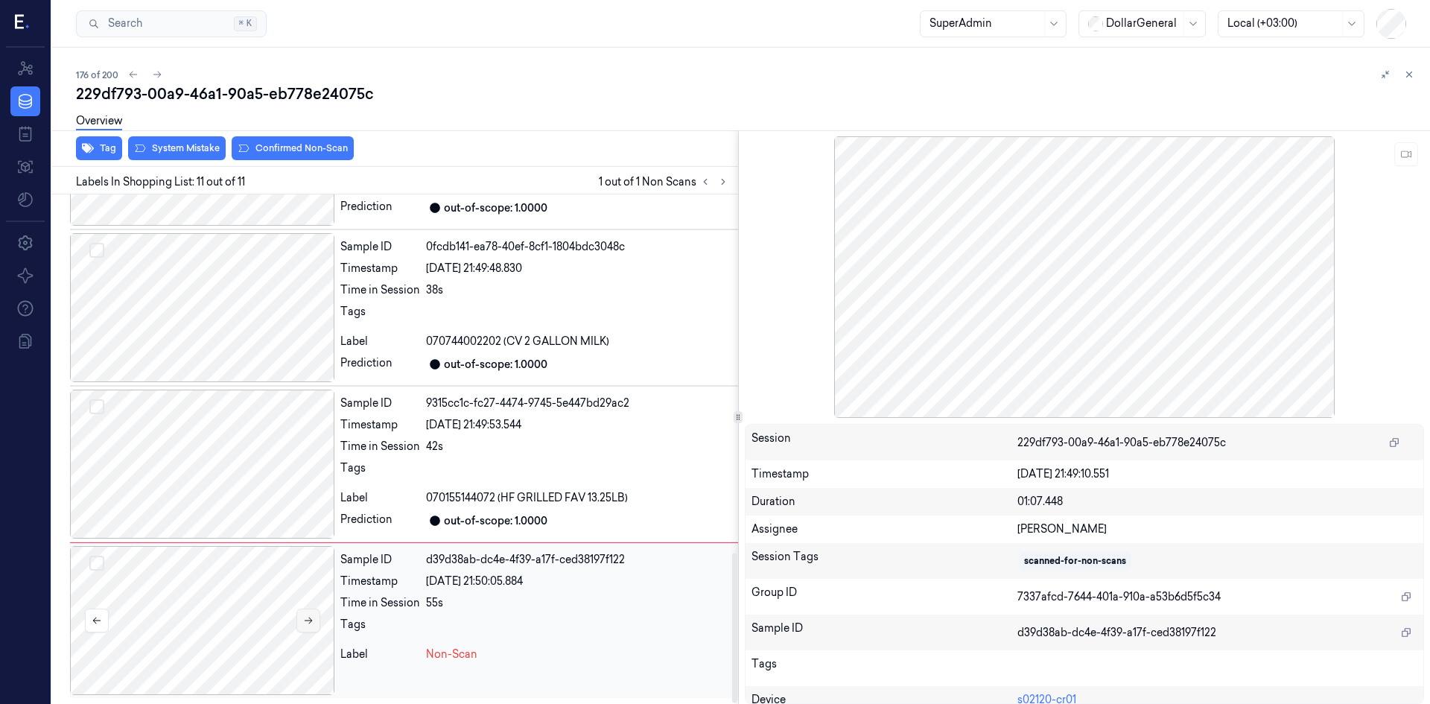
click at [303, 620] on icon at bounding box center [308, 620] width 10 height 10
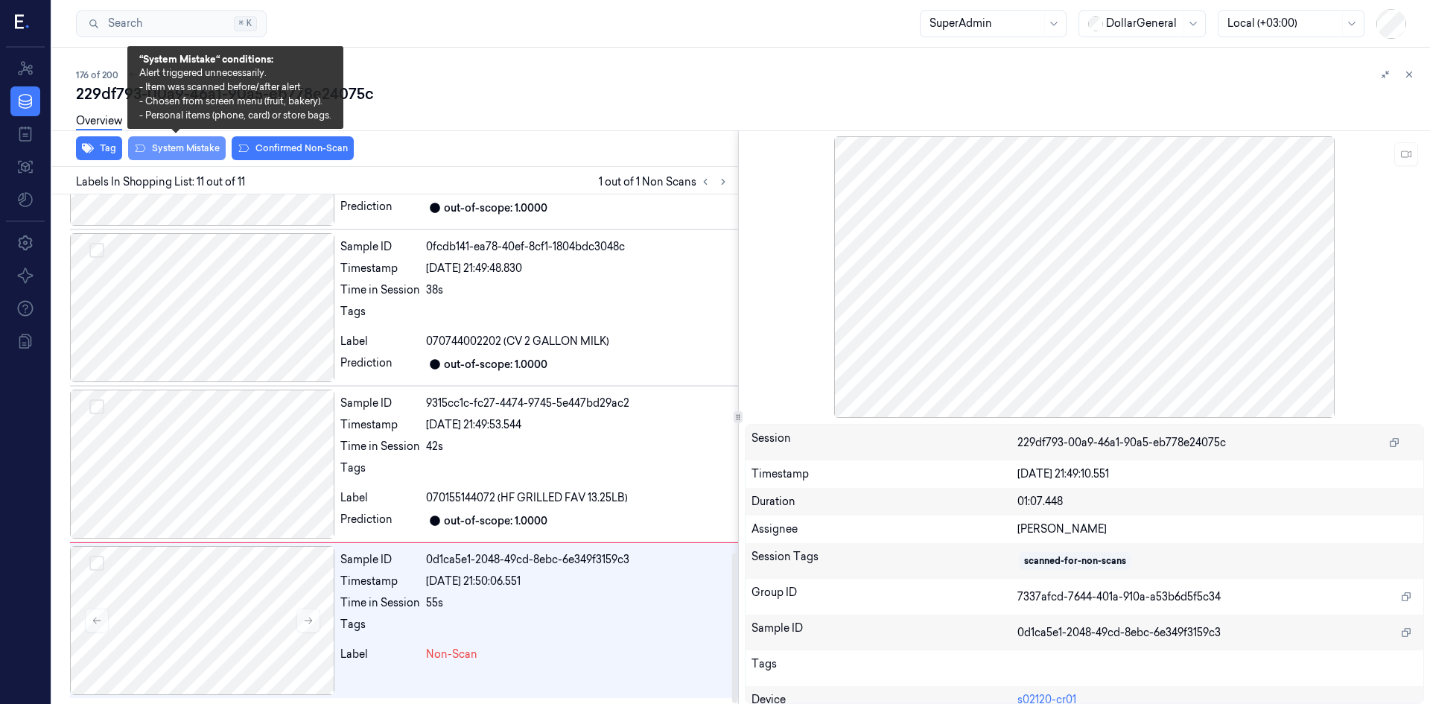
click at [185, 143] on button "System Mistake" at bounding box center [177, 148] width 98 height 24
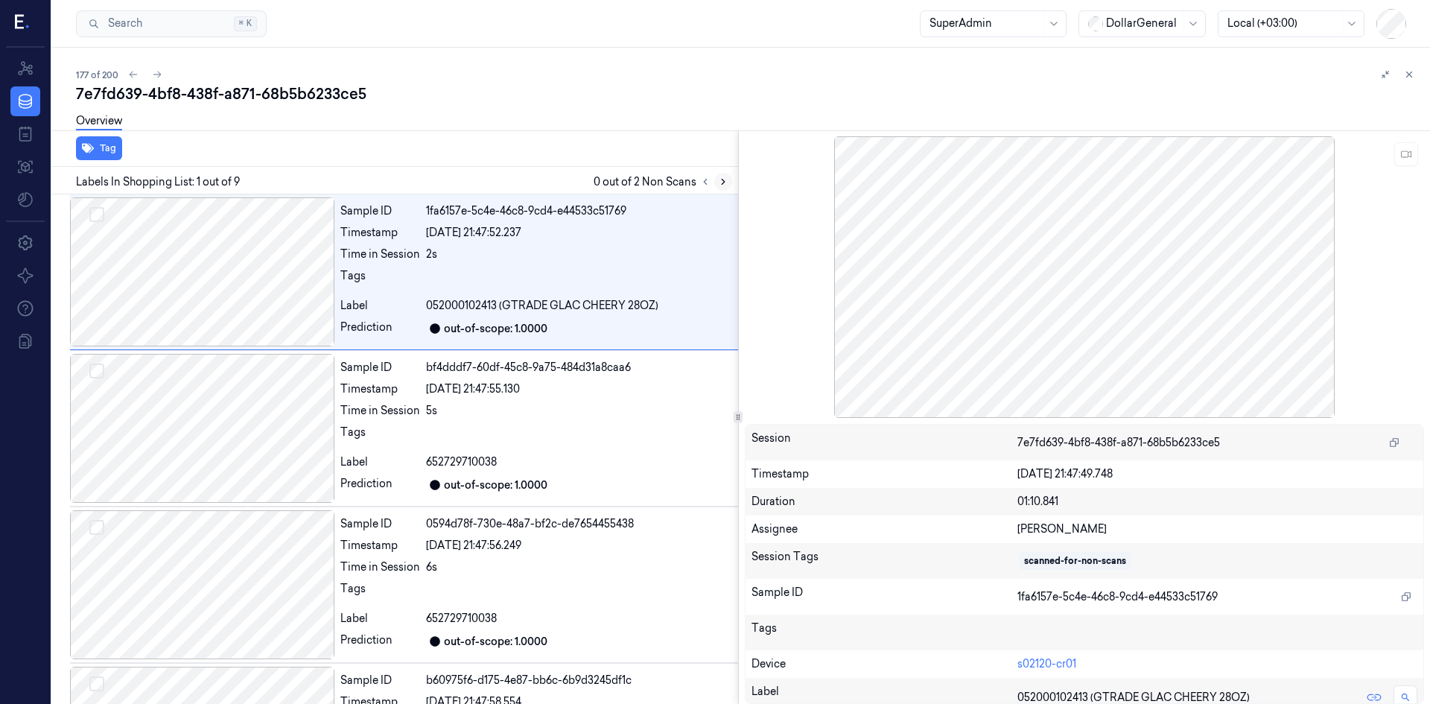
click at [725, 183] on icon at bounding box center [723, 182] width 10 height 10
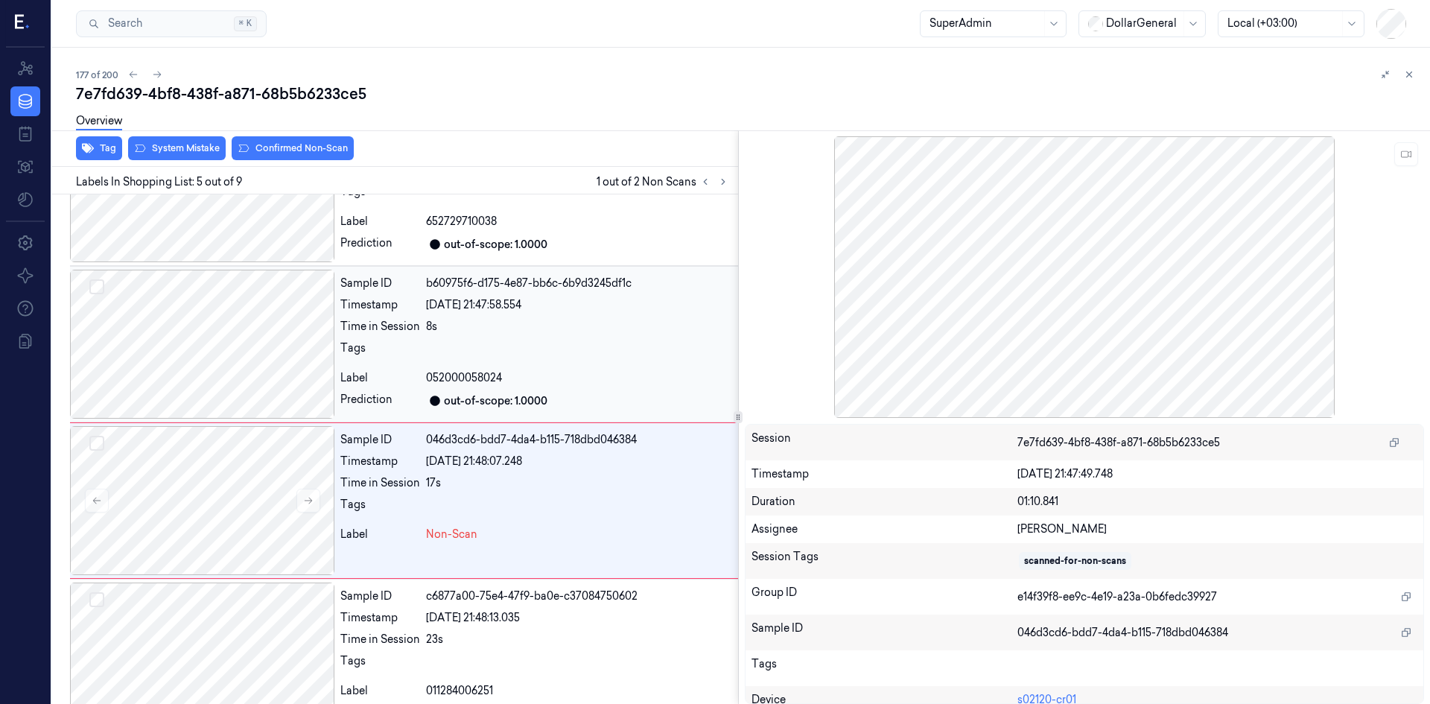
scroll to position [448, 0]
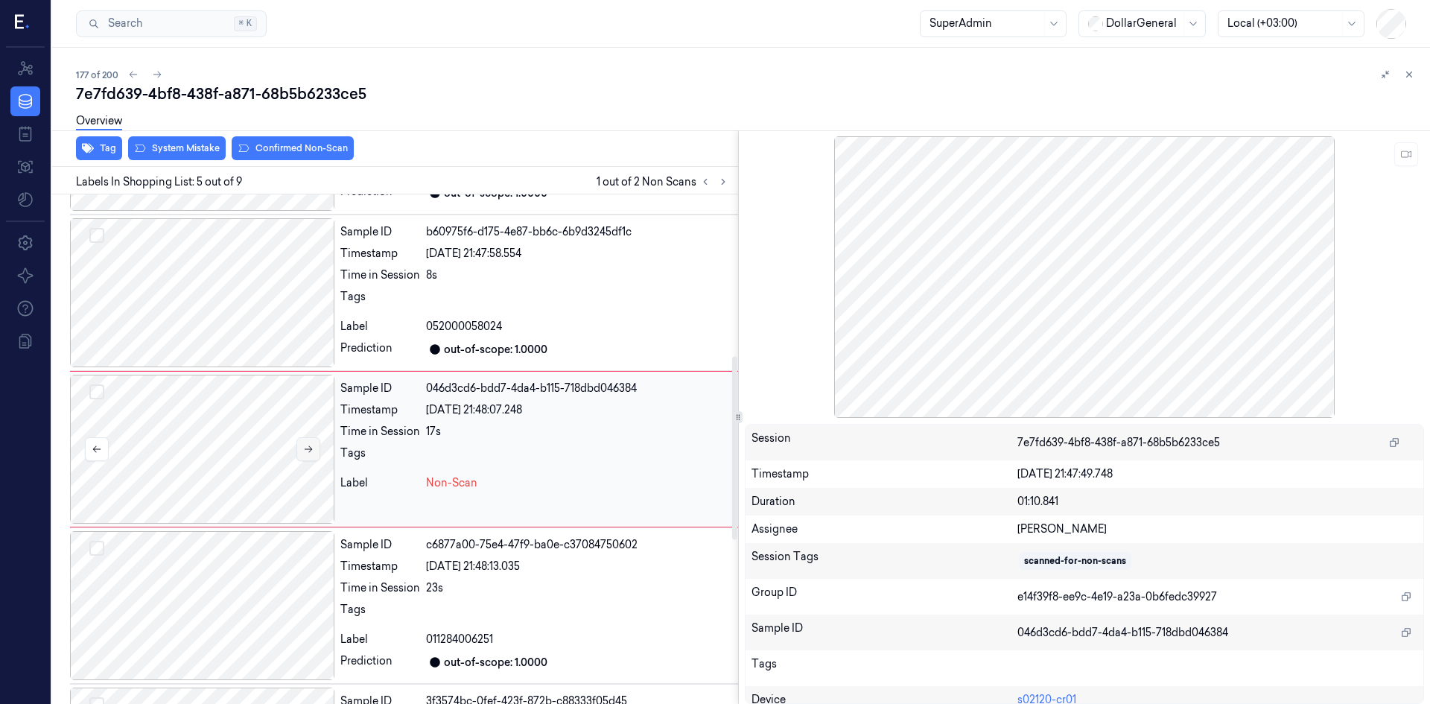
click at [319, 454] on button at bounding box center [309, 449] width 24 height 24
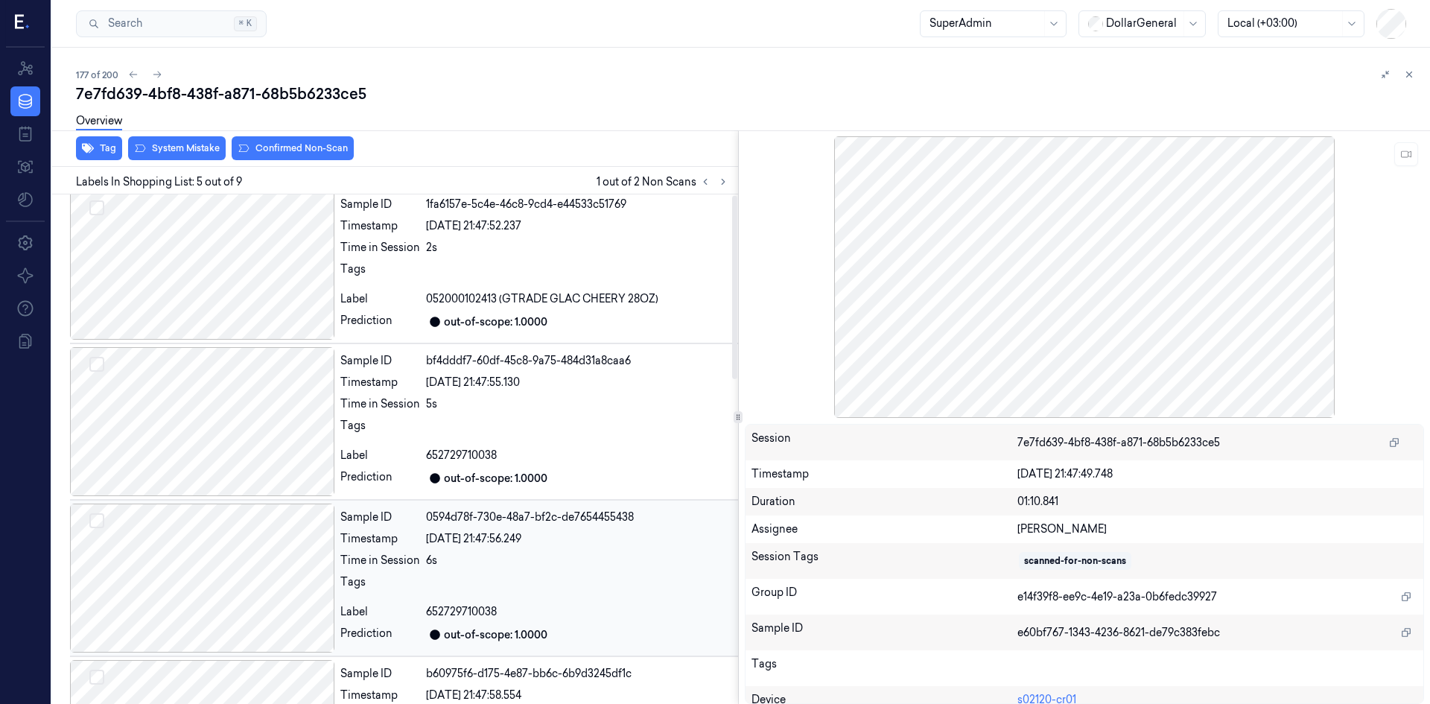
scroll to position [1, 0]
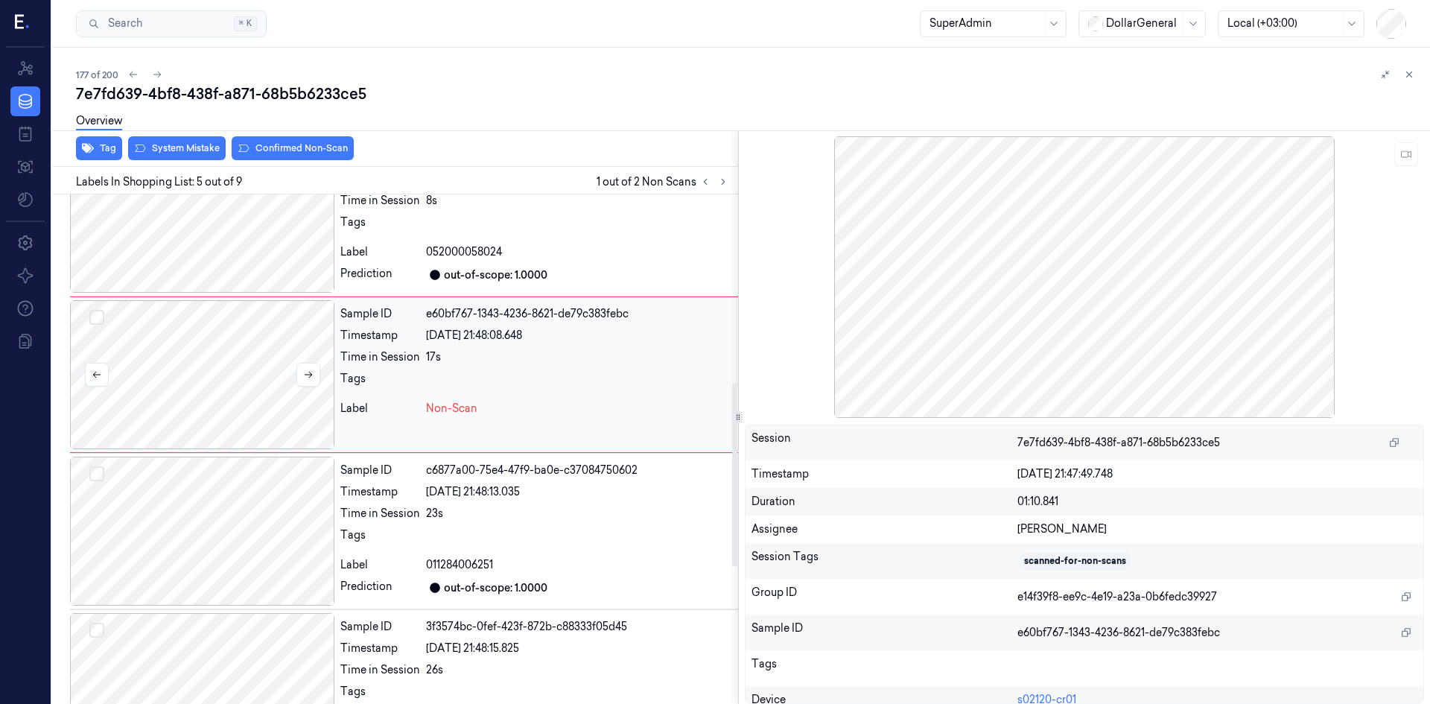
click at [267, 417] on div at bounding box center [202, 374] width 264 height 149
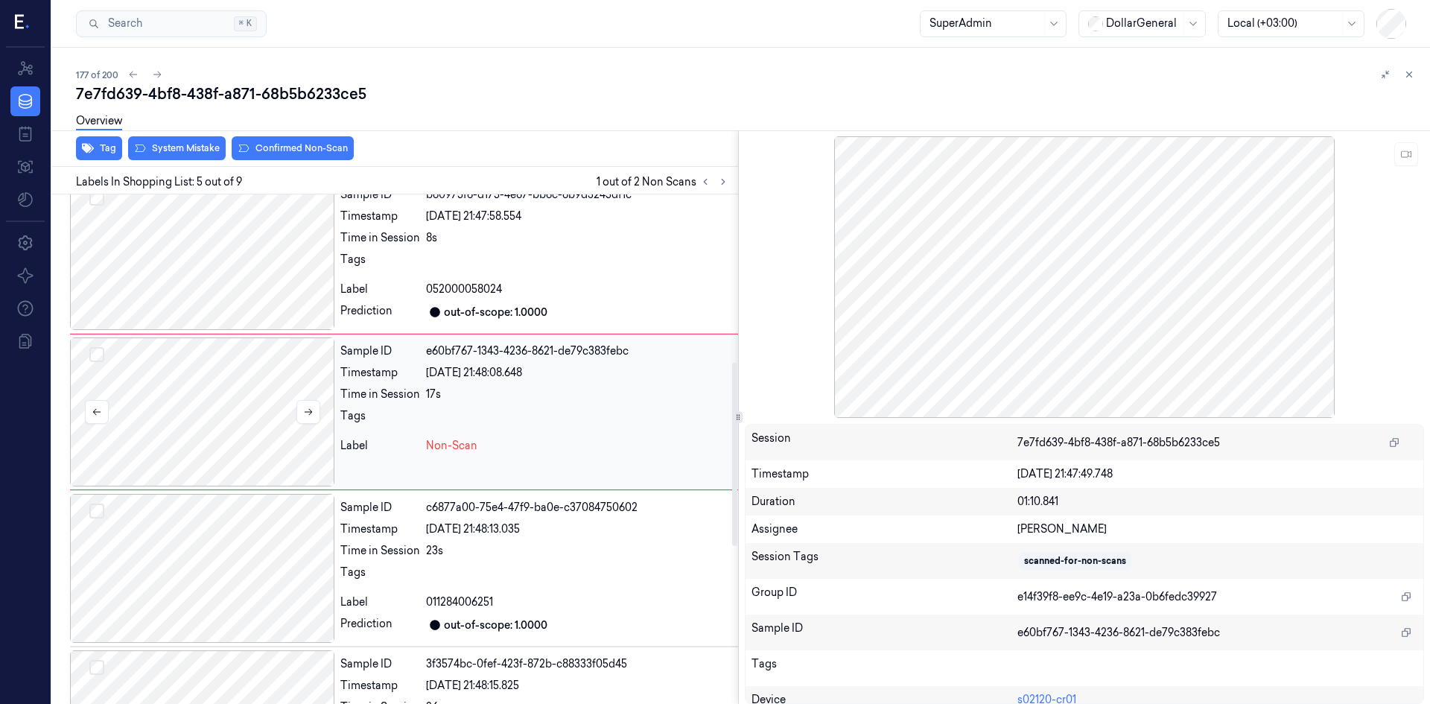
scroll to position [448, 0]
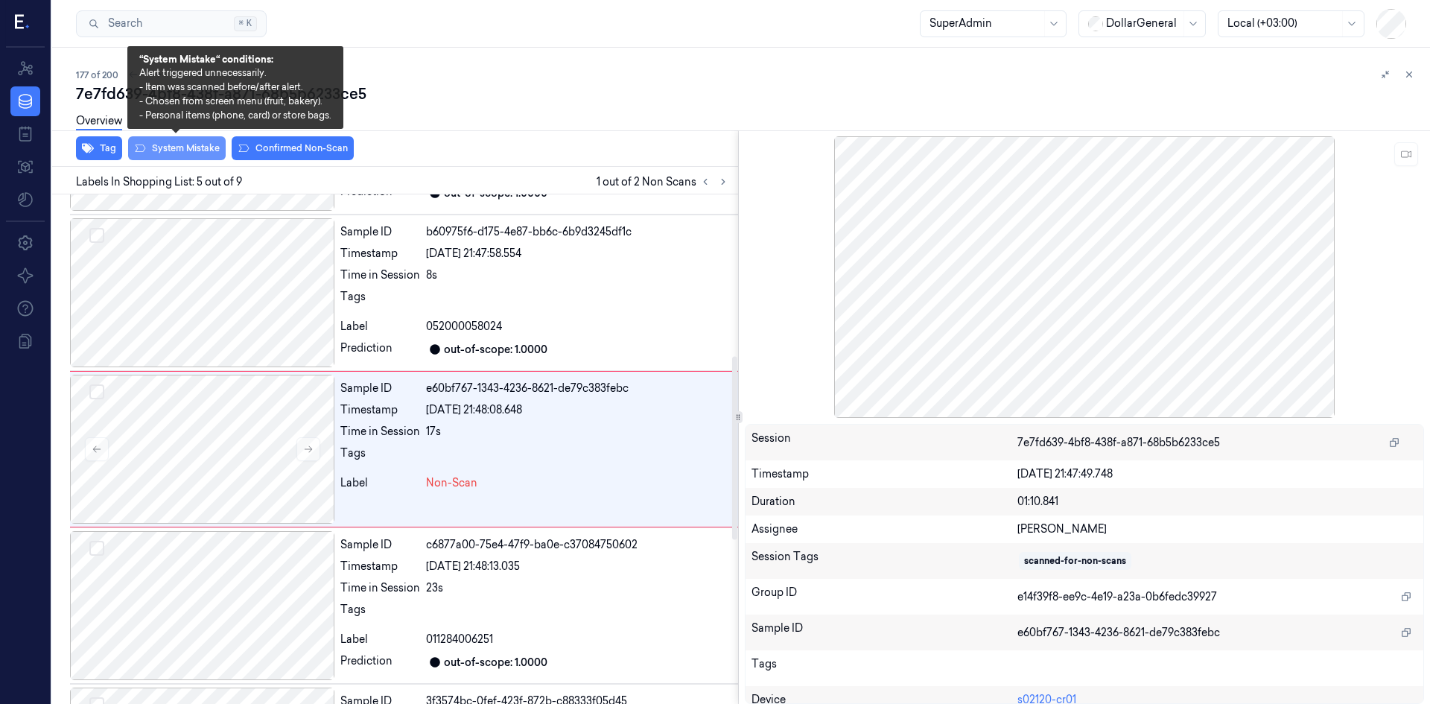
drag, startPoint x: 206, startPoint y: 148, endPoint x: 222, endPoint y: 149, distance: 16.5
click at [206, 148] on button "System Mistake" at bounding box center [177, 148] width 98 height 24
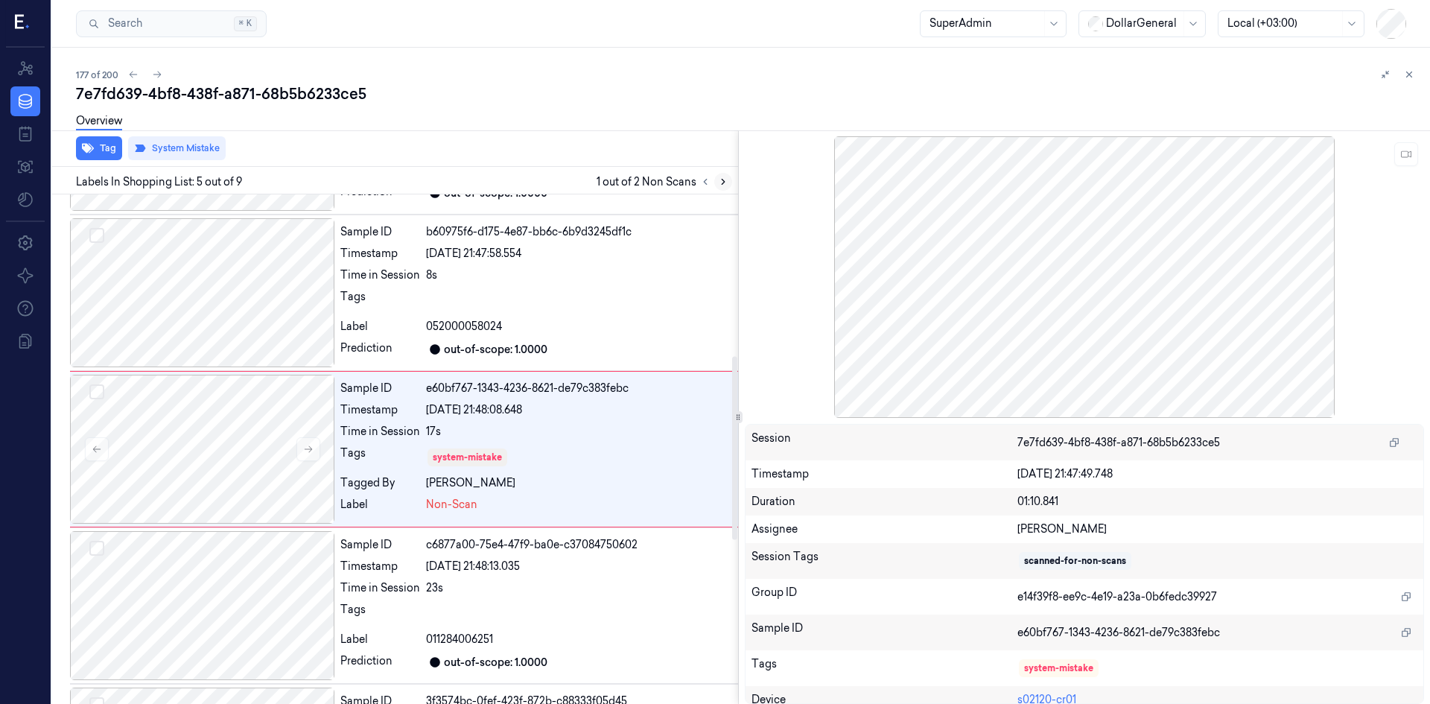
click at [720, 183] on icon at bounding box center [723, 182] width 10 height 10
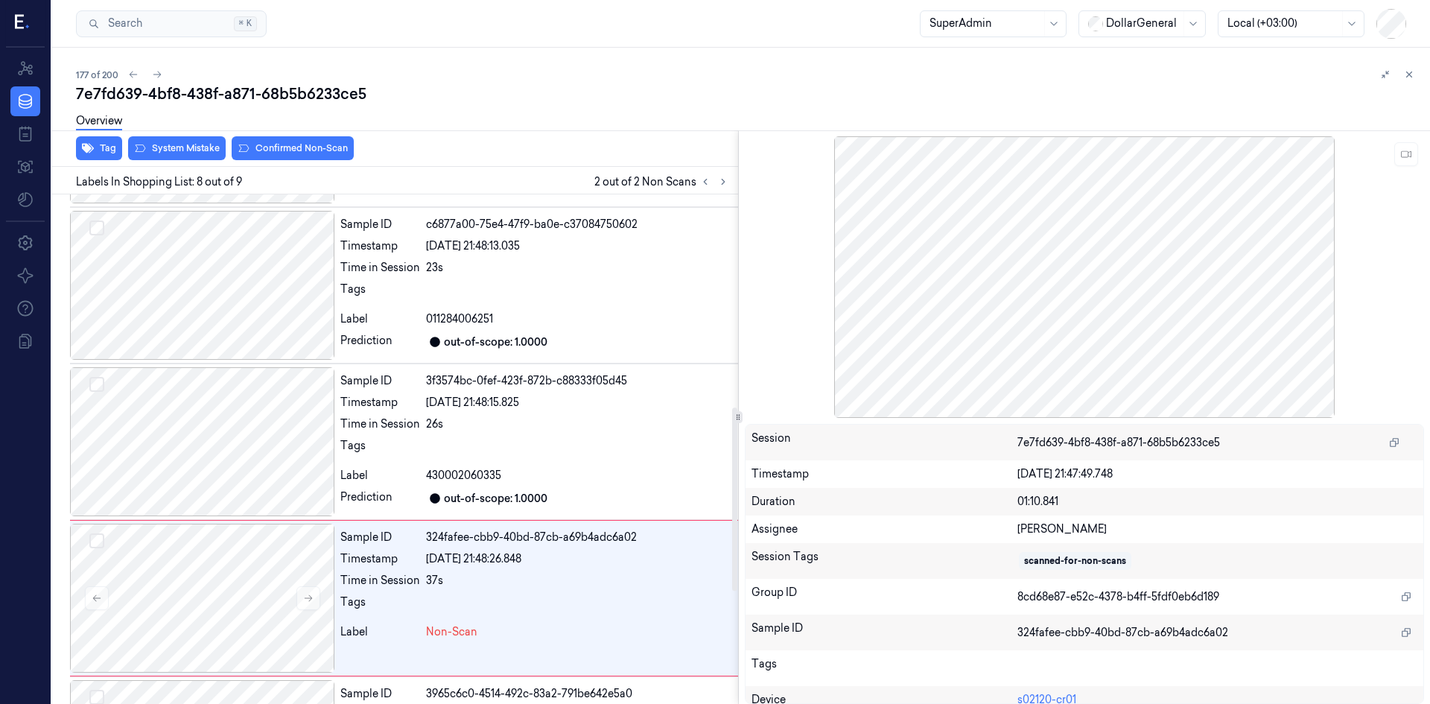
scroll to position [903, 0]
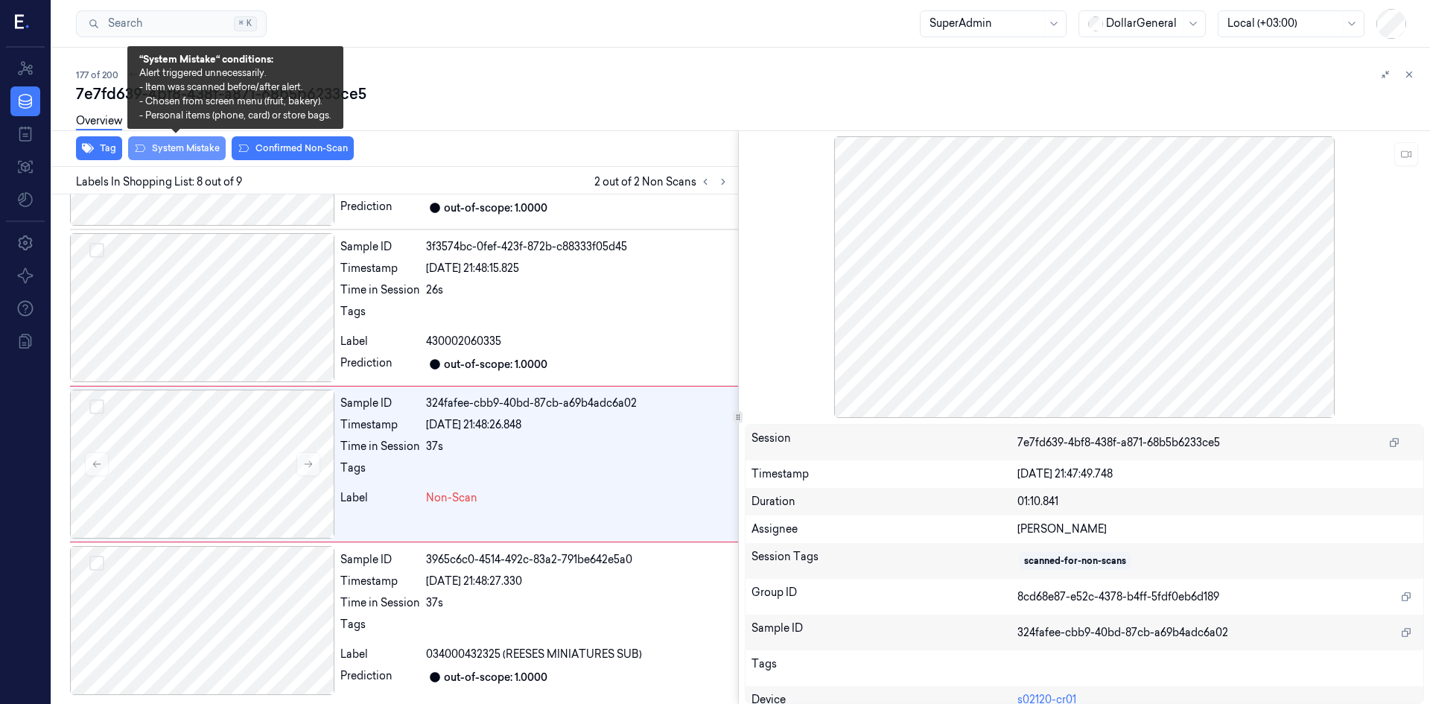
click at [214, 157] on button "System Mistake" at bounding box center [177, 148] width 98 height 24
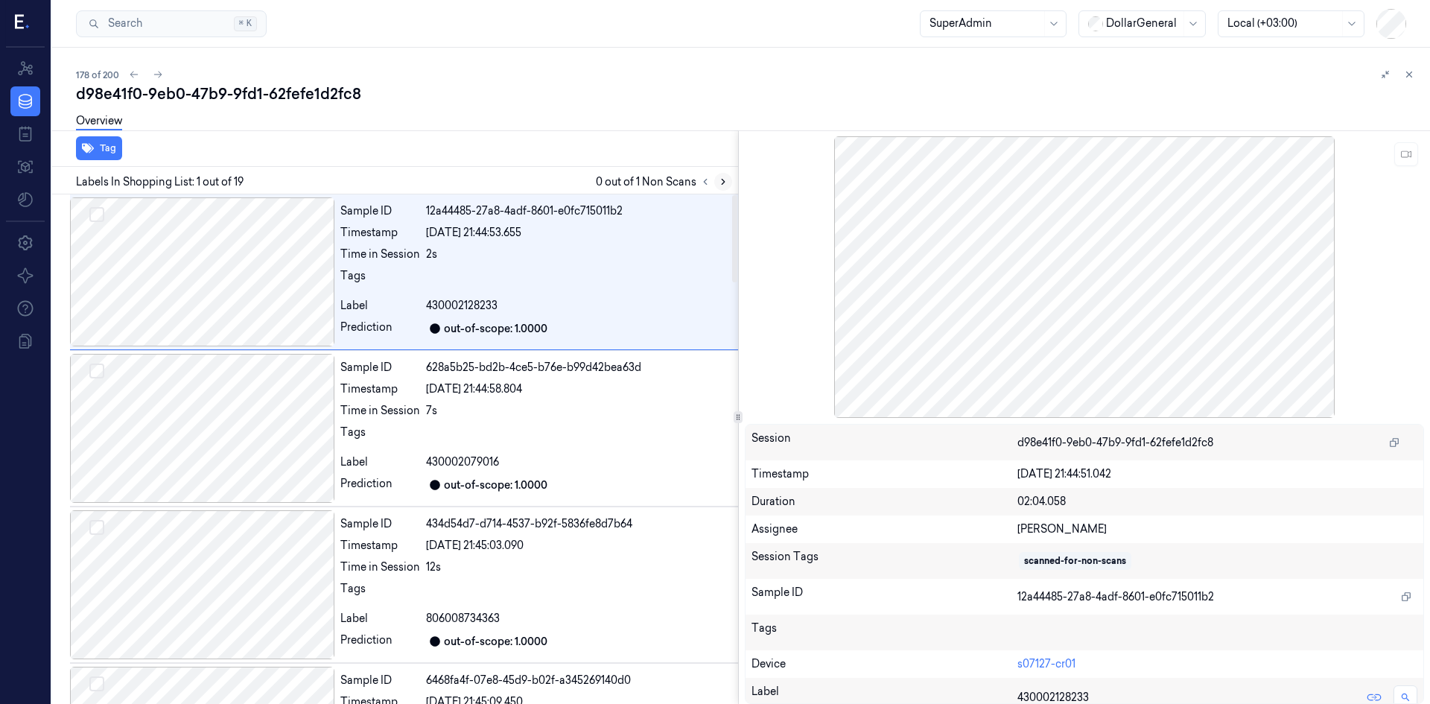
click at [727, 181] on icon at bounding box center [723, 182] width 10 height 10
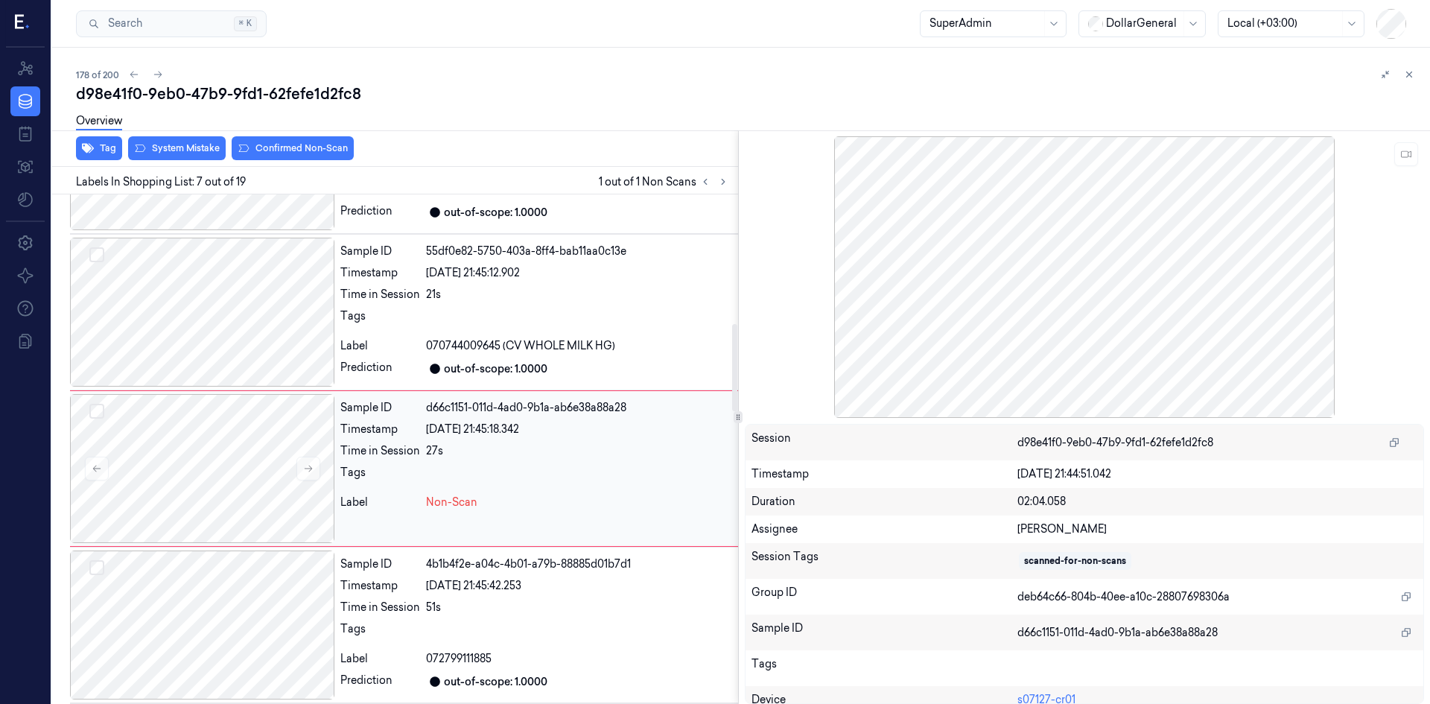
scroll to position [761, 0]
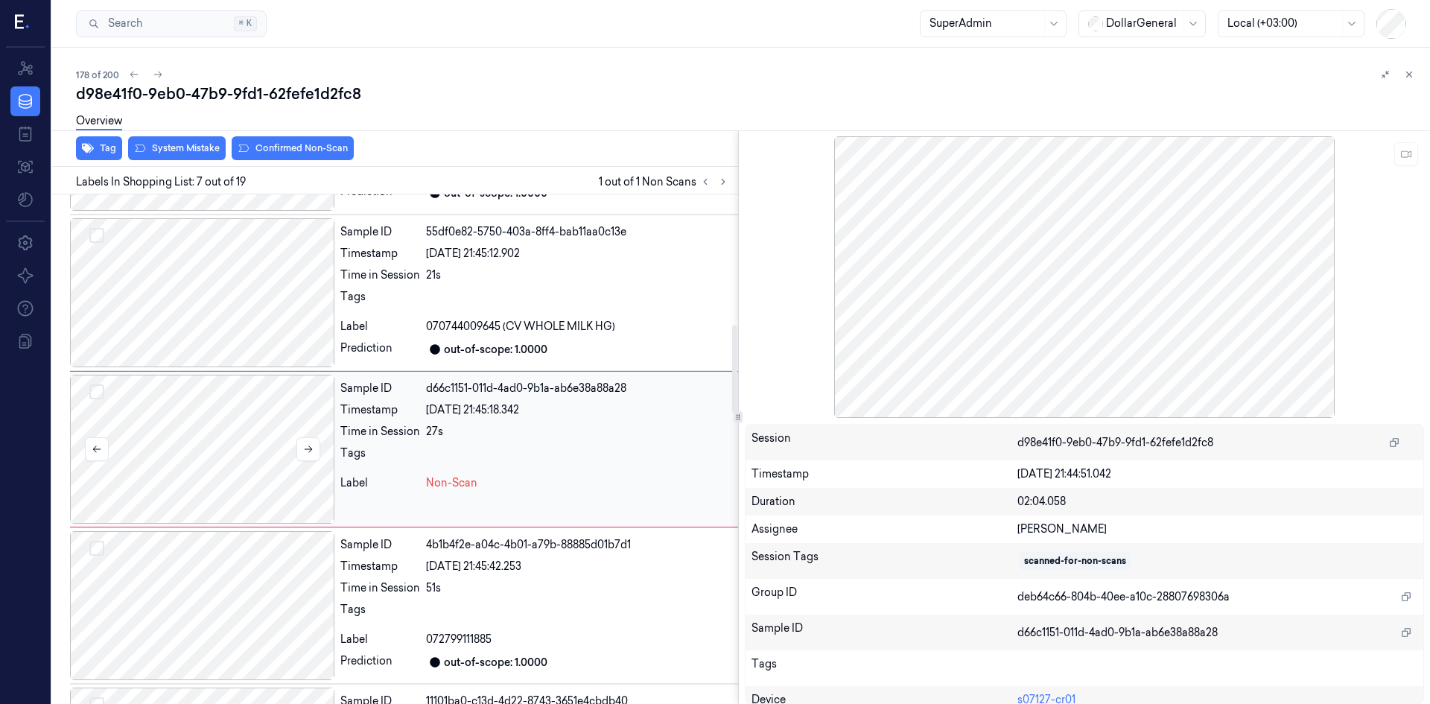
click at [304, 464] on div at bounding box center [202, 449] width 264 height 149
click at [304, 452] on icon at bounding box center [308, 449] width 10 height 10
click at [304, 451] on icon at bounding box center [308, 449] width 10 height 10
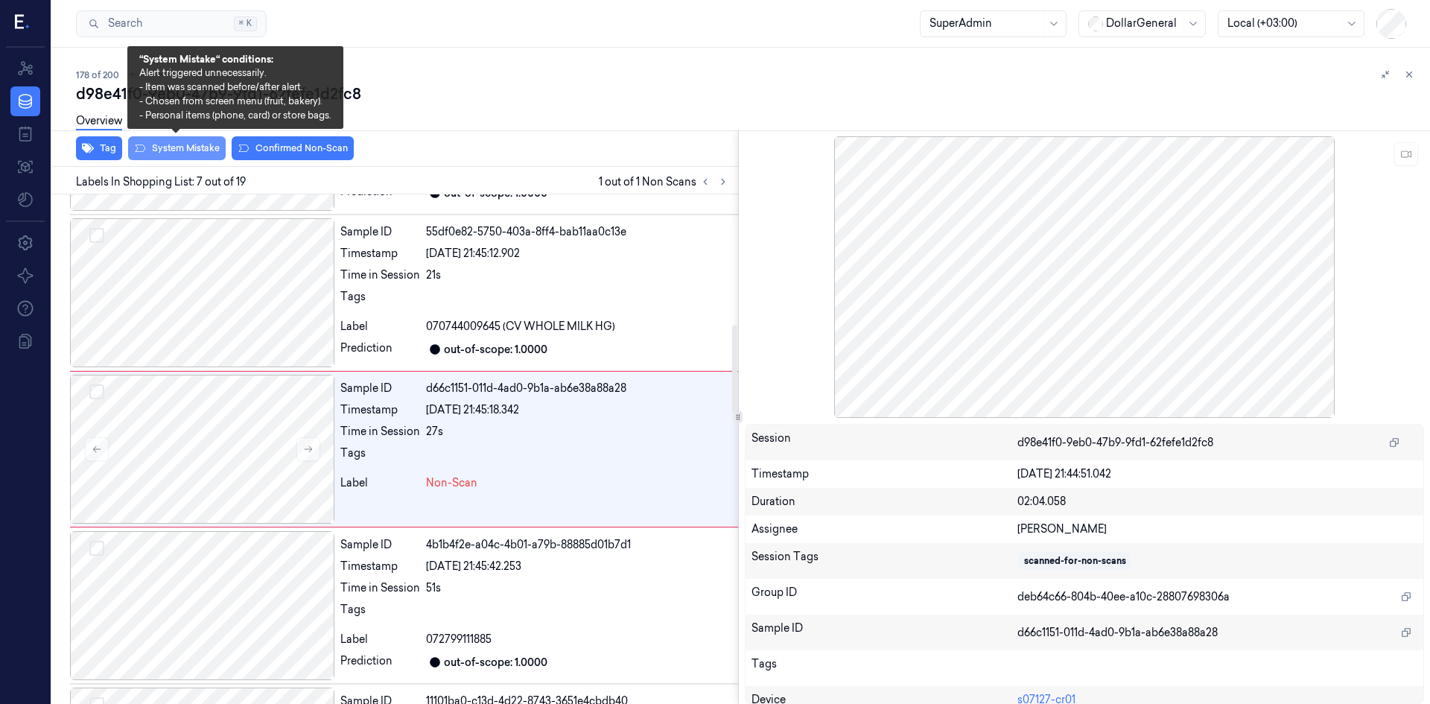
click at [180, 154] on button "System Mistake" at bounding box center [177, 148] width 98 height 24
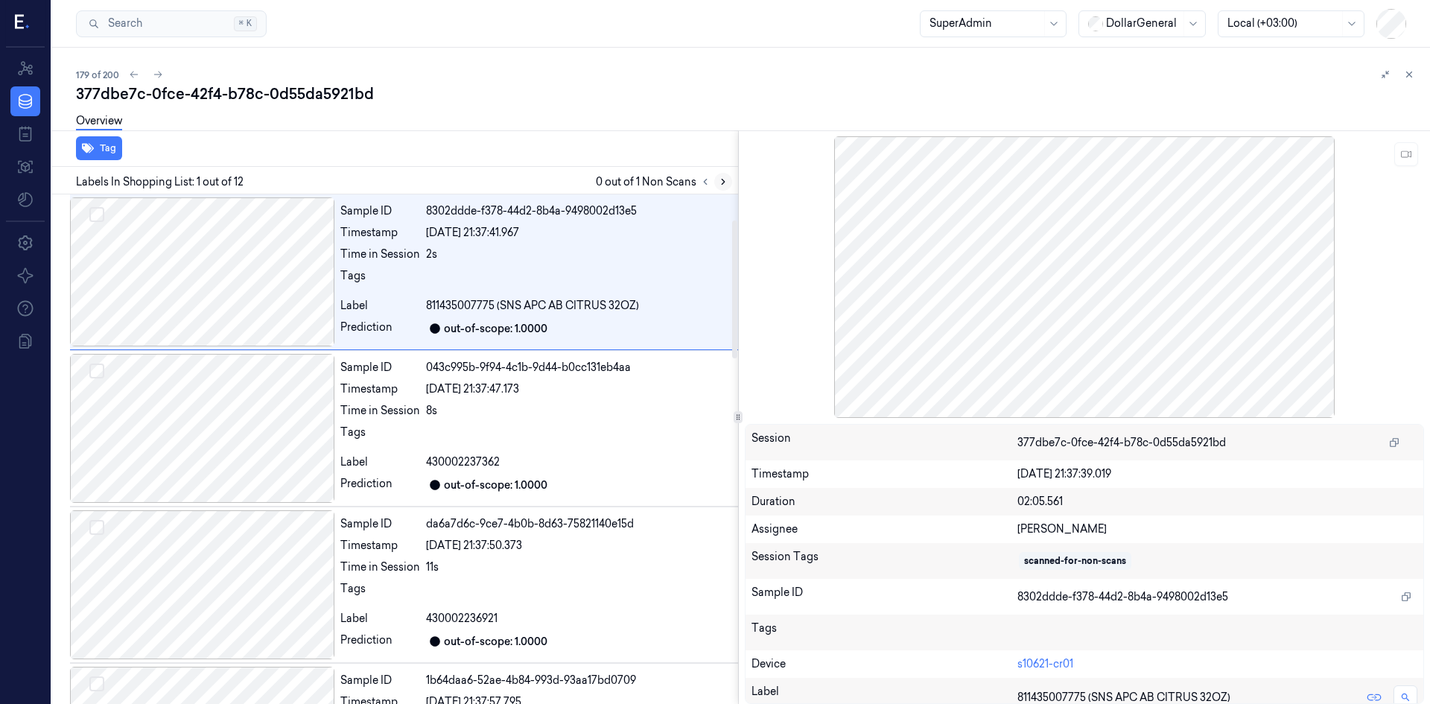
click at [726, 184] on icon at bounding box center [723, 182] width 10 height 10
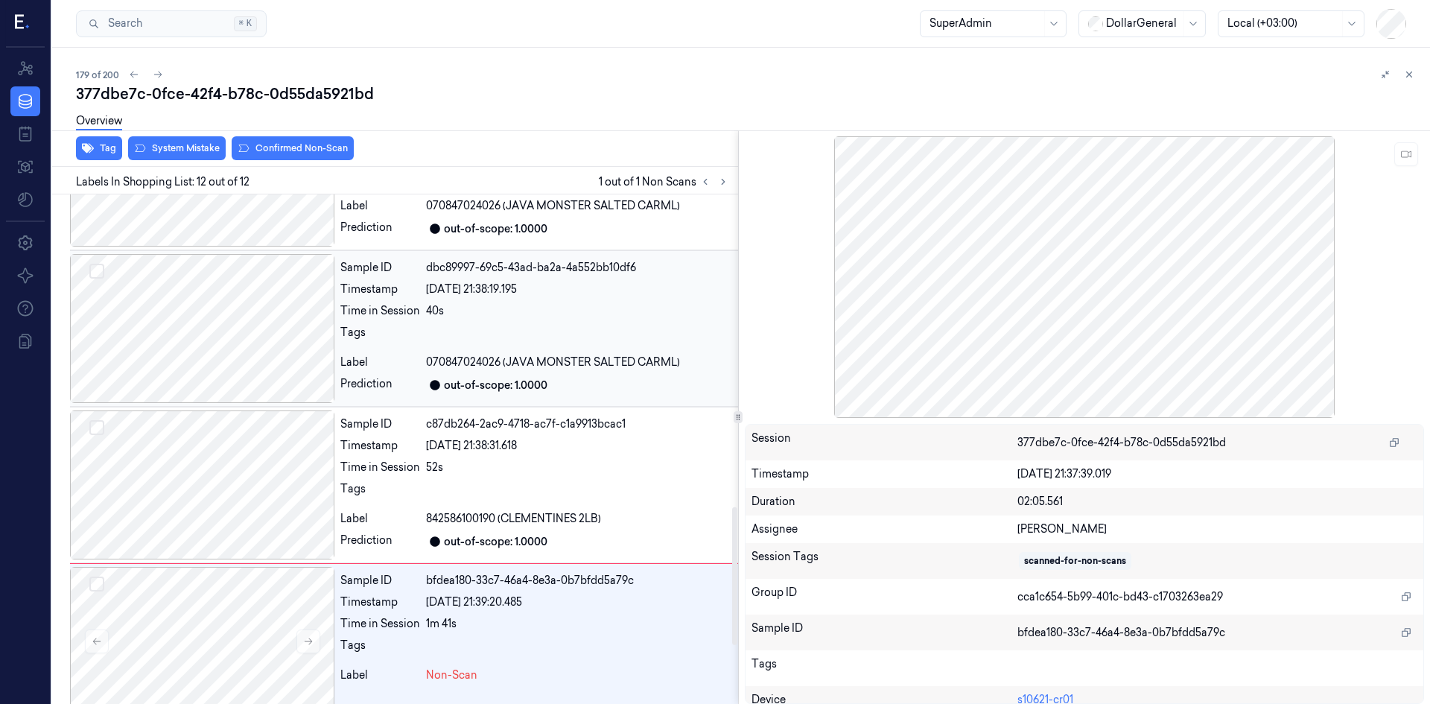
scroll to position [1372, 0]
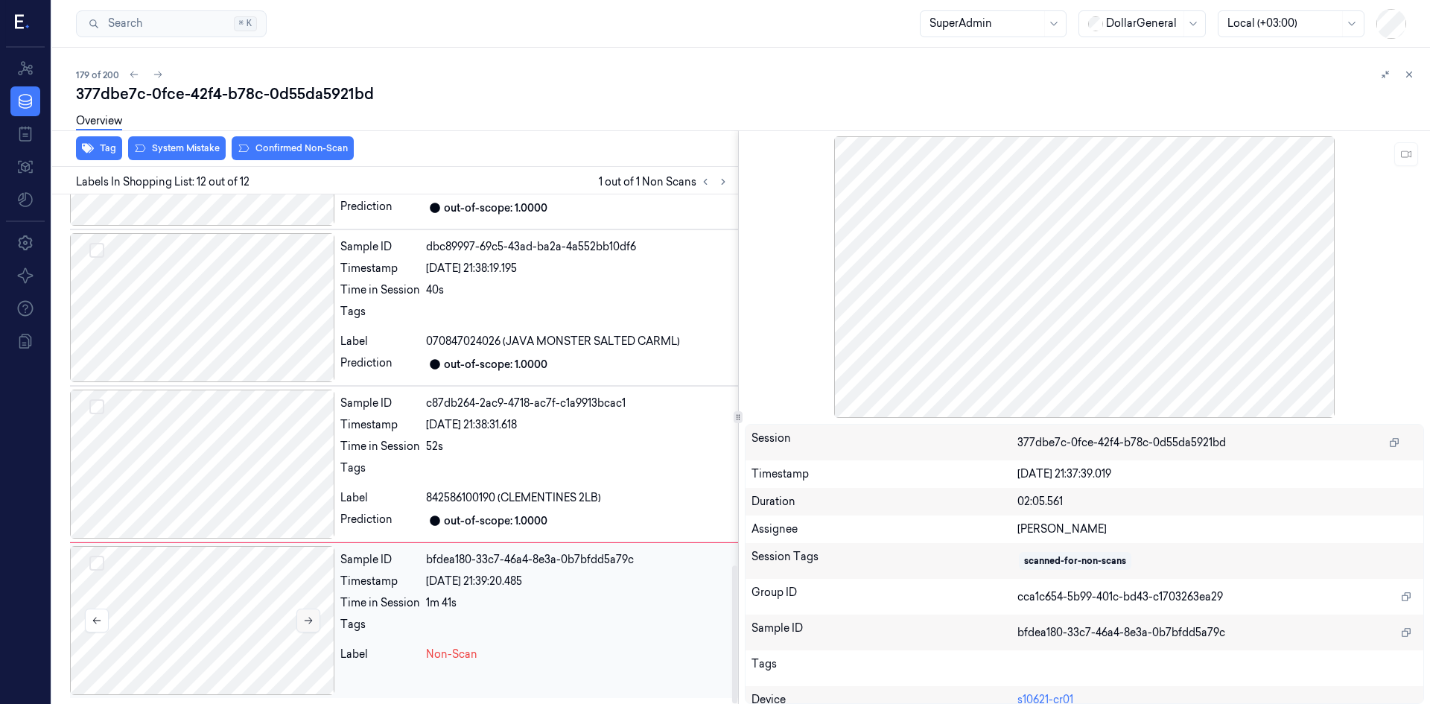
click at [305, 622] on icon at bounding box center [308, 620] width 10 height 10
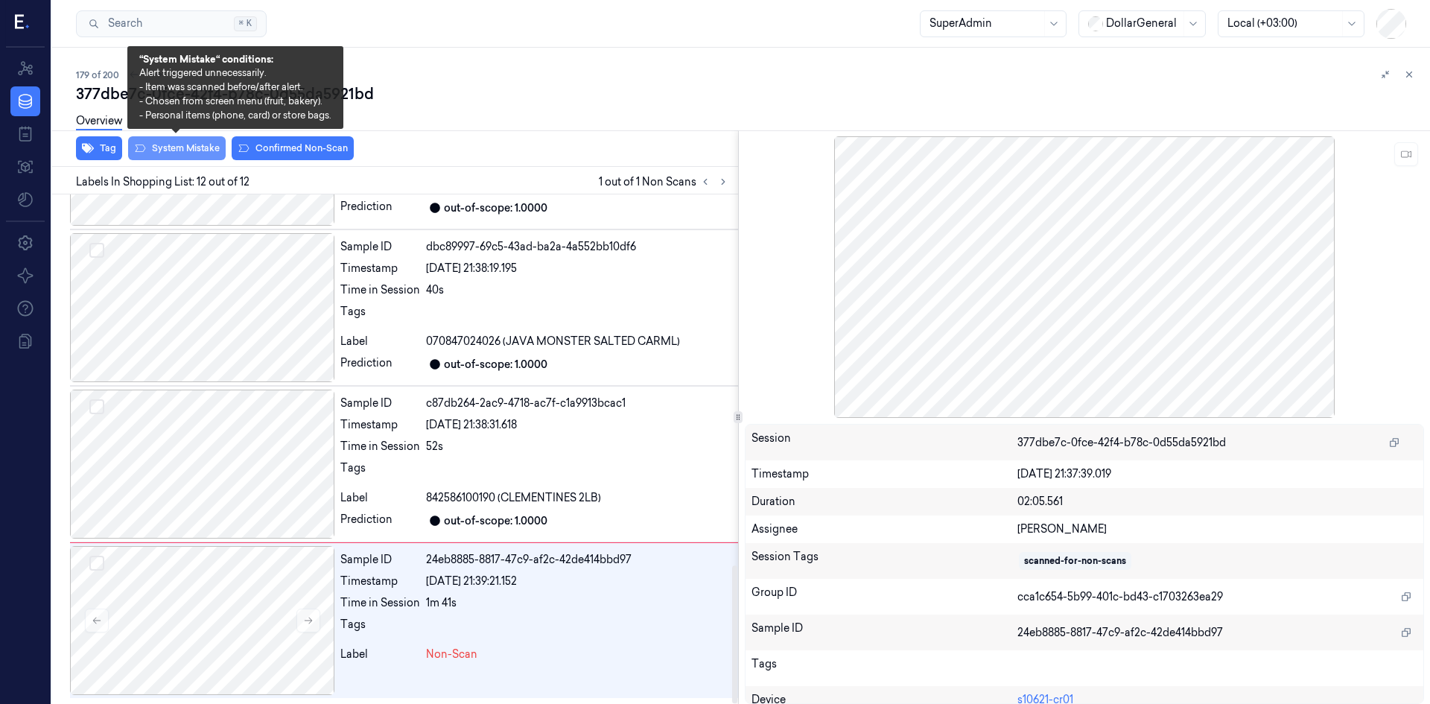
click at [182, 154] on button "System Mistake" at bounding box center [177, 148] width 98 height 24
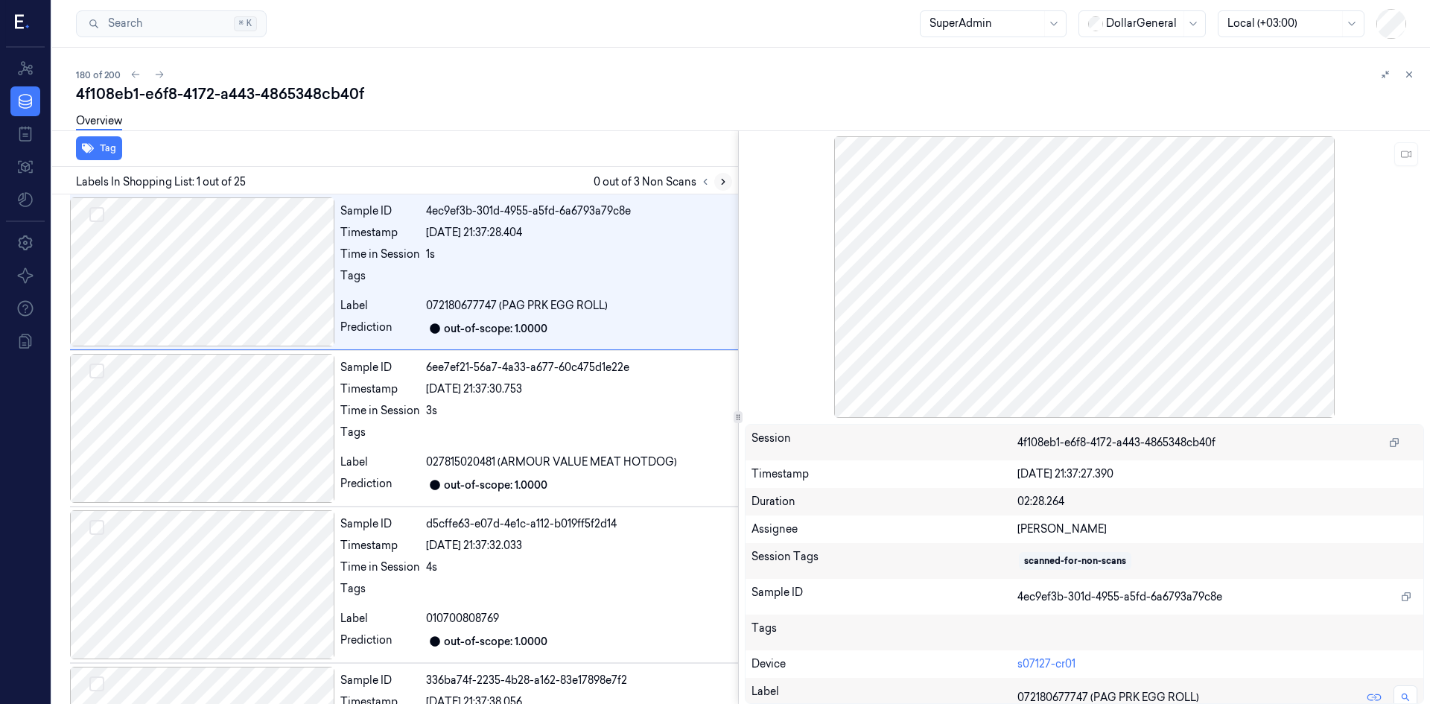
click at [726, 181] on icon at bounding box center [723, 182] width 10 height 10
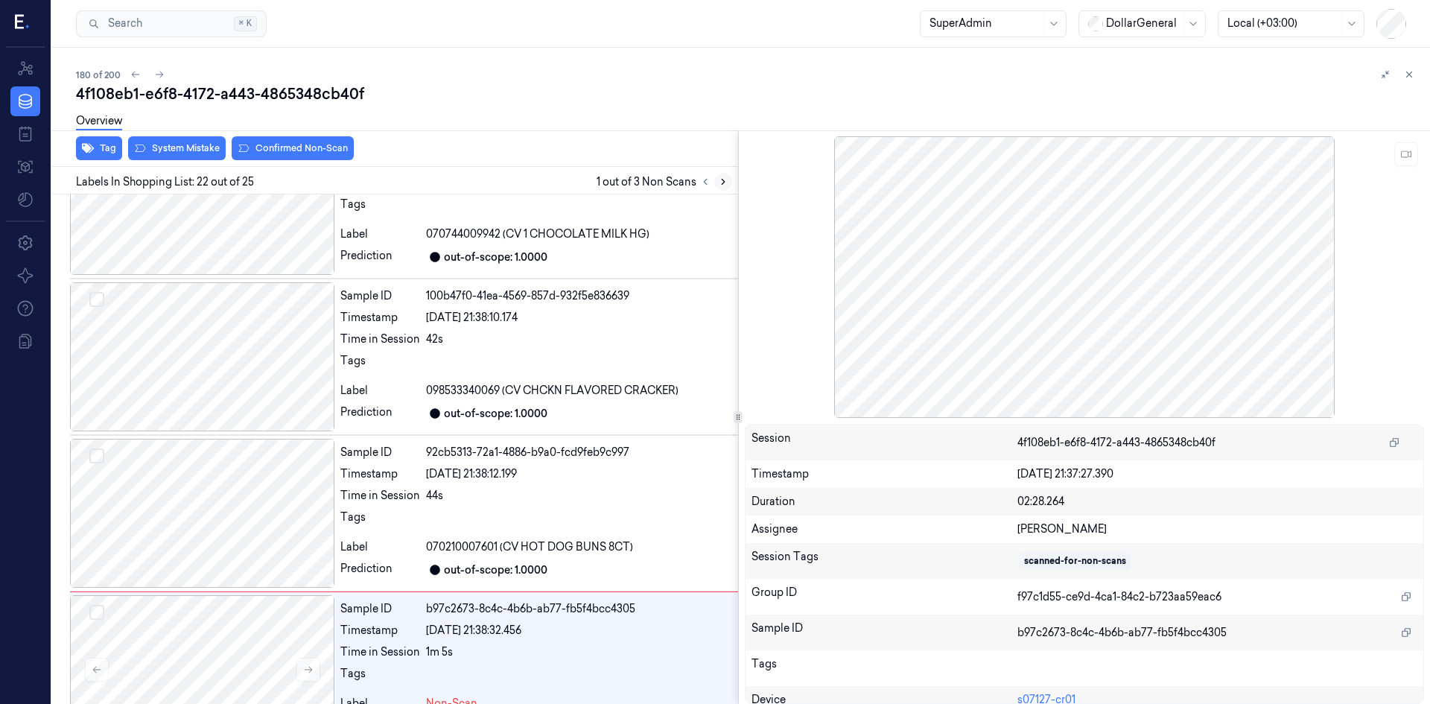
scroll to position [3108, 0]
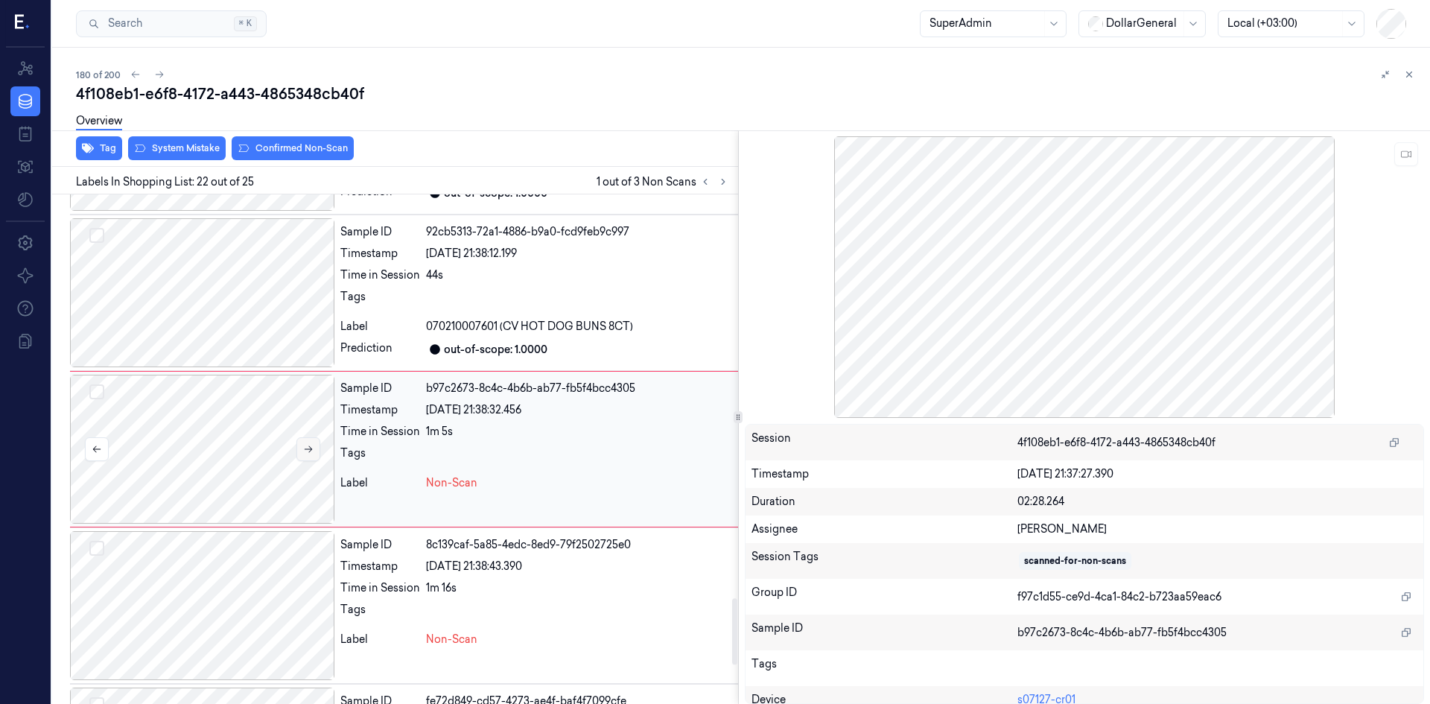
click at [305, 448] on icon at bounding box center [308, 449] width 10 height 10
click at [306, 448] on icon at bounding box center [308, 449] width 10 height 10
click at [307, 448] on icon at bounding box center [308, 449] width 10 height 10
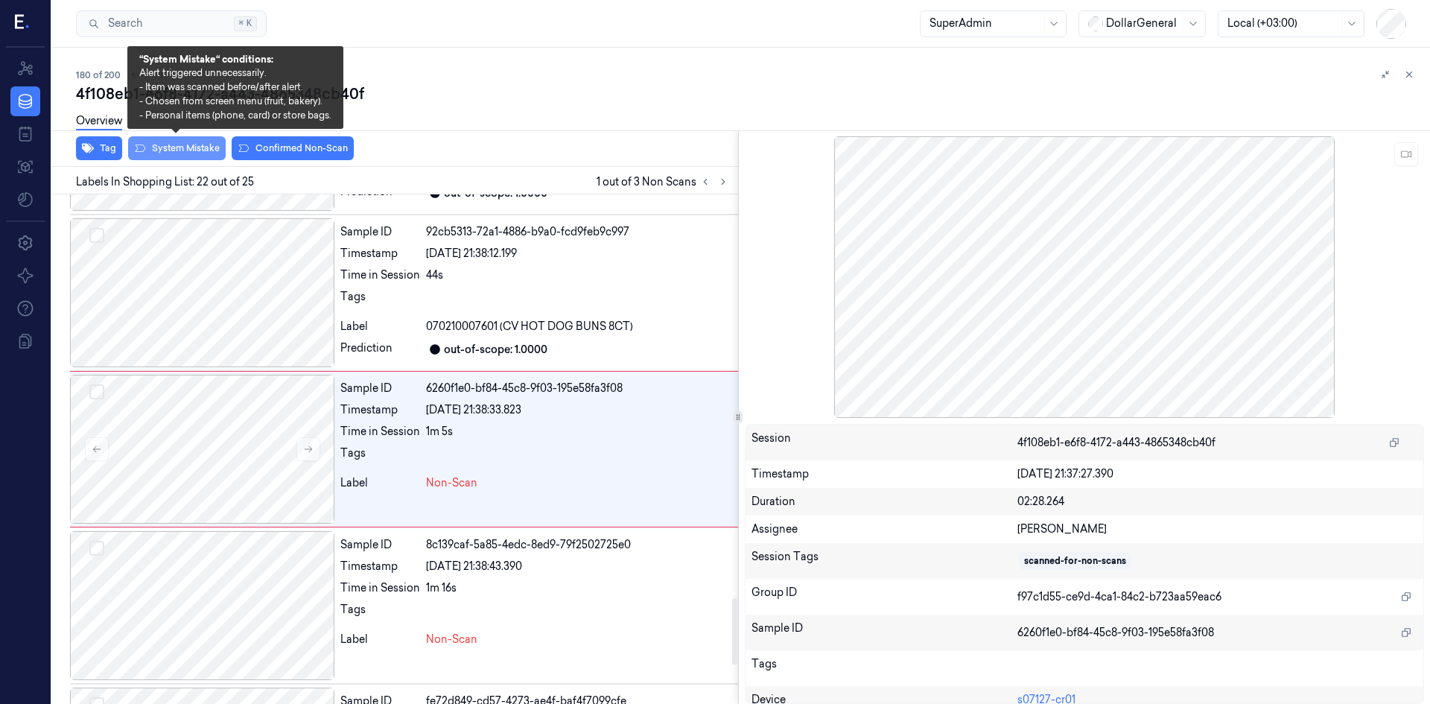
click at [174, 142] on button "System Mistake" at bounding box center [177, 148] width 98 height 24
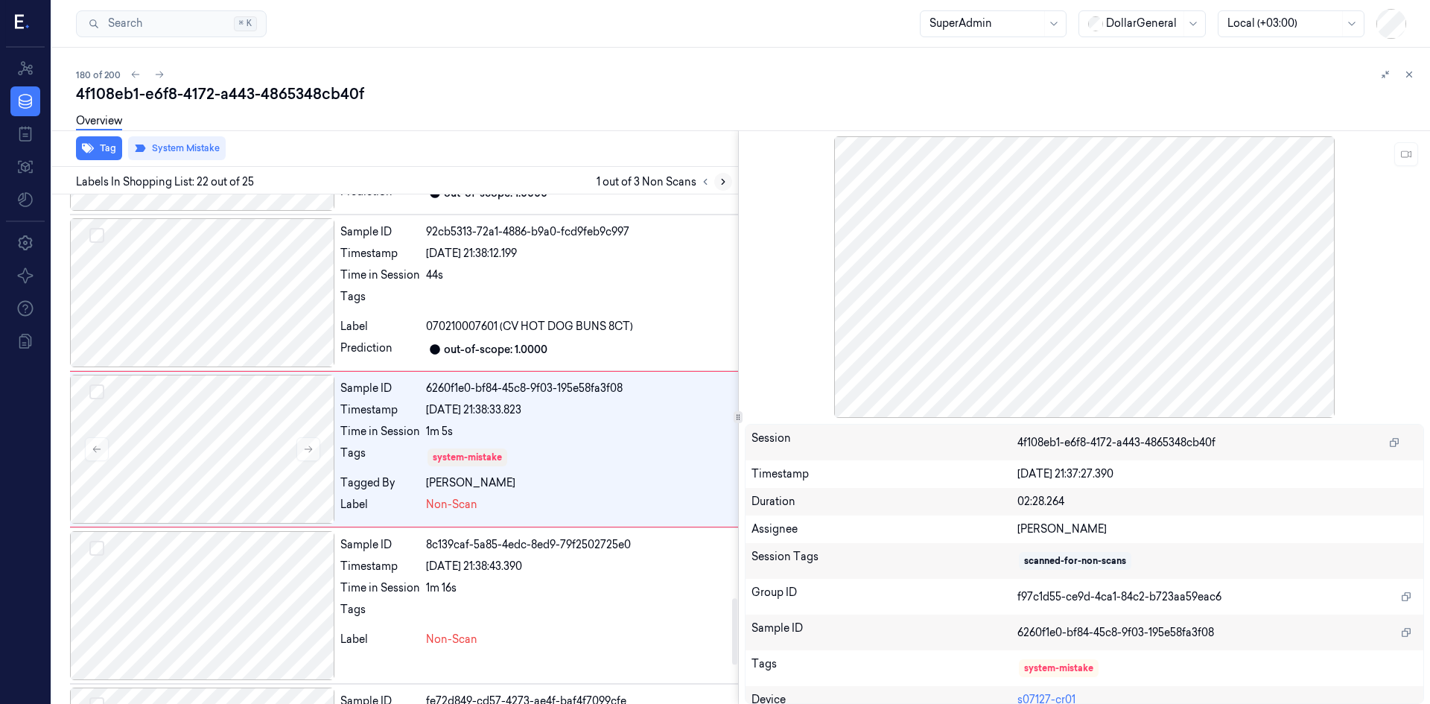
click at [726, 186] on icon at bounding box center [723, 182] width 10 height 10
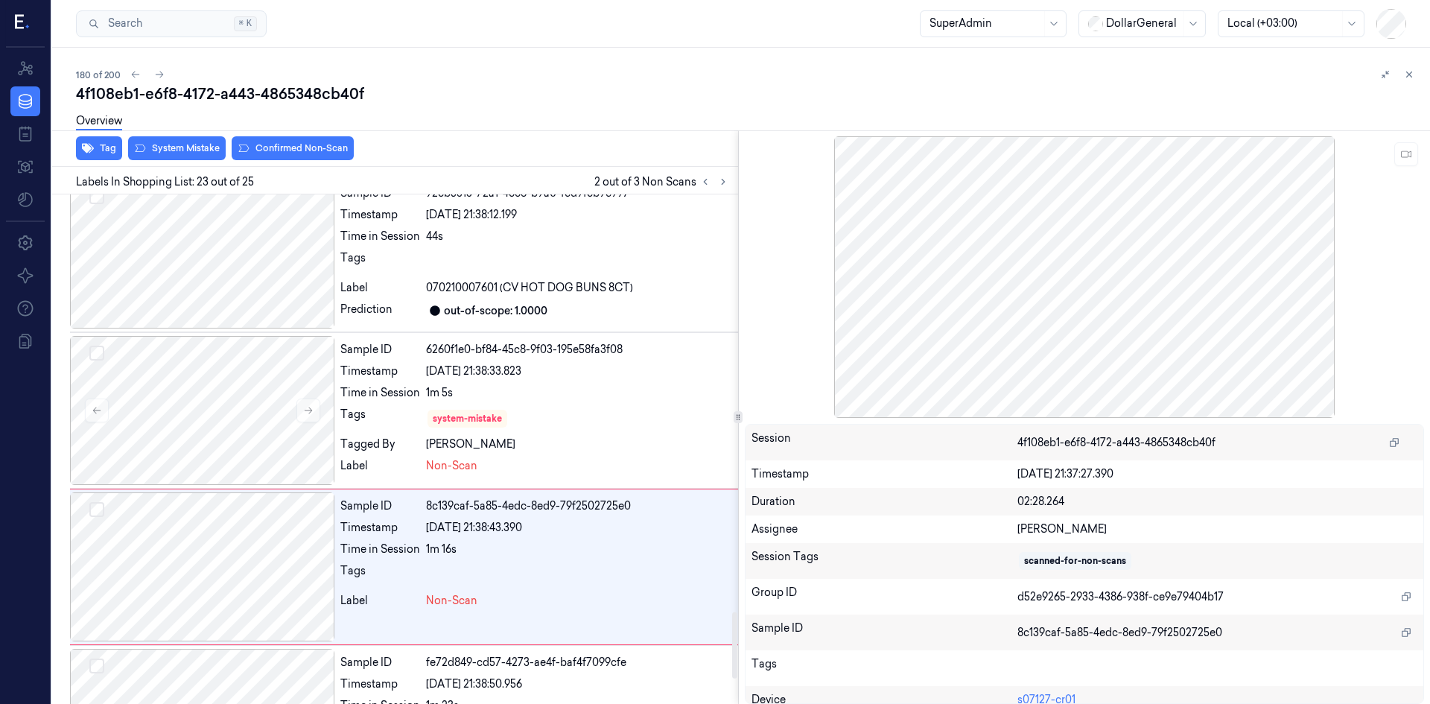
scroll to position [3265, 0]
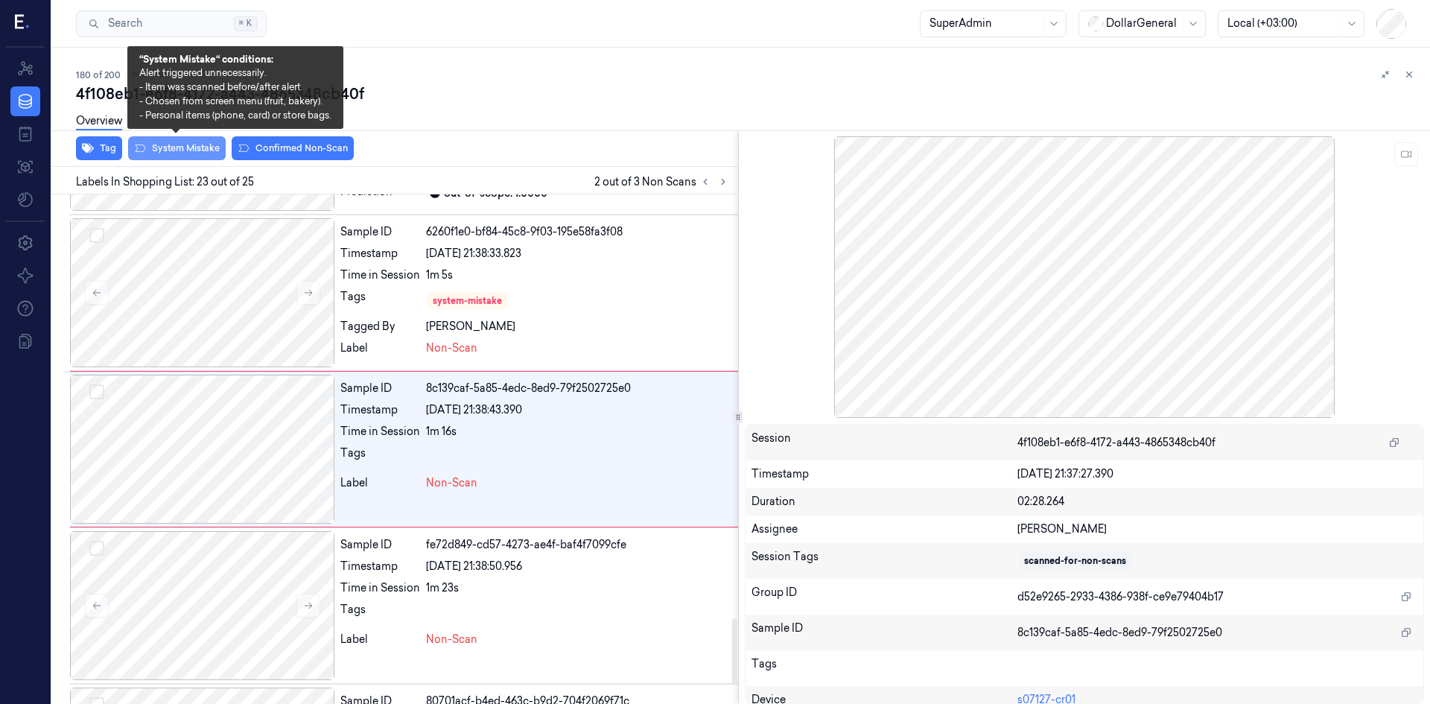
click at [209, 152] on button "System Mistake" at bounding box center [177, 148] width 98 height 24
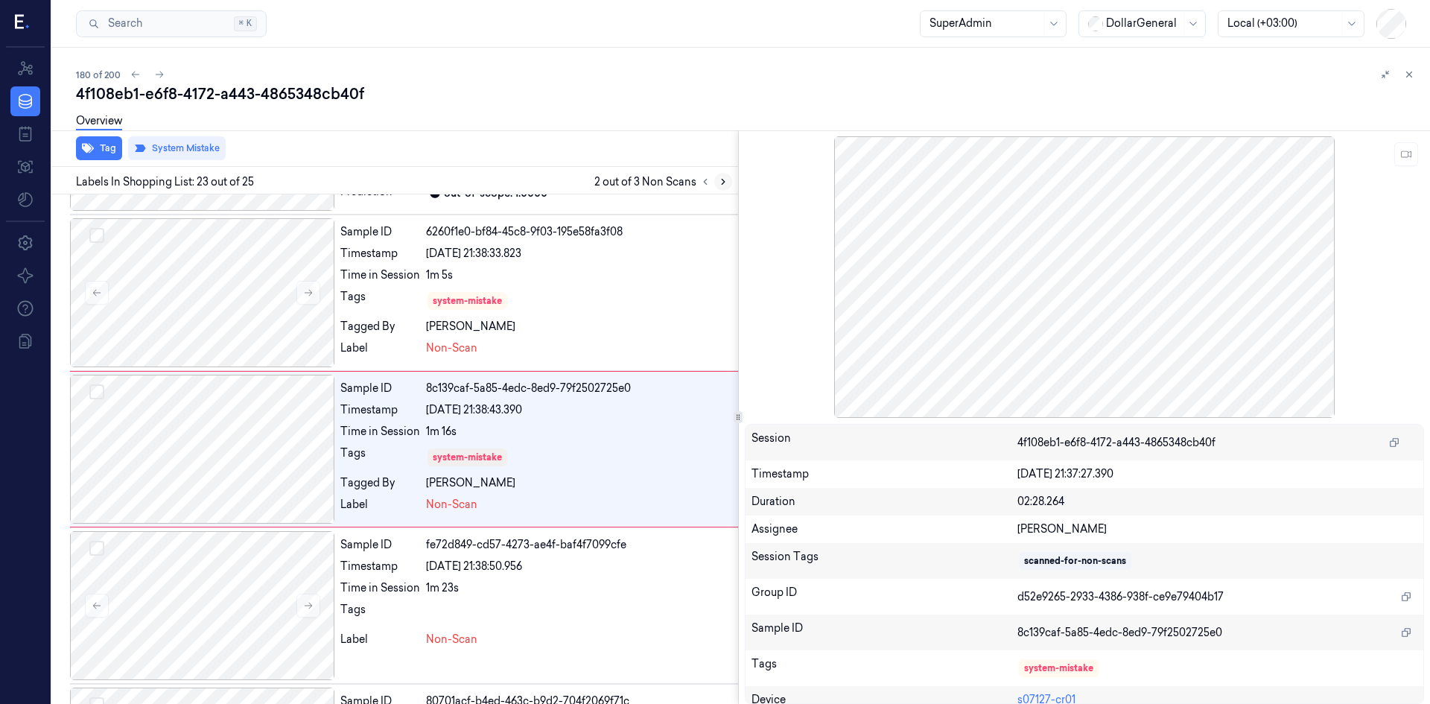
click at [727, 180] on icon at bounding box center [723, 182] width 10 height 10
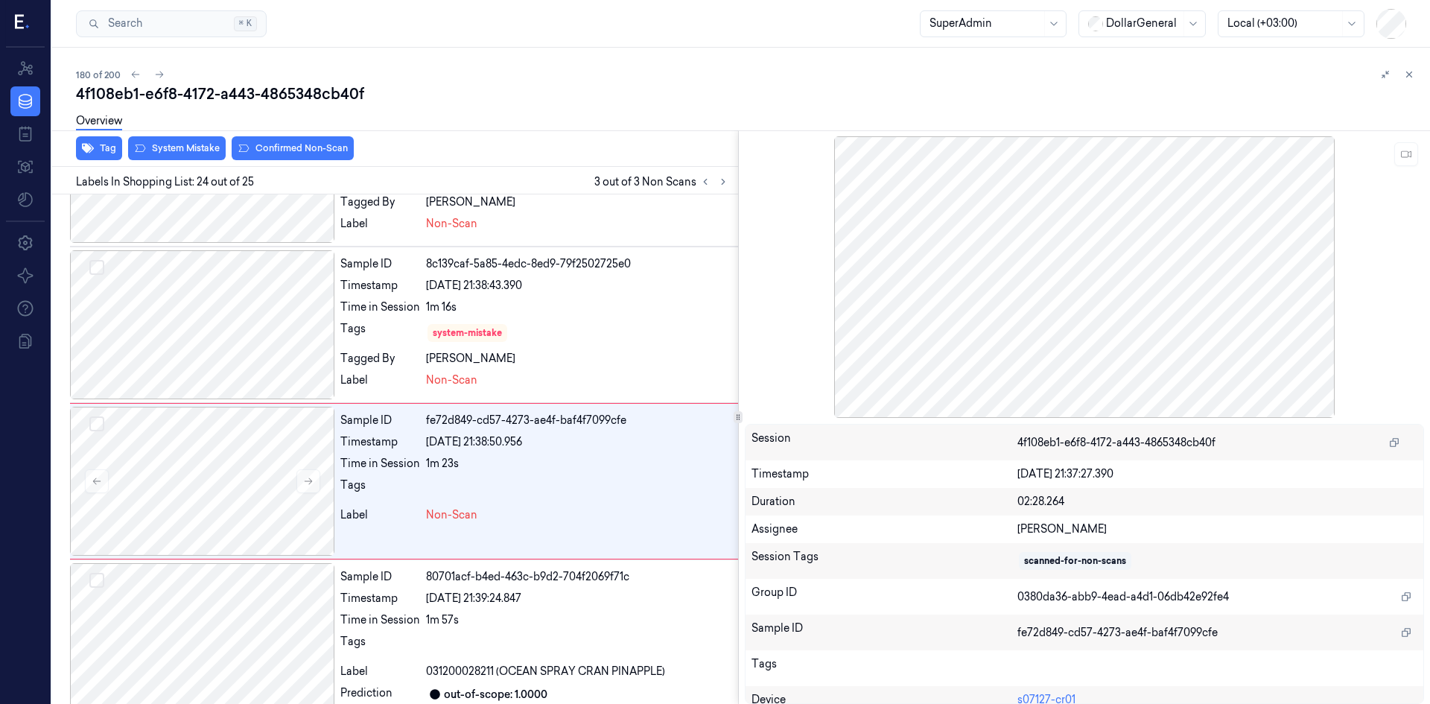
scroll to position [3406, 0]
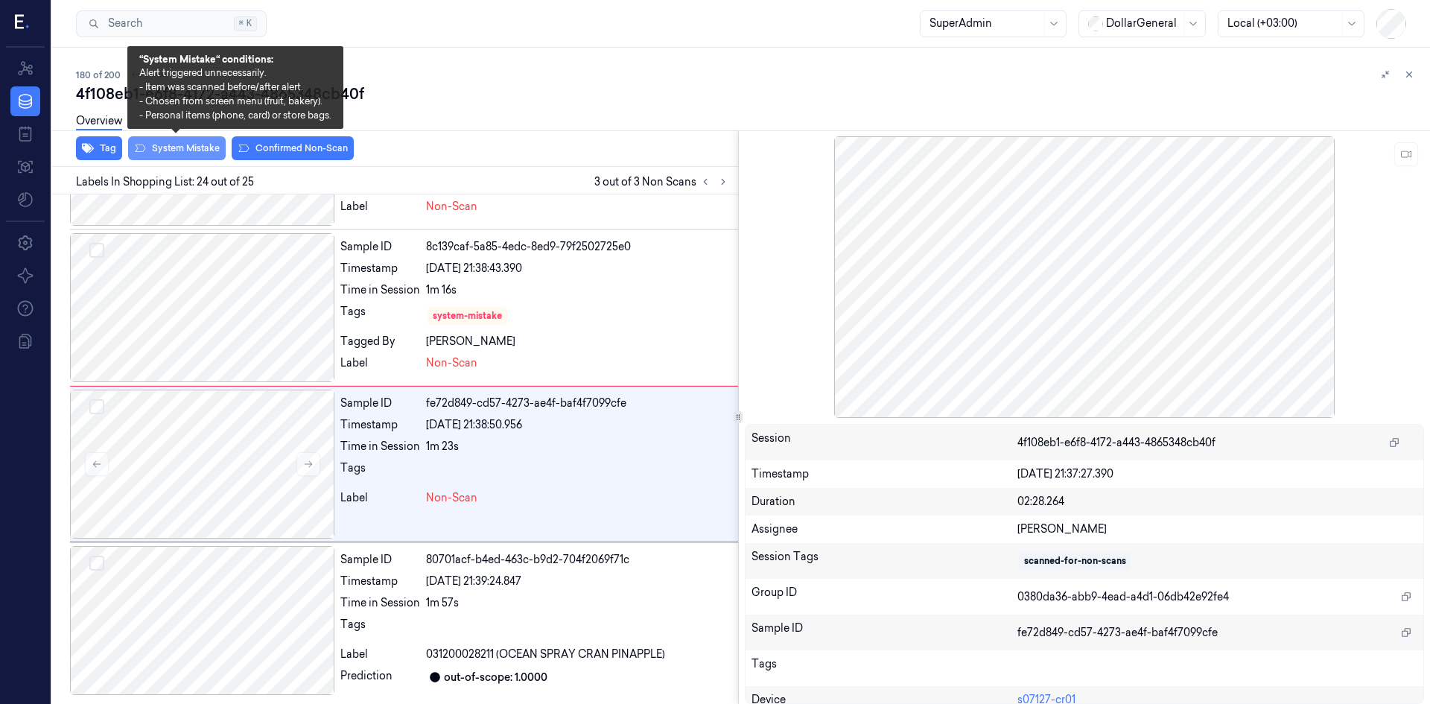
click at [197, 151] on button "System Mistake" at bounding box center [177, 148] width 98 height 24
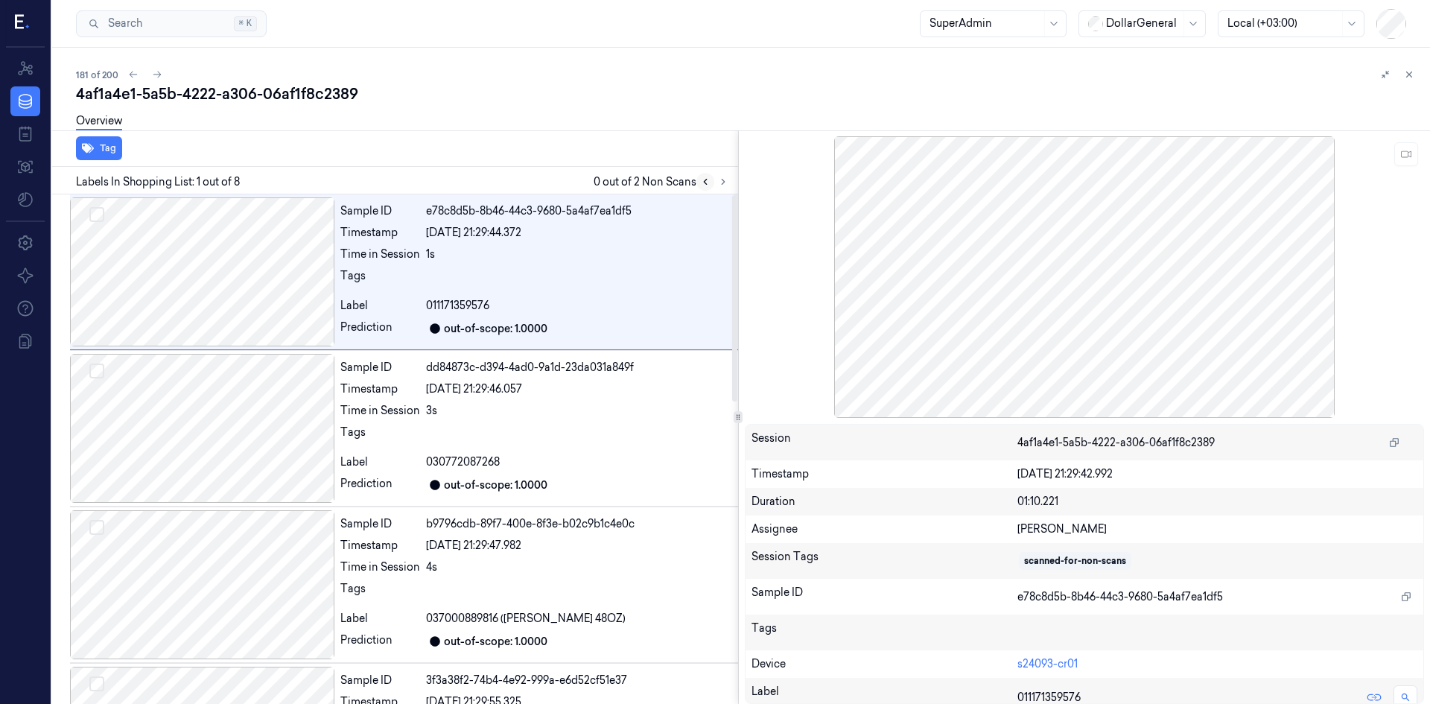
click at [711, 180] on button at bounding box center [706, 182] width 18 height 18
click at [719, 182] on icon at bounding box center [723, 182] width 10 height 10
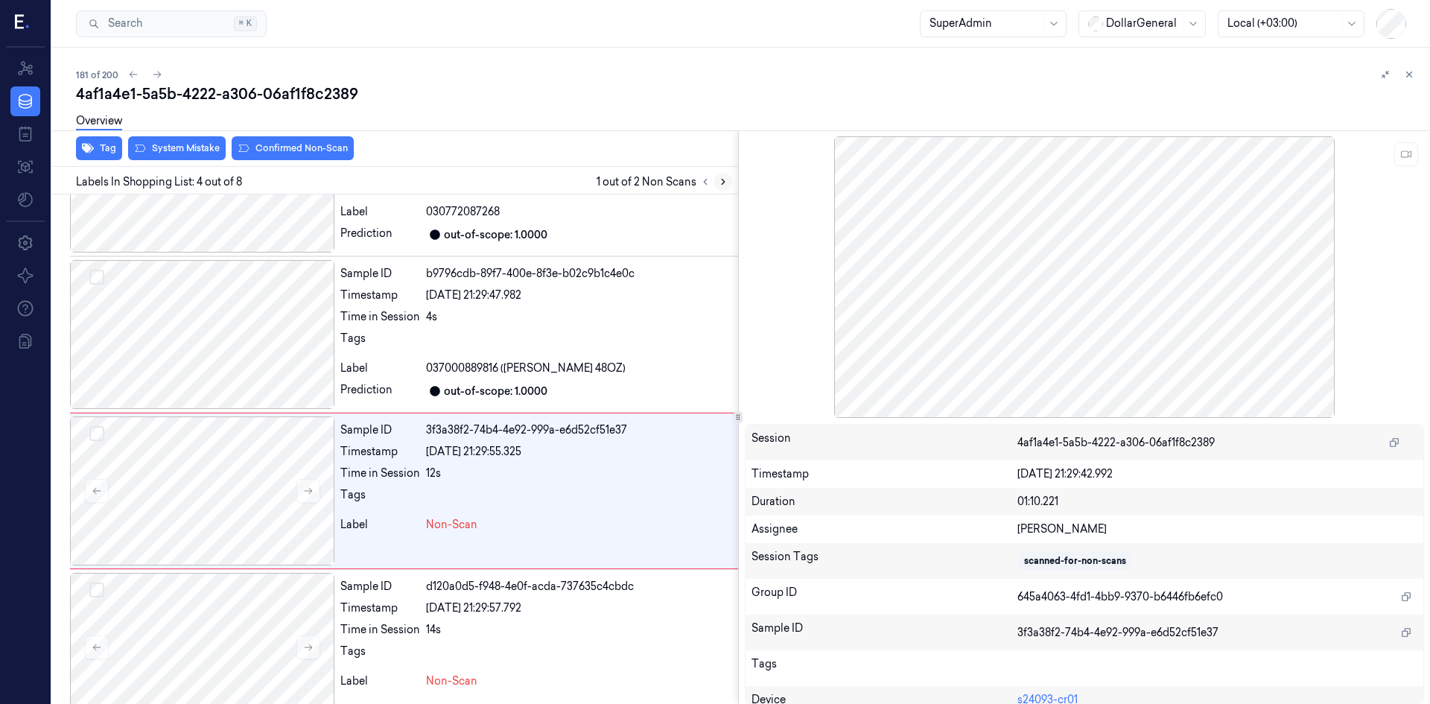
scroll to position [292, 0]
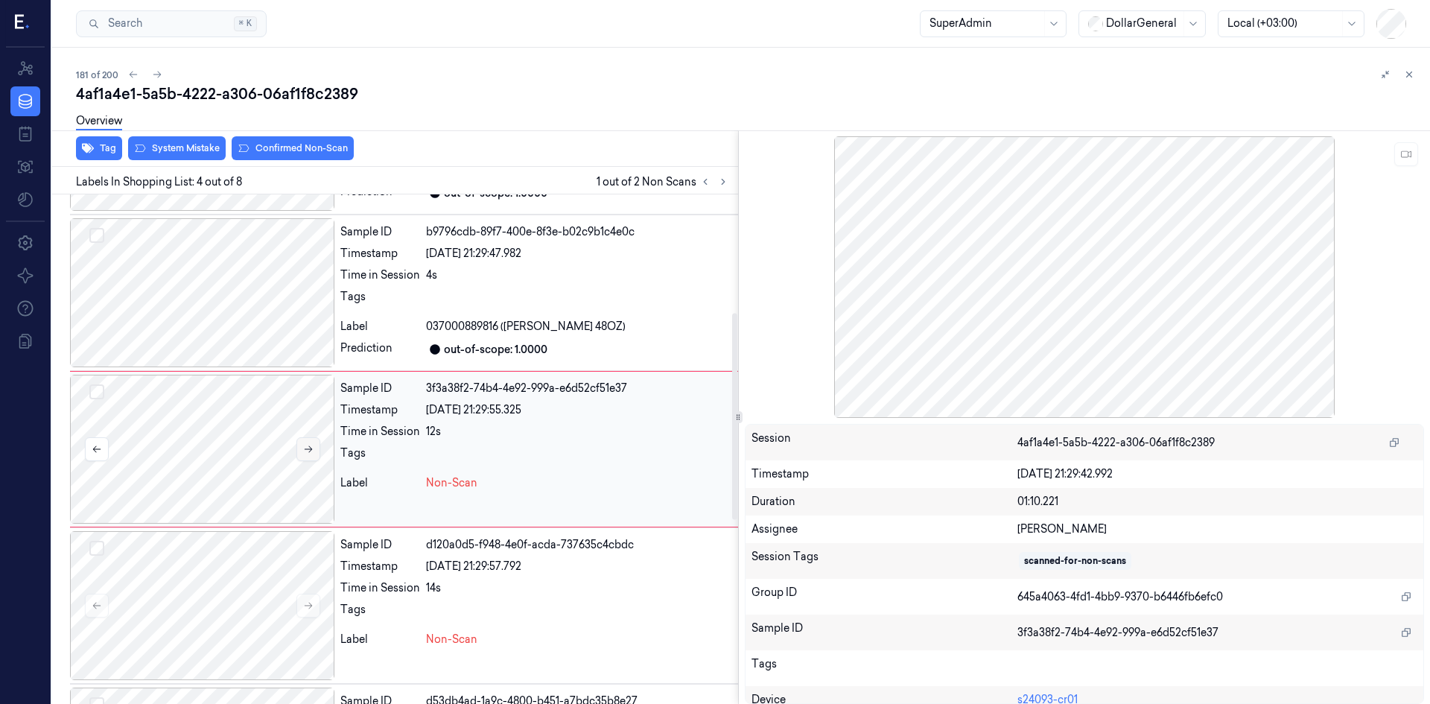
click at [307, 443] on button at bounding box center [309, 449] width 24 height 24
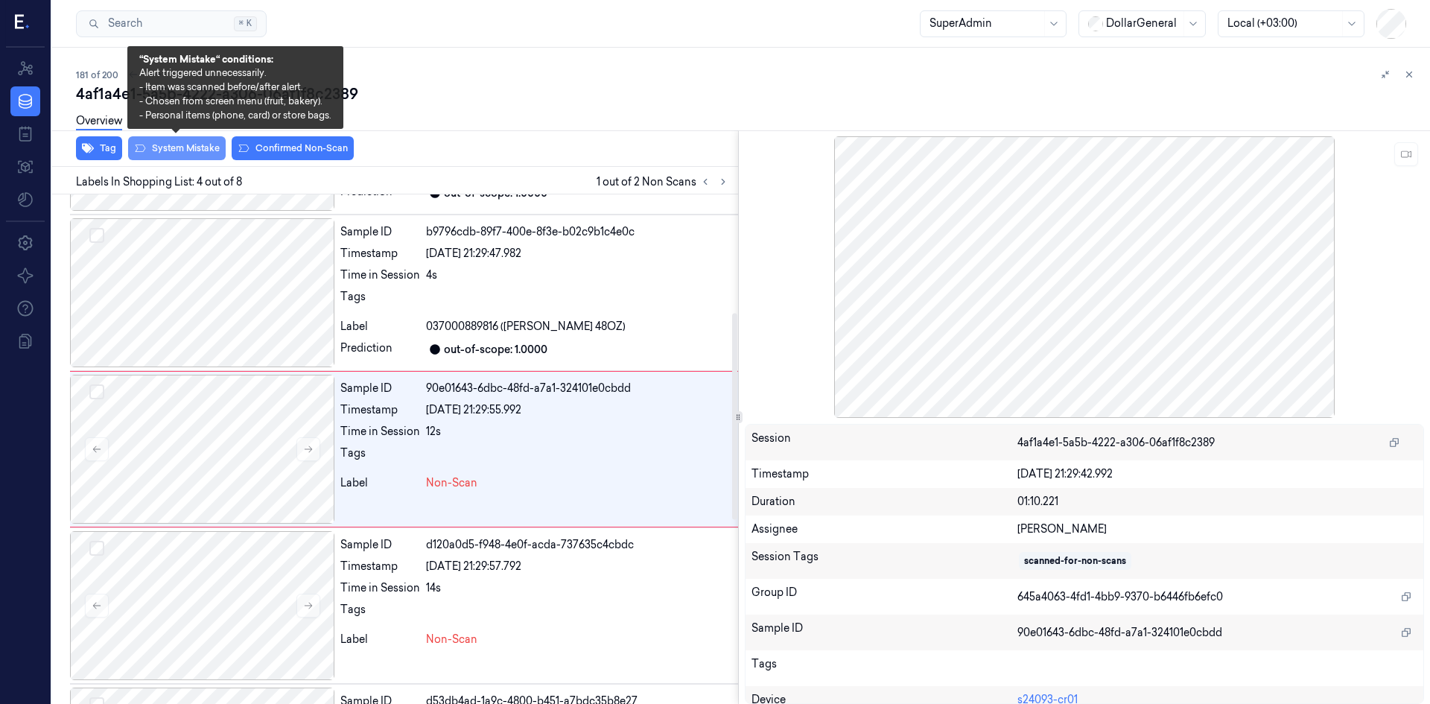
click at [195, 153] on button "System Mistake" at bounding box center [177, 148] width 98 height 24
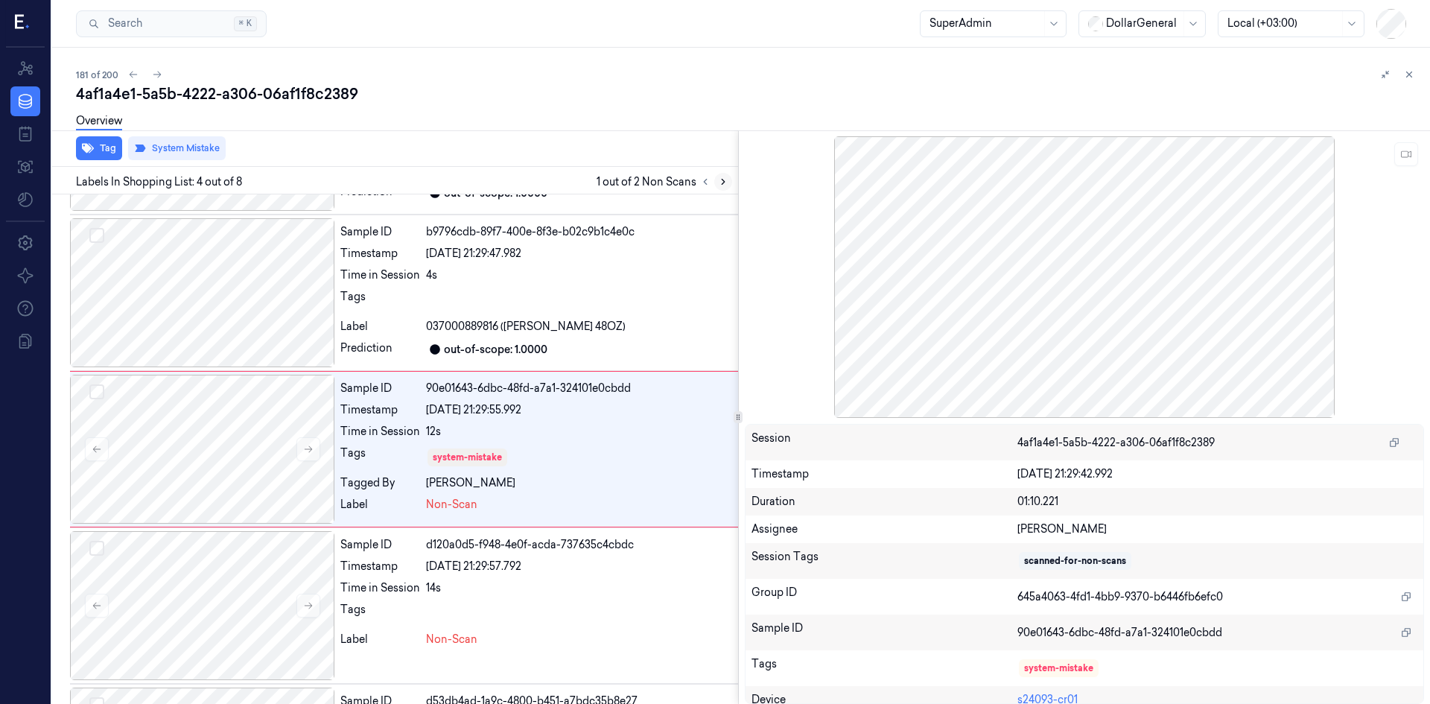
click at [718, 187] on button at bounding box center [723, 182] width 18 height 18
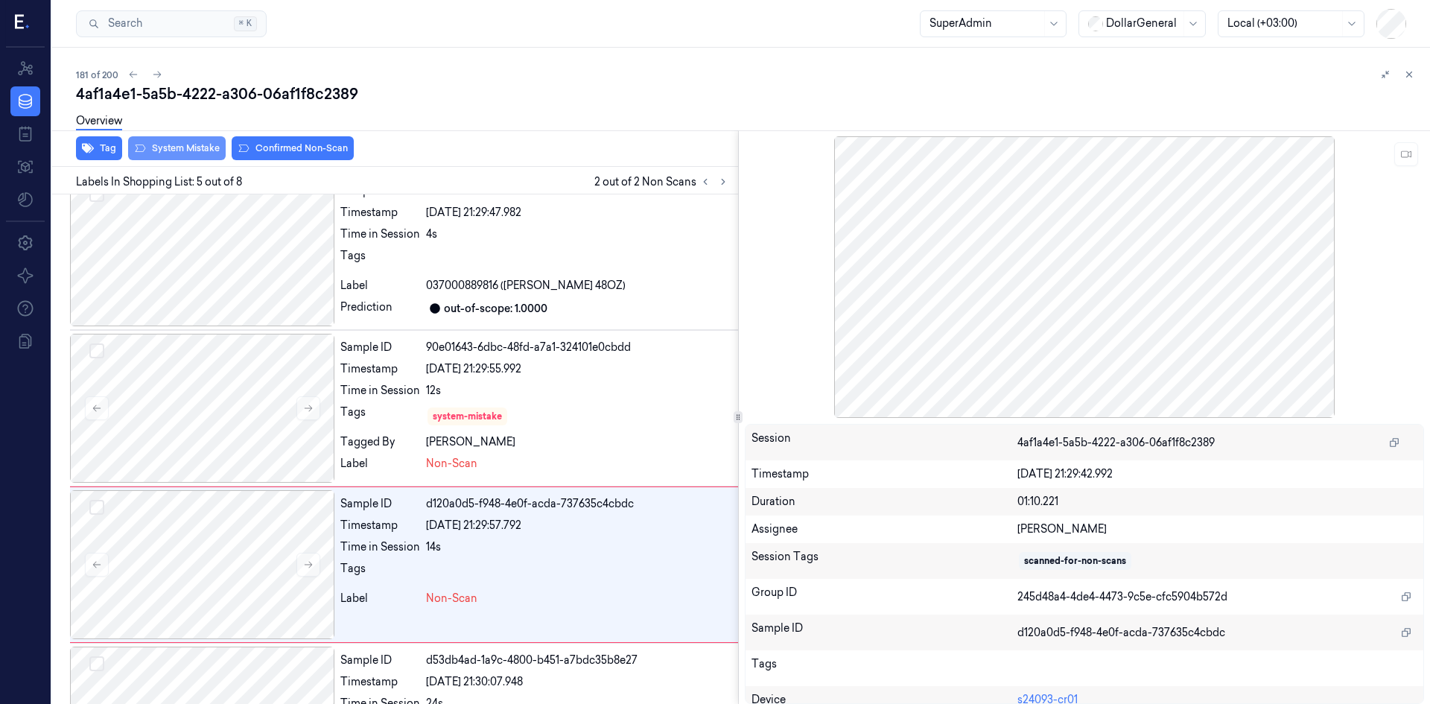
scroll to position [448, 0]
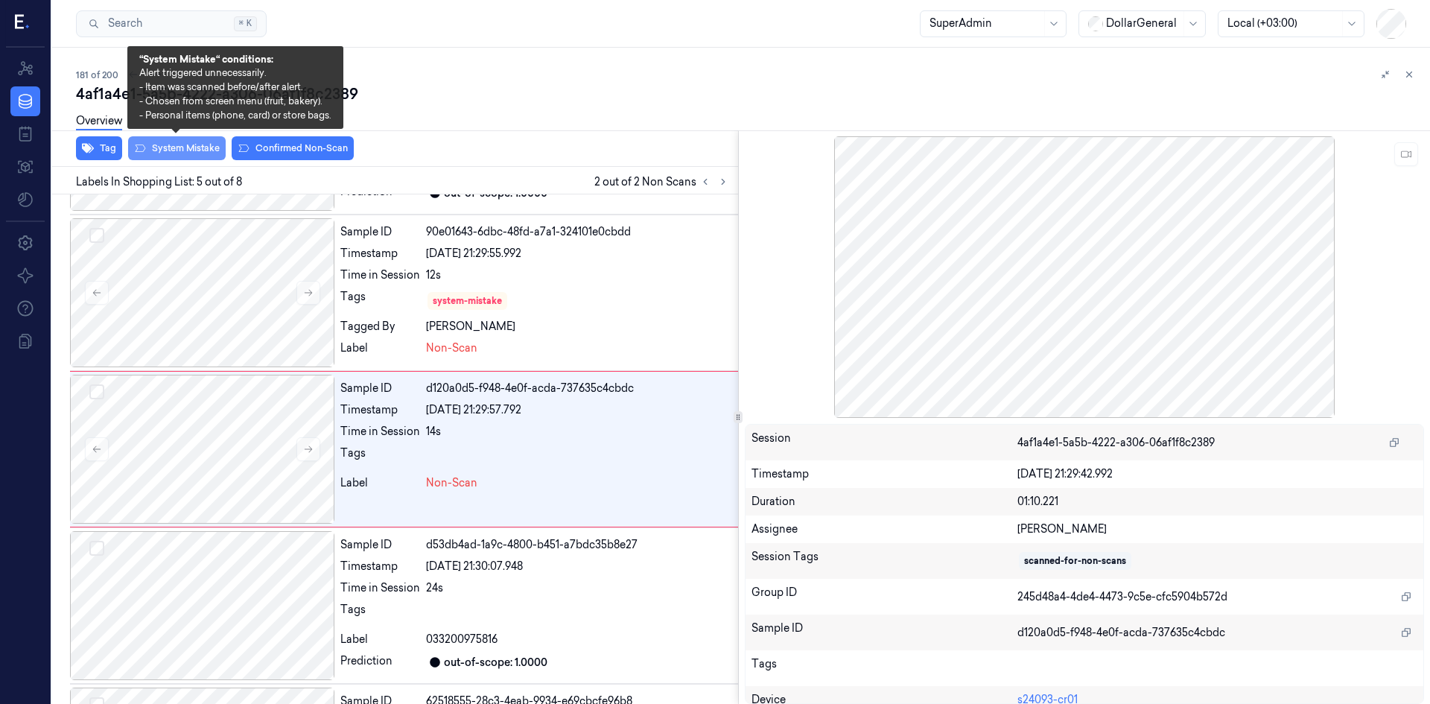
click at [142, 153] on icon at bounding box center [140, 148] width 12 height 12
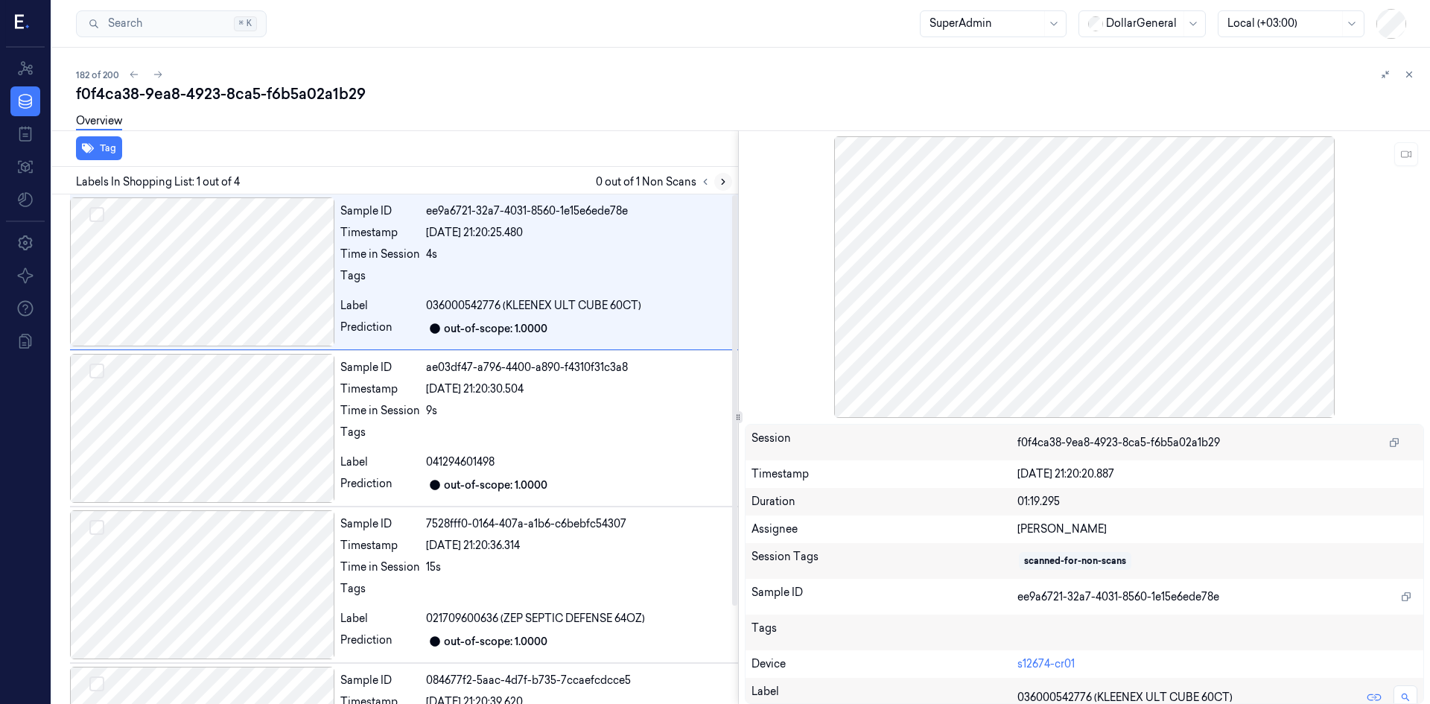
click at [721, 185] on icon at bounding box center [723, 182] width 10 height 10
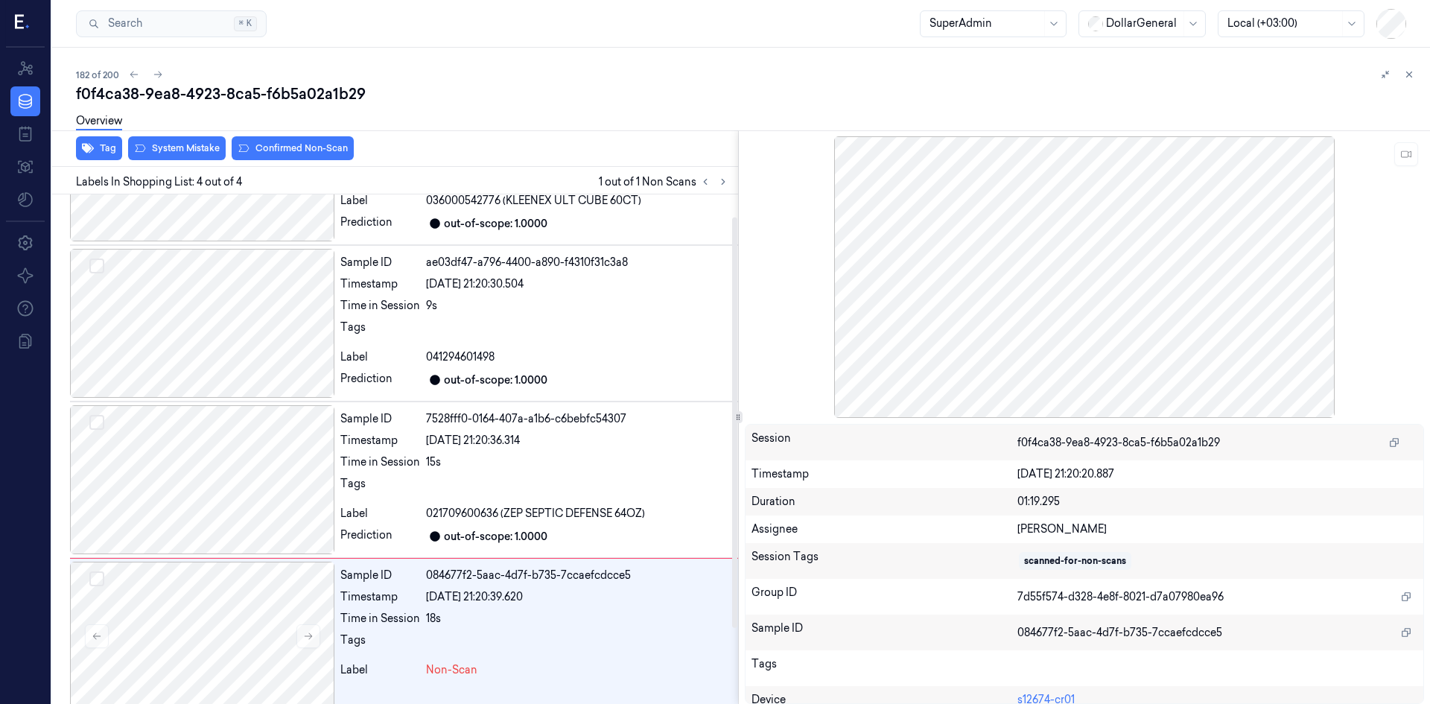
scroll to position [121, 0]
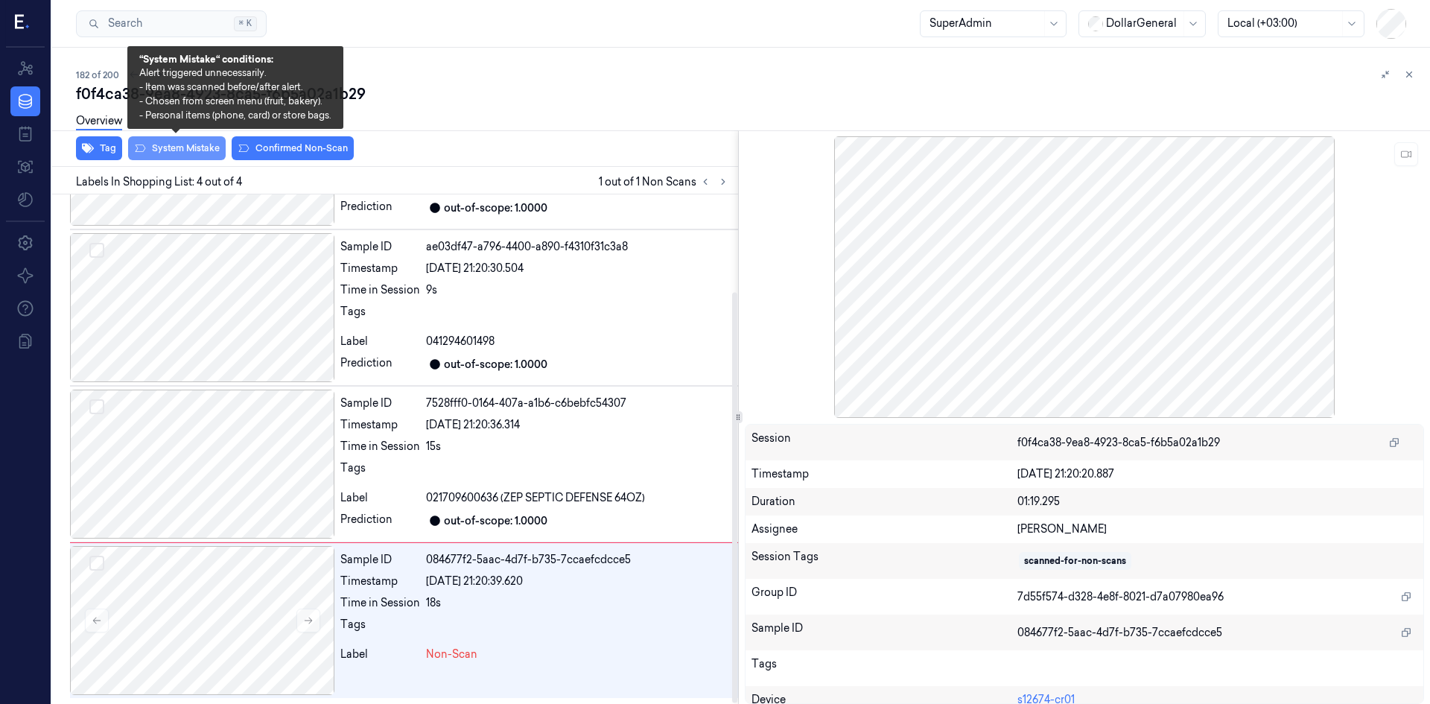
click at [149, 156] on button "System Mistake" at bounding box center [177, 148] width 98 height 24
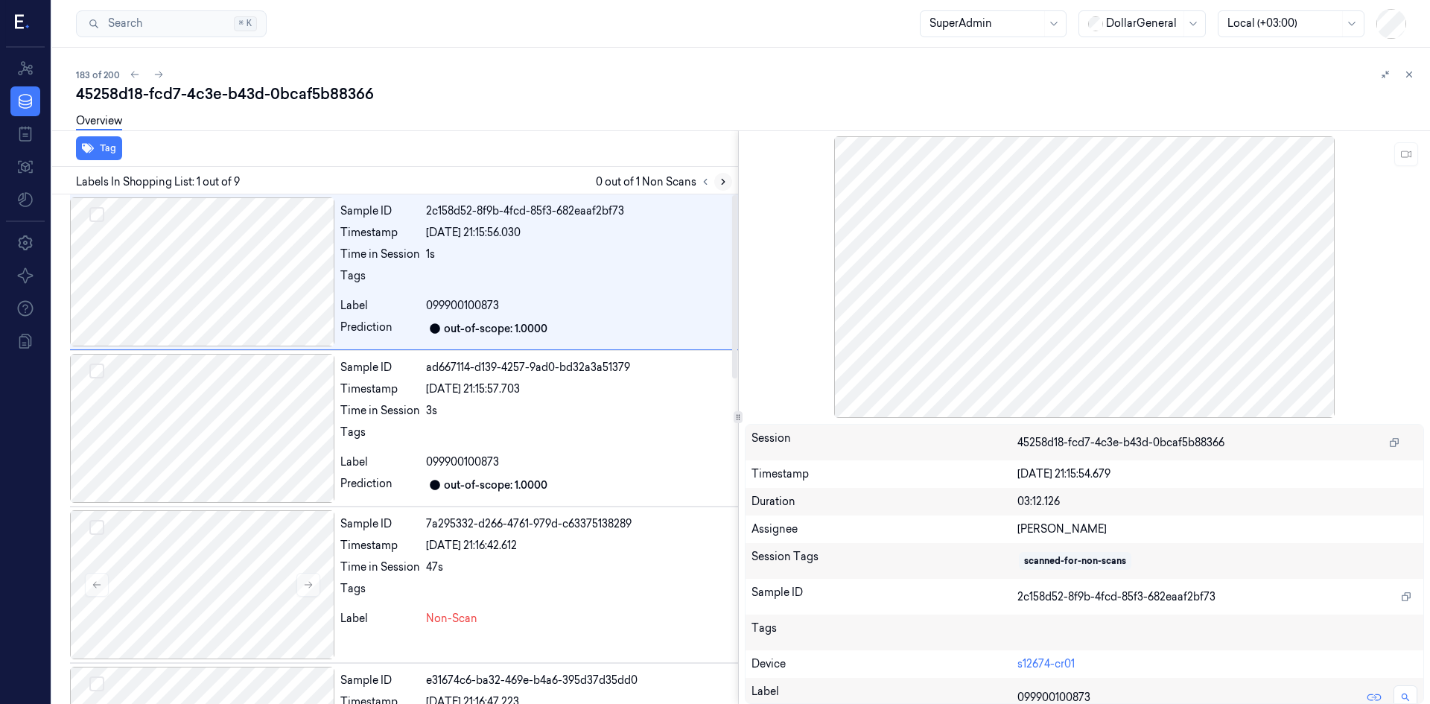
click at [726, 180] on icon at bounding box center [723, 182] width 10 height 10
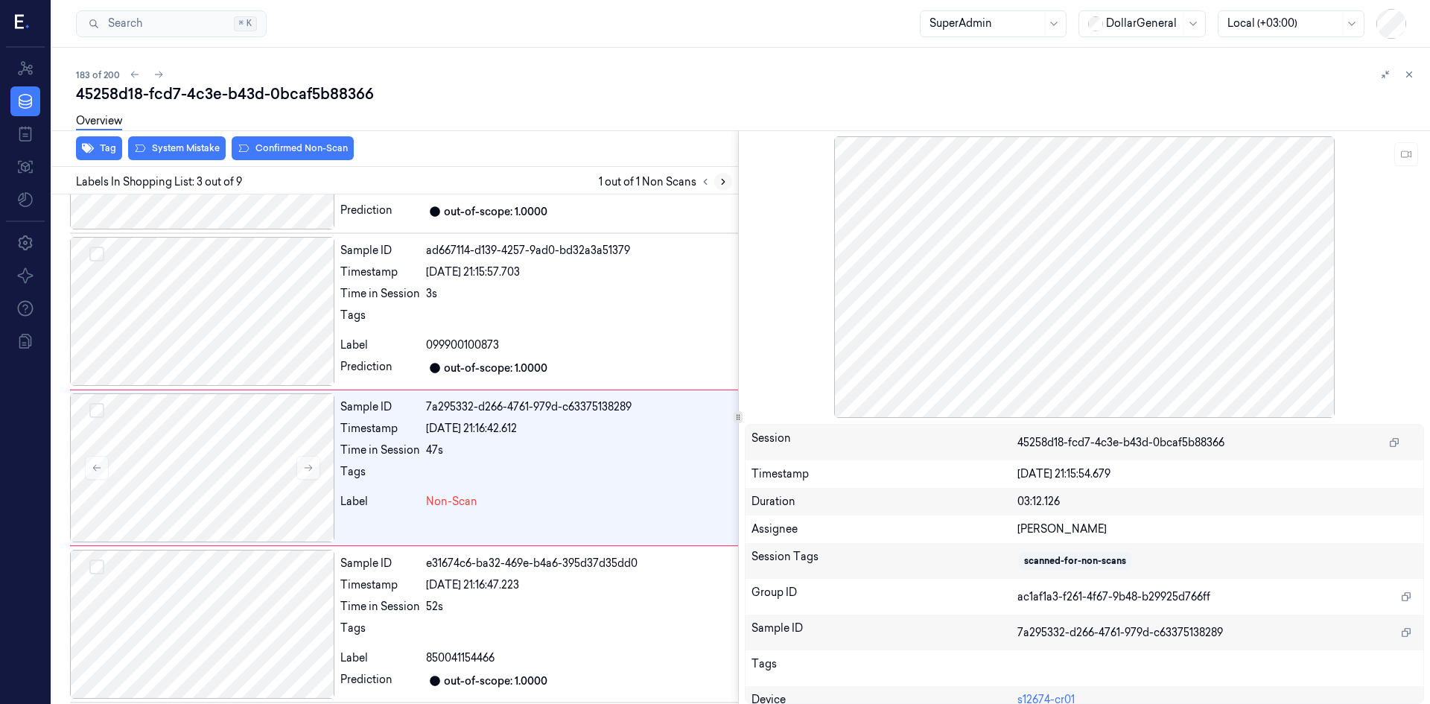
scroll to position [136, 0]
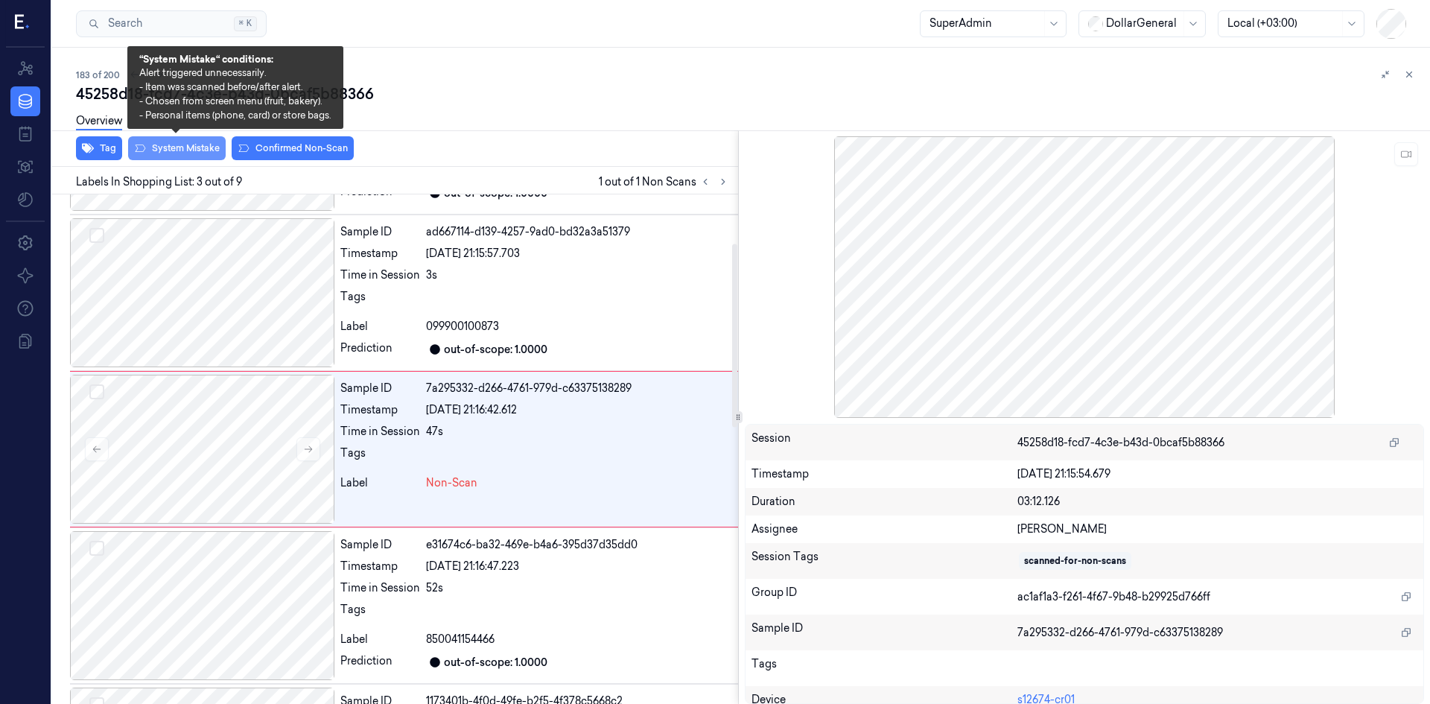
click at [211, 148] on button "System Mistake" at bounding box center [177, 148] width 98 height 24
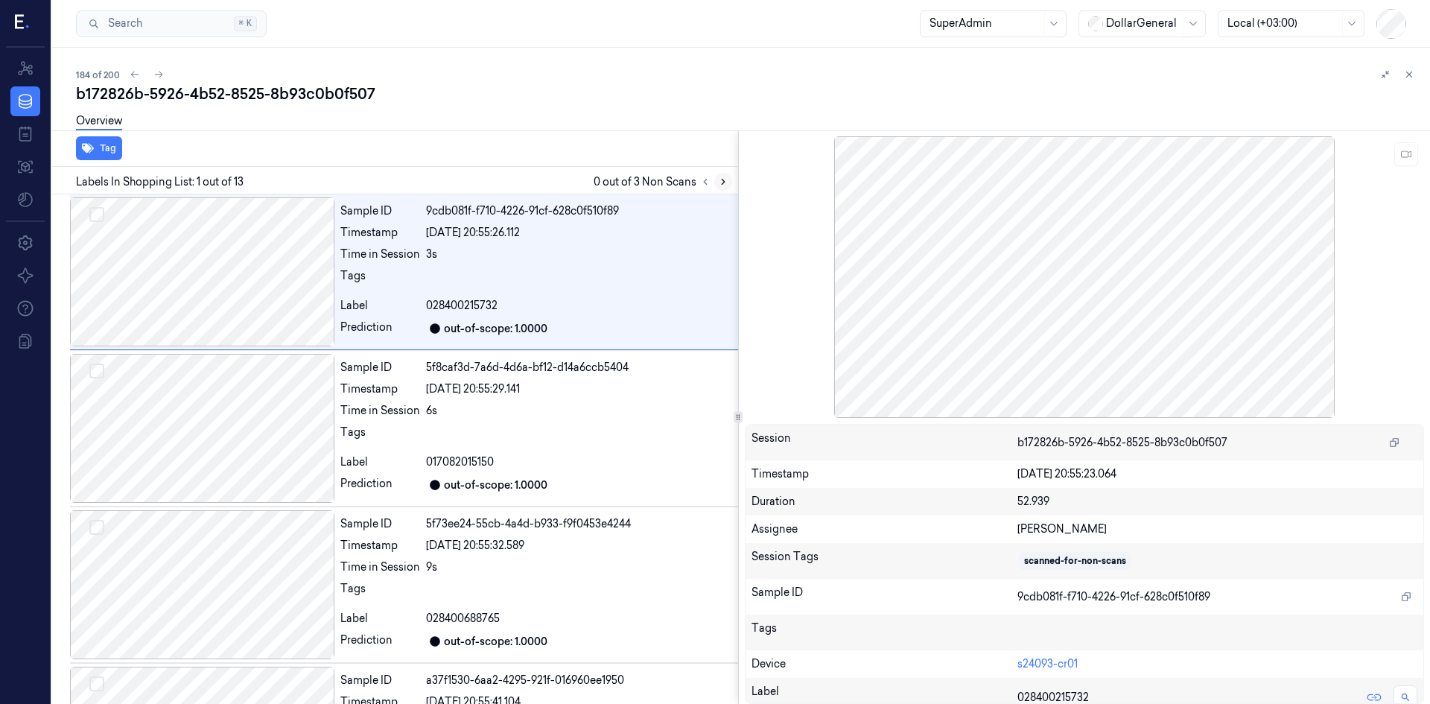
click at [722, 180] on icon at bounding box center [723, 182] width 3 height 5
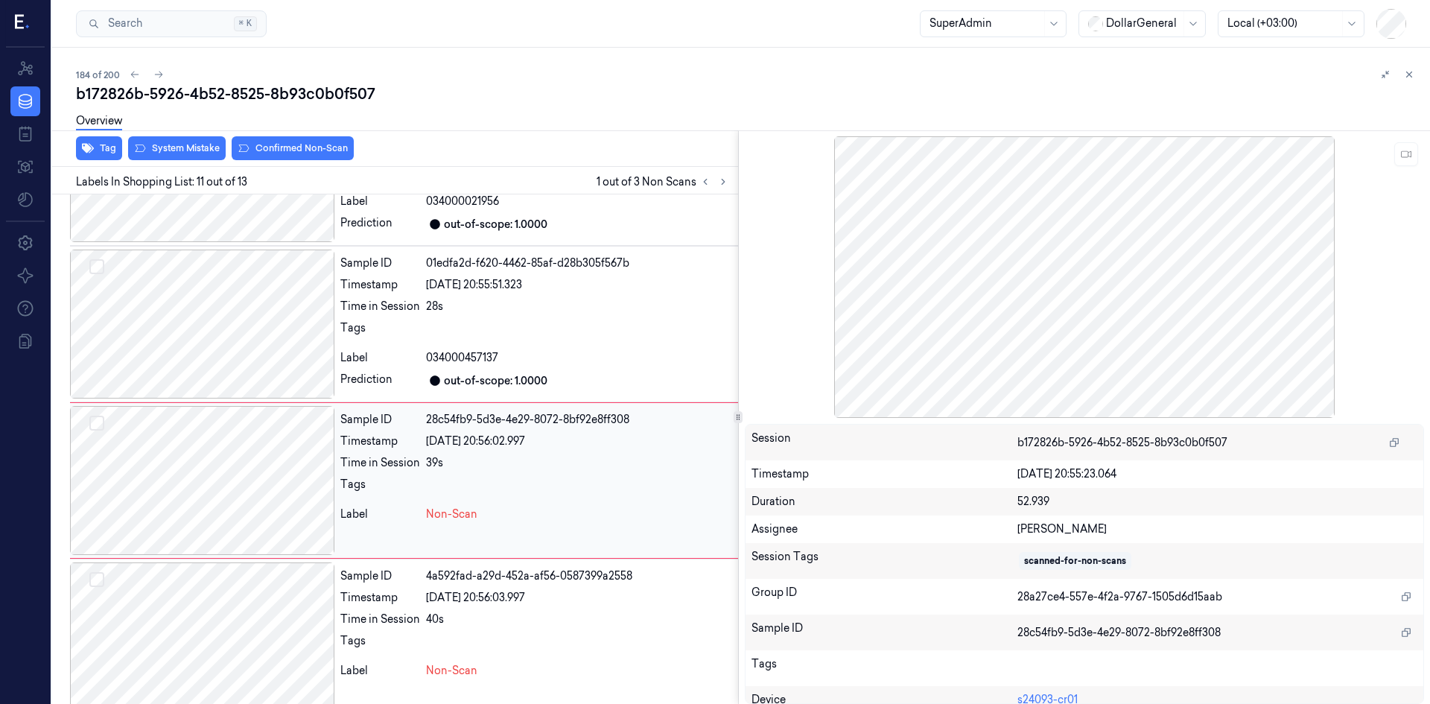
scroll to position [1387, 0]
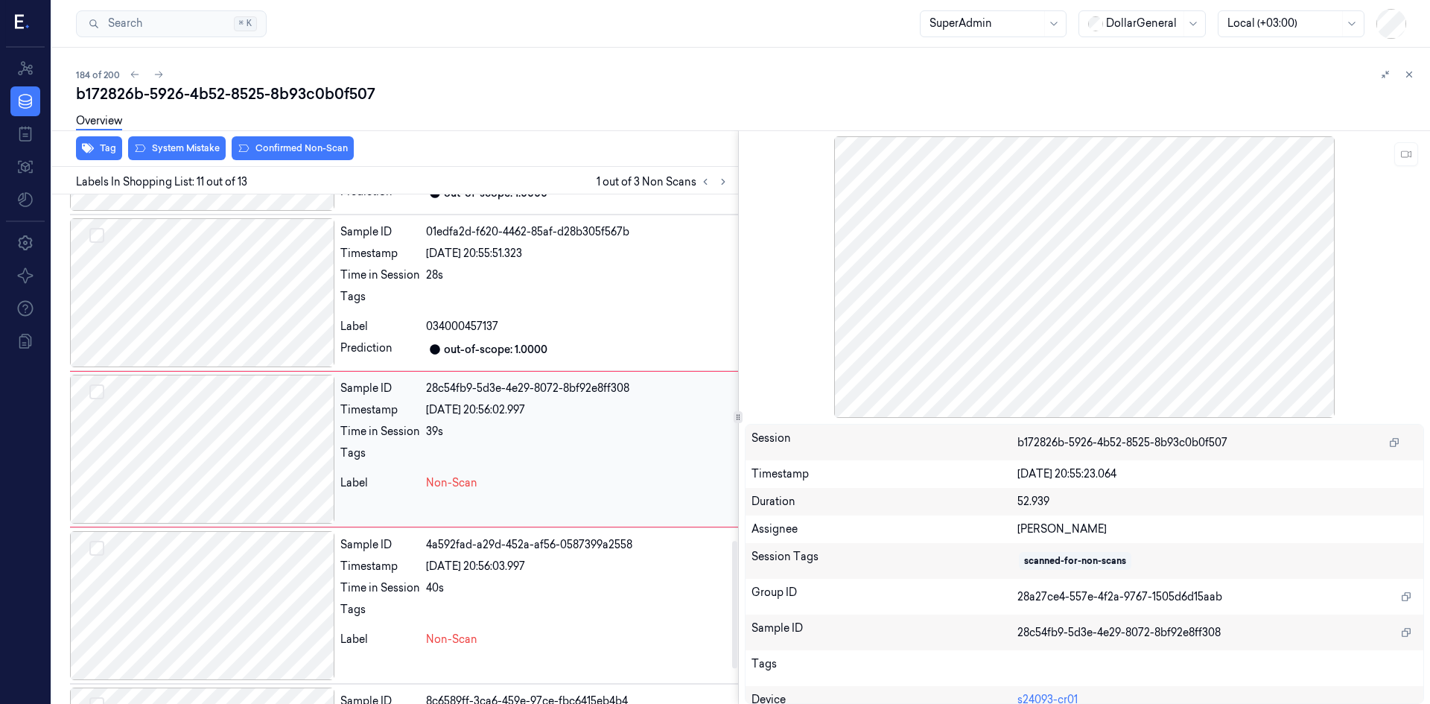
click at [288, 450] on div at bounding box center [202, 449] width 264 height 149
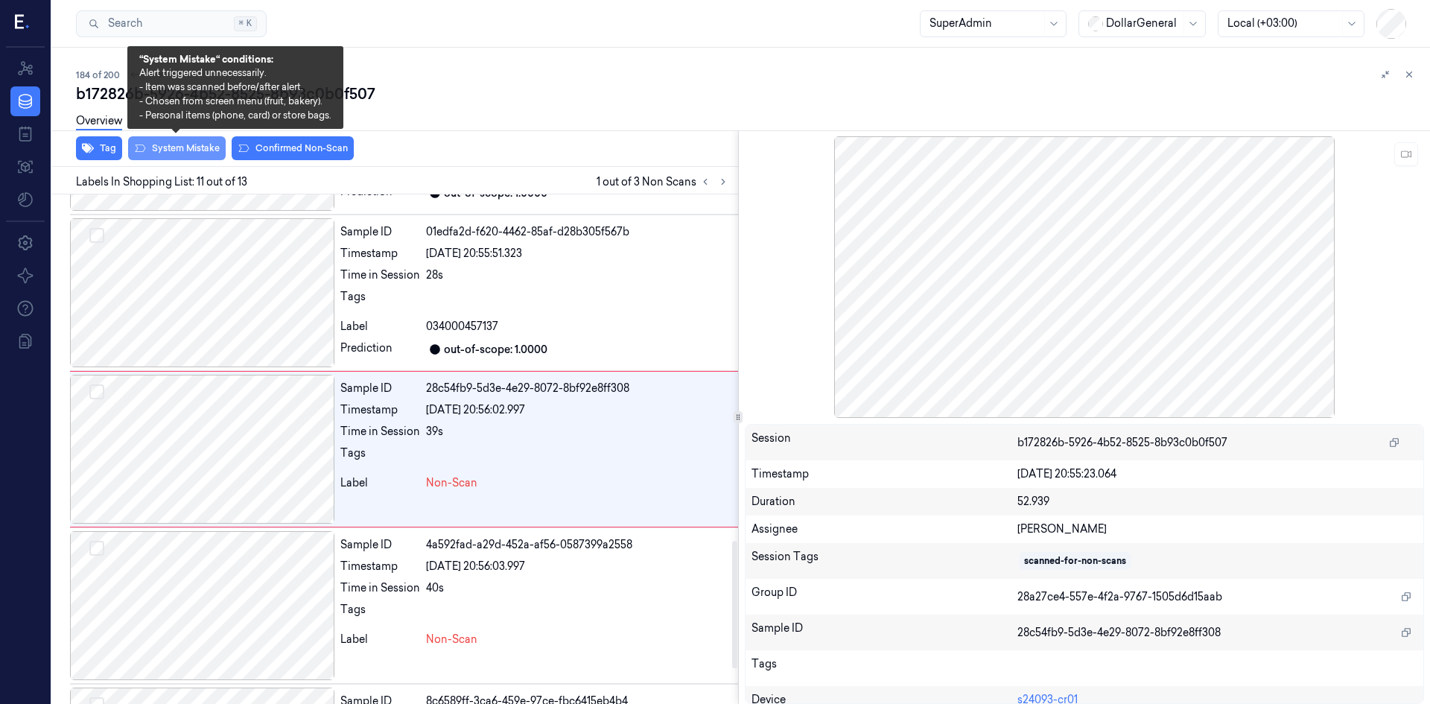
click at [163, 145] on button "System Mistake" at bounding box center [177, 148] width 98 height 24
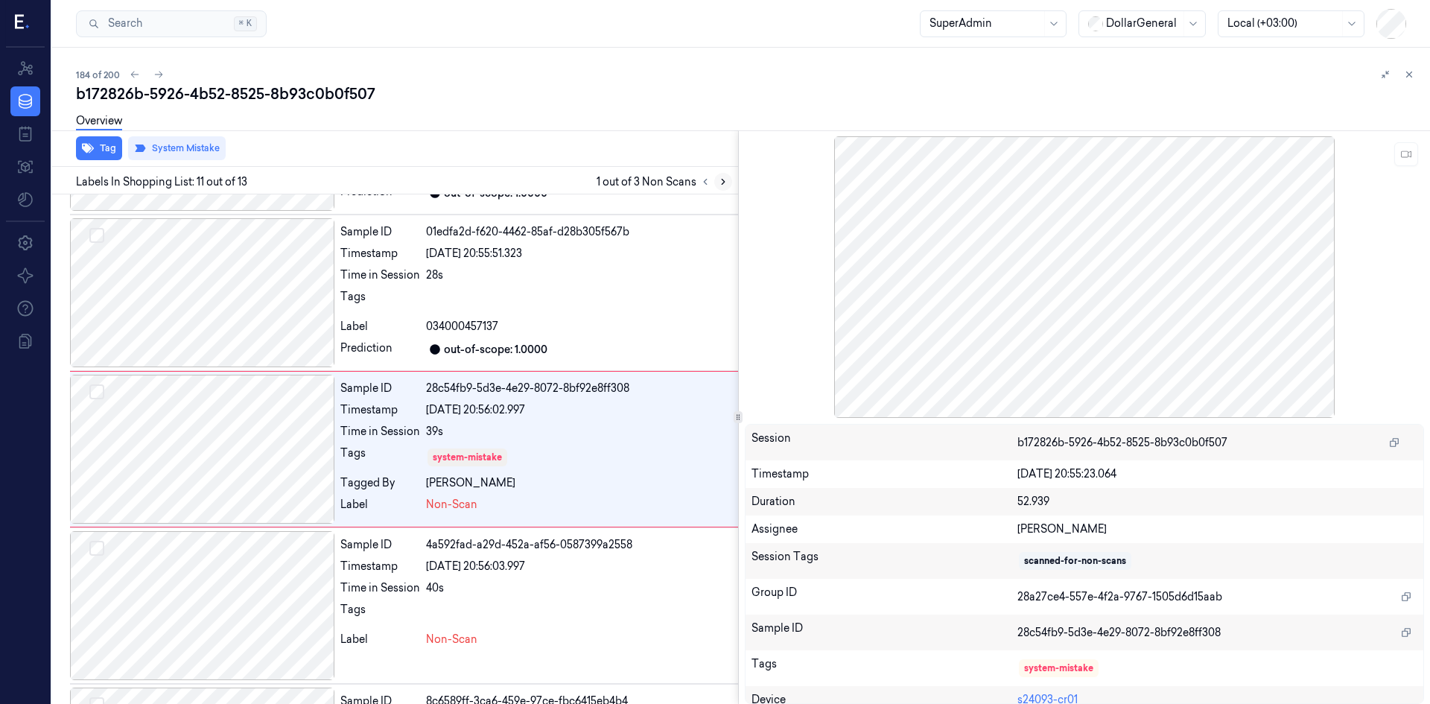
click at [723, 184] on icon at bounding box center [723, 182] width 3 height 5
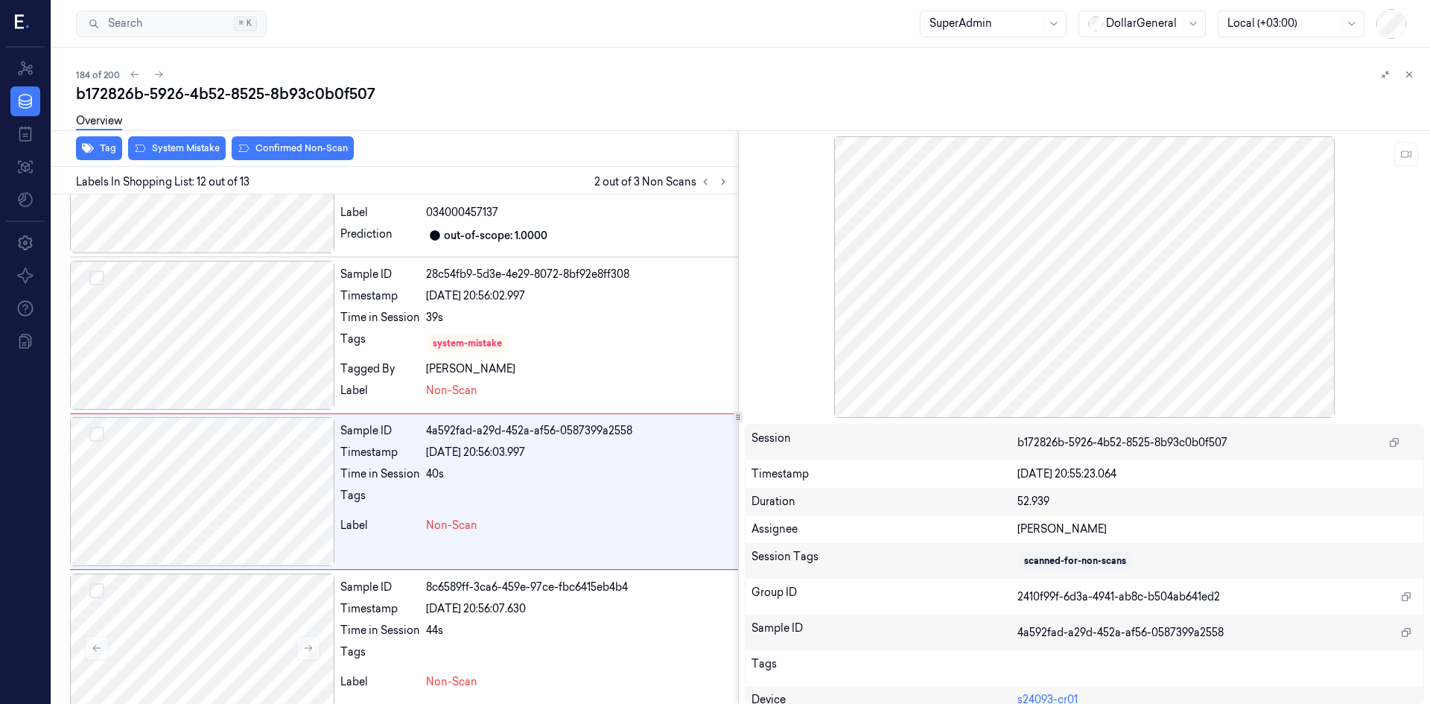
scroll to position [1529, 0]
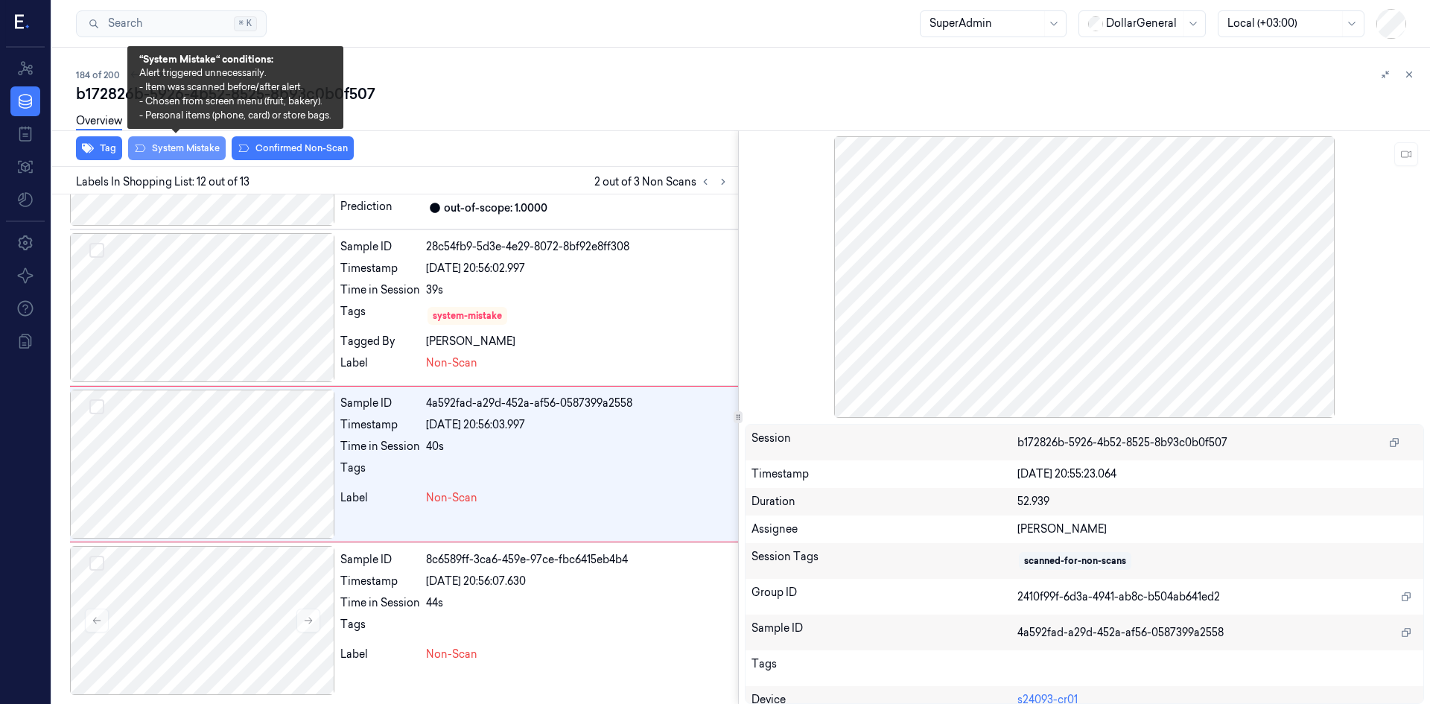
click at [212, 153] on button "System Mistake" at bounding box center [177, 148] width 98 height 24
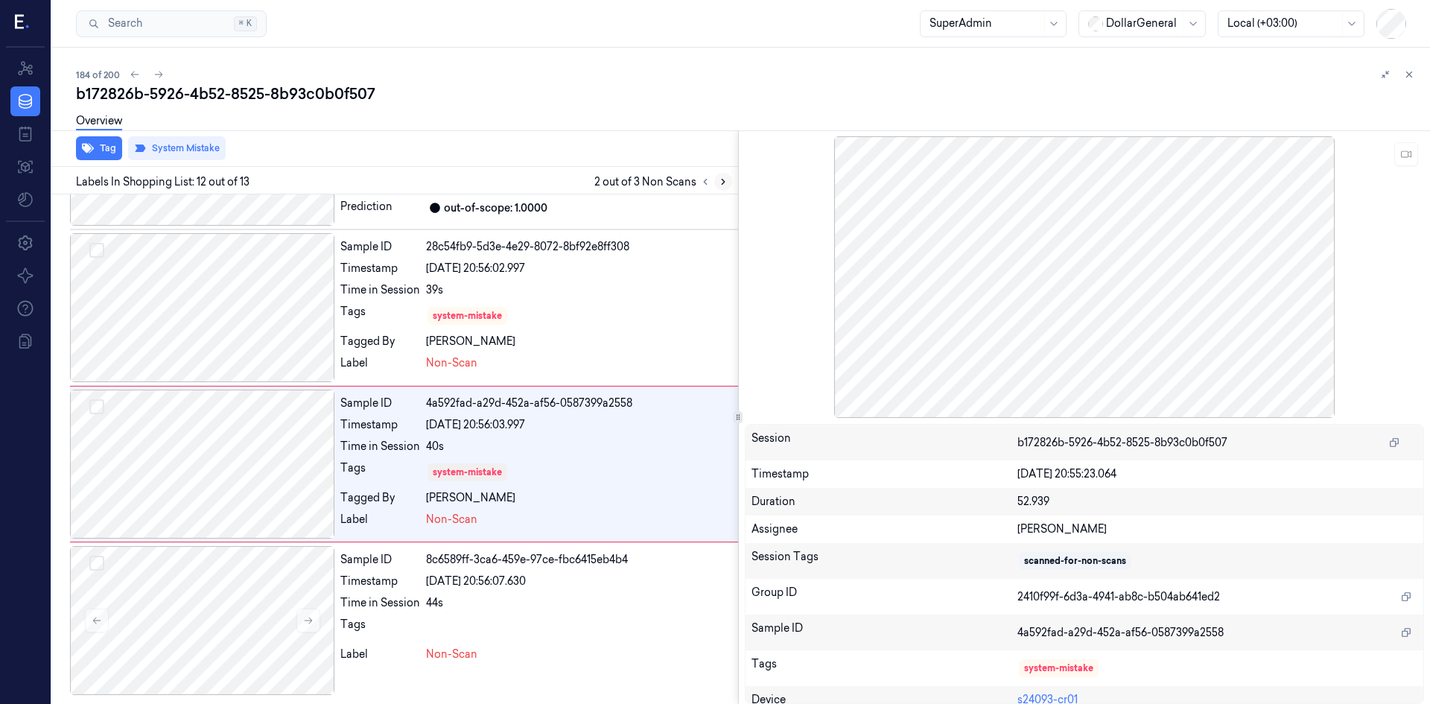
click at [720, 185] on icon at bounding box center [723, 182] width 10 height 10
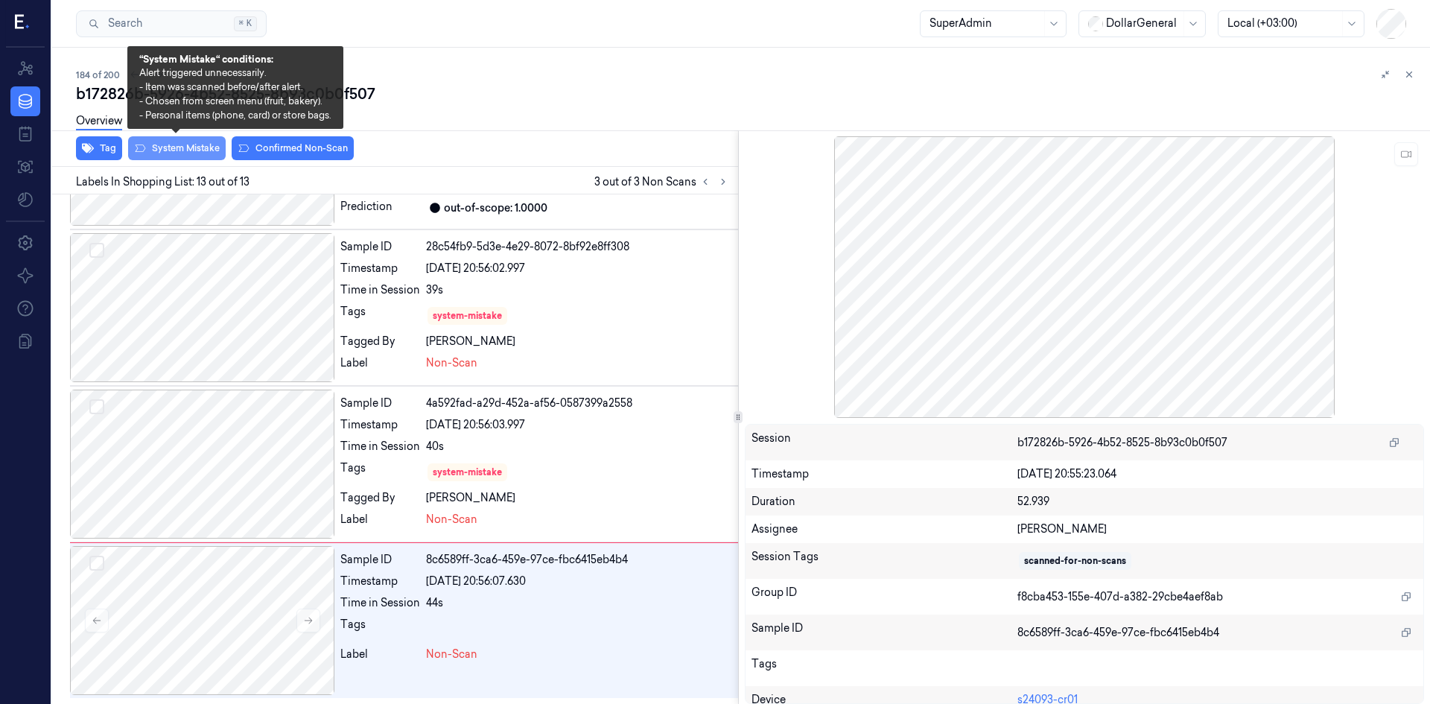
click at [193, 151] on button "System Mistake" at bounding box center [177, 148] width 98 height 24
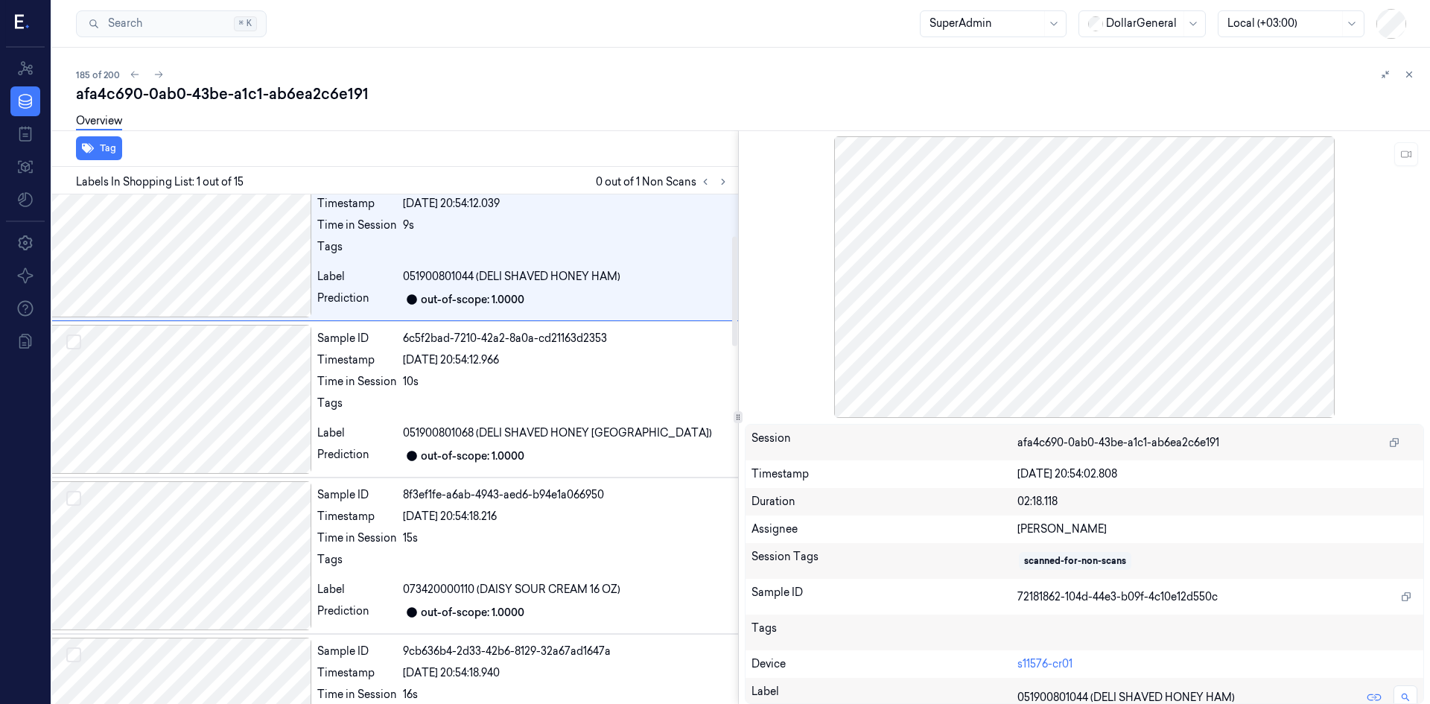
scroll to position [0, 24]
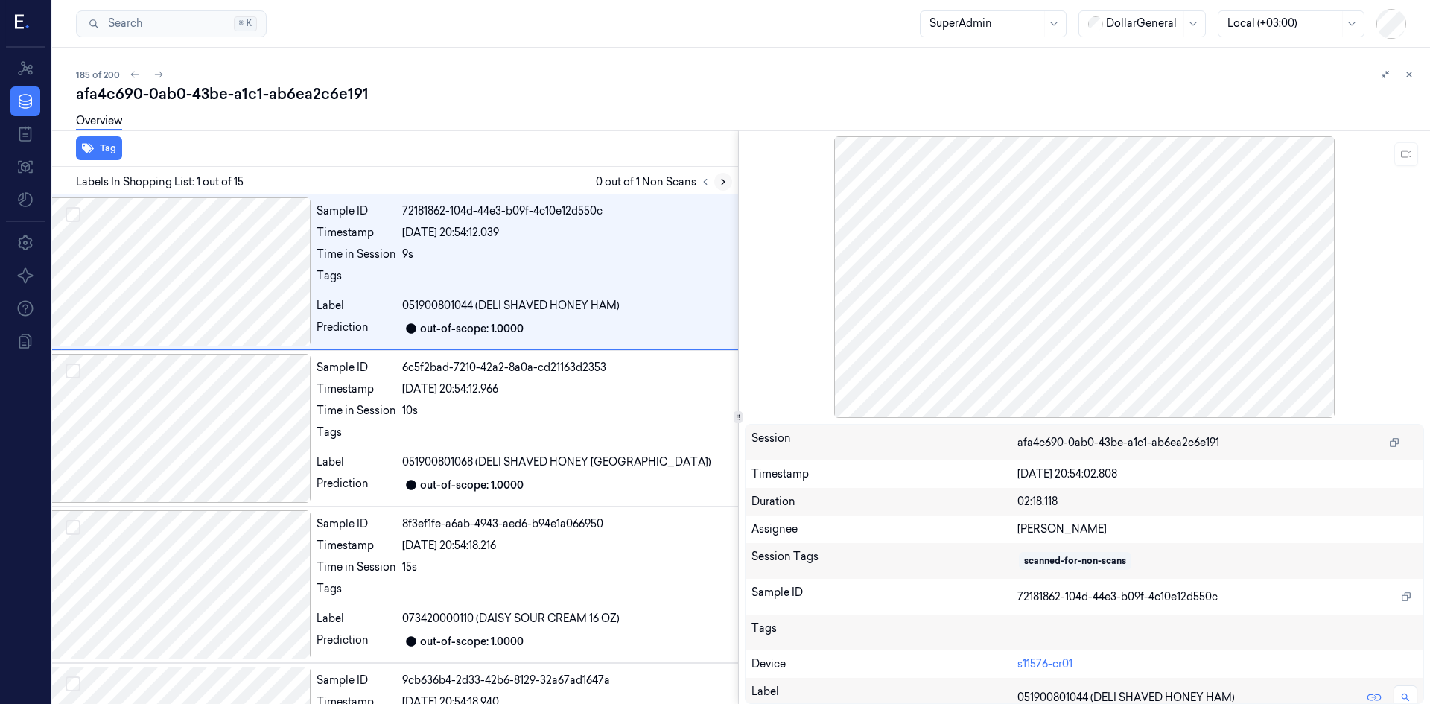
click at [718, 183] on icon at bounding box center [723, 182] width 10 height 10
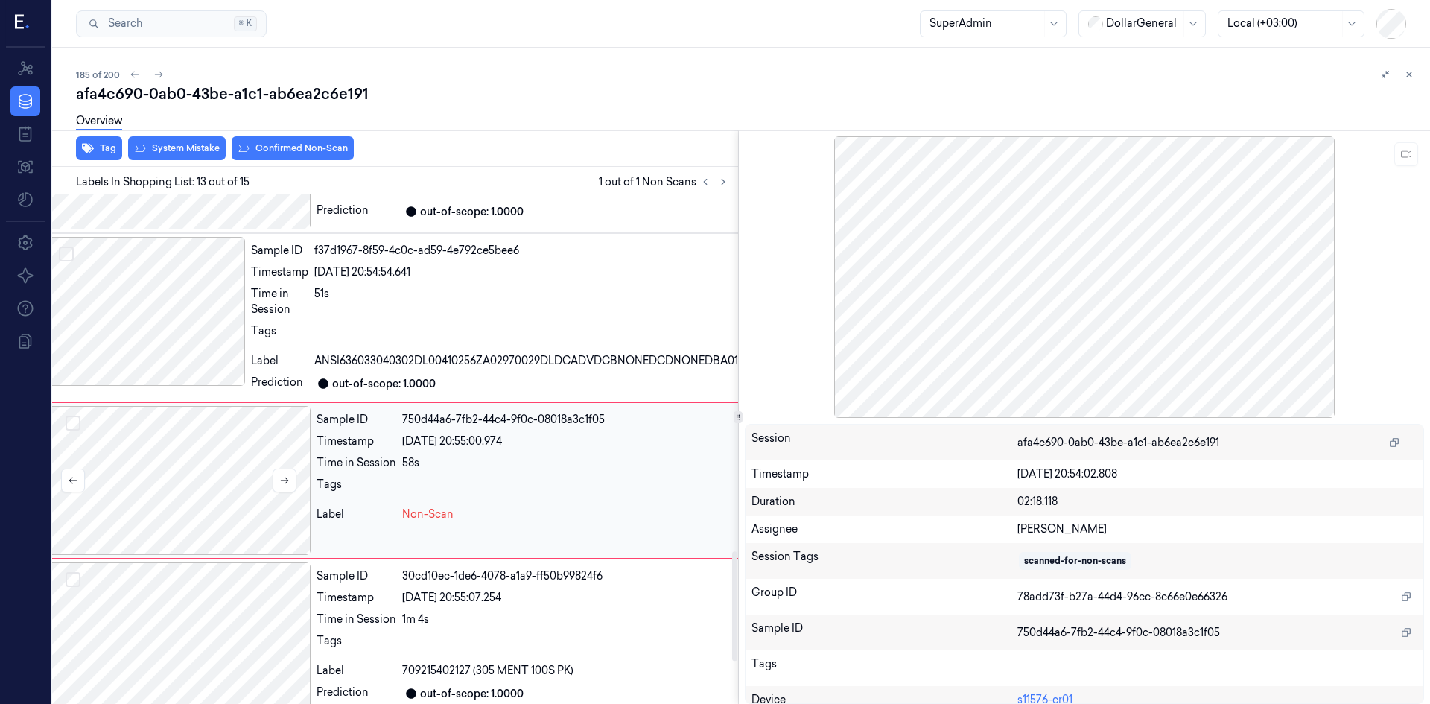
scroll to position [1713, 24]
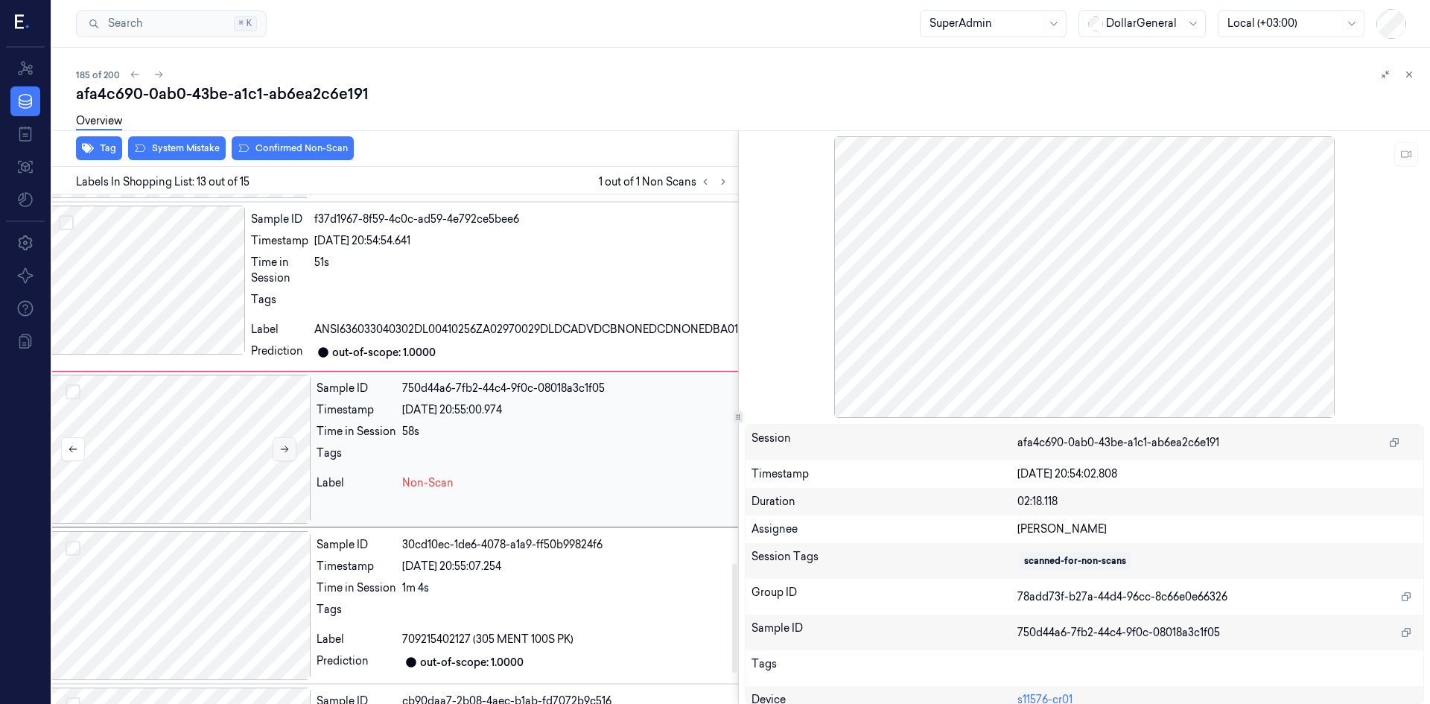
click at [279, 456] on button at bounding box center [285, 449] width 24 height 24
click at [279, 455] on button at bounding box center [285, 449] width 24 height 24
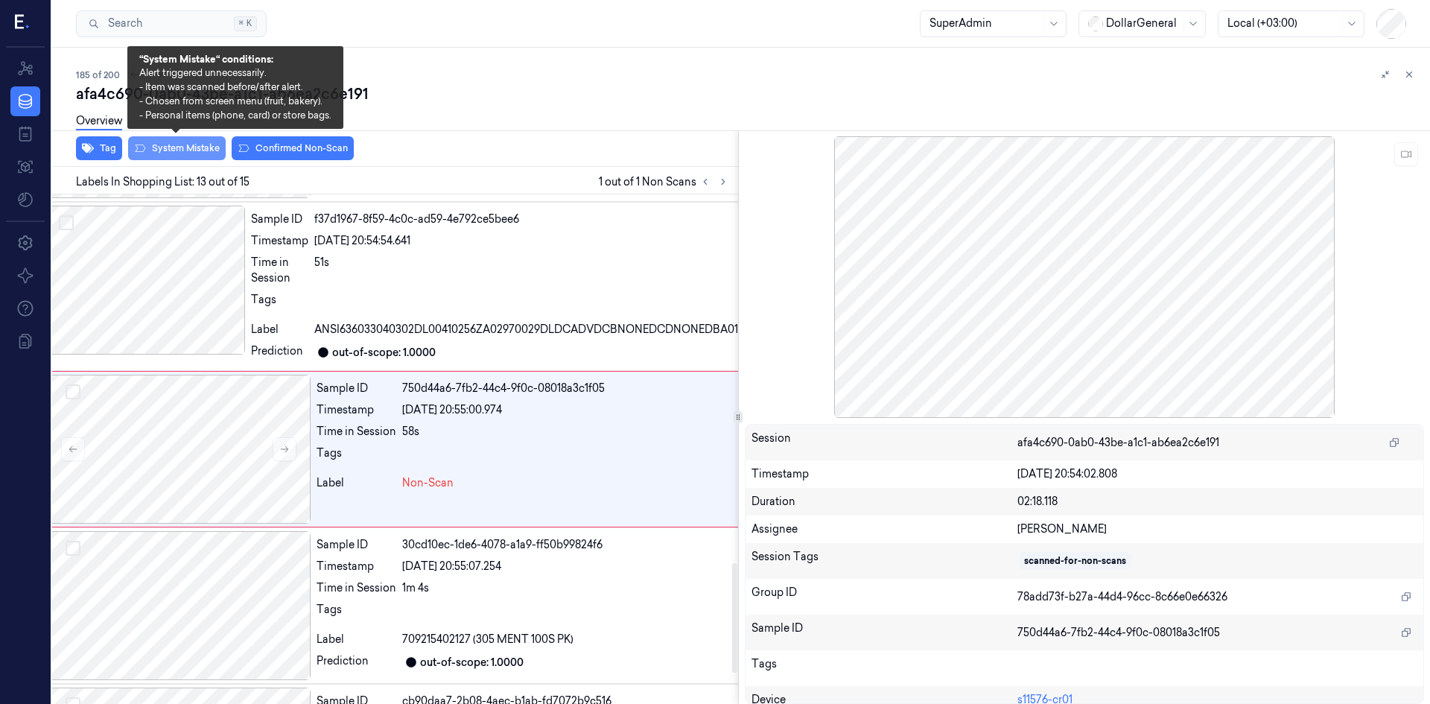
click at [162, 147] on button "System Mistake" at bounding box center [177, 148] width 98 height 24
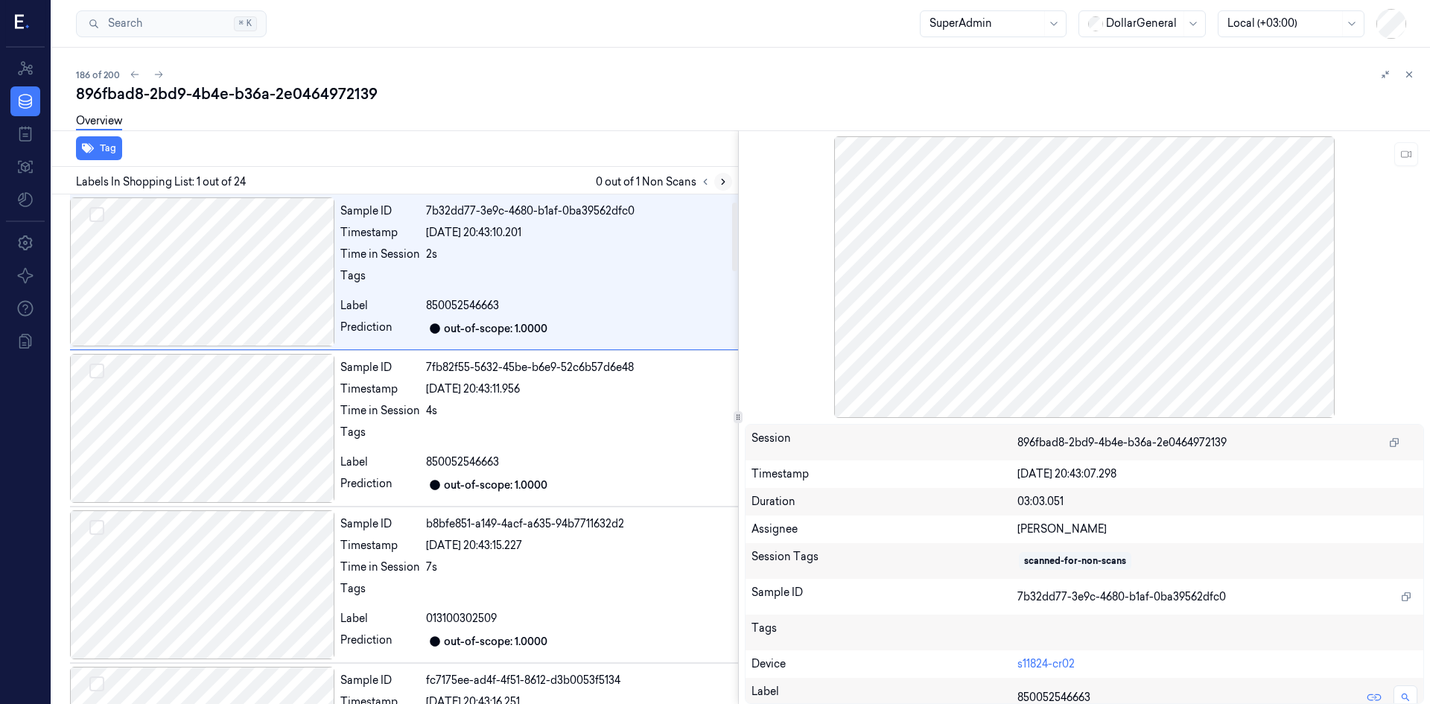
click at [721, 183] on icon at bounding box center [723, 182] width 10 height 10
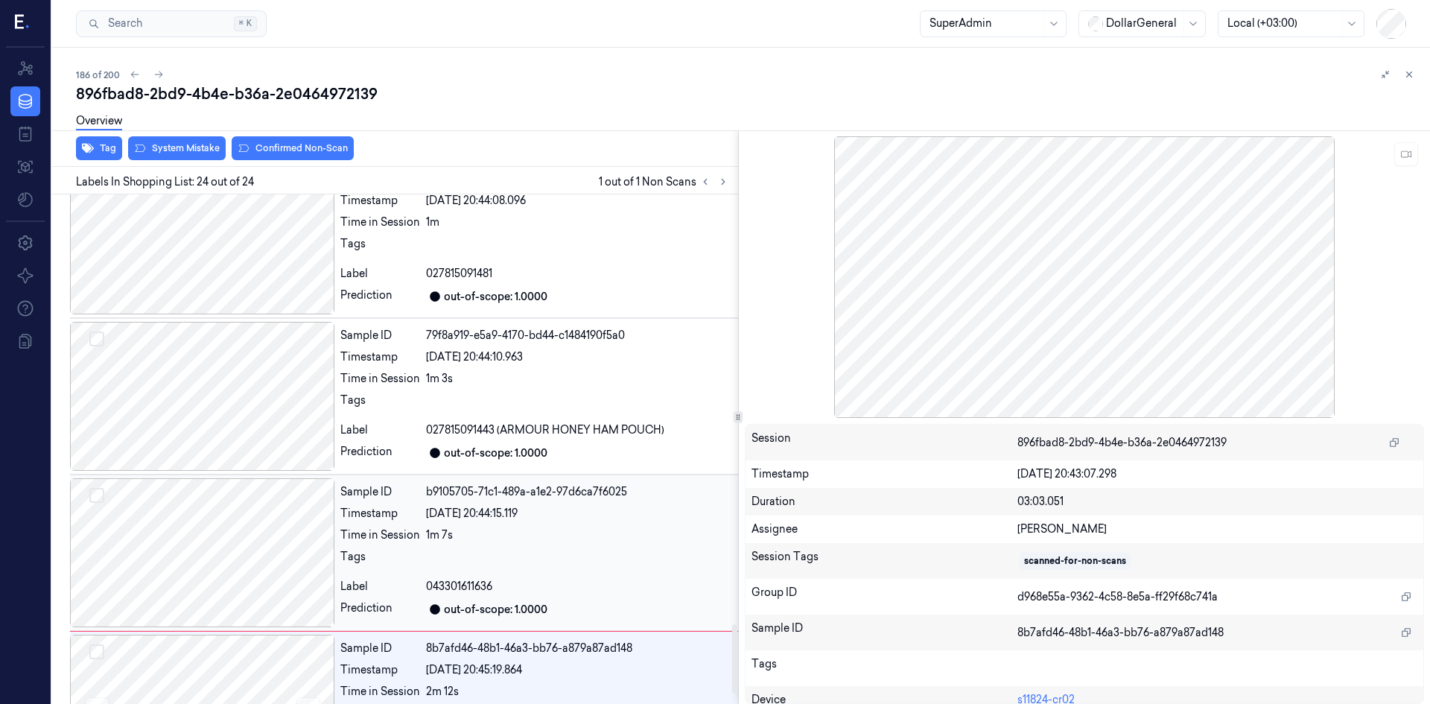
scroll to position [3250, 0]
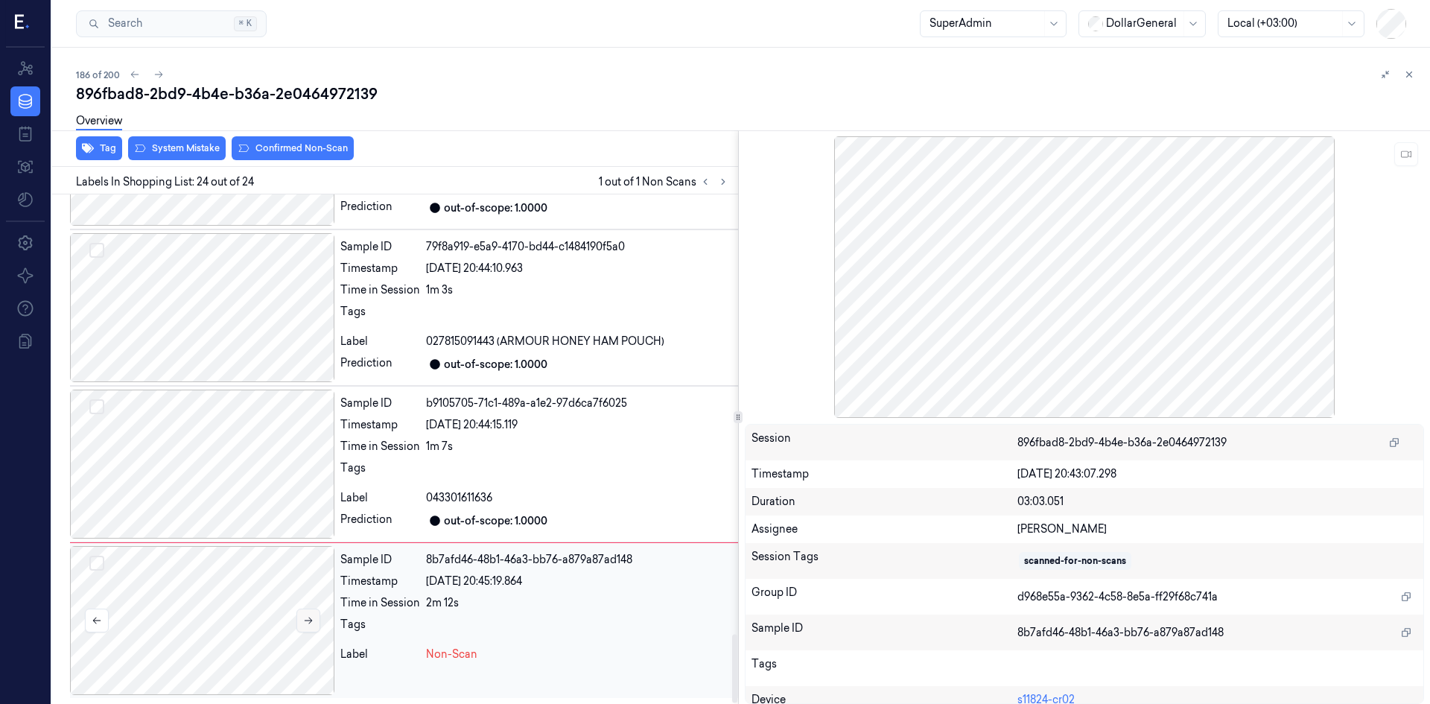
click at [300, 618] on button at bounding box center [309, 621] width 24 height 24
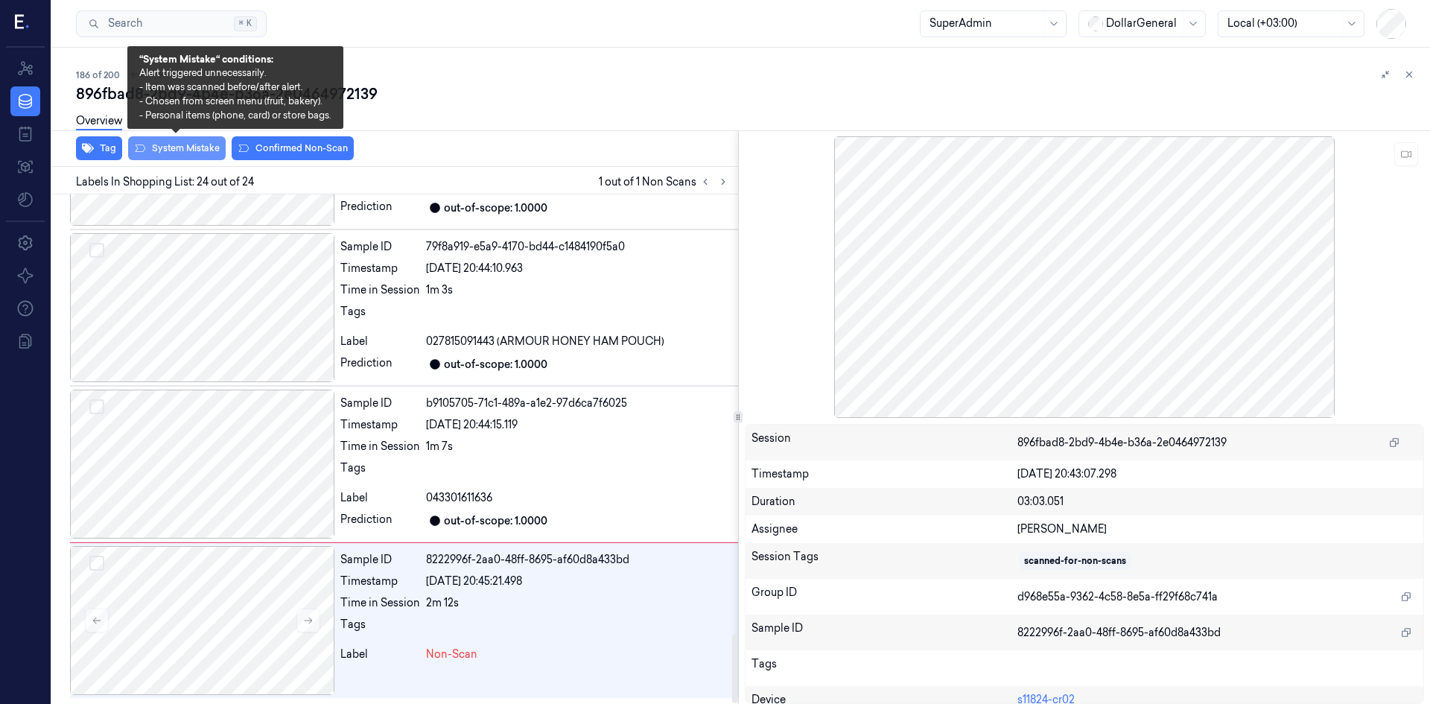
click at [207, 146] on button "System Mistake" at bounding box center [177, 148] width 98 height 24
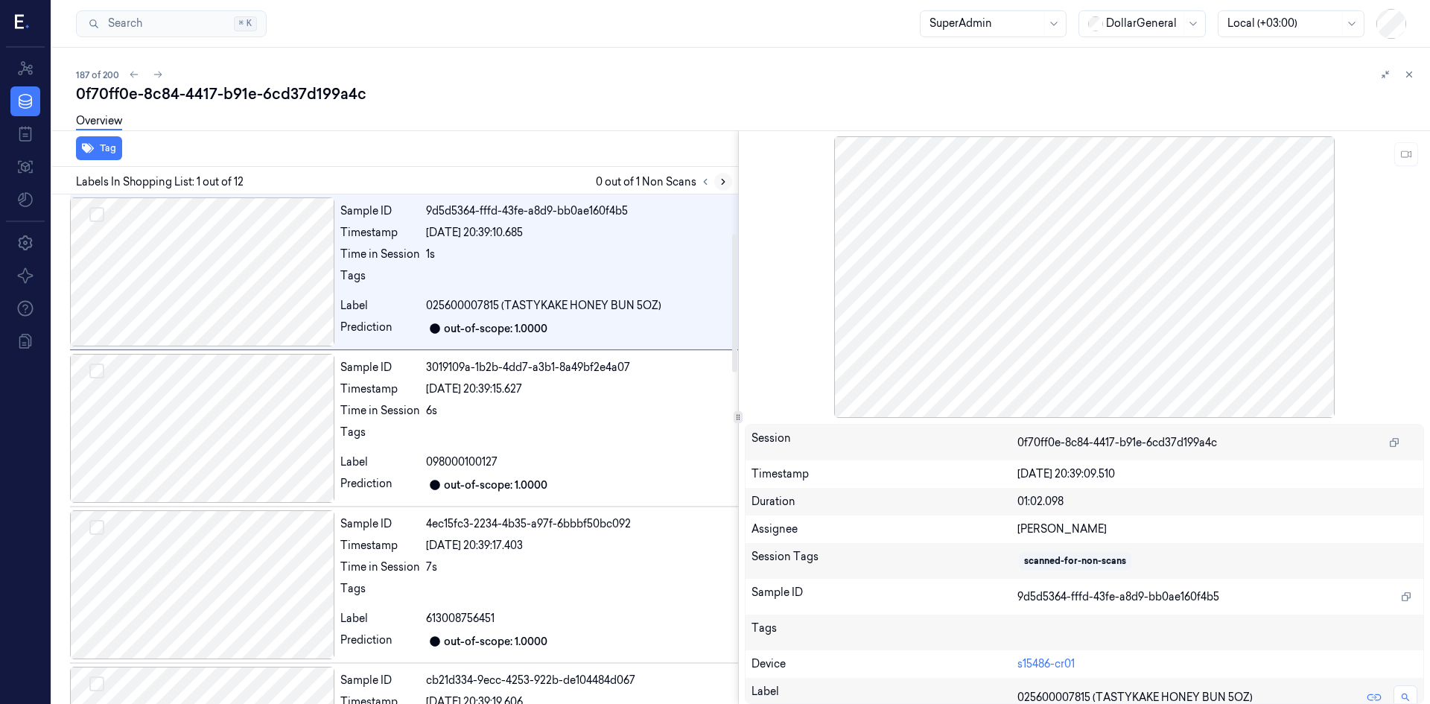
click at [725, 190] on button at bounding box center [723, 182] width 18 height 18
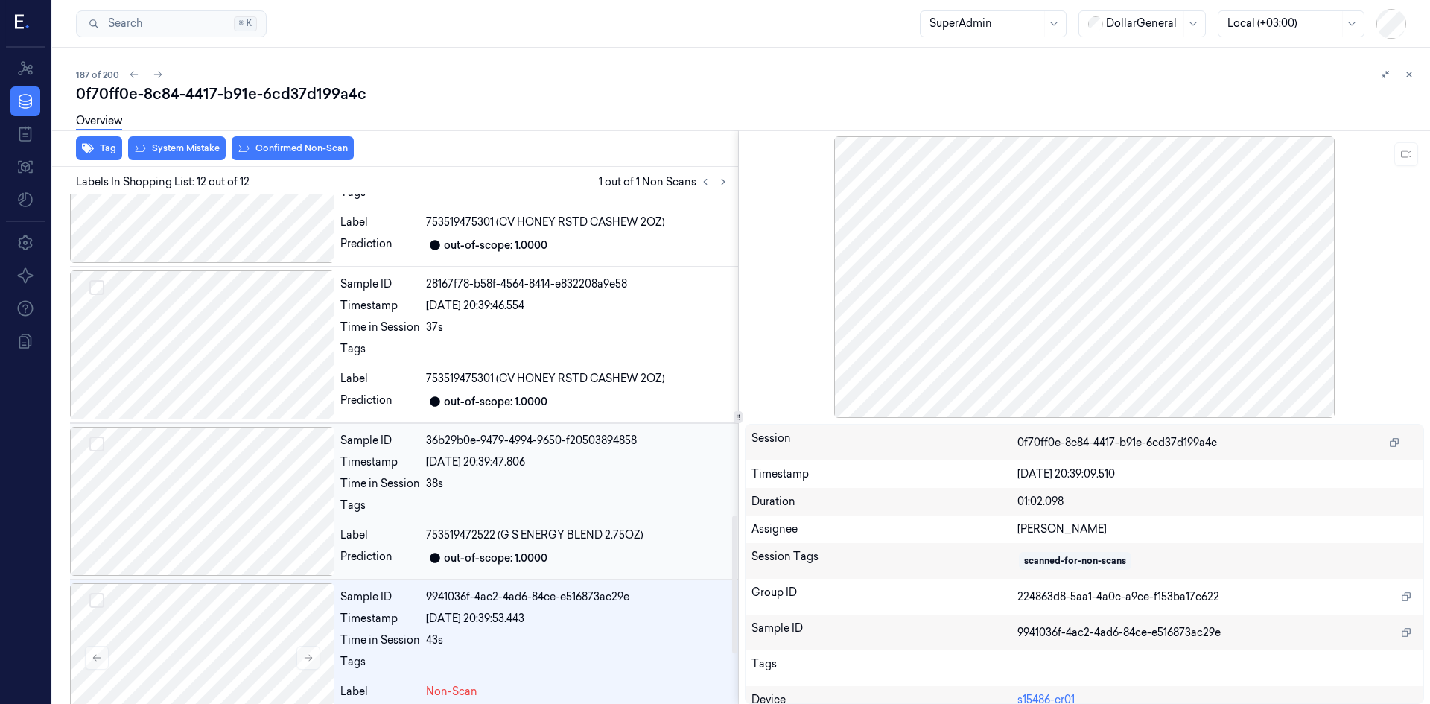
scroll to position [1372, 0]
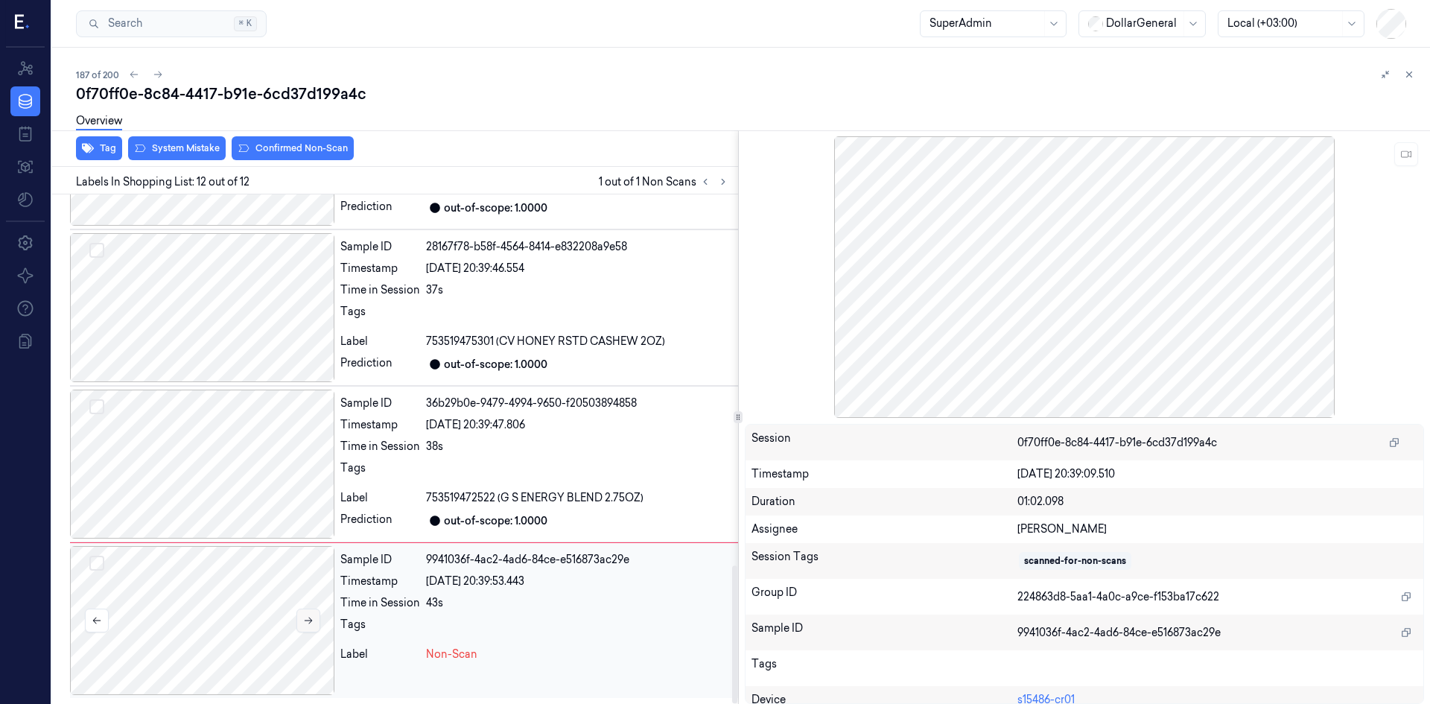
click at [303, 621] on icon at bounding box center [308, 620] width 10 height 10
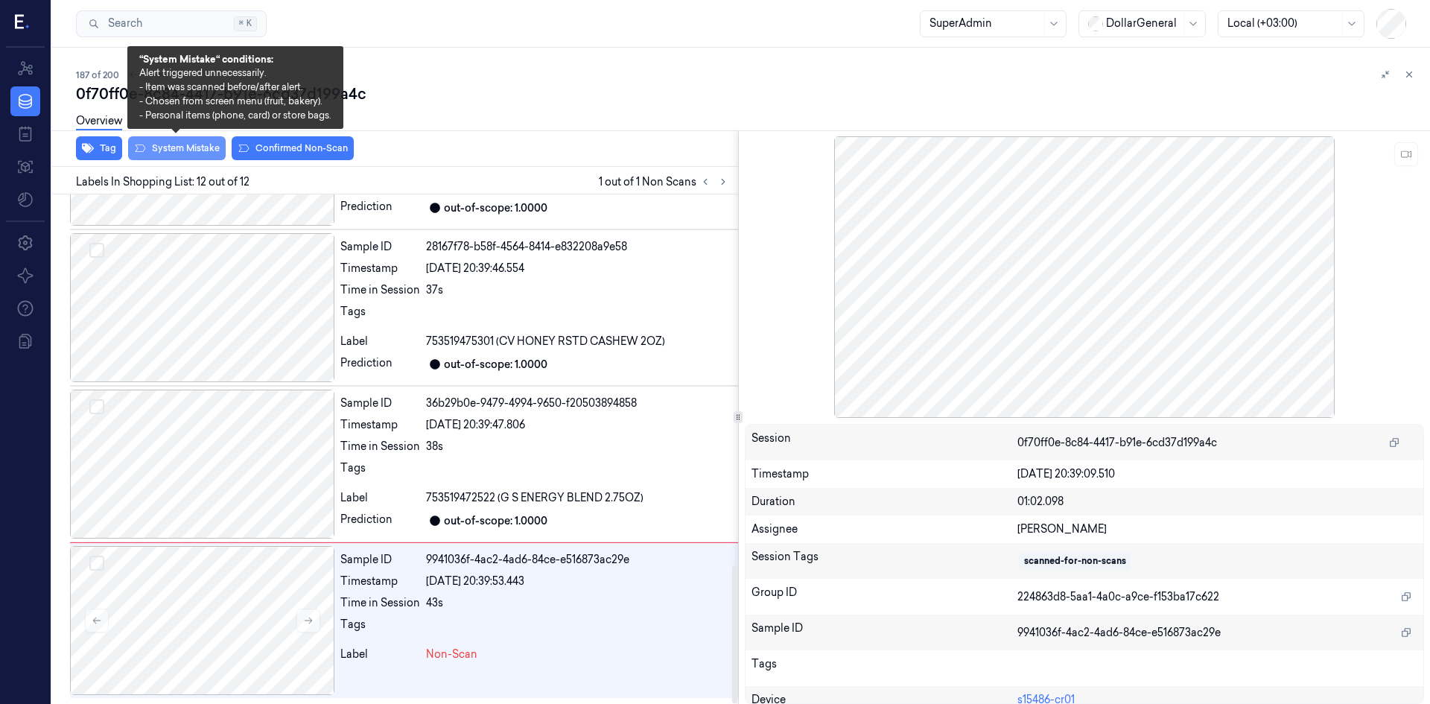
click at [191, 156] on button "System Mistake" at bounding box center [177, 148] width 98 height 24
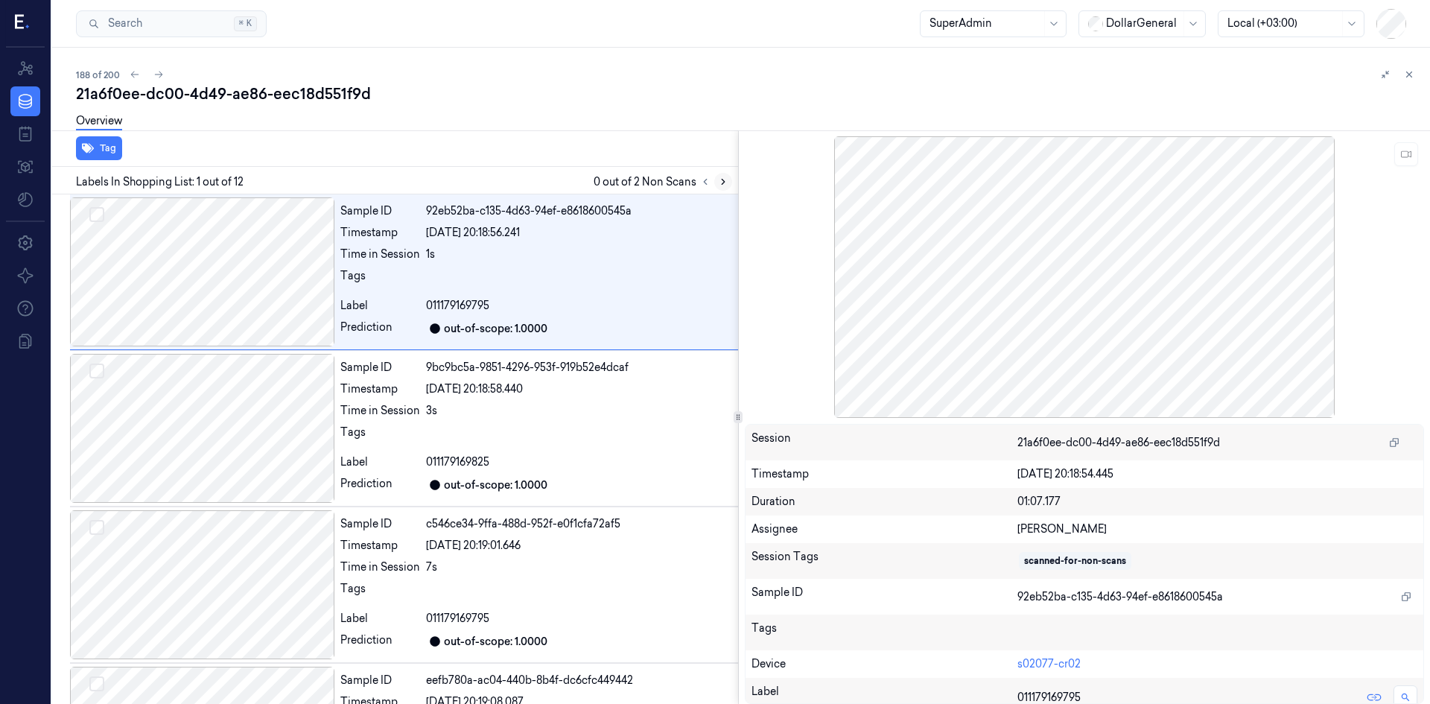
click at [724, 181] on icon at bounding box center [723, 182] width 3 height 5
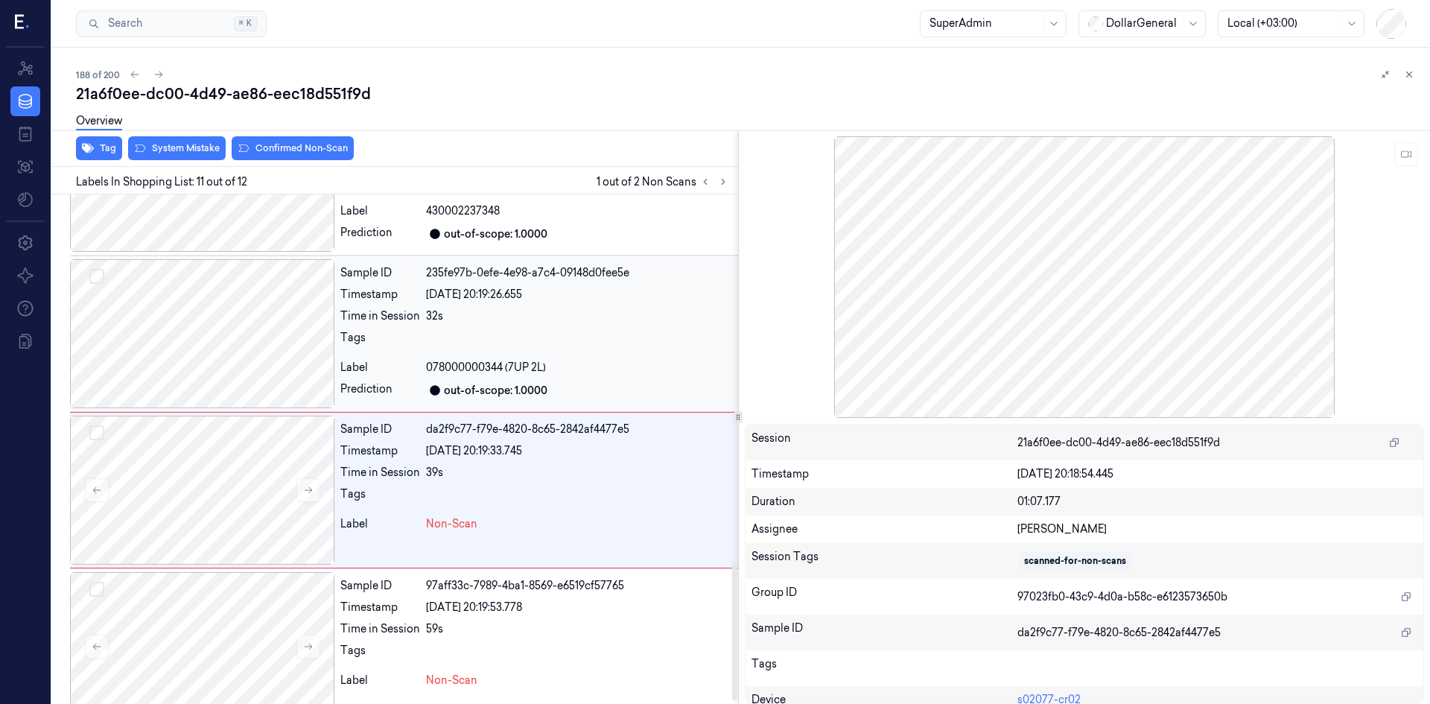
scroll to position [1372, 0]
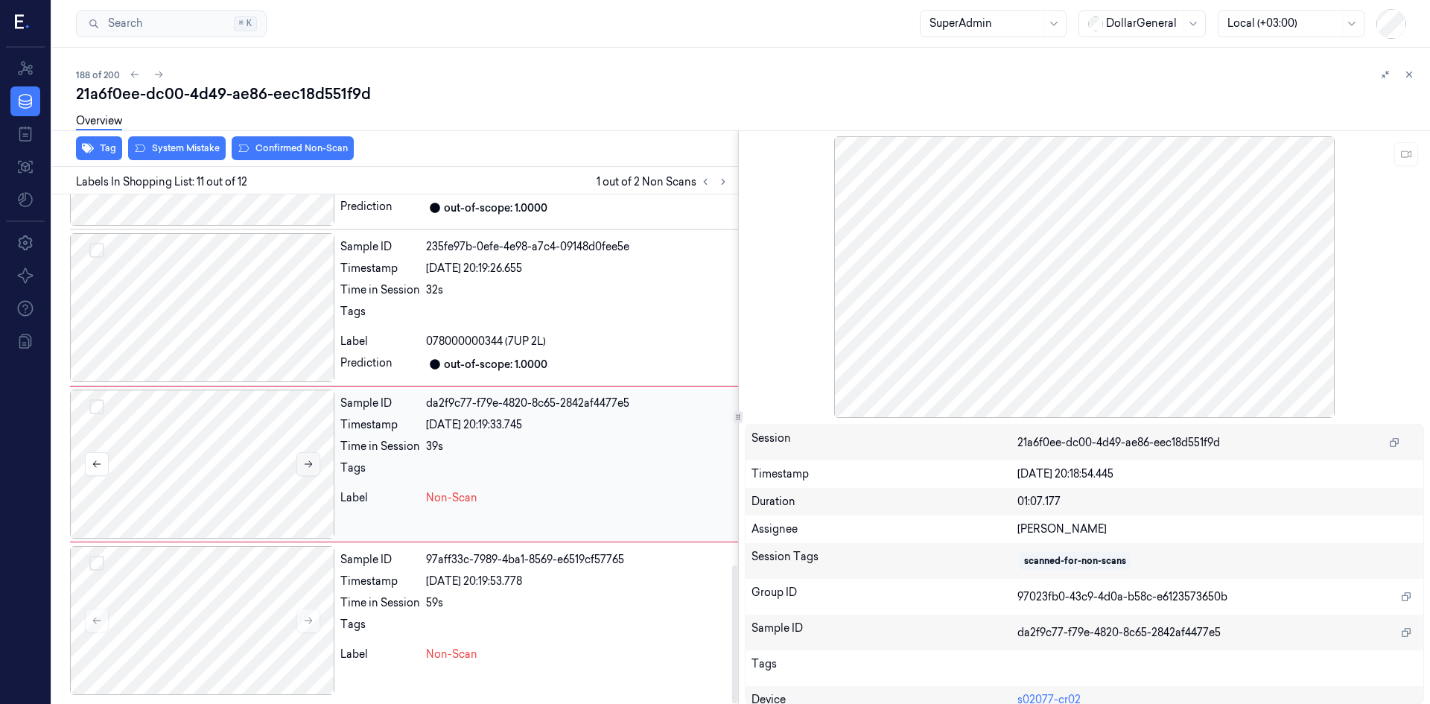
click at [304, 466] on icon at bounding box center [308, 464] width 10 height 10
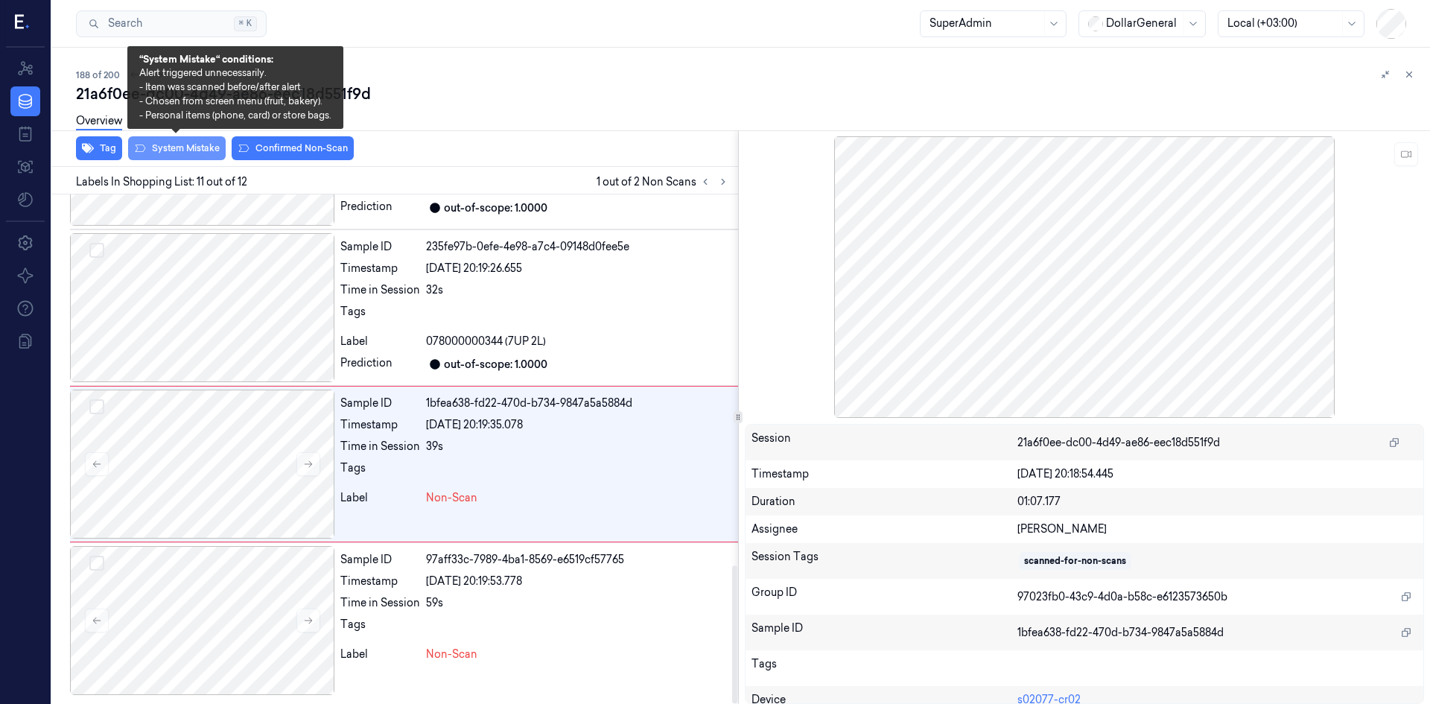
click at [200, 147] on button "System Mistake" at bounding box center [177, 148] width 98 height 24
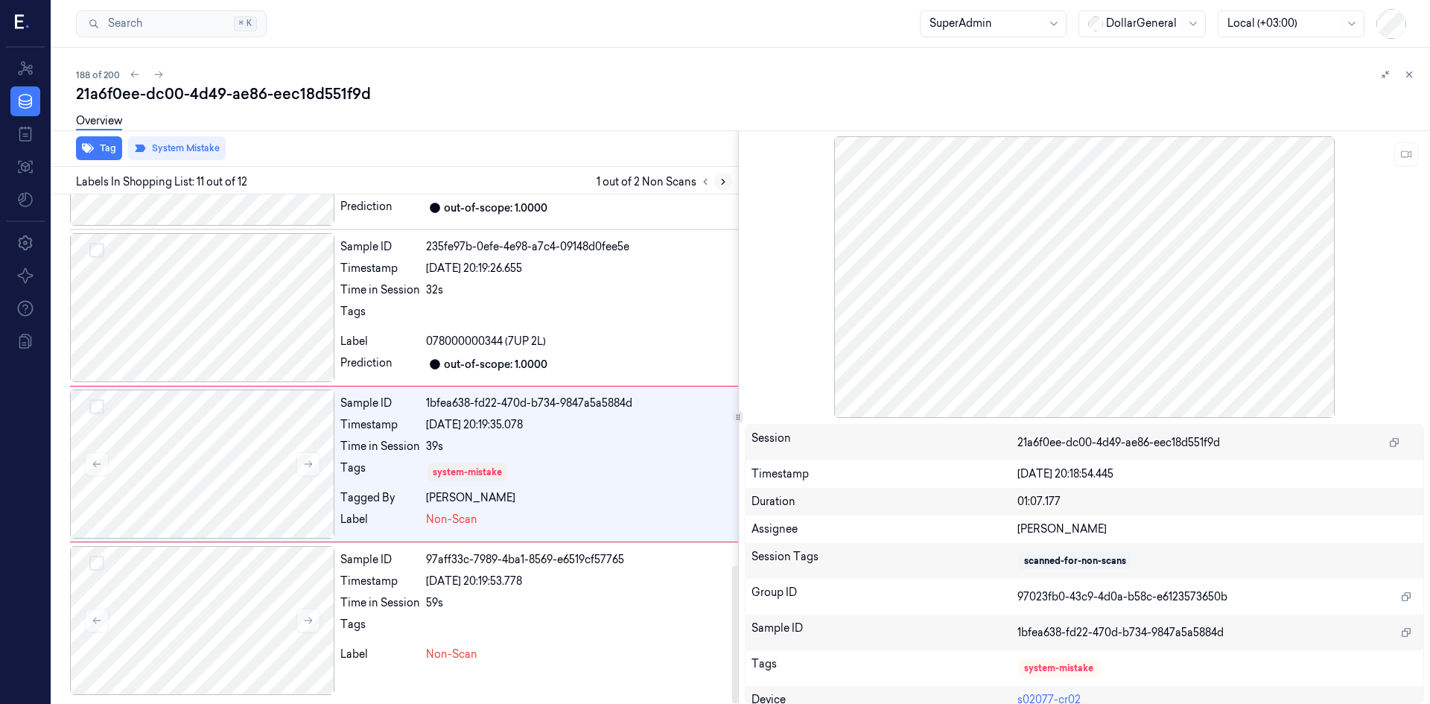
click at [726, 180] on icon at bounding box center [723, 182] width 10 height 10
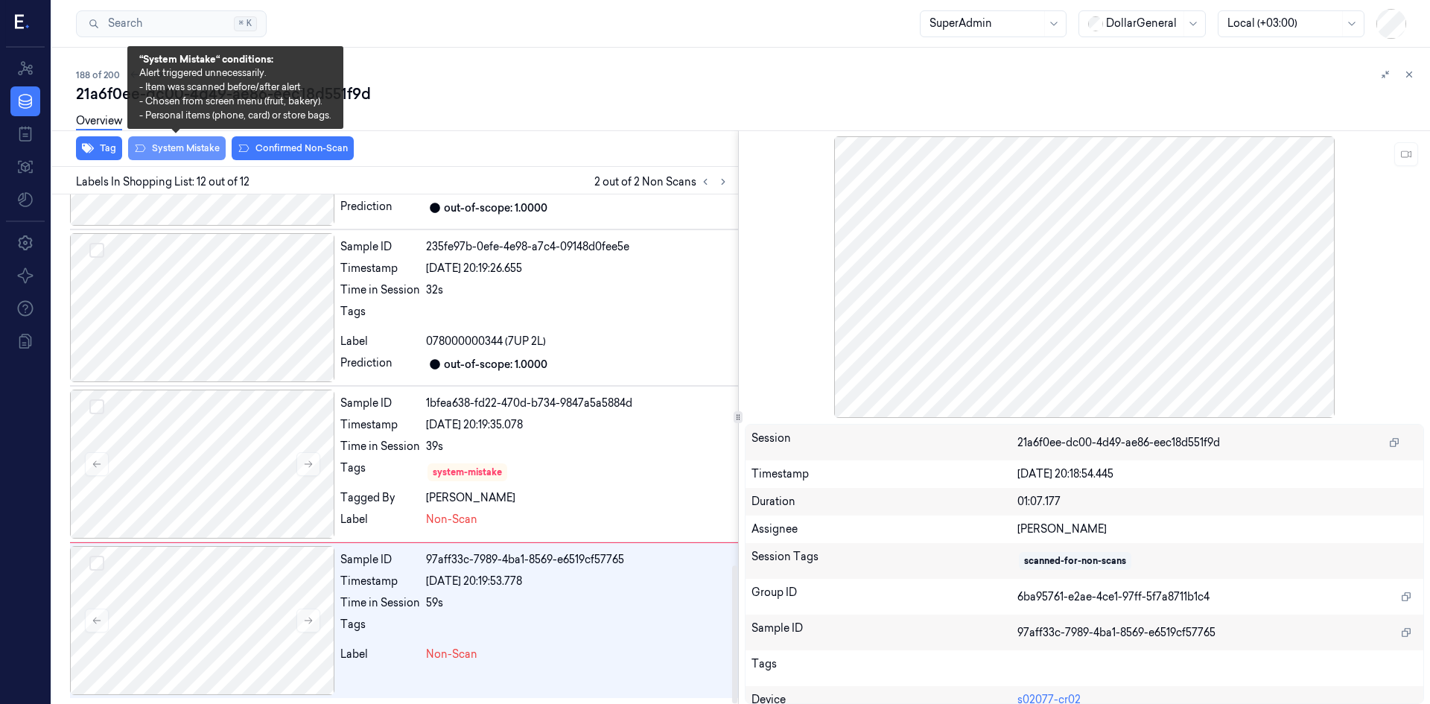
click at [203, 147] on button "System Mistake" at bounding box center [177, 148] width 98 height 24
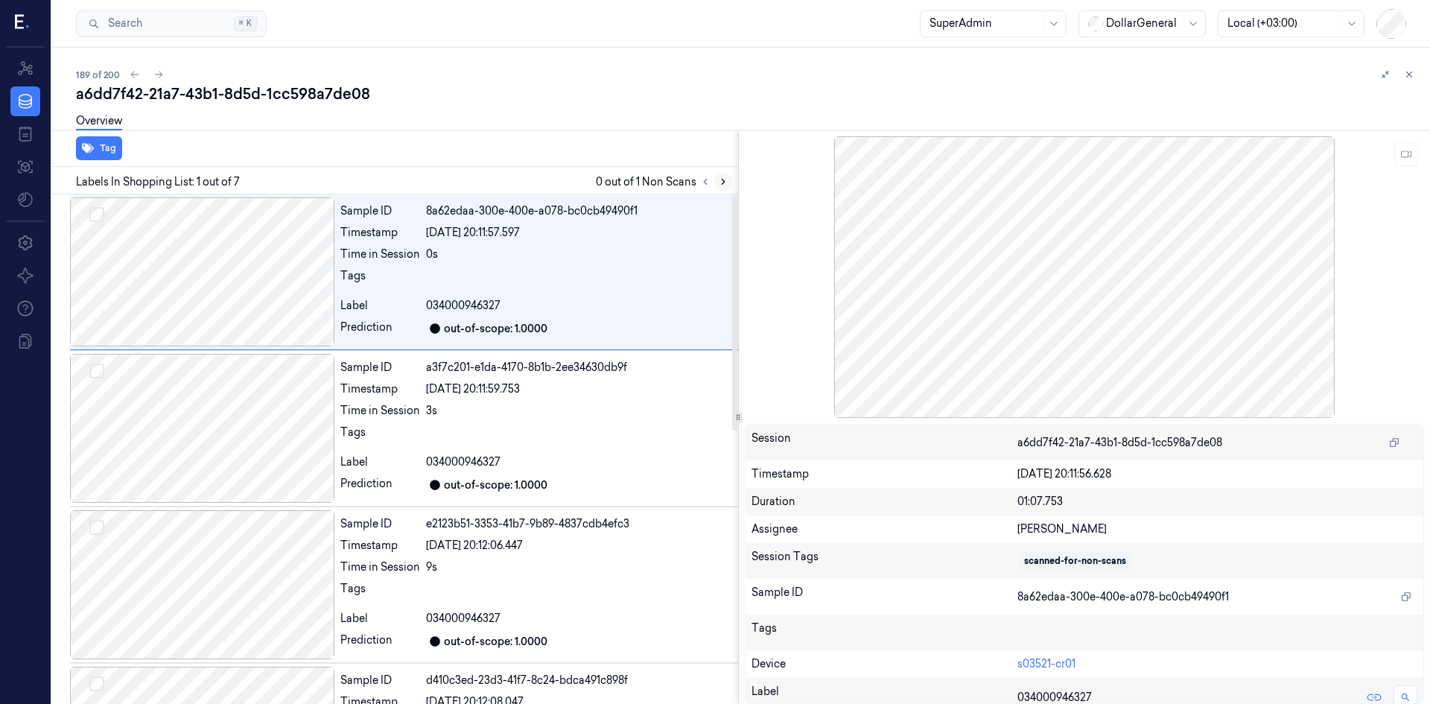
click at [729, 177] on button at bounding box center [723, 182] width 18 height 18
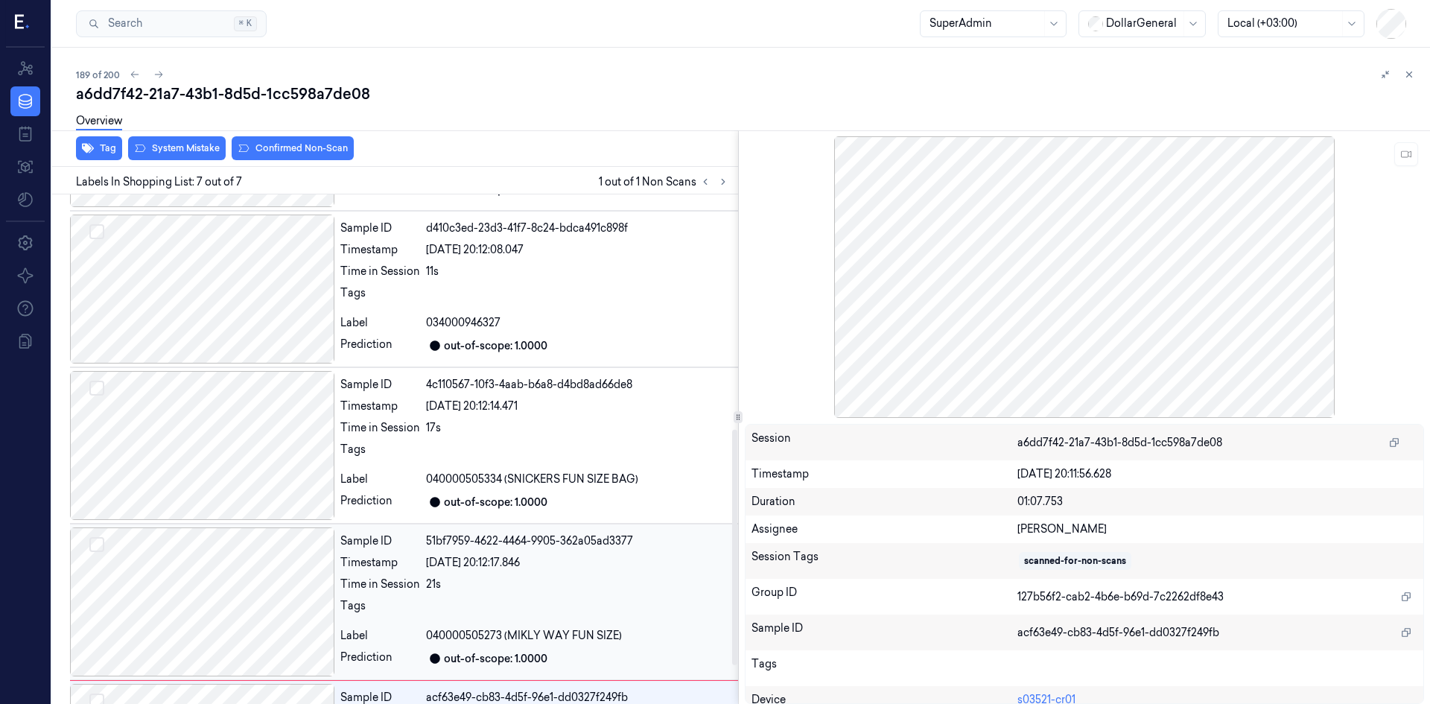
scroll to position [590, 0]
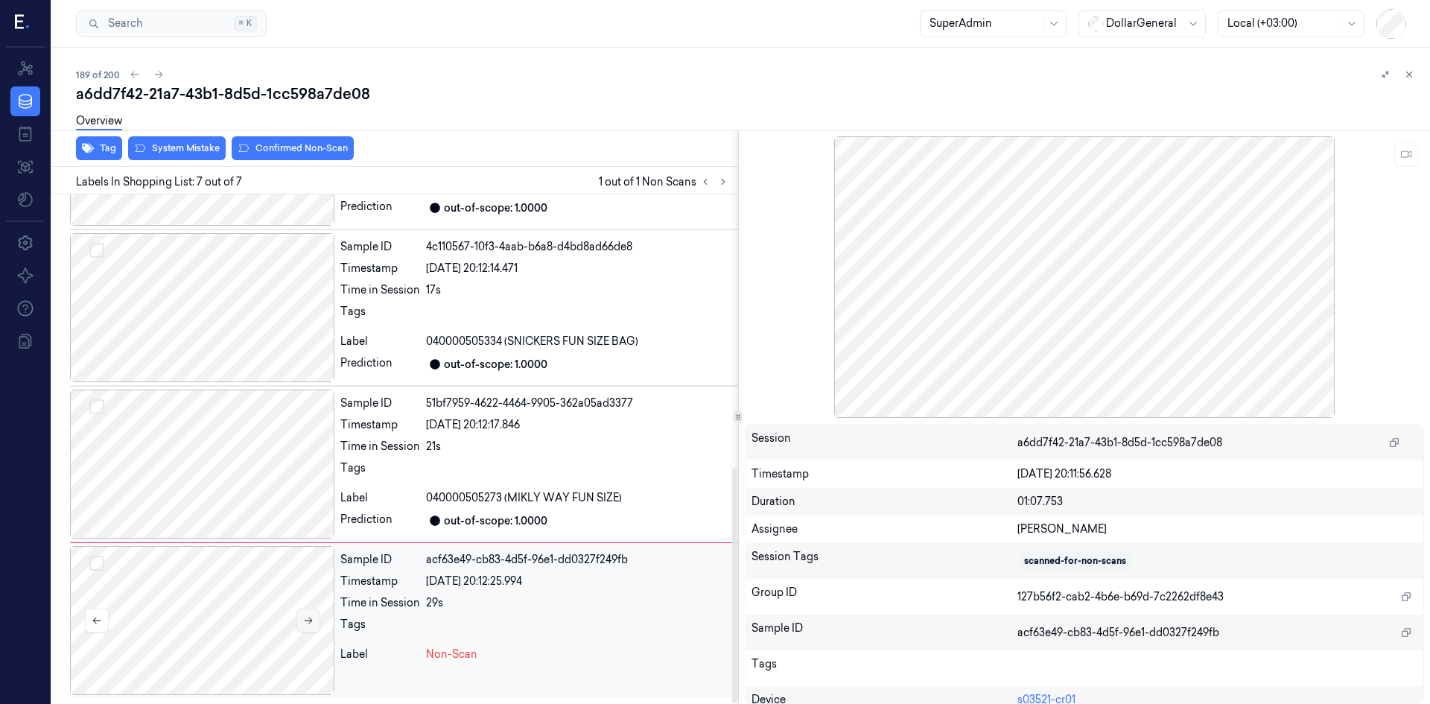
click at [314, 618] on button at bounding box center [309, 621] width 24 height 24
click at [252, 589] on div at bounding box center [202, 620] width 264 height 149
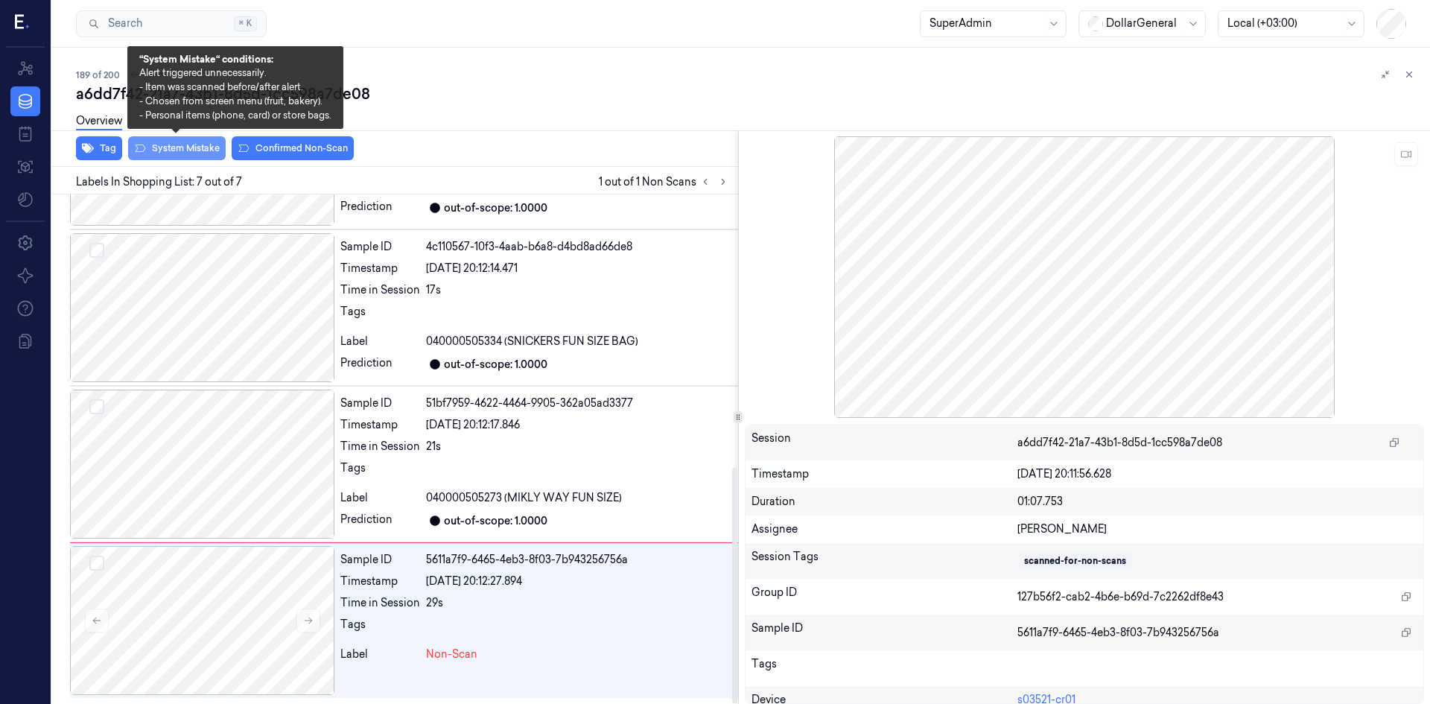
click at [194, 151] on button "System Mistake" at bounding box center [177, 148] width 98 height 24
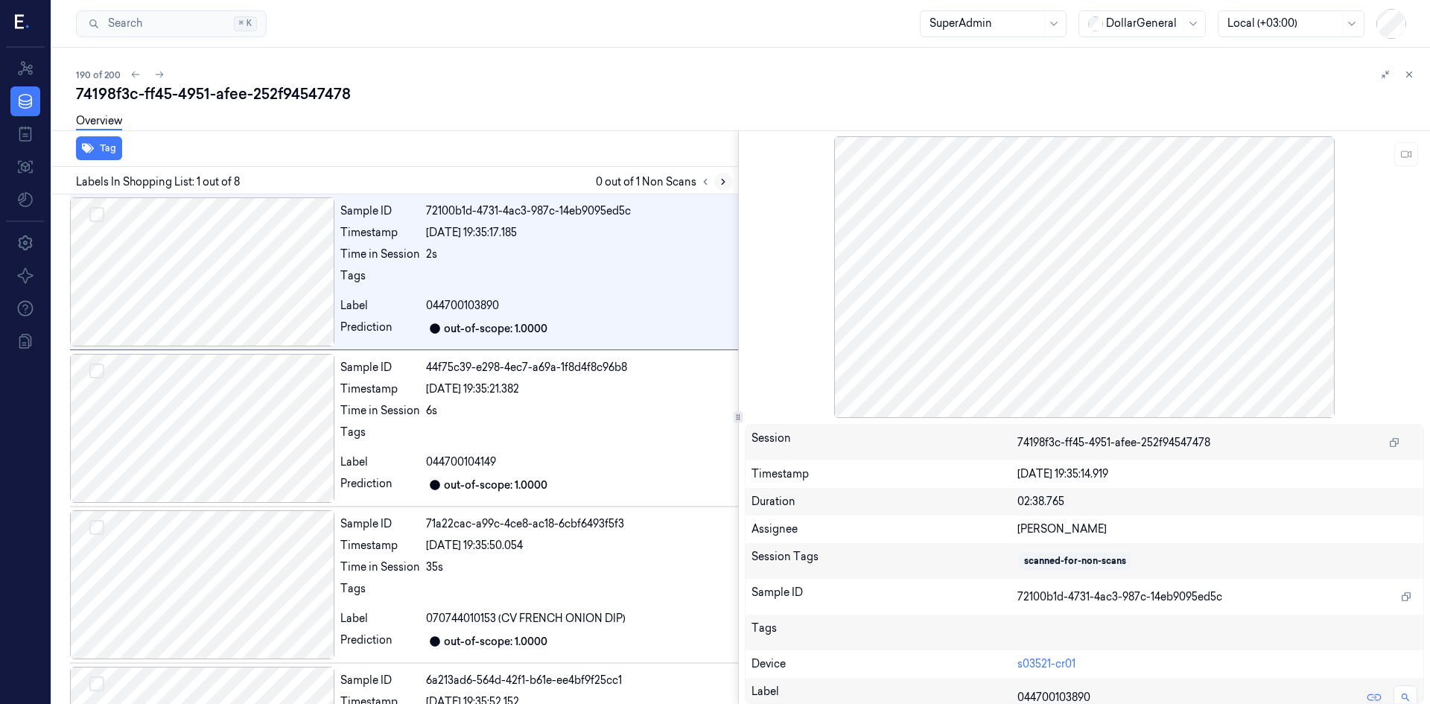
click at [720, 183] on icon at bounding box center [723, 182] width 10 height 10
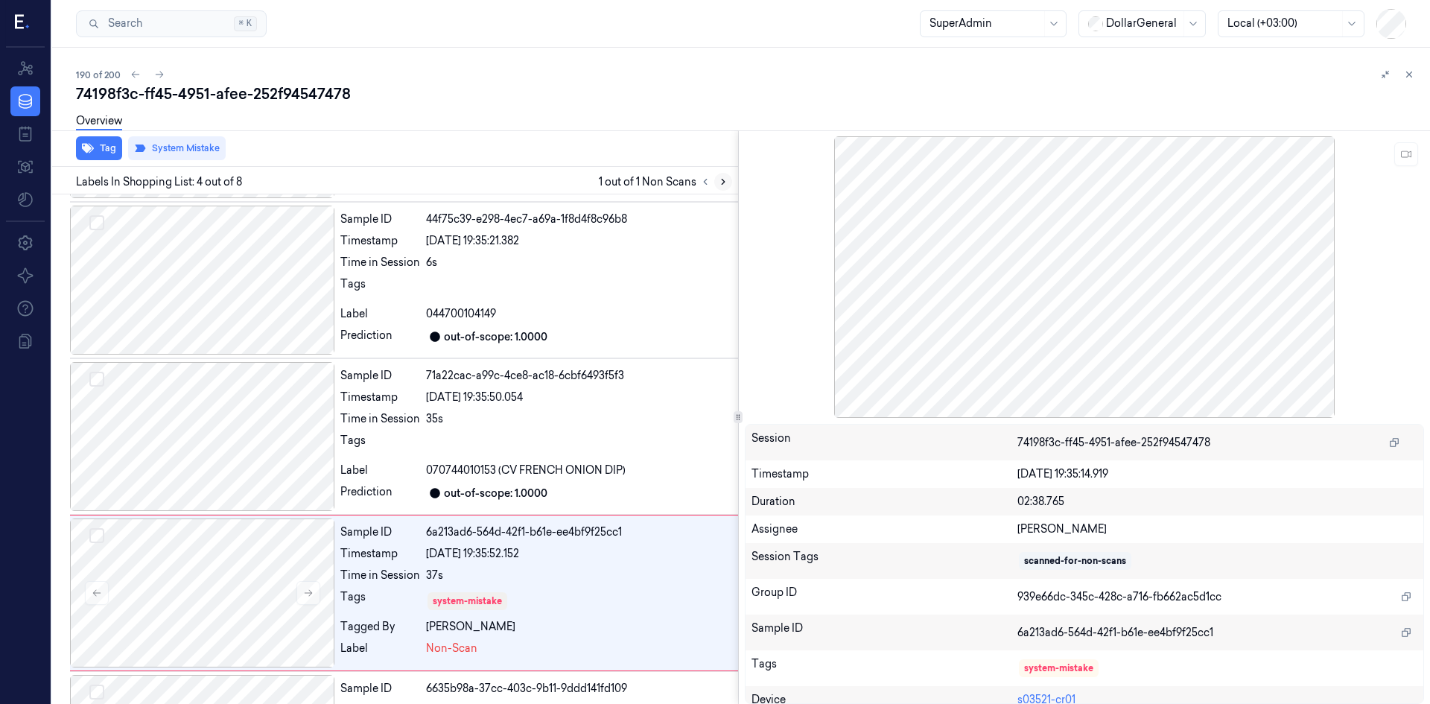
scroll to position [292, 0]
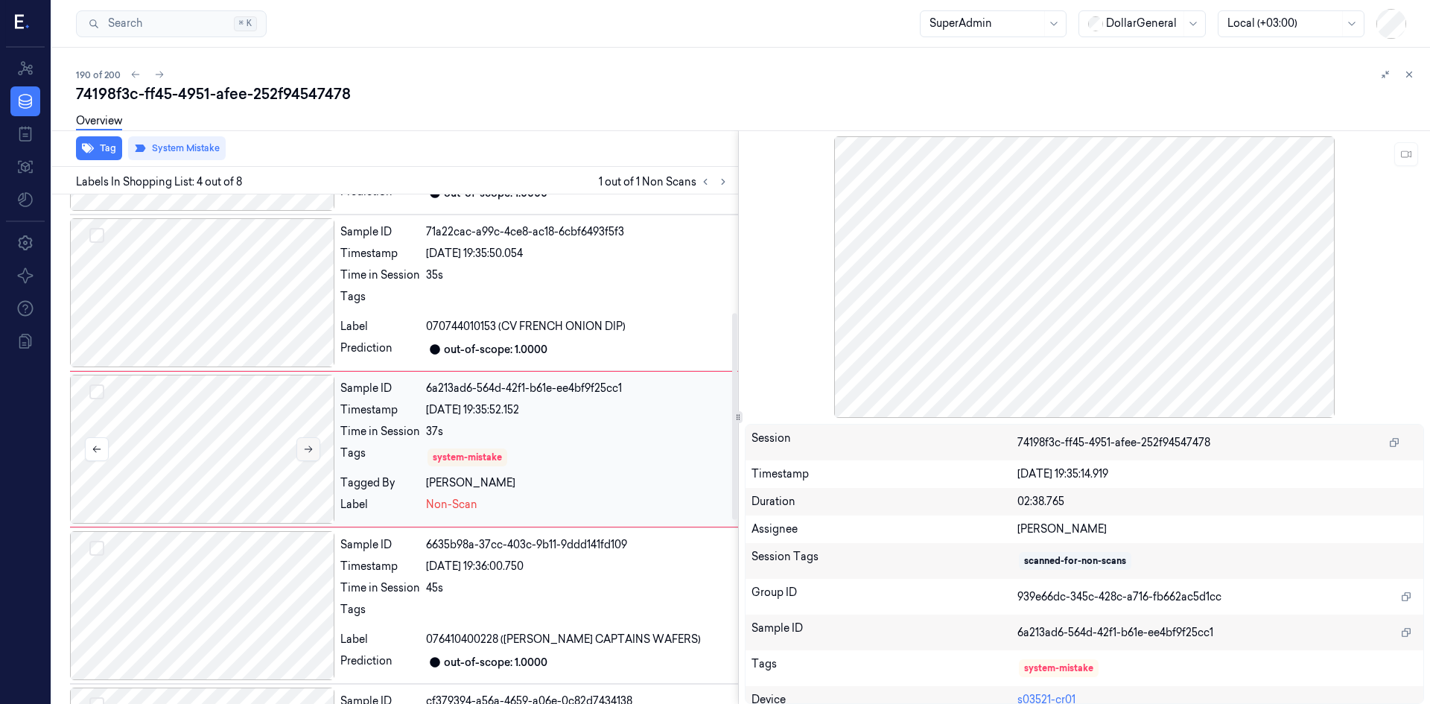
click at [319, 451] on button at bounding box center [309, 449] width 24 height 24
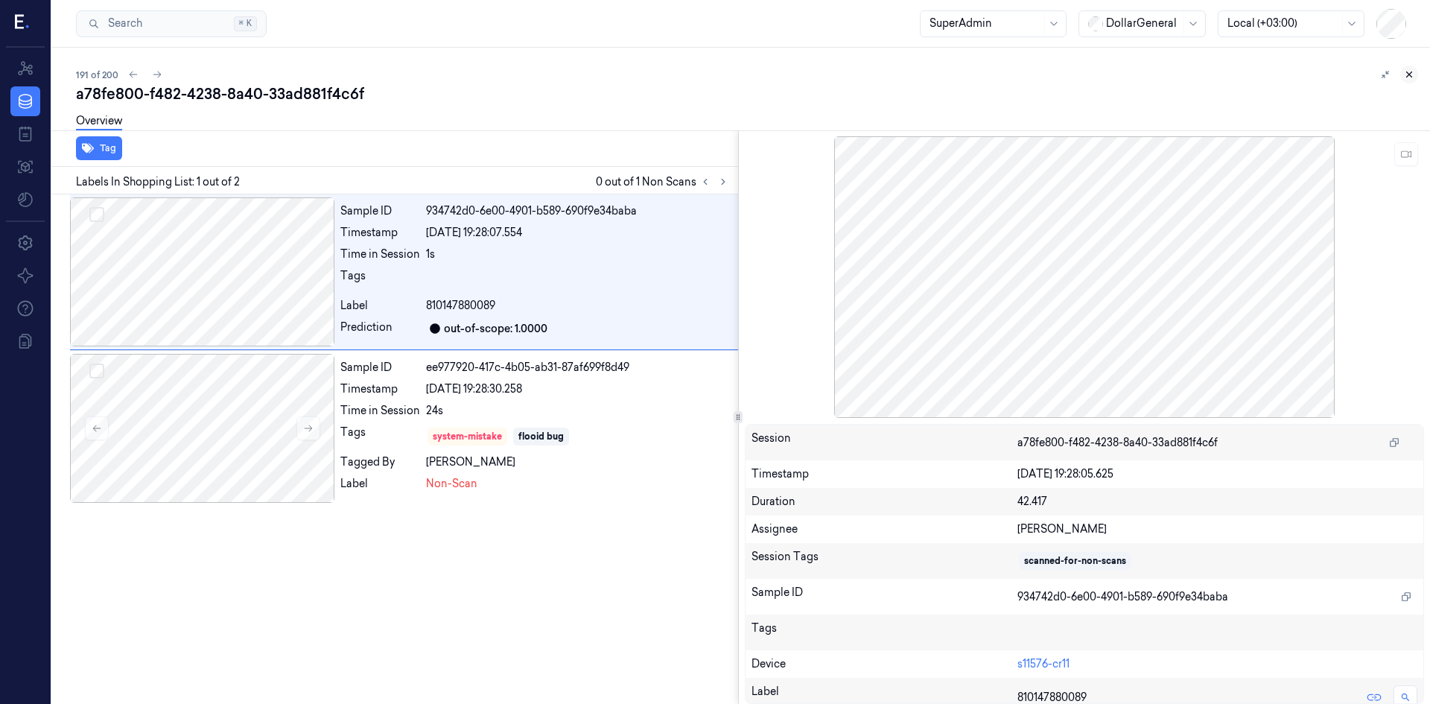
click at [1415, 74] on button at bounding box center [1410, 75] width 18 height 18
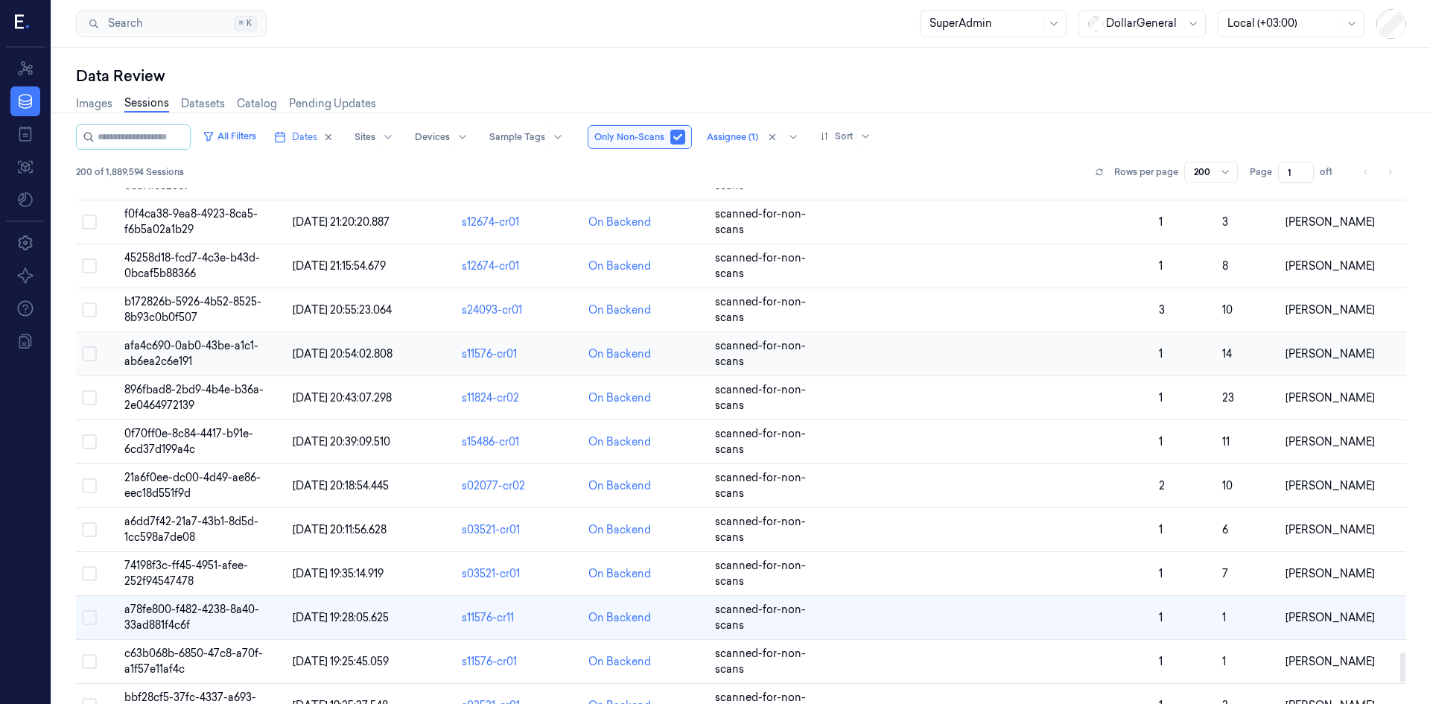
scroll to position [8046, 0]
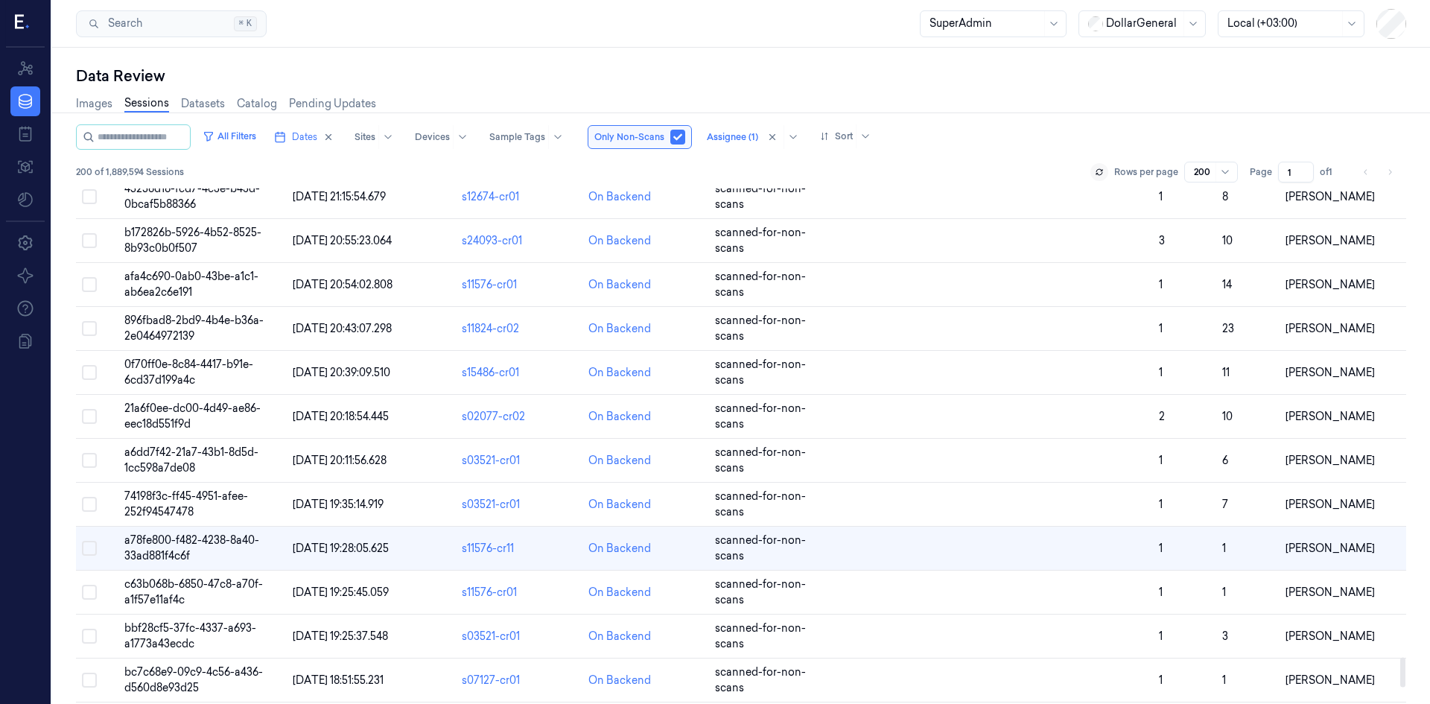
click at [1102, 173] on icon at bounding box center [1099, 172] width 9 height 9
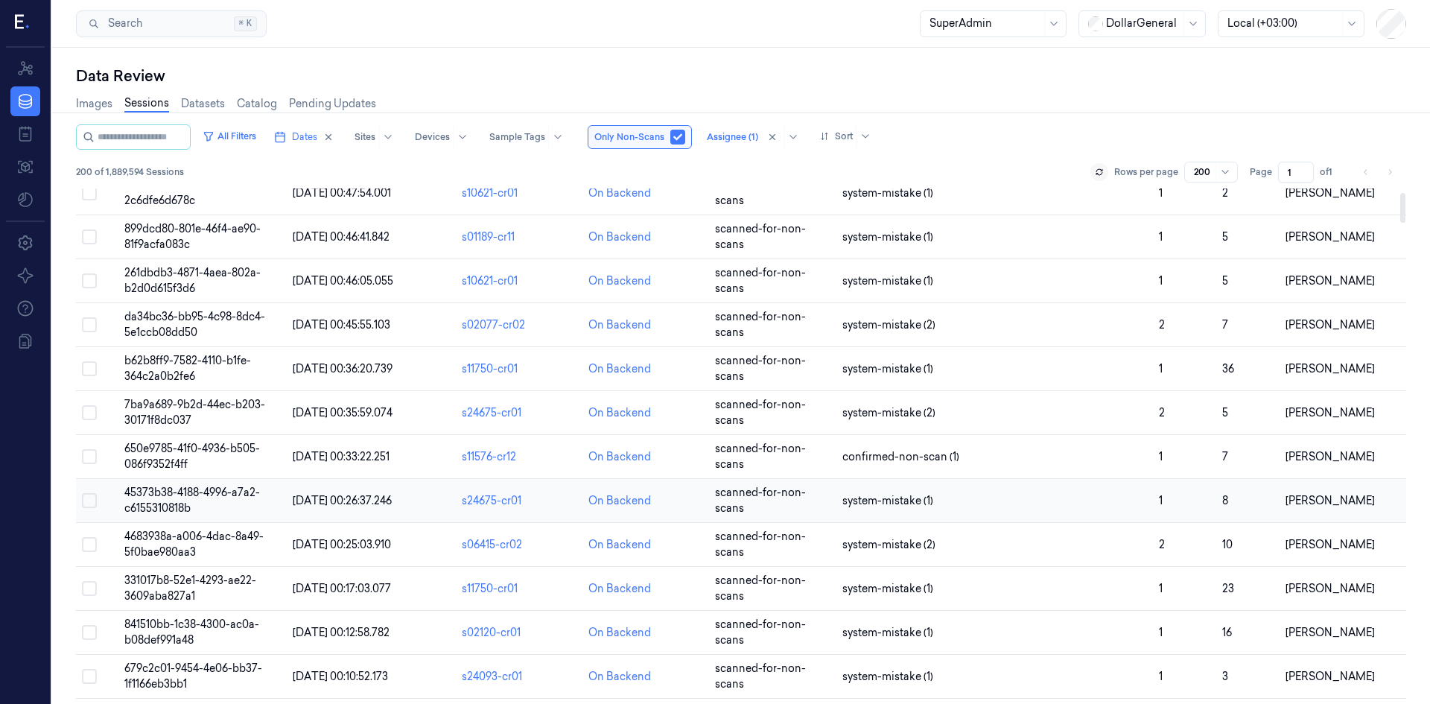
scroll to position [0, 0]
